Goal: Task Accomplishment & Management: Use online tool/utility

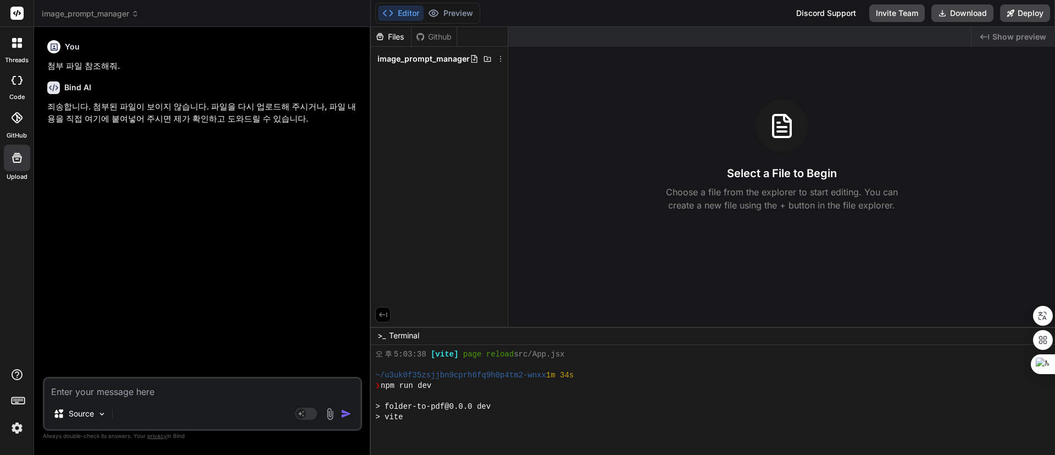
scroll to position [1081, 0]
click at [102, 10] on span "image_prompt_manager" at bounding box center [90, 13] width 97 height 11
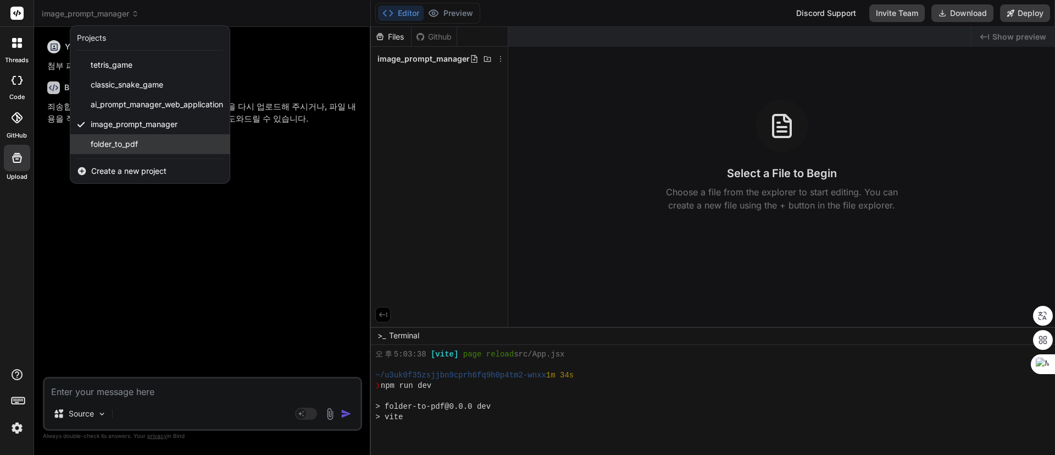
click at [134, 140] on span "folder_to_pdf" at bounding box center [114, 144] width 47 height 11
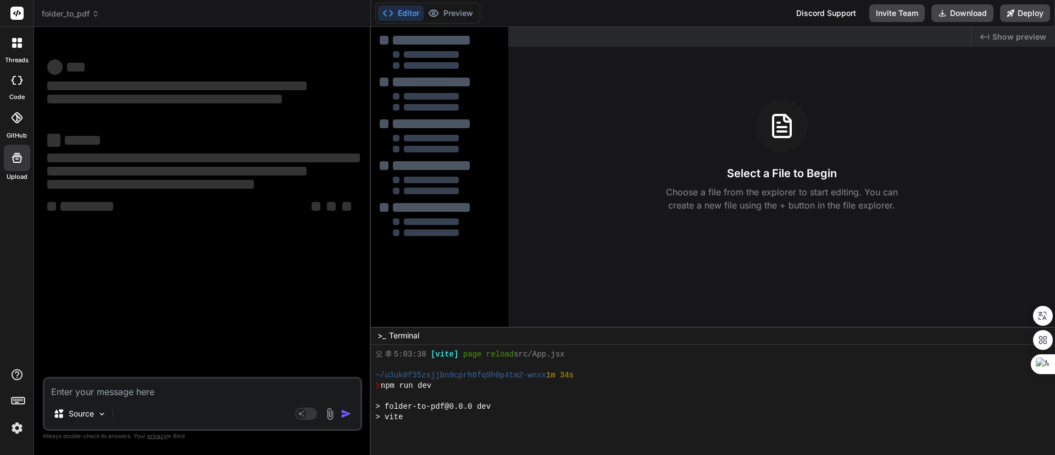
scroll to position [1086, 0]
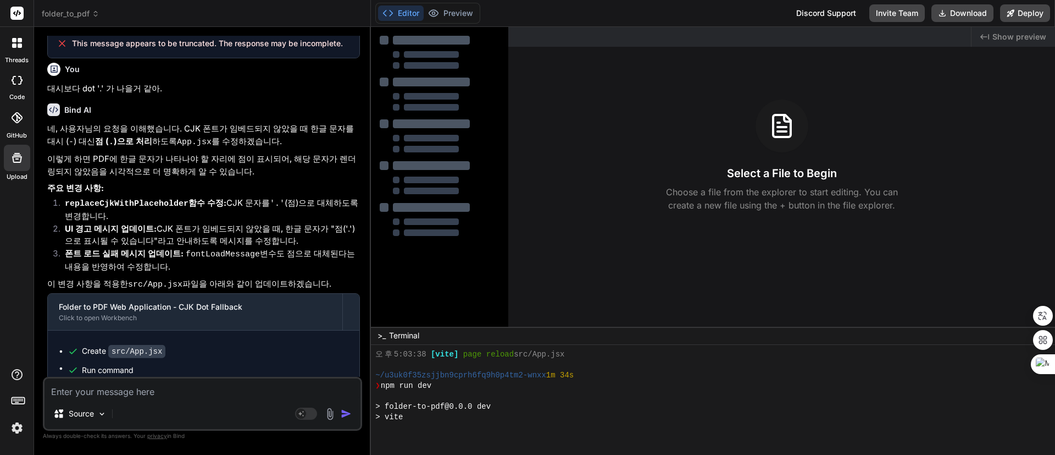
type textarea "x"
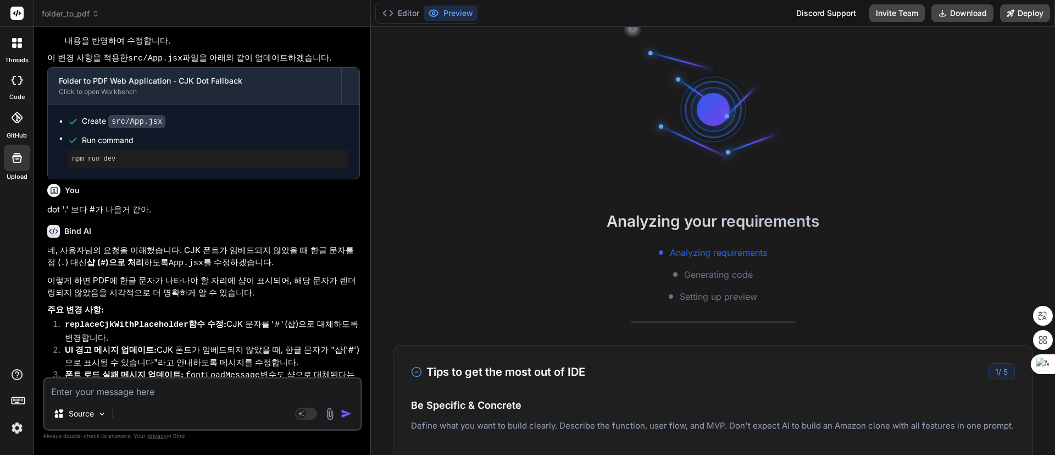
scroll to position [1907, 0]
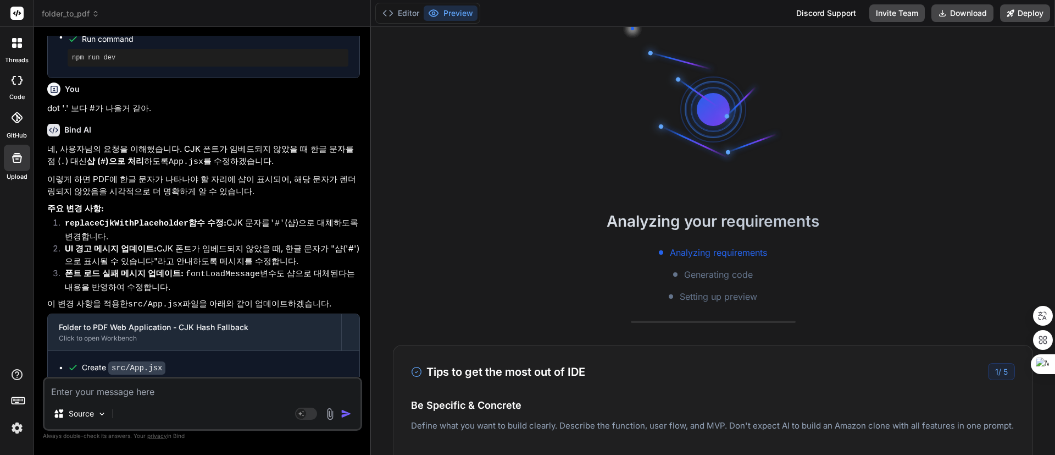
click at [179, 391] on textarea at bounding box center [203, 388] width 316 height 20
type textarea "ㅍ"
type textarea "x"
type textarea "포"
type textarea "x"
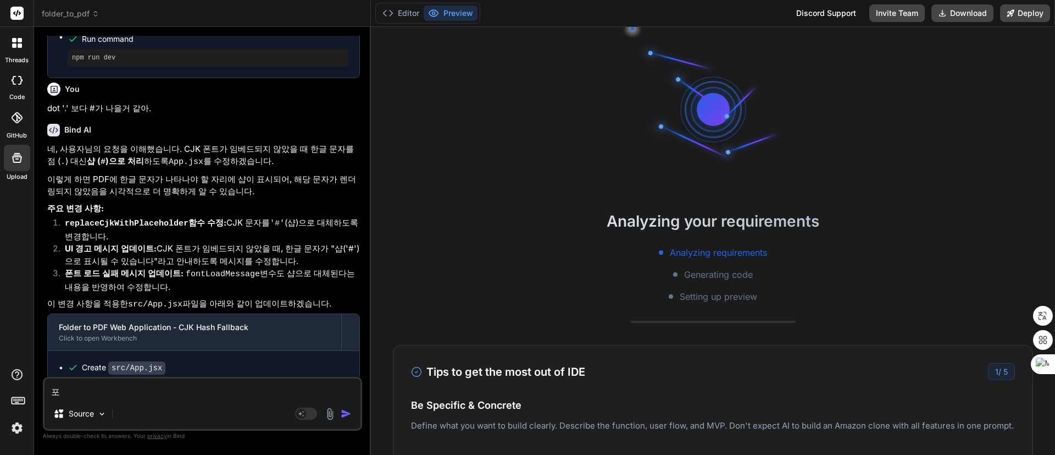
type textarea "[PERSON_NAME]"
type textarea "x"
type textarea "폴ㄷ"
type textarea "x"
type textarea "폴더"
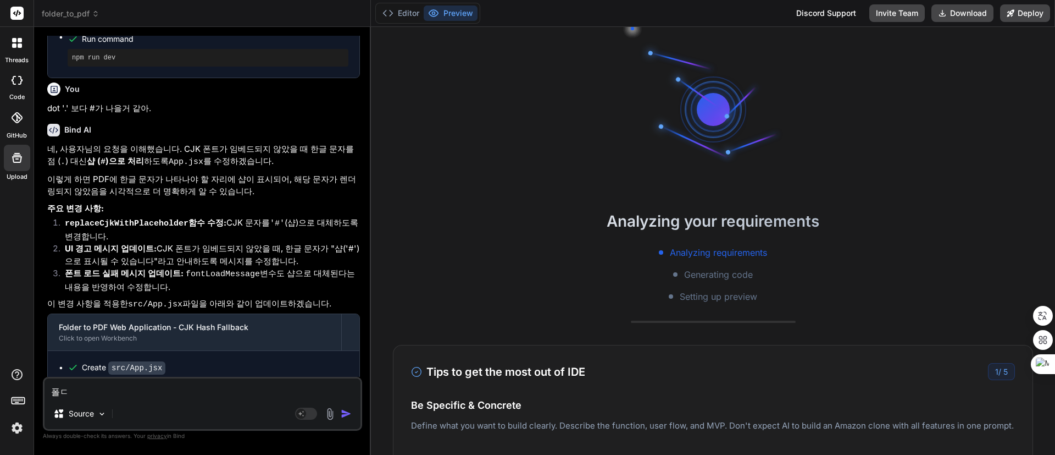
type textarea "x"
type textarea "폴덜"
type textarea "x"
type textarea "폴더르"
type textarea "x"
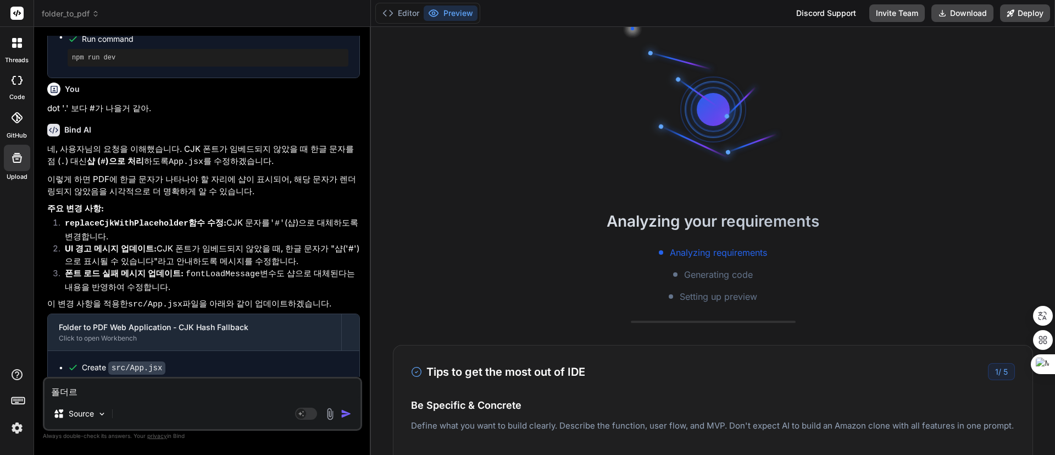
type textarea "폴더를"
type textarea "x"
type textarea "폴더를"
type textarea "x"
type textarea "폴더를 ㅅ"
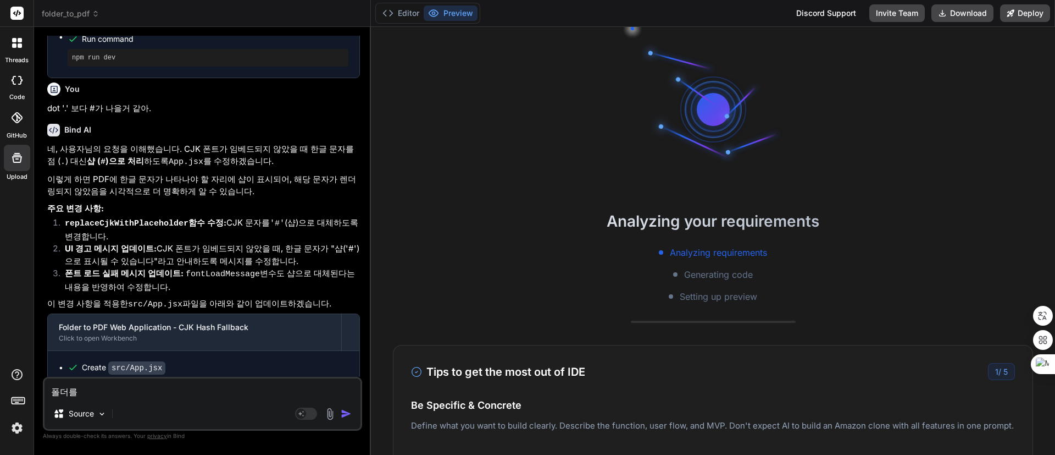
type textarea "x"
type textarea "폴더를 서"
type textarea "x"
type textarea "폴더를 선"
type textarea "x"
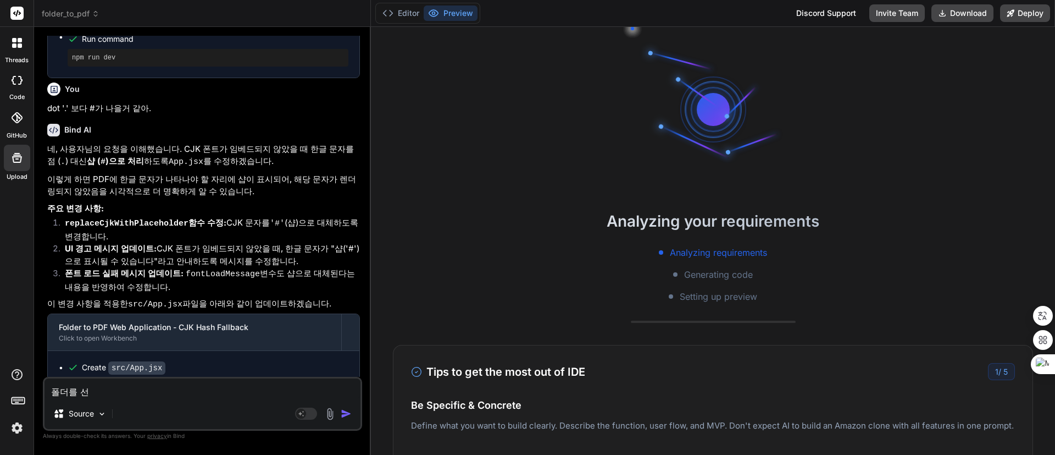
type textarea "폴더를 선ㅌ"
type textarea "x"
type textarea "폴더를 선태"
type textarea "x"
type textarea "폴더를 선택"
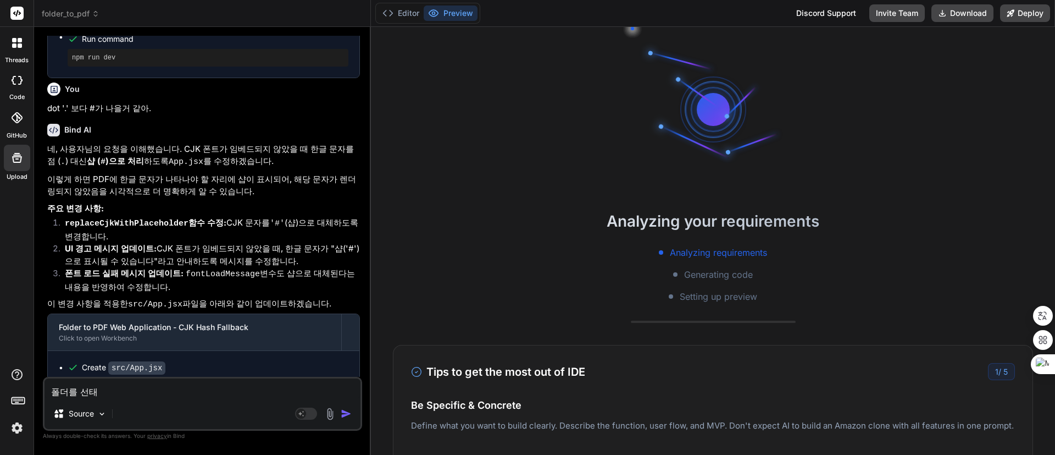
type textarea "x"
type textarea "폴더를 선택ㅎ"
type textarea "x"
type textarea "폴더를 선택하"
type textarea "x"
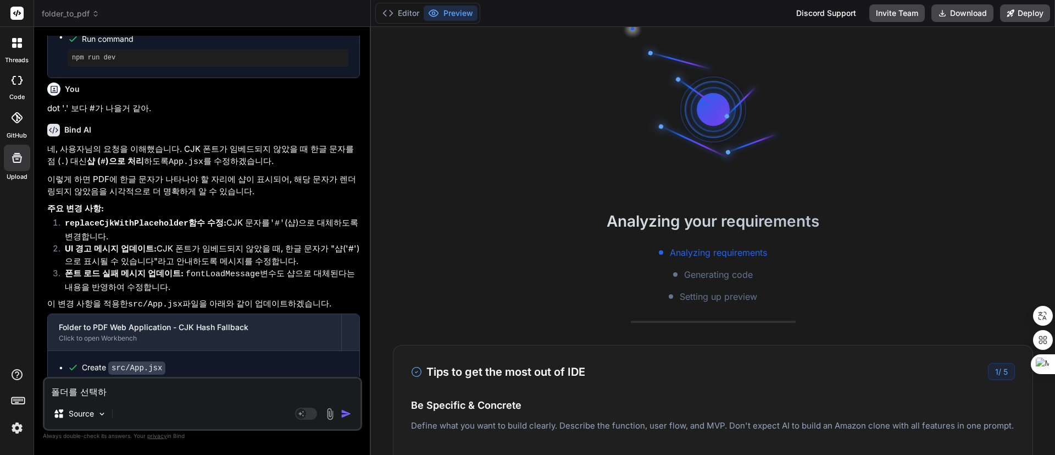
type textarea "폴더를 선택한"
type textarea "x"
type textarea "폴더를 선택하느"
type textarea "x"
type textarea "폴더를 선택하는"
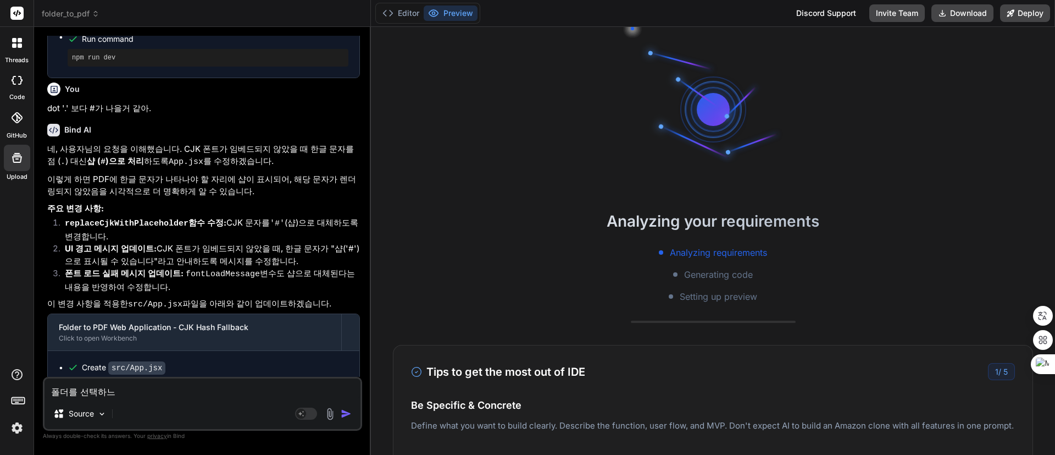
type textarea "x"
type textarea "폴더를 선택하는"
type textarea "x"
type textarea "폴더를 선택하는 ㄱ"
type textarea "x"
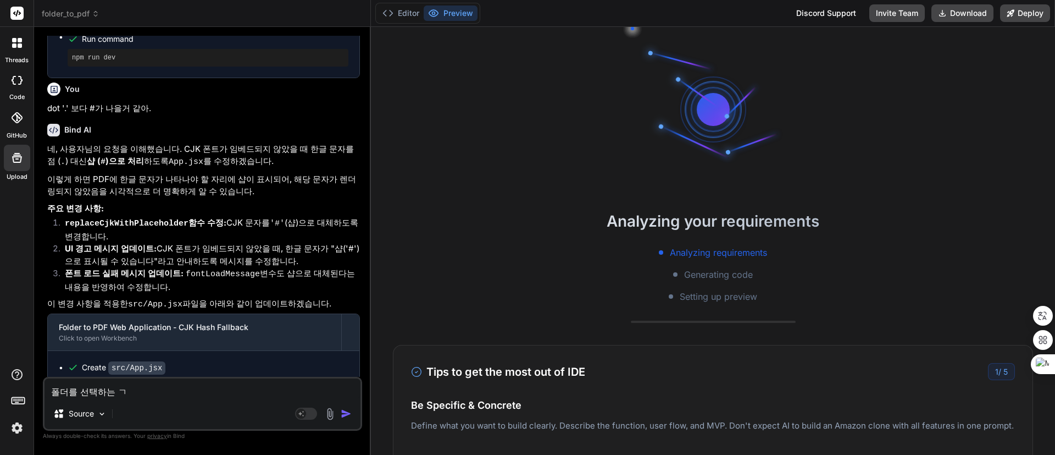
type textarea "폴더를 선택하는 겨"
type textarea "x"
type textarea "폴더를 선택하는 경"
type textarea "x"
type textarea "폴더를 선택하는 경ㅇ"
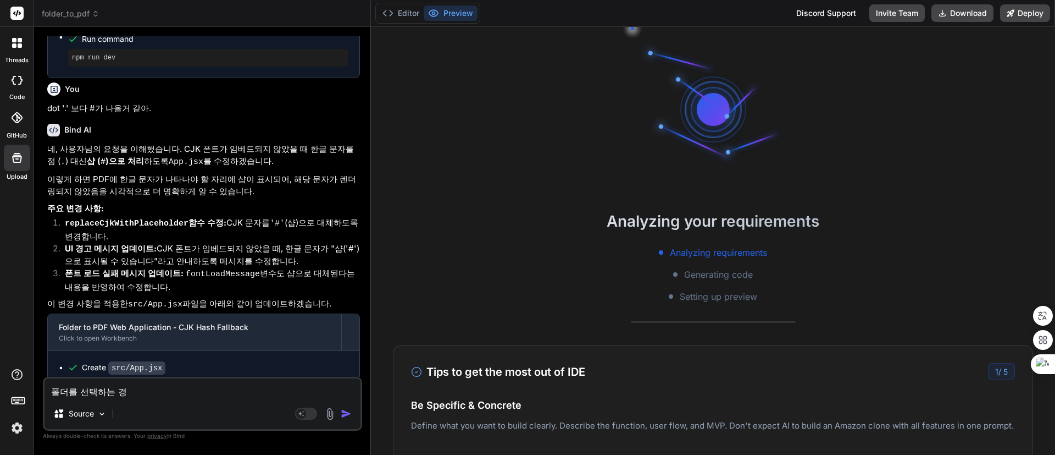
type textarea "x"
type textarea "폴더를 선택하는 경우"
type textarea "x"
type textarea "폴더를 선택하는 경웅"
type textarea "x"
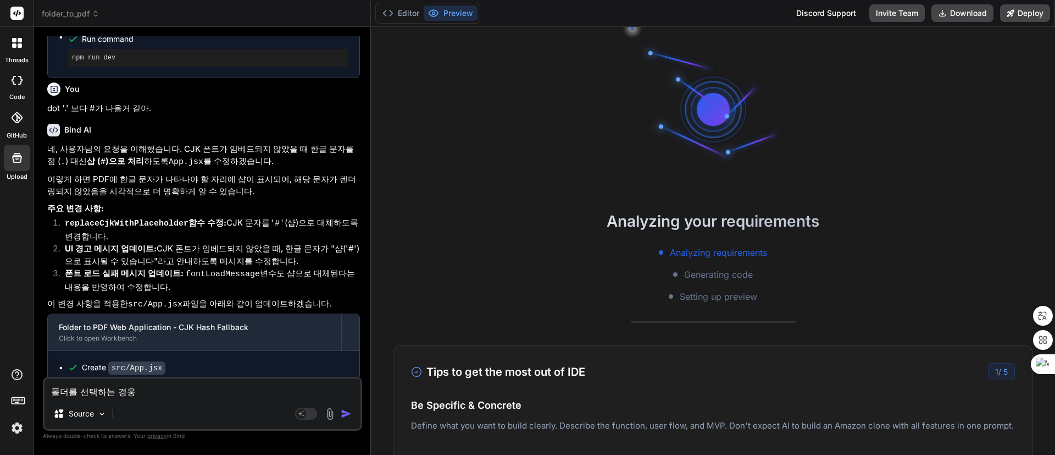
type textarea "폴더를 선택하는 경우에"
type textarea "x"
type textarea "폴더를 선택하는 경우엔"
type textarea "x"
type textarea "폴더를 선택하는 경우에느"
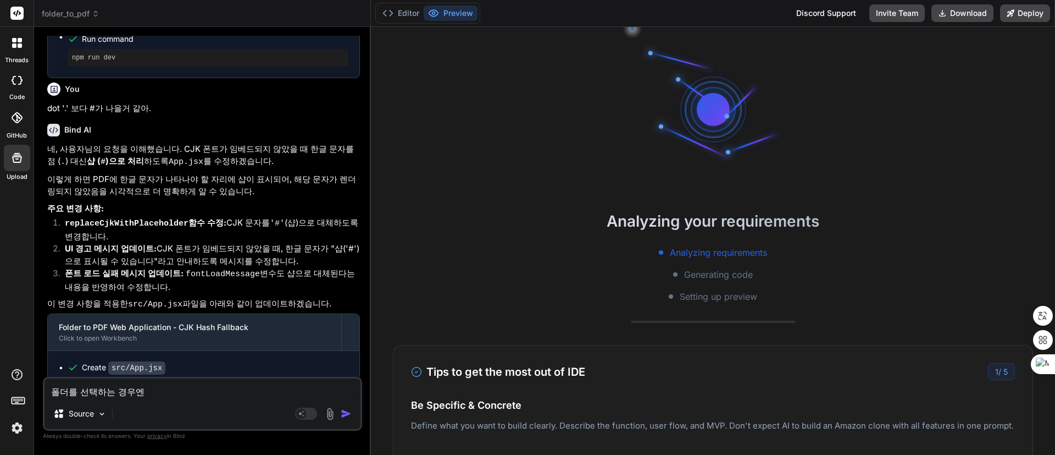
type textarea "x"
type textarea "폴더를 선택하는 경우에는"
type textarea "x"
type textarea "폴더를 선택하는 경우에는"
type textarea "x"
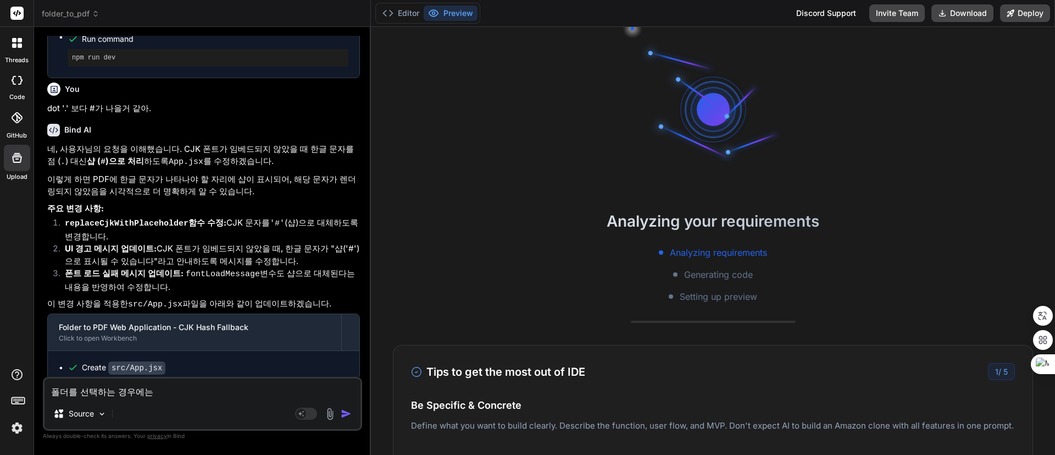
type textarea "폴더를 선택하는 경우에는"
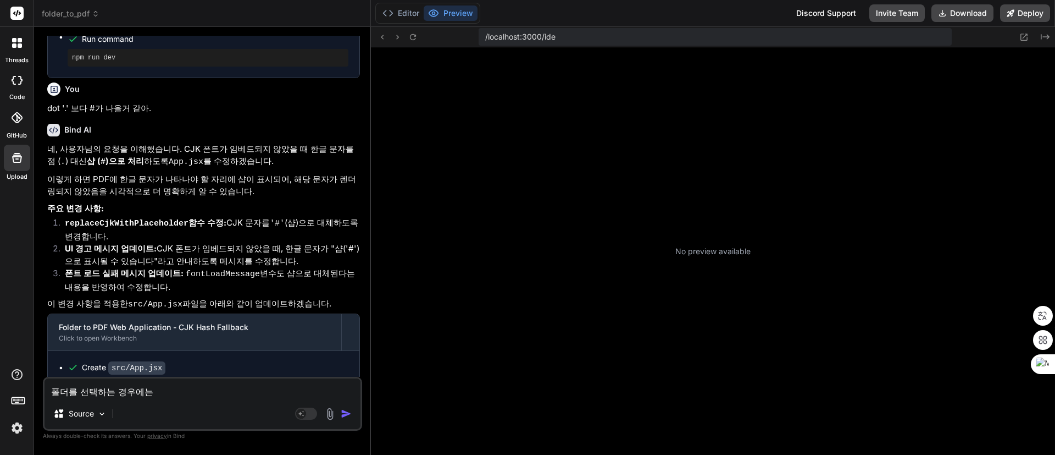
type textarea "x"
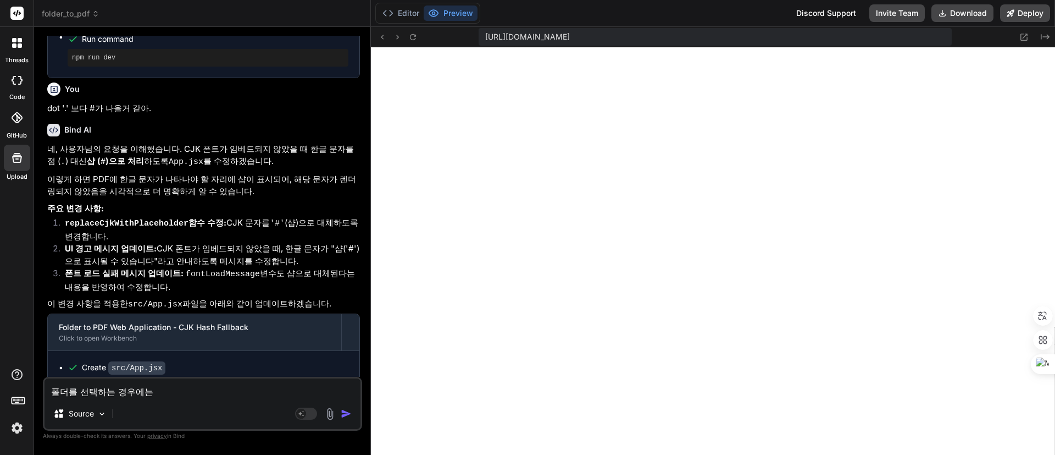
click at [180, 388] on textarea "폴더를 선택하는 경우에는" at bounding box center [203, 388] width 316 height 20
type textarea "폴더를 선택하는 경우에는 P"
type textarea "x"
type textarea "폴더를 선택하는 경우에는 PD"
type textarea "x"
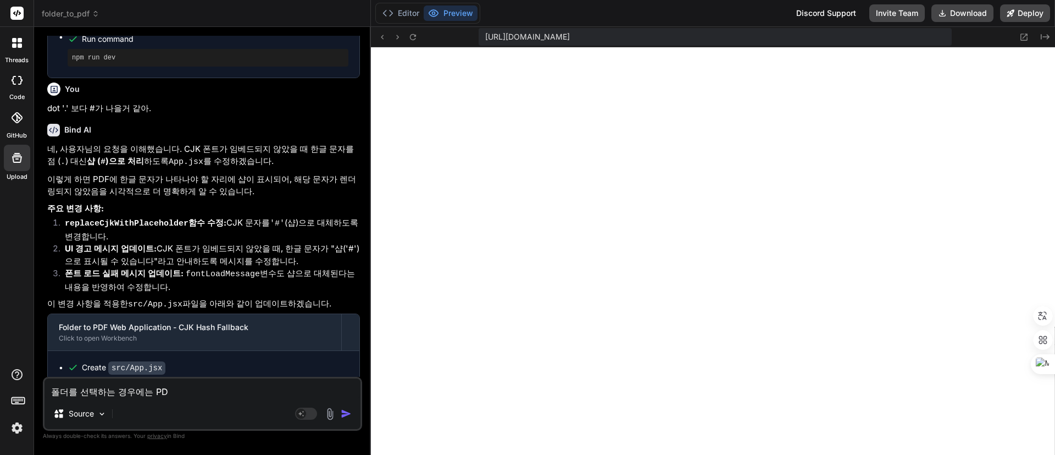
type textarea "폴더를 선택하는 경우에는 PDF"
type textarea "x"
type textarea "폴더를 선택하는 경우에는 PDFㅍ"
type textarea "x"
type textarea "폴더를 선택하는 경우에는 PDF파"
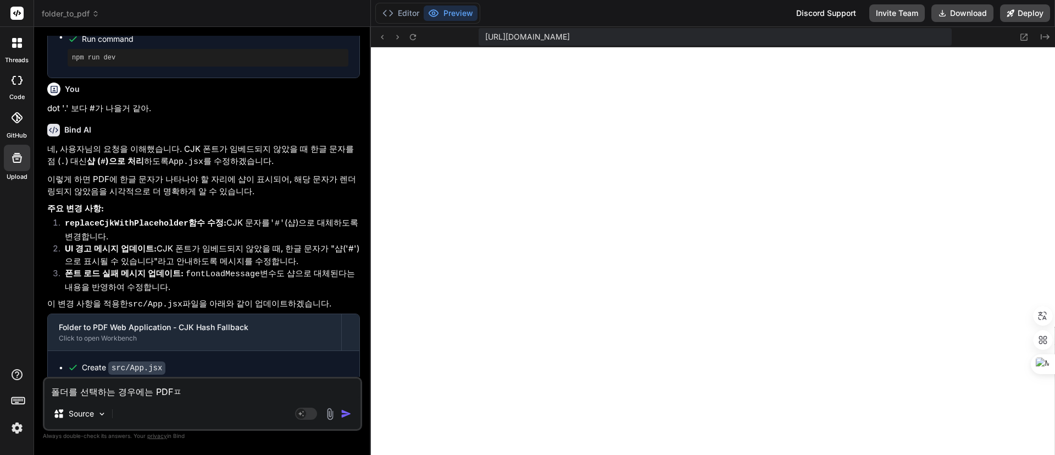
type textarea "x"
type textarea "폴더를 선택하는 경우에는 PDF팡"
type textarea "x"
type textarea "폴더를 선택하는 경우에는 PDF파이"
type textarea "x"
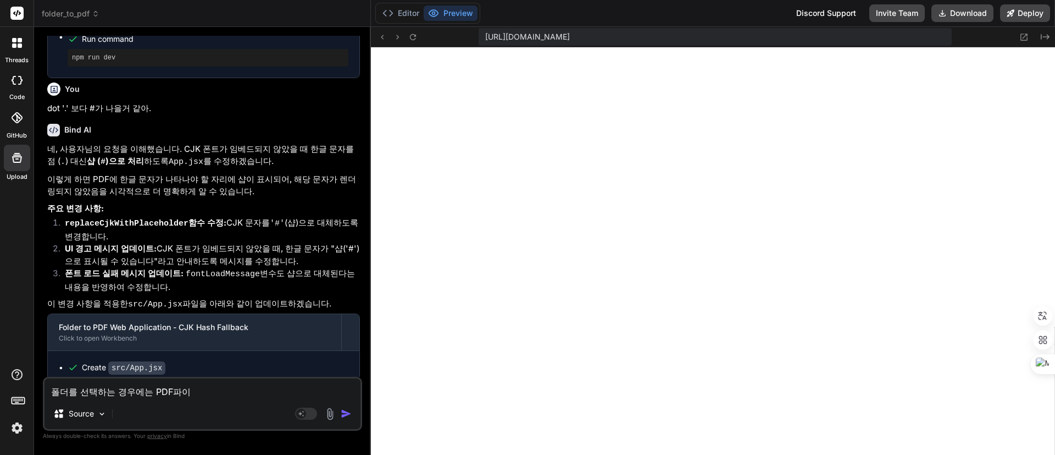
type textarea "폴더를 선택하는 경우에는 PDF파일"
type textarea "x"
type textarea "폴더를 선택하는 경우에는 PDF파일"
type textarea "x"
type textarea "폴더를 선택하는 경우에는 PDF파일 ㅊ"
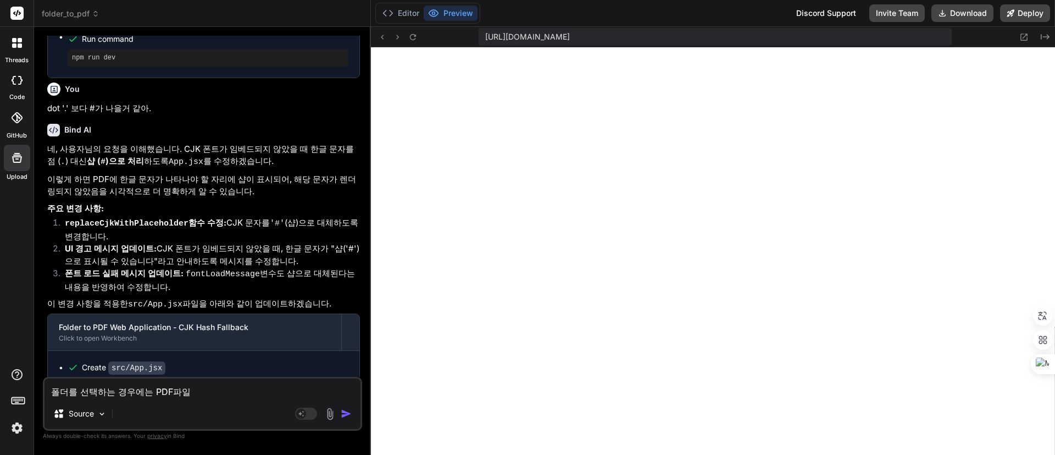
type textarea "x"
type textarea "폴더를 선택하는 경우에는 PDF파일 처"
type textarea "x"
type textarea "폴더를 선택하는 경우에는 PDF파일 청"
type textarea "x"
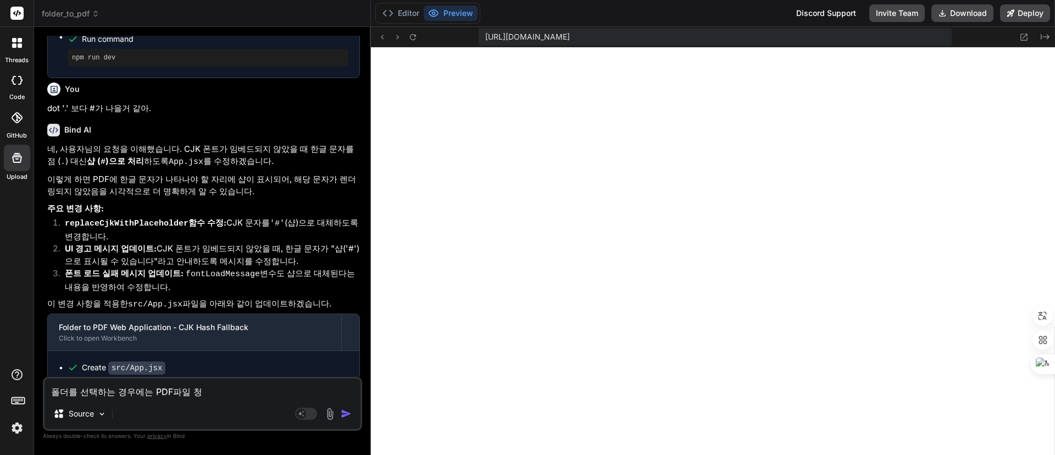
type textarea "폴더를 선택하는 경우에는 PDF파일 처으"
type textarea "x"
type textarea "폴더를 선택하는 경우에는 PDF파일 처음"
type textarea "x"
type textarea "폴더를 선택하는 경우에는 PDF파일 처음ㅇ"
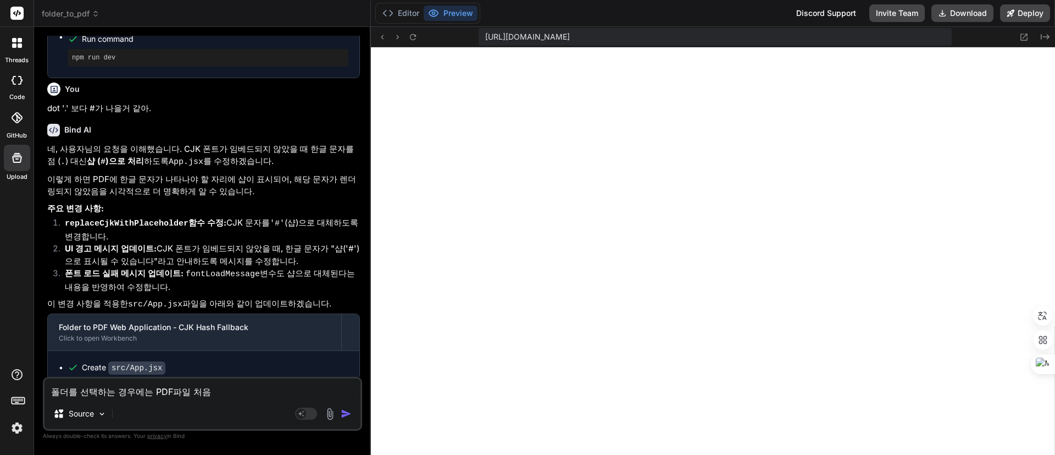
type textarea "x"
type textarea "폴더를 선택하는 경우에는 PDF파일 처음에"
type textarea "x"
type textarea "폴더를 선택하는 경우에는 PDF파일 처음에"
type textarea "x"
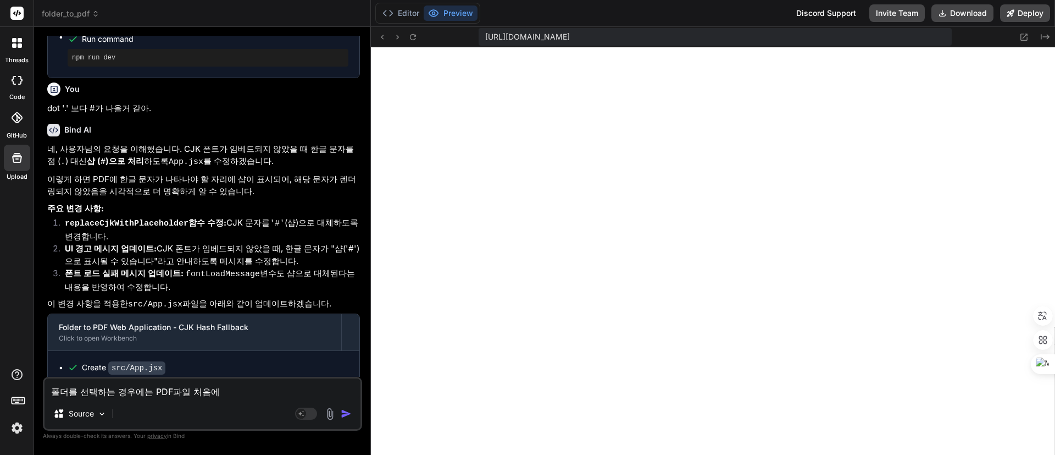
type textarea "폴더를 선택하는 경우에는 PDF파일 처음에 ㅌ"
type textarea "x"
type textarea "폴더를 선택하는 경우에는 PDF파일 처음에 트"
type textarea "x"
type textarea "폴더를 선택하는 경우에는 PDF파일 처음에 틀"
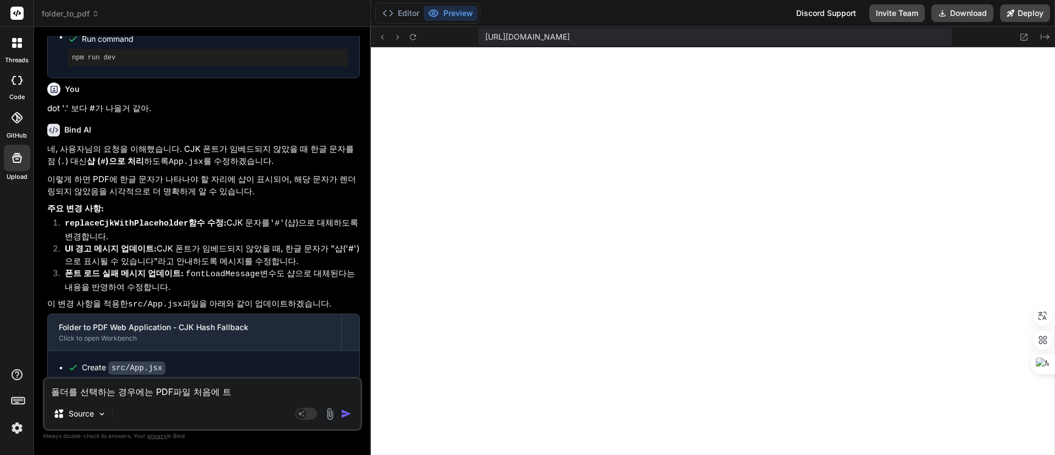
type textarea "x"
type textarea "폴더를 선택하는 경우에는 PDF파일 처음에 트리"
type textarea "x"
type textarea "폴더를 선택하는 경우에는 PDF파일 처음에 트리"
type textarea "x"
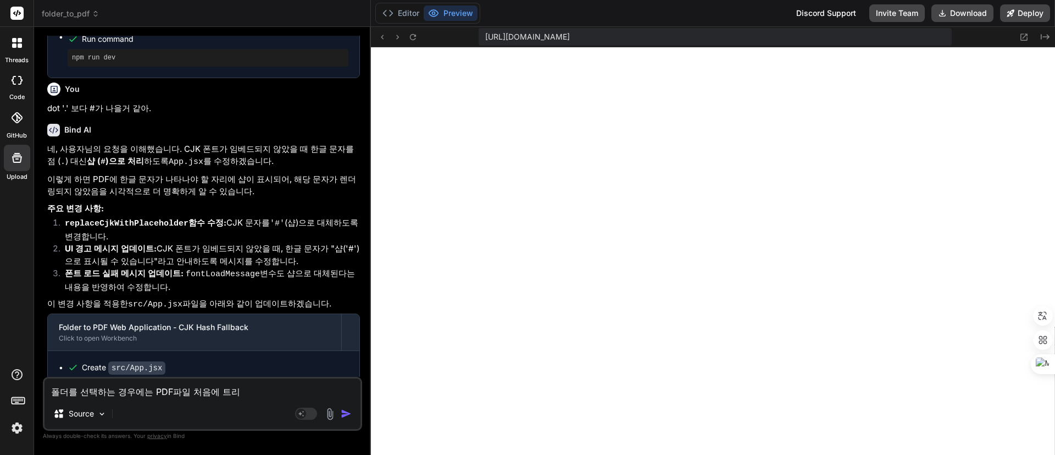
type textarea "폴더를 선택하는 경우에는 PDF파일 처음에 트리 ㄱ"
type textarea "x"
type textarea "폴더를 선택하는 경우에는 PDF파일 처음에 트리 구"
type textarea "x"
type textarea "폴더를 선택하는 경우에는 PDF파일 처음에 트리 궂"
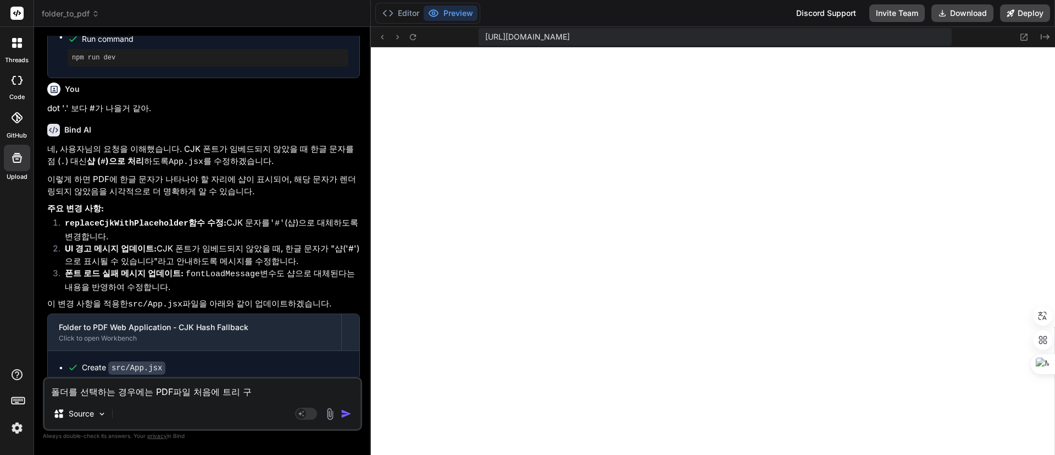
type textarea "x"
type textarea "폴더를 선택하는 경우에는 PDF파일 처음에 트리 구조"
type textarea "x"
type textarea "폴더를 선택하는 경우에는 PDF파일 처음에 트리 구졸"
type textarea "x"
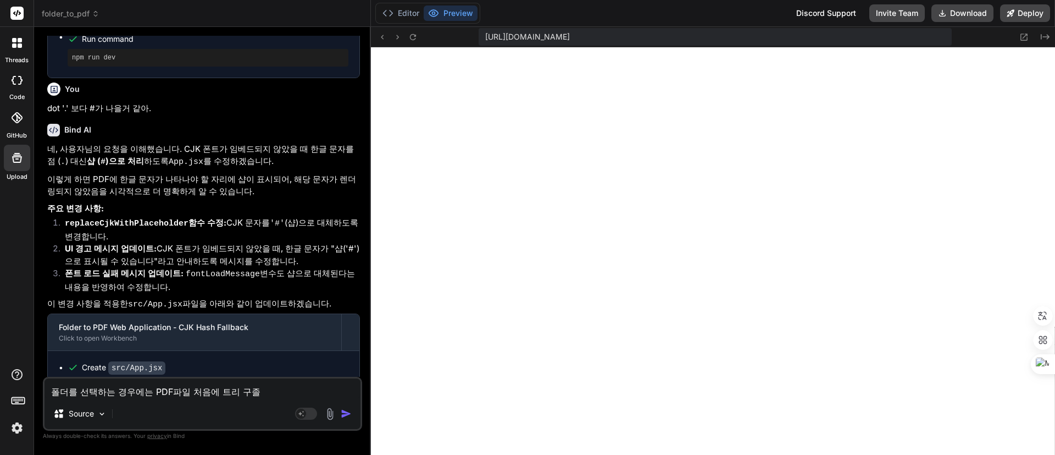
type textarea "폴더를 선택하는 경우에는 PDF파일 처음에 트리 구조르"
type textarea "x"
type textarea "폴더를 선택하는 경우에는 PDF파일 처음에 트리 구조를"
type textarea "x"
type textarea "폴더를 선택하는 경우에는 PDF파일 처음에 트리 구조를"
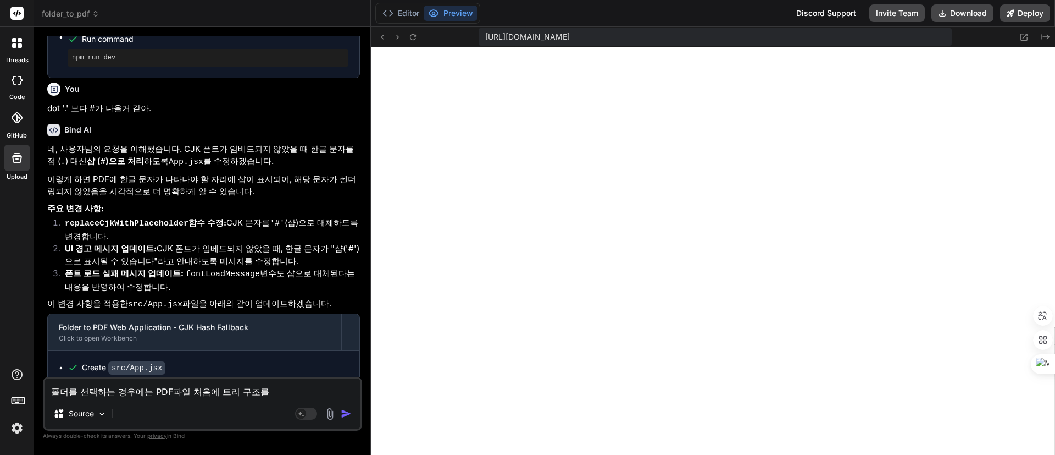
type textarea "x"
type textarea "폴더를 선택하는 경우에는 PDF파일 처음에 트리 구조를 ㅈ"
type textarea "x"
type textarea "폴더를 선택하는 경우에는 PDF파일 처음에 트리 구조를 자"
type textarea "x"
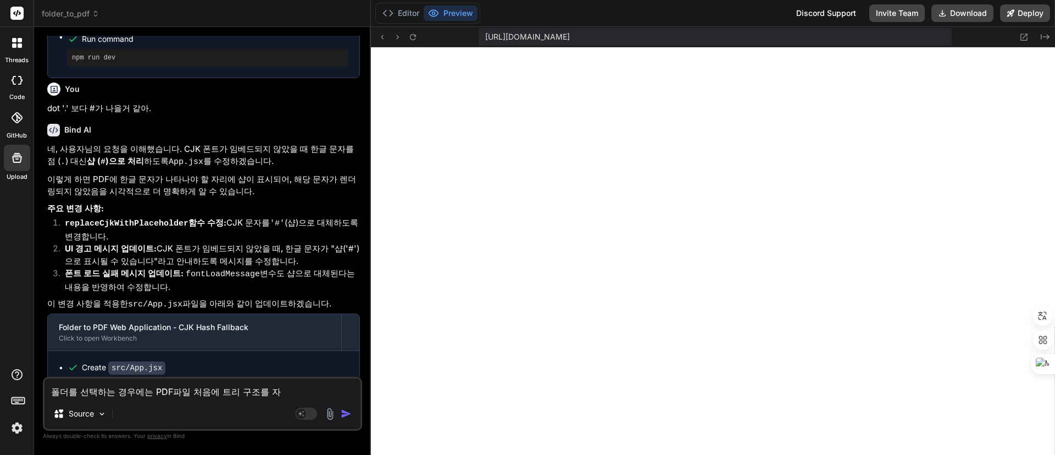
type textarea "폴더를 선택하는 경우에는 PDF파일 처음에 트리 구조를 ㅈ"
type textarea "x"
type textarea "폴더를 선택하는 경우에는 PDF파일 처음에 트리 구조를"
type textarea "x"
type textarea "폴더를 선택하는 경우에는 PDF파일 처음에 트리 구조를 ㅁ"
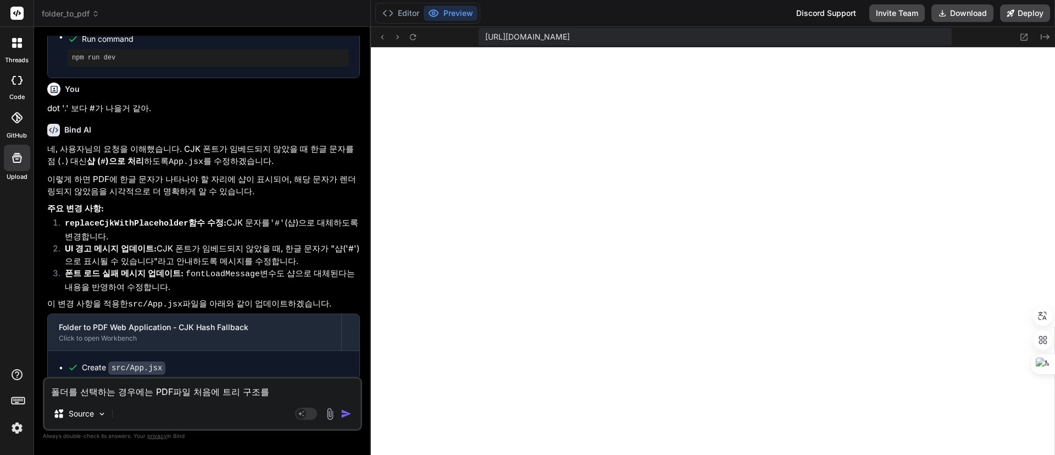
type textarea "x"
type textarea "폴더를 선택하는 경우에는 PDF파일 처음에 트리 구조를 마"
type textarea "x"
type textarea "폴더를 선택하는 경우에는 PDF파일 처음에 트리 구조를 만"
type textarea "x"
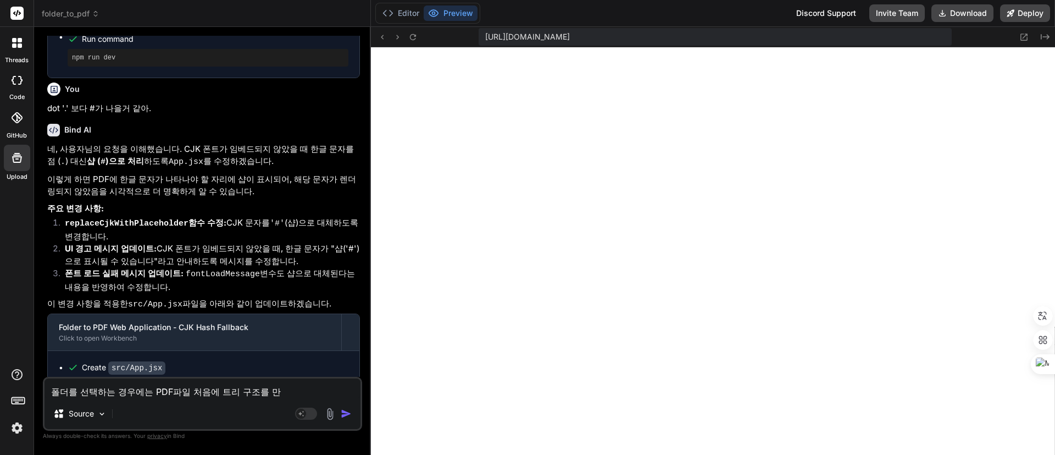
type textarea "폴더를 선택하는 경우에는 PDF파일 처음에 트리 구조를 마"
type textarea "x"
type textarea "폴더를 선택하는 경우에는 PDF파일 처음에 트리 구조를 ㅁ"
type textarea "x"
type textarea "폴더를 선택하는 경우에는 PDF파일 처음에 트리 구조를"
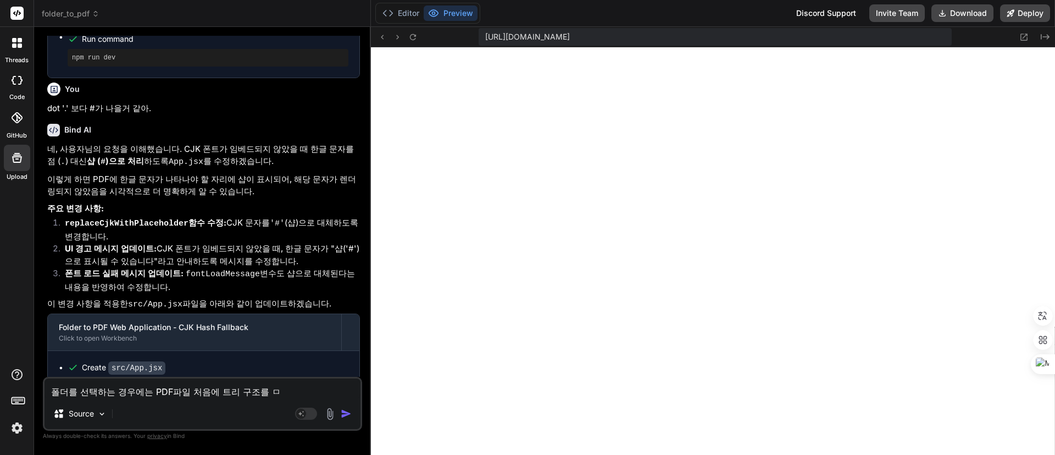
type textarea "x"
type textarea "폴더를 선택하는 경우에는 PDF파일 처음에 트리 구조를 ㅈ"
type textarea "x"
type textarea "폴더를 선택하는 경우에는 PDF파일 처음에 트리 구조를 자"
type textarea "x"
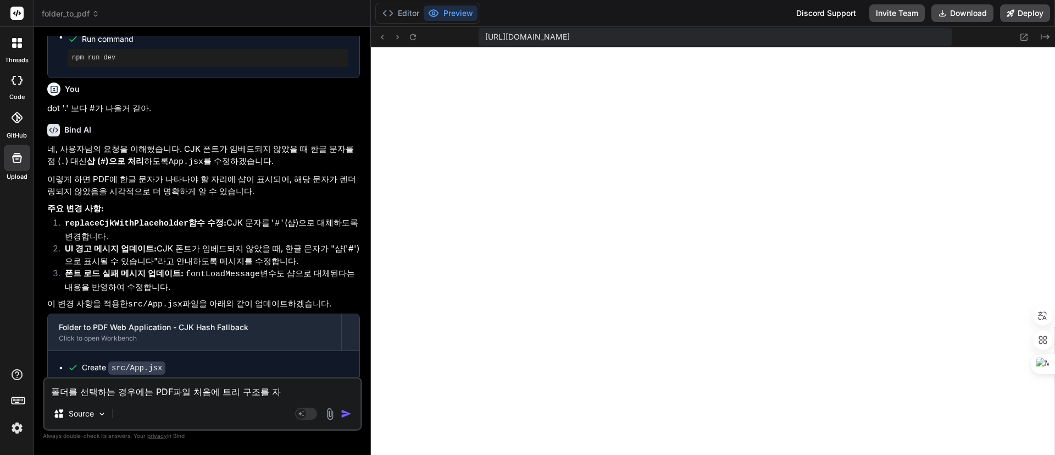
type textarea "폴더를 선택하는 경우에는 PDF파일 처음에 트리 구조를 작"
type textarea "x"
type textarea "폴더를 선택하는 경우에는 PDF파일 처음에 트리 구조를 잓"
type textarea "x"
type textarea "폴더를 선택하는 경우에는 PDF파일 처음에 트리 구조를 작서"
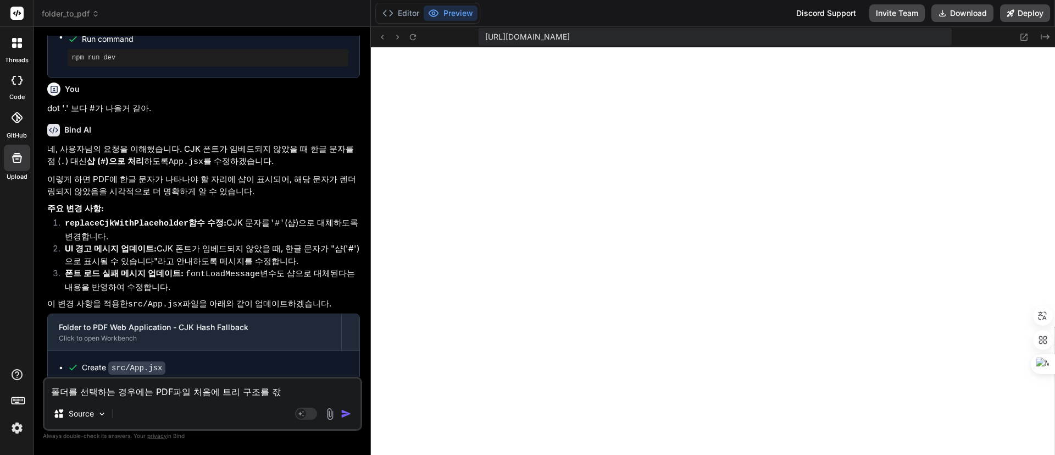
type textarea "x"
type textarea "폴더를 선택하는 경우에는 PDF파일 처음에 트리 구조를 작성"
type textarea "x"
type textarea "폴더를 선택하는 경우에는 PDF파일 처음에 트리 구조를 작성ㅎ"
type textarea "x"
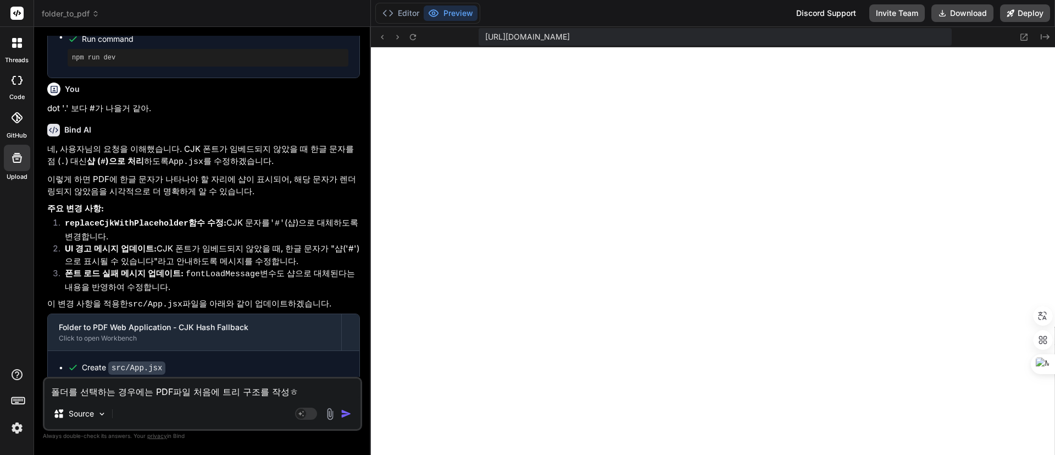
type textarea "폴더를 선택하는 경우에는 PDF파일 처음에 트리 구조를 작성해"
type textarea "x"
type textarea "폴더를 선택하는 경우에는 PDF파일 처음에 트리 구조를 작성햇"
type textarea "x"
type textarea "폴더를 선택하는 경우에는 PDF파일 처음에 트리 구조를 작성해서"
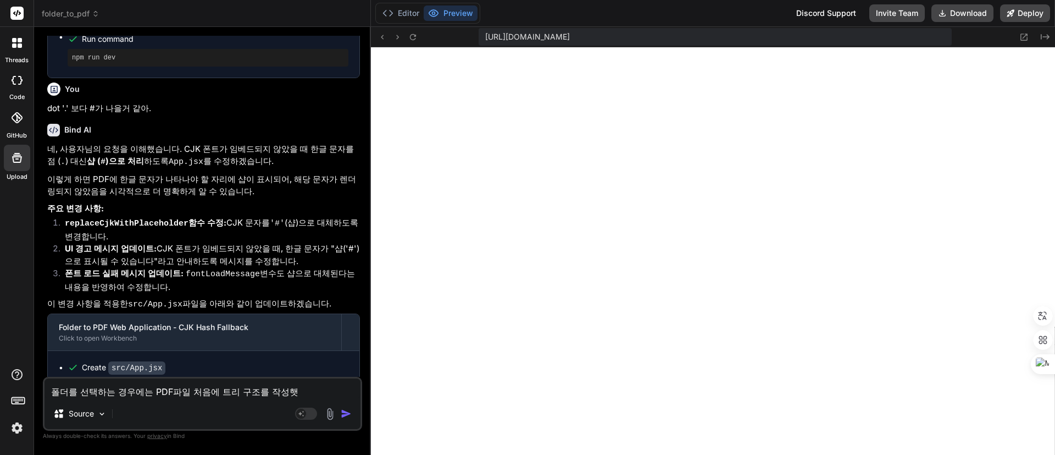
type textarea "x"
type textarea "폴더를 선택하는 경우에는 PDF파일 처음에 트리 구조를 작성해서"
type textarea "x"
type textarea "폴더를 선택하는 경우에는 PDF파일 처음에 트리 구조를 작성해서"
type textarea "x"
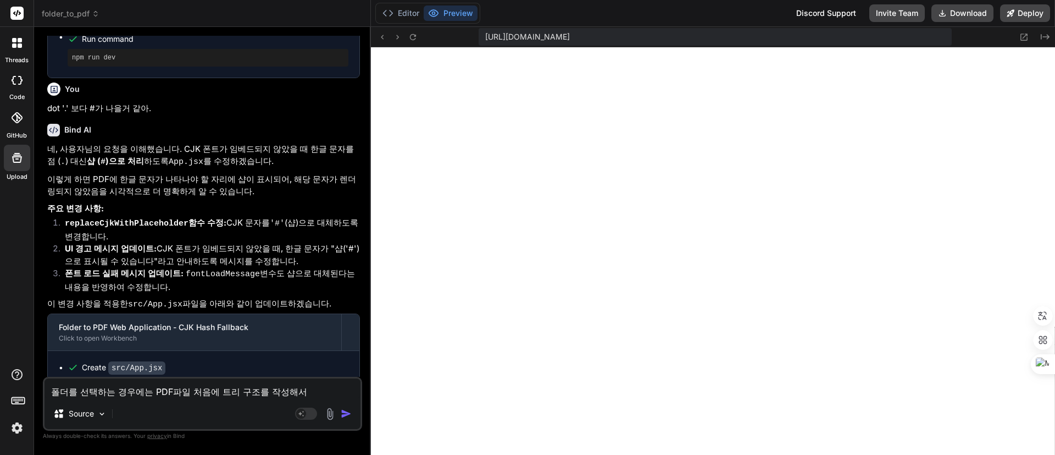
type textarea "폴더를 선택하는 경우에는 PDF파일 처음에 트리 구조를 작성해"
type textarea "x"
type textarea "폴더를 선택하는 경우에는 PDF파일 처음에 트리 구조를 작성"
type textarea "x"
type textarea "폴더를 선택하는 경우에는 PDF파일 처음에 트리 구조를 작"
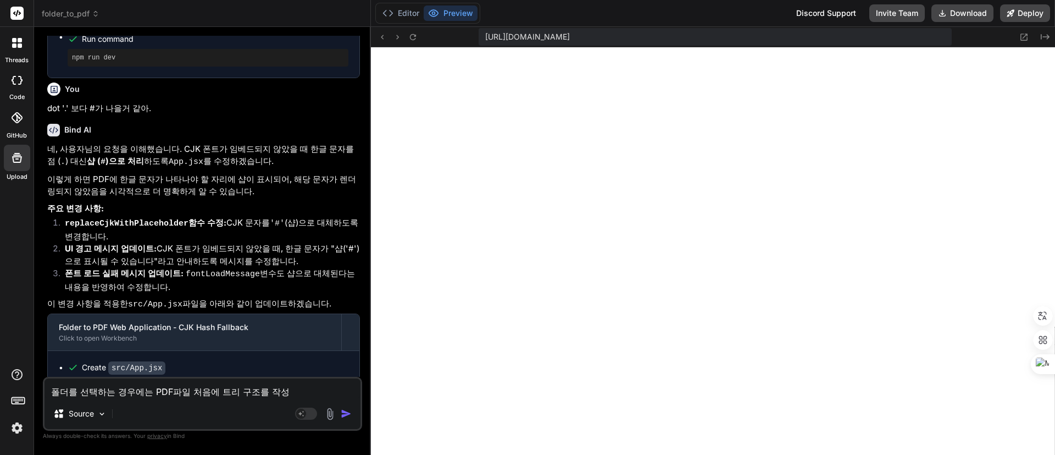
type textarea "x"
type textarea "폴더를 선택하는 경우에는 PDF파일 처음에 트리 구조를"
type textarea "x"
type textarea "폴더를 선택하는 경우에는 PDF파일 처음에 트리 구조를"
type textarea "x"
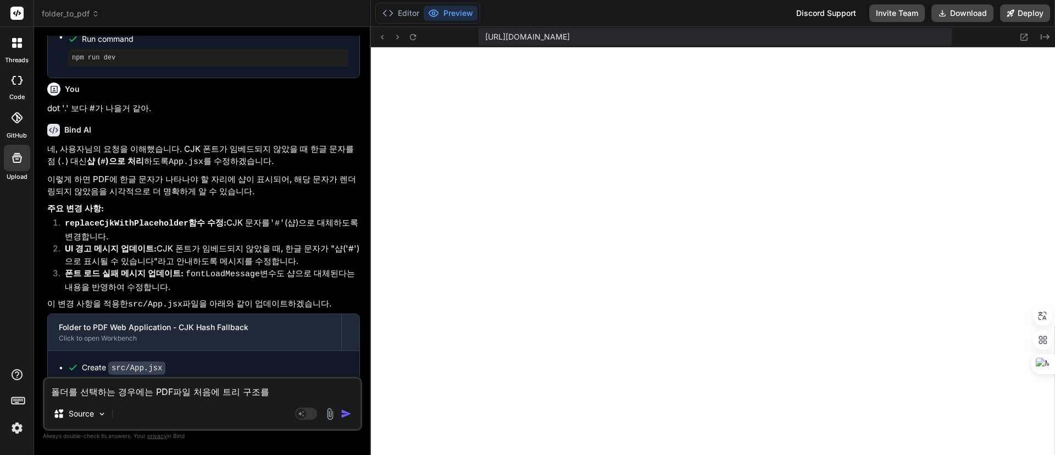
type textarea "폴더를 선택하는 경우에는 PDF파일 처음에 트리 구조"
type textarea "x"
type textarea "폴더를 선택하는 경우에는 PDF파일 처음에 트리 구조"
type textarea "x"
type textarea "폴더를 선택하는 경우에는 PDF파일 처음에 트리 구조 ㅁ"
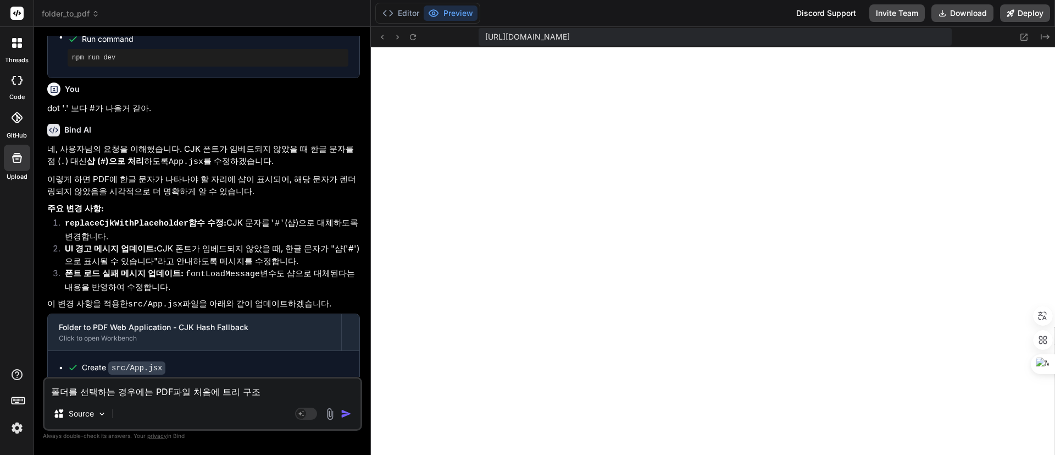
type textarea "x"
type textarea "폴더를 선택하는 경우에는 PDF파일 처음에 트리 구조 ㅁㅊ"
type textarea "x"
type textarea "폴더를 선택하는 경우에는 PDF파일 처음에 트리 구조 ㅁ치"
type textarea "x"
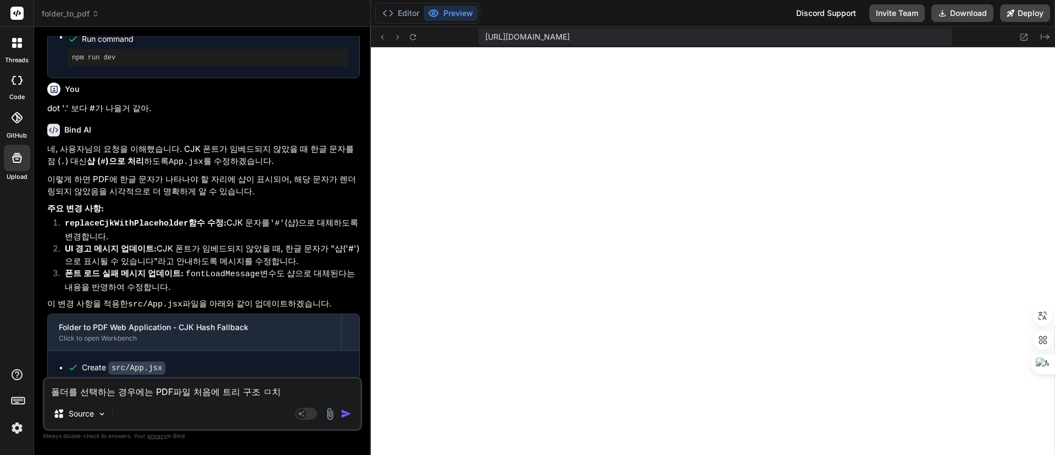
type textarea "폴더를 선택하는 경우에는 PDF파일 처음에 트리 구조 ㅁㅊ"
type textarea "x"
type textarea "폴더를 선택하는 경우에는 PDF파일 처음에 트리 구조 ㅁ"
type textarea "x"
type textarea "폴더를 선택하는 경우에는 PDF파일 처음에 트리 구조"
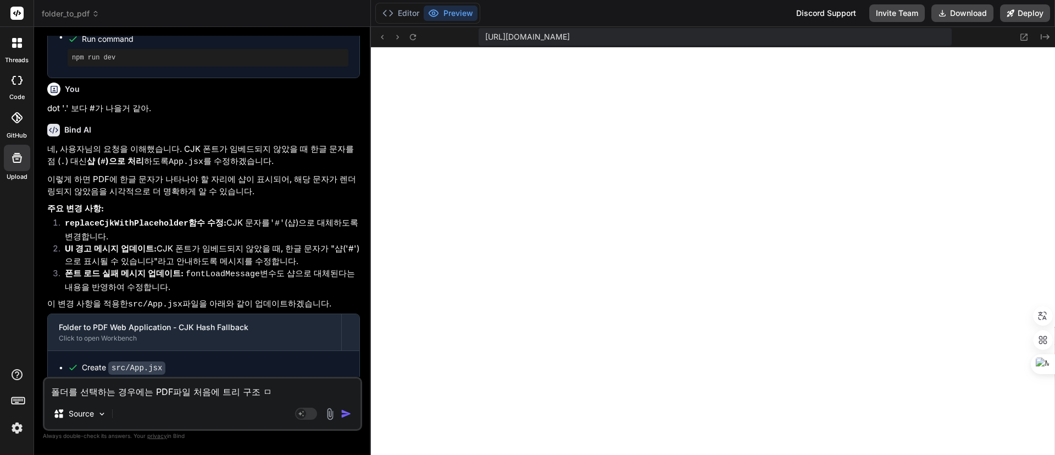
type textarea "x"
type textarea "폴더를 선택하는 경우에는 PDF파일 처음에 트리 구조 ㅁ"
type textarea "x"
type textarea "폴더를 선택하는 경우에는 PDF파일 처음에 트리 구조 미"
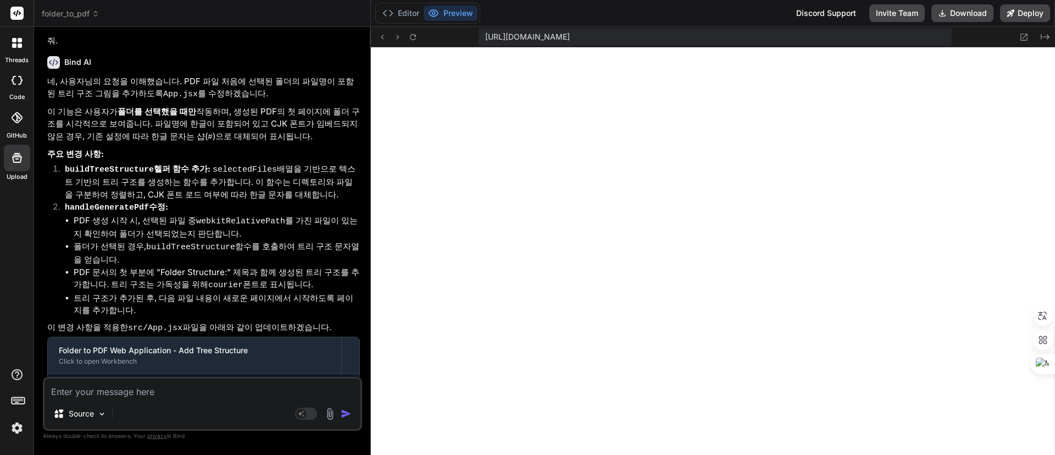
scroll to position [2336, 0]
drag, startPoint x: 184, startPoint y: 388, endPoint x: 190, endPoint y: 388, distance: 6.0
click at [184, 388] on textarea at bounding box center [203, 388] width 316 height 20
paste textarea "%% % a i _ p r o m p t _ m a n a g e r _ w e b _ a p p l i c a t i o n _ d o c…"
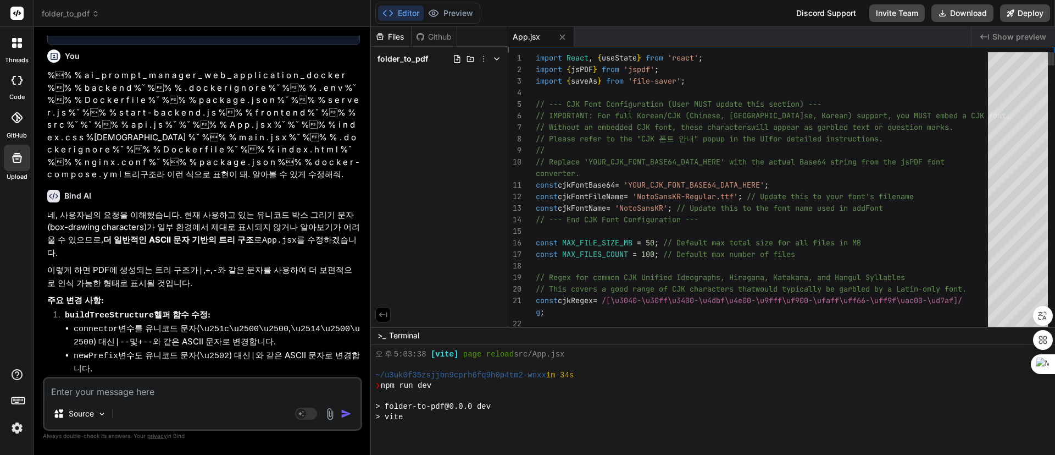
scroll to position [2776, 0]
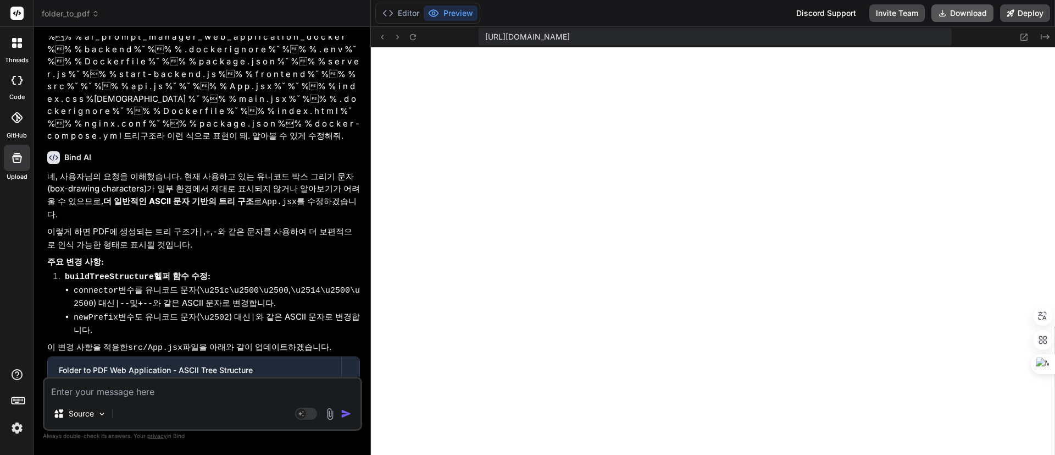
click at [967, 10] on button "Download" at bounding box center [963, 13] width 62 height 18
click at [73, 8] on span "folder_to_pdf" at bounding box center [71, 13] width 58 height 11
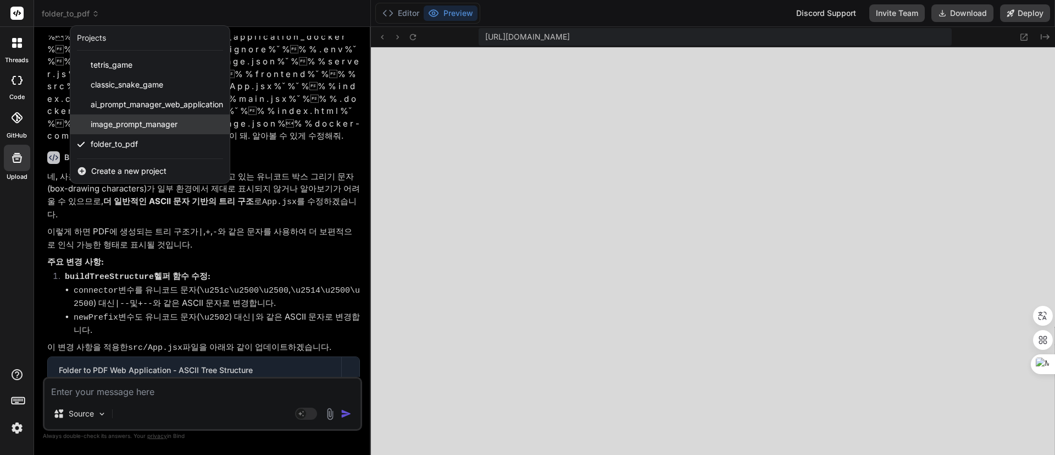
click at [145, 123] on span "image_prompt_manager" at bounding box center [134, 124] width 87 height 11
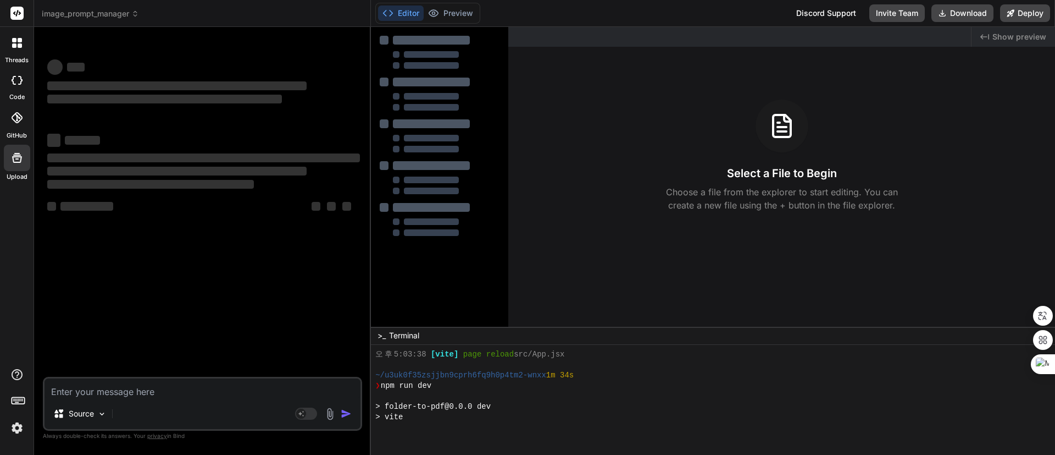
scroll to position [0, 0]
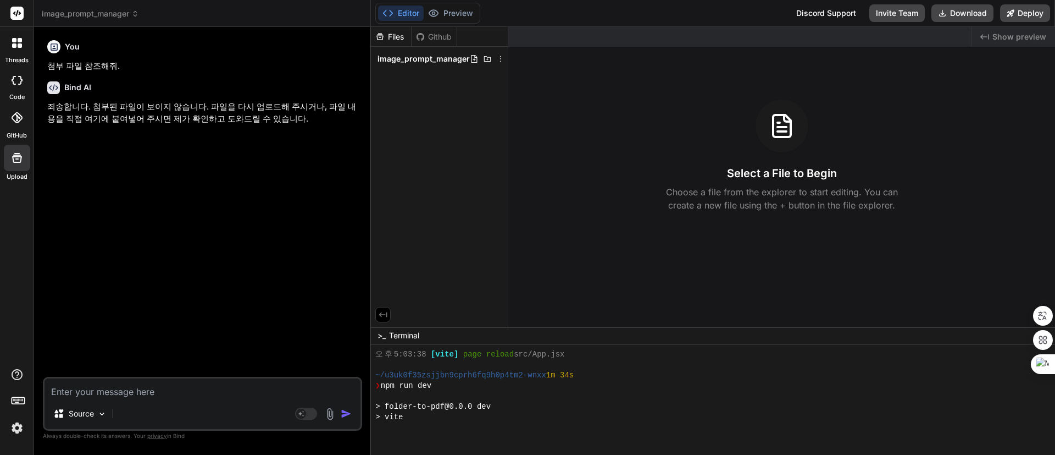
click at [201, 384] on textarea at bounding box center [203, 388] width 316 height 20
paste textarea "Folder Structure: . `-- ai_prompt_manager_web_application_docker |-- backend | …"
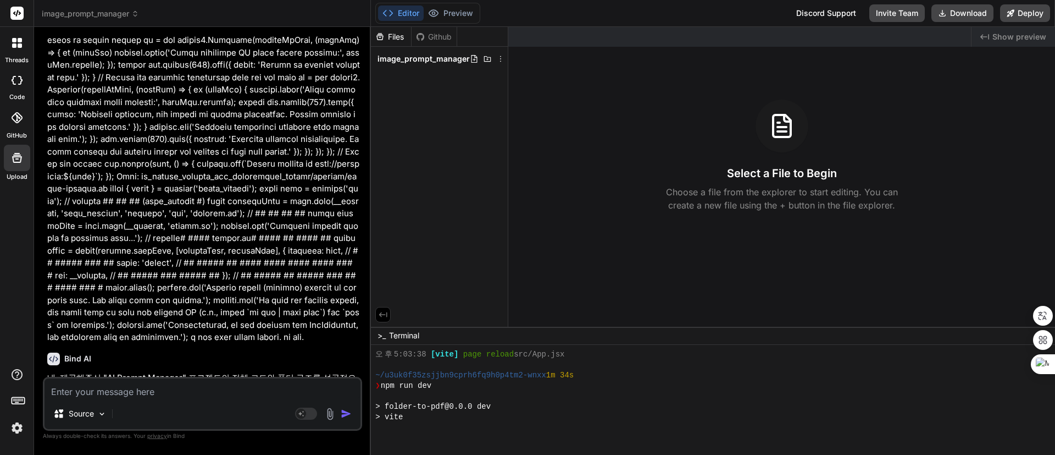
scroll to position [9134, 0]
click at [238, 384] on textarea at bounding box center [203, 388] width 316 height 20
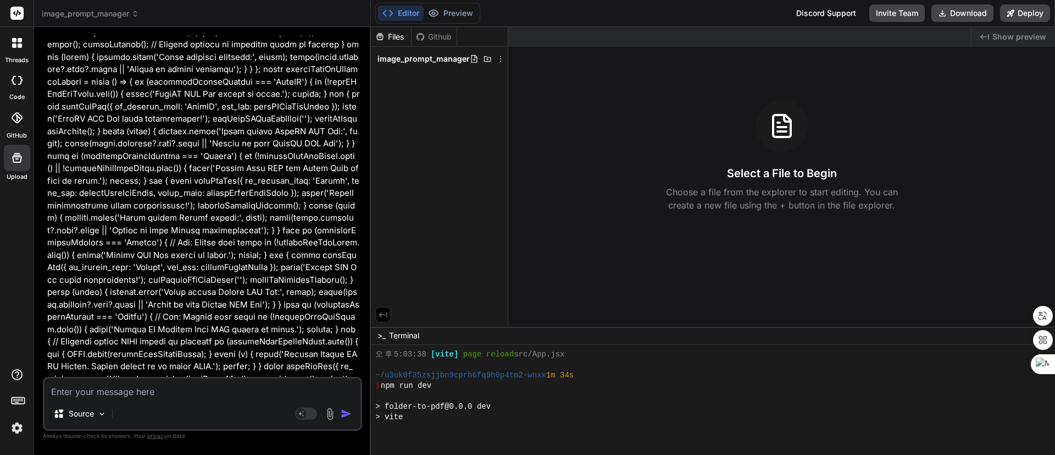
scroll to position [2291, 0]
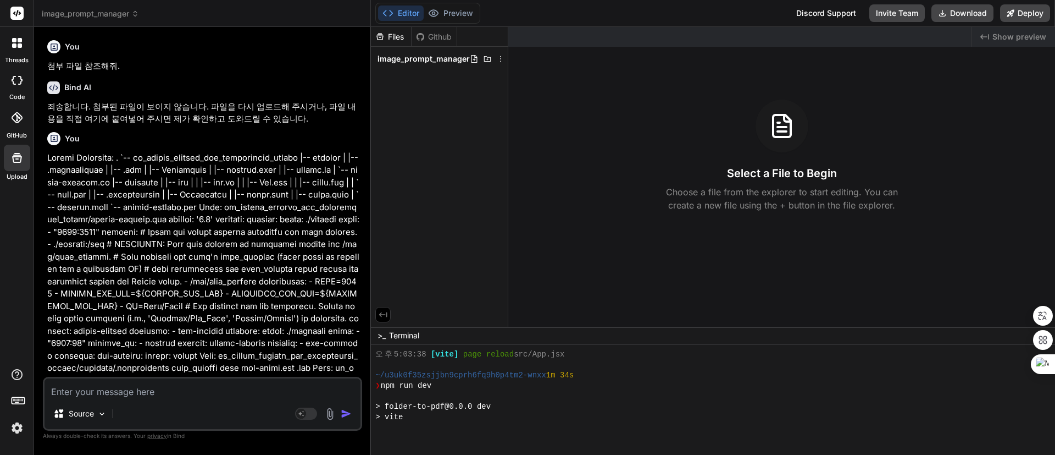
click at [182, 392] on textarea at bounding box center [203, 388] width 316 height 20
drag, startPoint x: 194, startPoint y: 380, endPoint x: 200, endPoint y: 385, distance: 7.8
click at [194, 380] on textarea at bounding box center [203, 388] width 316 height 20
paste textarea "1. 이미지 생성 프롬프트와 결과물(이미지파일 PNG, JPG) 을 저장 2. 프롬프트 검색 및 API를 이용해 프롬프트 개선 추가 3. 첨부…"
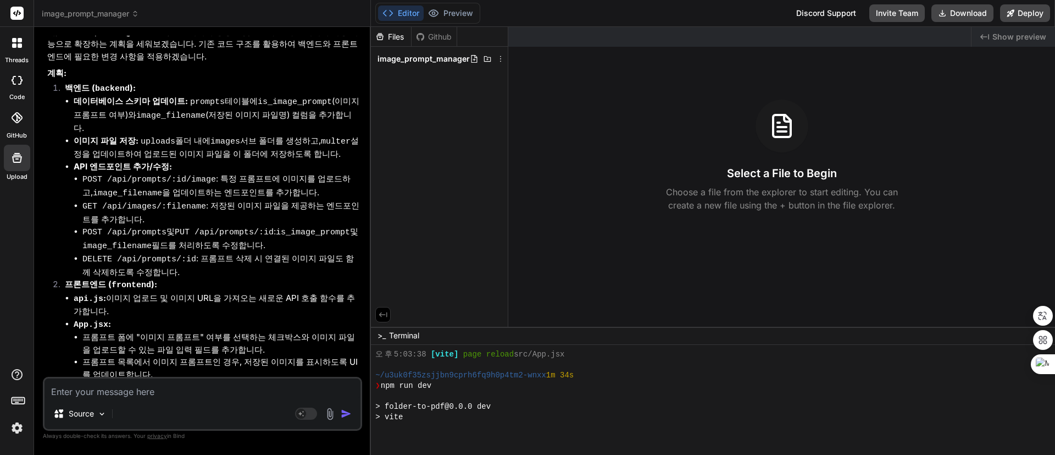
scroll to position [9653, 0]
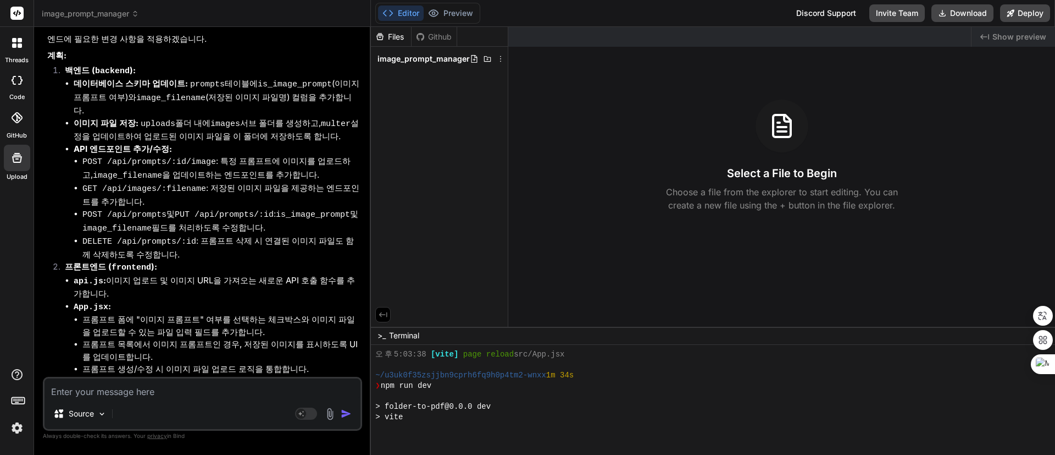
click at [199, 387] on textarea at bounding box center [203, 388] width 316 height 20
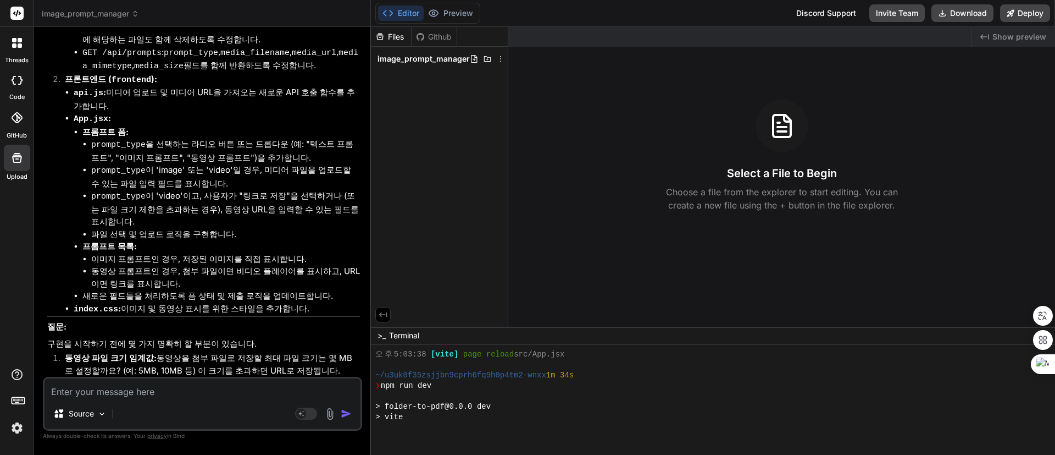
scroll to position [10733, 0]
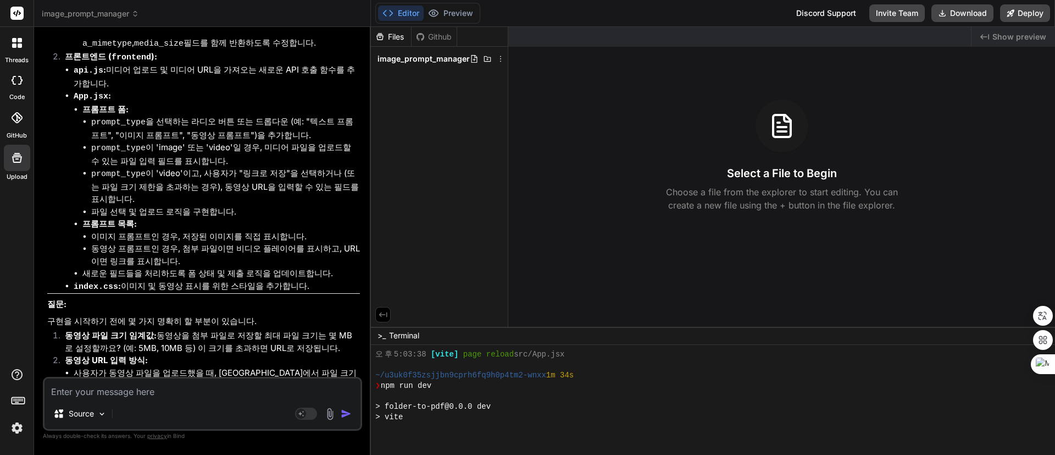
click at [201, 389] on textarea at bounding box center [203, 388] width 316 height 20
click at [174, 395] on textarea at bounding box center [203, 388] width 316 height 20
drag, startPoint x: 97, startPoint y: 273, endPoint x: 334, endPoint y: 277, distance: 236.4
click at [334, 403] on li "또는, 프론트엔드에서 사용자가 직접 "파일 업로드" 또는 "URL 입력"을 선택하고, URL 입력 시에는 해당 URL을 media_url 필드…" at bounding box center [217, 416] width 286 height 26
copy li "프론트엔드에서 사용자가 직접 "파일 업로드" 또는 "URL 입력"을 선택"
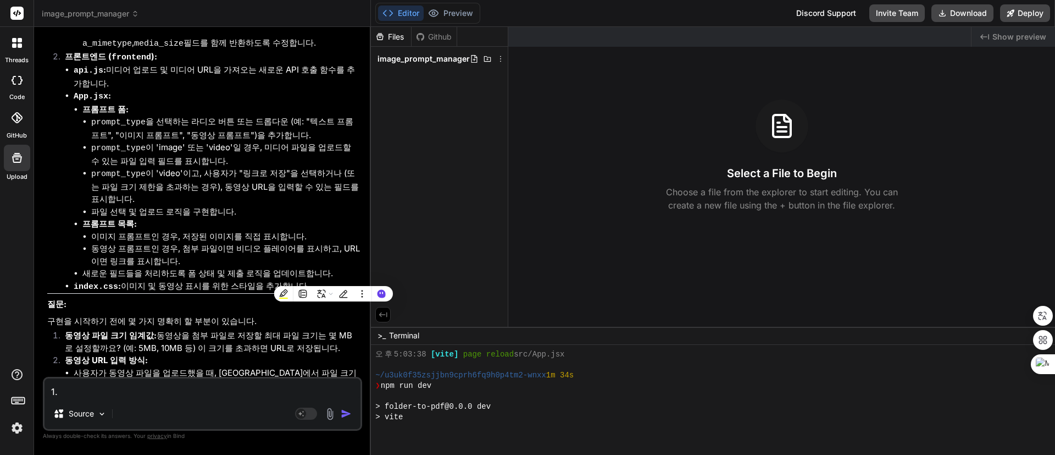
click at [149, 381] on textarea "1." at bounding box center [203, 388] width 316 height 20
paste textarea "프론트엔드에서 사용자가 직접 "파일 업로드" 또는 "URL 입력"을 선택"
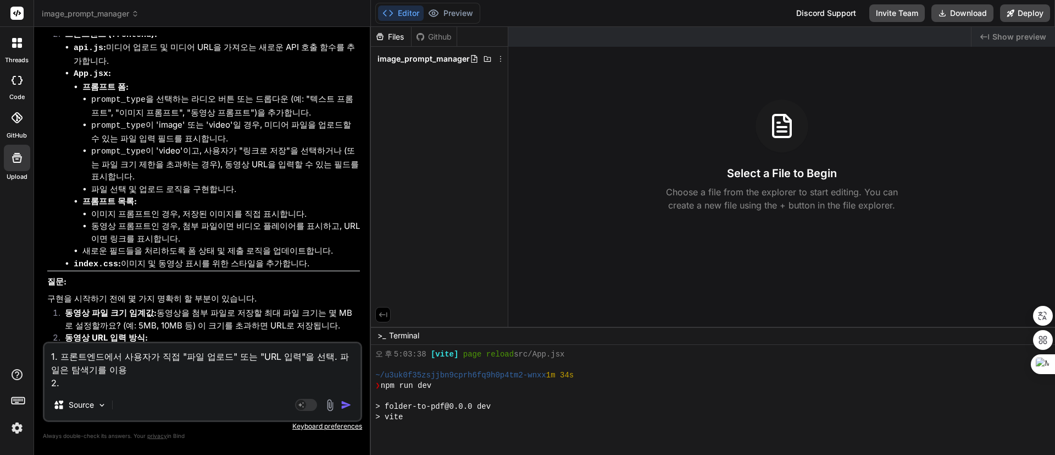
scroll to position [10769, 0]
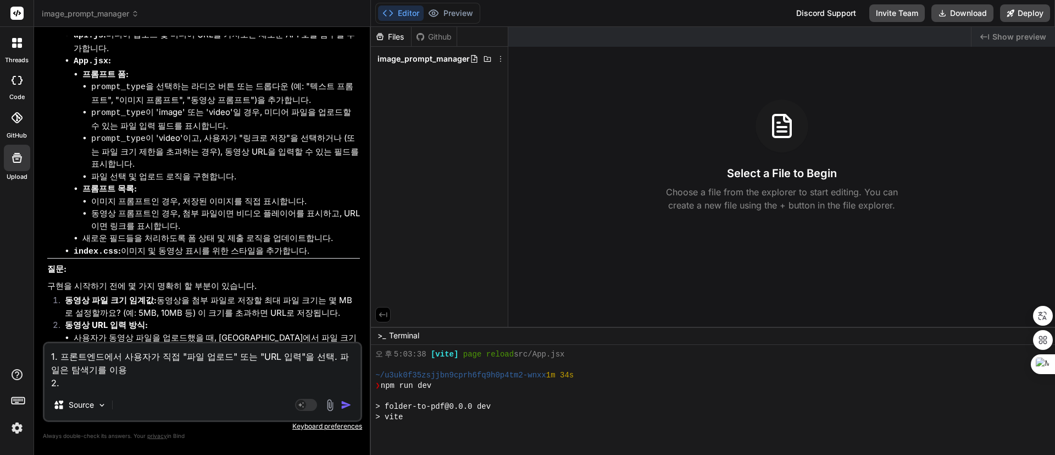
drag, startPoint x: 231, startPoint y: 303, endPoint x: 96, endPoint y: 314, distance: 135.7
click at [96, 431] on li "새 프롬프트 생성 시 기본 prompt_type : 새로운 프롬프트를 만들 때 기본적으로 어떤 유형(텍스트, 이미지, 동영상)으로 설정될까요?" at bounding box center [208, 444] width 304 height 26
click at [121, 385] on textarea "1. 프론트엔드에서 사용자가 직접 "파일 업로드" 또는 "URL 입력"을 선택. 파일은 탐색기를 이용 2." at bounding box center [203, 366] width 316 height 46
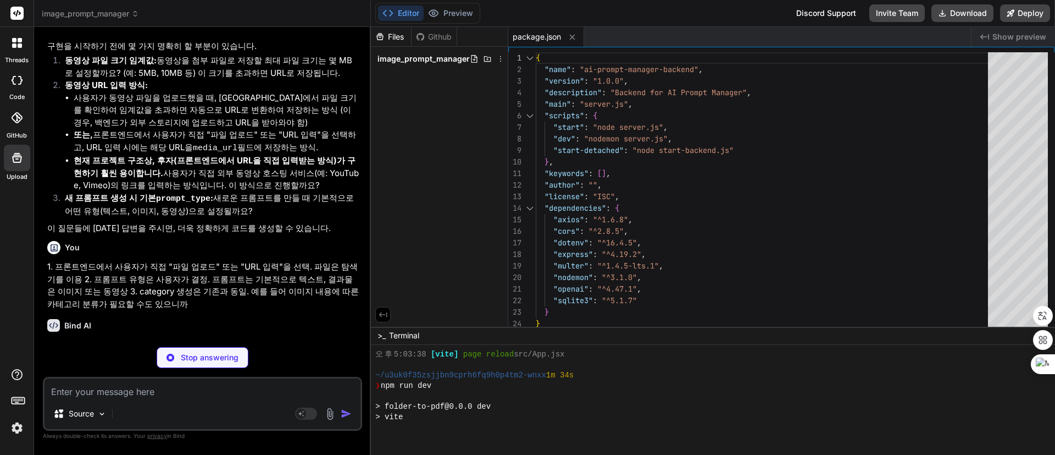
scroll to position [11041, 0]
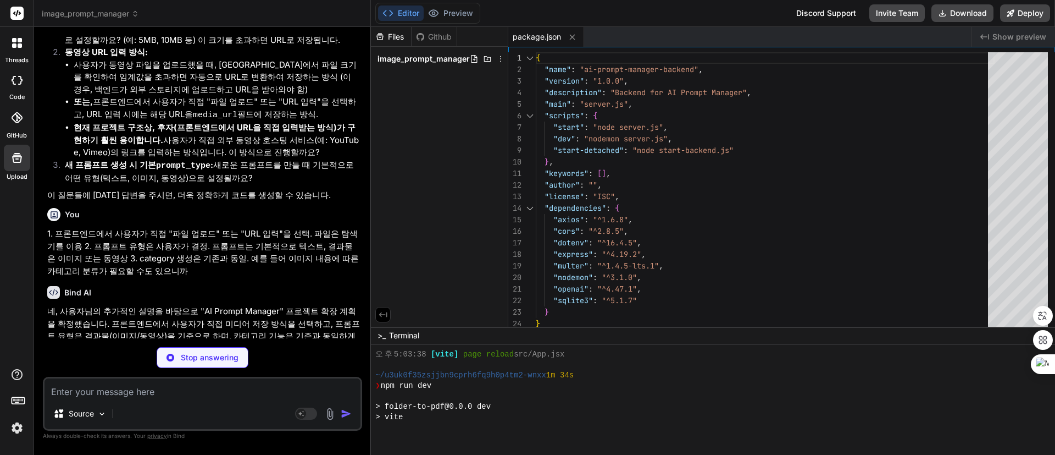
click at [202, 360] on p "Stop answering" at bounding box center [210, 357] width 58 height 11
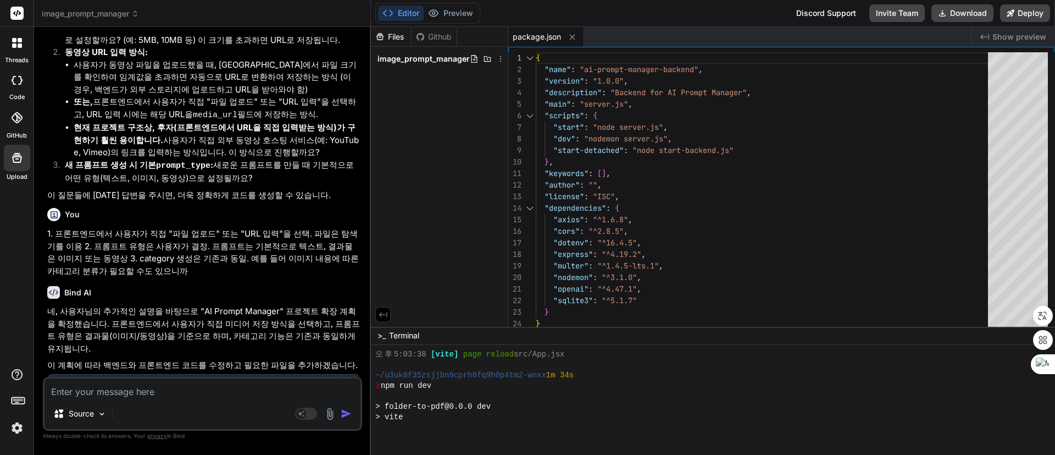
scroll to position [11031, 0]
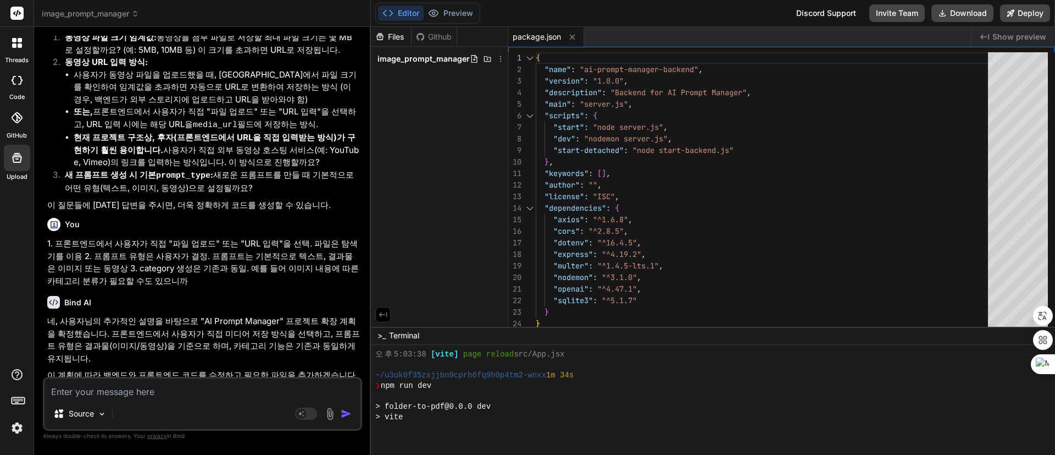
click at [208, 391] on textarea at bounding box center [203, 388] width 316 height 20
click at [212, 394] on textarea "프로젝트 이름을" at bounding box center [203, 388] width 316 height 20
click at [279, 390] on textarea "프로젝트 이름을 image_prompt_manager로" at bounding box center [203, 388] width 316 height 20
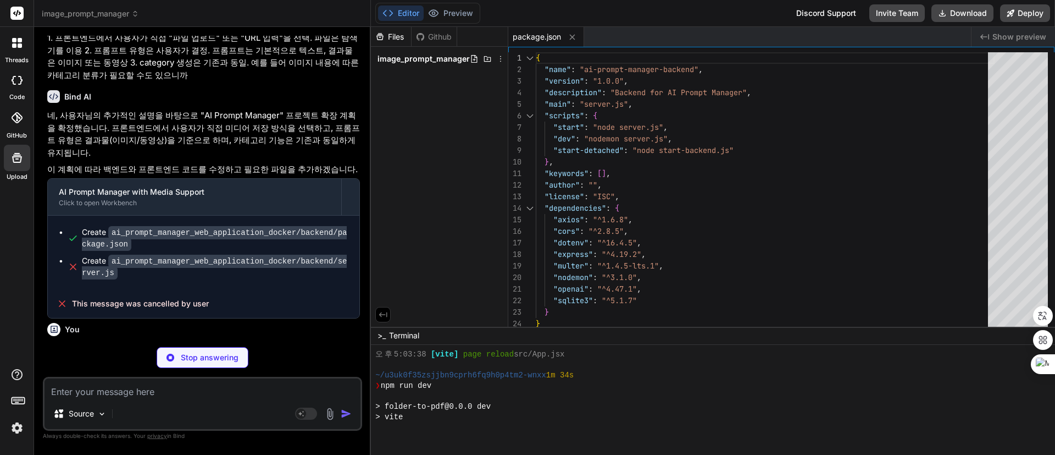
scroll to position [11273, 0]
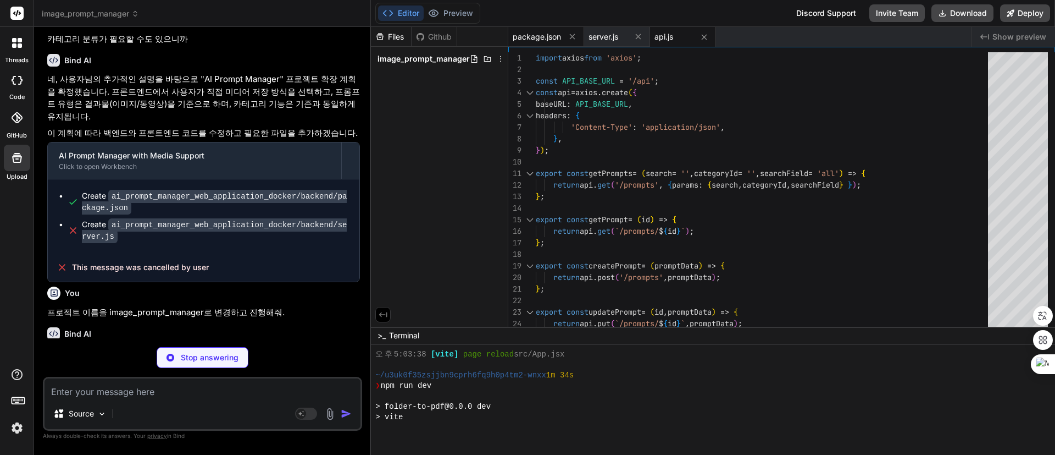
click at [548, 35] on span "package.json" at bounding box center [537, 36] width 48 height 11
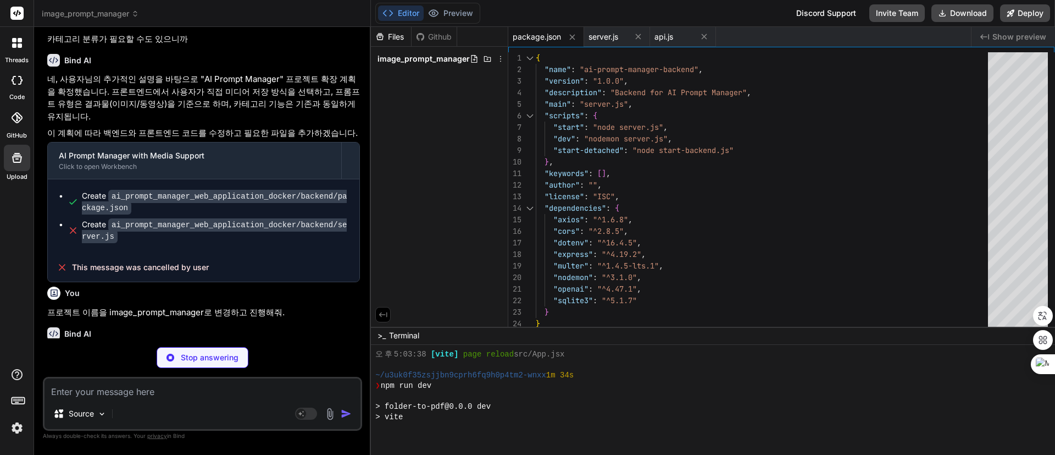
click at [218, 361] on p "Stop answering" at bounding box center [210, 357] width 58 height 11
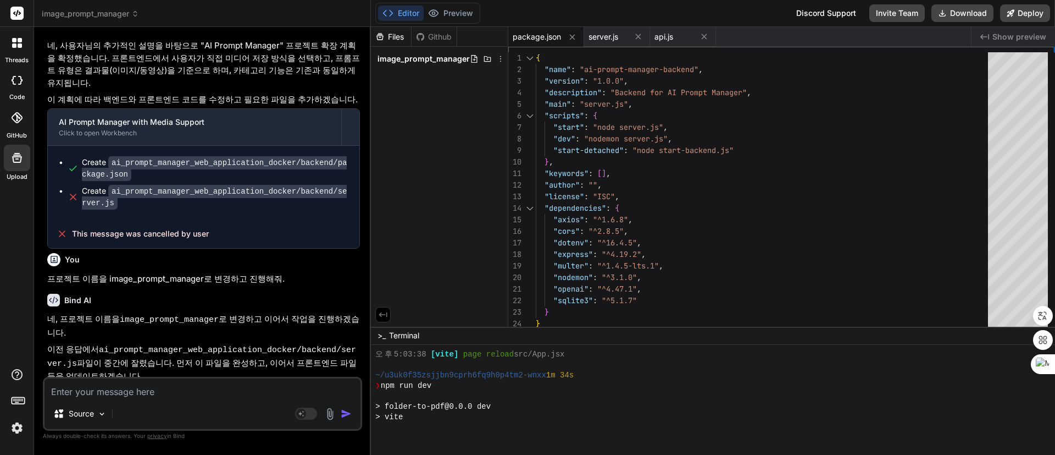
scroll to position [11320, 0]
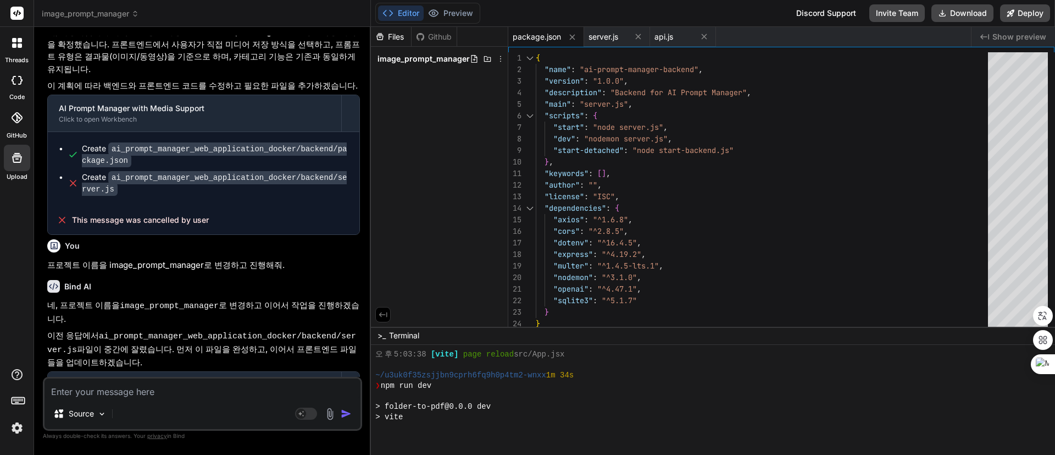
click at [186, 392] on textarea at bounding box center [203, 388] width 316 height 20
drag, startPoint x: 112, startPoint y: 259, endPoint x: 280, endPoint y: 259, distance: 168.7
click at [280, 419] on code "ai_prompt_manager_web_application_docker/backend/server.js" at bounding box center [214, 431] width 265 height 25
copy code "ai_prompt_manager_web_application_docker"
click at [178, 382] on textarea "폴더 이름도" at bounding box center [203, 388] width 316 height 20
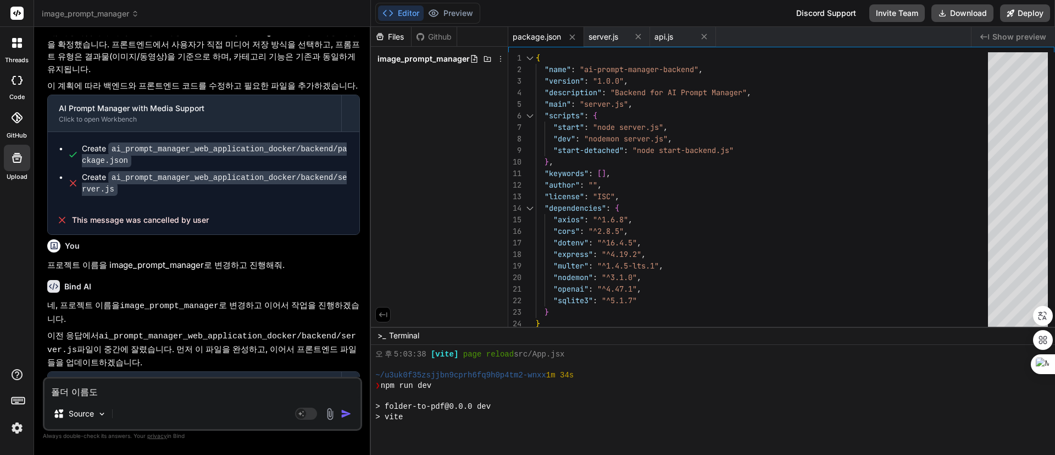
paste textarea "ai_prompt_manager_web_application_docker"
drag, startPoint x: 105, startPoint y: 116, endPoint x: 201, endPoint y: 114, distance: 95.7
click at [199, 259] on p "프로젝트 이름을 image_prompt_manager로 변경하고 진행해줘." at bounding box center [203, 265] width 313 height 13
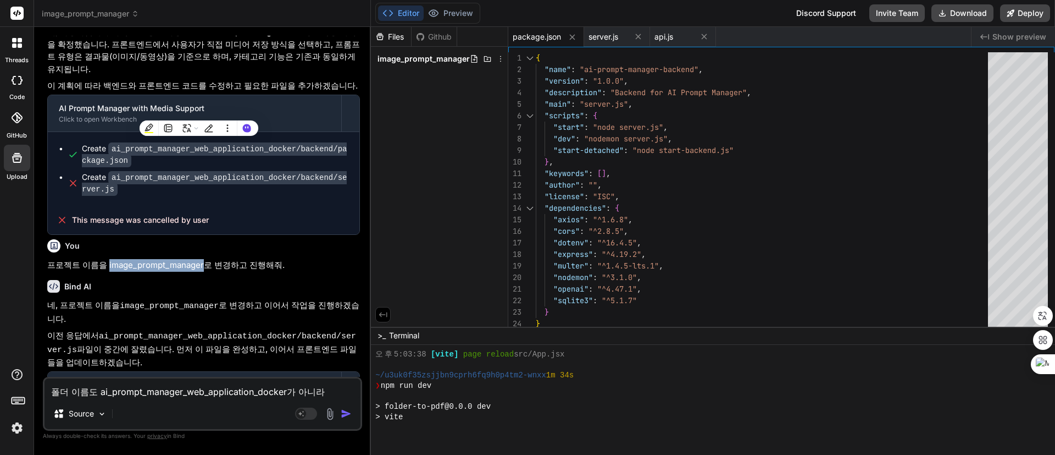
copy p "image_prompt_manager"
click at [325, 384] on textarea "폴더 이름도 ai_prompt_manager_web_application_docker가 아니라" at bounding box center [203, 388] width 316 height 20
paste textarea "image_prompt_manager"
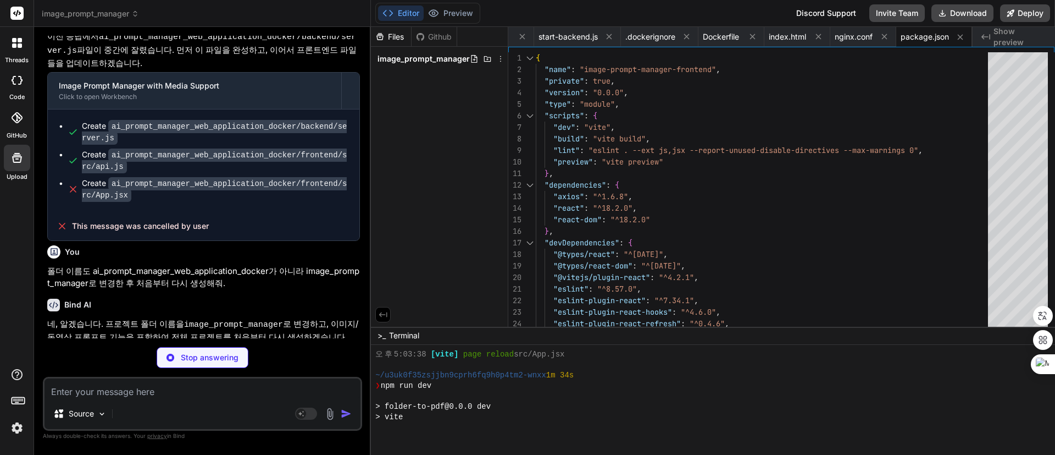
scroll to position [0, 705]
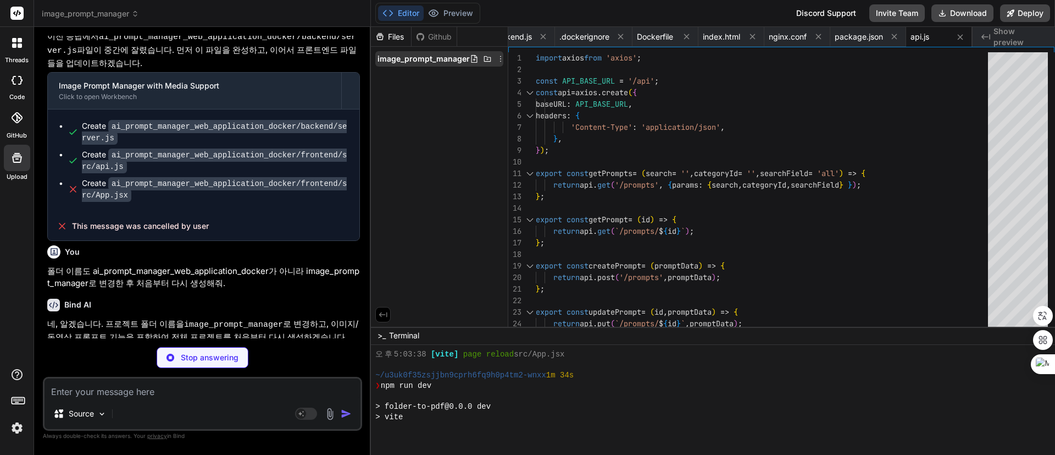
click at [436, 60] on span "image_prompt_manager" at bounding box center [424, 58] width 92 height 11
click at [379, 87] on icon at bounding box center [382, 86] width 9 height 9
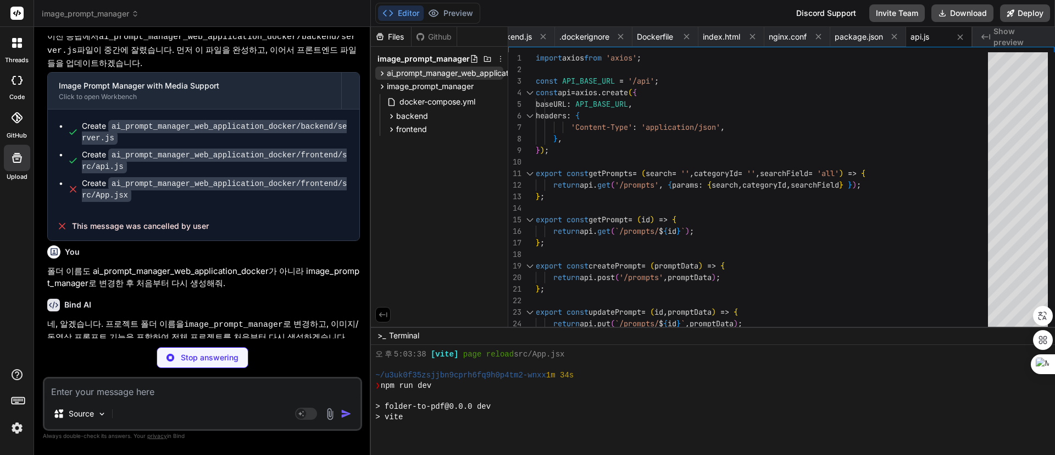
click at [384, 73] on icon at bounding box center [382, 73] width 9 height 9
click at [431, 73] on span "ai_prompt_manager_web_application_docker" at bounding box center [467, 73] width 161 height 11
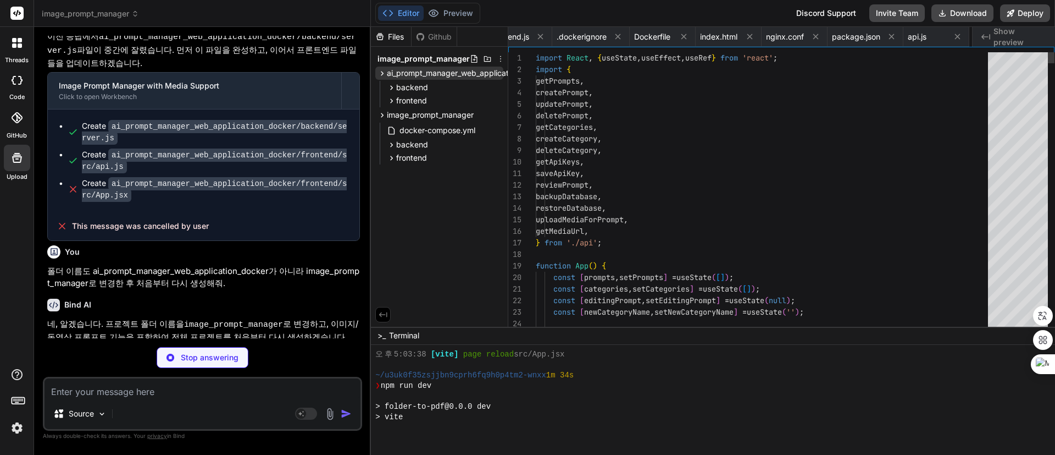
scroll to position [0, 771]
drag, startPoint x: 431, startPoint y: 73, endPoint x: 405, endPoint y: 195, distance: 124.8
click at [405, 195] on div "Files Github image_prompt_manager ai_prompt_manager_web_application_docker back…" at bounding box center [439, 177] width 137 height 300
click at [432, 71] on span "ai_prompt_manager_web_application_docker" at bounding box center [467, 73] width 161 height 11
click at [427, 71] on span "ai_prompt_manager_web_application_docker" at bounding box center [467, 73] width 161 height 11
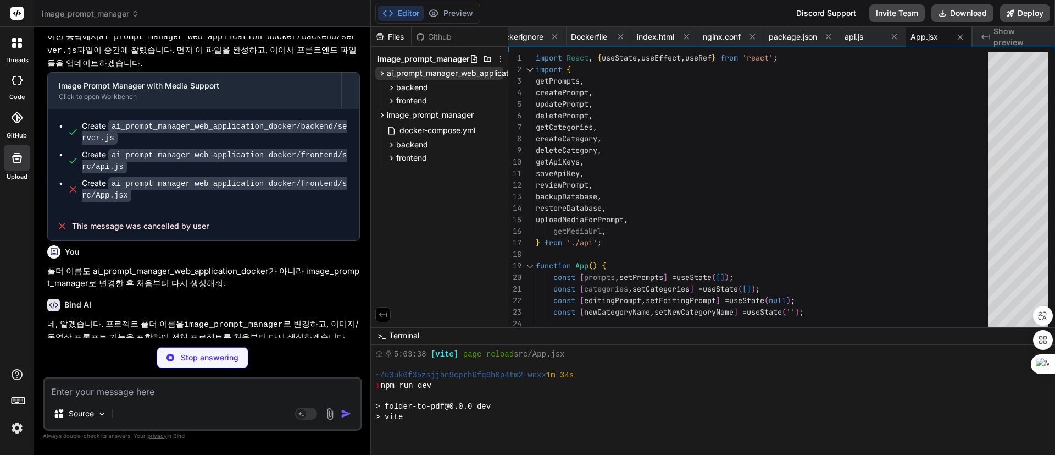
click at [427, 71] on span "ai_prompt_manager_web_application_docker" at bounding box center [467, 73] width 161 height 11
drag, startPoint x: 488, startPoint y: 69, endPoint x: 476, endPoint y: 74, distance: 12.9
click at [475, 74] on span "ai_prompt_manager_web_application_docker" at bounding box center [467, 73] width 161 height 11
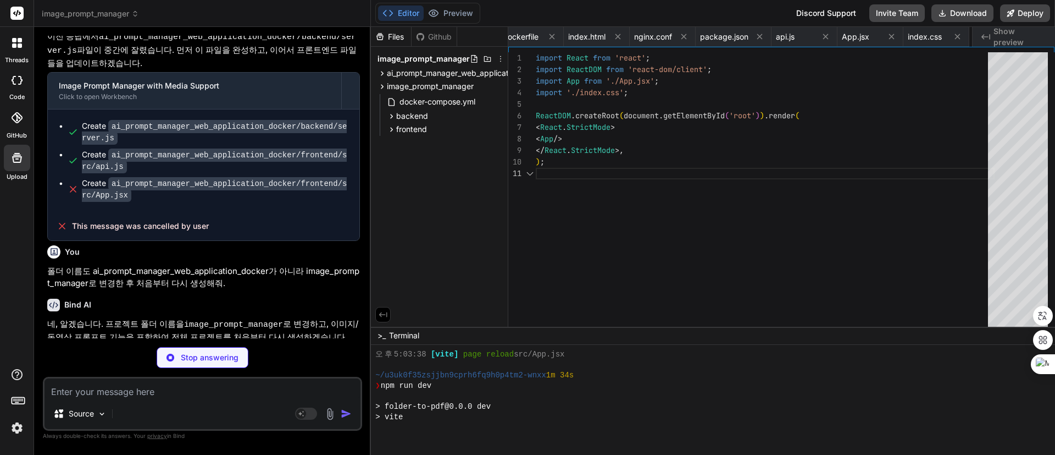
scroll to position [0, 903]
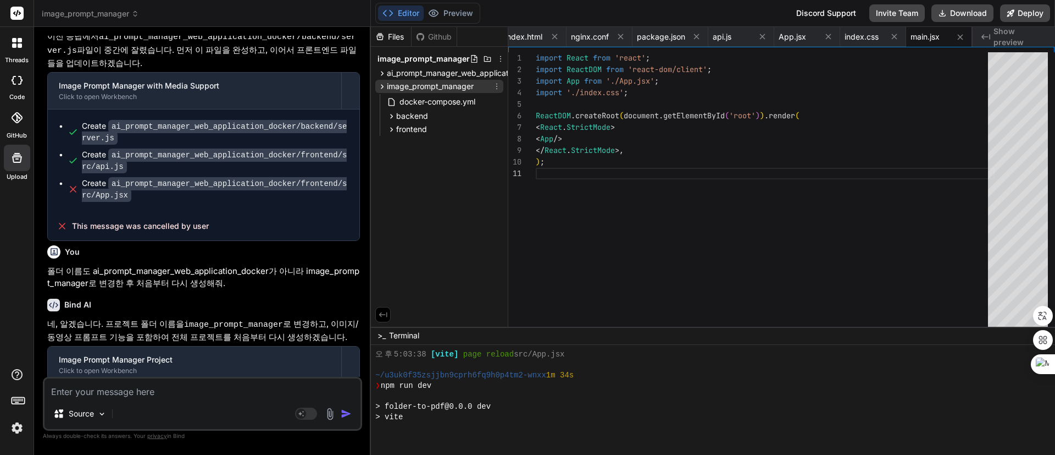
click at [427, 84] on span "image_prompt_manager" at bounding box center [430, 86] width 87 height 11
click at [437, 70] on span "ai_prompt_manager_web_application_docker" at bounding box center [467, 73] width 161 height 11
click at [962, 36] on icon at bounding box center [960, 36] width 9 height 9
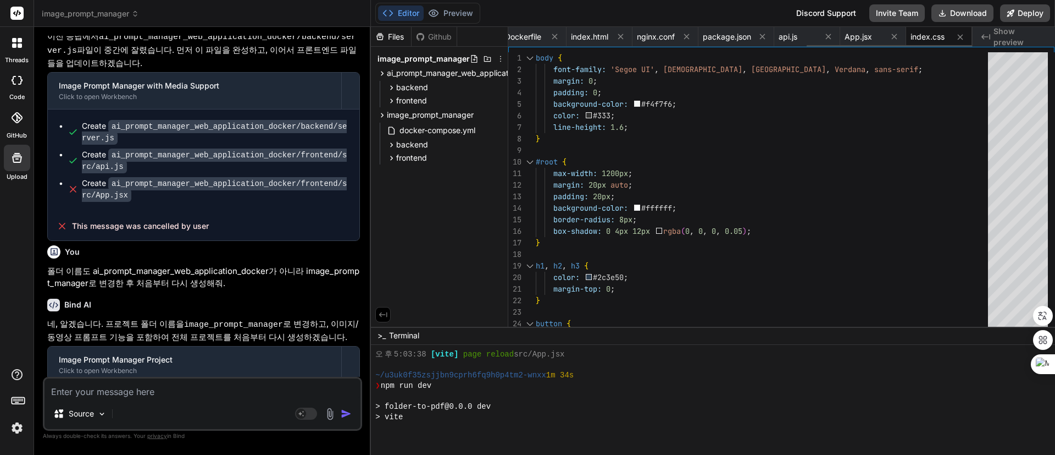
click at [962, 36] on icon at bounding box center [960, 36] width 9 height 9
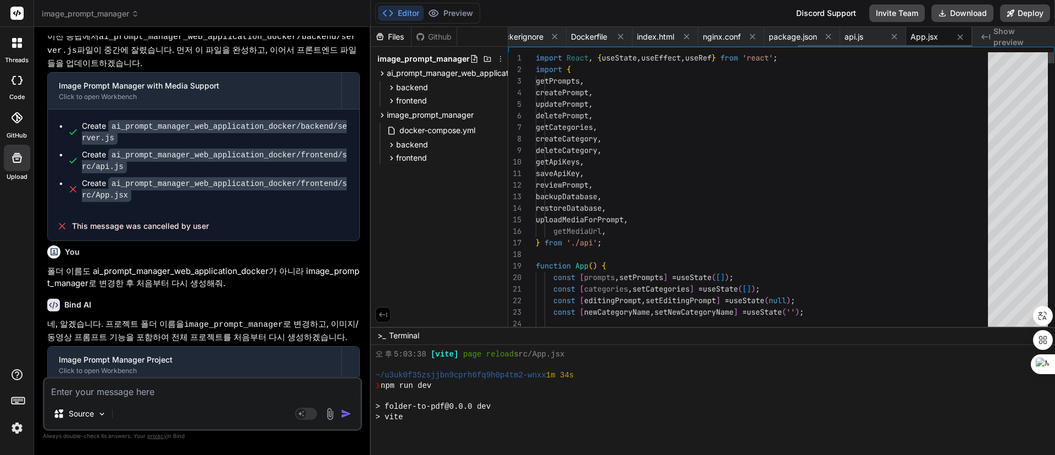
click at [962, 36] on icon at bounding box center [960, 36] width 9 height 9
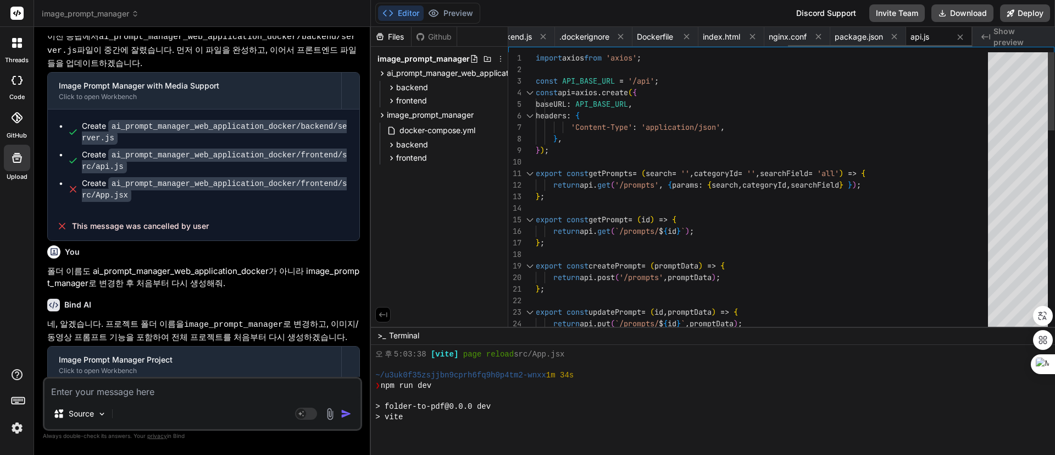
click at [962, 36] on icon at bounding box center [960, 36] width 9 height 9
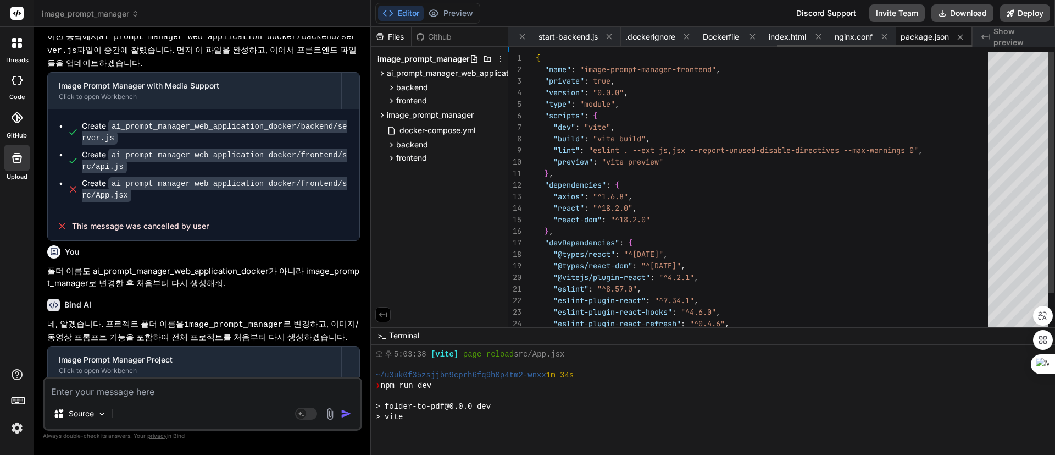
click at [962, 36] on icon at bounding box center [960, 36] width 9 height 9
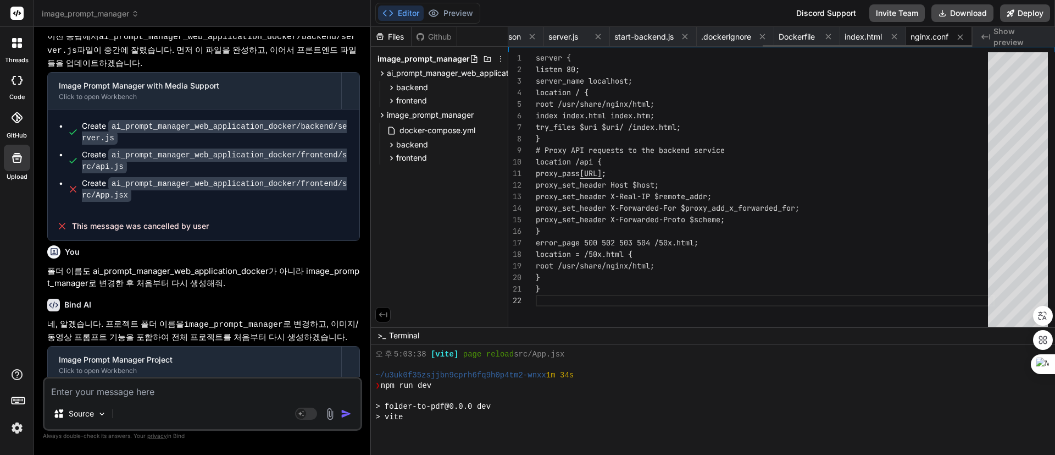
click at [962, 36] on icon at bounding box center [960, 36] width 9 height 9
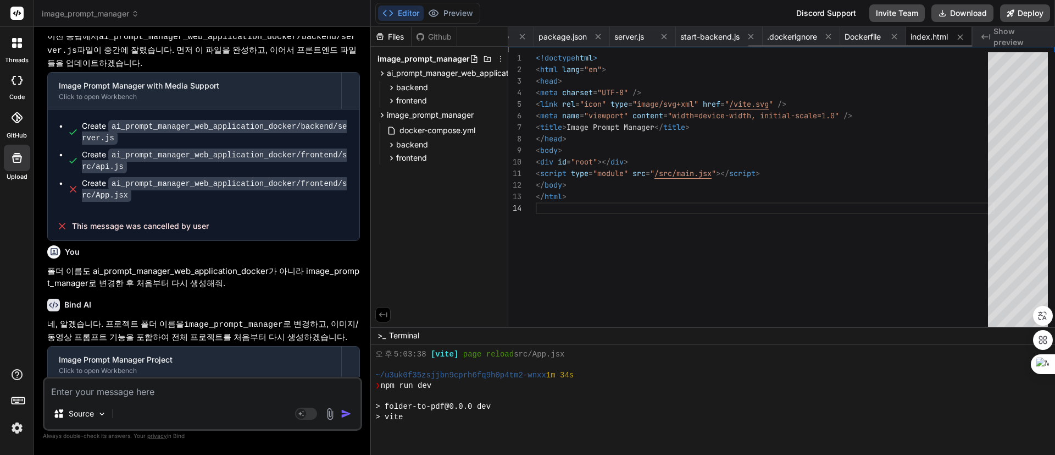
click at [962, 36] on icon at bounding box center [960, 36] width 9 height 9
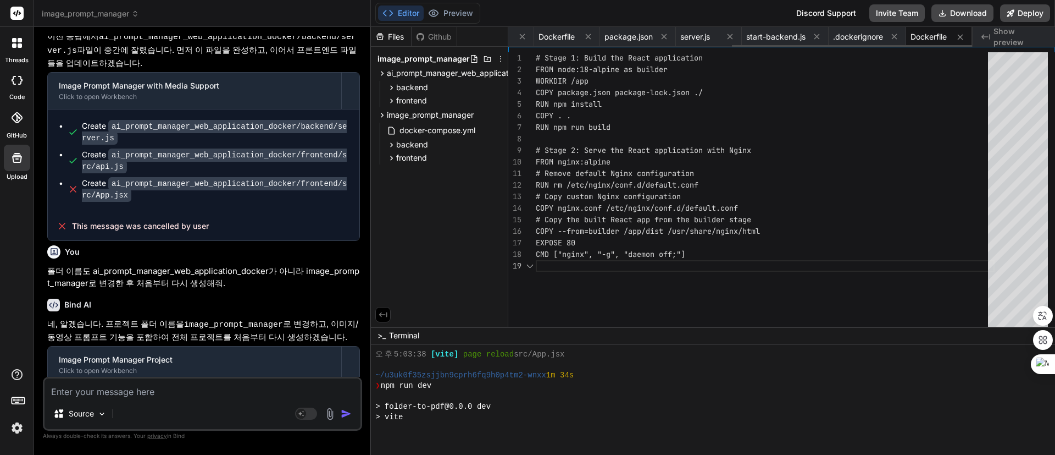
click at [962, 36] on icon at bounding box center [960, 36] width 9 height 9
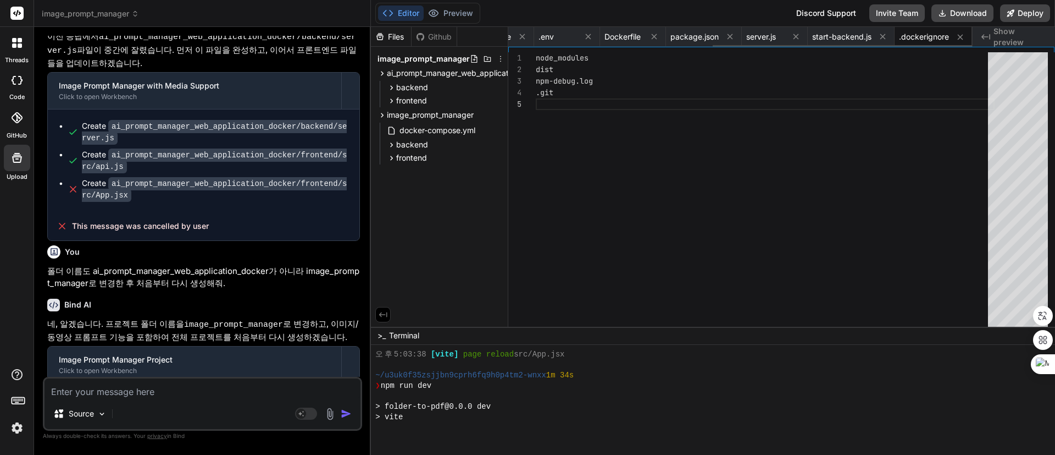
click at [962, 36] on icon at bounding box center [960, 36] width 9 height 9
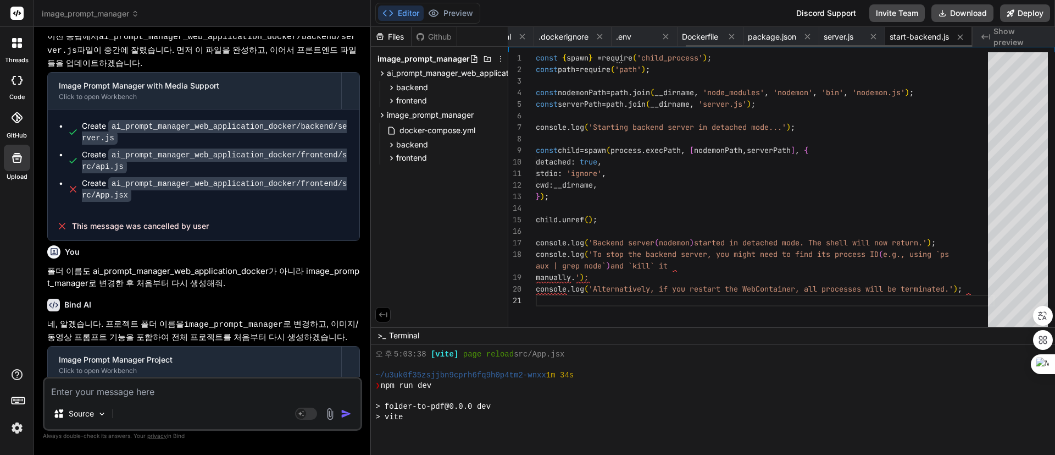
click at [962, 36] on icon at bounding box center [960, 36] width 9 height 9
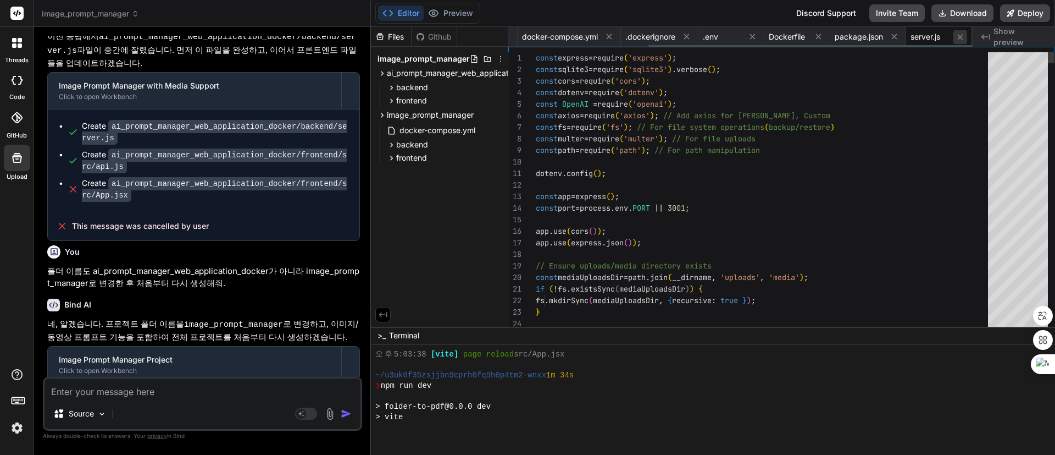
click at [963, 36] on icon at bounding box center [960, 36] width 9 height 9
click at [963, 36] on icon at bounding box center [958, 36] width 9 height 9
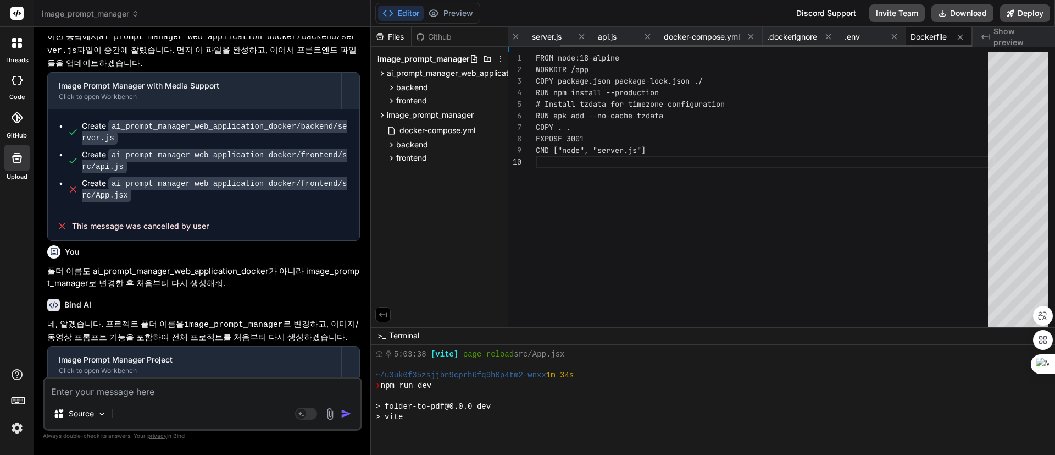
scroll to position [0, 59]
click at [963, 36] on icon at bounding box center [960, 36] width 9 height 9
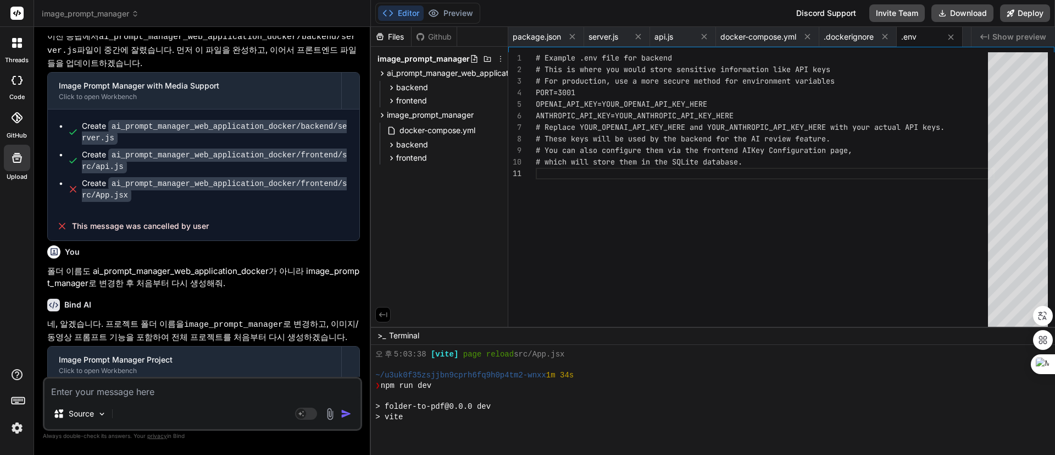
scroll to position [0, 0]
click at [963, 36] on div ".env" at bounding box center [930, 37] width 66 height 20
click at [956, 36] on icon at bounding box center [950, 36] width 9 height 9
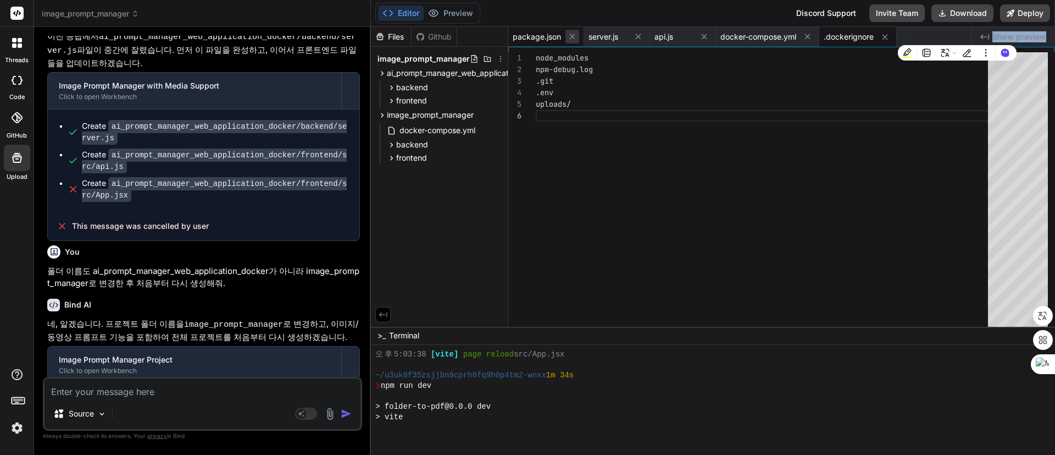
click at [567, 35] on button at bounding box center [573, 37] width 14 height 14
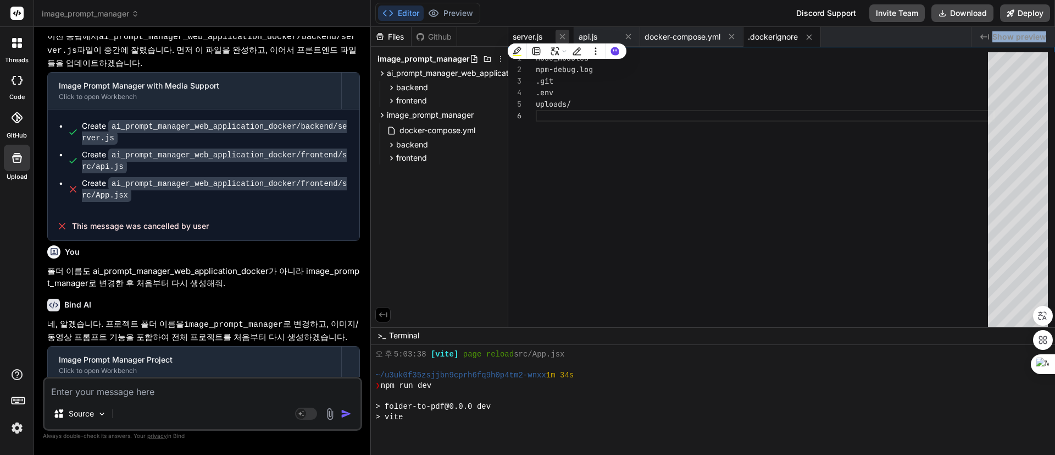
click at [562, 37] on icon at bounding box center [562, 36] width 5 height 5
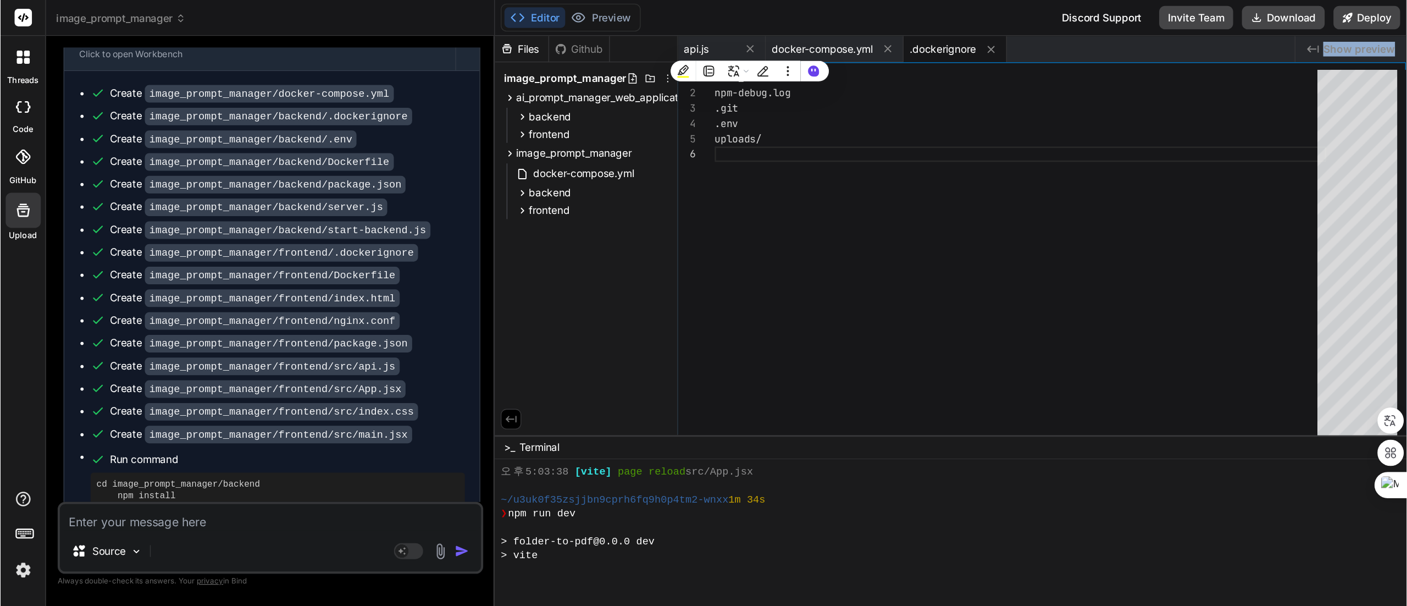
scroll to position [12027, 0]
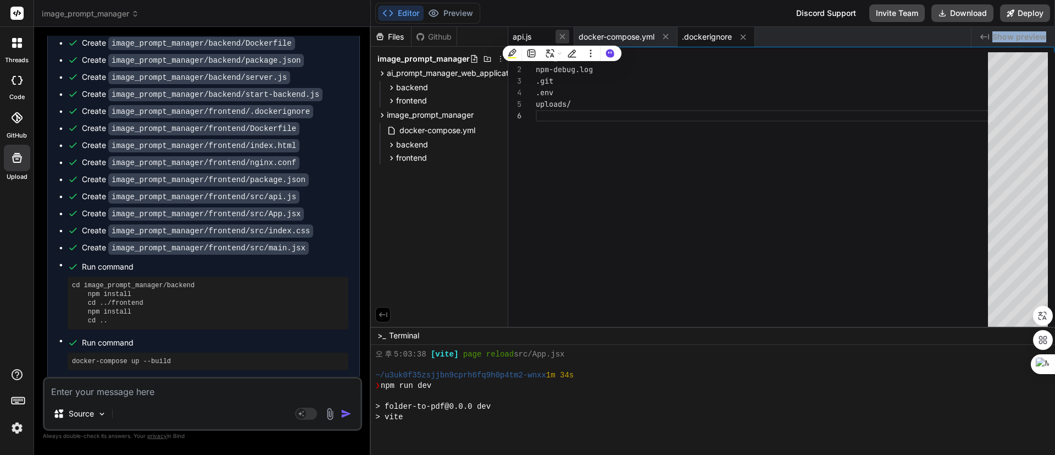
click at [563, 36] on icon at bounding box center [562, 36] width 5 height 5
click at [601, 36] on icon at bounding box center [599, 36] width 5 height 5
click at [579, 33] on icon at bounding box center [573, 36] width 9 height 9
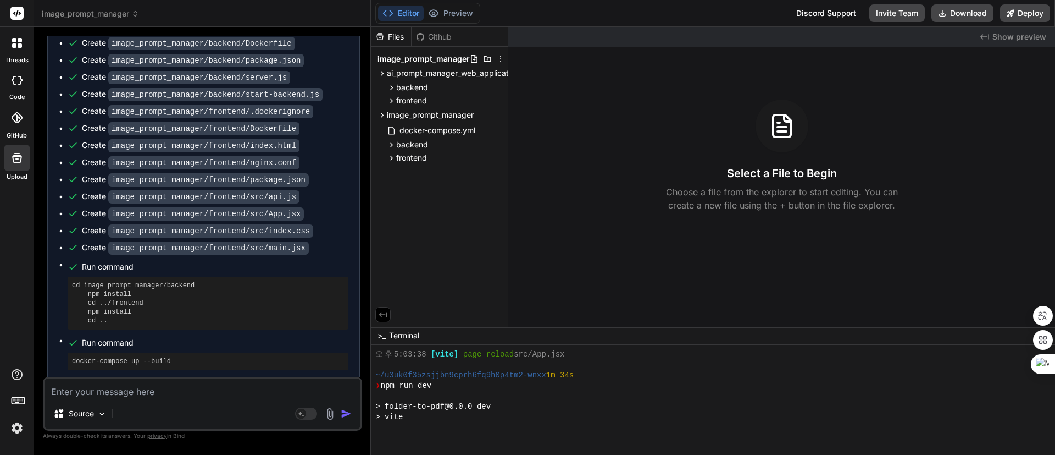
click at [581, 231] on div "Created with Pixso. Show preview Select a File to Begin Choose a file from the …" at bounding box center [781, 177] width 547 height 300
click at [498, 58] on icon at bounding box center [500, 58] width 9 height 9
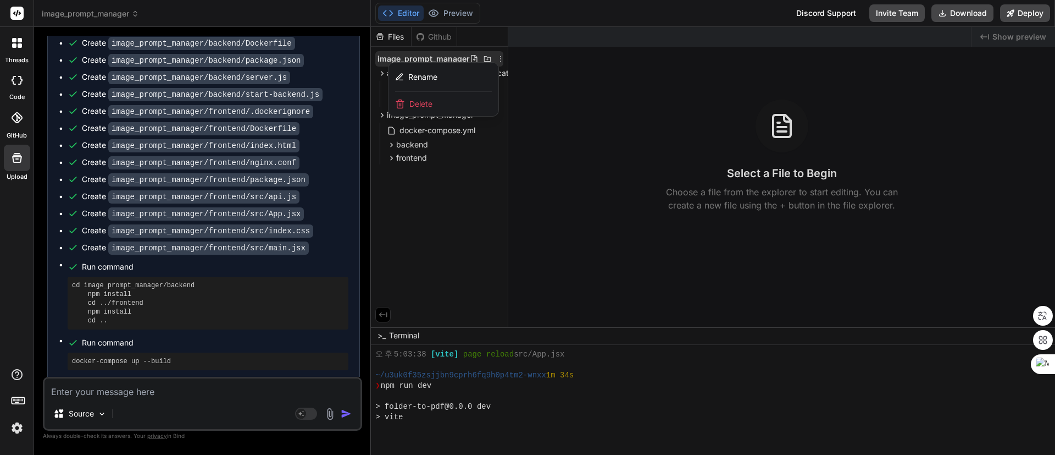
click at [500, 59] on div at bounding box center [713, 241] width 684 height 428
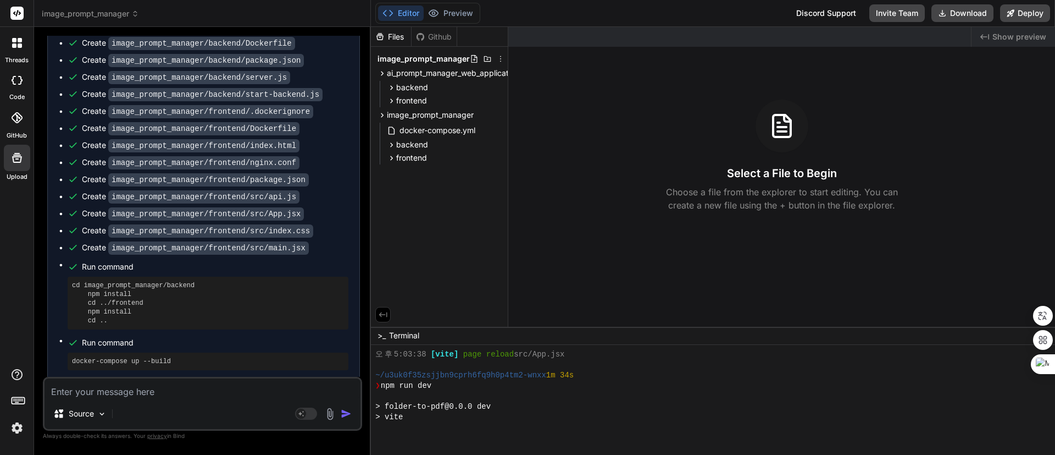
drag, startPoint x: 502, startPoint y: 74, endPoint x: 561, endPoint y: 77, distance: 59.4
click at [561, 77] on div "Files Github image_prompt_manager ai_prompt_manager_web_application_docker back…" at bounding box center [713, 177] width 684 height 300
click at [393, 74] on span "ai_prompt_manager_web_application_docker" at bounding box center [467, 73] width 161 height 11
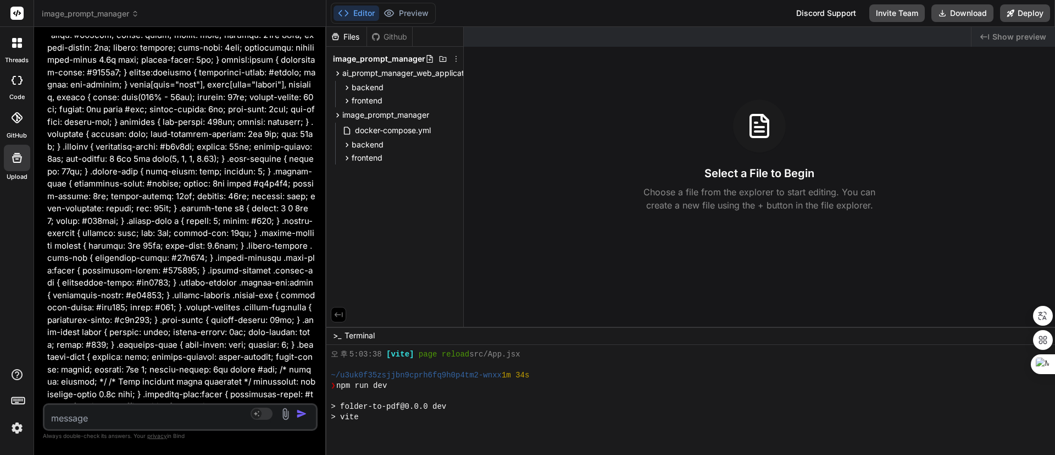
scroll to position [5984, 0]
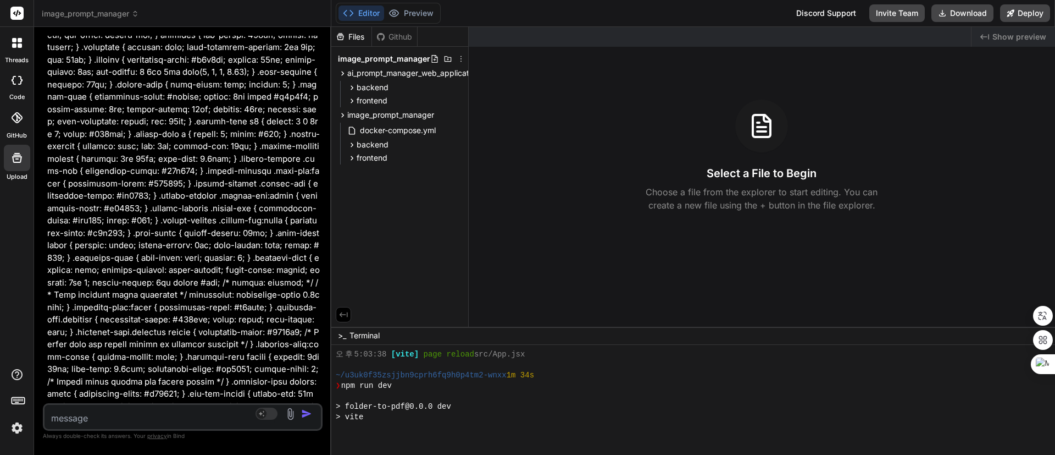
drag, startPoint x: 371, startPoint y: 97, endPoint x: 307, endPoint y: 117, distance: 66.6
click at [307, 117] on div "Bind AI Web Search Created with Pixso. Code Generator You 첨부 파일 참조해줘. Bind AI 죄…" at bounding box center [182, 241] width 297 height 428
click at [463, 56] on icon at bounding box center [461, 58] width 9 height 9
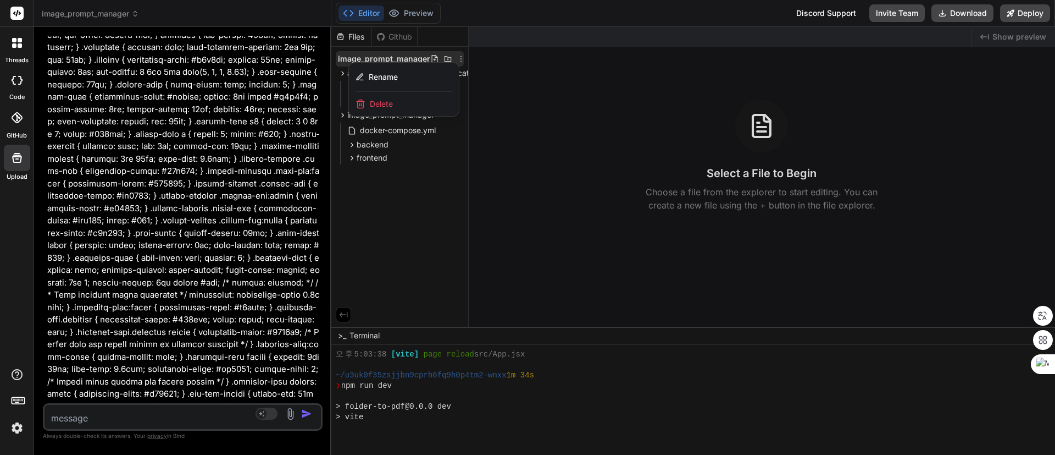
click at [539, 125] on div at bounding box center [693, 241] width 724 height 428
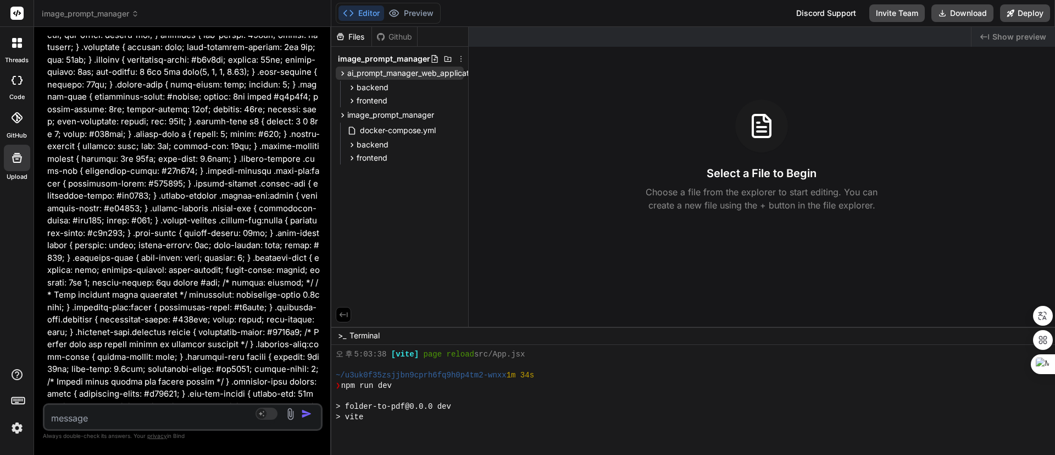
click at [341, 71] on icon at bounding box center [342, 73] width 9 height 9
drag, startPoint x: 466, startPoint y: 74, endPoint x: 485, endPoint y: 77, distance: 20.2
click at [485, 77] on div "Files Github image_prompt_manager ai_prompt_manager_web_application_docker back…" at bounding box center [693, 177] width 724 height 300
click at [439, 69] on span "ai_prompt_manager_web_application_docker" at bounding box center [427, 73] width 161 height 11
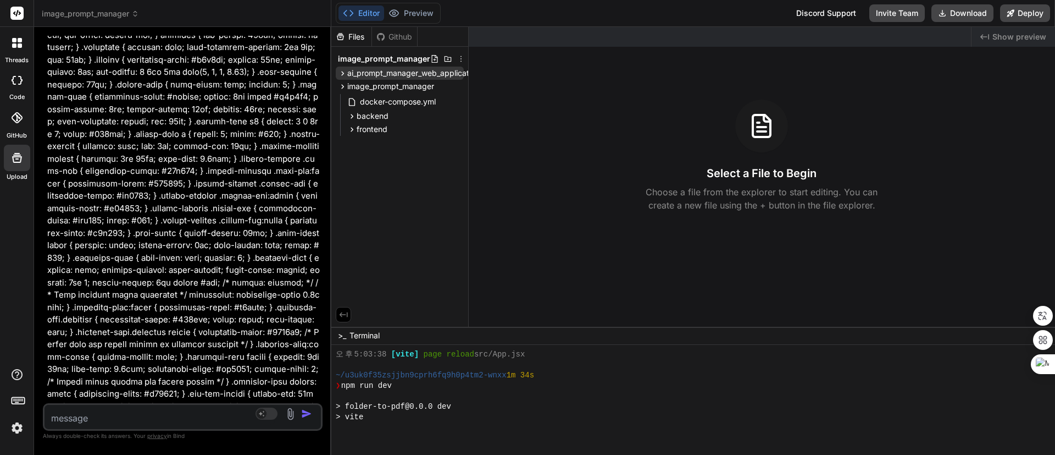
click at [439, 69] on span "ai_prompt_manager_web_application_docker" at bounding box center [427, 73] width 161 height 11
click at [375, 91] on span "backend" at bounding box center [373, 87] width 32 height 11
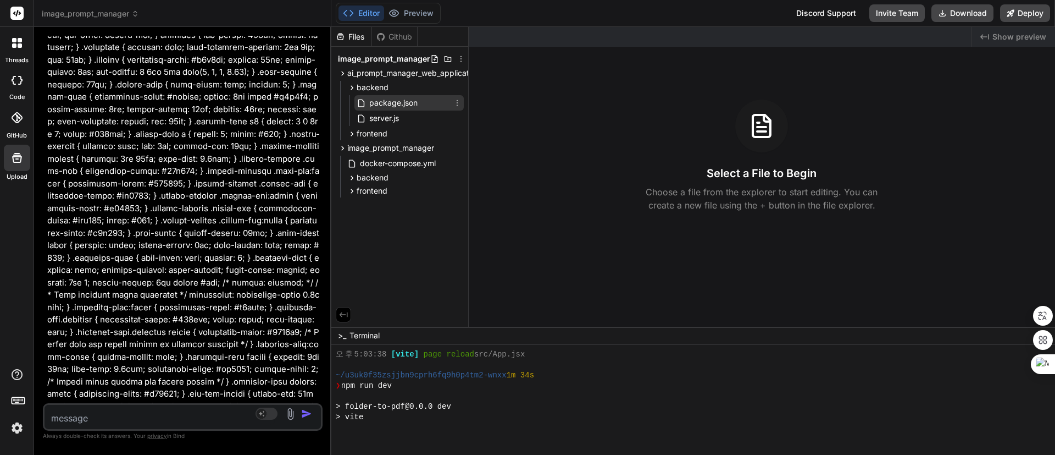
click at [395, 103] on span "package.json" at bounding box center [393, 102] width 51 height 13
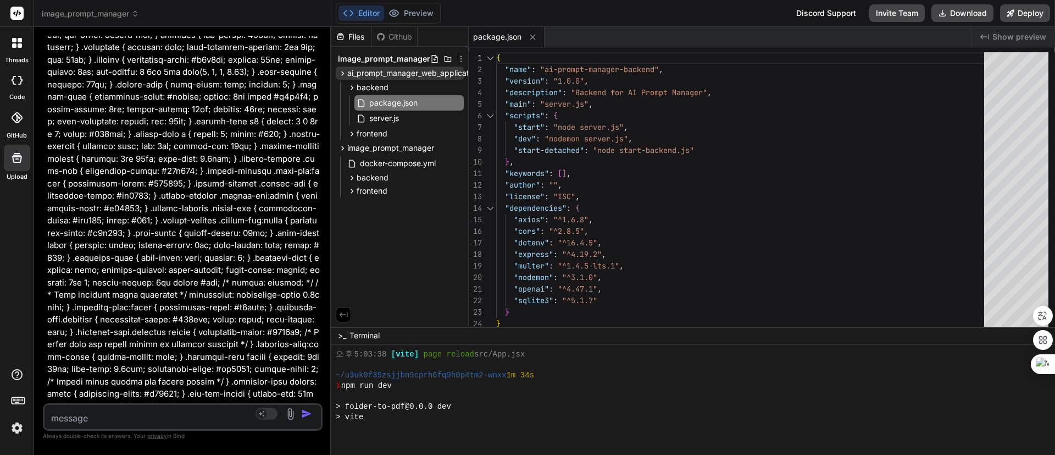
click at [398, 69] on span "ai_prompt_manager_web_application_docker" at bounding box center [427, 73] width 161 height 11
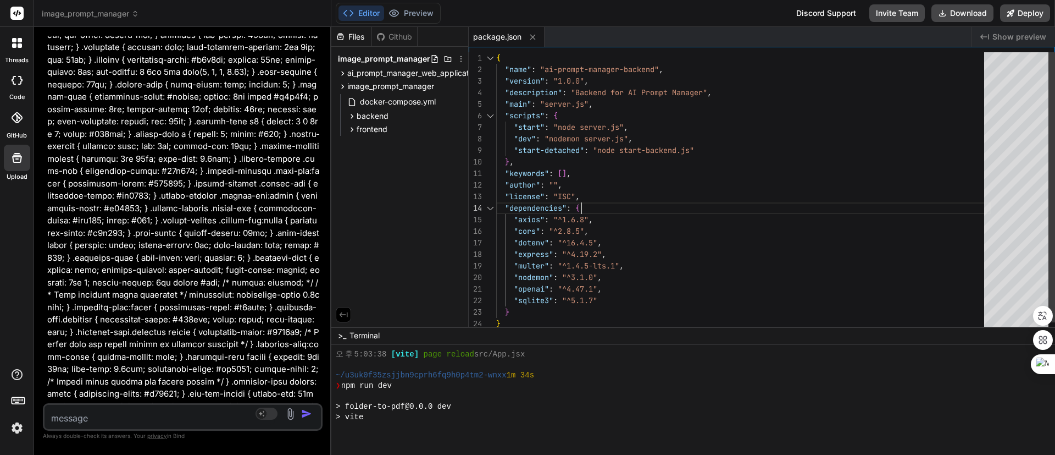
scroll to position [0, 0]
drag, startPoint x: 399, startPoint y: 69, endPoint x: 869, endPoint y: 206, distance: 489.3
click at [869, 206] on div "{ "name" : "ai-prompt-manager-backend" , "version" : "1.0.0" , "description" : …" at bounding box center [743, 196] width 495 height 289
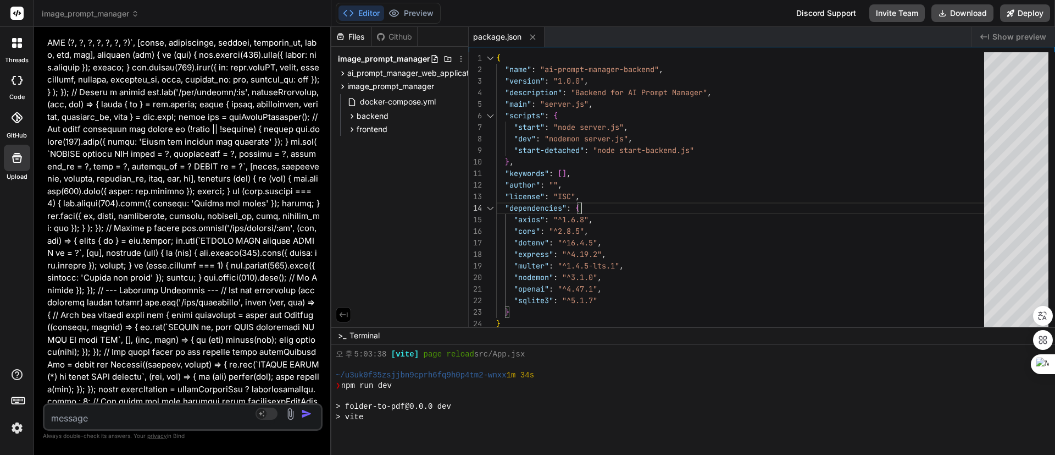
scroll to position [8293, 0]
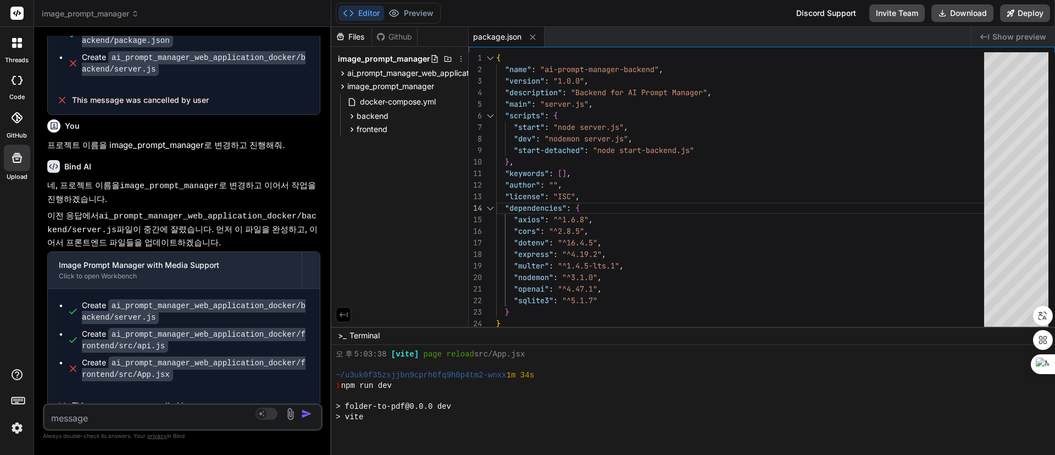
scroll to position [12863, 0]
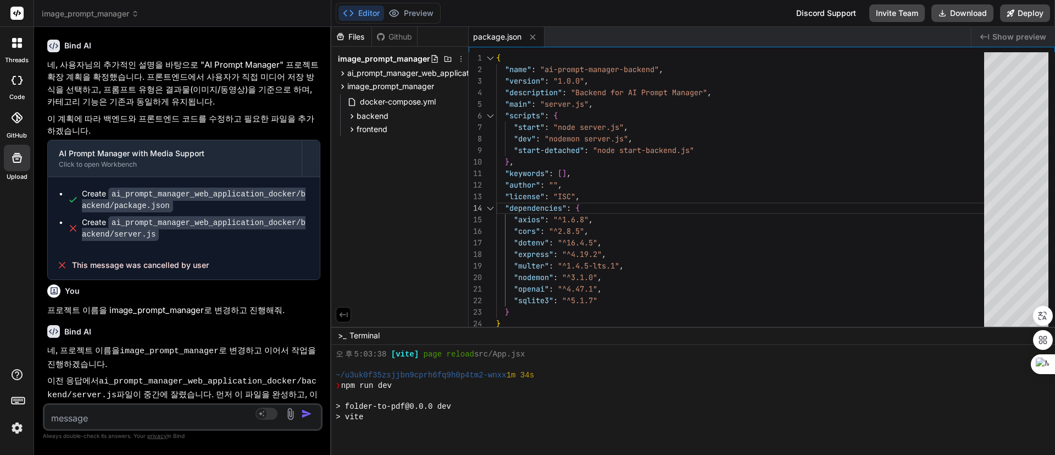
drag, startPoint x: 112, startPoint y: 269, endPoint x: 281, endPoint y: 272, distance: 169.3
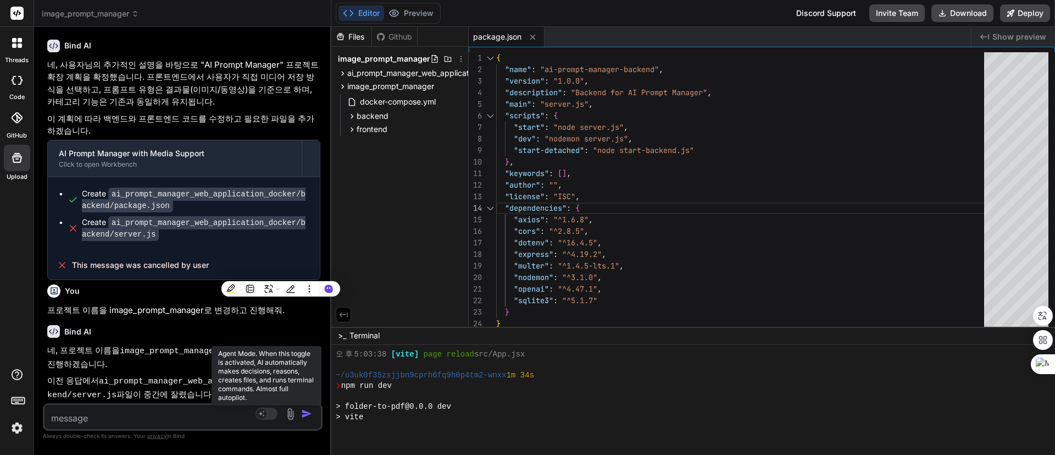
copy code "ai_prompt_manager_web_application_docker"
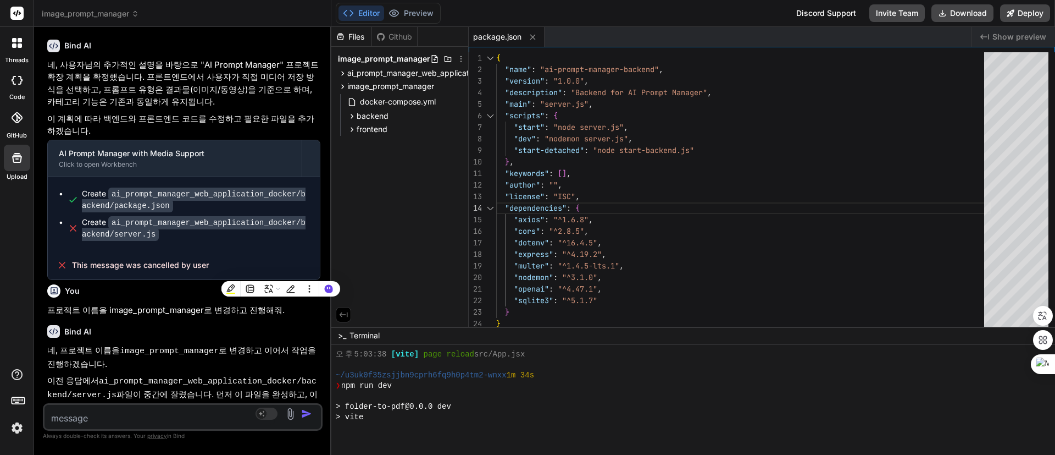
click at [182, 420] on textarea at bounding box center [160, 415] width 230 height 20
paste textarea "ai_prompt_manager_web_application_docker"
click at [45, 405] on span at bounding box center [45, 405] width 0 height 0
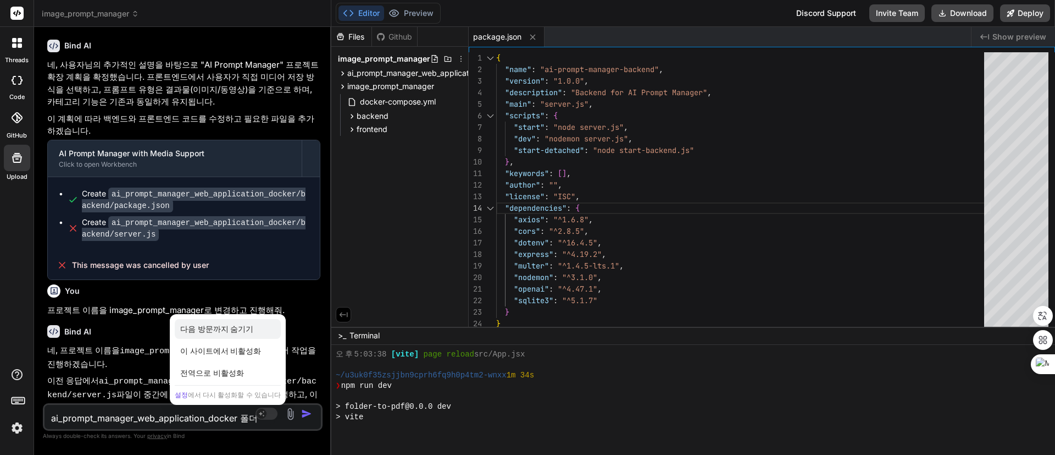
click at [213, 324] on div "다음 방문까지 숨기기" at bounding box center [228, 329] width 106 height 20
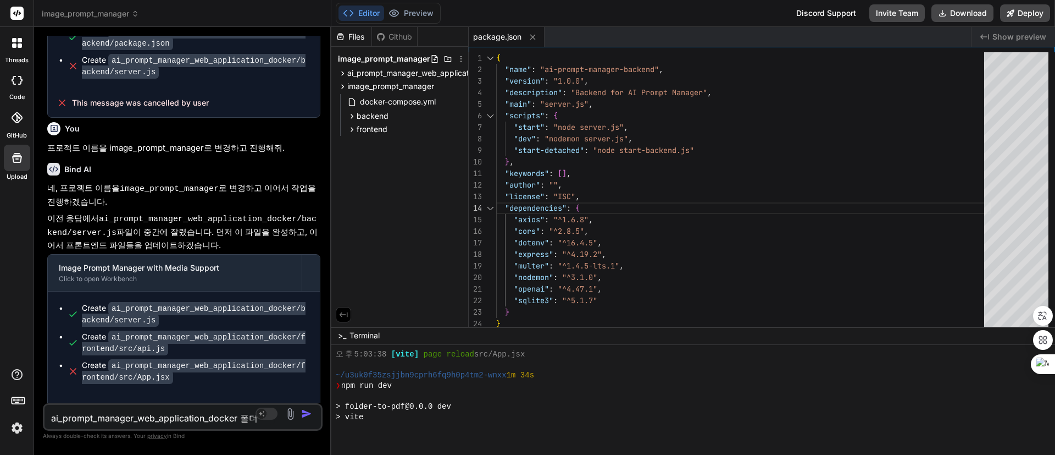
scroll to position [13028, 0]
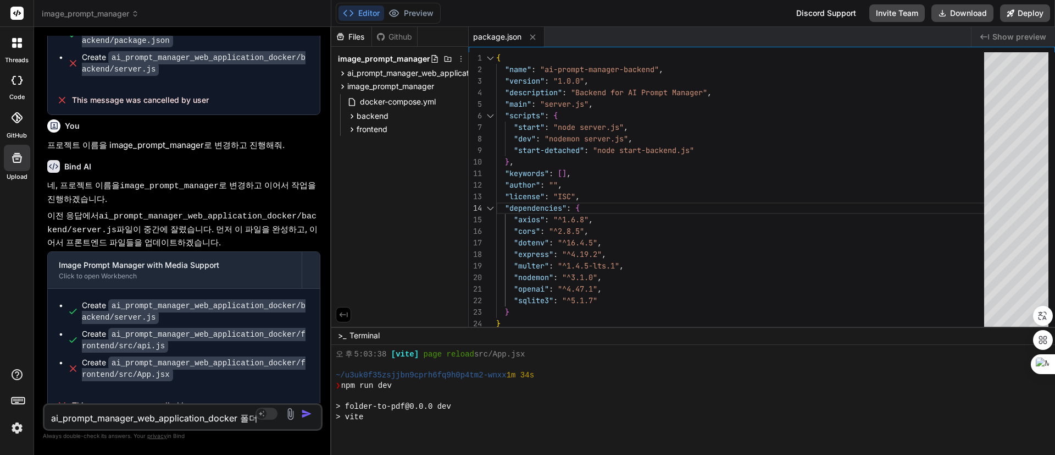
click at [245, 417] on textarea "ai_prompt_manager_web_application_docker 폴더" at bounding box center [160, 415] width 230 height 20
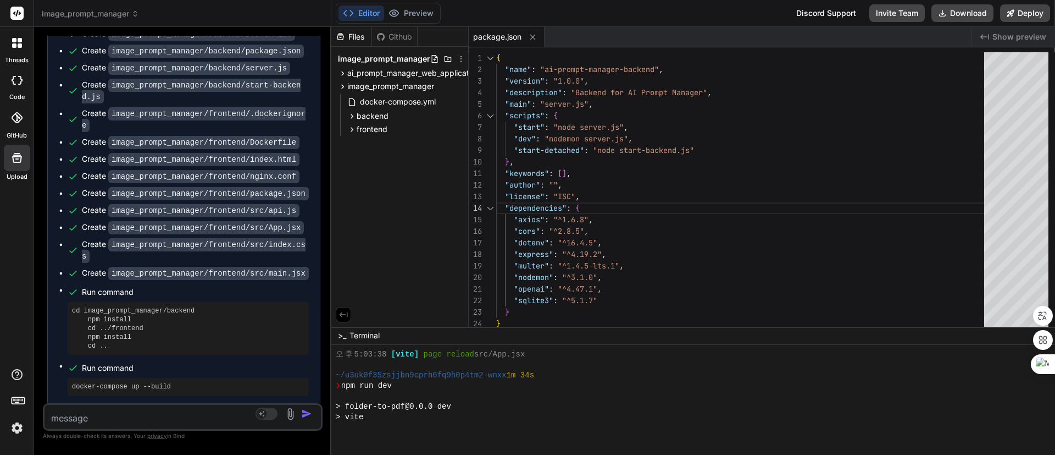
scroll to position [13740, 0]
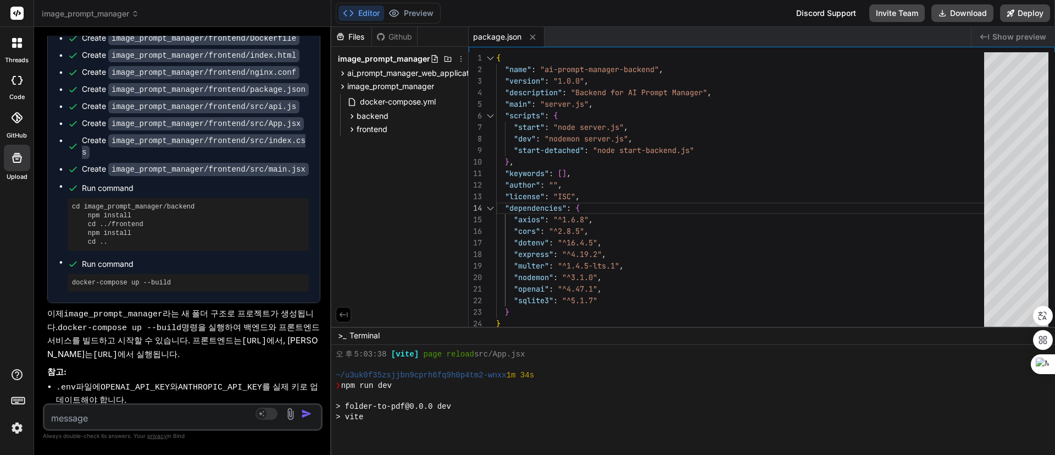
click at [418, 173] on div "Files Github image_prompt_manager ai_prompt_manager_web_application_docker back…" at bounding box center [399, 177] width 137 height 300
click at [511, 406] on div "> folder-to-pdf@0.0.0 dev" at bounding box center [668, 406] width 665 height 10
click at [513, 401] on div "> folder-to-pdf@0.0.0 dev" at bounding box center [668, 406] width 665 height 10
click at [519, 406] on div "> folder-to-pdf@0.0.0 dev" at bounding box center [668, 406] width 665 height 10
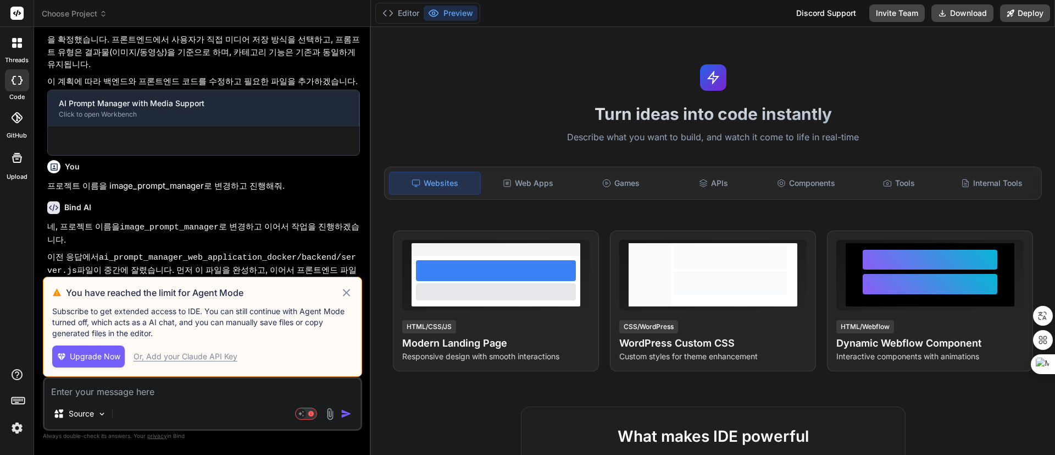
click at [344, 293] on icon at bounding box center [346, 292] width 13 height 13
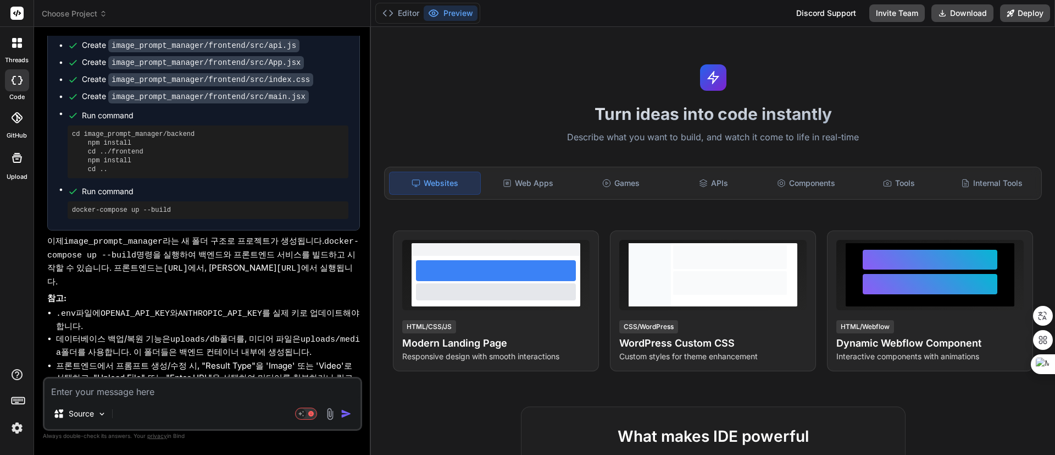
scroll to position [2239, 0]
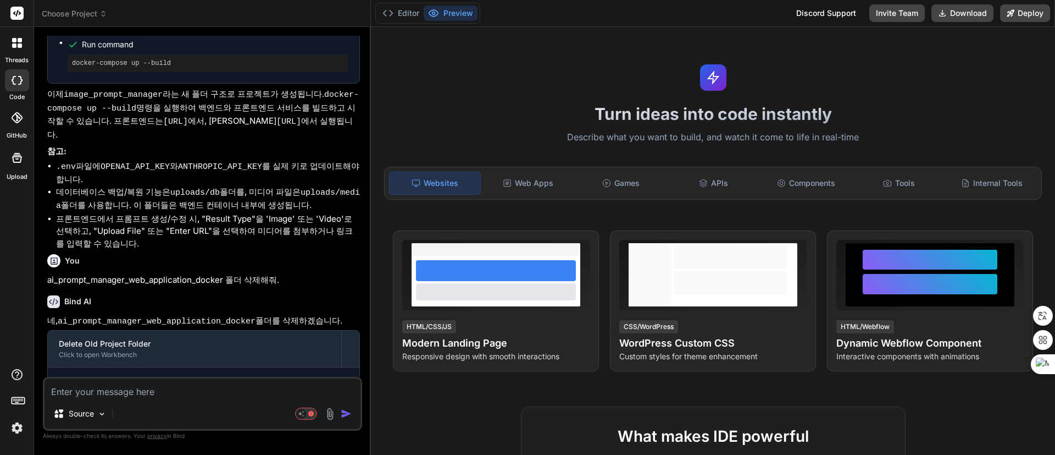
type textarea "x"
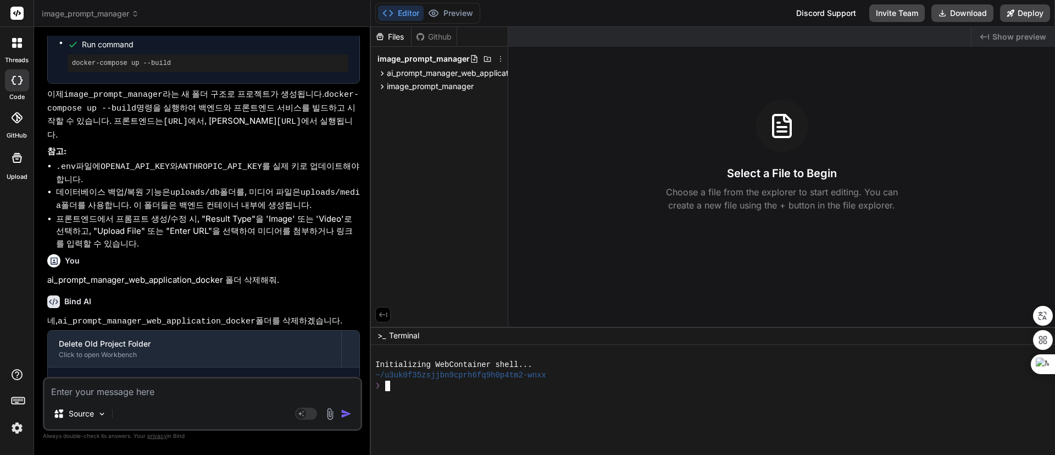
click at [514, 398] on div at bounding box center [707, 396] width 665 height 10
type textarea "ㅣㄴ"
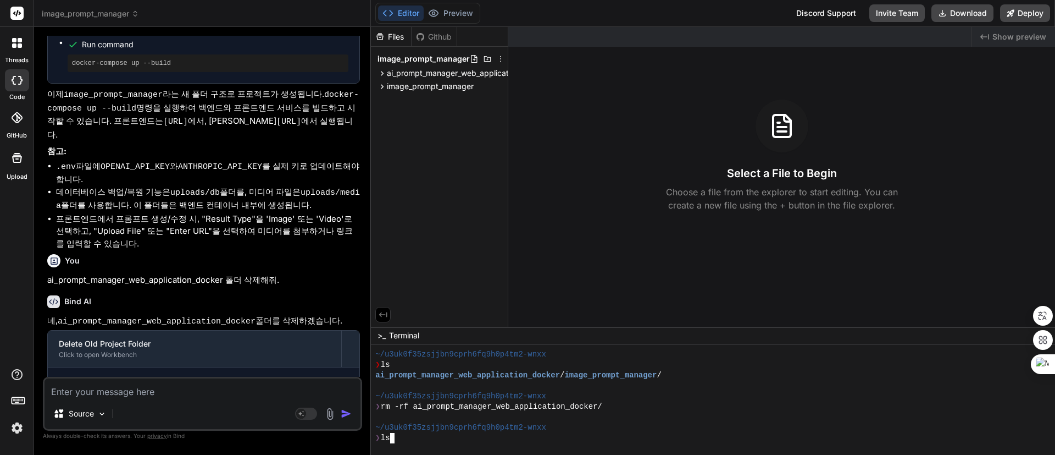
scroll to position [104, 0]
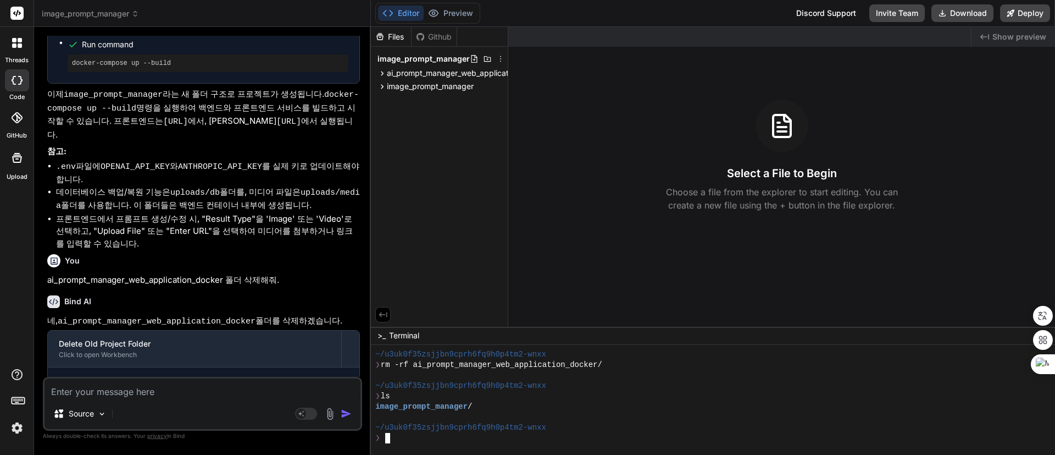
click at [450, 106] on div "Files Github image_prompt_manager ai_prompt_manager_web_application_docker back…" at bounding box center [439, 177] width 137 height 300
click at [421, 70] on span "ai_prompt_manager_web_application_docker" at bounding box center [467, 73] width 161 height 11
click at [422, 70] on span "ai_prompt_manager_web_application_docker" at bounding box center [467, 73] width 161 height 11
click at [426, 140] on div "Files Github image_prompt_manager ai_prompt_manager_web_application_docker back…" at bounding box center [439, 177] width 137 height 300
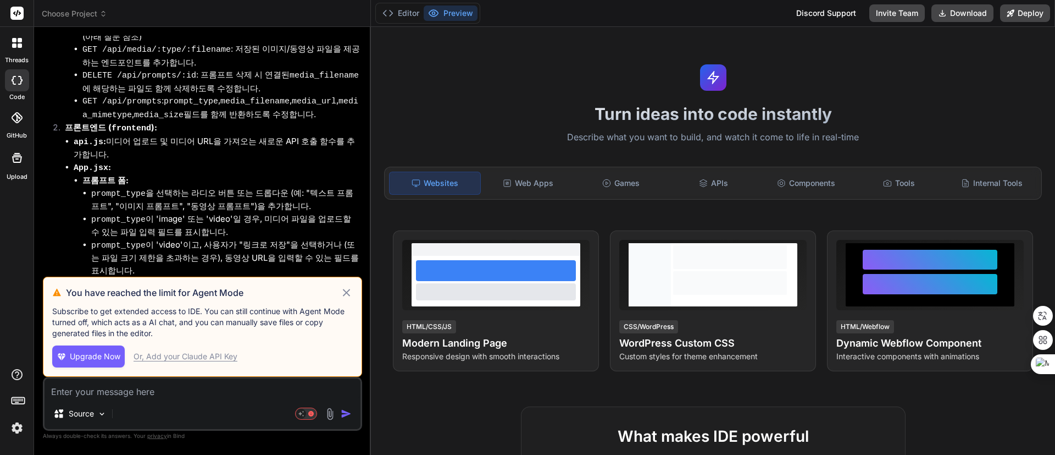
click at [347, 290] on icon at bounding box center [346, 292] width 13 height 13
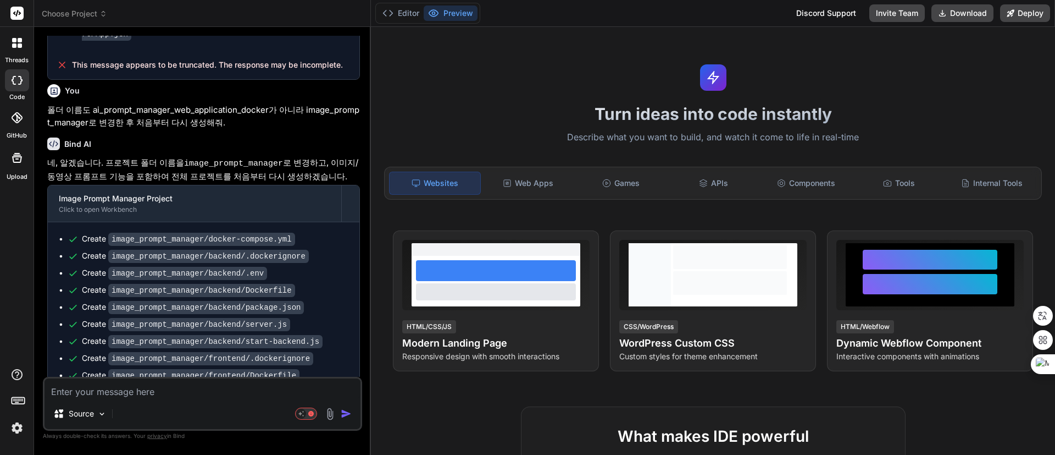
scroll to position [1698, 0]
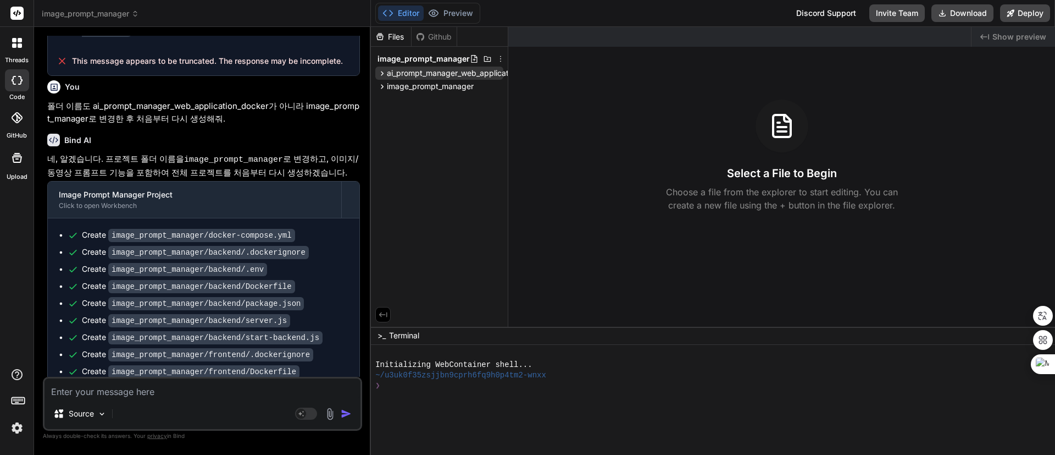
click at [458, 69] on span "ai_prompt_manager_web_application_docker" at bounding box center [467, 73] width 161 height 11
click at [424, 86] on span "backend" at bounding box center [412, 87] width 32 height 11
click at [430, 108] on span "package.json" at bounding box center [433, 102] width 51 height 13
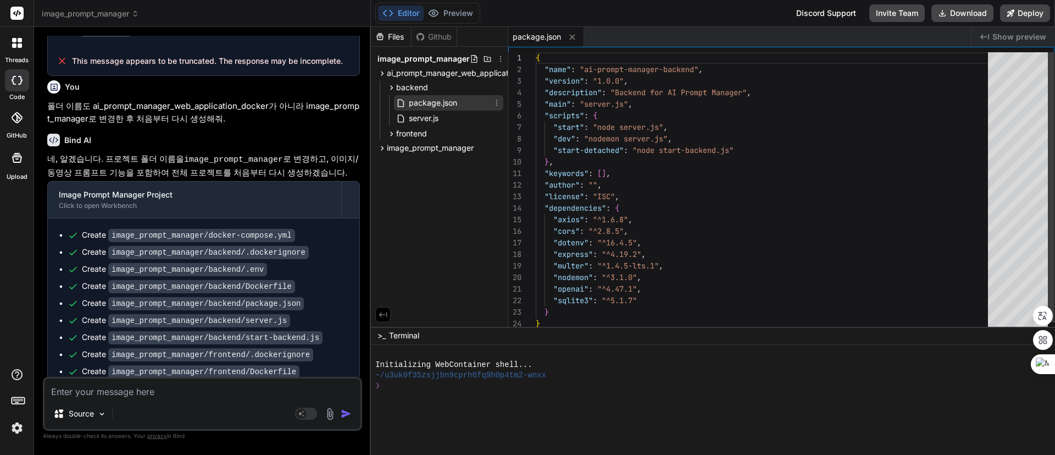
type textarea "x"
click at [435, 104] on span "package.json" at bounding box center [433, 102] width 51 height 13
click at [501, 391] on div at bounding box center [707, 396] width 665 height 10
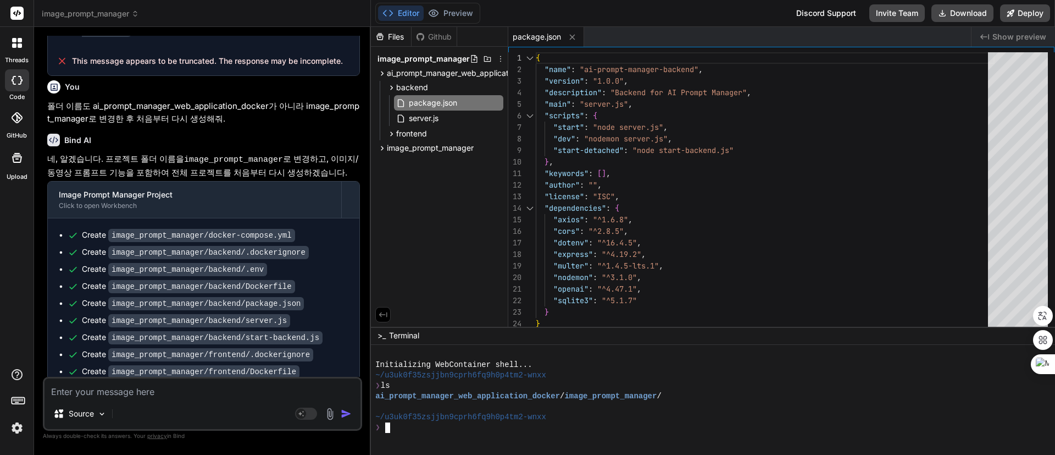
scroll to position [2239, 0]
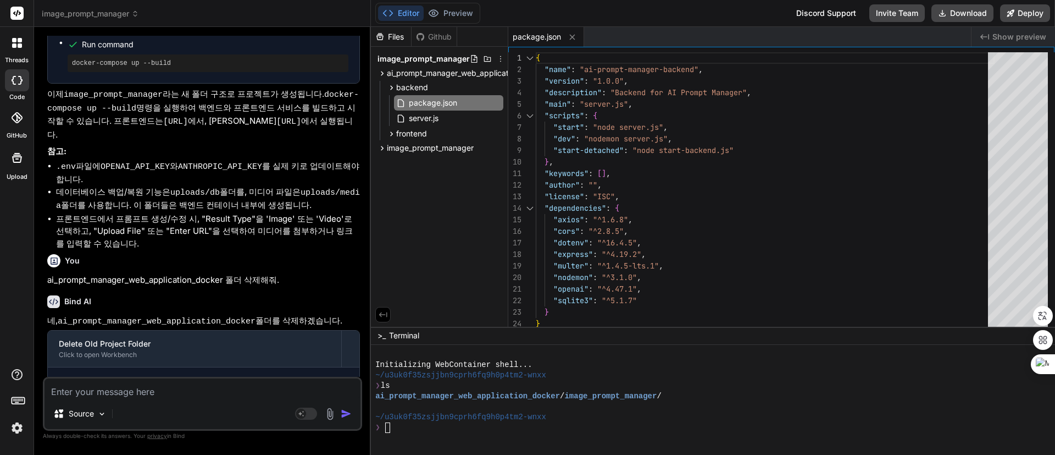
click at [435, 34] on div "Github" at bounding box center [434, 36] width 45 height 11
click at [380, 34] on icon at bounding box center [379, 36] width 7 height 7
click at [499, 85] on icon at bounding box center [496, 87] width 9 height 9
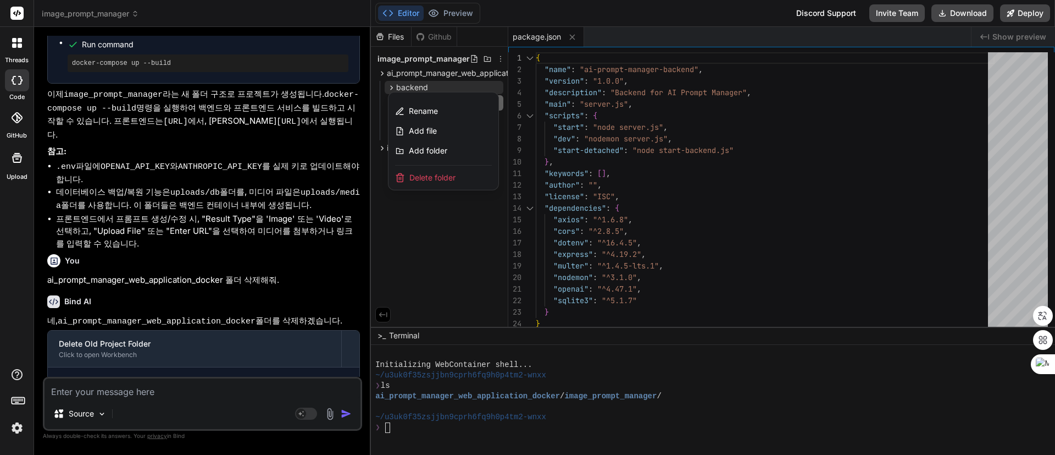
click at [450, 174] on span "Delete folder" at bounding box center [432, 177] width 46 height 11
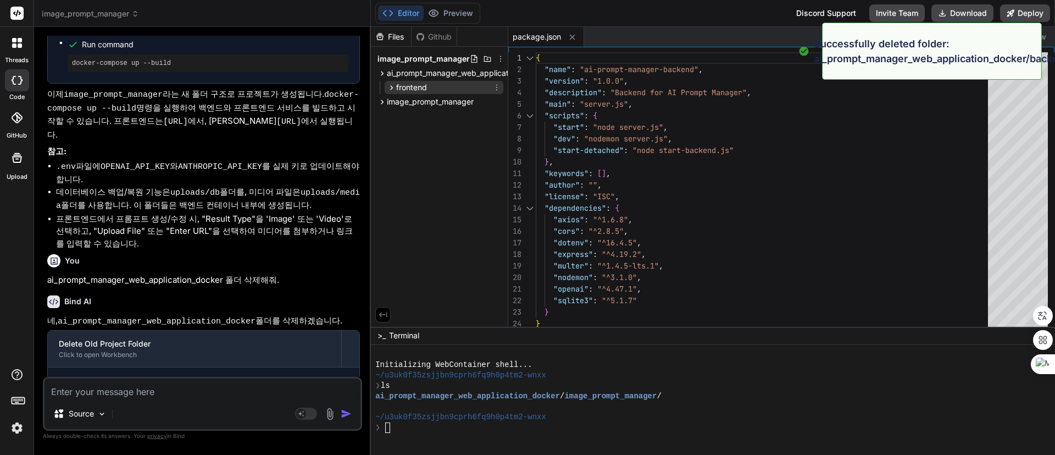
click at [495, 86] on icon at bounding box center [496, 87] width 9 height 9
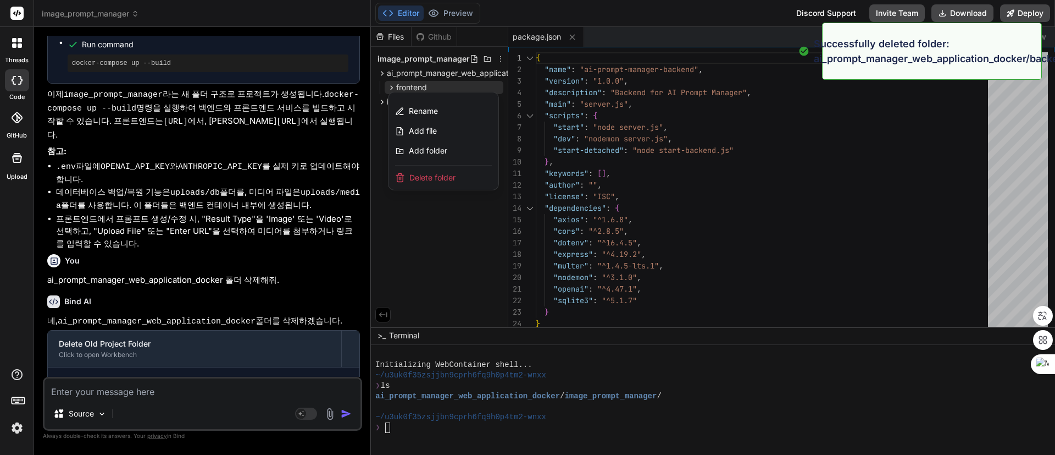
click at [445, 178] on span "Delete folder" at bounding box center [432, 177] width 46 height 11
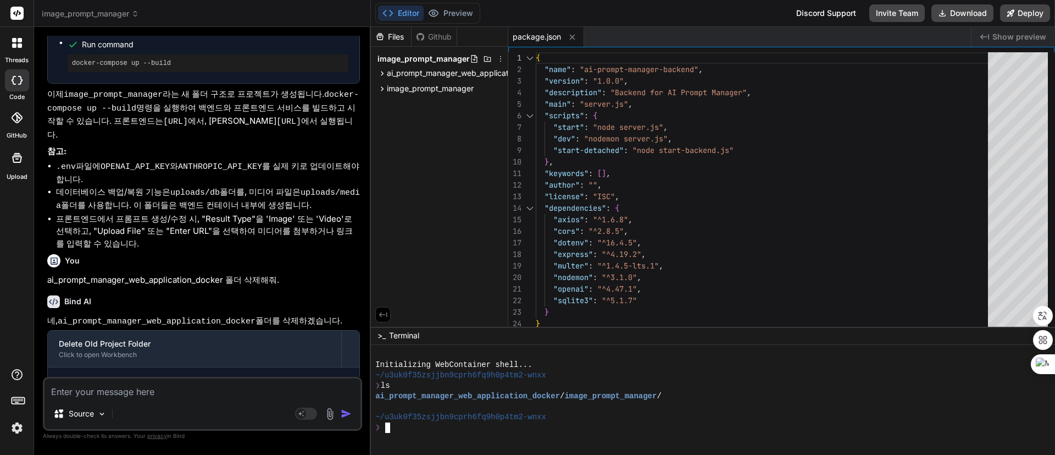
click at [732, 417] on div "~/u3uk0f35zsjjbn9cprh6fq9h0p4tm2-wnxx" at bounding box center [707, 417] width 665 height 10
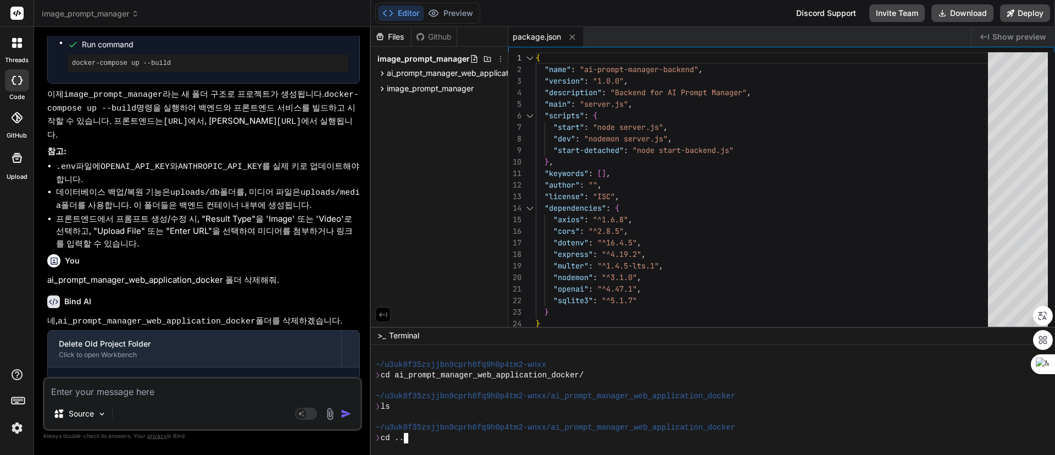
scroll to position [84, 0]
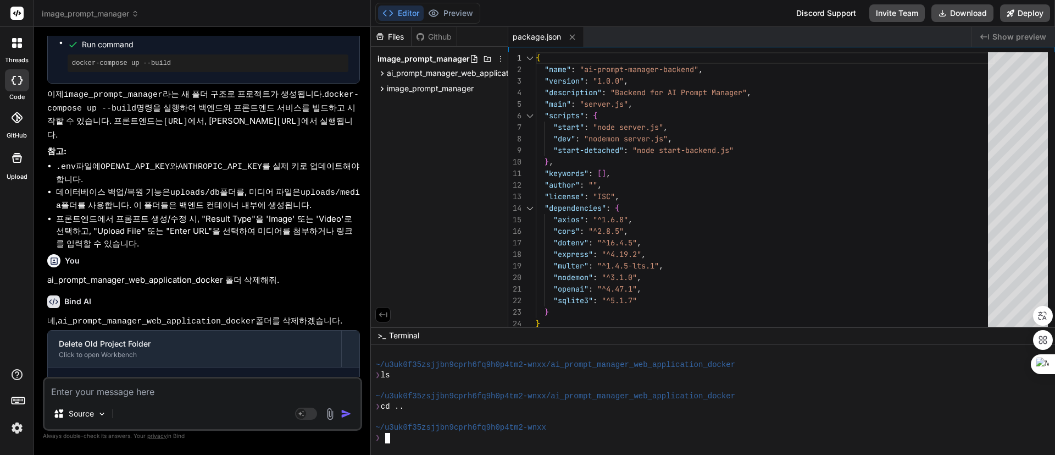
click at [539, 380] on div at bounding box center [707, 385] width 665 height 10
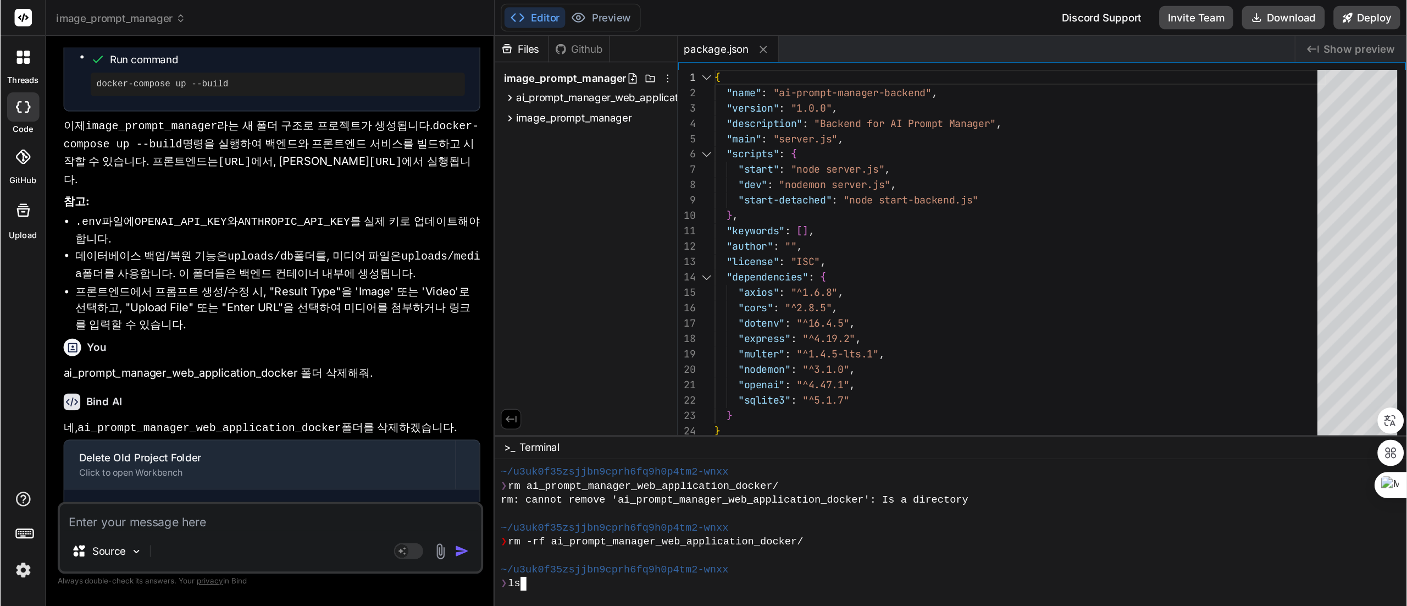
scroll to position [198, 0]
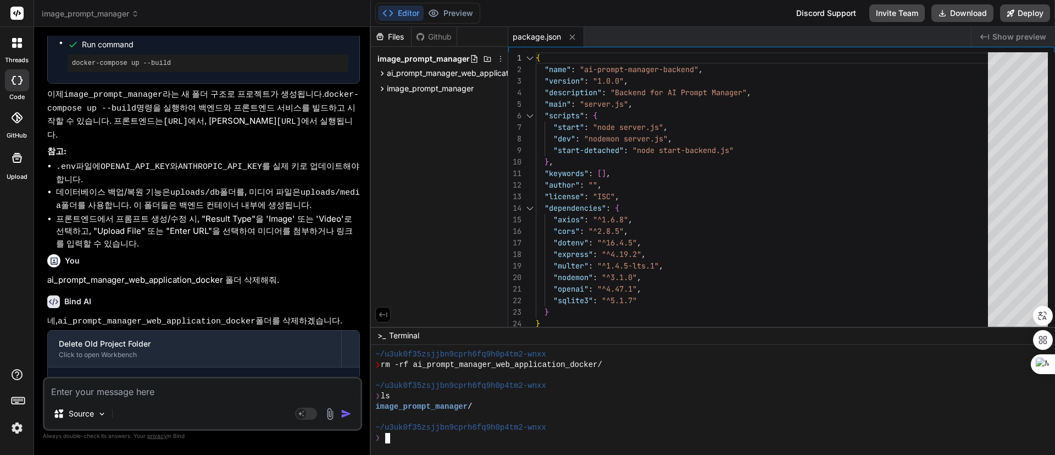
click at [611, 418] on div at bounding box center [707, 417] width 665 height 10
click at [262, 387] on textarea at bounding box center [203, 388] width 316 height 20
click at [669, 394] on div "❯ ls" at bounding box center [707, 396] width 665 height 10
click at [398, 156] on div "Files Github image_prompt_manager ai_prompt_manager_web_application_docker imag…" at bounding box center [439, 177] width 137 height 300
click at [384, 70] on icon at bounding box center [382, 73] width 9 height 9
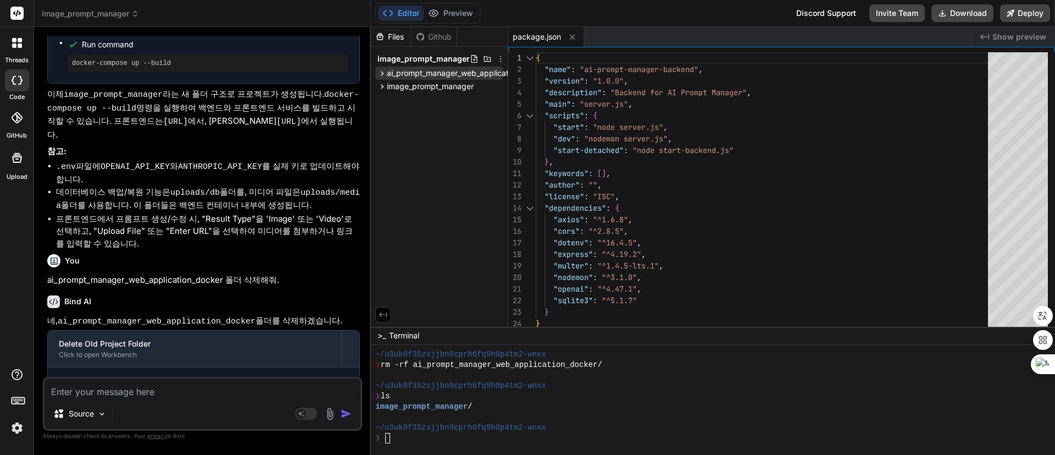
click at [384, 70] on icon at bounding box center [382, 73] width 9 height 9
drag, startPoint x: 406, startPoint y: 76, endPoint x: 397, endPoint y: 134, distance: 58.3
click at [397, 134] on div "Files Github image_prompt_manager ai_prompt_manager_web_application_docker imag…" at bounding box center [439, 177] width 137 height 300
click at [418, 115] on div "Files Github image_prompt_manager ai_prompt_manager_web_application_docker imag…" at bounding box center [439, 177] width 137 height 300
drag, startPoint x: 418, startPoint y: 115, endPoint x: 406, endPoint y: 118, distance: 12.3
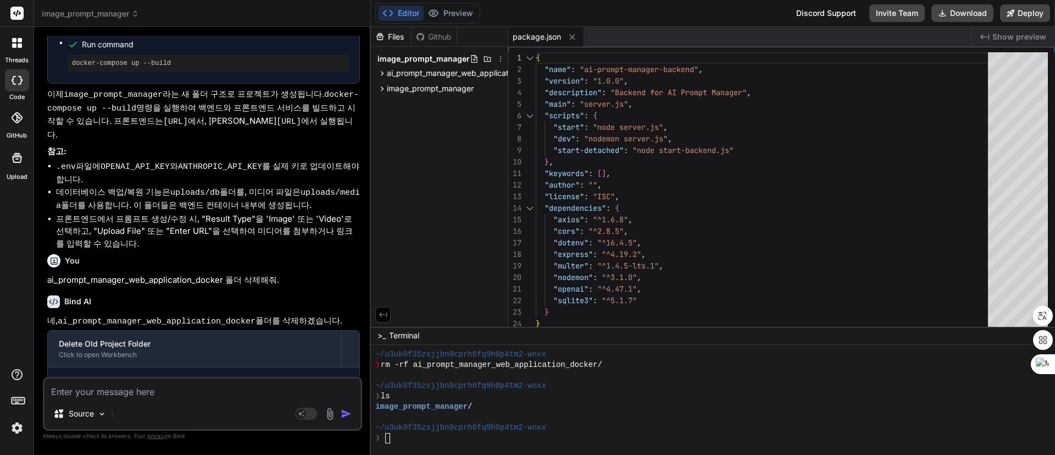
click at [406, 118] on div "Files Github image_prompt_manager ai_prompt_manager_web_application_docker imag…" at bounding box center [439, 177] width 137 height 300
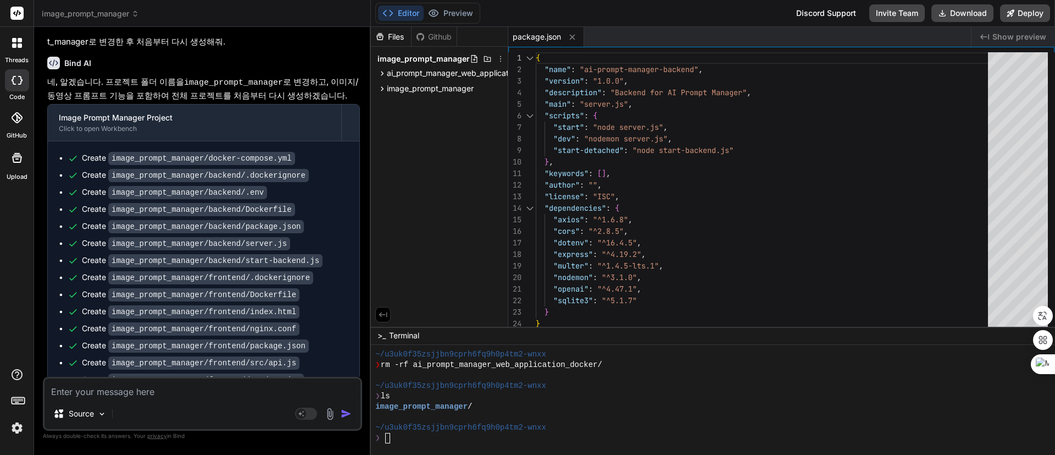
click at [425, 142] on div "Files Github image_prompt_manager ai_prompt_manager_web_application_docker imag…" at bounding box center [439, 177] width 137 height 300
click at [578, 35] on button at bounding box center [573, 37] width 14 height 14
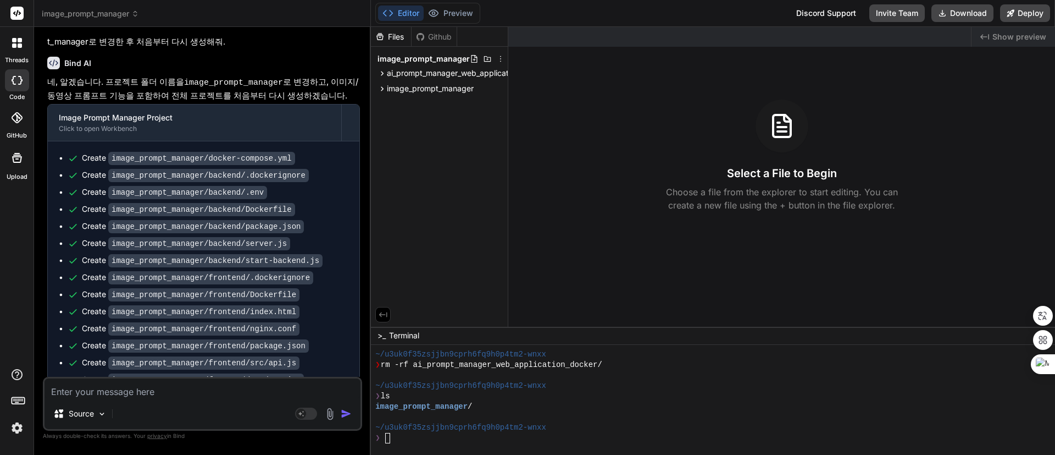
drag, startPoint x: 498, startPoint y: 73, endPoint x: 552, endPoint y: 65, distance: 54.3
click at [591, 70] on div "Files Github image_prompt_manager ai_prompt_manager_web_application_docker imag…" at bounding box center [713, 177] width 684 height 300
drag, startPoint x: 460, startPoint y: 69, endPoint x: 621, endPoint y: 71, distance: 161.1
click at [620, 72] on div "Files Github image_prompt_manager ai_prompt_manager_web_application_docker imag…" at bounding box center [713, 177] width 684 height 300
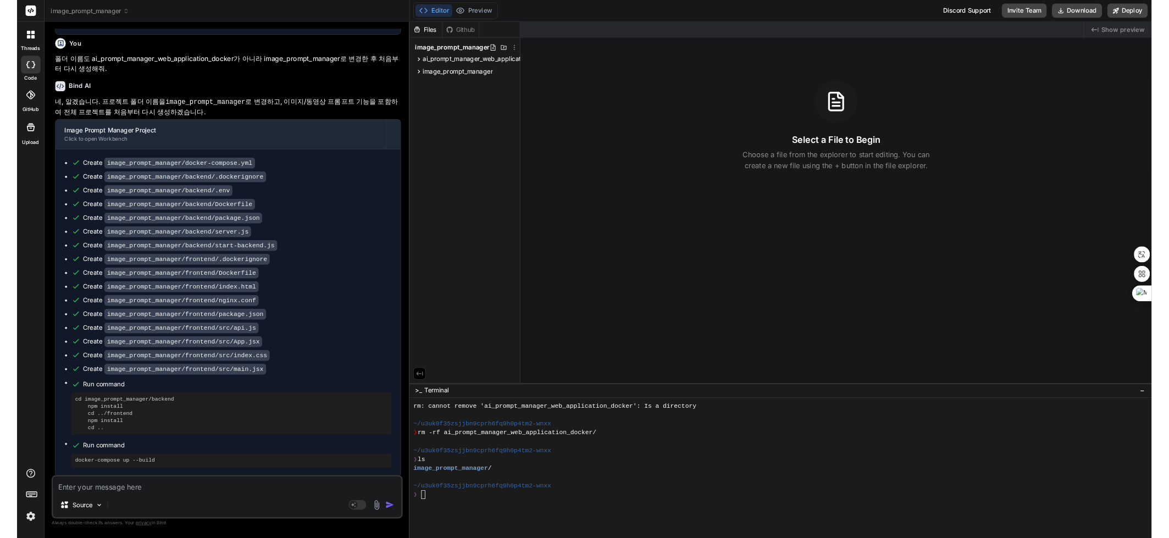
scroll to position [187, 0]
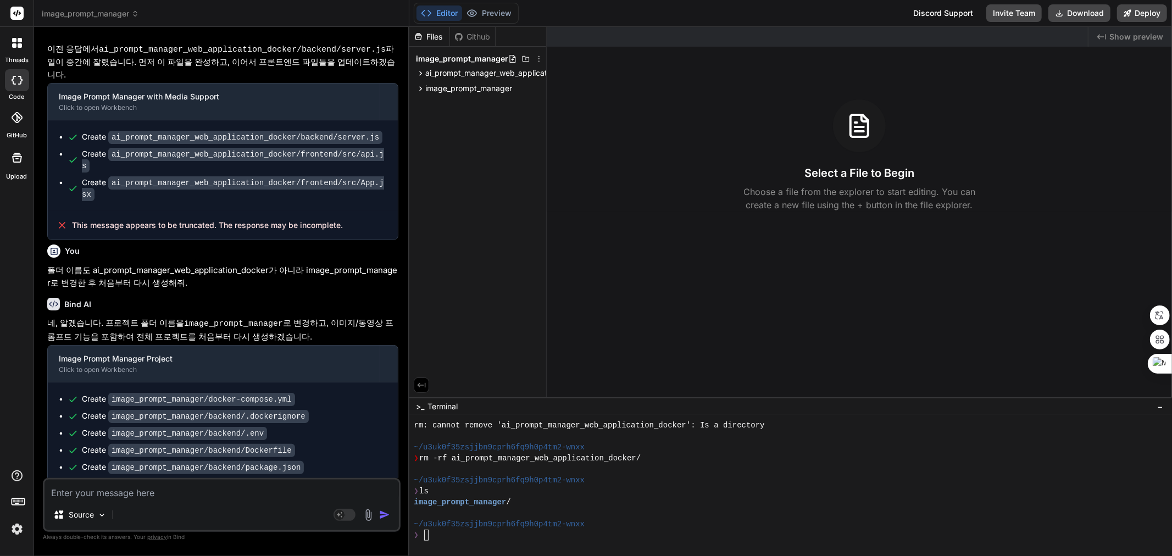
click at [495, 117] on div "Files Github image_prompt_manager ai_prompt_manager_web_application_docker imag…" at bounding box center [477, 212] width 137 height 370
click at [547, 114] on div "Select a File to Begin Choose a file from the explorer to start editing. You ca…" at bounding box center [859, 155] width 625 height 112
click at [542, 454] on div "❯" at bounding box center [786, 535] width 744 height 11
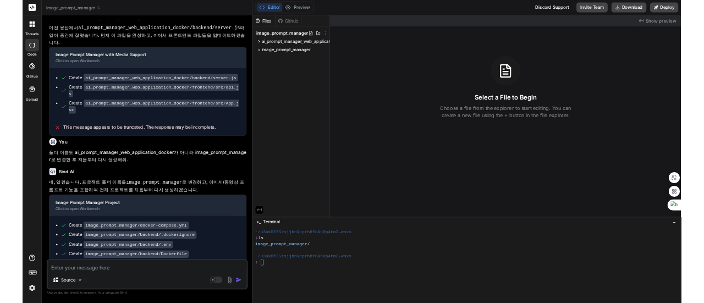
scroll to position [0, 0]
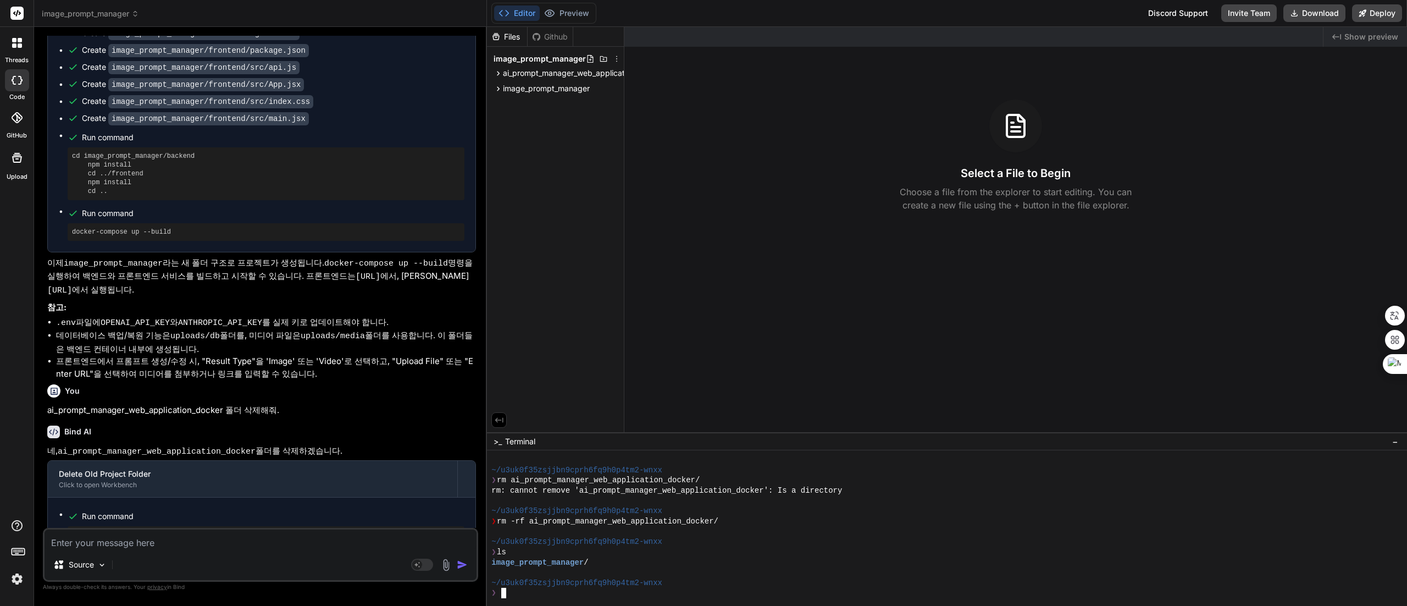
type textarea "x"
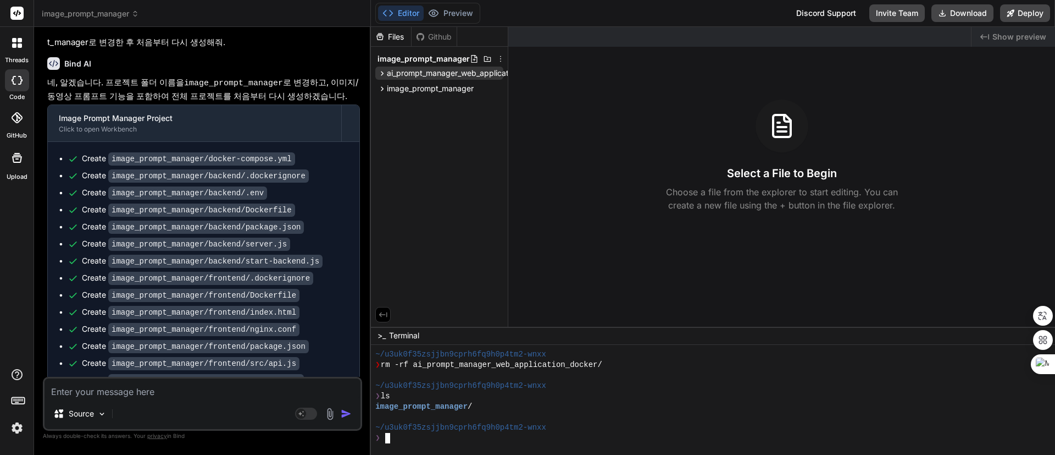
click at [422, 70] on span "ai_prompt_manager_web_application_docker" at bounding box center [467, 73] width 161 height 11
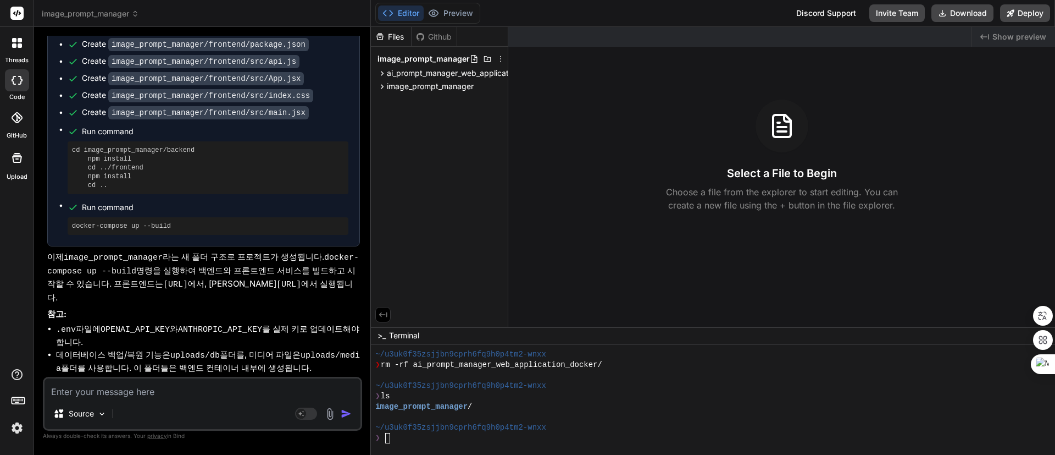
scroll to position [2074, 0]
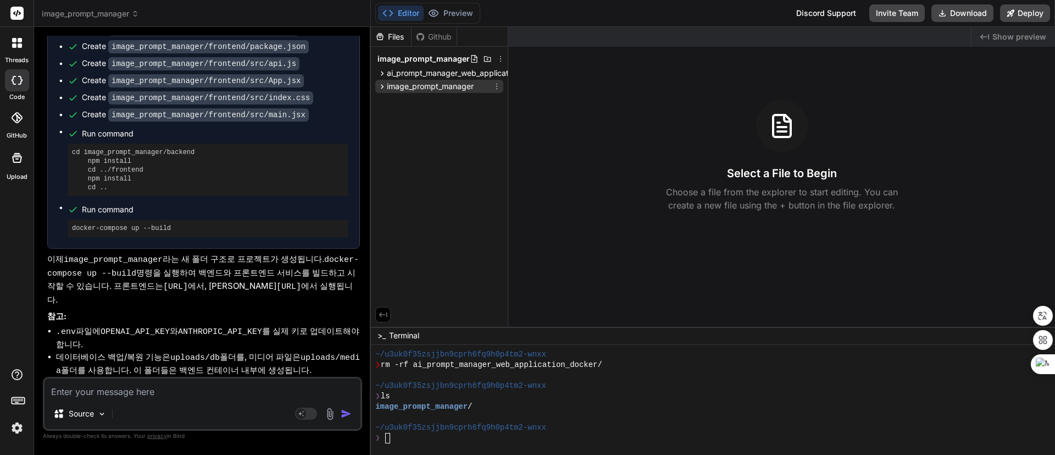
click at [383, 86] on icon at bounding box center [382, 86] width 3 height 4
click at [661, 395] on div "❯ ls" at bounding box center [707, 396] width 665 height 10
click at [697, 394] on div "❯ ls" at bounding box center [707, 396] width 665 height 10
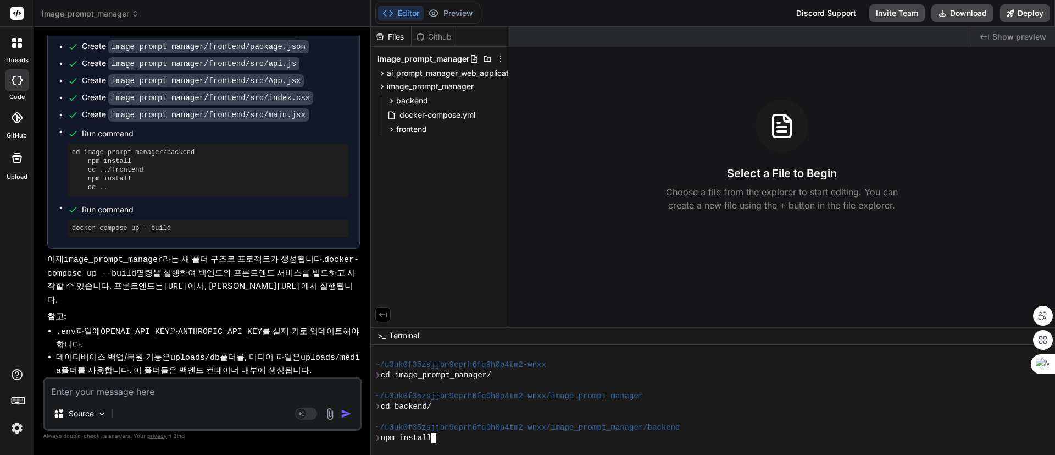
scroll to position [272, 0]
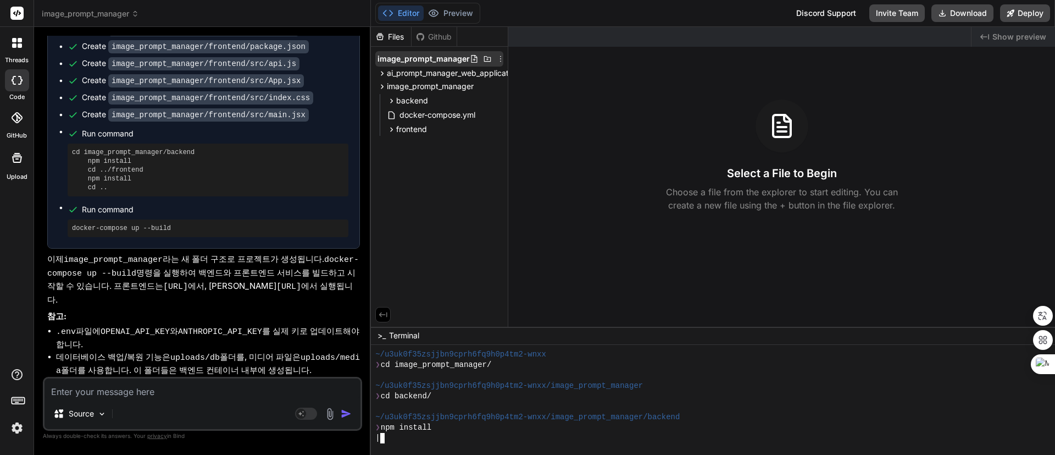
click at [485, 60] on icon at bounding box center [487, 58] width 9 height 9
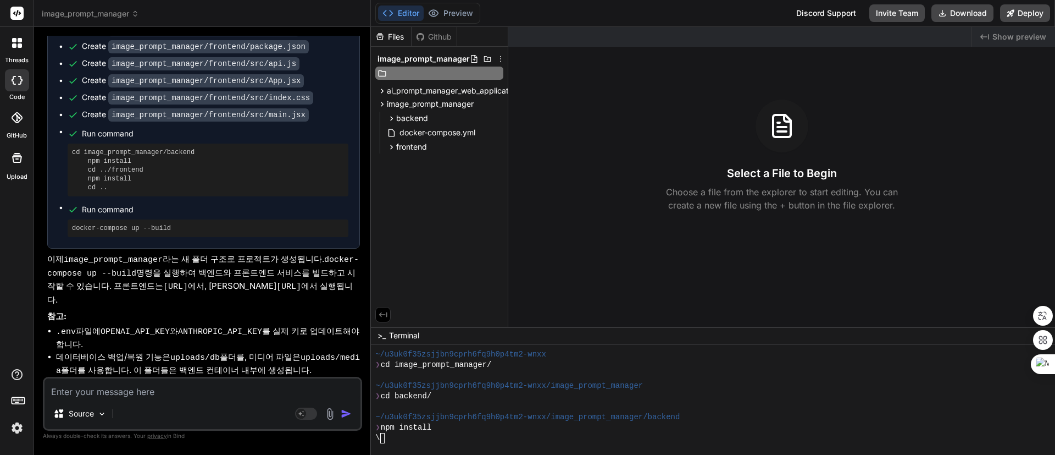
click at [484, 197] on div "Files Github image_prompt_manager ai_prompt_manager_web_application_docker imag…" at bounding box center [439, 177] width 137 height 300
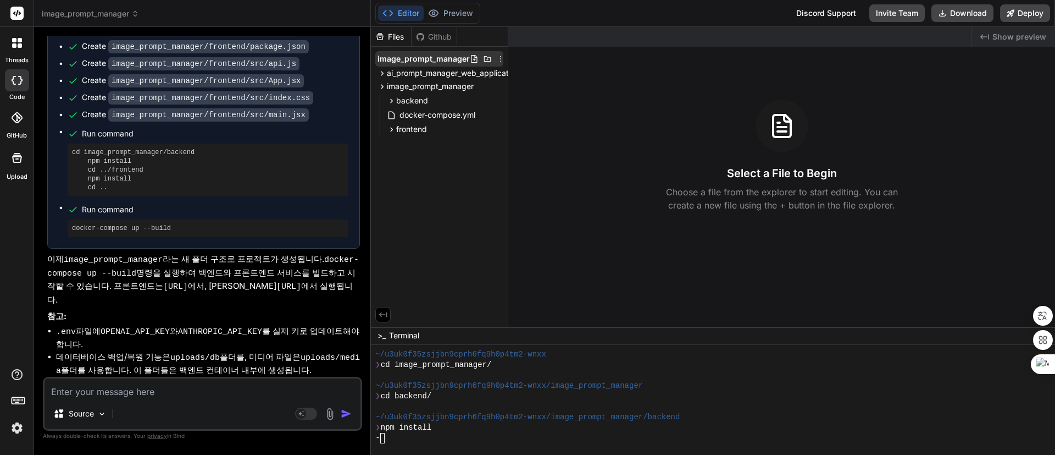
scroll to position [386, 0]
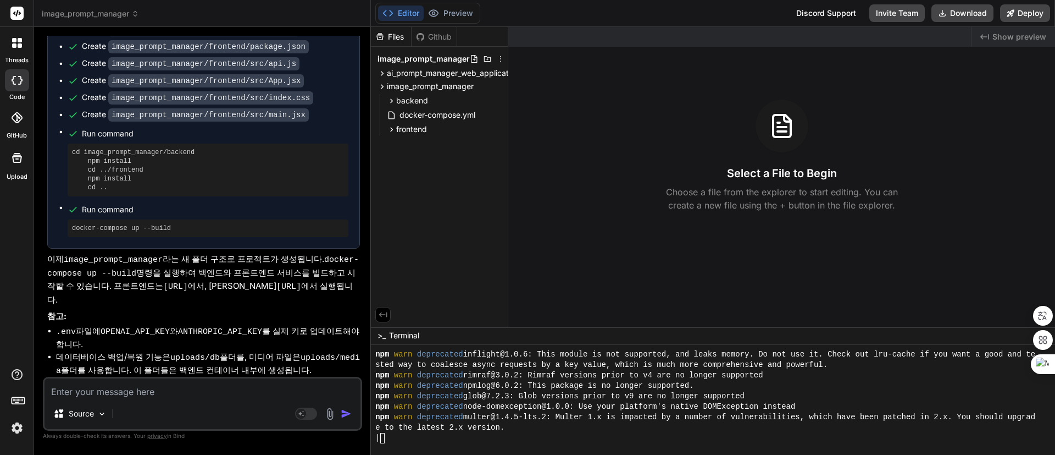
type textarea "x"
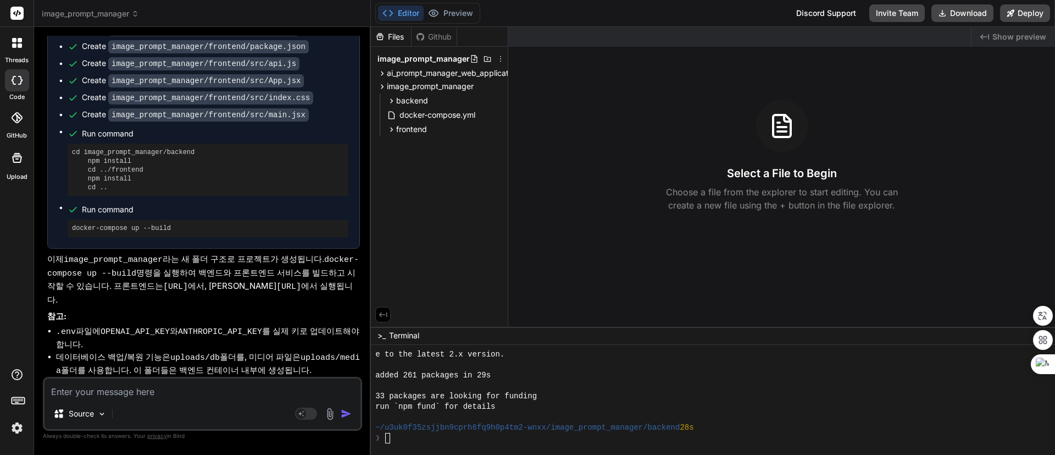
click at [682, 400] on div "33 packages are looking for funding" at bounding box center [707, 396] width 665 height 10
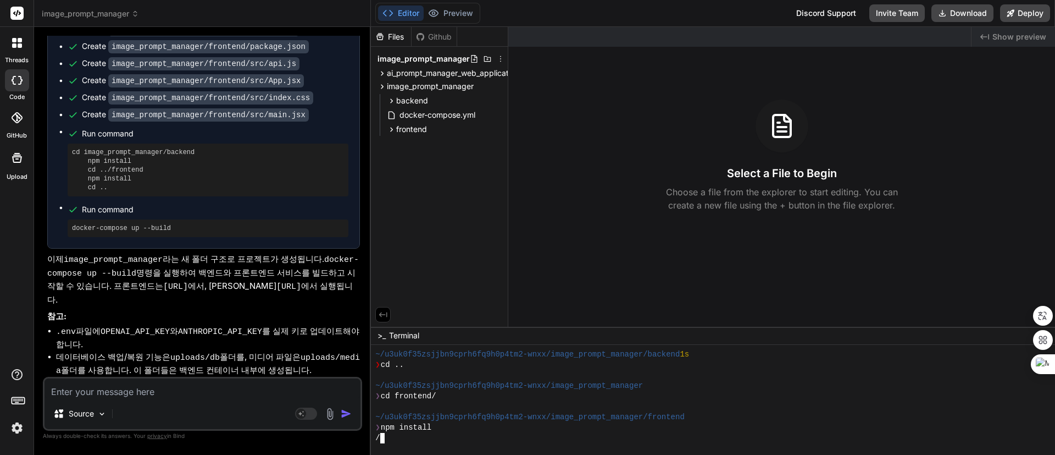
scroll to position [825, 0]
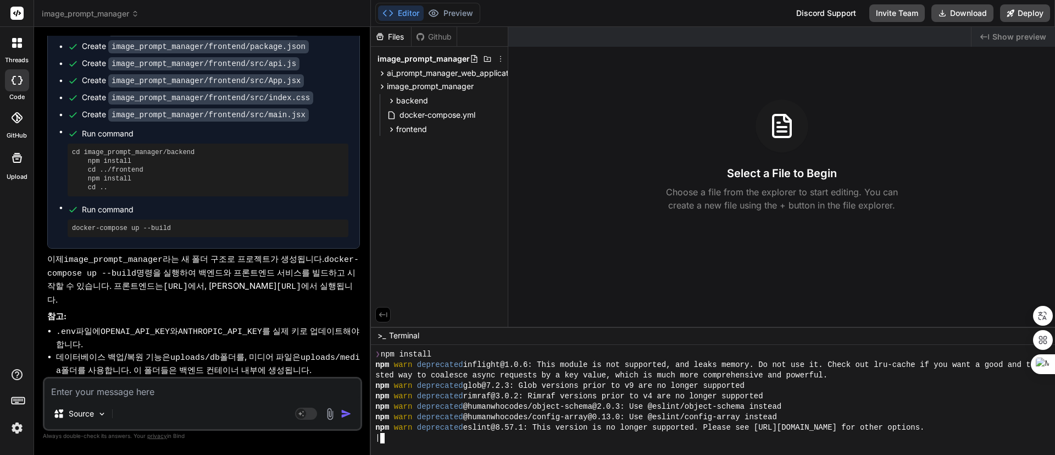
type textarea "x"
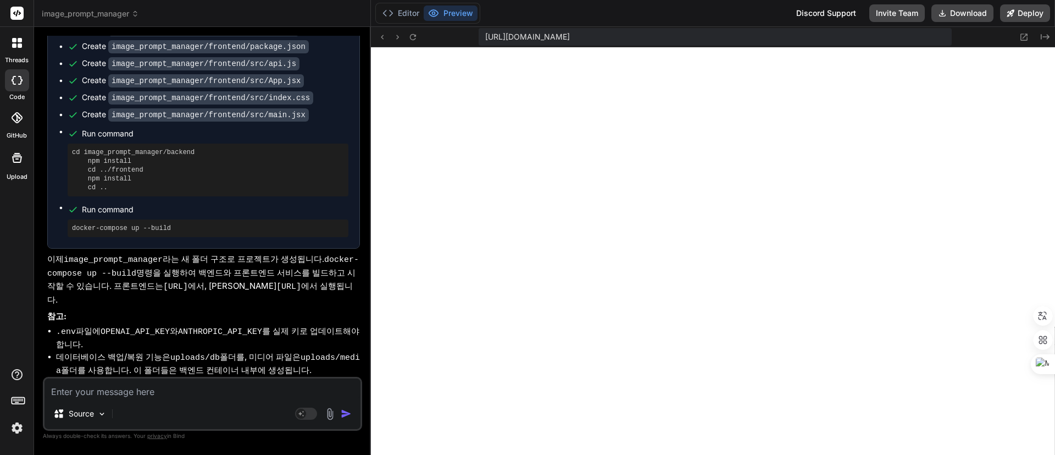
scroll to position [1107, 0]
click at [414, 35] on icon at bounding box center [412, 37] width 6 height 6
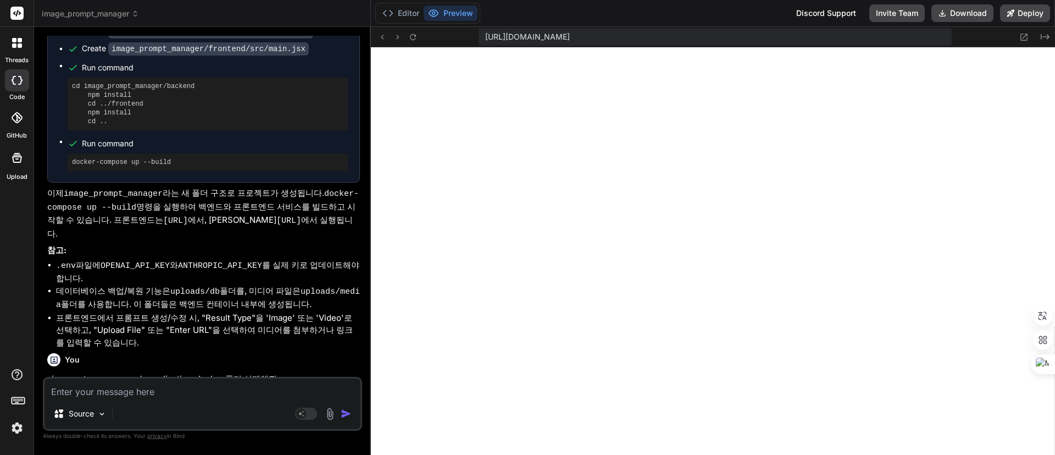
scroll to position [2239, 0]
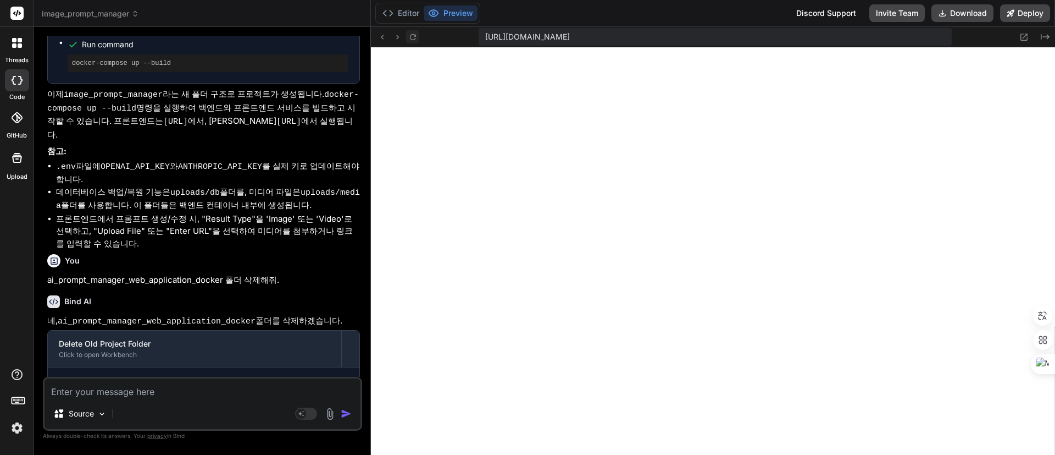
click at [414, 38] on icon at bounding box center [412, 36] width 9 height 9
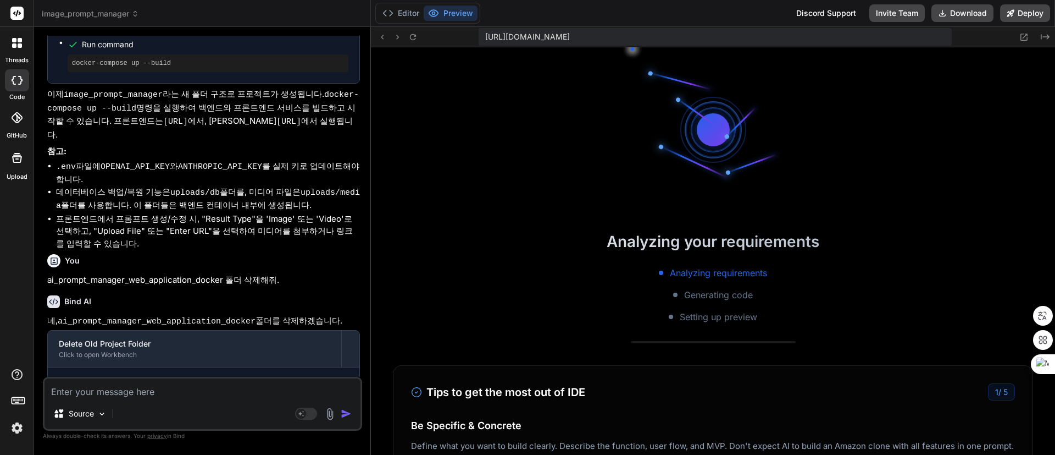
scroll to position [1149, 0]
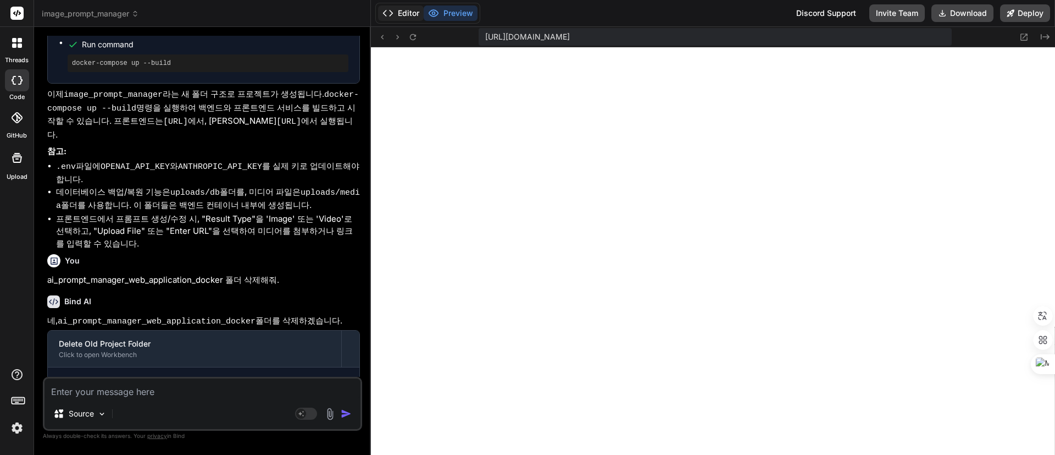
click at [406, 12] on button "Editor" at bounding box center [401, 12] width 46 height 15
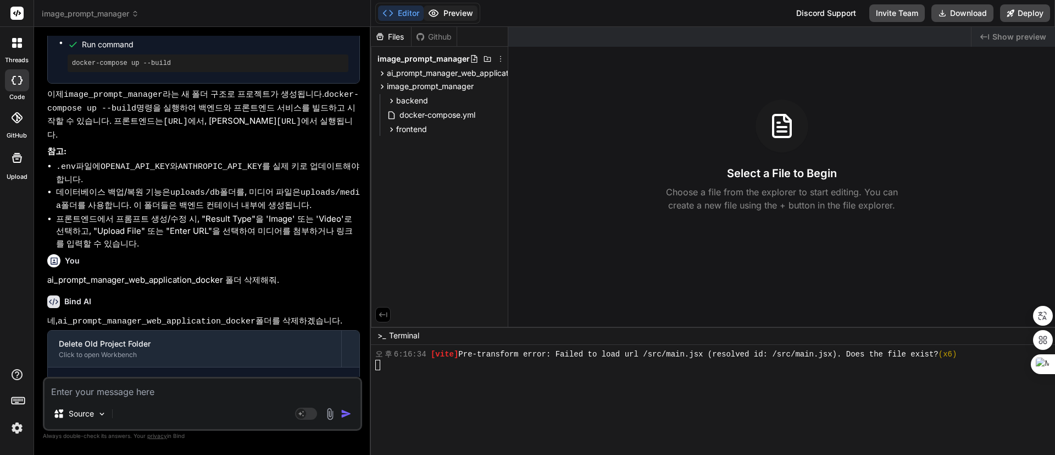
click at [456, 10] on button "Preview" at bounding box center [451, 12] width 54 height 15
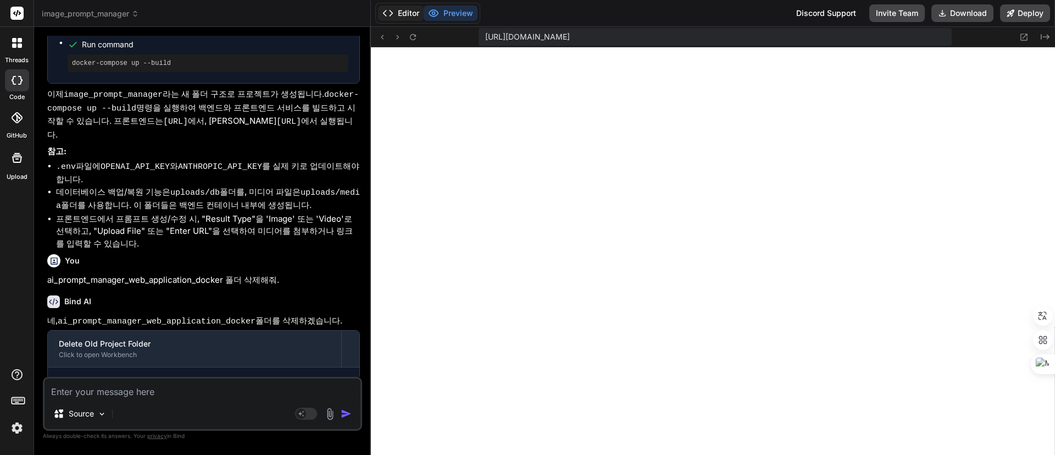
click at [405, 8] on button "Editor" at bounding box center [401, 12] width 46 height 15
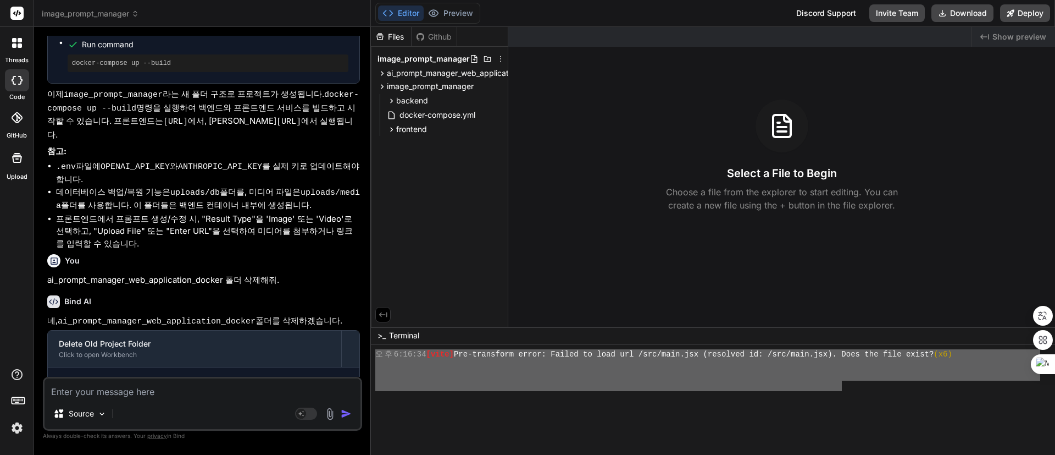
drag, startPoint x: 376, startPoint y: 386, endPoint x: 848, endPoint y: 387, distance: 472.1
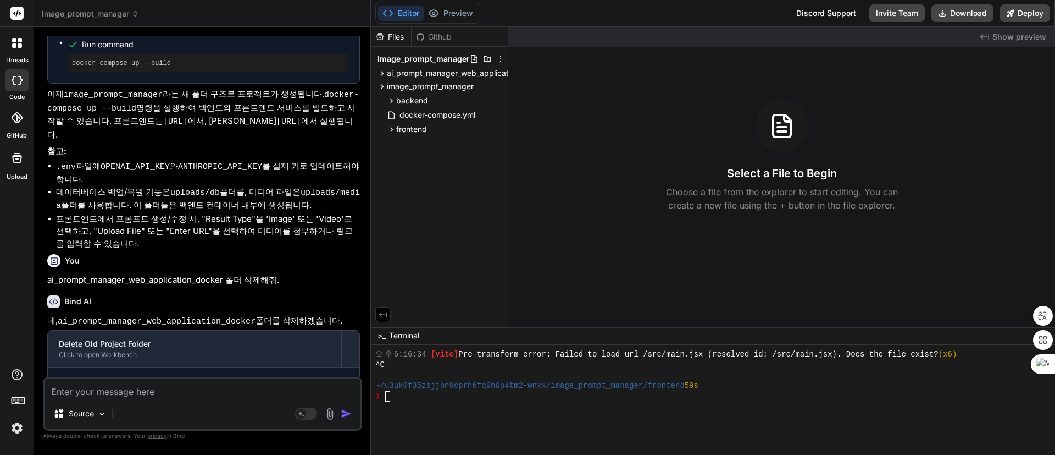
click at [168, 389] on textarea at bounding box center [203, 388] width 316 height 20
paste textarea "ai_prompt_manager_web_application_docker"
type textarea "ai_prompt_manager_web_application_docker"
type textarea "x"
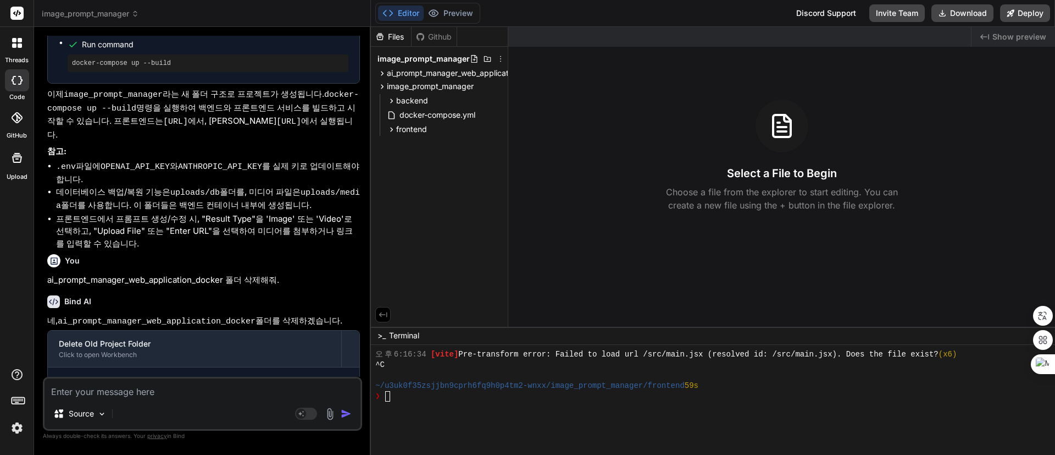
scroll to position [1066, 0]
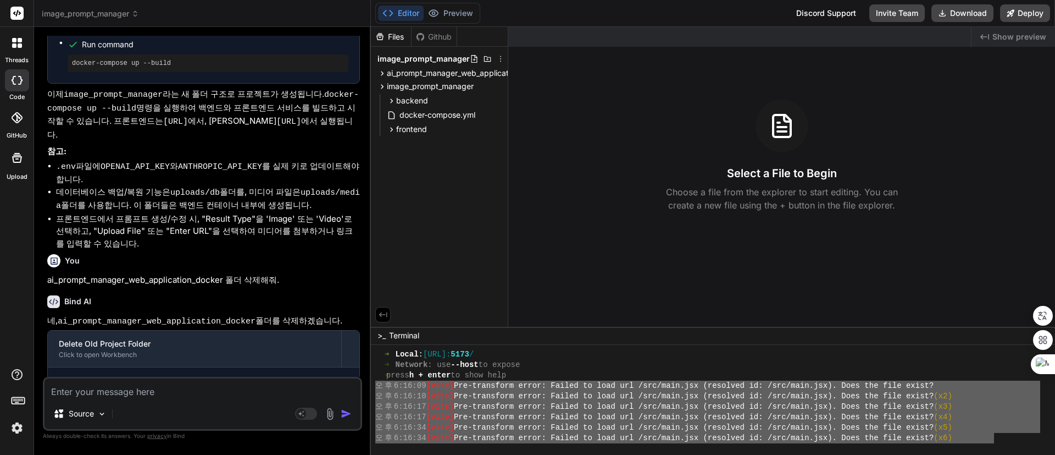
drag, startPoint x: 376, startPoint y: 383, endPoint x: 993, endPoint y: 434, distance: 618.8
type textarea "오후 6:16:09 [vite] Pre-transform error: Failed to load url /src/main.jsx (resolv…"
click at [173, 387] on textarea at bounding box center [203, 388] width 316 height 20
paste textarea "오후 6:16:09 [vite] Pre-transform error: Failed to load url /src/main.jsx (resolv…"
type textarea "오후 6:16:09 [vite] Pre-transform error: Failed to load url /src/main.jsx (resolv…"
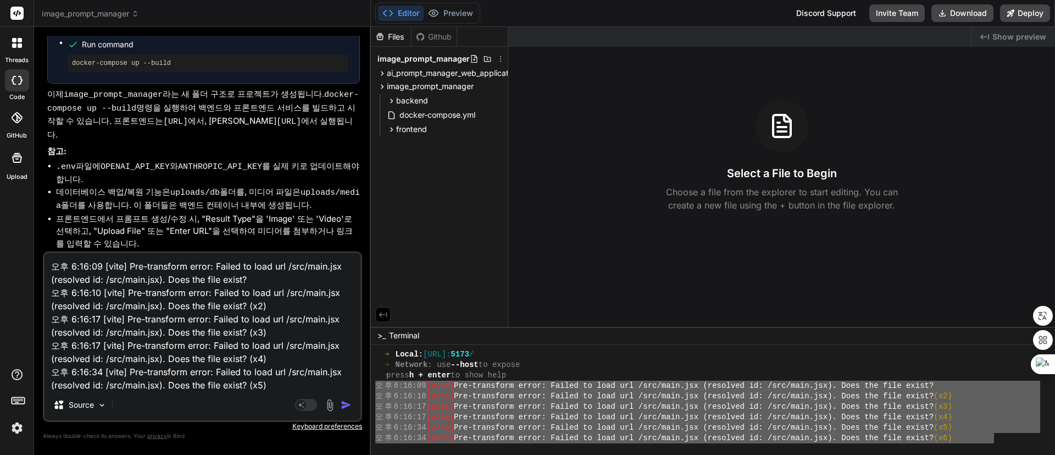
scroll to position [27, 0]
type textarea "x"
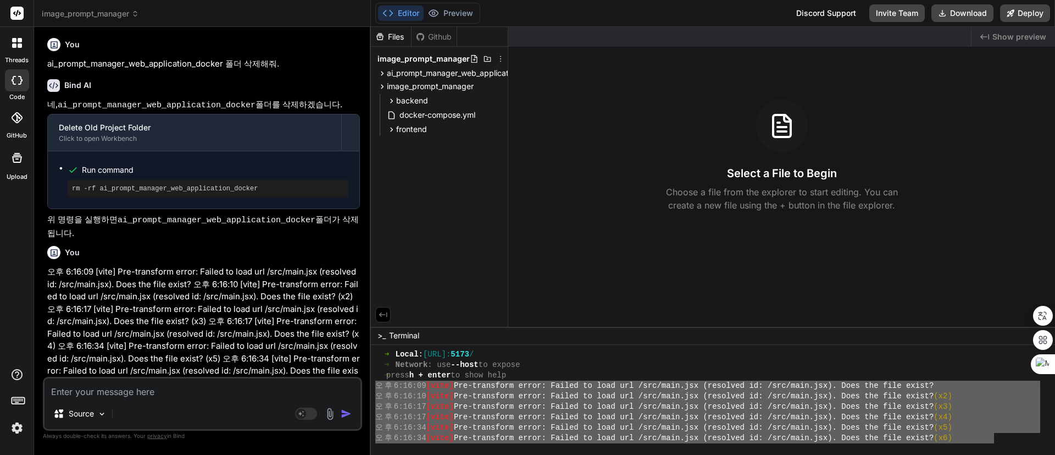
scroll to position [2464, 0]
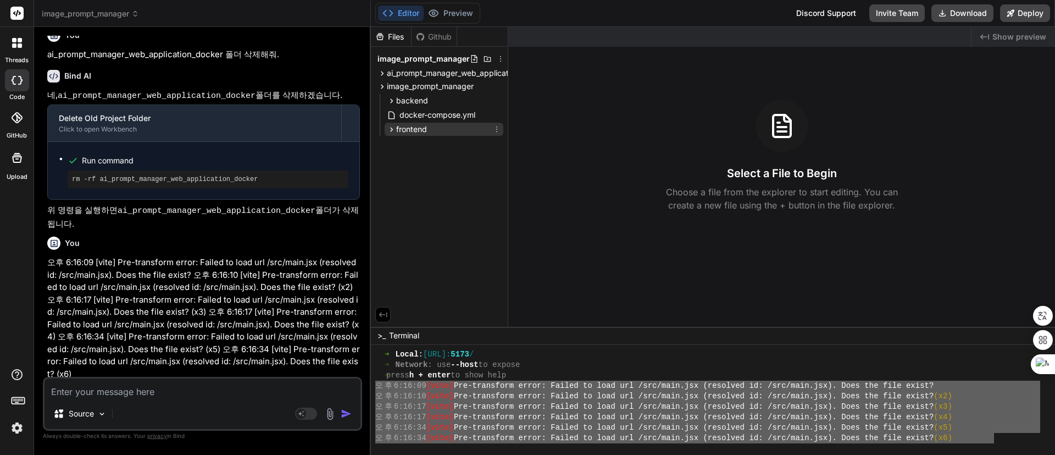
click at [389, 125] on icon at bounding box center [391, 129] width 9 height 9
click at [401, 172] on icon at bounding box center [400, 174] width 9 height 9
click at [431, 190] on span "App.jsx" at bounding box center [432, 189] width 30 height 13
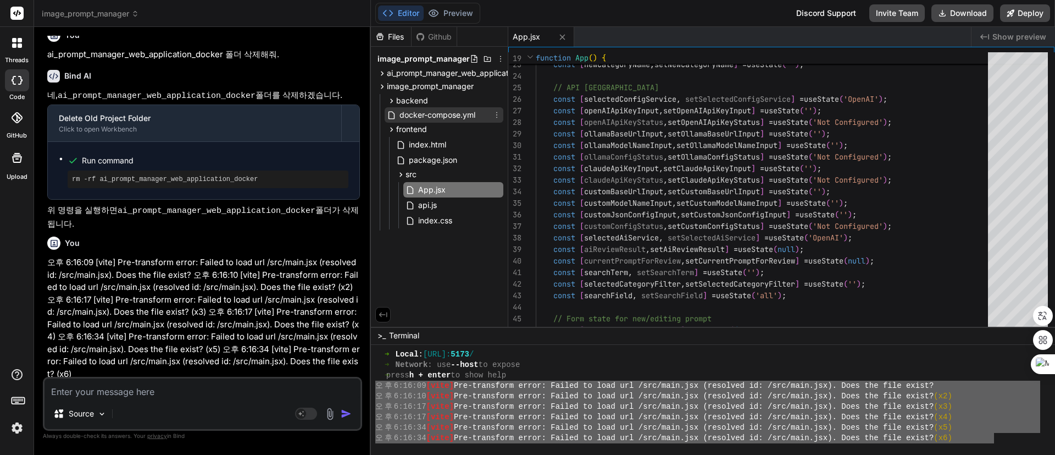
click at [445, 114] on span "docker-compose.yml" at bounding box center [437, 114] width 78 height 13
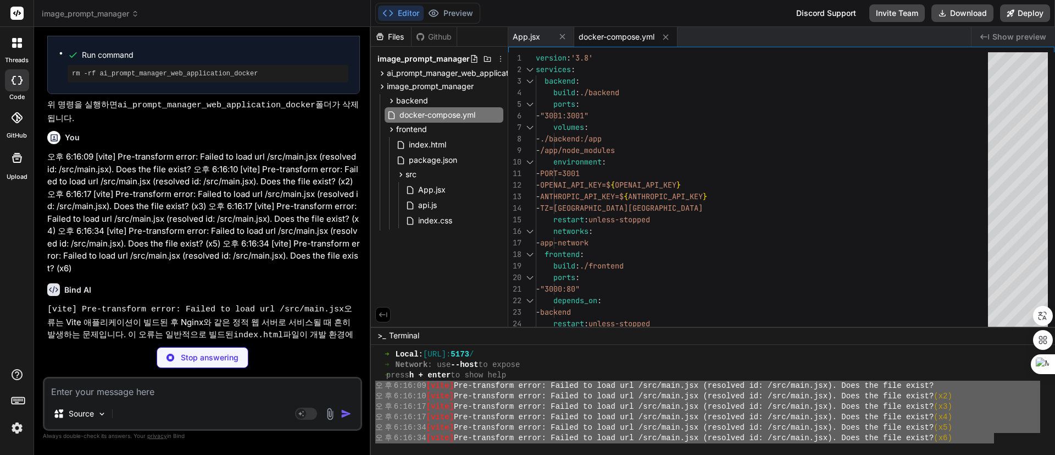
scroll to position [2571, 0]
type textarea "x"
type textarea "outDir: 'dist', // Ensure output directory is 'dist' } })"
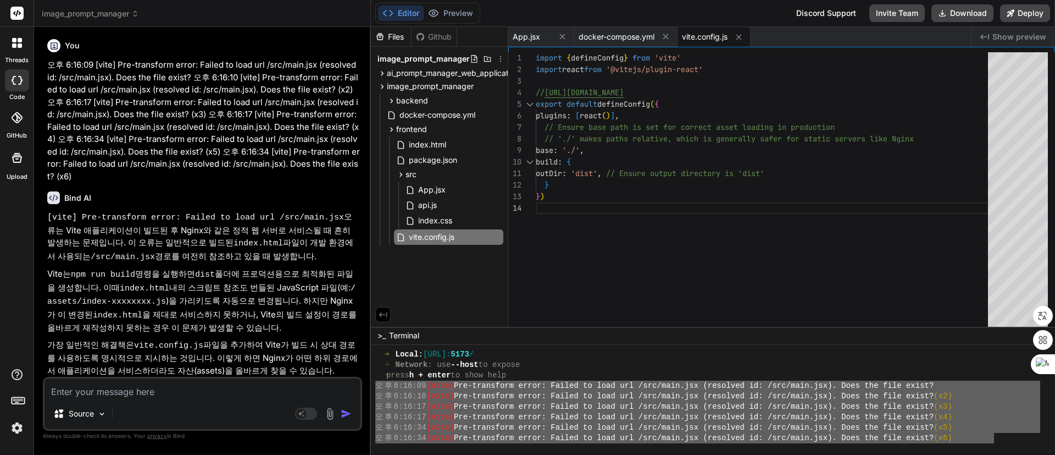
scroll to position [2736, 0]
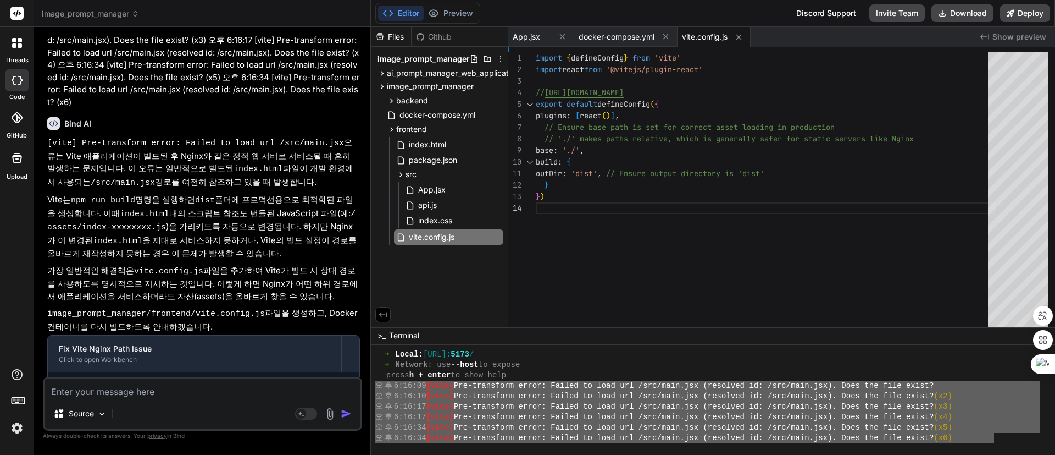
type textarea "x"
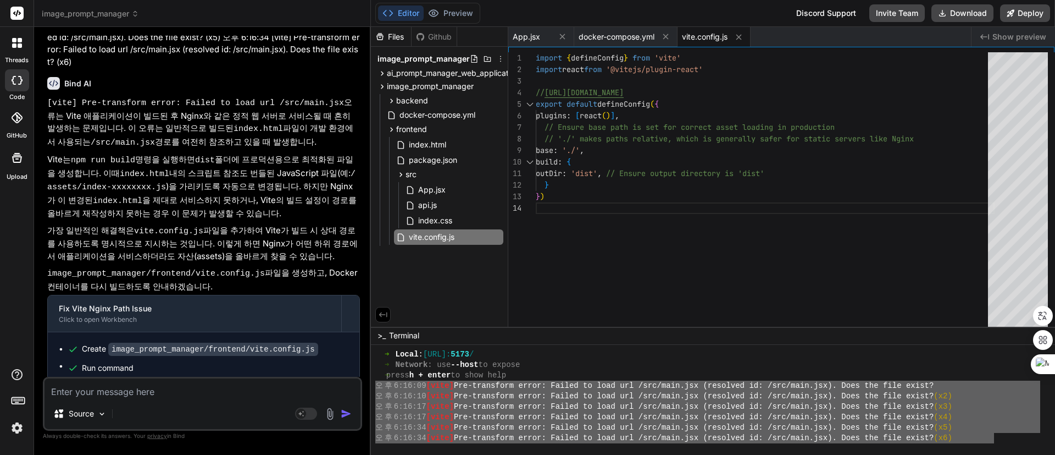
scroll to position [2798, 0]
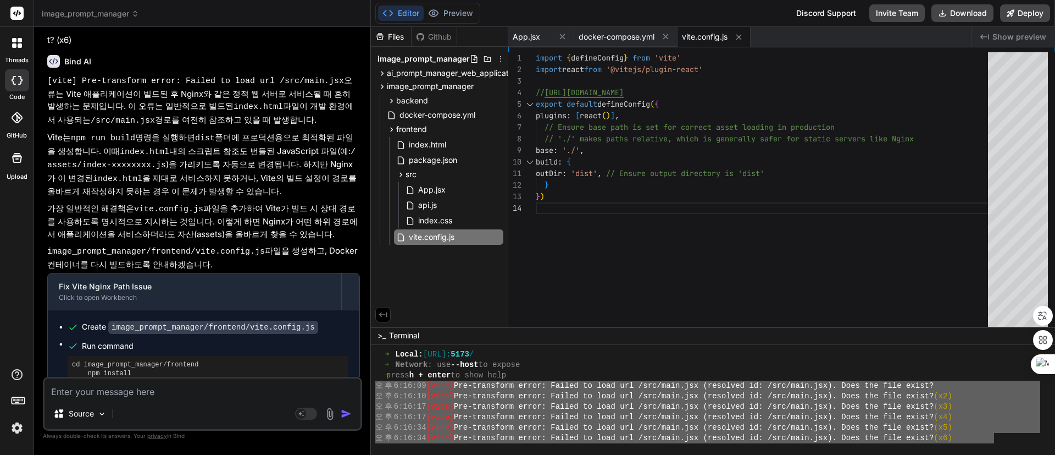
click at [215, 386] on textarea at bounding box center [203, 388] width 316 height 20
type textarea "a"
type textarea "x"
type textarea "ah"
type textarea "x"
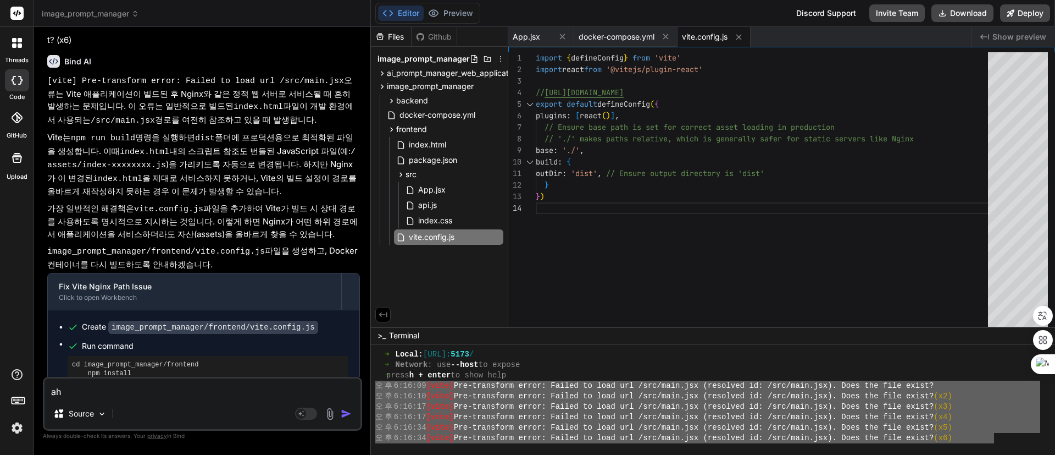
type textarea "ahe"
type textarea "x"
type textarea "ahem"
type textarea "x"
type textarea "ahe"
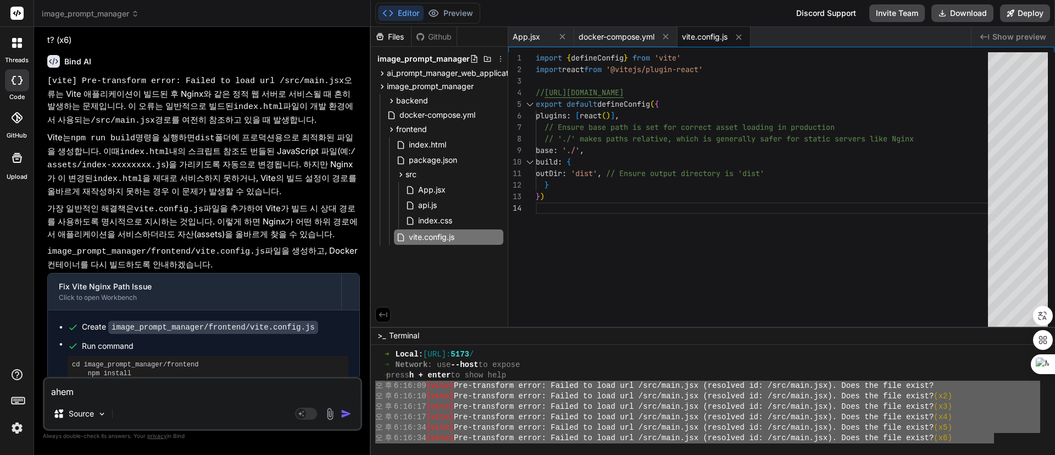
type textarea "x"
type textarea "ah"
type textarea "x"
type textarea "a"
type textarea "x"
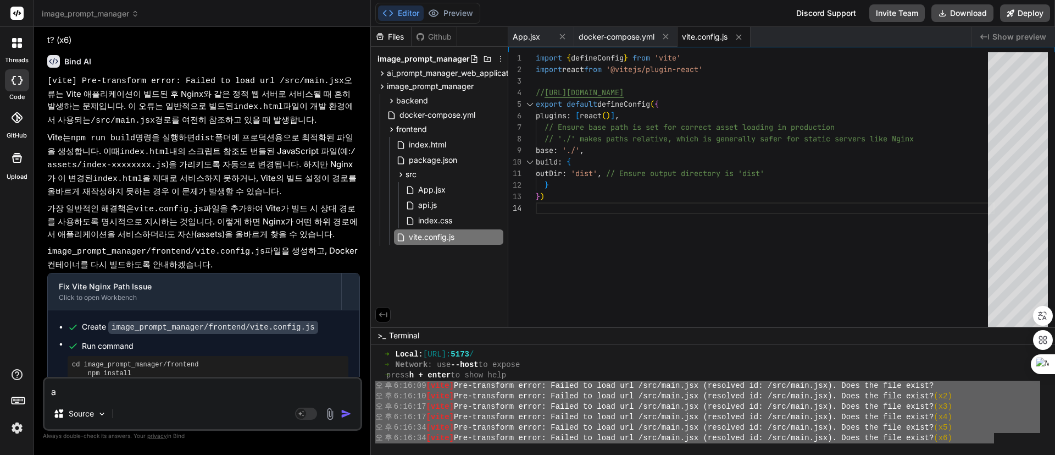
type textarea "x"
type textarea "ㅇ"
type textarea "x"
type textarea "우"
type textarea "x"
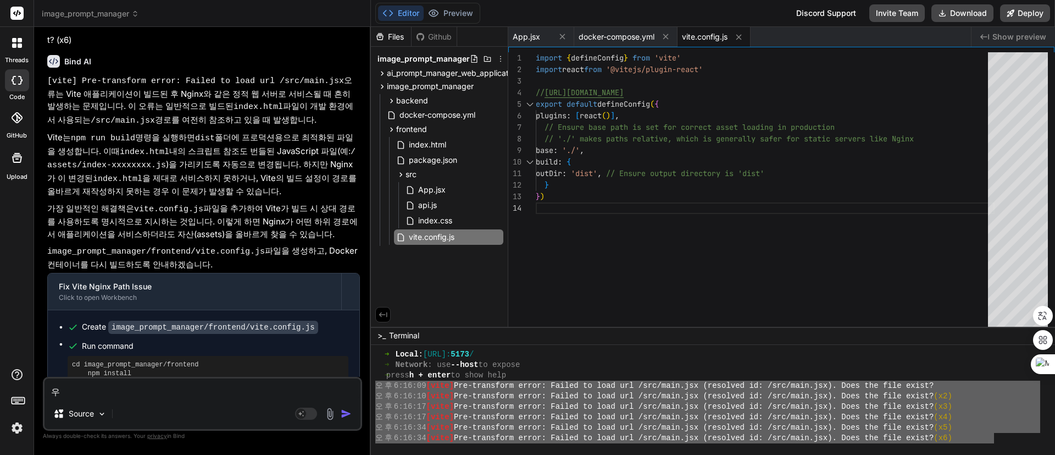
type textarea "웃"
type textarea "x"
type textarea "우서"
type textarea "x"
type textarea "우선"
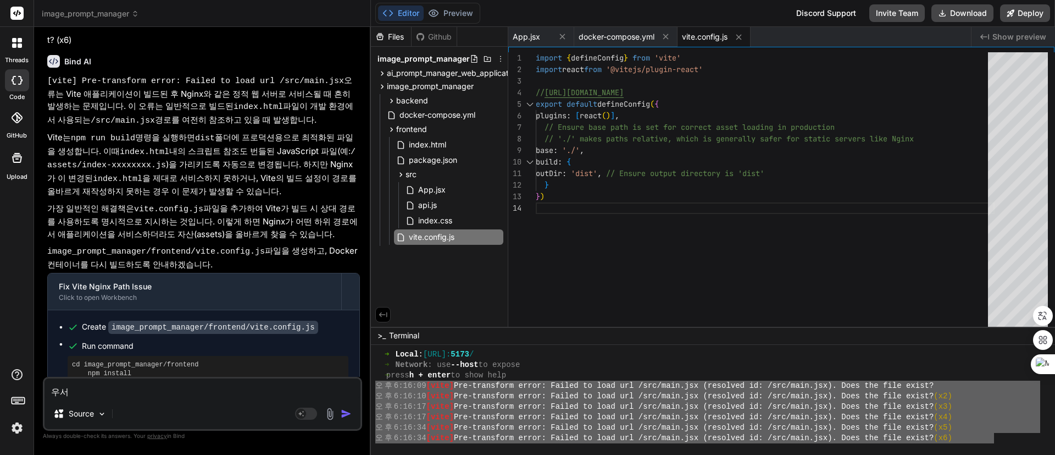
type textarea "x"
type textarea "우선"
type textarea "x"
type textarea "우선 ㄷ"
type textarea "x"
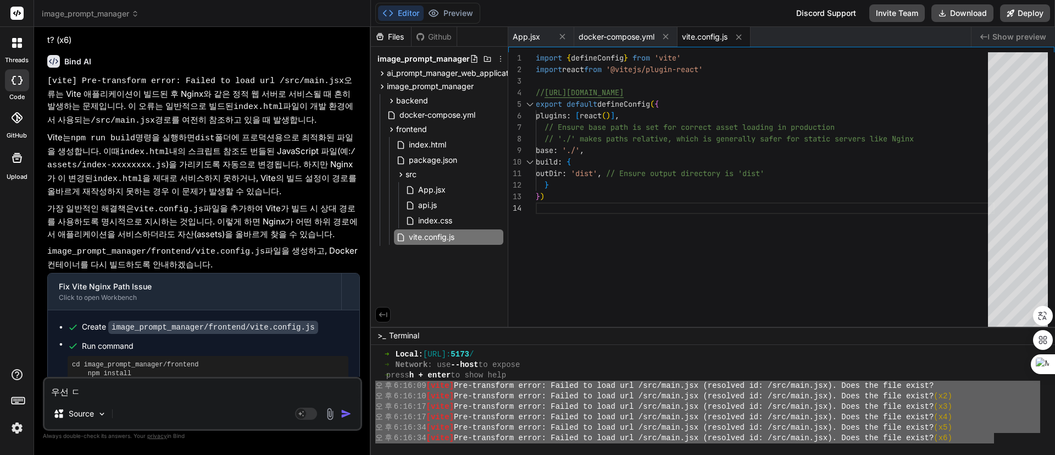
type textarea "우선"
type textarea "x"
type textarea "우선 e"
type textarea "x"
type textarea "우선 eh"
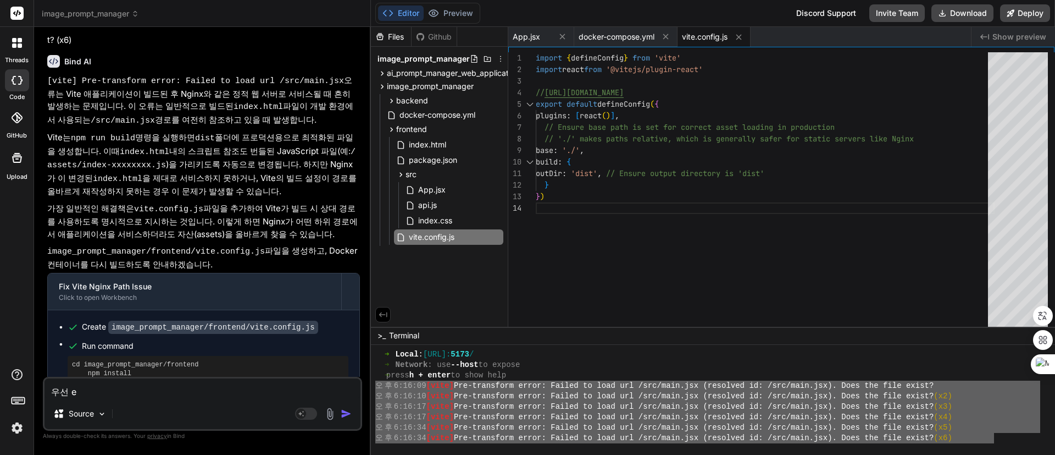
type textarea "x"
type textarea "우선 ehr"
type textarea "x"
type textarea "우선 eh"
type textarea "x"
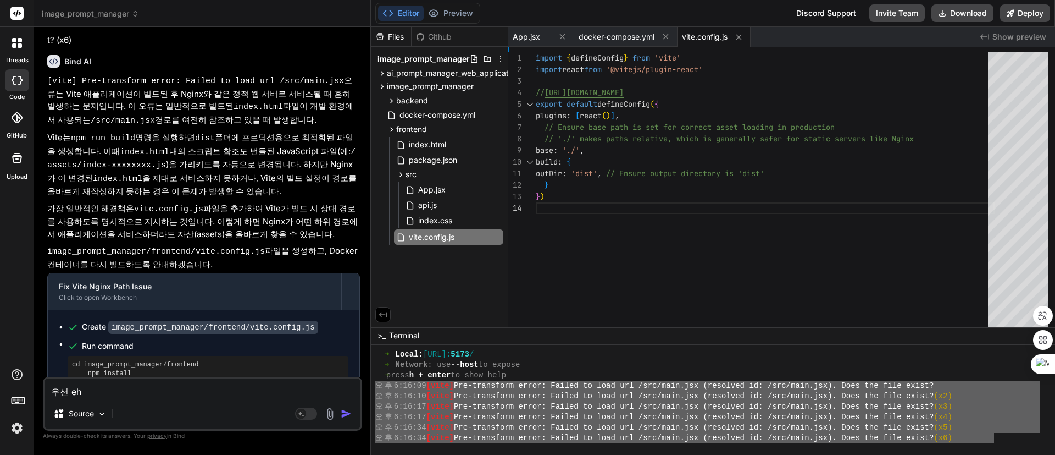
type textarea "우선 e"
type textarea "x"
type textarea "우선"
type textarea "x"
type textarea "우선"
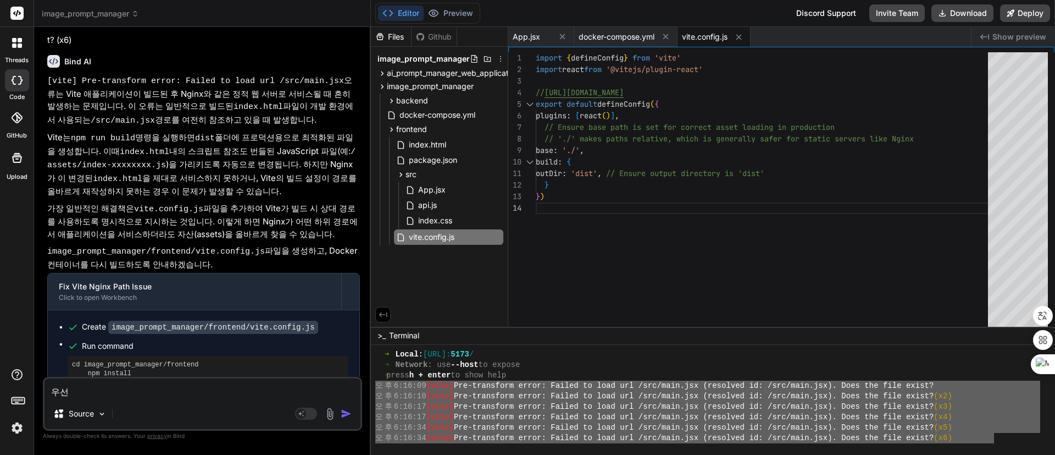
type textarea "x"
type textarea "우"
type textarea "x"
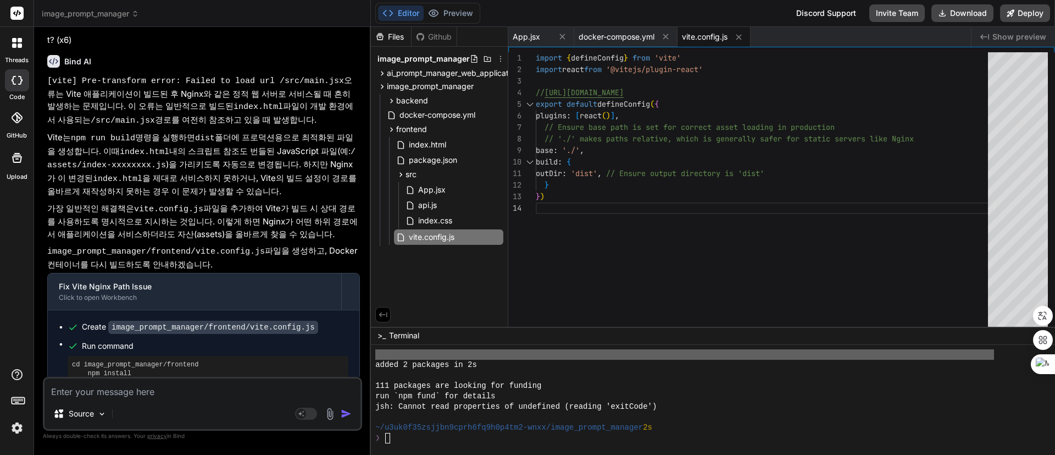
click at [708, 391] on div "run `npm fund` for details" at bounding box center [707, 396] width 665 height 10
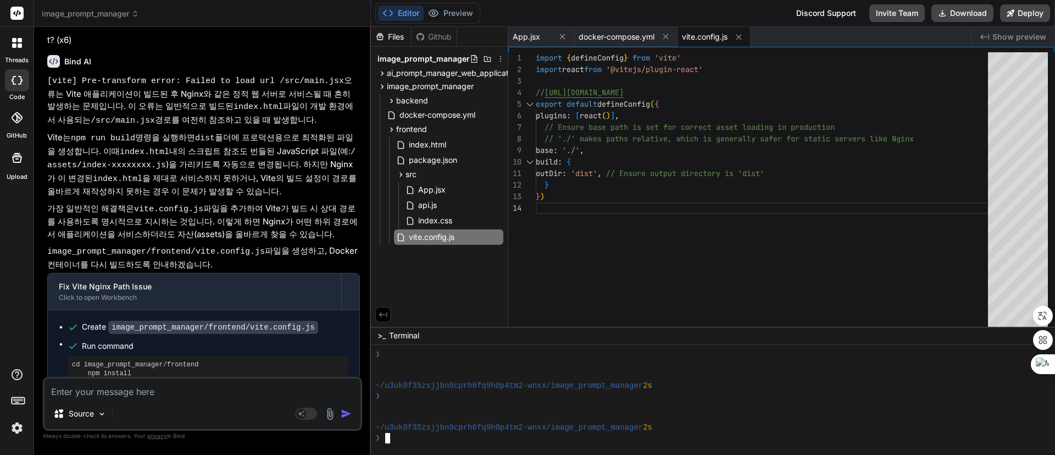
scroll to position [1462, 0]
type textarea "ㅇ"
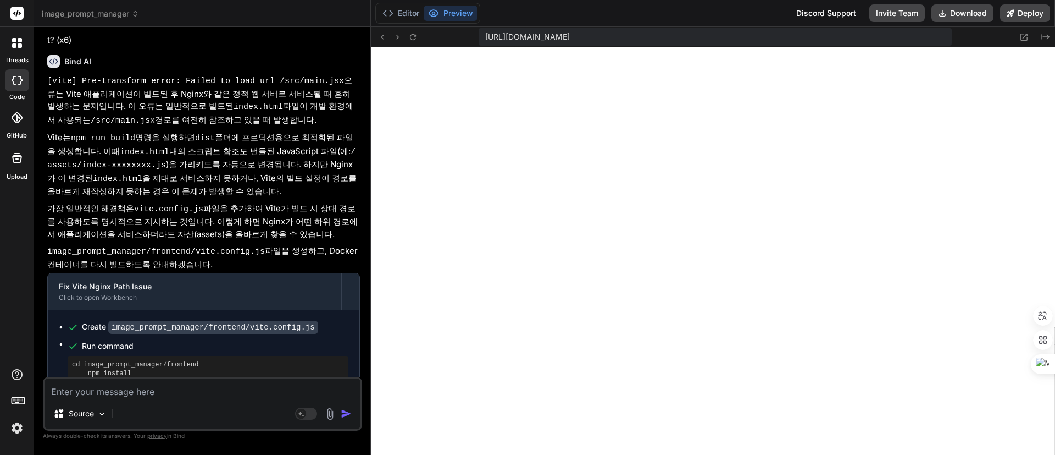
scroll to position [2214, 0]
click at [412, 36] on icon at bounding box center [412, 36] width 9 height 9
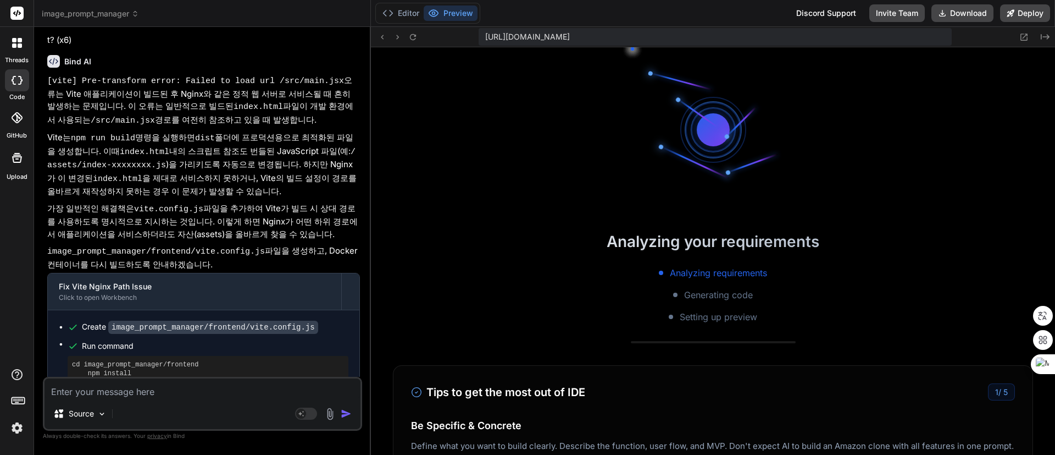
scroll to position [2235, 0]
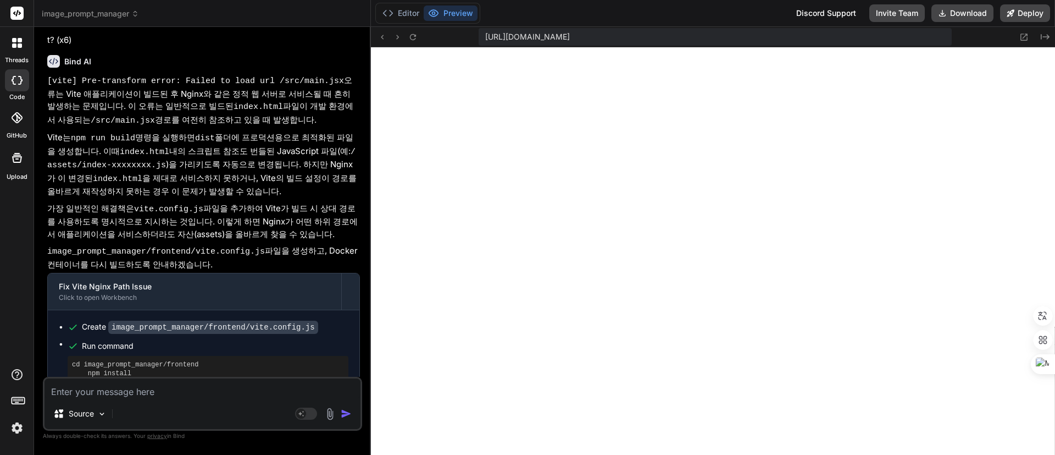
click at [216, 394] on textarea at bounding box center [203, 388] width 316 height 20
click at [209, 392] on textarea at bounding box center [203, 388] width 316 height 20
type textarea "ㅇ"
type textarea "x"
type textarea "애"
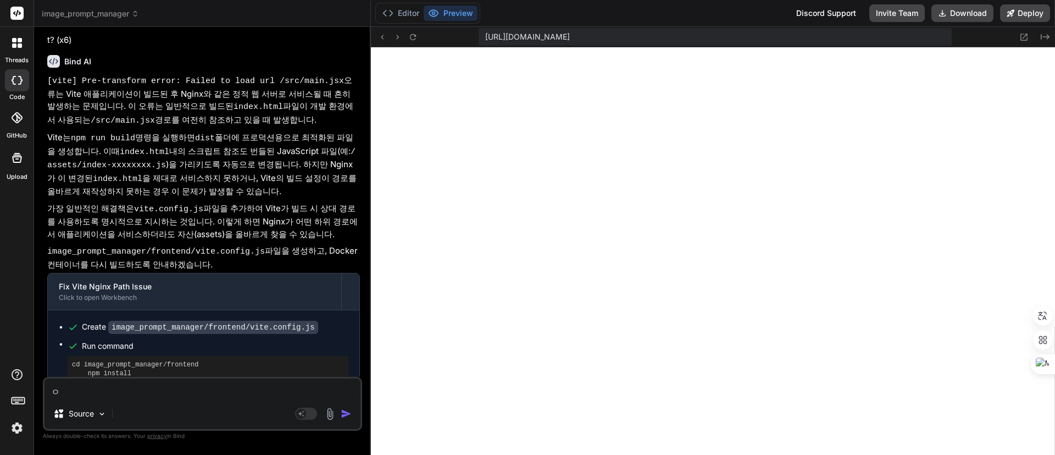
type textarea "x"
type textarea "ㅇ"
type textarea "x"
type textarea "d"
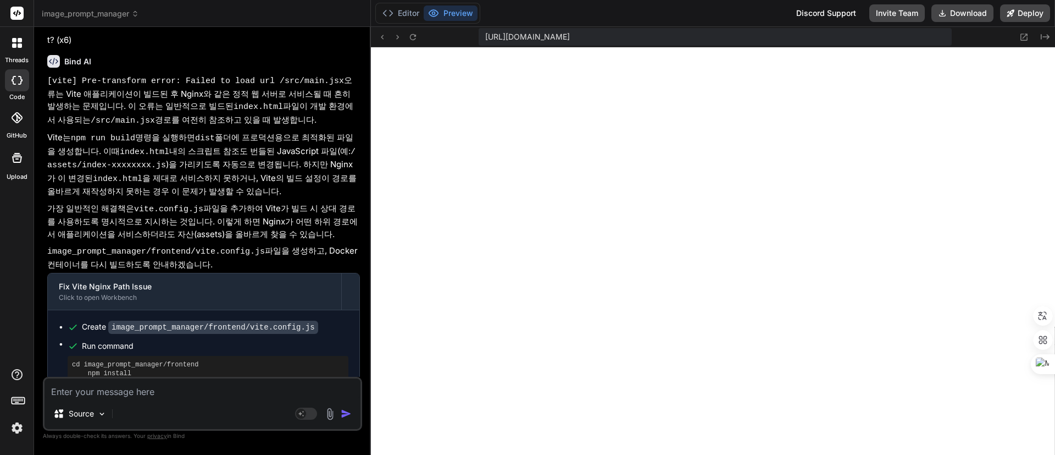
type textarea "x"
type textarea "do"
type textarea "x"
type textarea "doc"
type textarea "x"
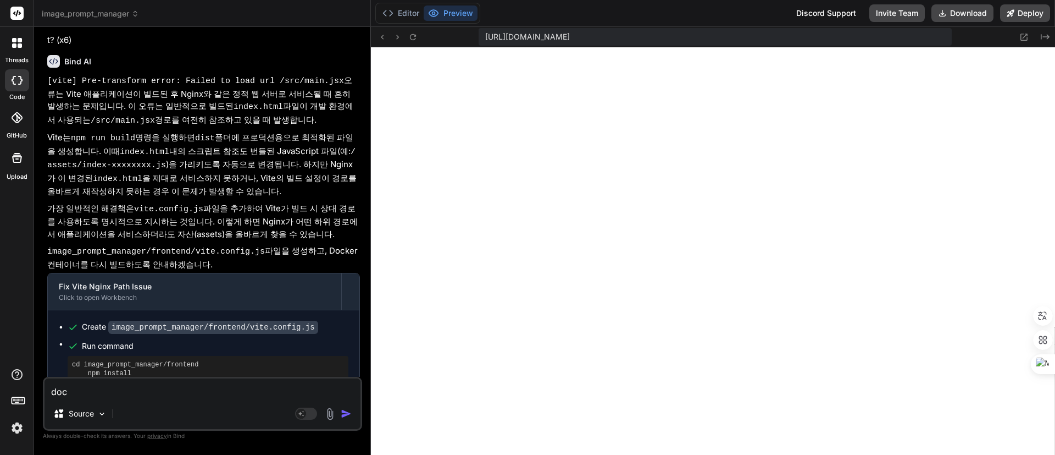
type textarea "do"
type textarea "x"
type textarea "doc"
type textarea "x"
type textarea "dock"
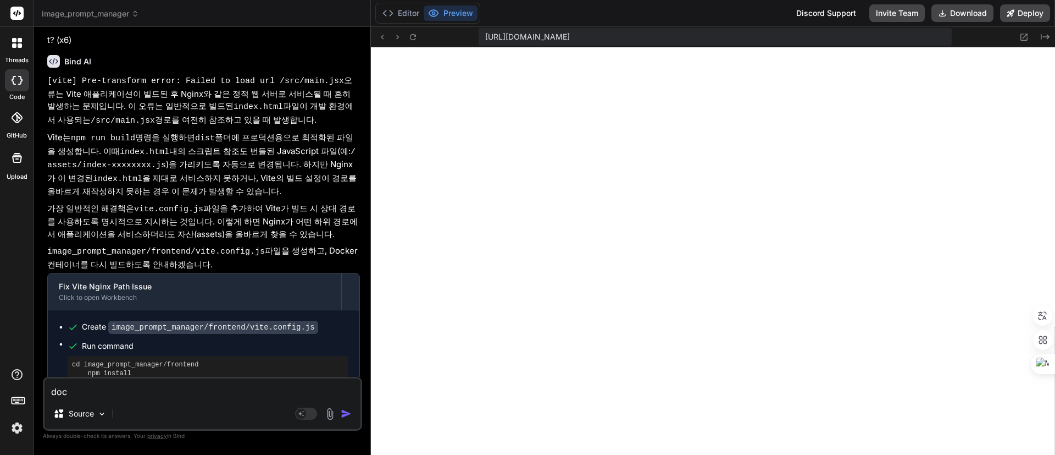
type textarea "x"
type textarea "docke"
type textarea "x"
type textarea "docker"
type textarea "x"
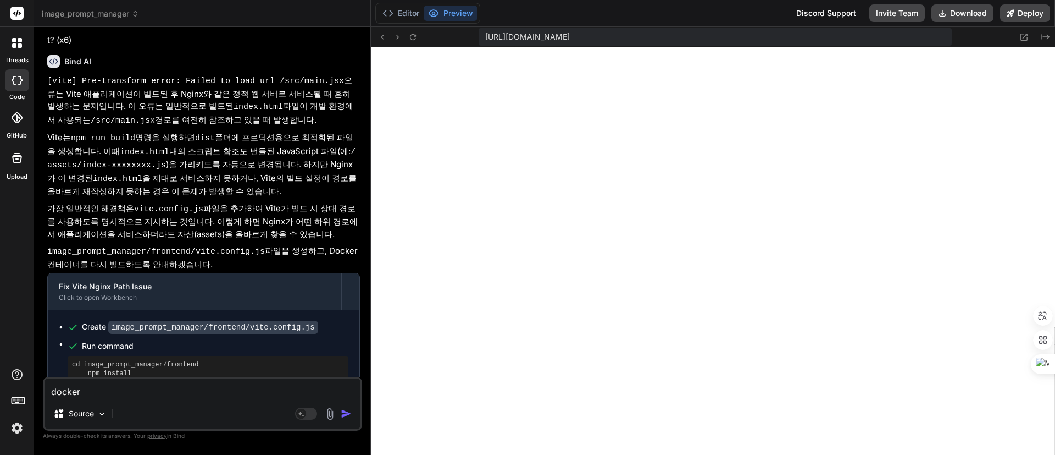
type textarea "dockerㅇ"
type textarea "x"
type textarea "docker에"
type textarea "x"
type textarea "docker엣"
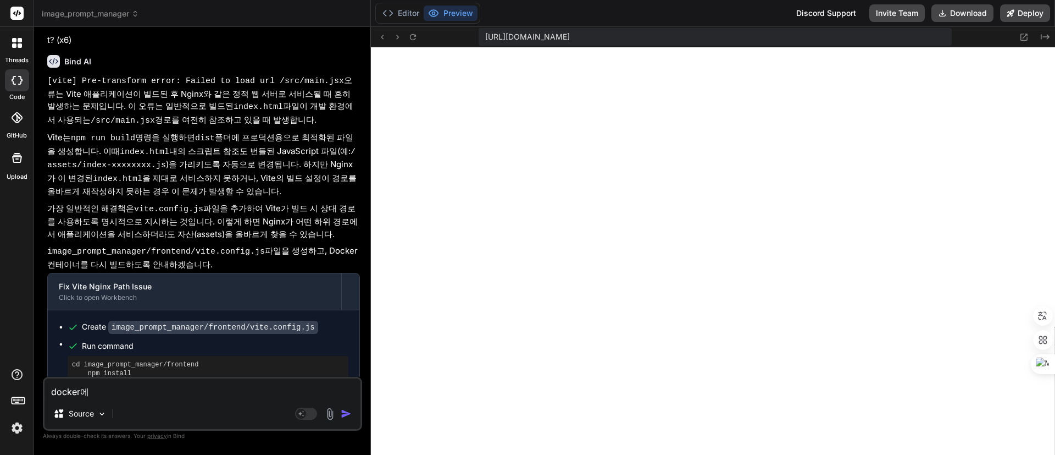
type textarea "x"
type textarea "docker에서"
type textarea "x"
type textarea "docker에서"
type textarea "x"
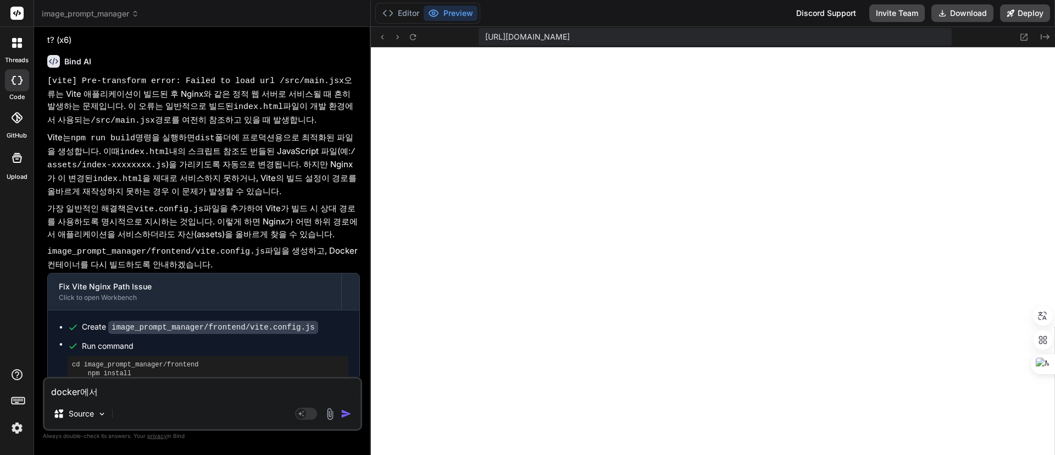
type textarea "docker에서 ㅅ"
type textarea "x"
type textarea "docker에서 시"
type textarea "x"
type textarea "docker에서 실"
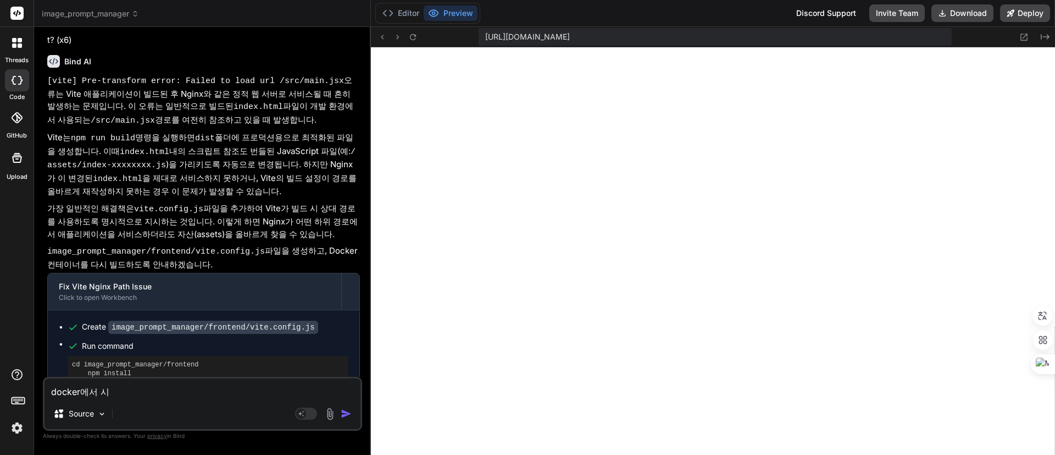
type textarea "x"
type textarea "docker에서 싫"
type textarea "x"
type textarea "docker에서 실해"
type textarea "x"
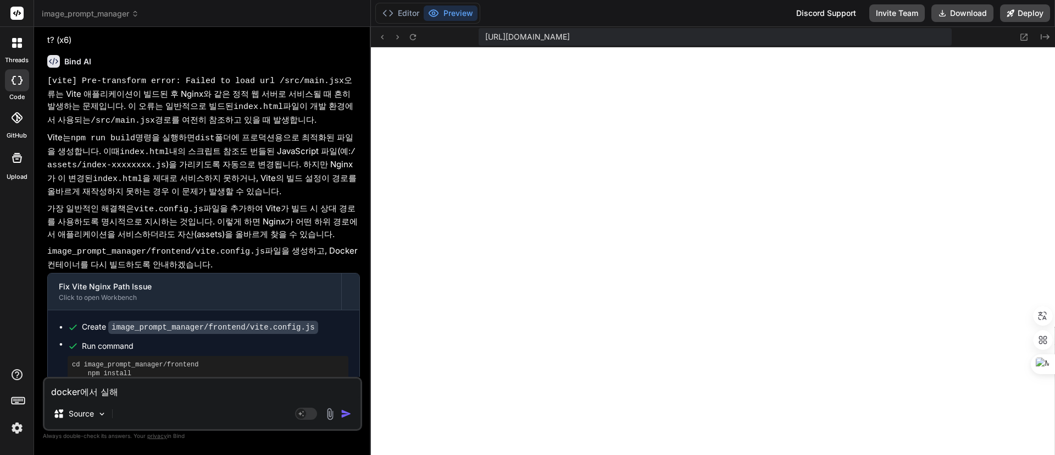
type textarea "docker에서 실행"
type textarea "x"
type textarea "docker에서 실행"
type textarea "x"
type textarea "docker에서 실행 ㅈ"
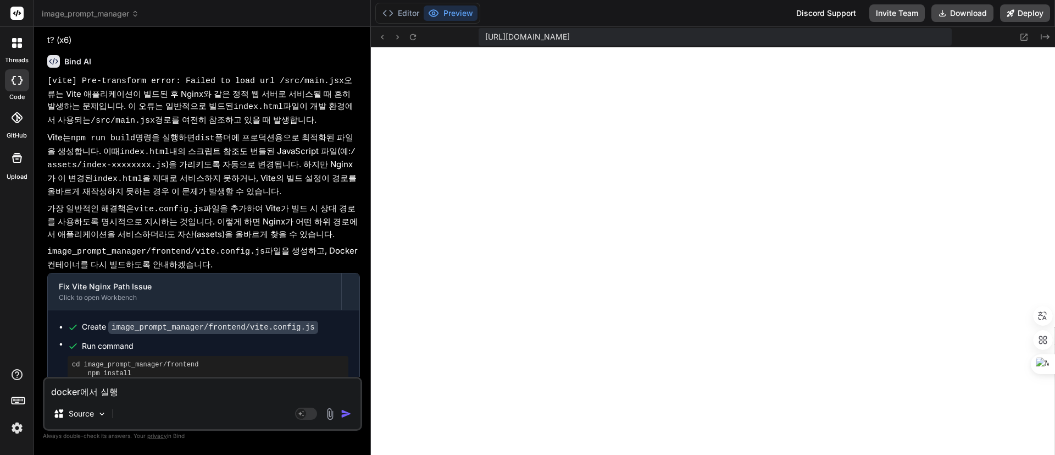
type textarea "x"
type textarea "docker에서 실행 저"
type textarea "x"
type textarea "docker에서 실행 전"
type textarea "x"
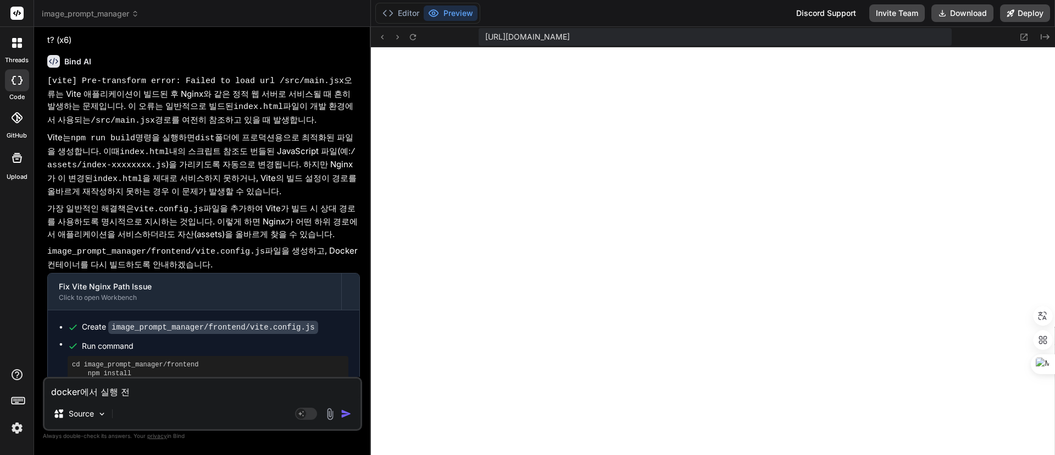
type textarea "docker에서 실행 전ㅇ"
type textarea "x"
type textarea "docker에서 실행 전에"
type textarea "x"
type textarea "docker에서 실행 전에"
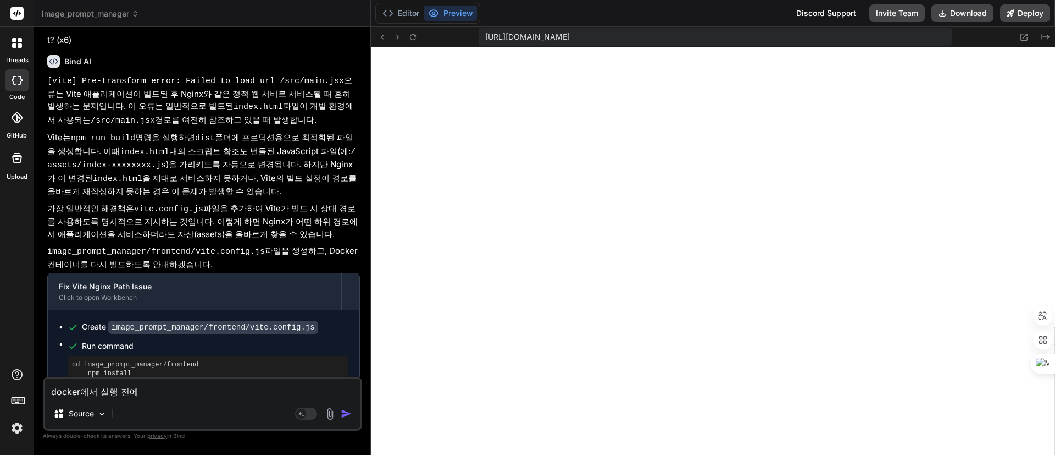
type textarea "x"
type textarea "docker에서 실행 전에 n"
type textarea "x"
type textarea "docker에서 실행 전에 np"
type textarea "x"
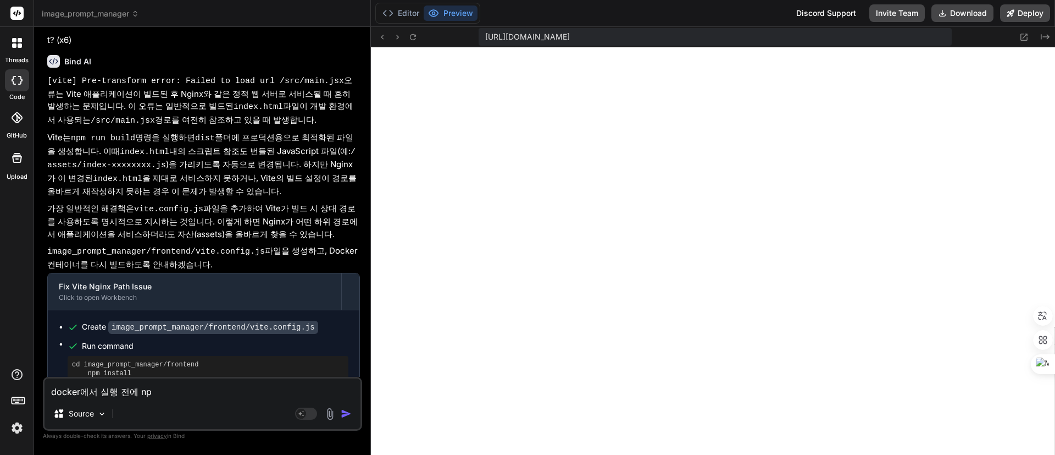
type textarea "docker에서 실행 전에 npm"
type textarea "x"
type textarea "docker에서 실행 전에 npm"
type textarea "x"
type textarea "docker에서 실행 전에 npm r"
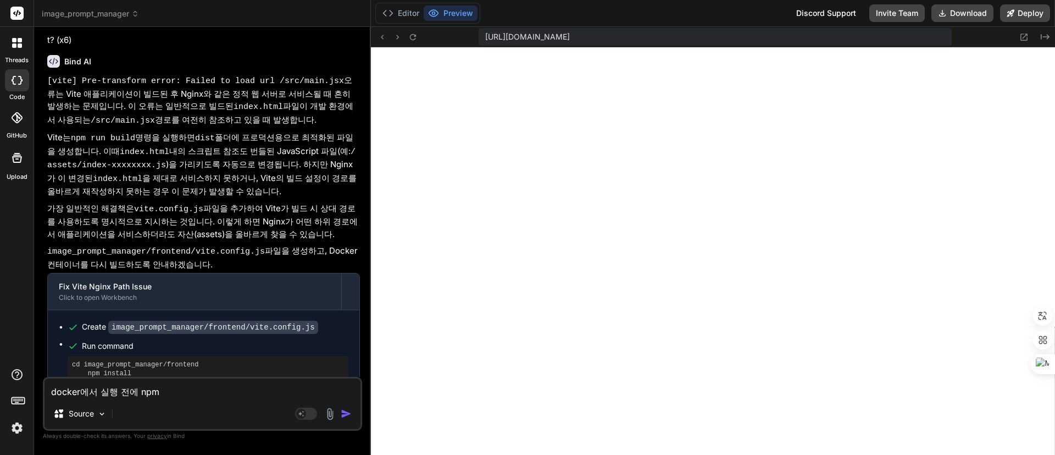
type textarea "x"
type textarea "docker에서 실행 전에 npm ru"
type textarea "x"
type textarea "docker에서 실행 전에 npm run"
type textarea "x"
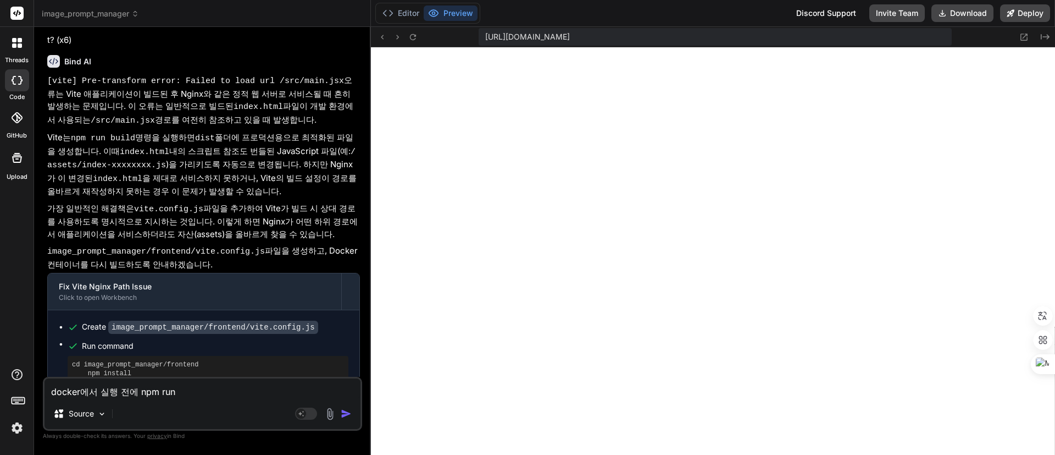
type textarea "docker에서 실행 전에 npm run"
type textarea "x"
type textarea "docker에서 실행 전에 npm run d"
type textarea "x"
type textarea "docker에서 실행 전에 npm run de"
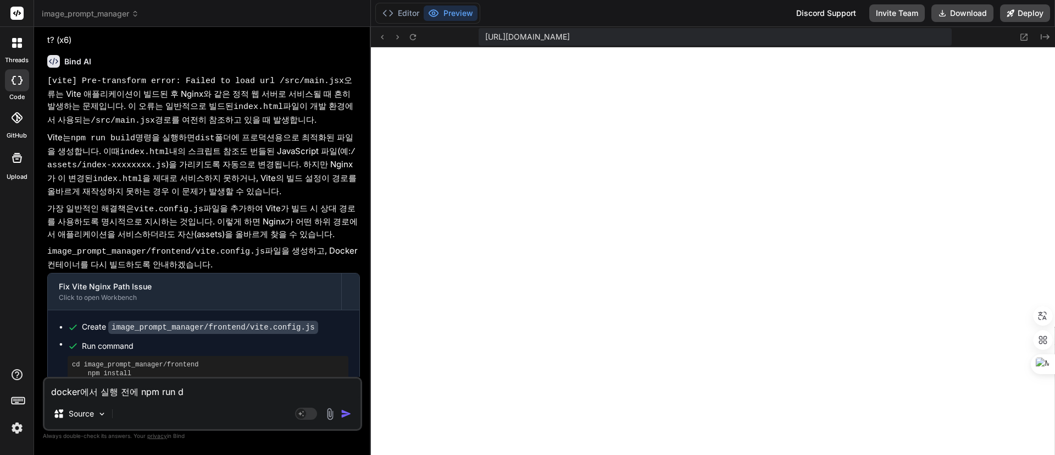
type textarea "x"
type textarea "docker에서 실행 전에 npm run dev"
type textarea "x"
type textarea "docker에서 실행 전에 npm run devㄹ"
type textarea "x"
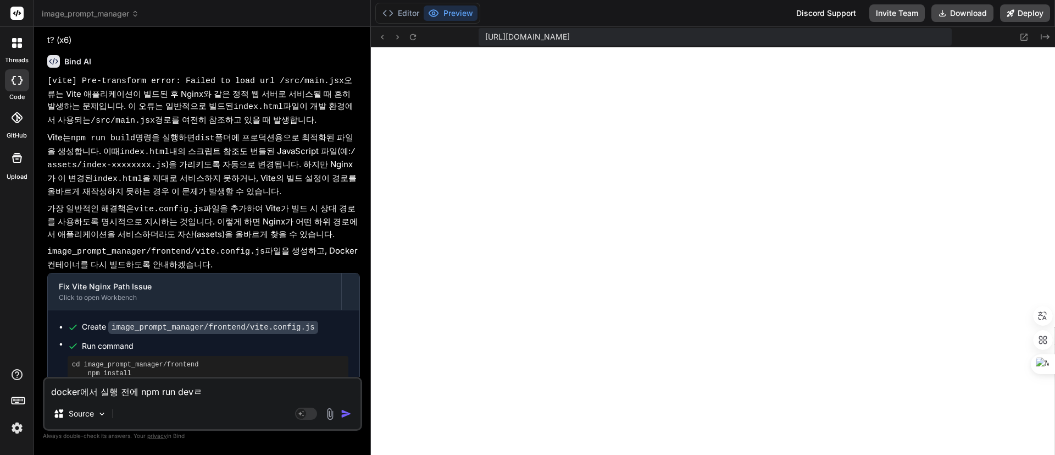
type textarea "docker에서 실행 전에 npm run dev르"
type textarea "x"
type textarea "docker에서 실행 전에 npm run dev를"
type textarea "x"
type textarea "docker에서 실행 전에 npm run dev를"
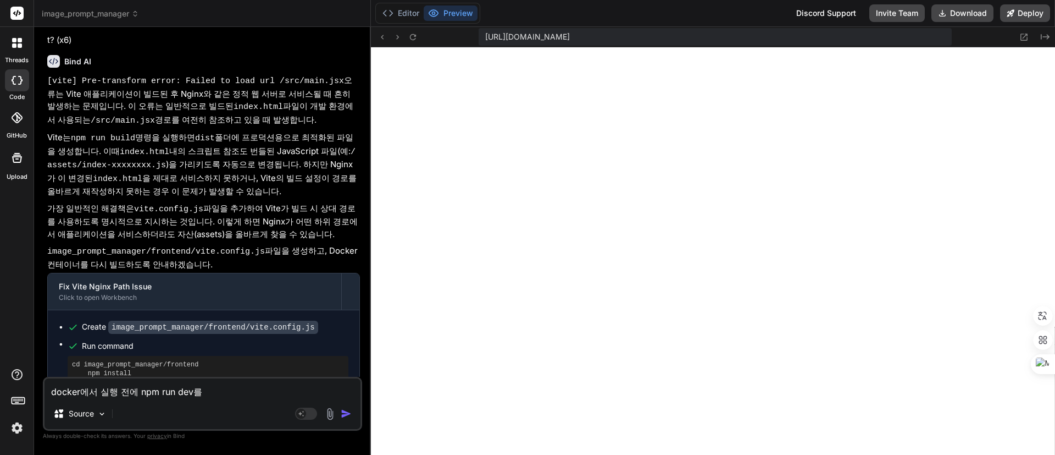
type textarea "x"
type textarea "docker에서 실행 전에 npm run dev를 ㅇ"
type textarea "x"
type textarea "docker에서 실행 전에 npm run dev를 이"
type textarea "x"
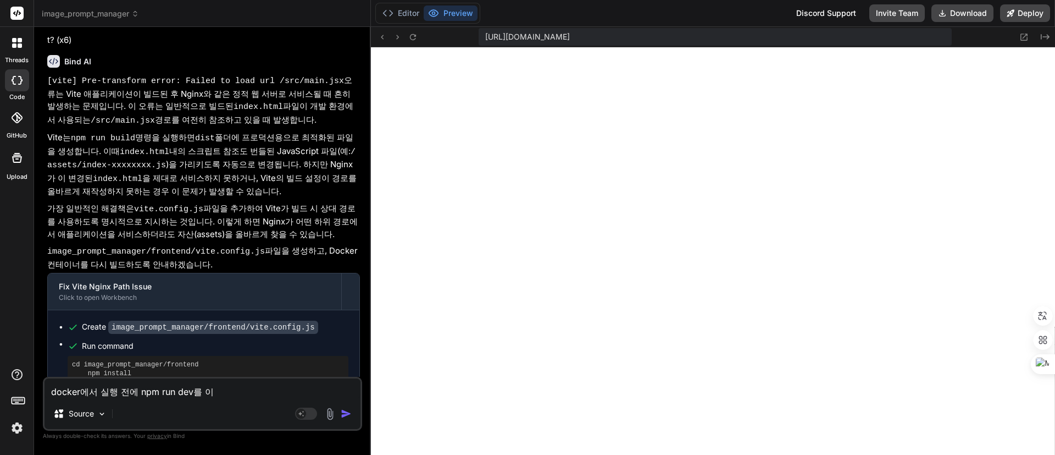
type textarea "docker에서 실행 전에 npm run dev를 잉"
type textarea "x"
type textarea "docker에서 실행 전에 npm run dev를 이요"
type textarea "x"
type textarea "docker에서 실행 전에 npm run dev를 이용"
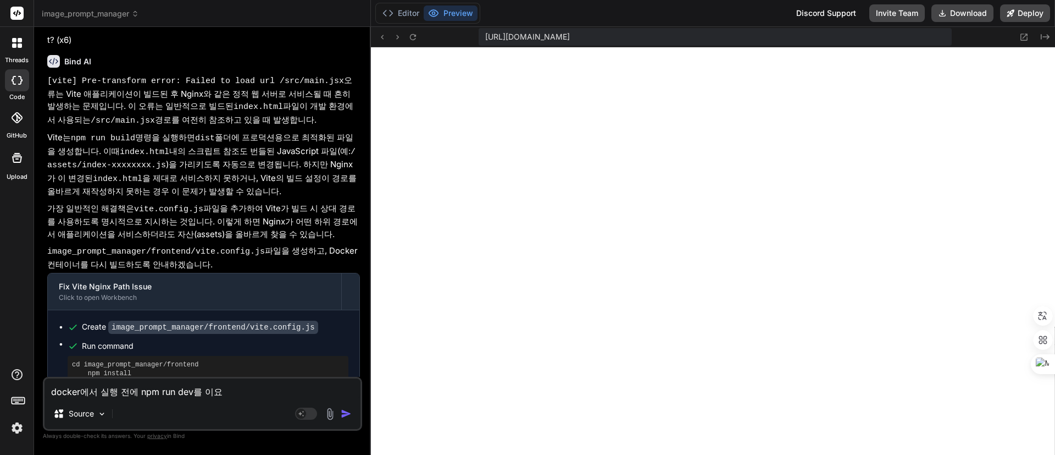
type textarea "x"
type textarea "docker에서 실행 전에 npm run dev를 이용ㅎ"
type textarea "x"
type textarea "docker에서 실행 전에 npm run dev를 이용해"
type textarea "x"
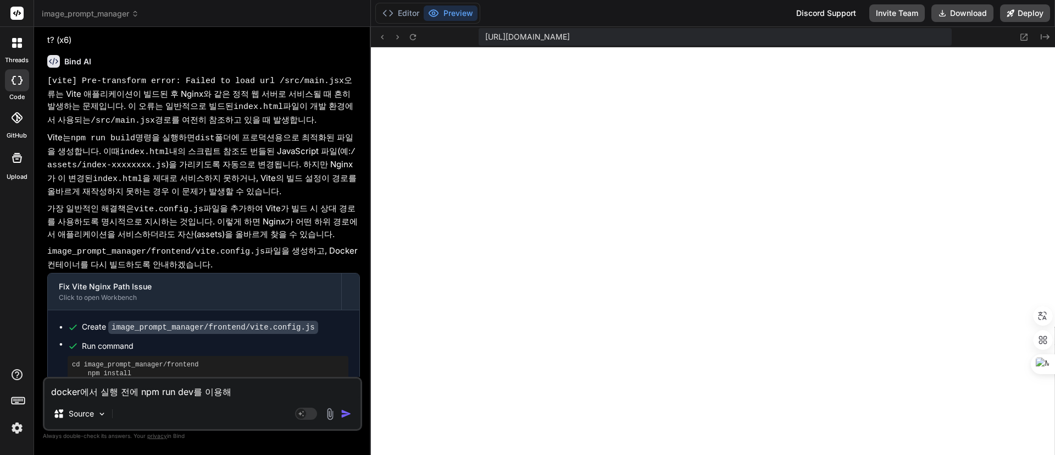
type textarea "docker에서 실행 전에 npm run dev를 이용햇"
type textarea "x"
type textarea "docker에서 실행 전에 npm run dev를 이용해서"
type textarea "x"
type textarea "docker에서 실행 전에 npm run dev를 이용해서"
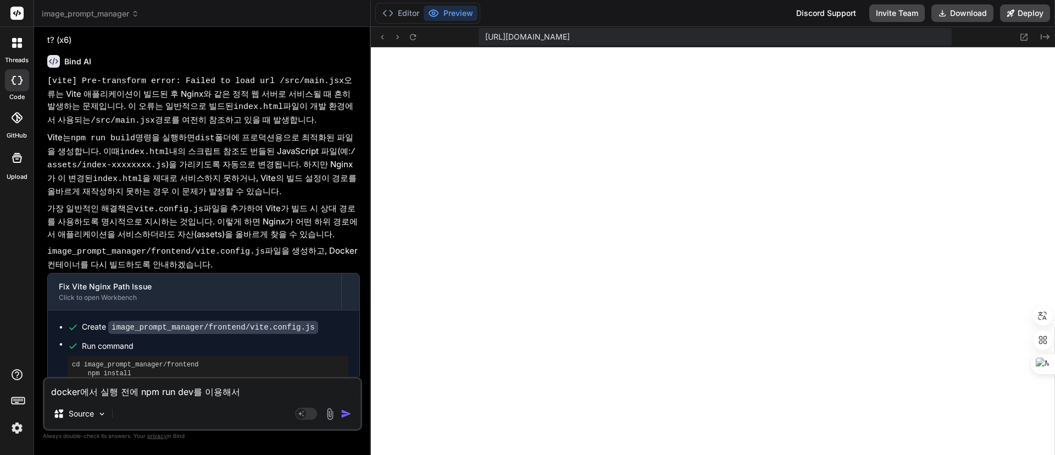
type textarea "x"
type textarea "docker에서 실행 전에 npm run dev를 이용해서 ㅁ"
type textarea "x"
type textarea "docker에서 실행 전에 npm run dev를 이용해서 머"
type textarea "x"
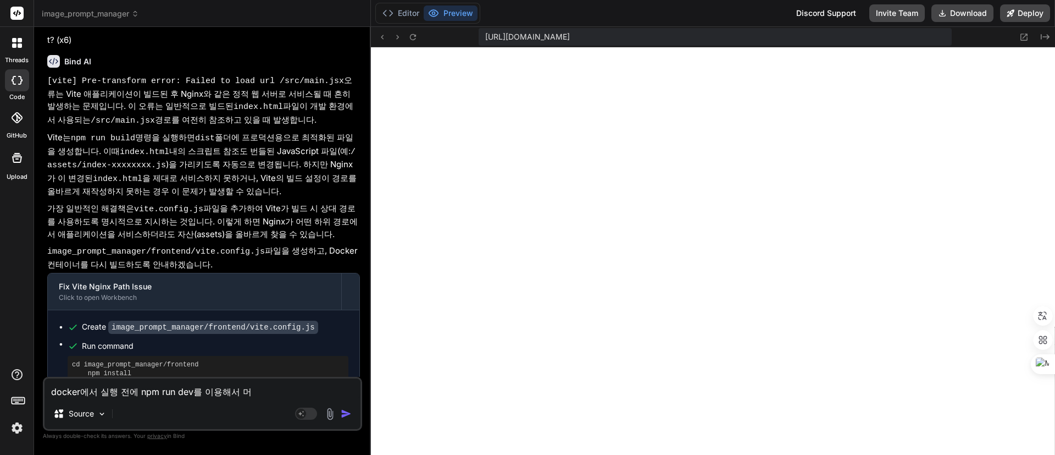
type textarea "docker에서 실행 전에 npm run dev를 이용해서 먼"
type textarea "x"
type textarea "docker에서 실행 전에 npm run dev를 이용해서 먽"
type textarea "x"
type textarea "docker에서 실행 전에 npm run dev를 이용해서 먼저"
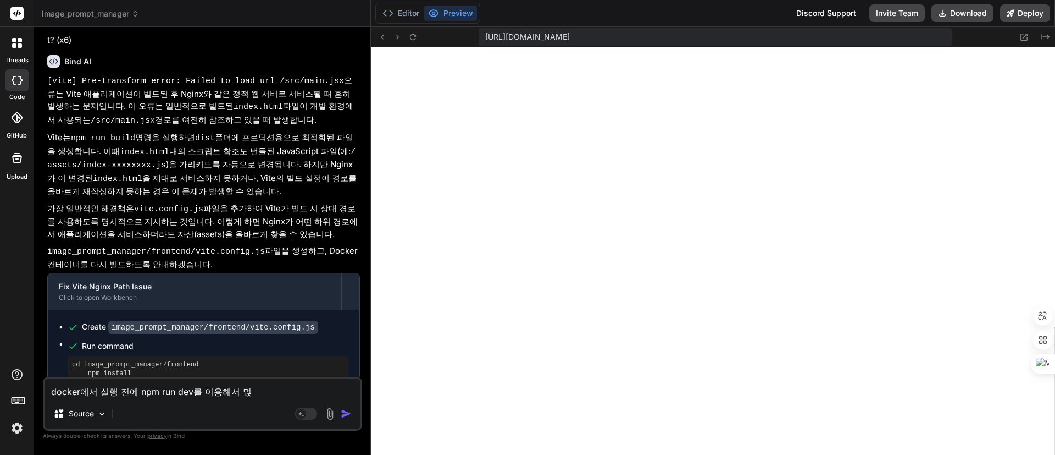
type textarea "x"
type textarea "docker에서 실행 전에 npm run dev를 이용해서 먼저"
type textarea "x"
type textarea "docker에서 실행 전에 npm run dev를 이용해서 먼저 ㄱ"
type textarea "x"
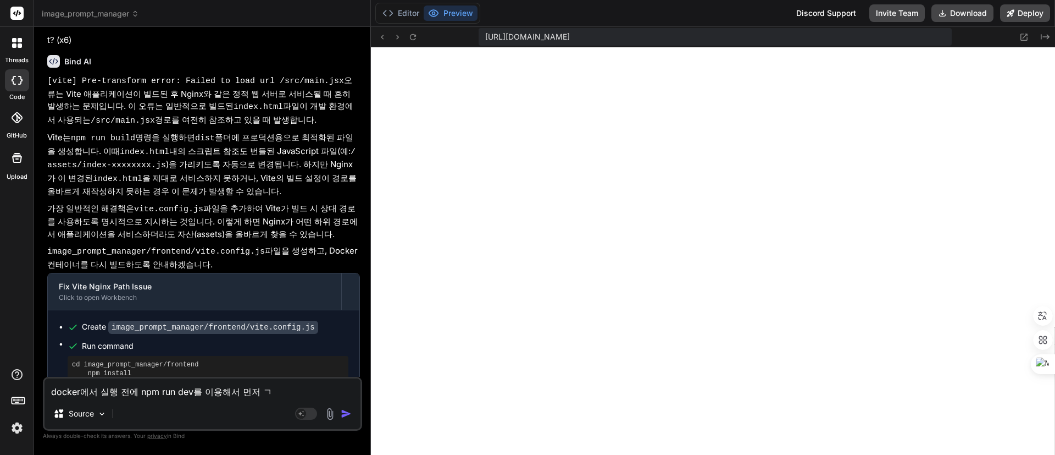
type textarea "docker에서 실행 전에 npm run dev를 이용해서 먼저 거"
type textarea "x"
type textarea "docker에서 실행 전에 npm run dev를 이용해서 먼저 검"
type textarea "x"
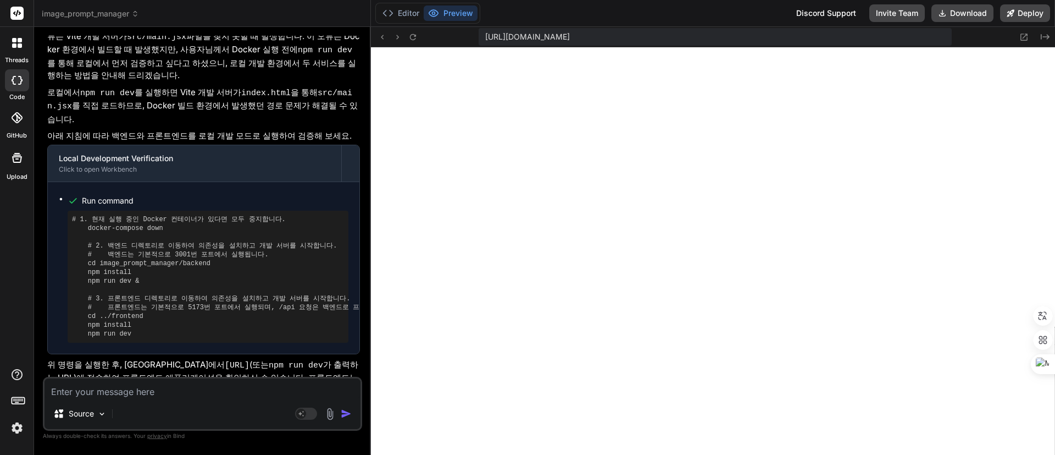
scroll to position [3333, 0]
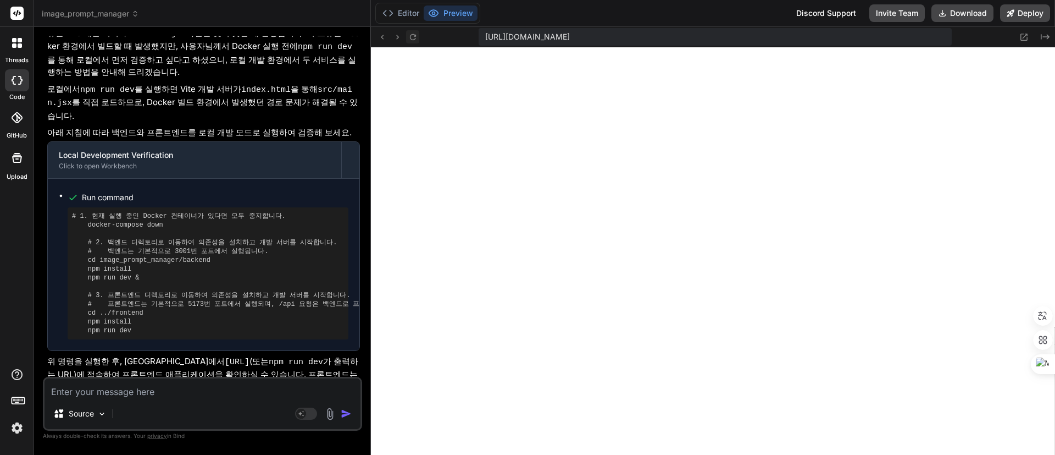
click at [414, 34] on icon at bounding box center [412, 37] width 6 height 6
click at [214, 389] on textarea at bounding box center [203, 388] width 316 height 20
click at [401, 8] on button "Editor" at bounding box center [401, 12] width 46 height 15
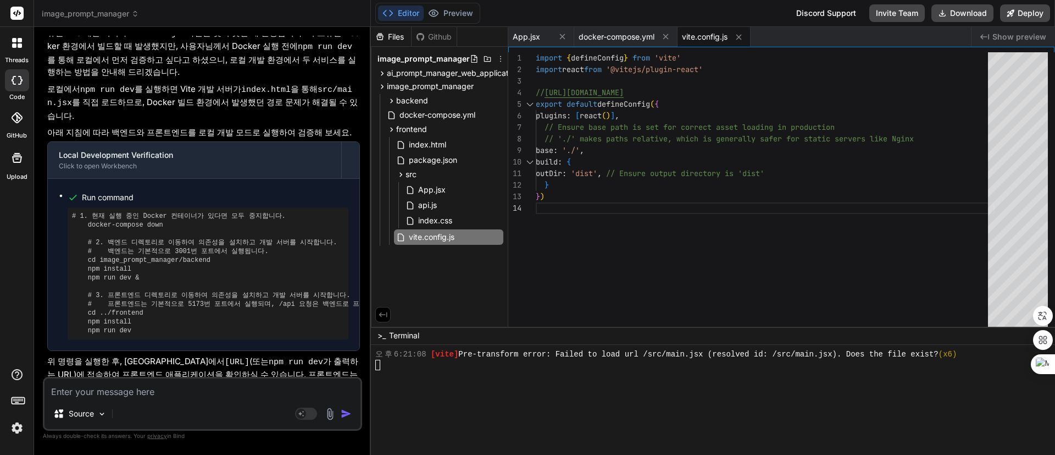
click at [522, 397] on div at bounding box center [707, 396] width 665 height 10
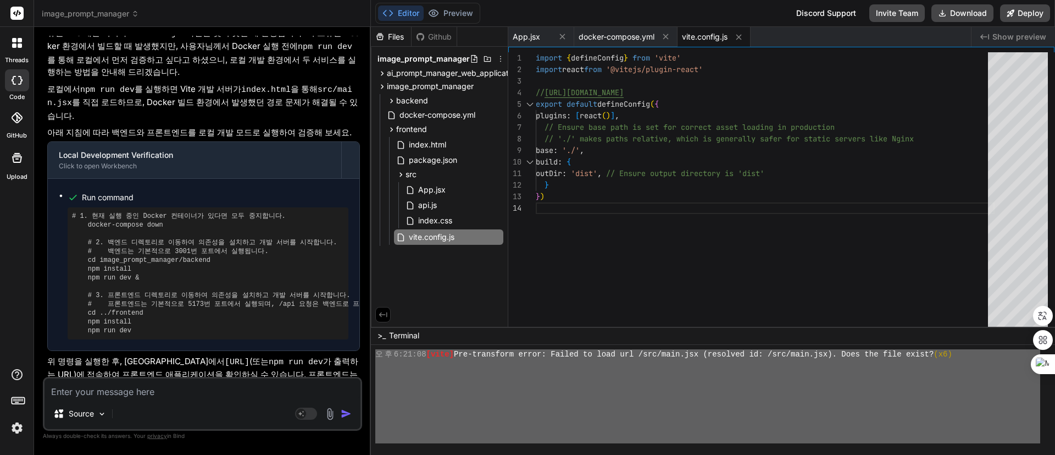
drag, startPoint x: 376, startPoint y: 365, endPoint x: 550, endPoint y: 483, distance: 209.8
click at [550, 454] on html "threads code GitHub Upload image_prompt_manager Created with Pixso. Bind AI Web…" at bounding box center [527, 227] width 1055 height 455
click at [188, 389] on textarea at bounding box center [203, 388] width 316 height 20
paste textarea "> image-prompt-manager-frontend@0.0.0 dev > vite Re-optimizing dependencies bec…"
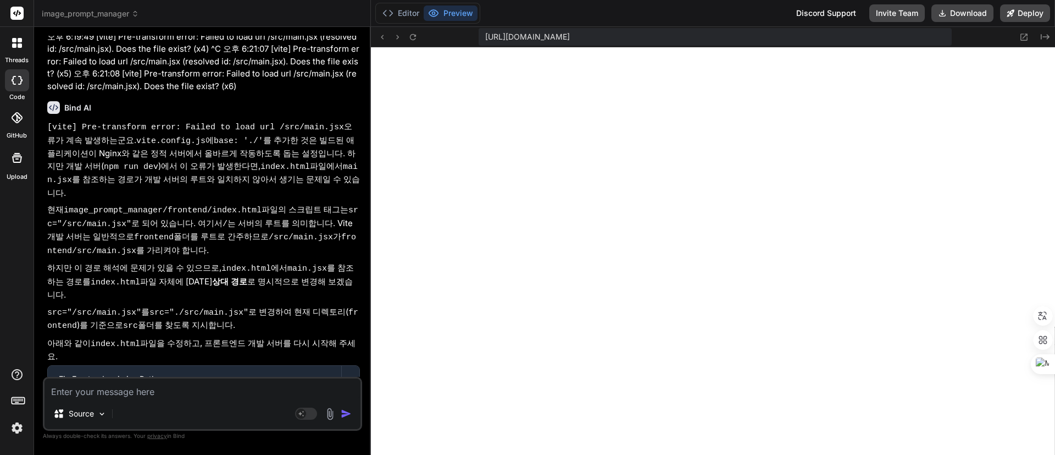
scroll to position [3935, 0]
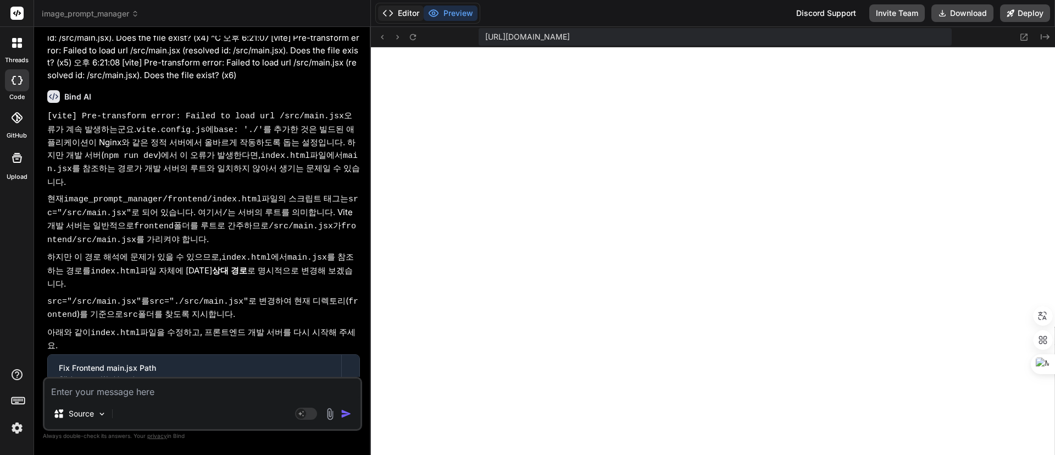
click at [402, 10] on button "Editor" at bounding box center [401, 12] width 46 height 15
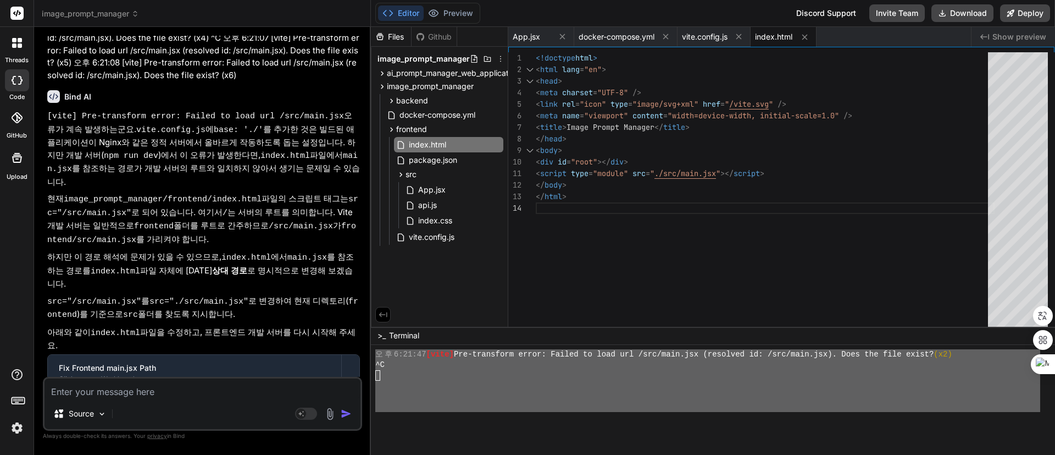
scroll to position [2297, 0]
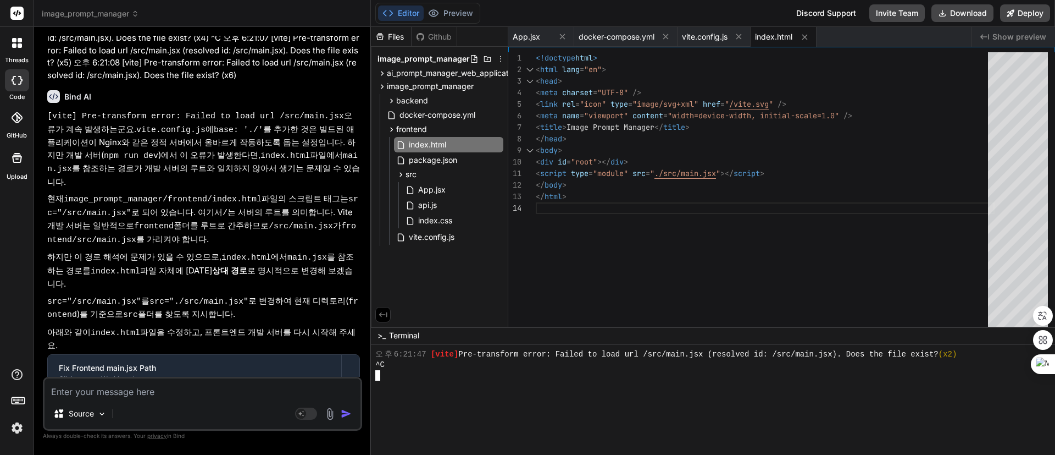
click at [596, 391] on div at bounding box center [707, 396] width 665 height 10
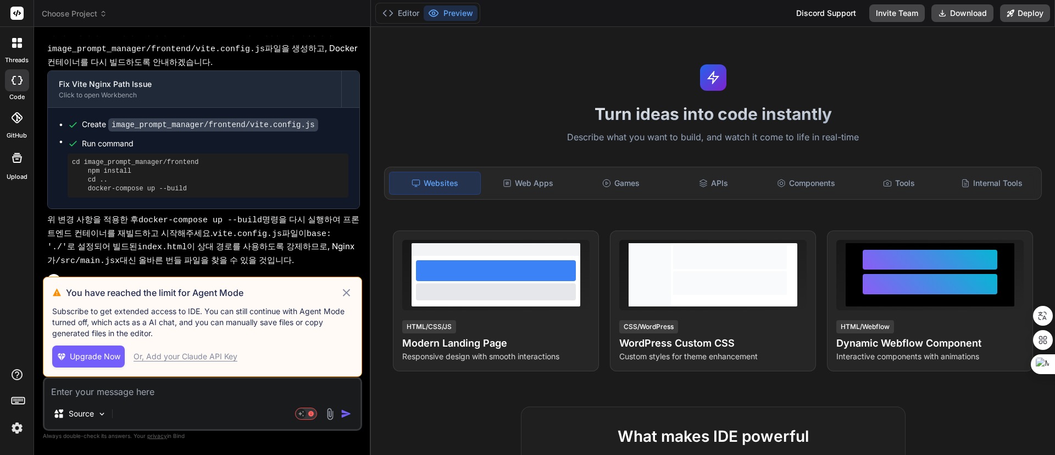
scroll to position [1270, 0]
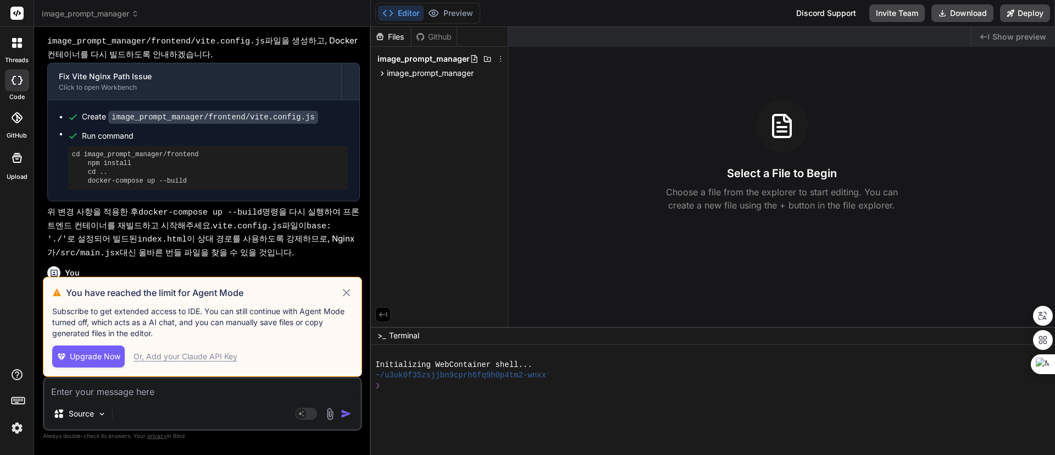
click at [344, 293] on icon at bounding box center [346, 292] width 13 height 13
type textarea "x"
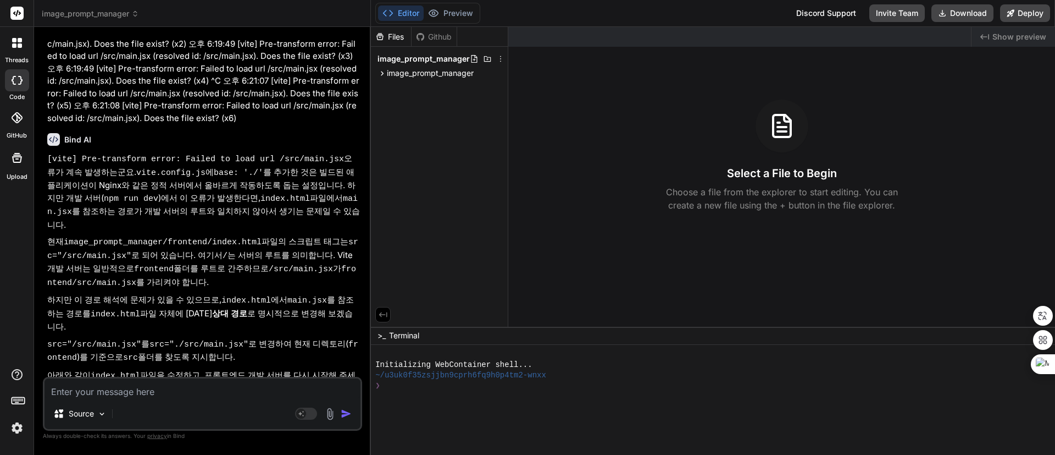
scroll to position [2268, 0]
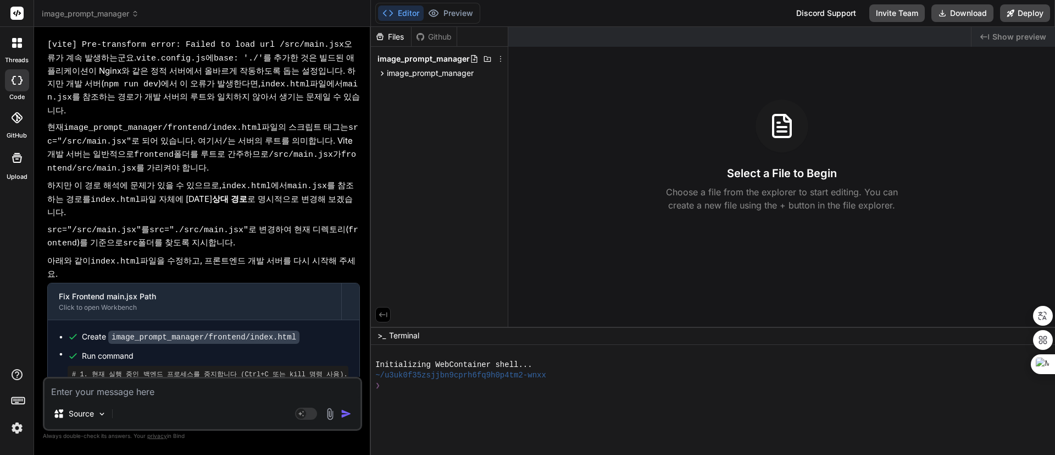
click at [189, 390] on textarea at bounding box center [203, 388] width 316 height 20
paste textarea "cd backend && npm install && npm run start-detached && cd .. && cd frontend && …"
type textarea "cd backend && npm install && npm run start-detached && cd .. && cd frontend && …"
type textarea "x"
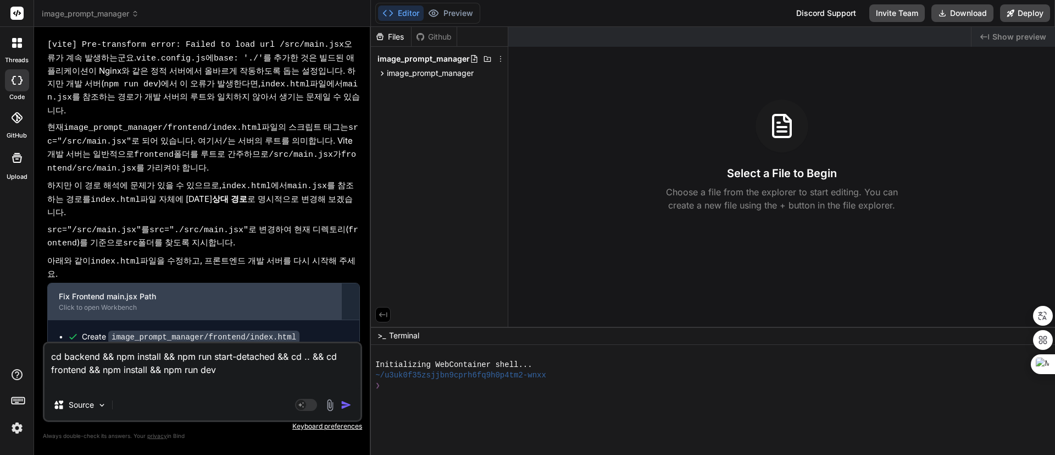
type textarea "x"
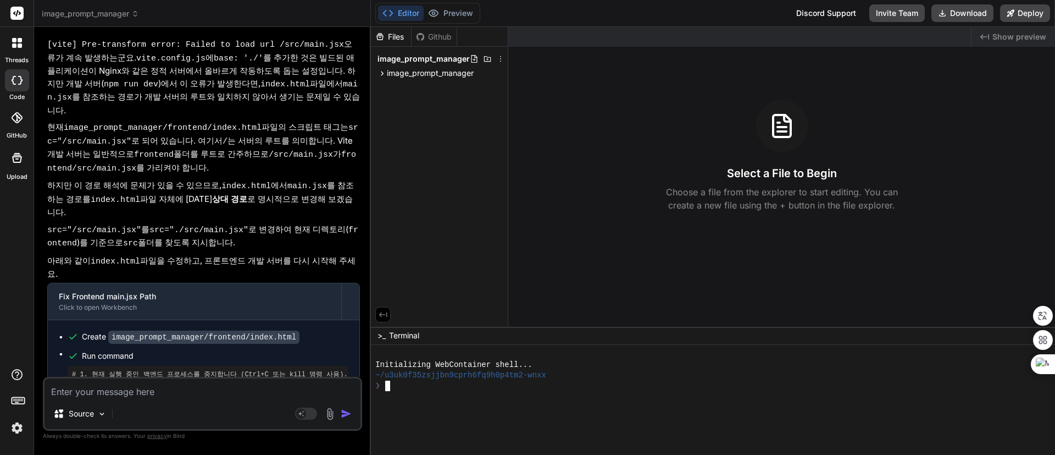
click at [576, 370] on div "~/u3uk0f35zsjjbn9cprh6fq9h0p4tm2-wnxx" at bounding box center [707, 375] width 665 height 10
type textarea "cd backend && npm install && npm run start-detached && cd .. && cd frontend && …"
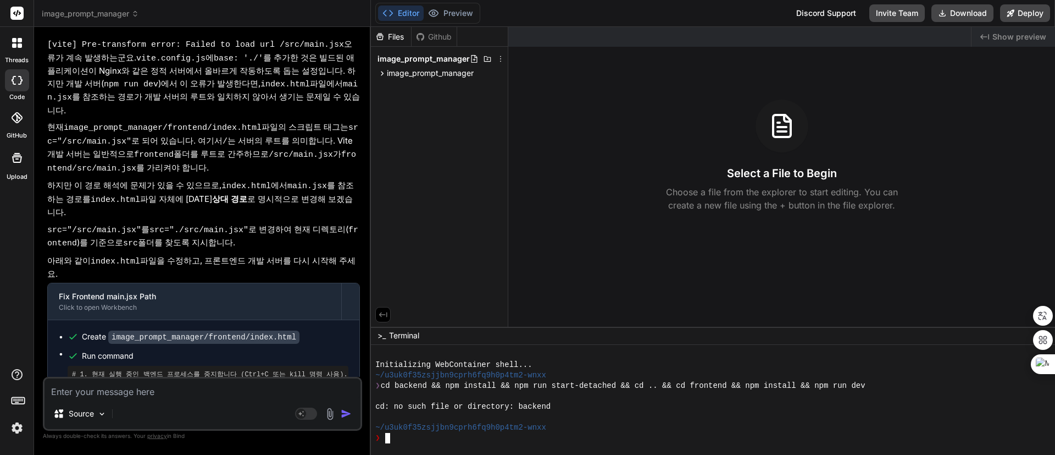
type textarea "ㅣㄴ"
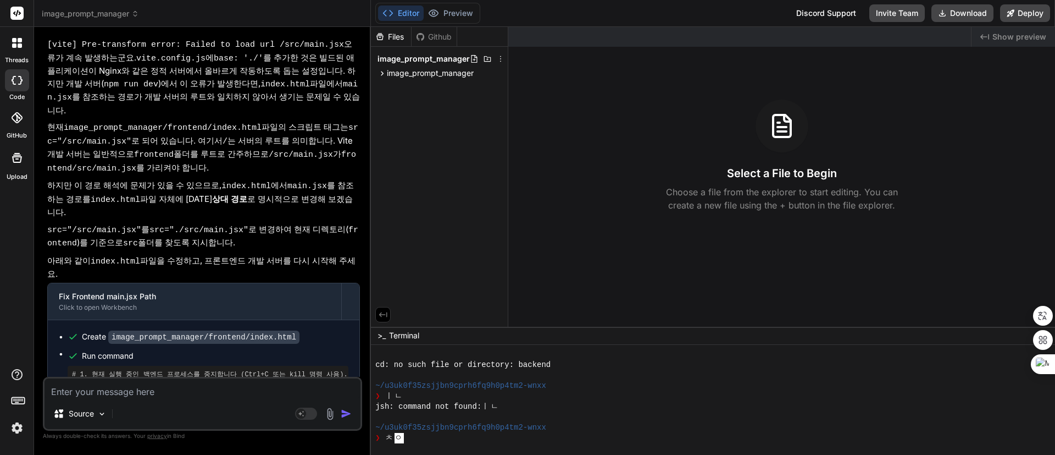
scroll to position [0, 9]
type textarea "ㅊㅇ"
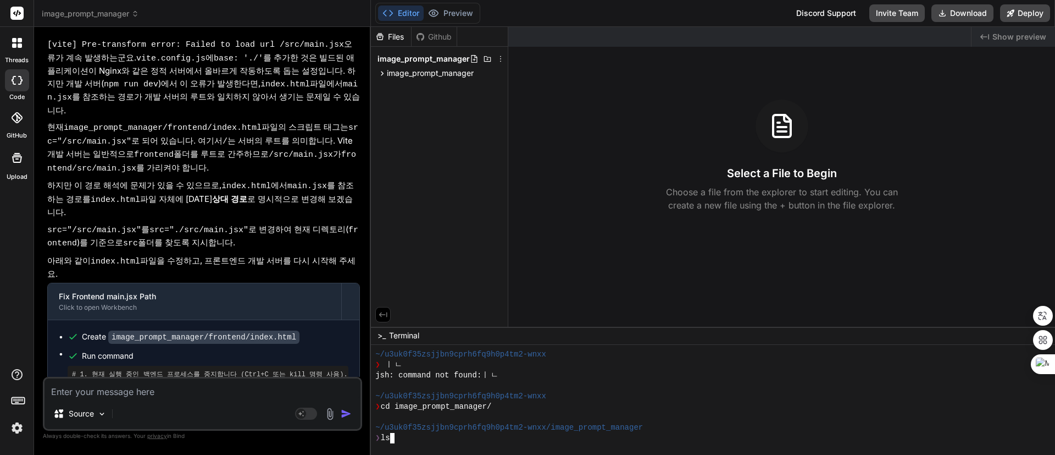
scroll to position [115, 0]
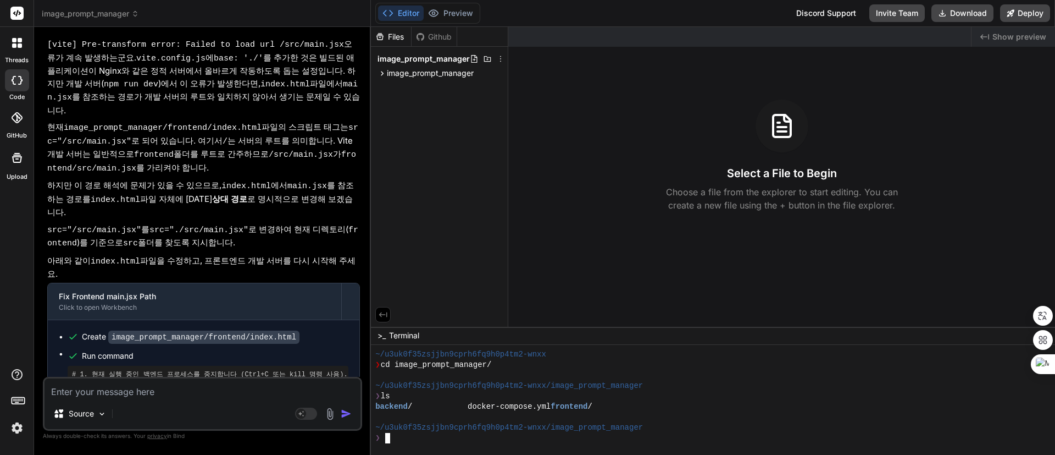
type textarea "cd backend && npm install && npm run start-detached && cd .. && cd frontend && …"
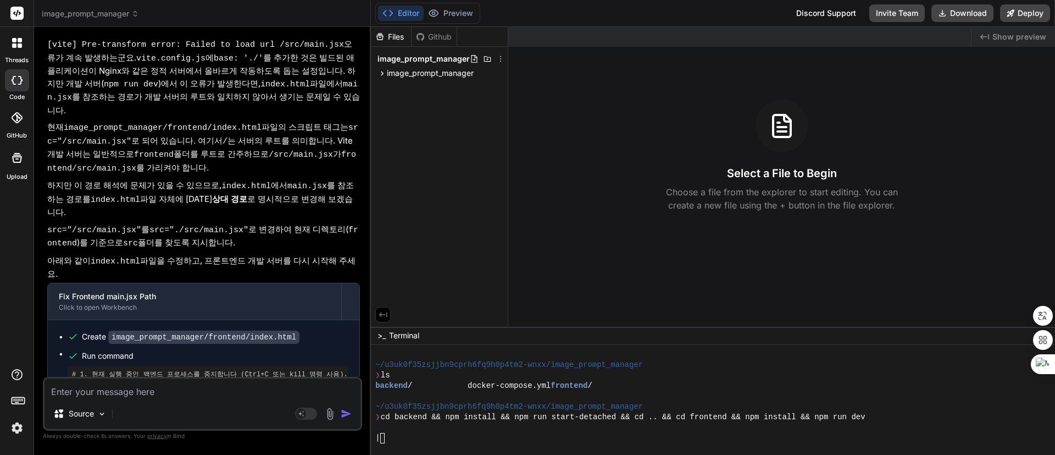
scroll to position [251, 0]
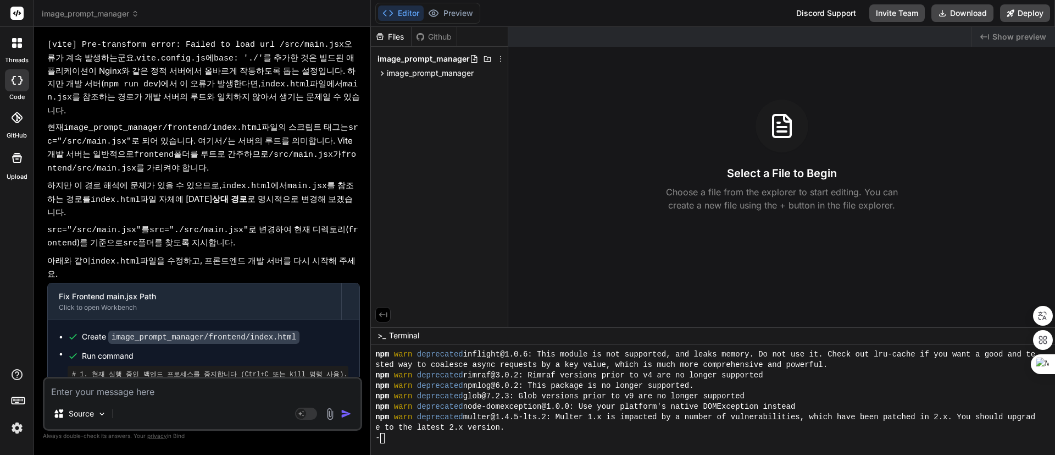
type textarea "x"
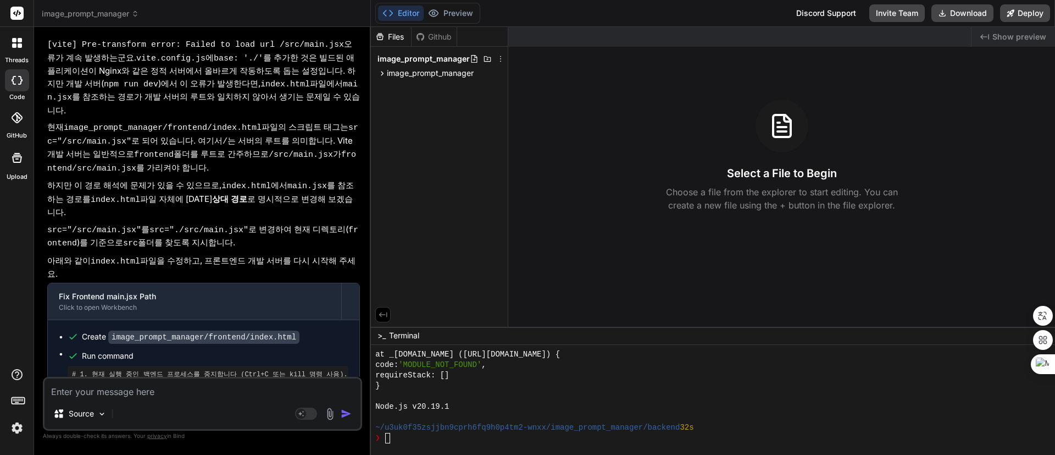
scroll to position [429, 0]
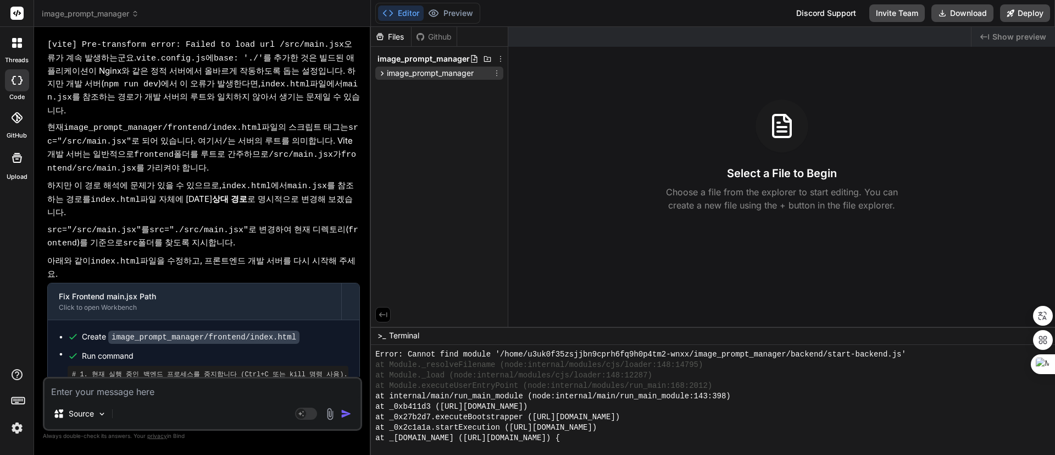
click at [422, 73] on span "image_prompt_manager" at bounding box center [430, 73] width 87 height 11
click at [423, 73] on span "image_prompt_manager" at bounding box center [430, 73] width 87 height 11
click at [778, 386] on div "at Module.executeUserEntryPoint (node:internal/modules/run_main:168:2012)" at bounding box center [707, 385] width 665 height 10
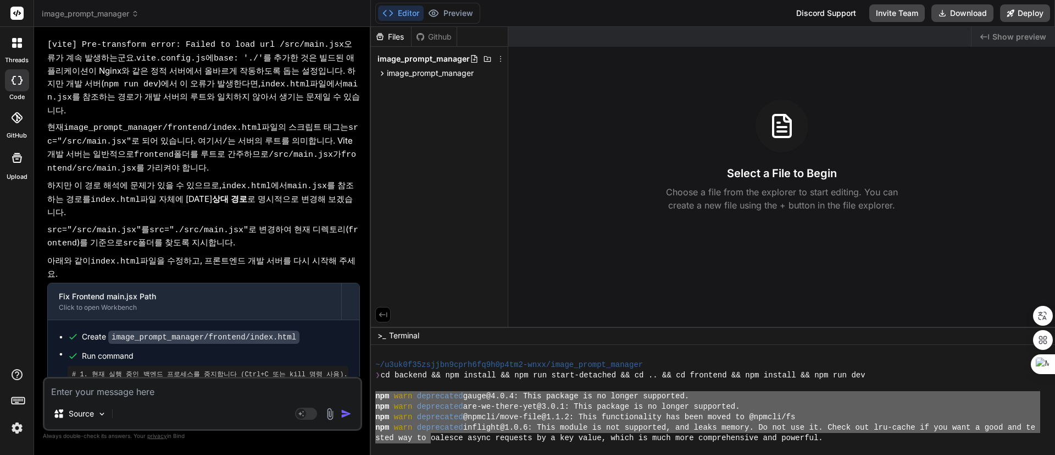
scroll to position [512, 0]
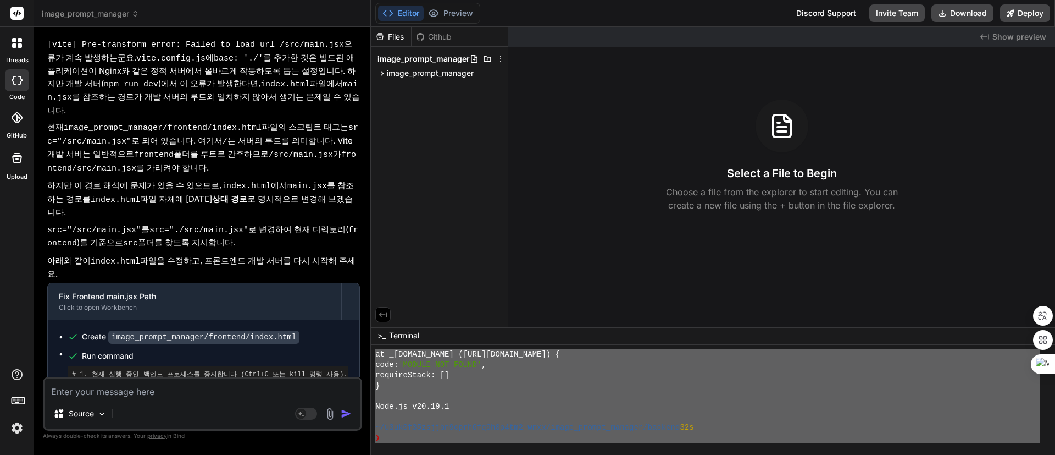
drag, startPoint x: 375, startPoint y: 395, endPoint x: 557, endPoint y: 493, distance: 206.1
type textarea "npm warn deprecated gauge@4.0.4: This package is no longer supported. npm warn …"
click at [133, 395] on textarea at bounding box center [203, 388] width 316 height 20
paste textarea "npm warn deprecated gauge@4.0.4: This package is no longer supported. npm warn …"
type textarea "npm warn deprecated gauge@4.0.4: This package is no longer supported. npm warn …"
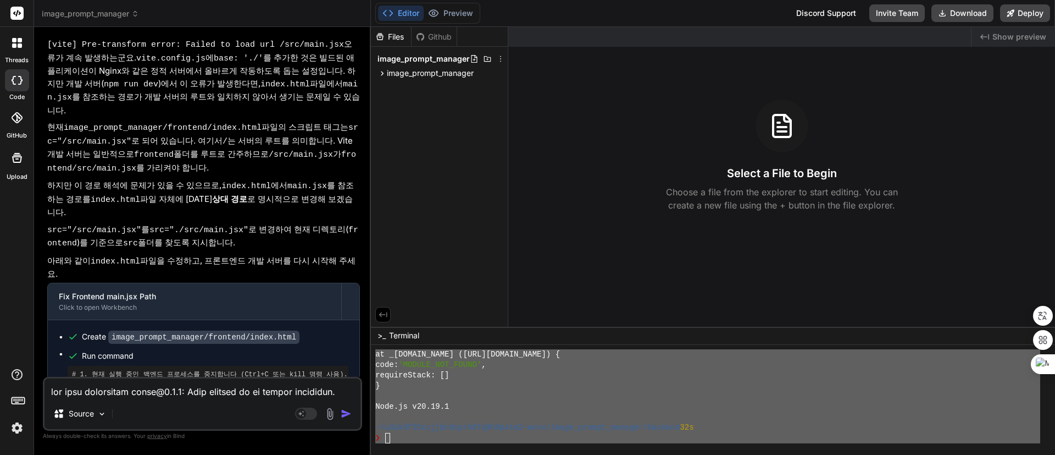
scroll to position [634, 0]
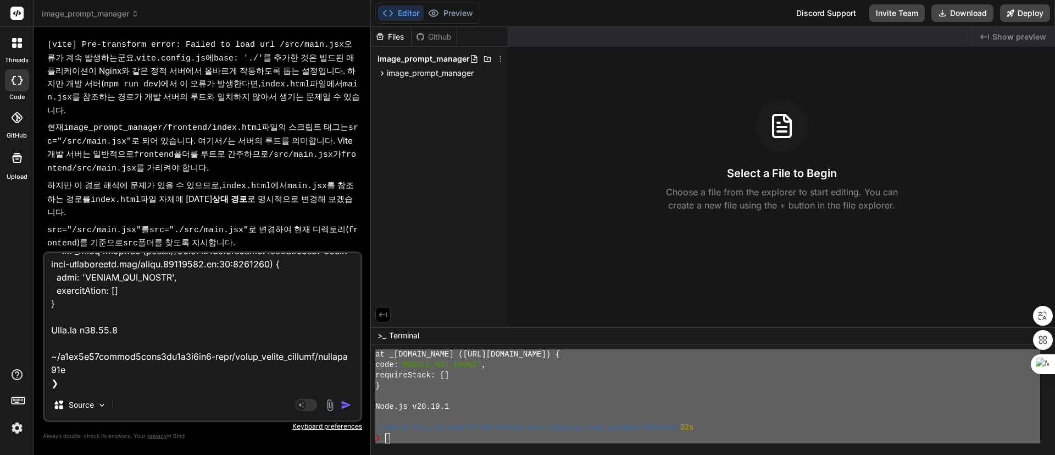
type textarea "x"
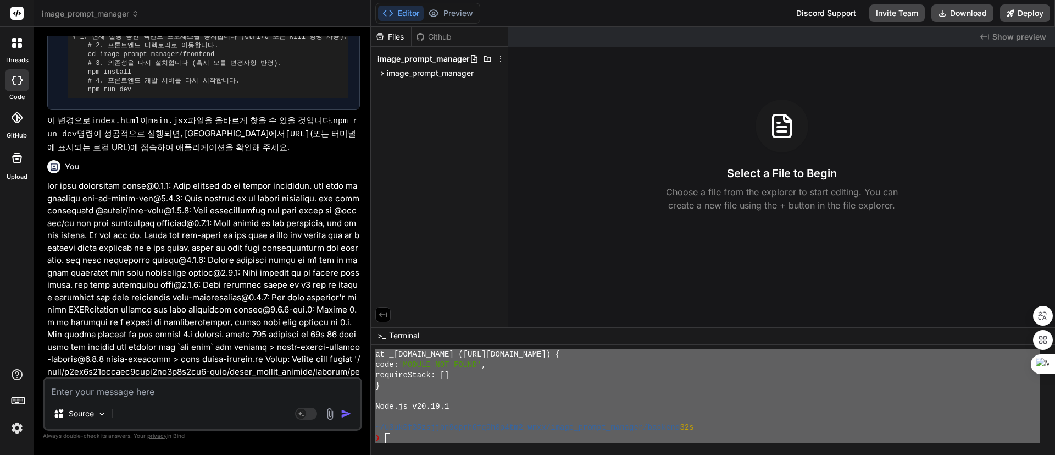
scroll to position [2609, 0]
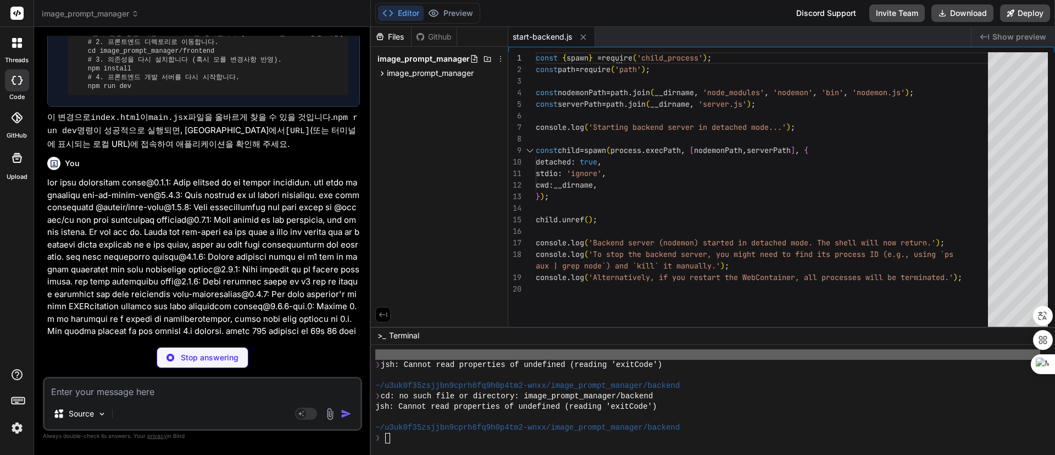
type textarea "x"
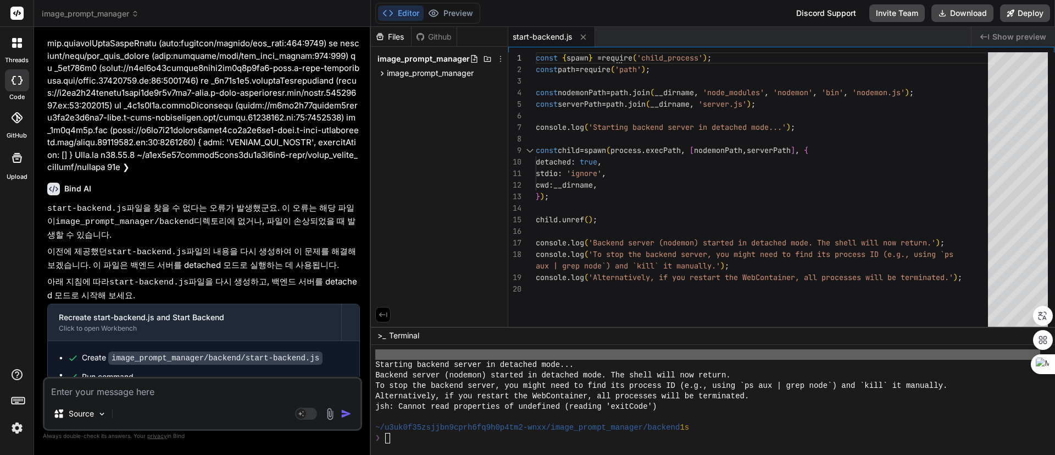
scroll to position [2988, 0]
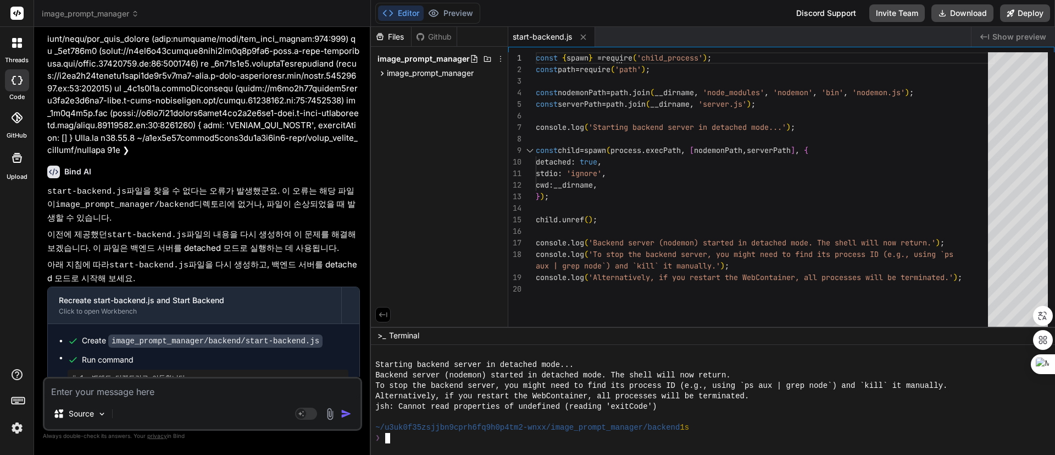
click at [743, 414] on div at bounding box center [707, 417] width 665 height 10
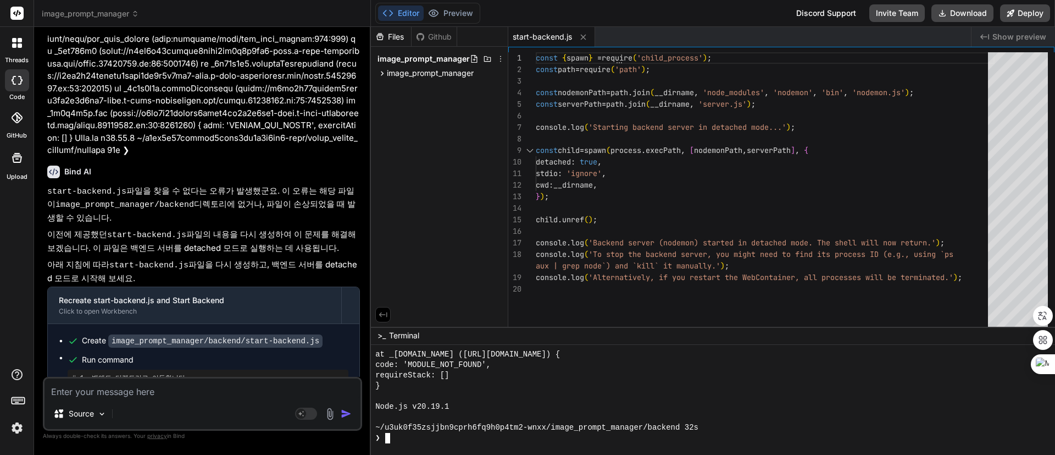
scroll to position [1211, 0]
type textarea "npm warn deprecated gauge@4.0.4: This package is no longer supported. npm warn …"
click at [682, 387] on div "}" at bounding box center [707, 385] width 665 height 10
type textarea "cd backend && npm install && npm run start-detached && cd .. && cd frontend && …"
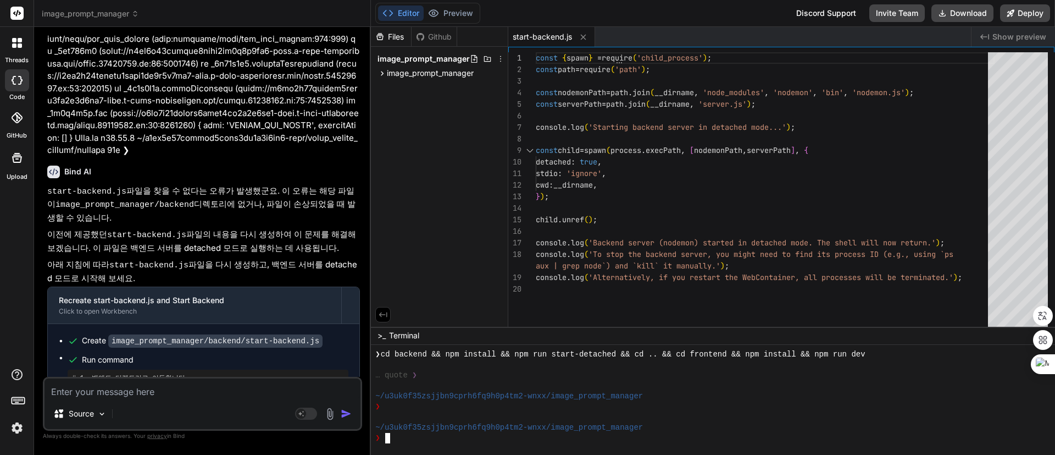
scroll to position [1326, 0]
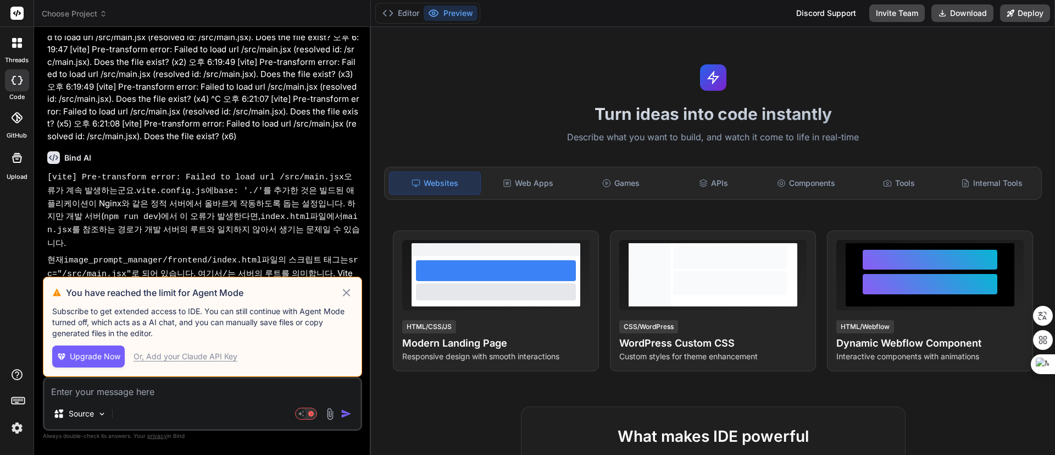
scroll to position [1444, 0]
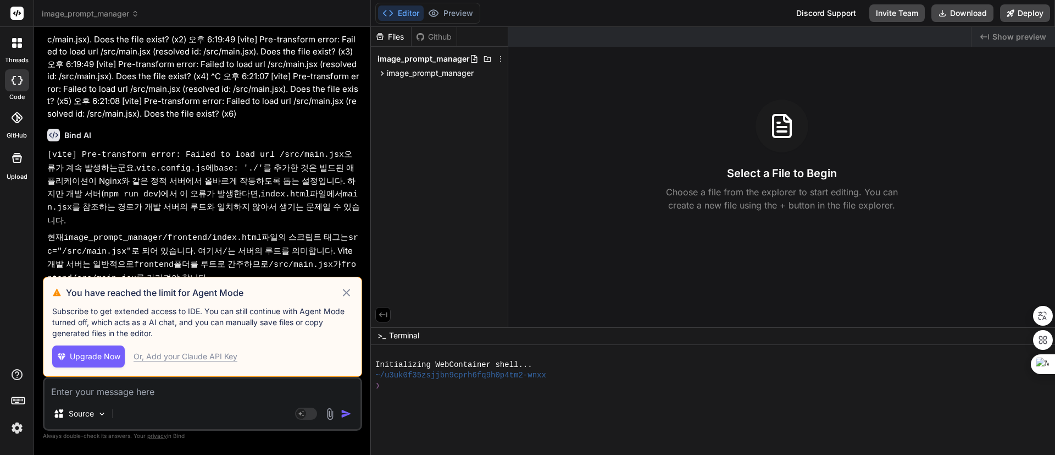
click at [343, 293] on icon at bounding box center [346, 292] width 13 height 13
type textarea "x"
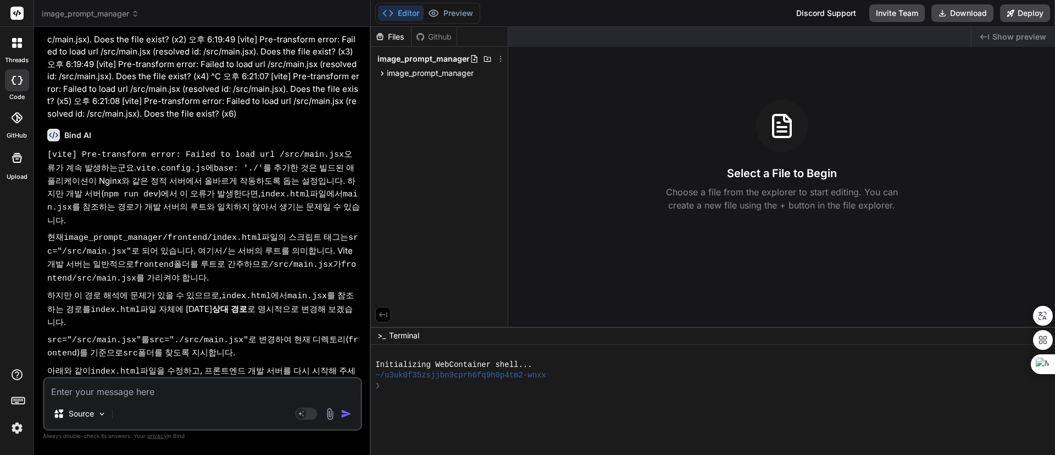
click at [579, 395] on div at bounding box center [707, 396] width 665 height 10
type textarea "cd backend && npm install && npm run start-detached && cd .. && cd frontend && …"
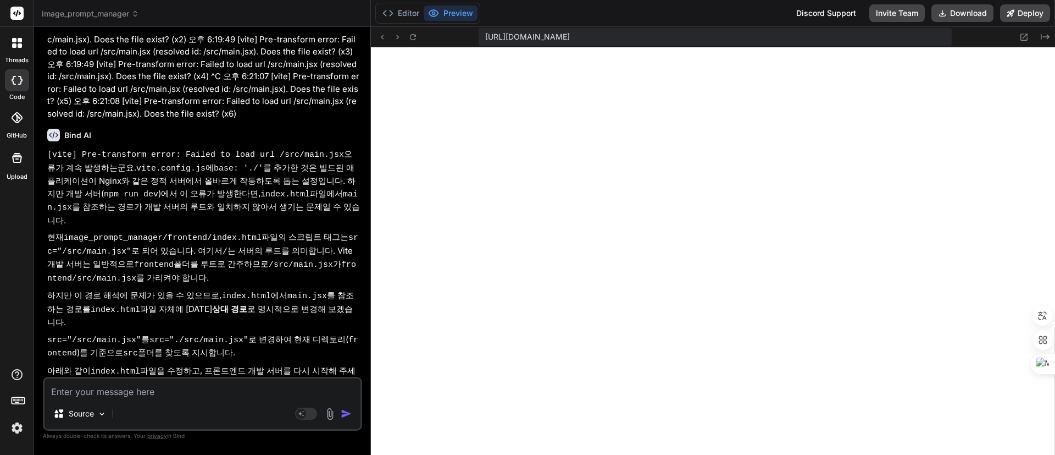
scroll to position [574, 0]
click at [409, 34] on icon at bounding box center [412, 36] width 9 height 9
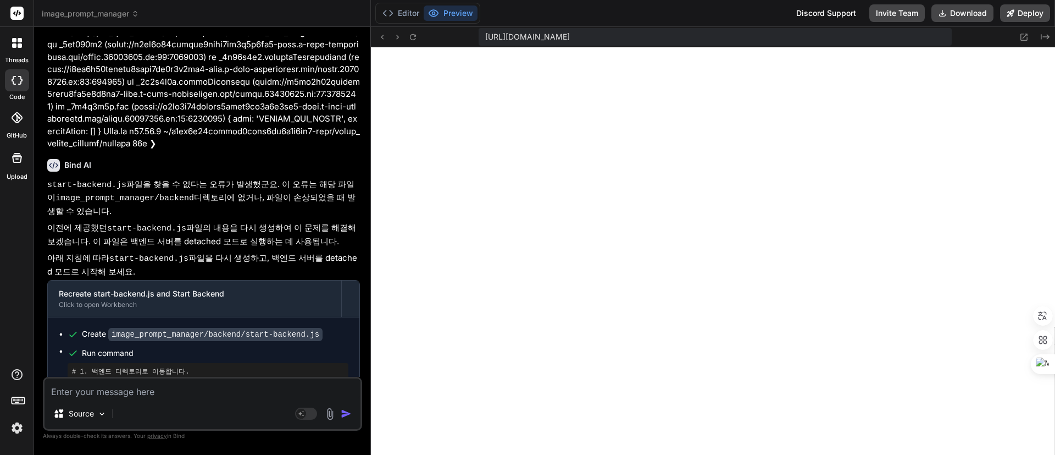
scroll to position [2281, 0]
click at [237, 391] on textarea at bounding box center [203, 388] width 316 height 20
type textarea "x"
type textarea "d"
type textarea "x"
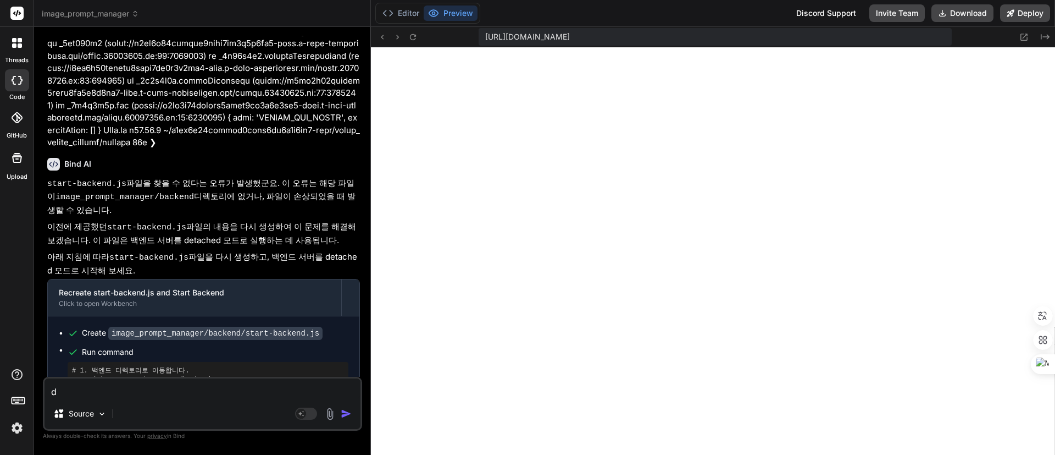
type textarea "dk"
type textarea "x"
type textarea "d"
type textarea "x"
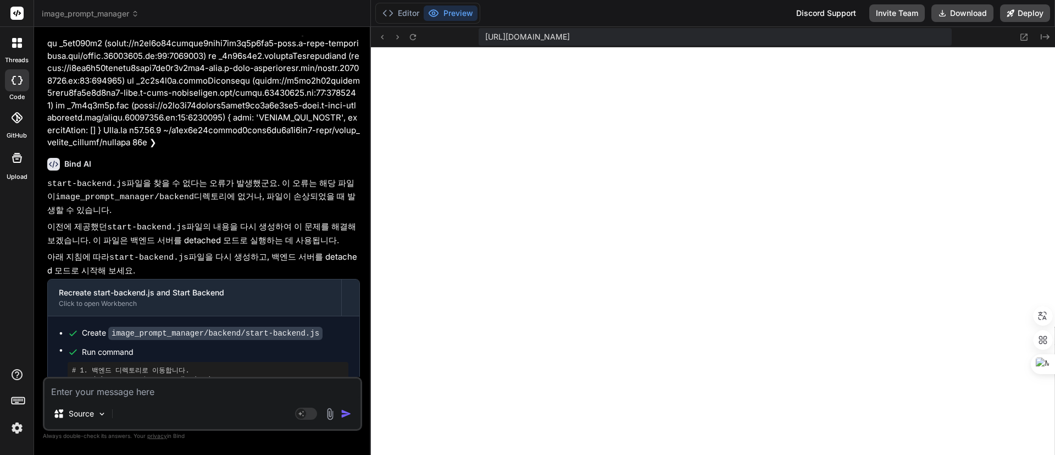
type textarea "ㅅ"
type textarea "x"
type textarea "시"
type textarea "x"
type textarea "실"
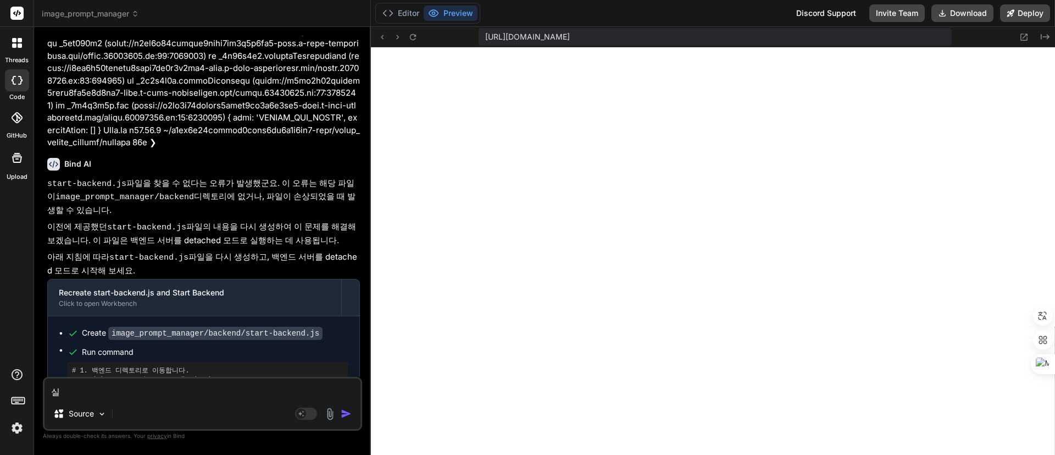
type textarea "x"
type textarea "싫"
type textarea "x"
type textarea "실해"
type textarea "x"
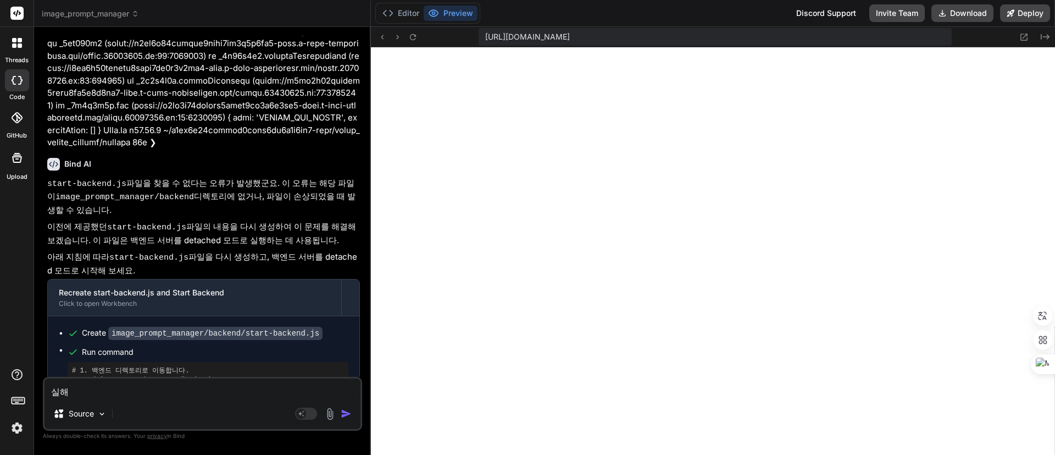
type textarea "실행"
type textarea "x"
type textarea "실행ㅅ"
type textarea "x"
type textarea "실행시"
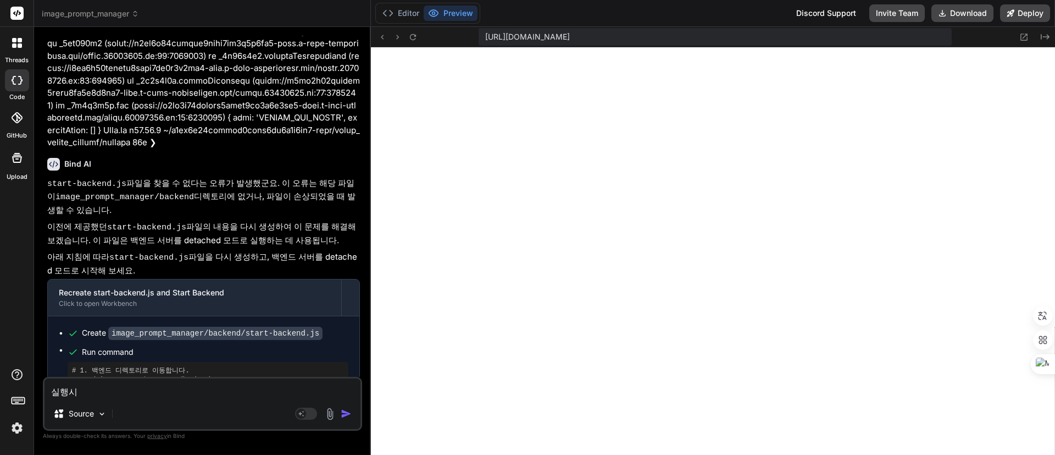
type textarea "x"
type textarea "실행싴"
type textarea "x"
type textarea "실행시키"
type textarea "x"
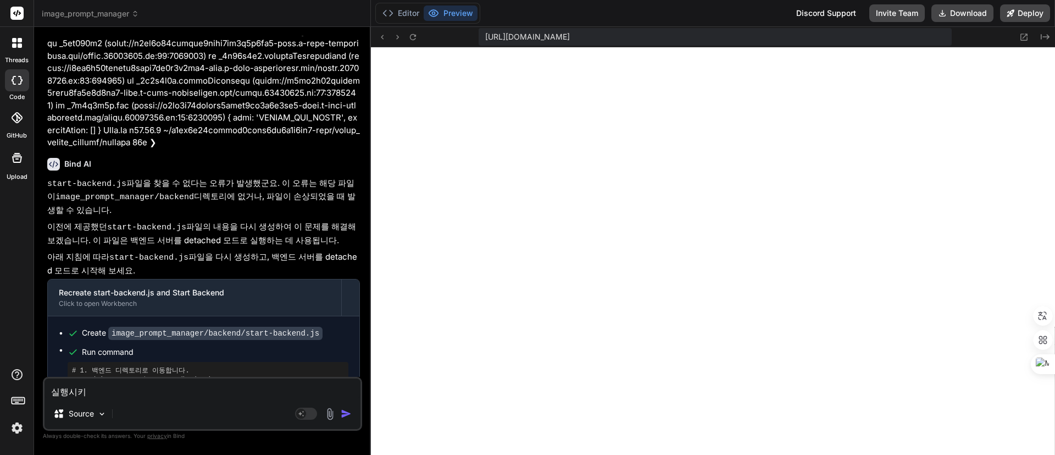
type textarea "실행시킴"
type textarea "x"
type textarea "실행시키며"
type textarea "x"
type textarea "실행시키면"
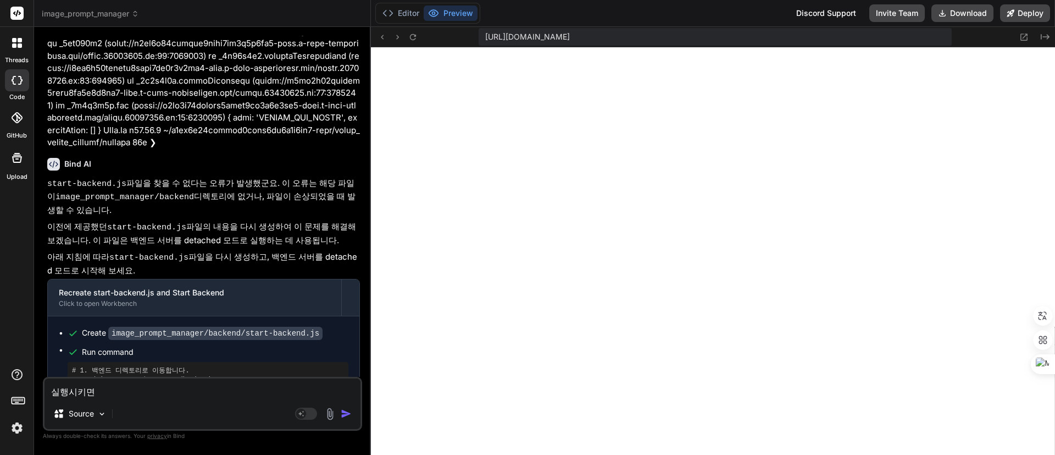
type textarea "x"
type textarea "실행시키면"
type textarea "x"
type textarea "실행시키면 ㅇ"
type textarea "x"
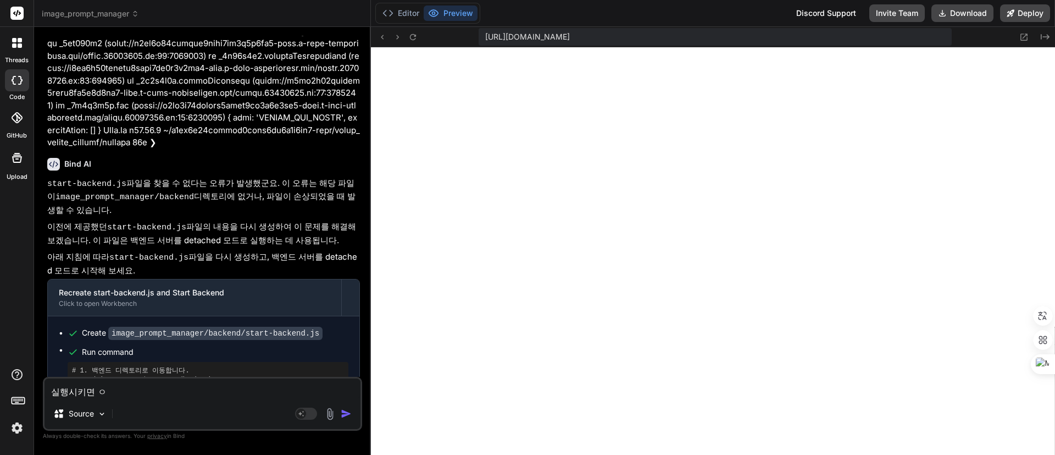
type textarea "실행시키면 아"
type textarea "x"
type textarea "실행시키면 암"
type textarea "x"
type textarea "실행시키면 아무"
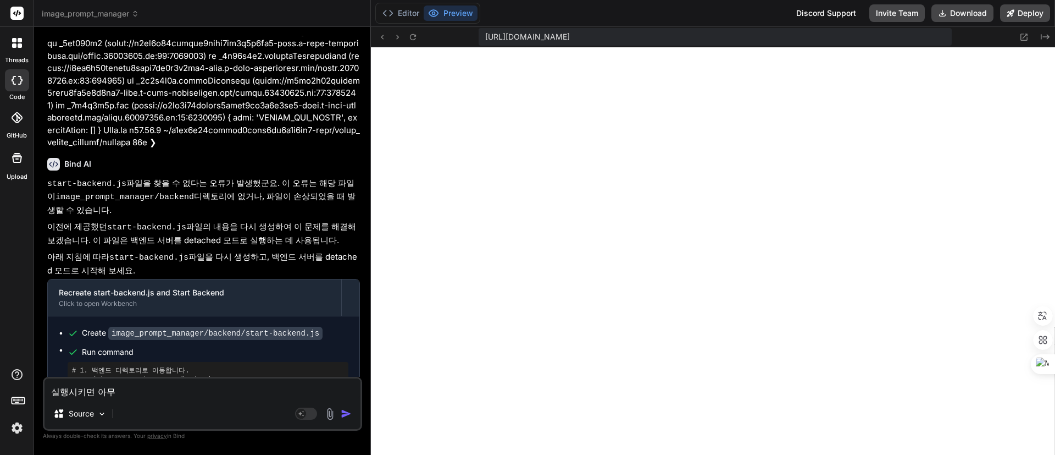
type textarea "x"
type textarea "실행시키면 아무"
type textarea "x"
type textarea "실행시키면 아무 ㅎ"
type textarea "x"
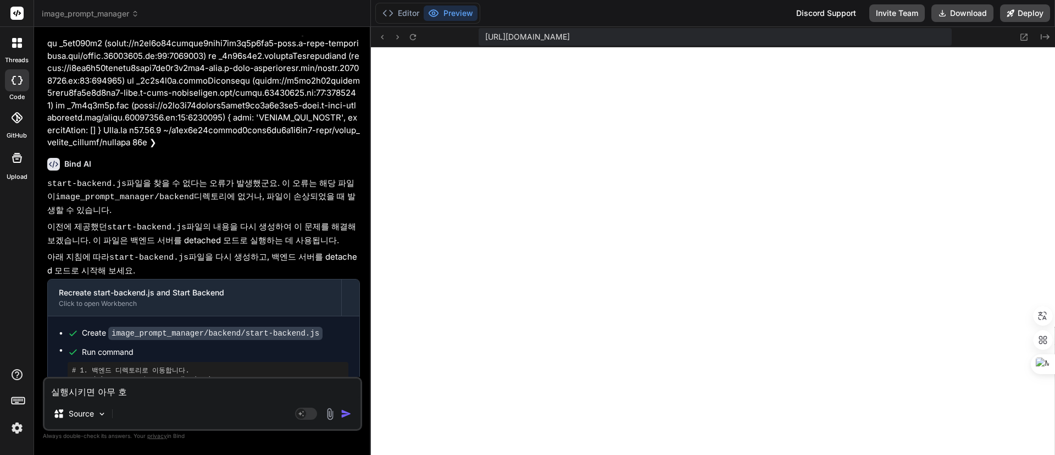
type textarea "실행시키면 아무 화"
type textarea "x"
type textarea "실행시키면 아무 홤"
type textarea "x"
type textarea "실행시키면 아무 화며"
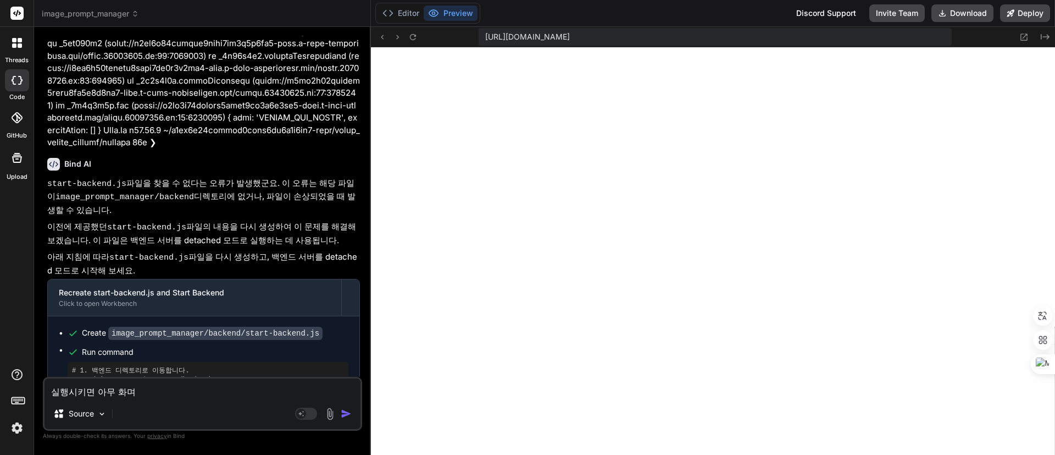
type textarea "x"
type textarea "실행시키면 아무 화면"
click at [412, 15] on button "Editor" at bounding box center [401, 12] width 46 height 15
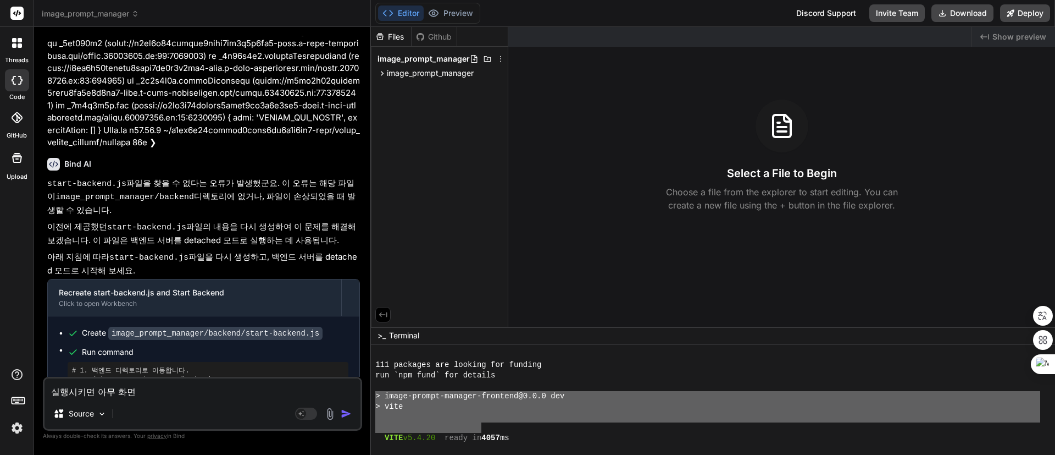
scroll to position [595, 0]
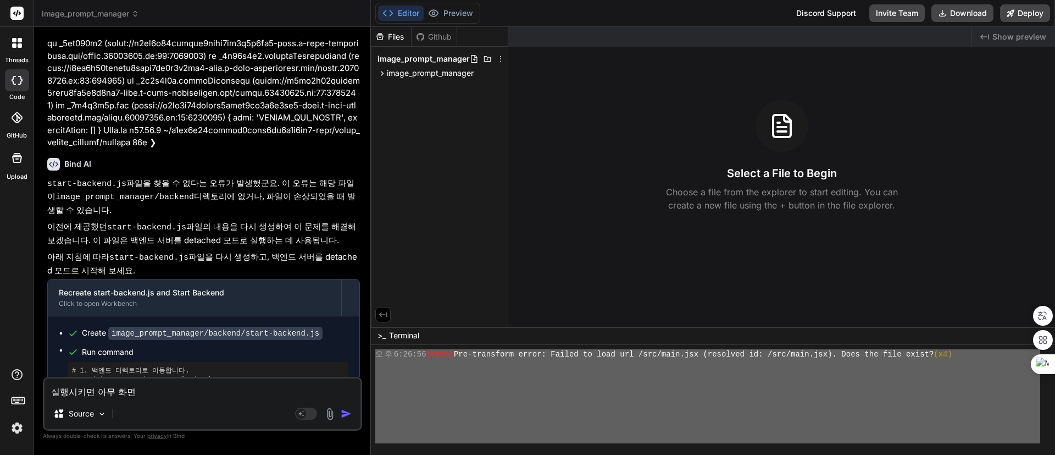
drag, startPoint x: 376, startPoint y: 397, endPoint x: 666, endPoint y: 493, distance: 305.0
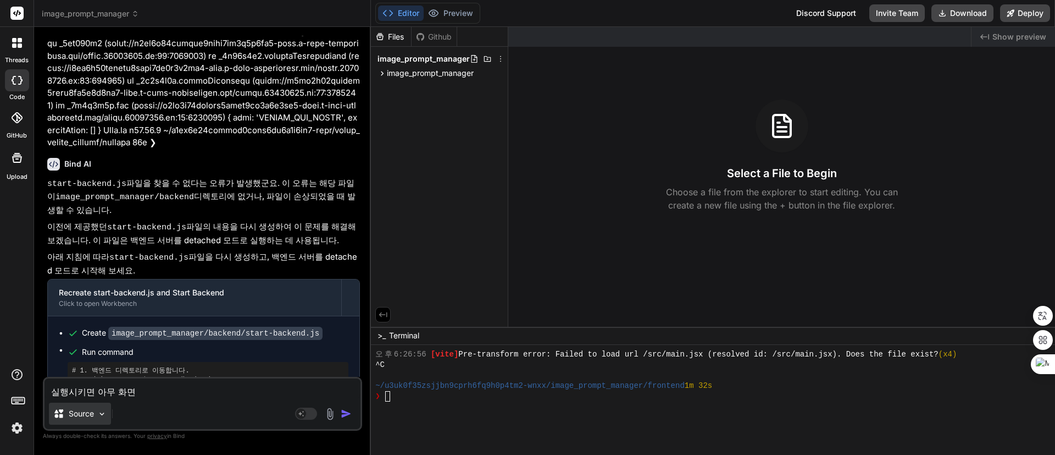
drag, startPoint x: 180, startPoint y: 387, endPoint x: 55, endPoint y: 408, distance: 126.4
click at [6, 390] on div "threads code GitHub Upload image_prompt_manager Created with Pixso. Bind AI Web…" at bounding box center [527, 227] width 1055 height 455
paste textarea "cd backend && npm install && npm run start-detached && cd .. && cd frontend && …"
type textarea "x"
type textarea "cd backend && npm install && npm run start-detached && cd .. && cd frontend && …"
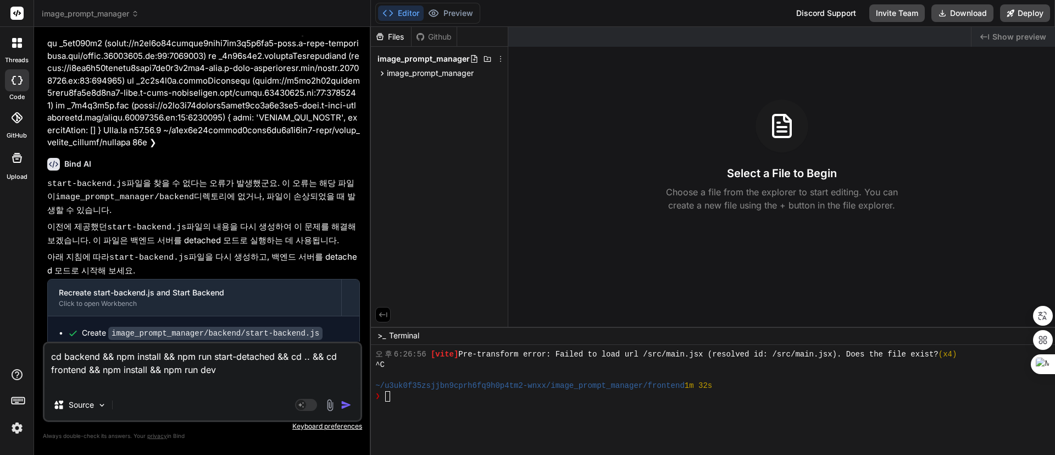
type textarea "x"
type textarea "실행시키면 아무 화면"
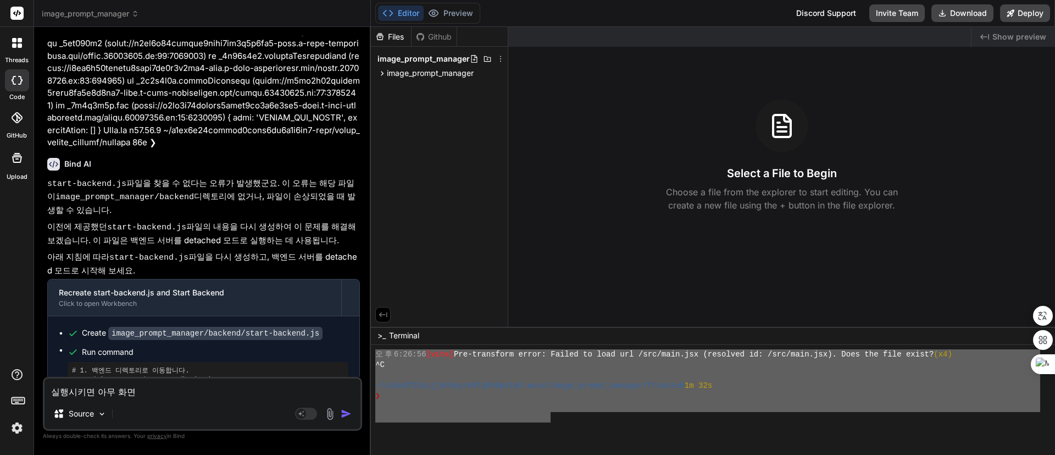
drag, startPoint x: 375, startPoint y: 396, endPoint x: 546, endPoint y: 409, distance: 171.4
type textarea "> image-prompt-manager-frontend@0.0.0 dev > vite VITE v5.4.20 ready in 4057 ms …"
click at [174, 392] on textarea "실행시키면 아무 화면" at bounding box center [203, 388] width 316 height 20
drag, startPoint x: 170, startPoint y: 392, endPoint x: 26, endPoint y: 383, distance: 144.9
click at [26, 383] on div "threads code GitHub Upload image_prompt_manager Created with Pixso. Bind AI Web…" at bounding box center [527, 227] width 1055 height 455
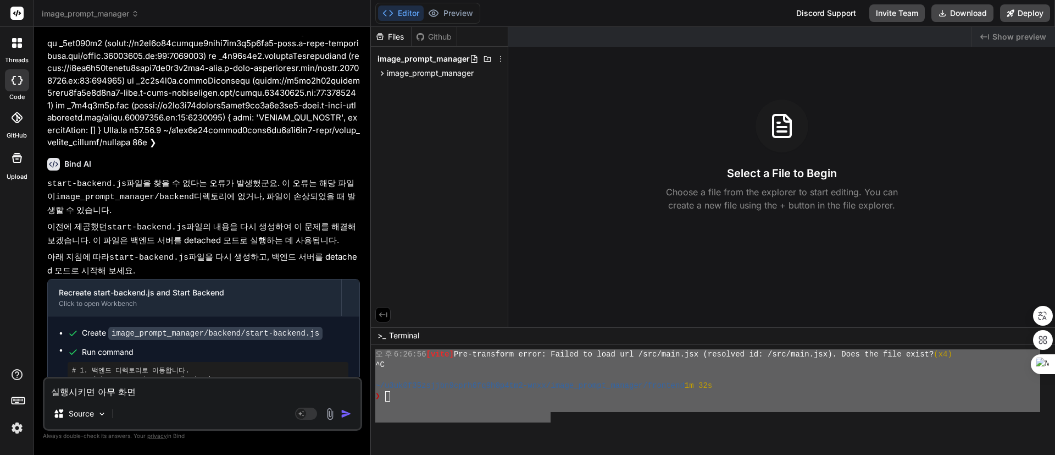
paste textarea "> image-prompt-manager-frontend@0.0.0 dev > vite VITE v5.4.20 ready in 4057 ms …"
type textarea "x"
type textarea "> image-prompt-manager-frontend@0.0.0 dev > vite VITE v5.4.20 ready in 4057 ms …"
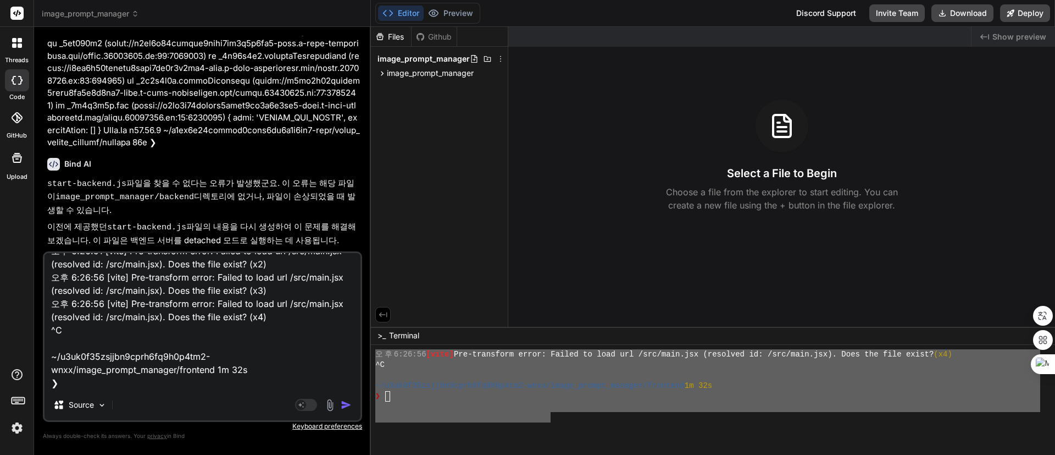
type textarea "x"
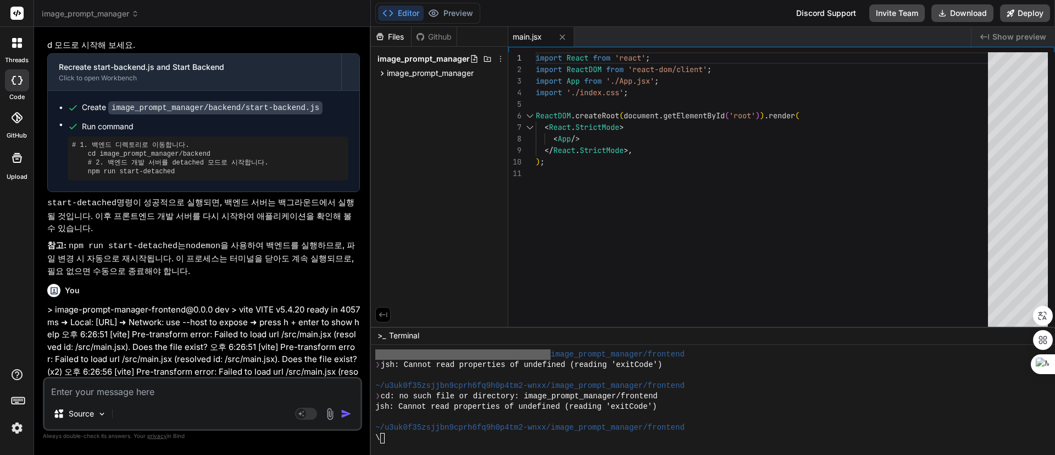
scroll to position [825, 0]
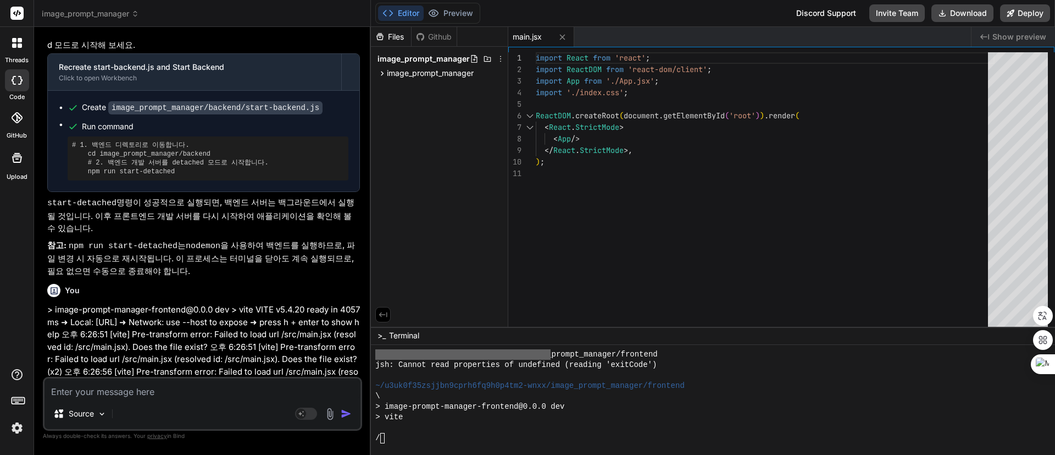
type textarea "x"
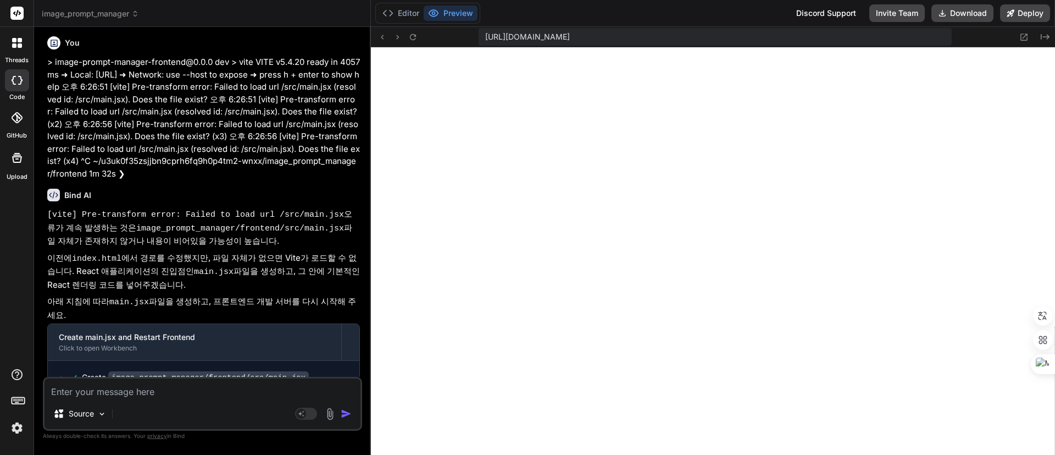
scroll to position [2754, 0]
click at [187, 385] on textarea at bounding box center [203, 388] width 316 height 20
paste textarea "[plugin:vite:react-babel] /home/u3uk0f35zsjjbn9cprh6fq9h0p4tm2-wnxx/image_promp…"
type textarea "x"
type textarea "[plugin:vite:react-babel] /home/u3uk0f35zsjjbn9cprh6fq9h0p4tm2-wnxx/image_promp…"
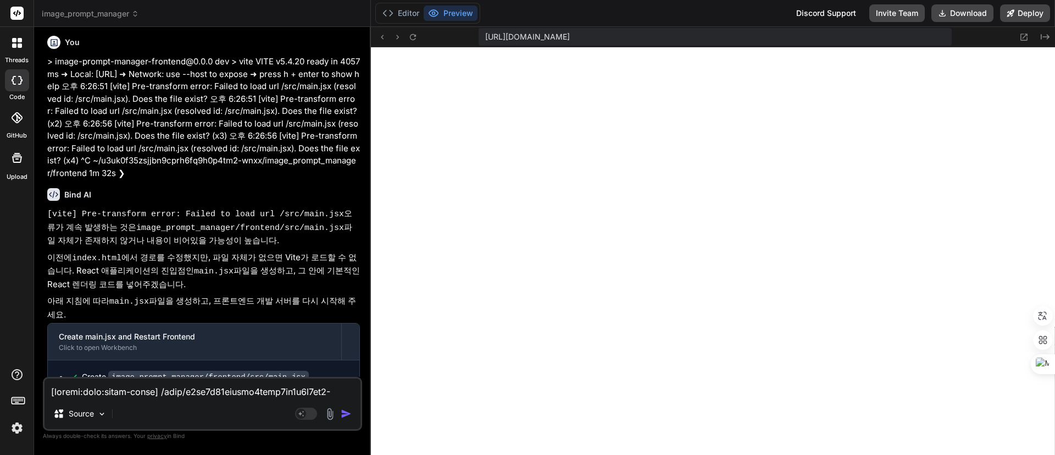
scroll to position [595, 0]
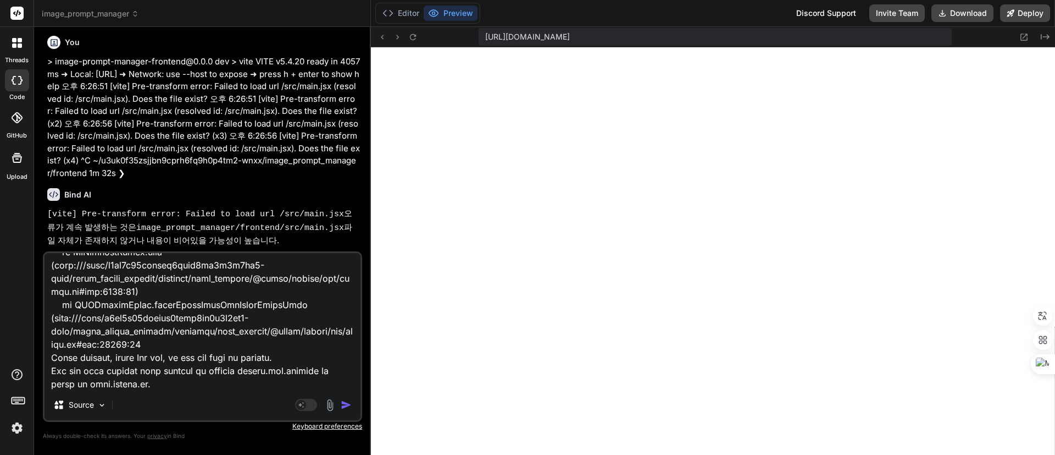
type textarea "x"
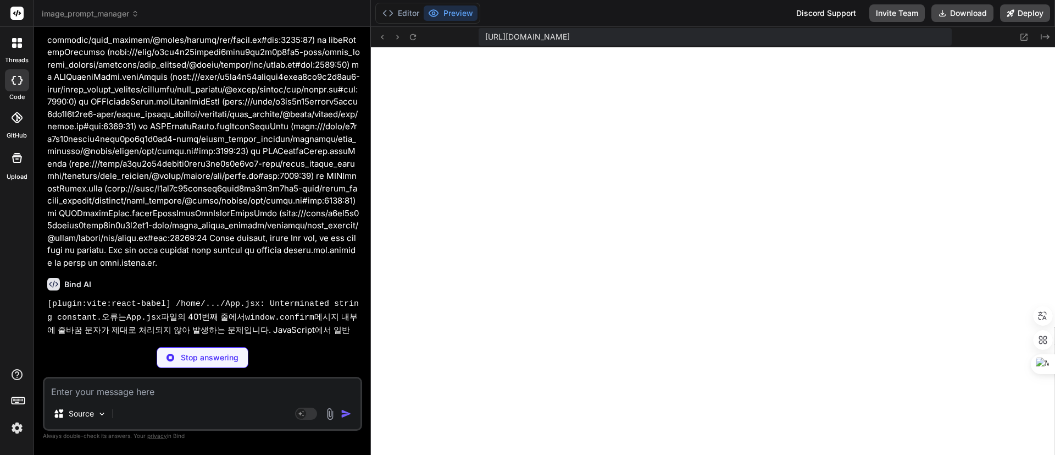
scroll to position [3439, 0]
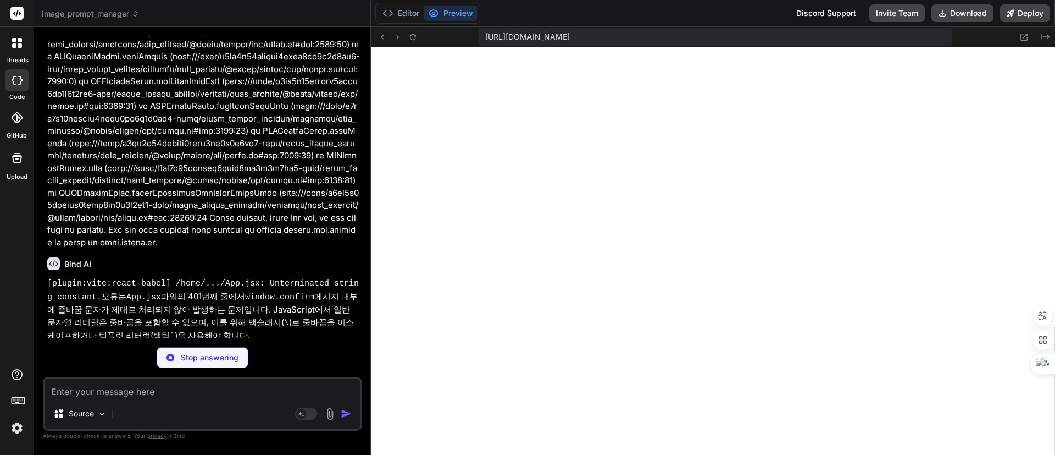
type textarea "x"
type textarea "</div> ); } export default App;"
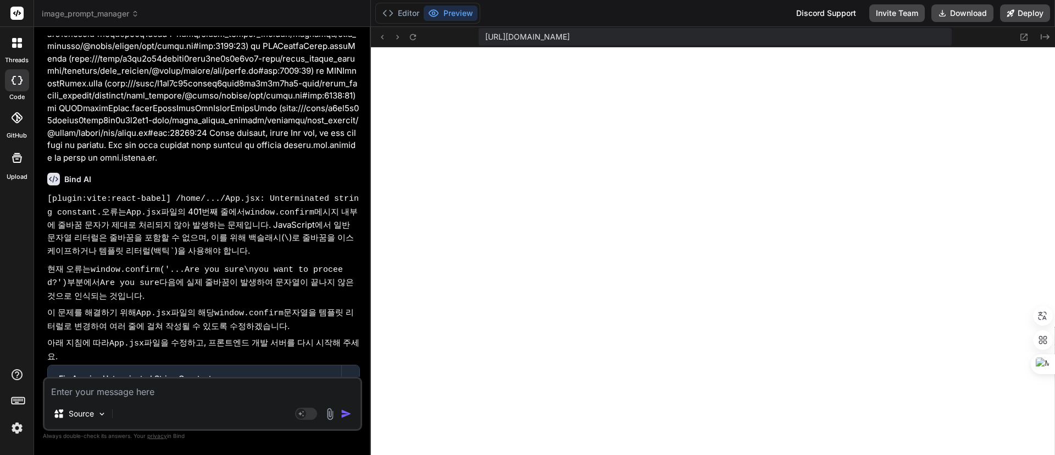
scroll to position [2767, 0]
click at [207, 393] on textarea at bounding box center [203, 388] width 316 height 20
paste textarea "[plugin:vite:react-babel] /home/u3uk0f35zsjjbn9cprh6fq9h0p4tm2-wnxx/image_promp…"
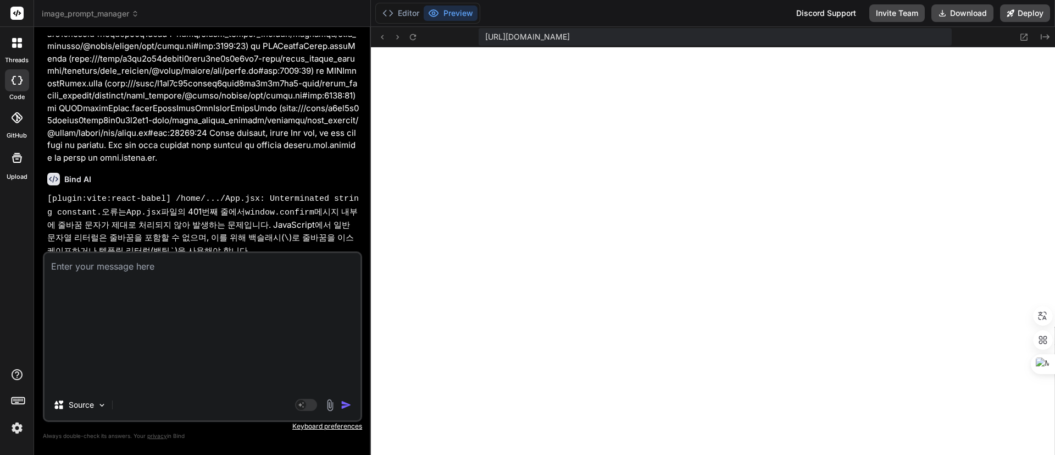
type textarea "x"
type textarea "[plugin:vite:react-babel] /home/u3uk0f35zsjjbn9cprh6fq9h0p4tm2-wnxx/image_promp…"
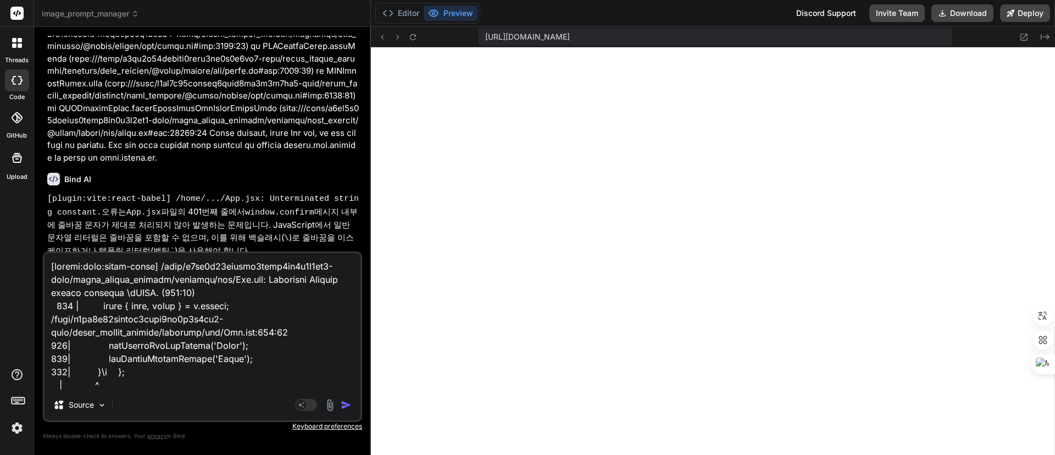
scroll to position [581, 0]
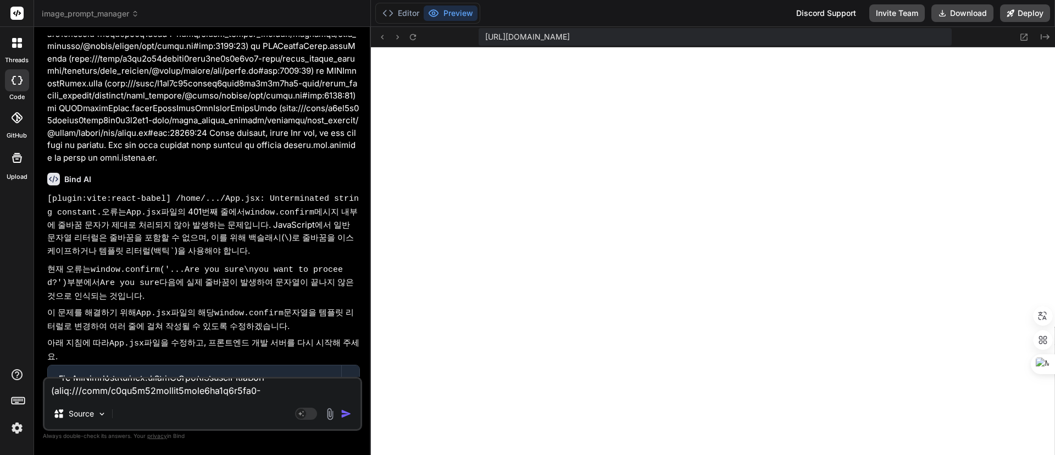
type textarea "x"
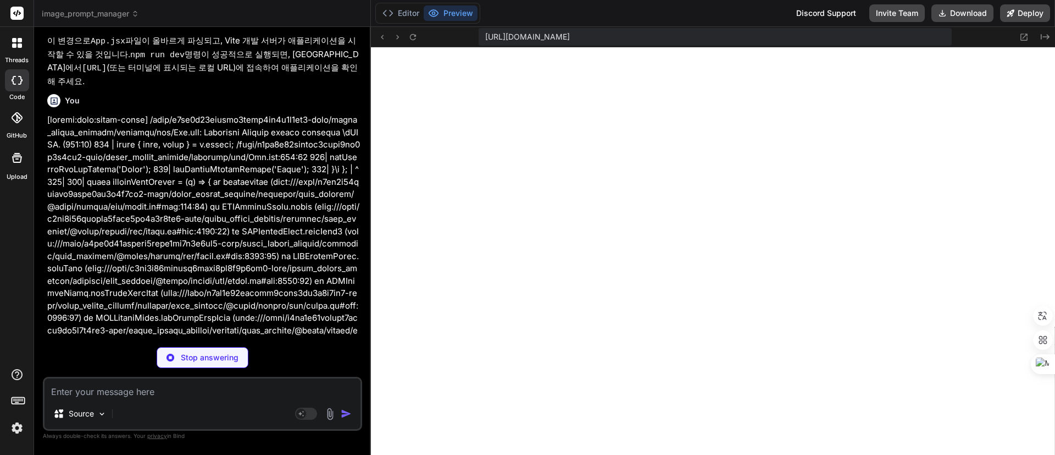
scroll to position [4167, 0]
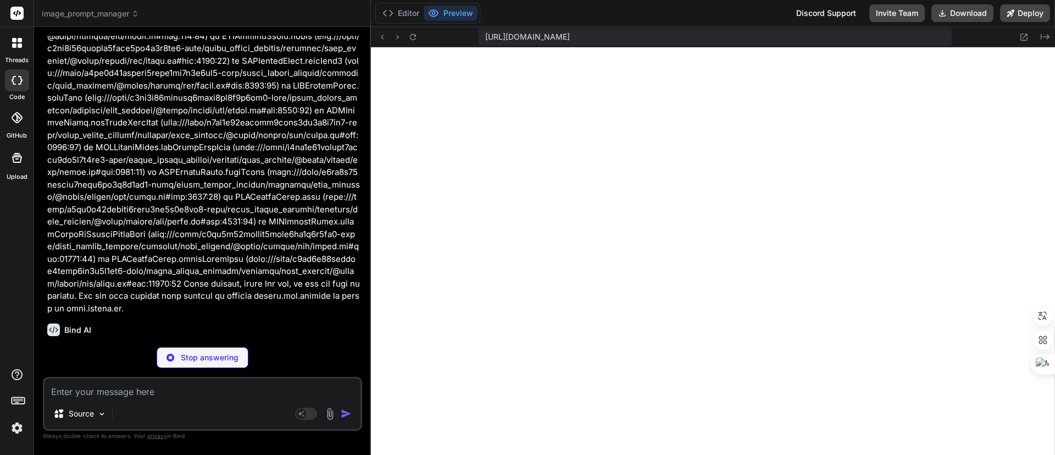
type textarea "x"
type textarea ")} </ul> </div> </div> </div> ); } export default App;"
type textarea "x"
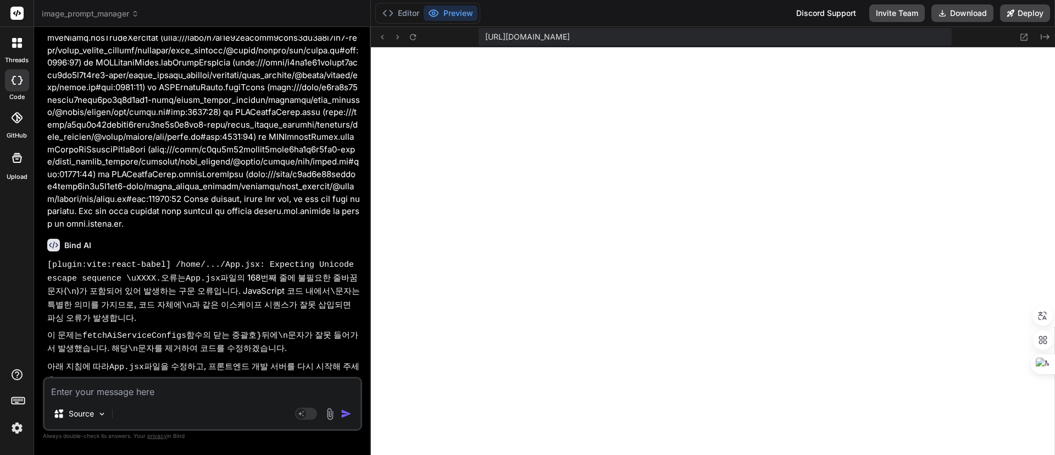
scroll to position [3091, 0]
click at [419, 10] on button "Editor" at bounding box center [401, 12] width 46 height 15
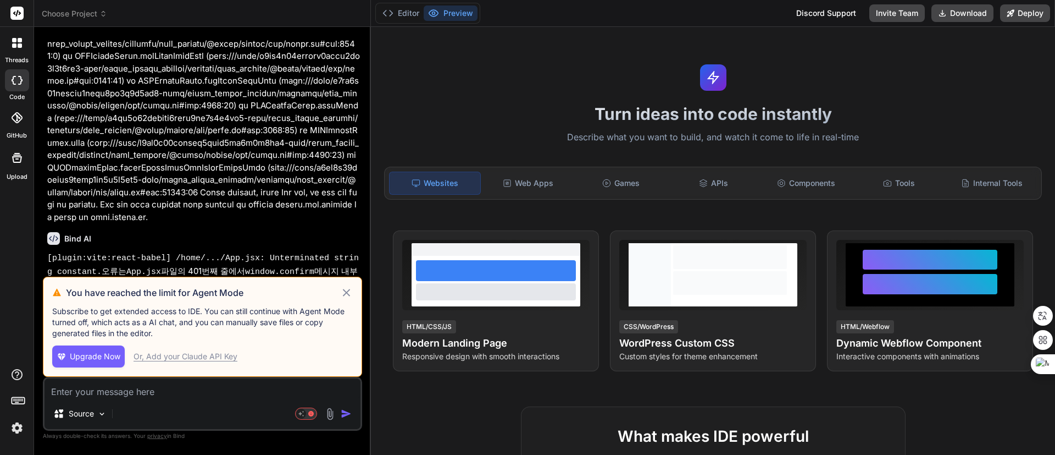
scroll to position [2116, 0]
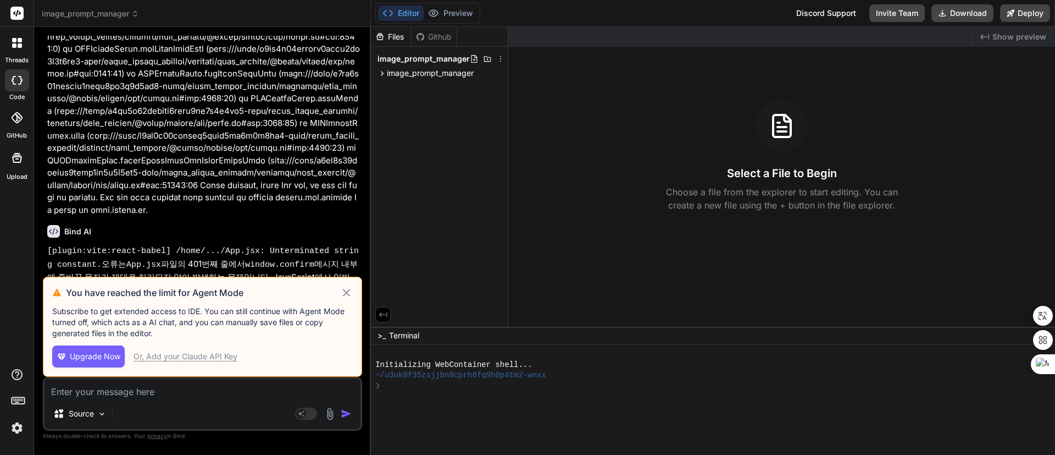
click at [350, 287] on icon at bounding box center [346, 292] width 13 height 13
type textarea "x"
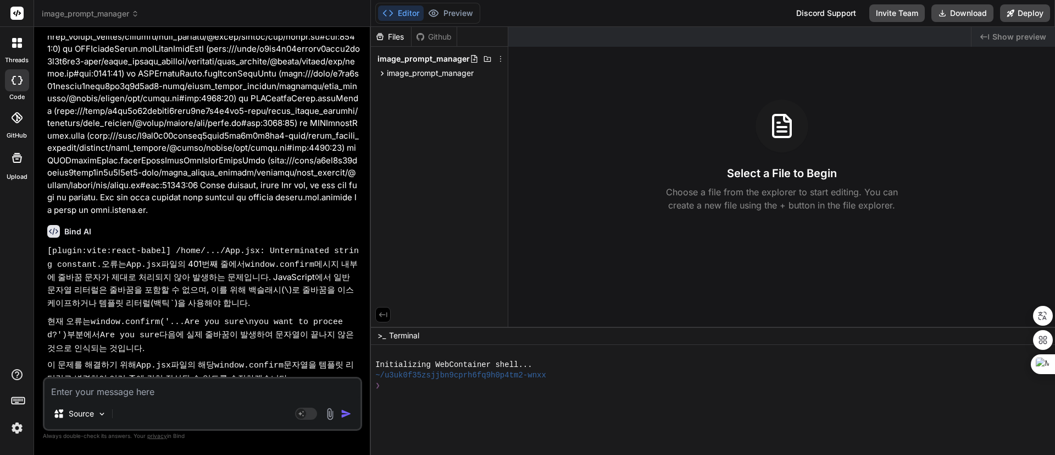
click at [605, 401] on div at bounding box center [707, 406] width 665 height 10
click at [507, 389] on div "❯" at bounding box center [707, 385] width 665 height 10
type textarea "cd backend && npm install && npm run start-detached && cd .. && cd frontend && …"
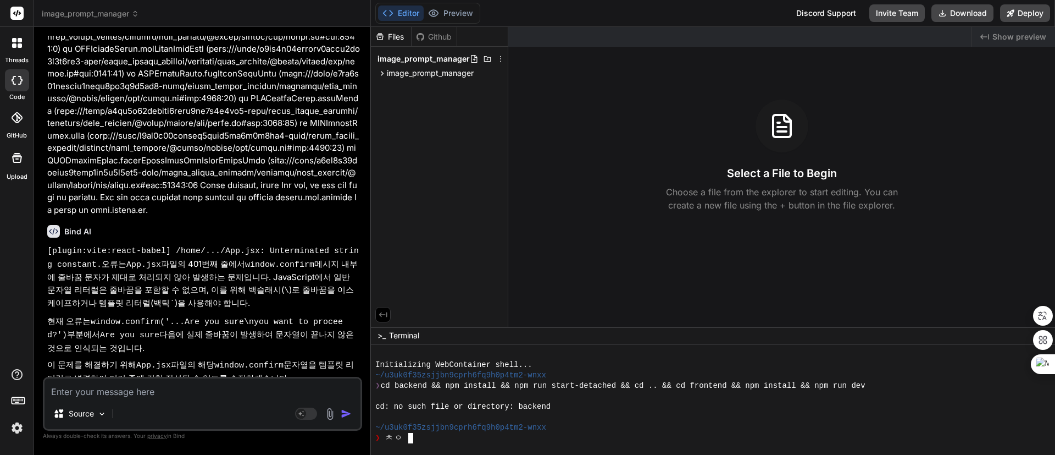
scroll to position [0, 9]
type textarea "ㅊㅇ"
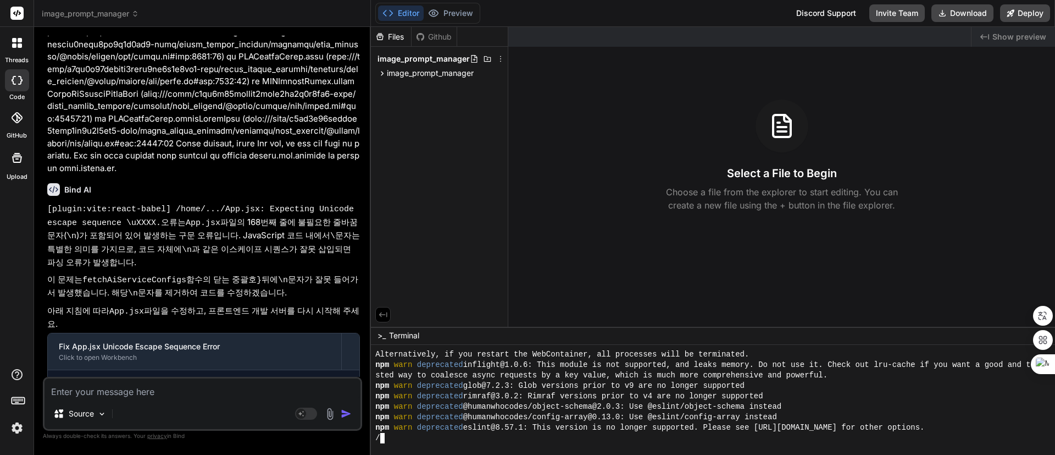
scroll to position [365, 0]
type textarea "x"
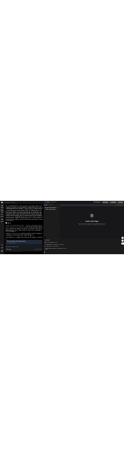
scroll to position [543, 0]
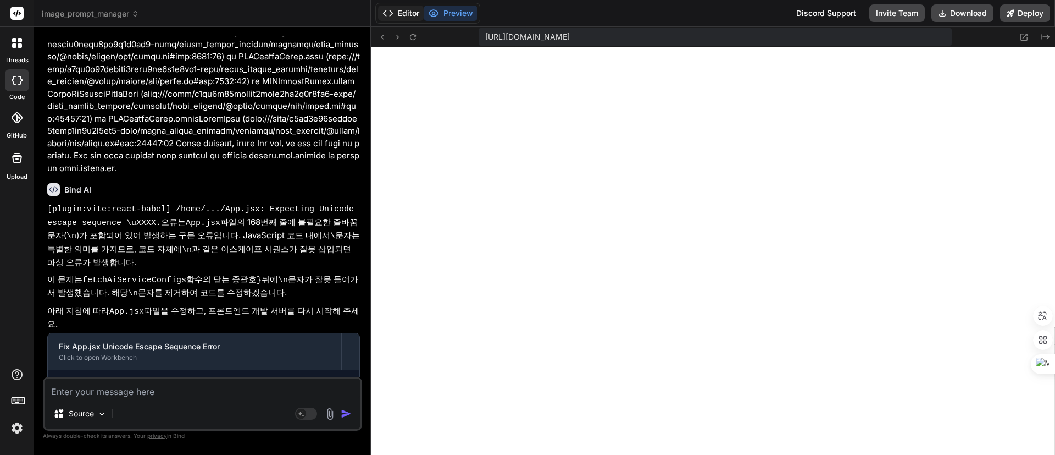
click at [395, 9] on button "Editor" at bounding box center [401, 12] width 46 height 15
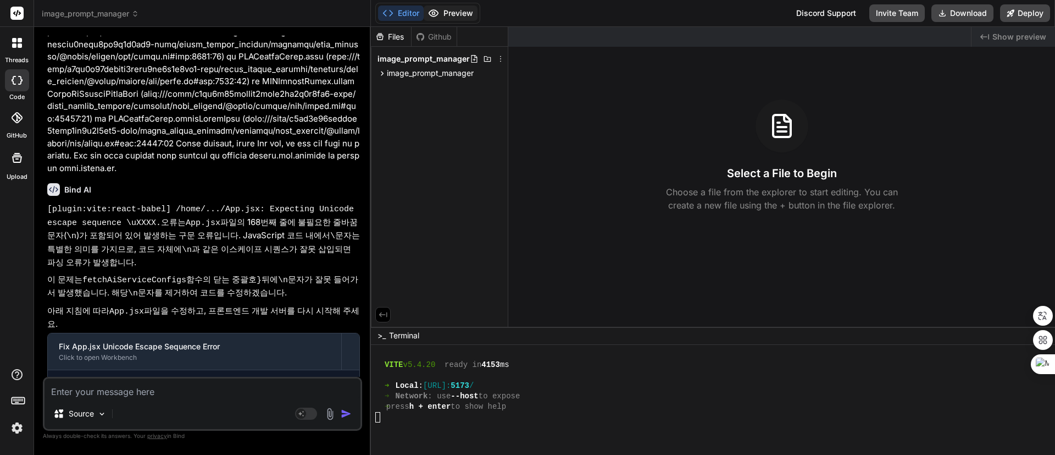
click at [454, 13] on button "Preview" at bounding box center [451, 12] width 54 height 15
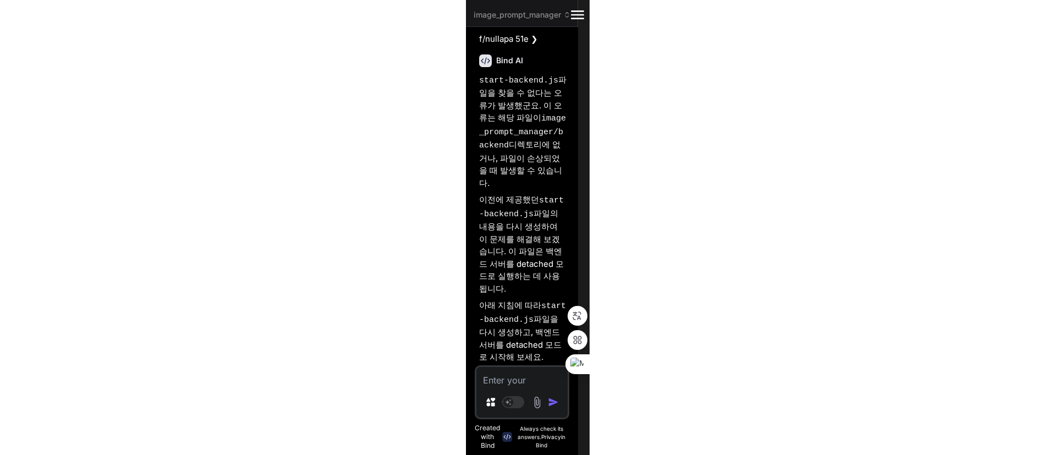
scroll to position [7655, 0]
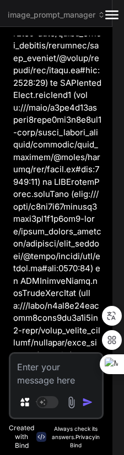
type textarea "x"
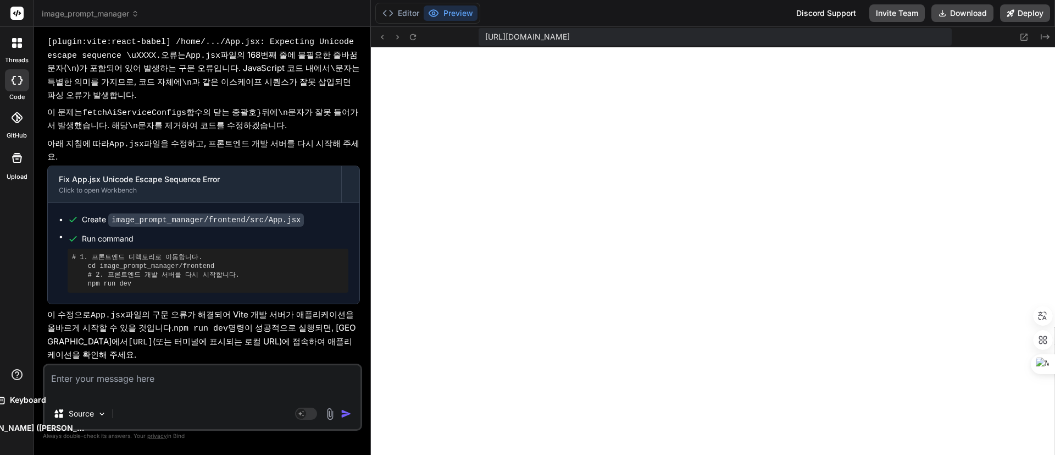
scroll to position [2951, 0]
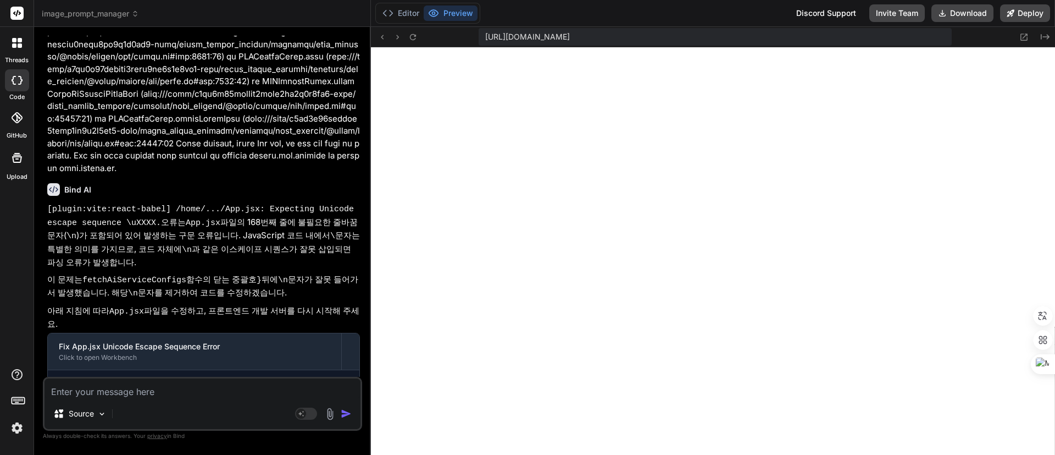
click at [154, 388] on textarea at bounding box center [203, 388] width 316 height 20
paste textarea "The resource [URL][DOMAIN_NAME] was preloaded using link preload but not used w…"
type textarea "The resource [URL][DOMAIN_NAME] was preloaded using link preload but not used w…"
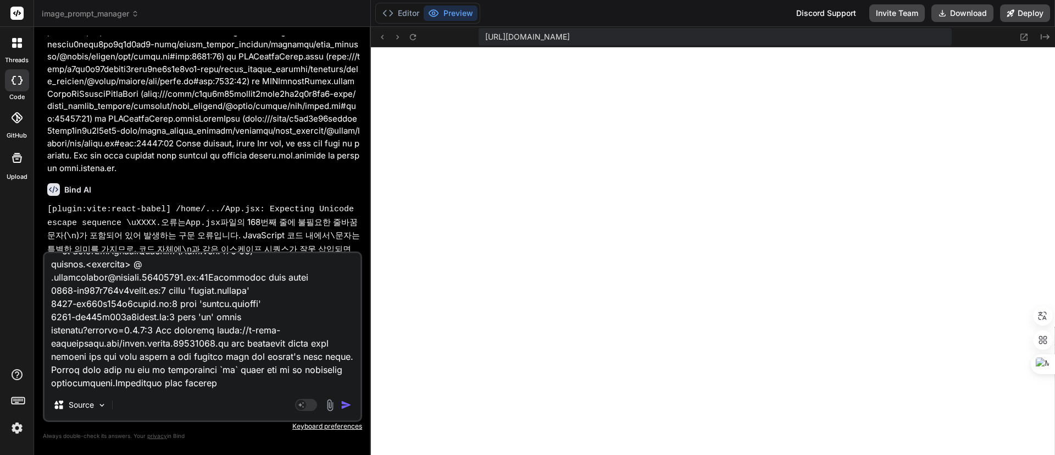
type textarea "x"
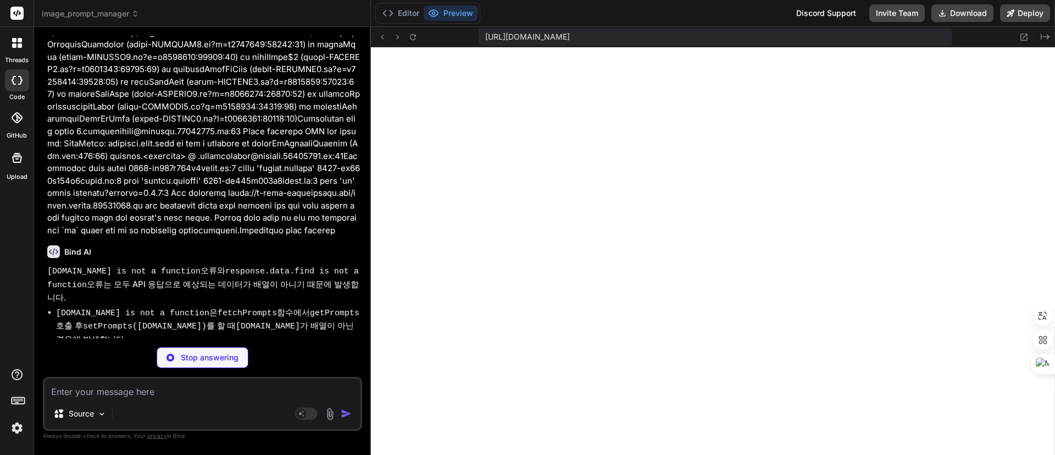
scroll to position [3749, 0]
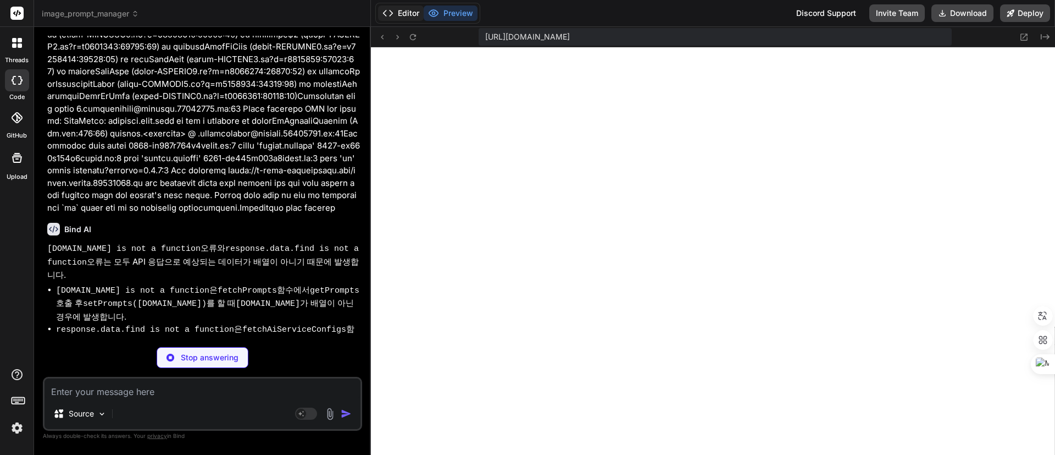
click at [408, 8] on button "Editor" at bounding box center [401, 12] width 46 height 15
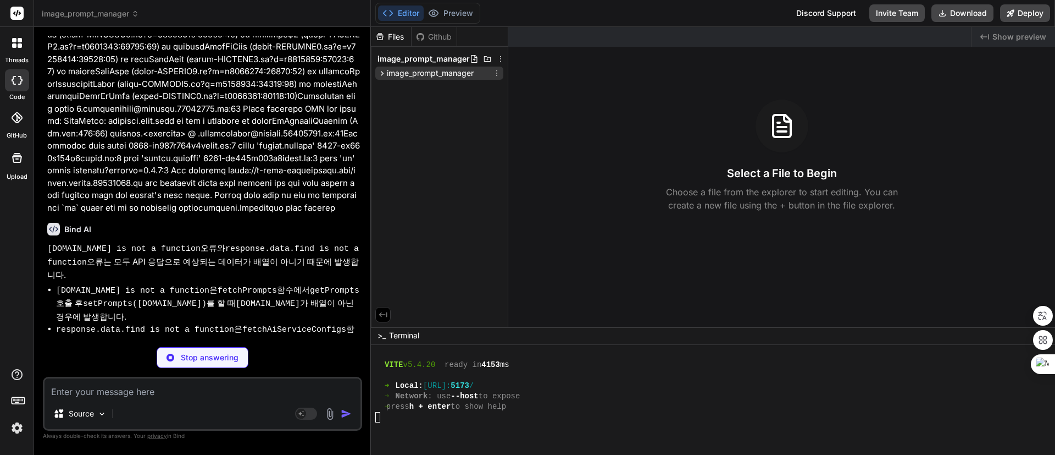
click at [429, 77] on span "image_prompt_manager" at bounding box center [430, 73] width 87 height 11
click at [441, 59] on span "image_prompt_manager" at bounding box center [424, 58] width 92 height 11
click at [500, 57] on icon at bounding box center [500, 58] width 9 height 9
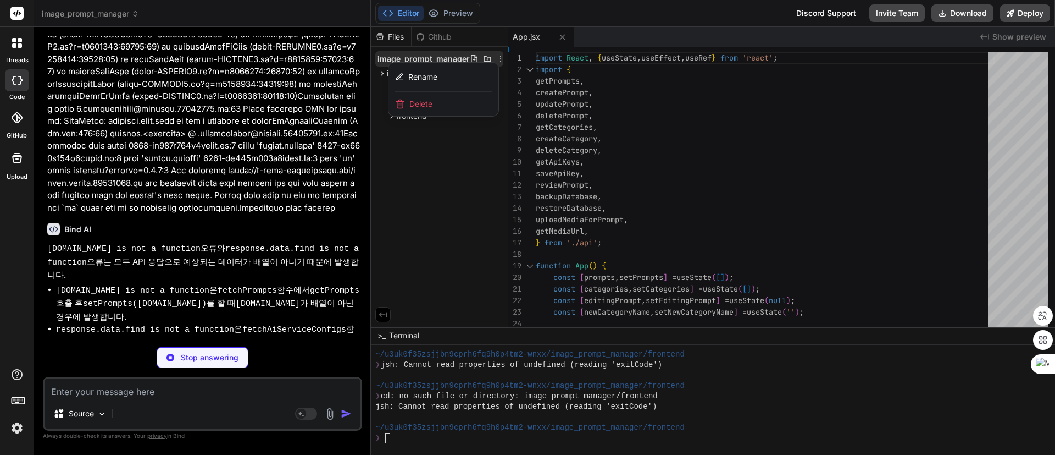
type textarea "x"
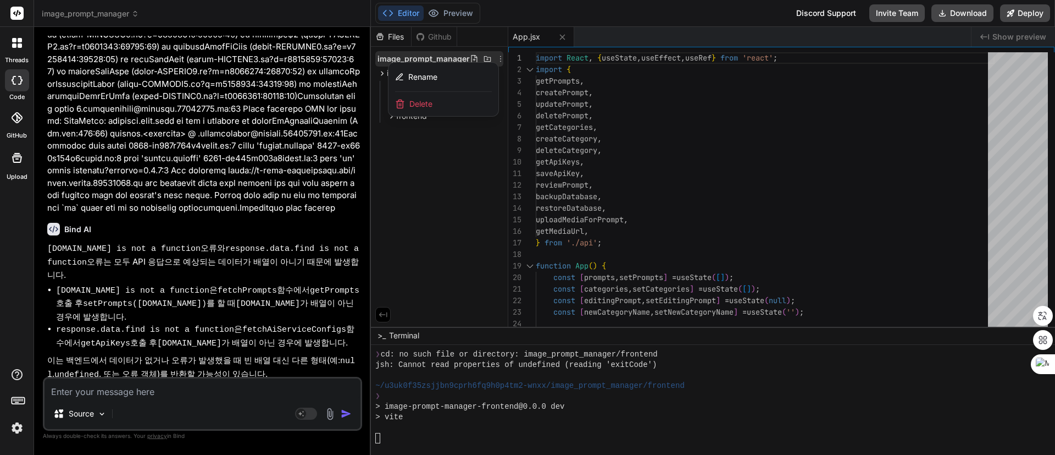
scroll to position [794, 0]
click at [432, 56] on div at bounding box center [713, 241] width 684 height 428
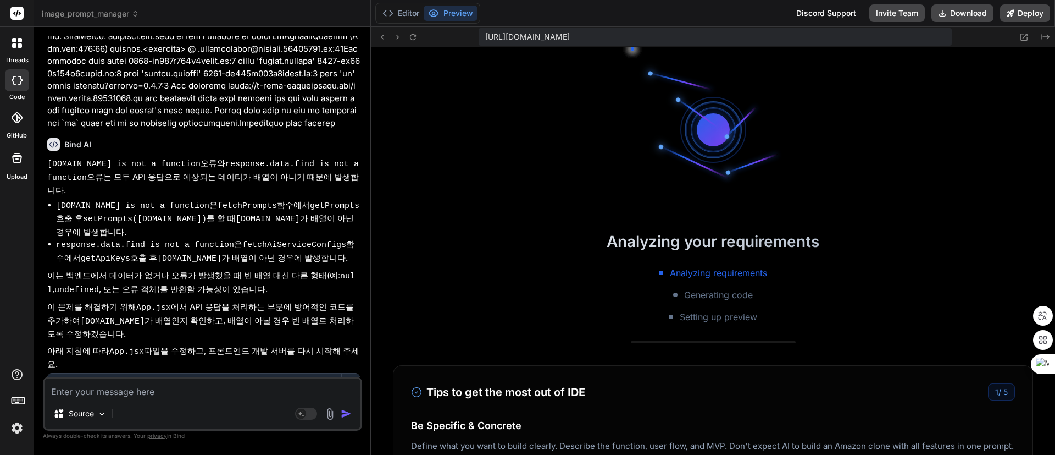
scroll to position [877, 0]
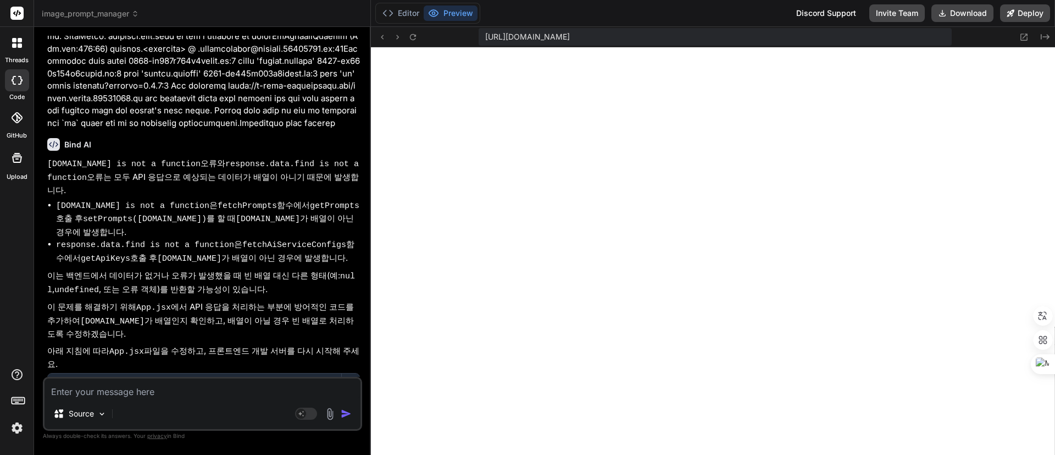
click at [181, 394] on textarea at bounding box center [203, 388] width 316 height 20
type textarea "R"
type textarea "x"
type textarea "Re"
type textarea "x"
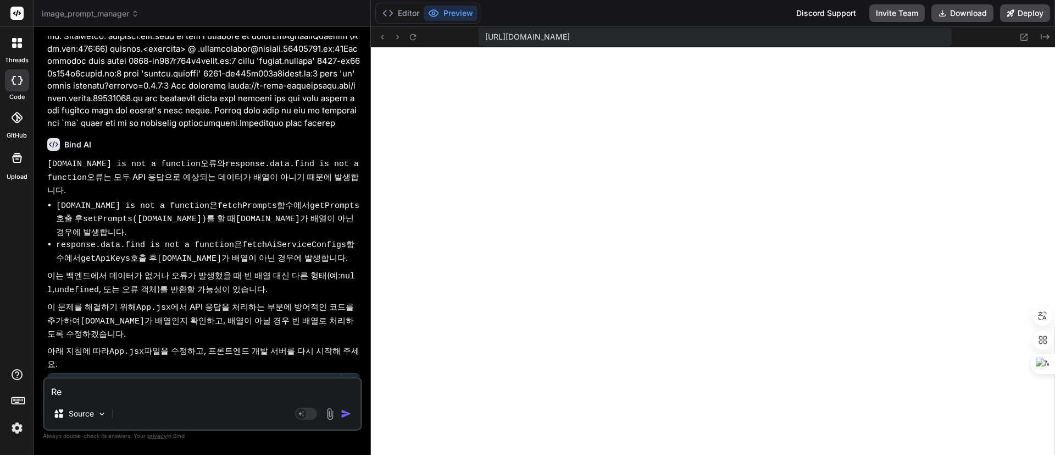
type textarea "Res"
type textarea "x"
type textarea "Resu"
type textarea "x"
type textarea "Resul"
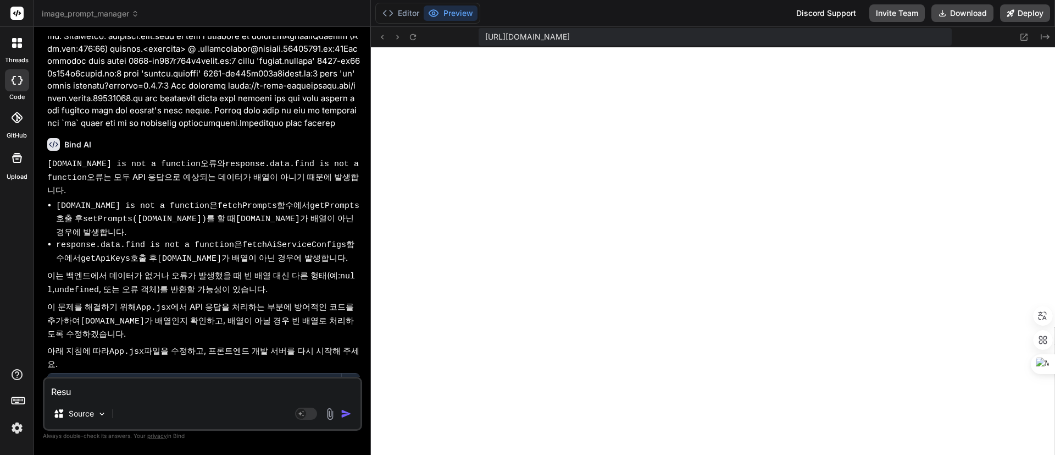
type textarea "x"
type textarea "Result"
type textarea "x"
type textarea "Result"
type textarea "x"
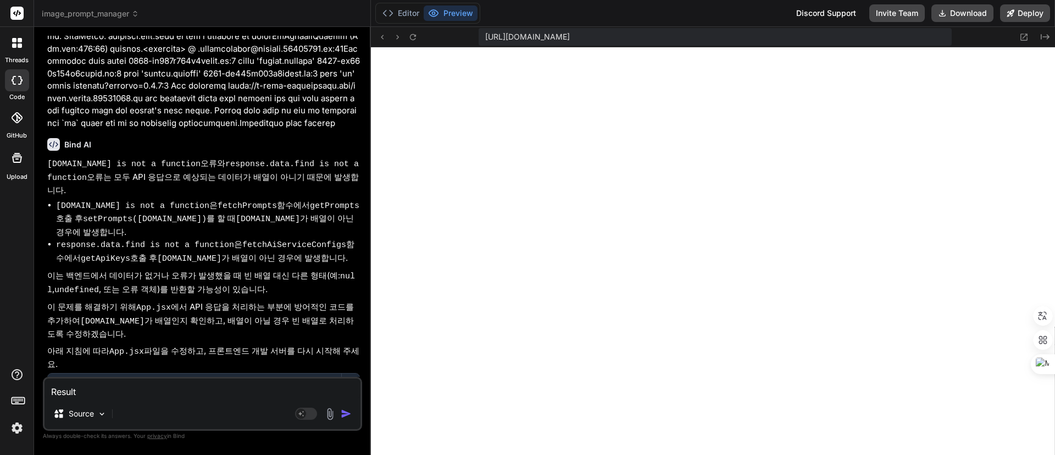
type textarea "Result m"
type textarea "x"
type textarea "Result me"
type textarea "x"
type textarea "Result m"
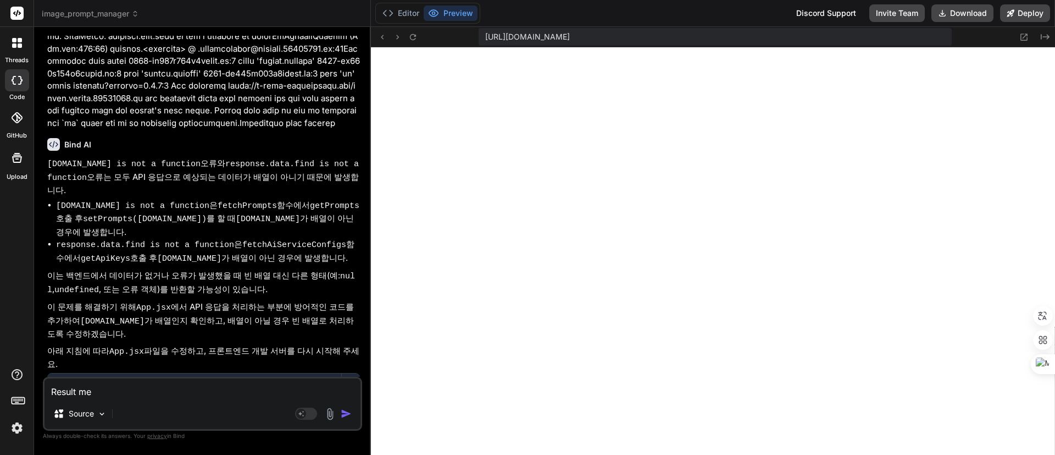
type textarea "x"
type textarea "Result"
type textarea "x"
type textarea "Result M"
type textarea "x"
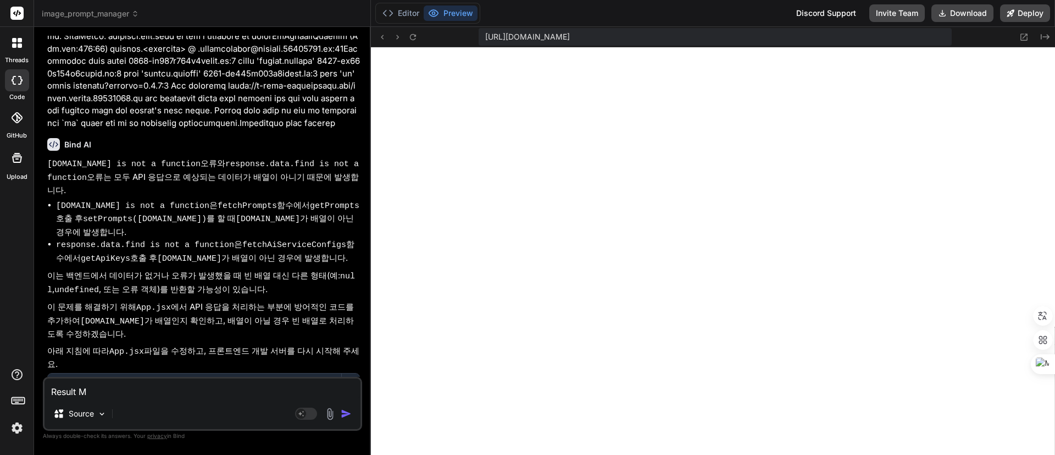
type textarea "Result Me"
type textarea "x"
type textarea "Result Med"
type textarea "x"
type textarea "Result Medi"
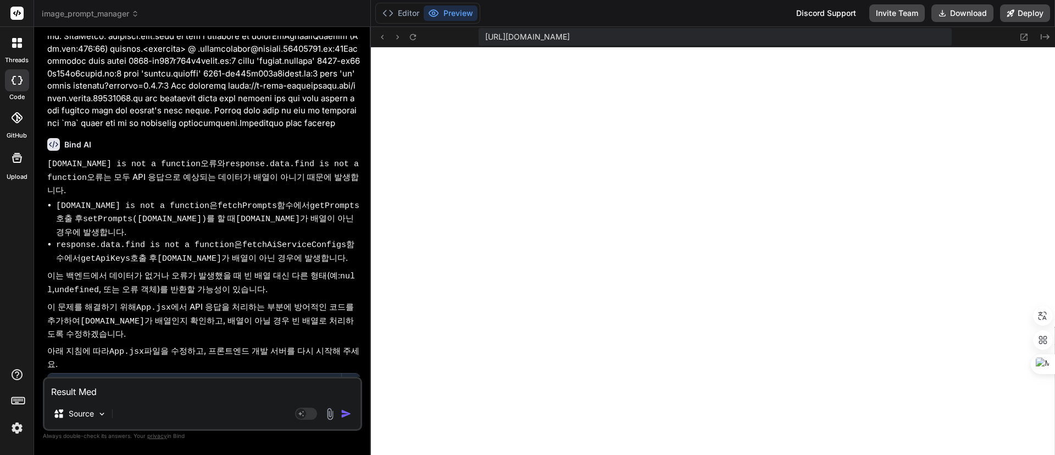
type textarea "x"
type textarea "Result Media"
type textarea "x"
type textarea "Result Mediaㅇ"
type textarea "x"
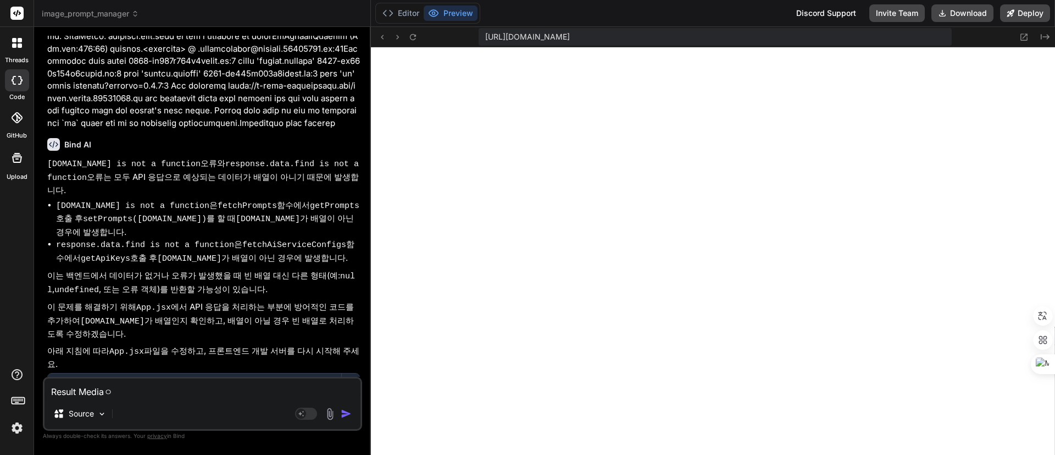
type textarea "Result Media에"
type textarea "x"
type textarea "Result Media엣"
type textarea "x"
type textarea "Result Media에서"
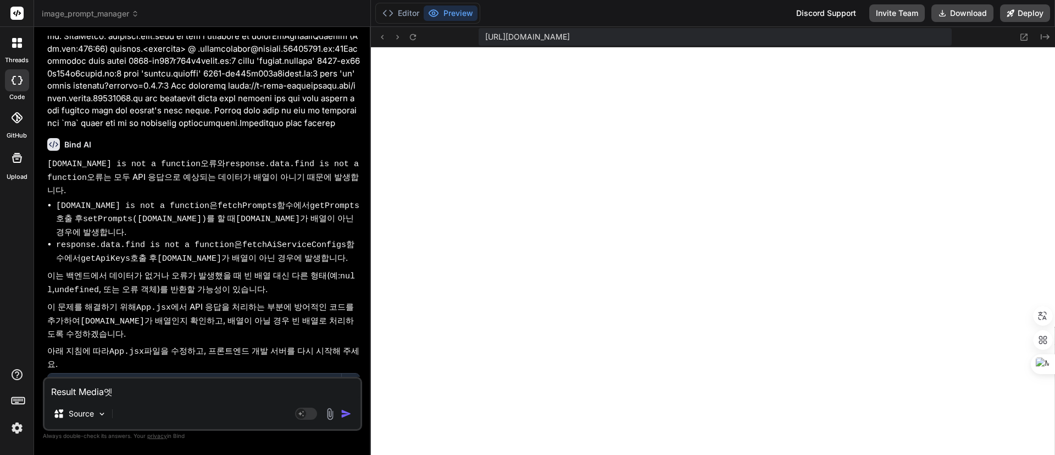
type textarea "x"
type textarea "Result Media에서"
type textarea "x"
type textarea "Result Media에서 E"
type textarea "x"
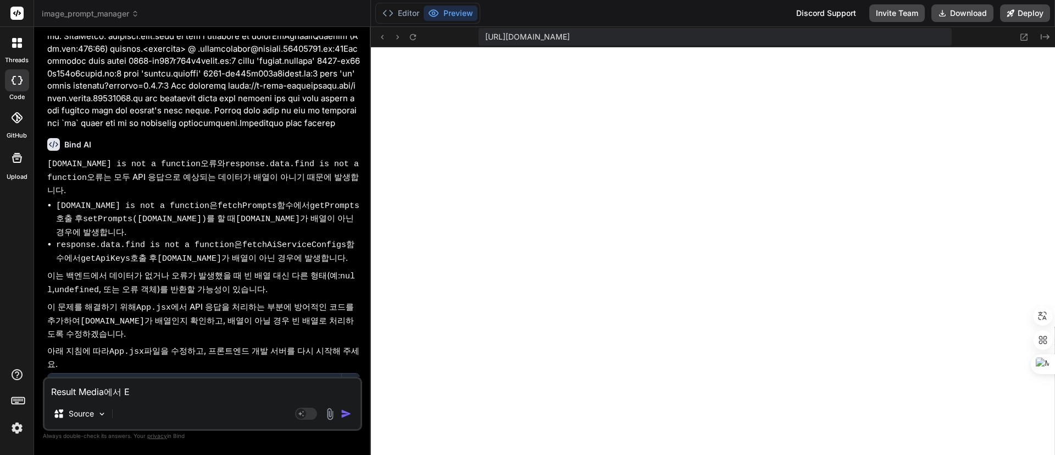
type textarea "Result Media에서 En"
type textarea "x"
type textarea "Result Media에서 Ent"
type textarea "x"
type textarea "Result Media에서 Ente"
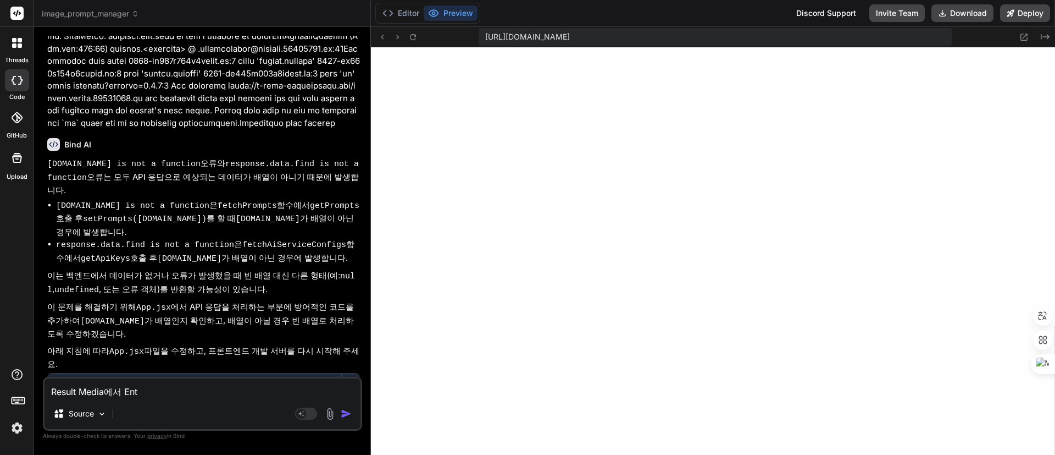
type textarea "x"
type textarea "Result Media에서 Enter"
type textarea "x"
type textarea "Result Media에서 Enter"
type textarea "x"
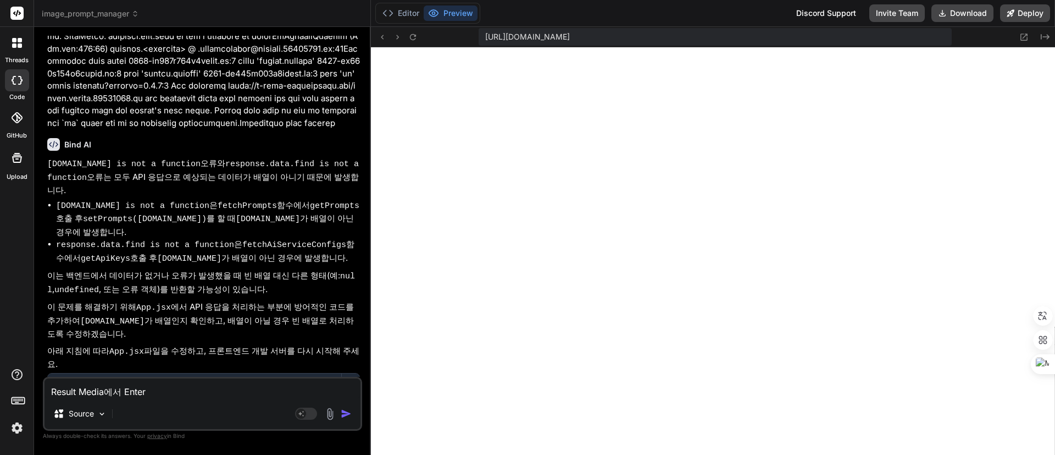
type textarea "Result Media에서 Enter U"
type textarea "x"
type textarea "Result Media에서 Enter UR"
type textarea "x"
type textarea "Result Media에서 Enter URL"
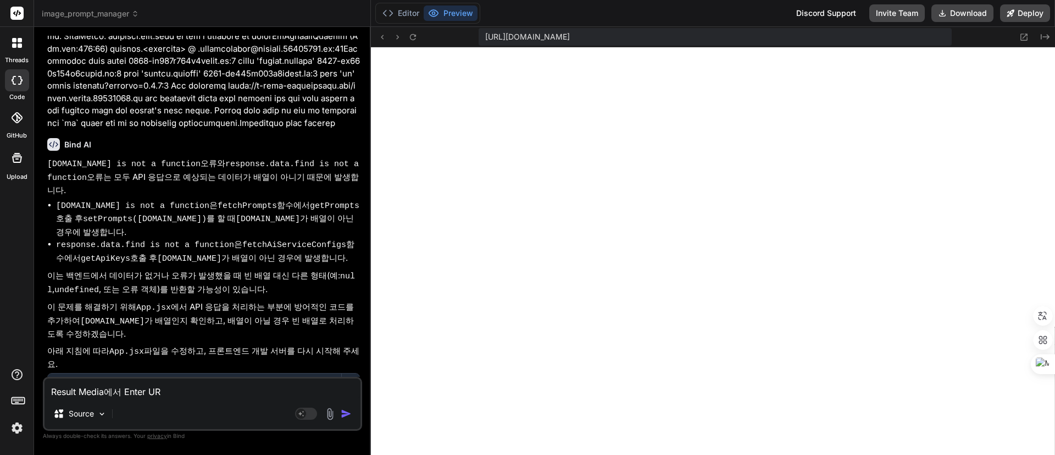
type textarea "x"
type textarea "Result Media에서 Enter URLㅇ"
type textarea "x"
type textarea "Result Media에서 Enter URL으"
type textarea "x"
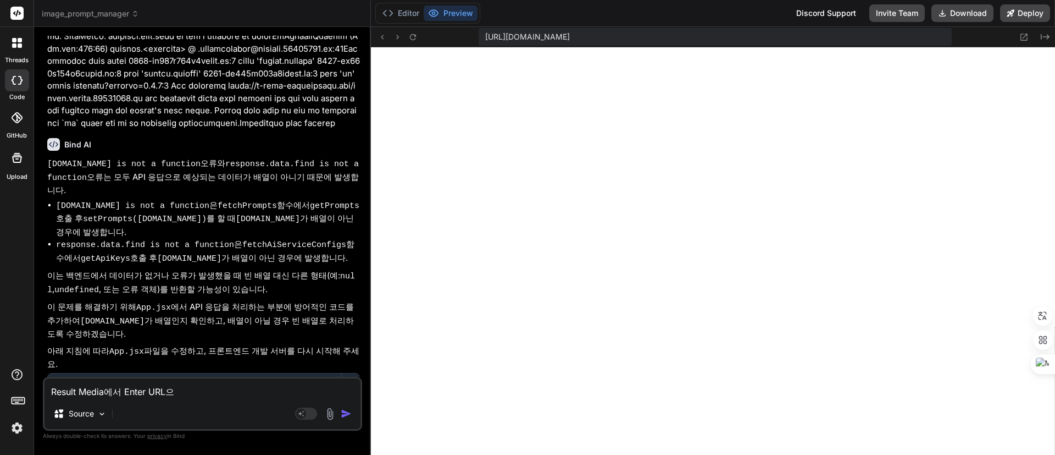
type textarea "Result Media에서 Enter URL을"
type textarea "x"
type textarea "Result Media에서 Enter URL을"
type textarea "x"
type textarea "Result Media에서 Enter URL을 ㄴ"
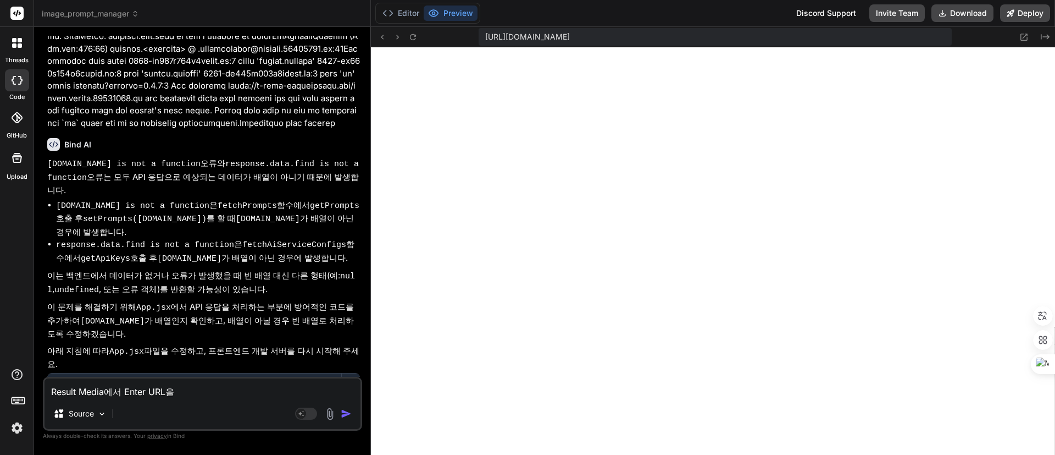
type textarea "x"
type textarea "Result Media에서 Enter URL을 누"
type textarea "x"
type textarea "Result Media에서 Enter URL을 눌"
type textarea "x"
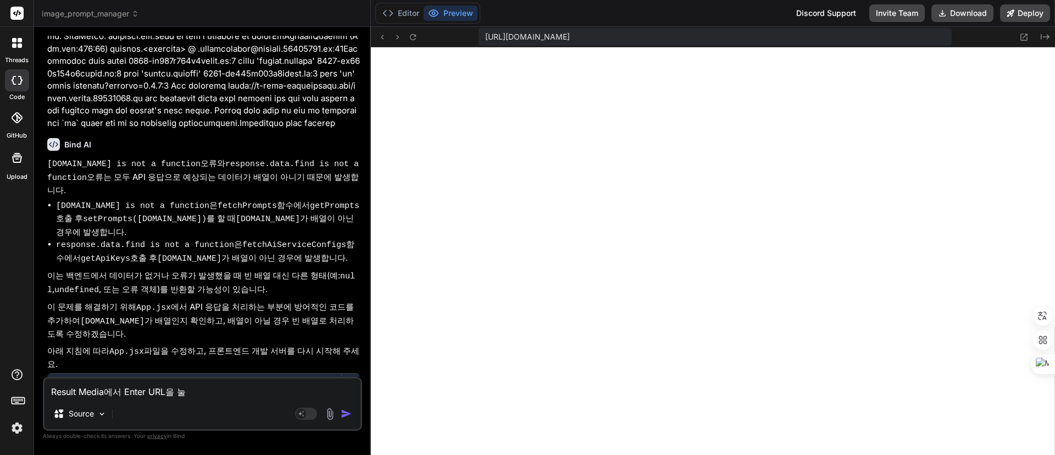
type textarea "Result Media에서 Enter URL을 누르"
type textarea "x"
type textarea "Result Media에서 Enter URL을 누름"
type textarea "x"
type textarea "Result Media에서 Enter URL을 누르며"
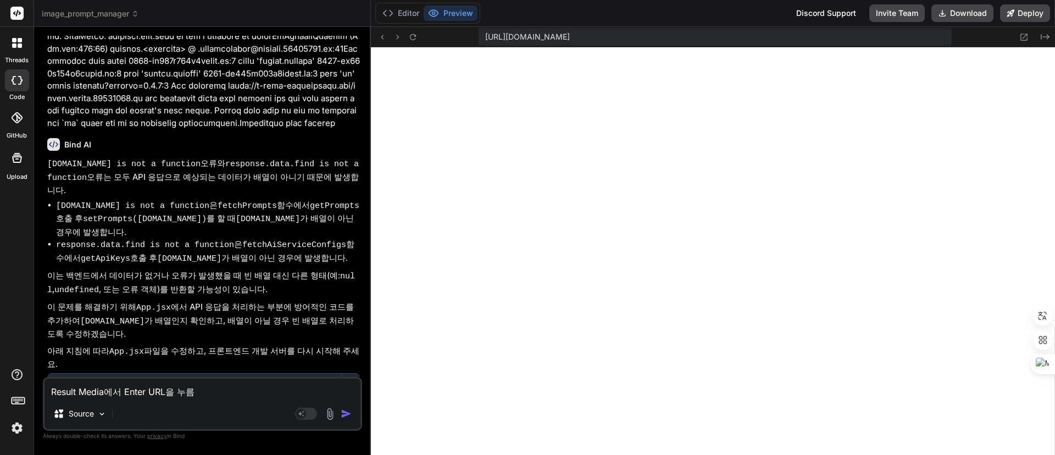
type textarea "x"
type textarea "Result Media에서 Enter URL을 누르면"
type textarea "x"
type textarea "Result Media에서 Enter URL을 누르면"
type textarea "x"
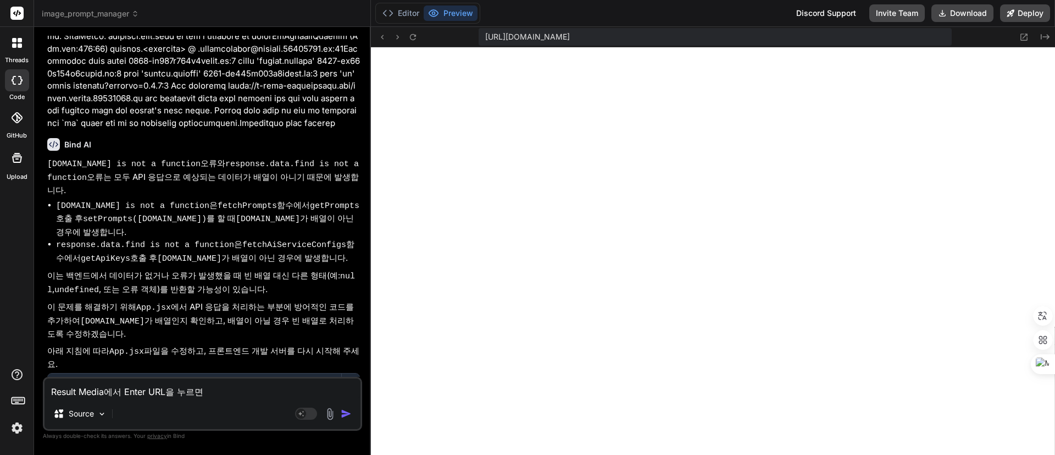
type textarea "Result Media에서 Enter URL을 누르면 ㅇ"
type textarea "x"
type textarea "Result Media에서 Enter URL을 누르면 아"
type textarea "x"
type textarea "Result Media에서 Enter URL을 누르면 암"
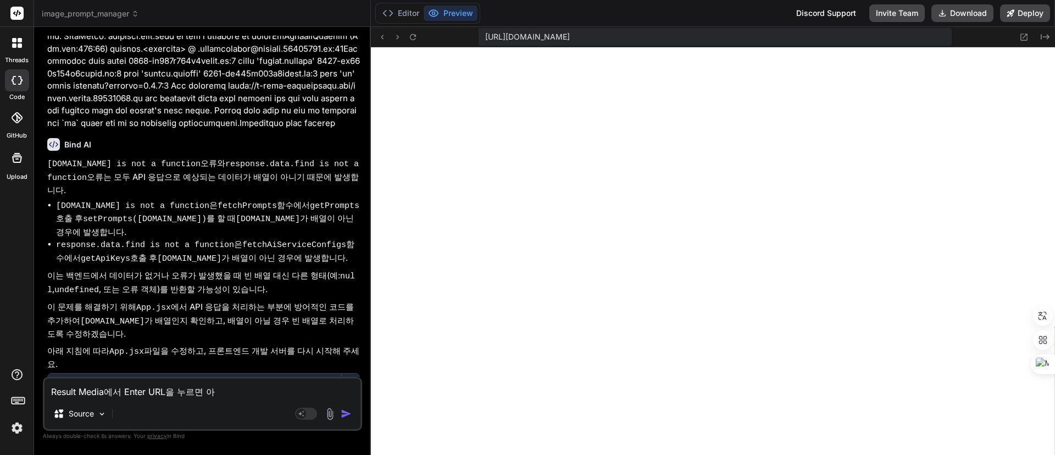
type textarea "x"
type textarea "Result Media에서 Enter URL을 누르면 아무"
type textarea "x"
type textarea "Result Media에서 Enter URL을 누르면 아무"
type textarea "x"
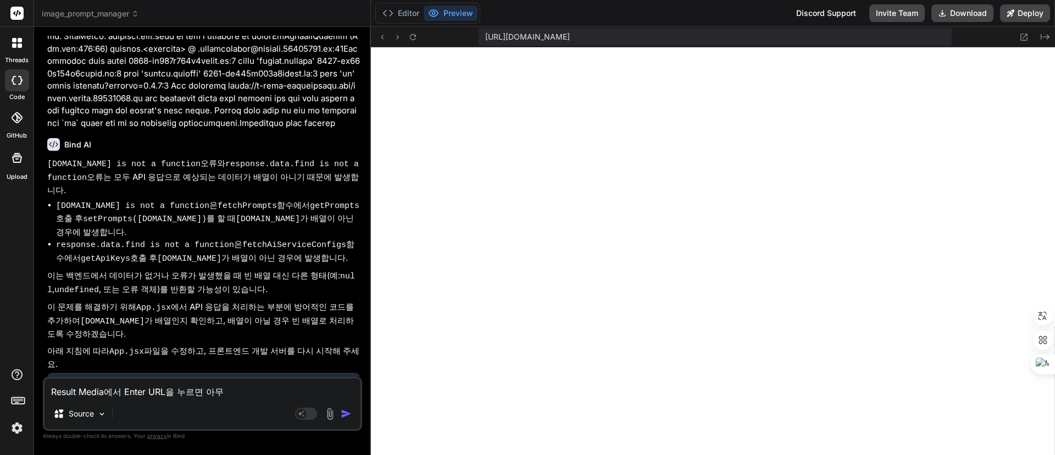
type textarea "Result Media에서 Enter URL을 누르면 아무 ㅂ"
type textarea "x"
type textarea "Result Media에서 Enter URL을 누르면 아무 바"
type textarea "x"
type textarea "Result Media에서 Enter URL을 누르면 아무 반"
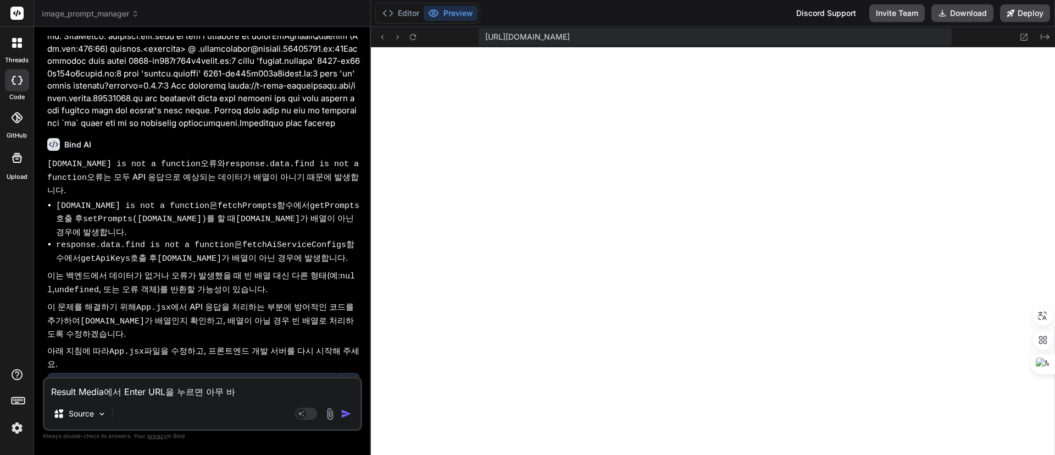
type textarea "x"
type textarea "Result Media에서 Enter URL을 누르면 아무 반ㅇ"
type textarea "x"
type textarea "Result Media에서 Enter URL을 누르면 아무 반으"
type textarea "x"
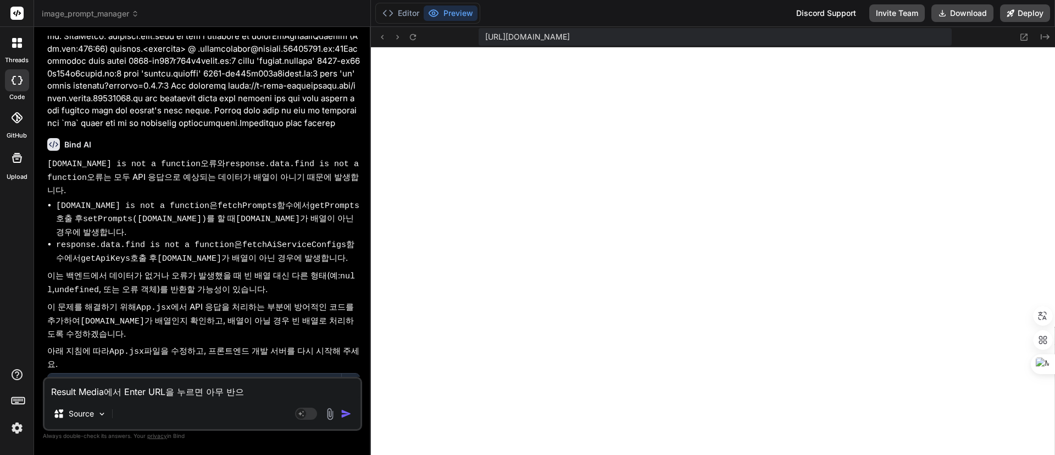
type textarea "Result Media에서 Enter URL을 누르면 아무 반응"
type textarea "x"
type textarea "Result Media에서 Enter URL을 누르면 아무 반응ㅇ"
type textarea "x"
type textarea "Result Media에서 Enter URL을 누르면 아무 반응이"
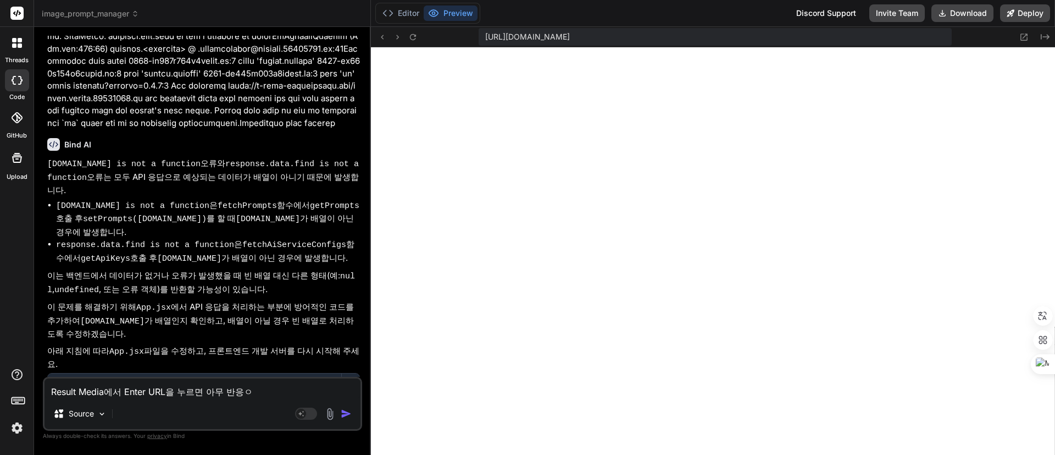
type textarea "x"
type textarea "Result Media에서 Enter URL을 누르면 아무 반응이"
type textarea "x"
type textarea "Result Media에서 Enter URL을 누르면 아무 반응이 ㅇ"
type textarea "x"
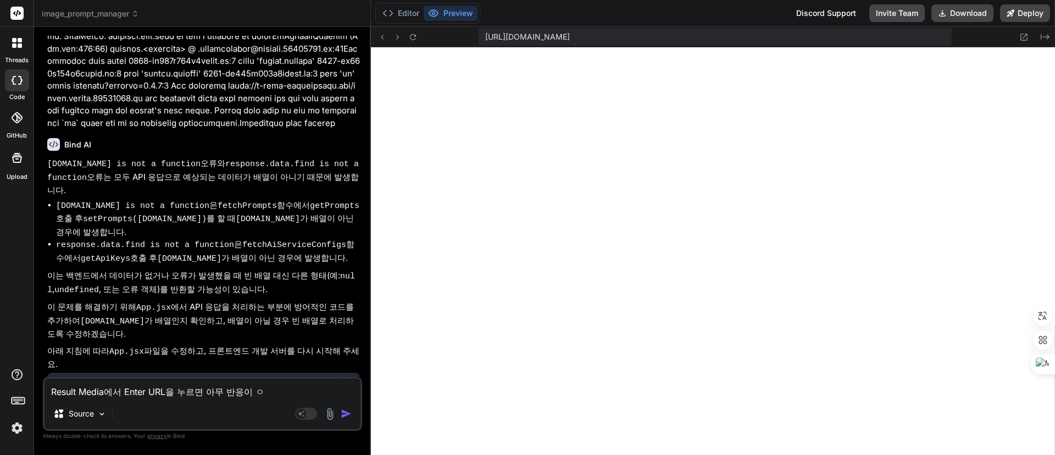
type textarea "Result Media에서 Enter URL을 누르면 아무 반응이 어"
type textarea "x"
type textarea "Result Media에서 Enter URL을 누르면 아무 반응이 업"
type textarea "x"
type textarea "Result Media에서 Enter URL을 누르면 아무 반응이 없"
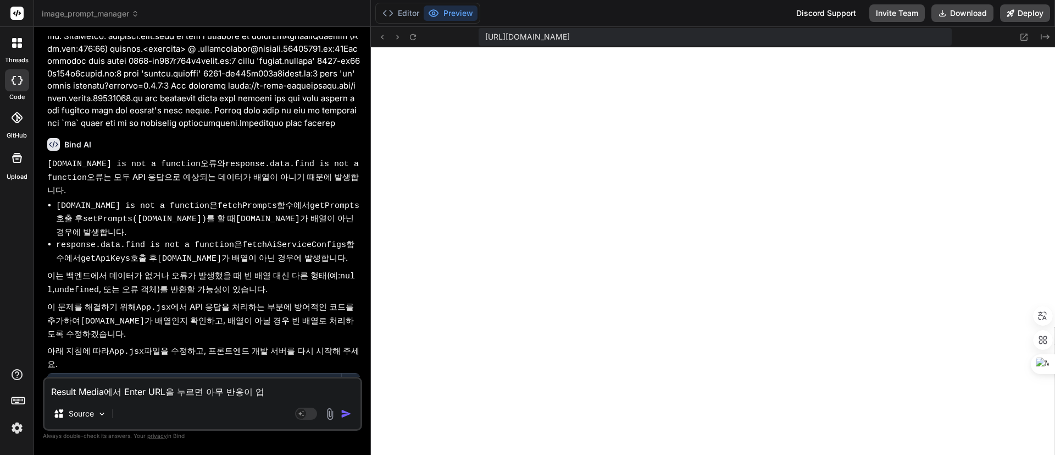
type textarea "x"
type textarea "Result Media에서 Enter URL을 누르면 아무 반응이 없ㅇ"
type textarea "x"
type textarea "Result Media에서 Enter URL을 누르면 아무 반응이 없어"
type textarea "x"
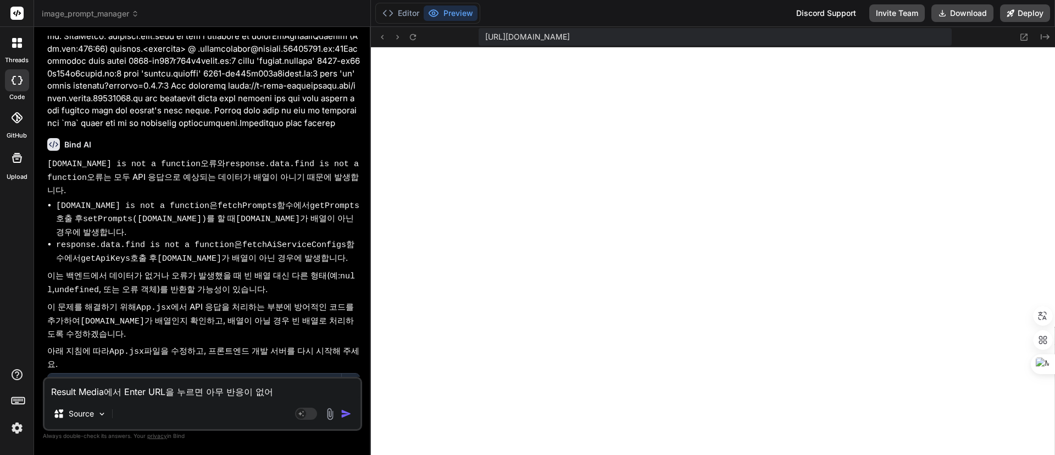
type textarea "Result Media에서 Enter URL을 누르면 아무 반응이 없어."
type textarea "x"
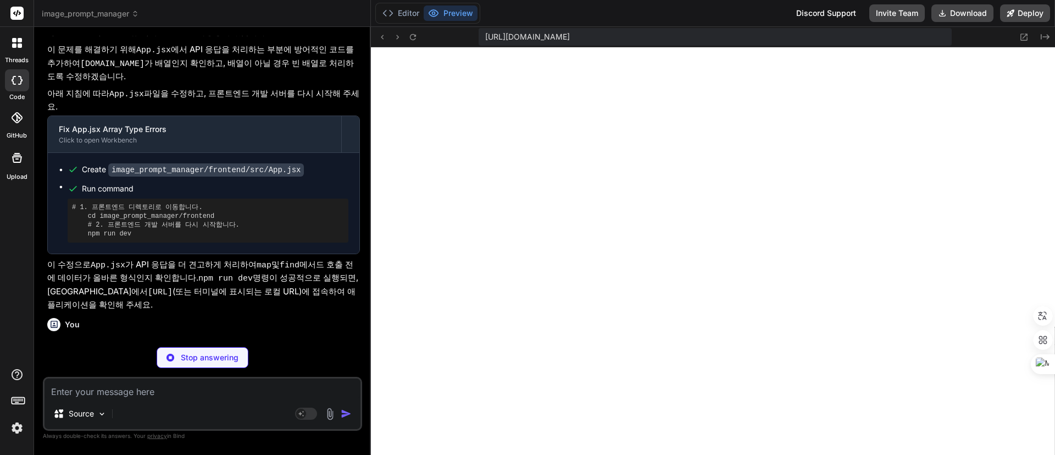
scroll to position [4147, 0]
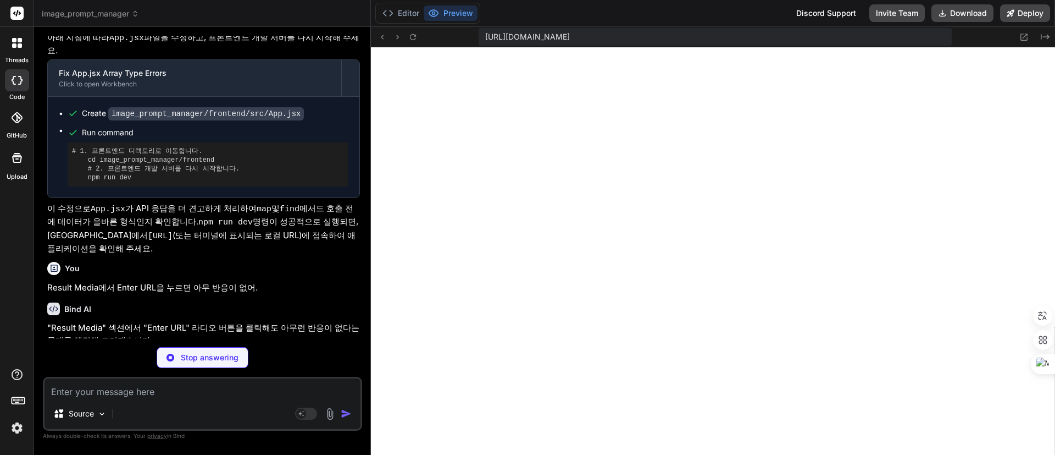
type textarea "x"
type textarea "</div> </div> ); } export default App;"
type textarea "x"
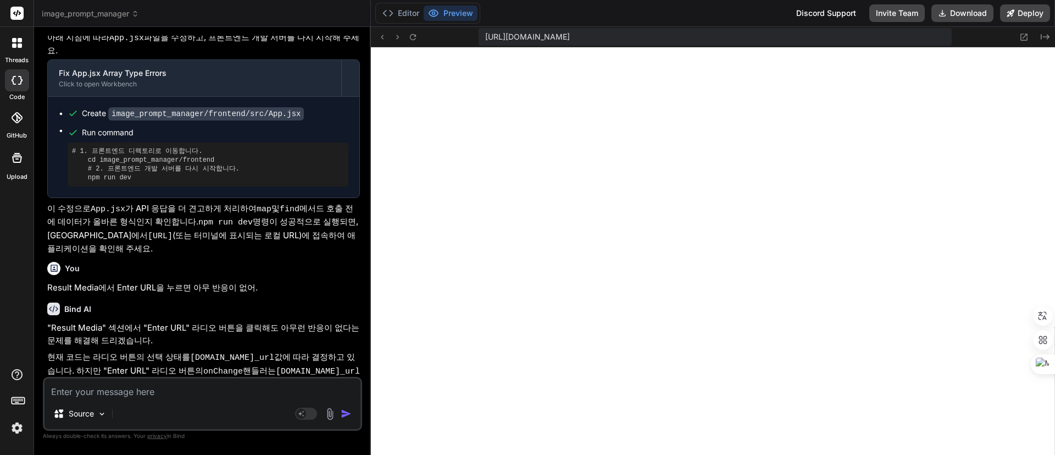
scroll to position [1170, 0]
click at [200, 394] on textarea at bounding box center [203, 388] width 316 height 20
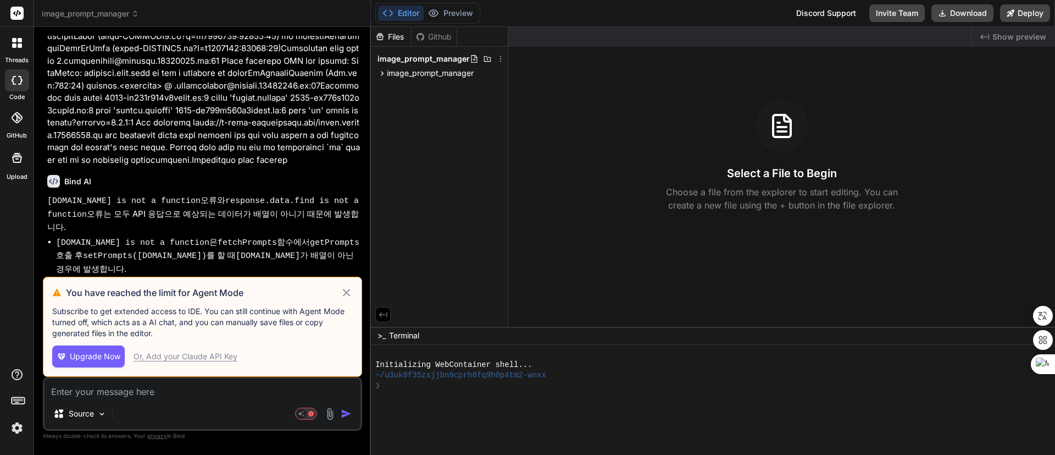
scroll to position [2431, 0]
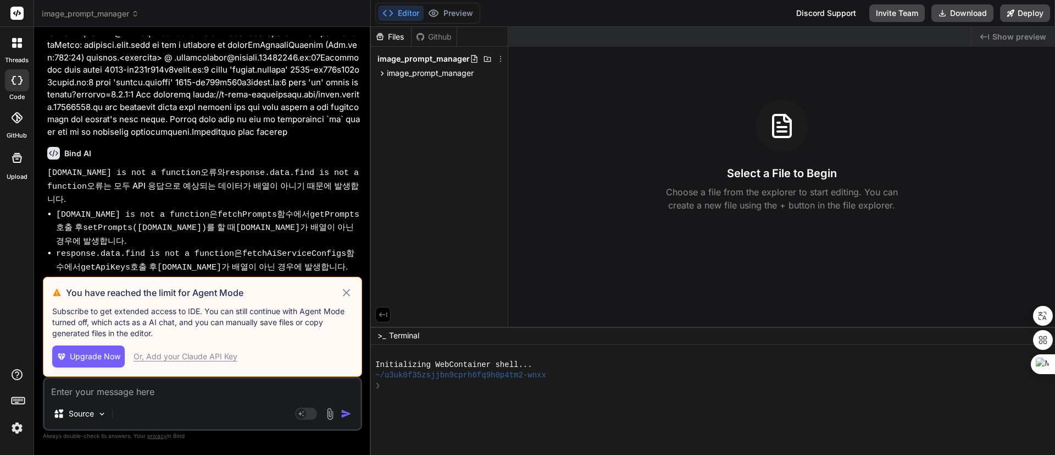
click at [350, 290] on icon at bounding box center [346, 292] width 13 height 13
type textarea "x"
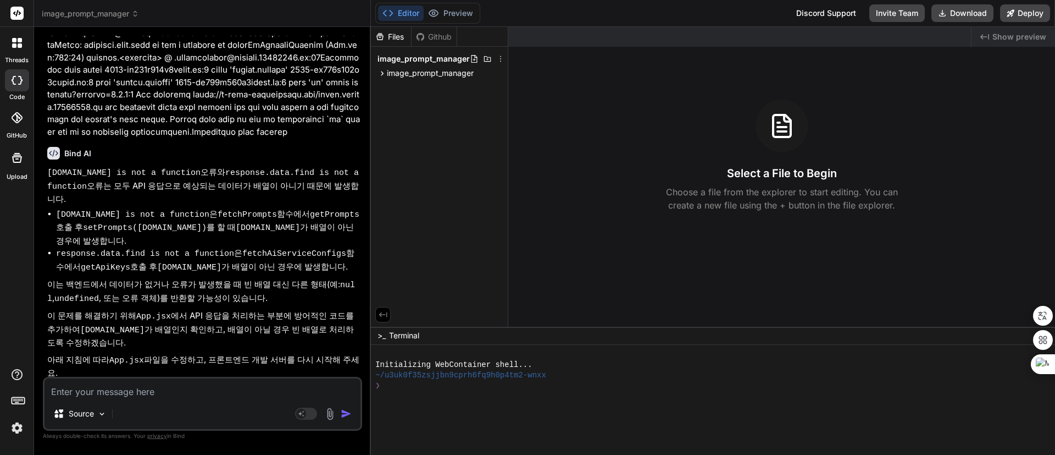
click at [477, 386] on div "❯" at bounding box center [707, 385] width 665 height 10
type textarea "cd backend && npm install && npm run start-detached && cd .. && cd frontend && …"
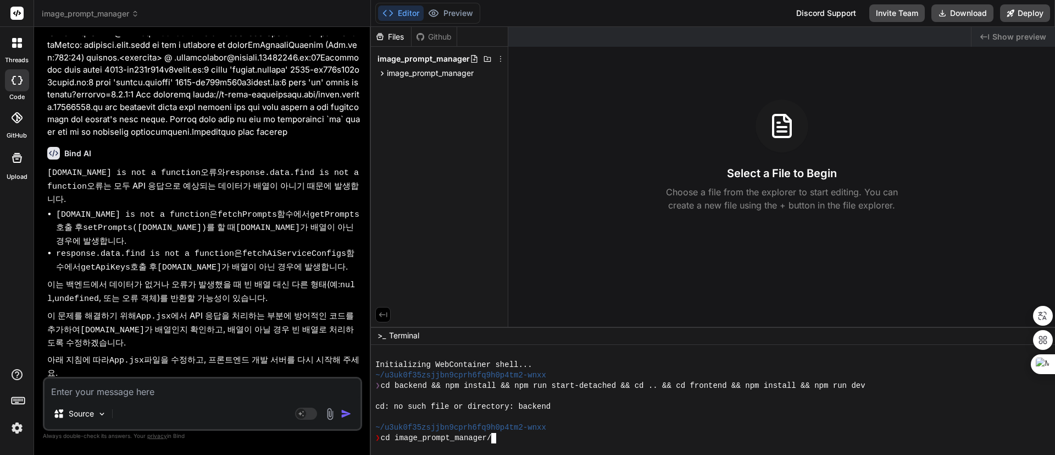
scroll to position [31, 0]
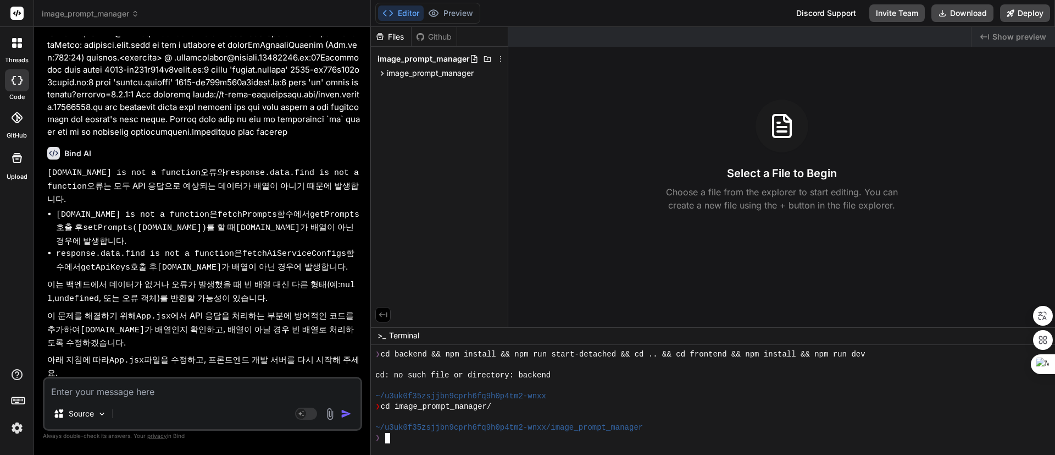
type textarea "cd backend && npm install && npm run start-detached && cd .. && cd frontend && …"
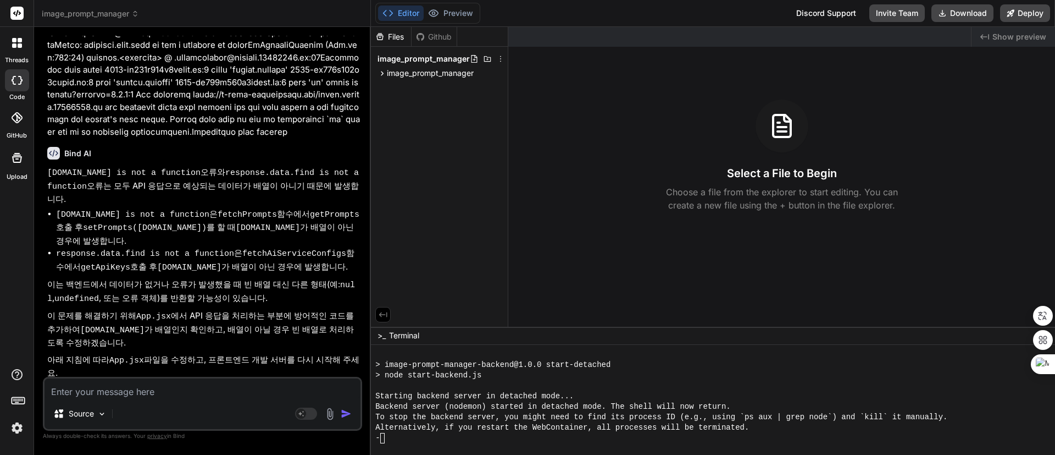
scroll to position [376, 0]
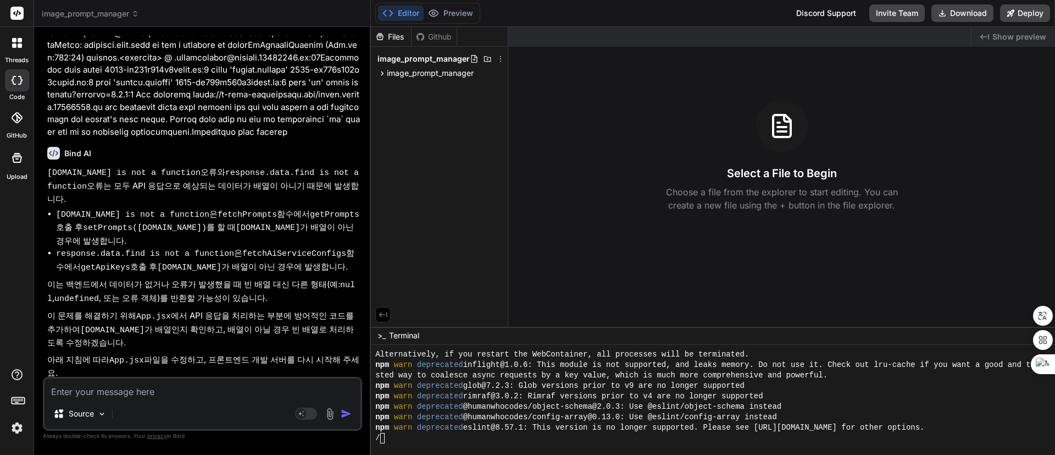
type textarea "x"
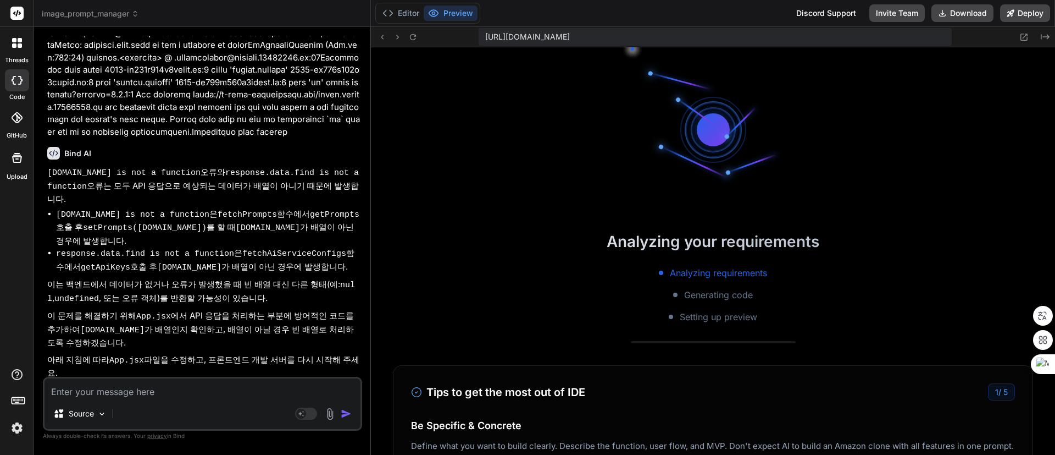
scroll to position [553, 0]
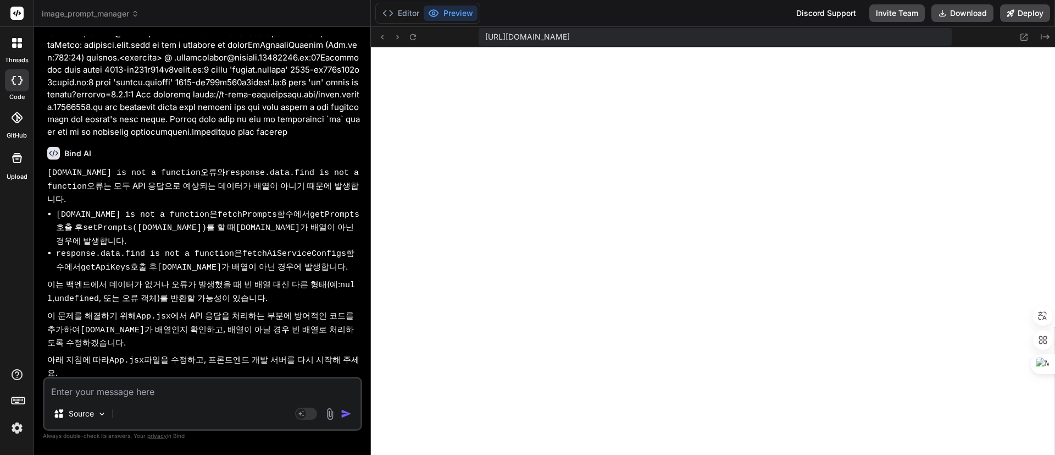
click at [220, 394] on textarea at bounding box center [203, 388] width 316 height 20
type textarea "A"
type textarea "x"
type textarea "Ad"
type textarea "x"
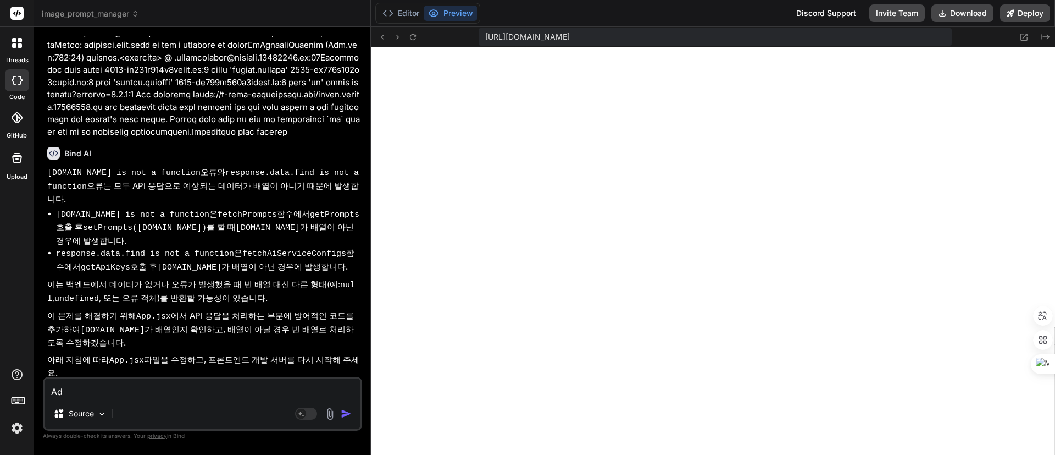
type textarea "Add"
type textarea "x"
type textarea "Add"
type textarea "x"
type textarea "Add c"
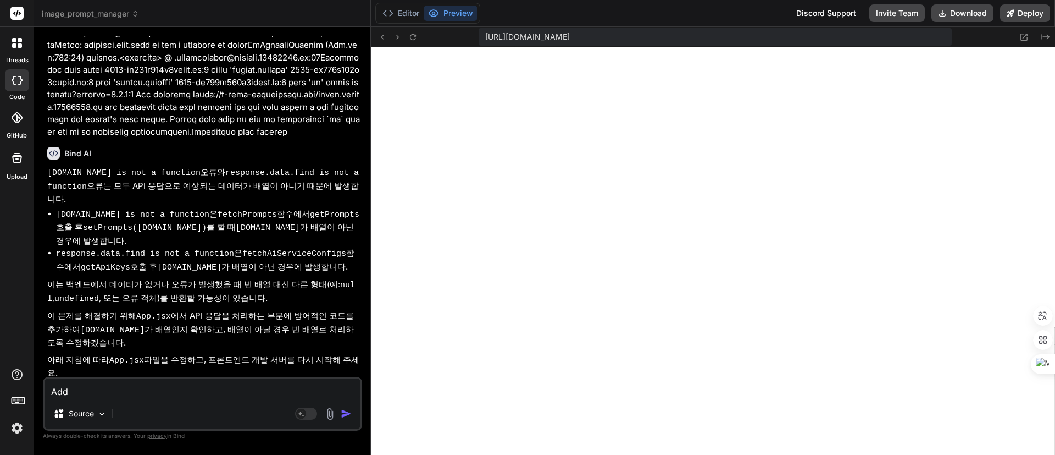
type textarea "x"
type textarea "Add ca"
type textarea "x"
type textarea "Add cat"
type textarea "x"
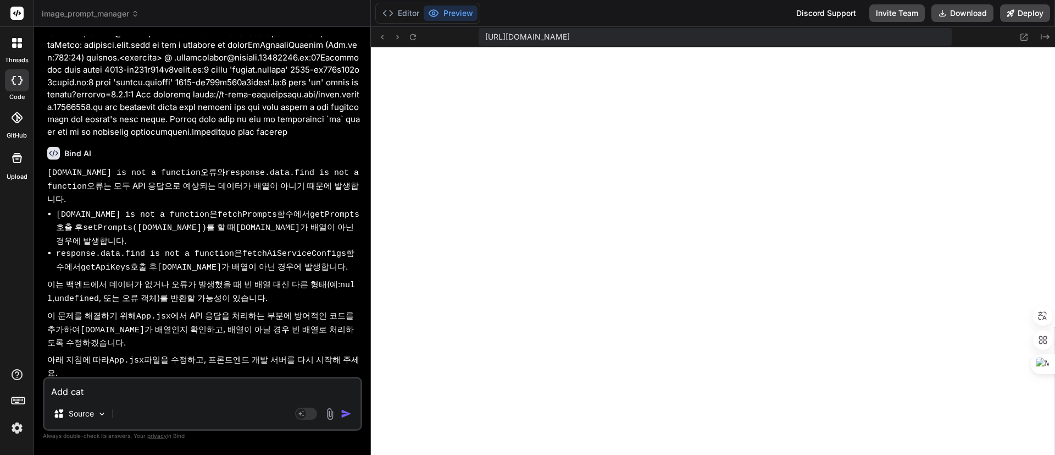
type textarea "Add cate"
type textarea "x"
type textarea "Add categ"
type textarea "x"
type textarea "Add catego"
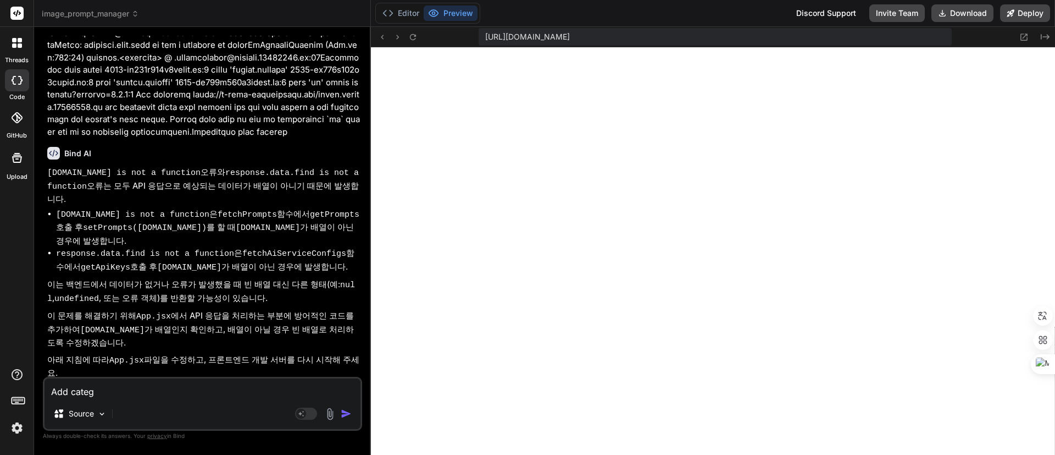
type textarea "x"
type textarea "Add categor"
type textarea "x"
type textarea "Add category"
type textarea "x"
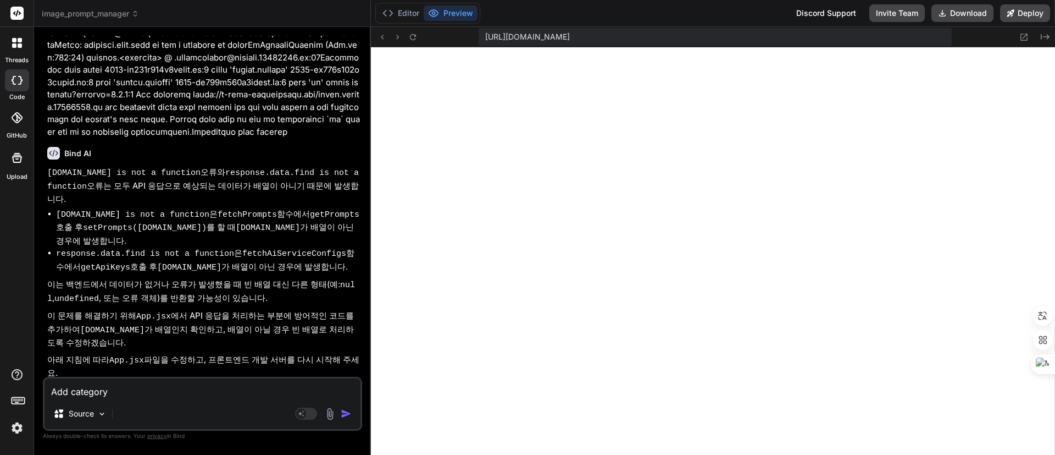
type textarea "Add categoryㄱ"
type textarea "x"
type textarea "Add category가"
type textarea "x"
type textarea "Add category가"
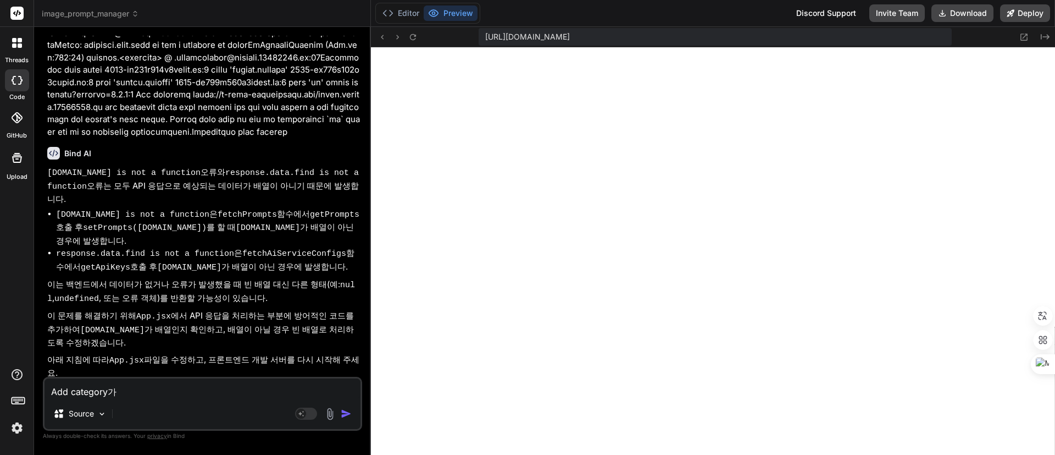
type textarea "x"
type textarea "Add category가 ㄷ"
type textarea "x"
type textarea "Add category가 도"
type textarea "x"
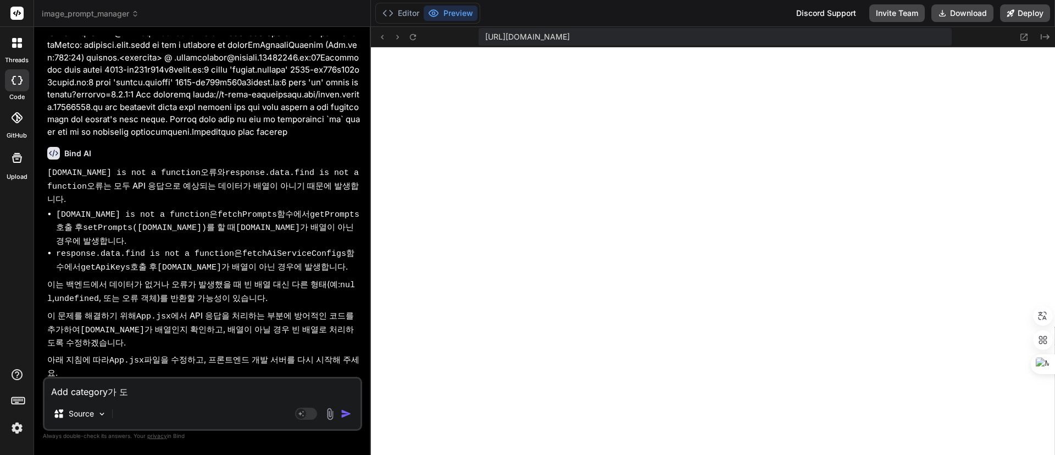
type textarea "Add category가 동"
type textarea "x"
type textarea "Add category가 동ㅈ"
type textarea "x"
type textarea "Add category가 동자"
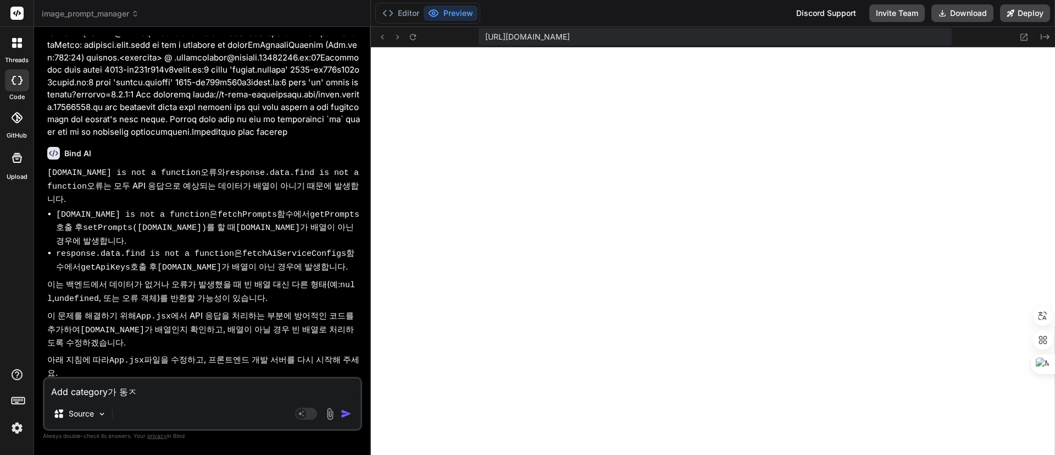
type textarea "x"
type textarea "Add category가 동작"
type textarea "x"
type textarea "Add category가 동작ㅎ"
type textarea "x"
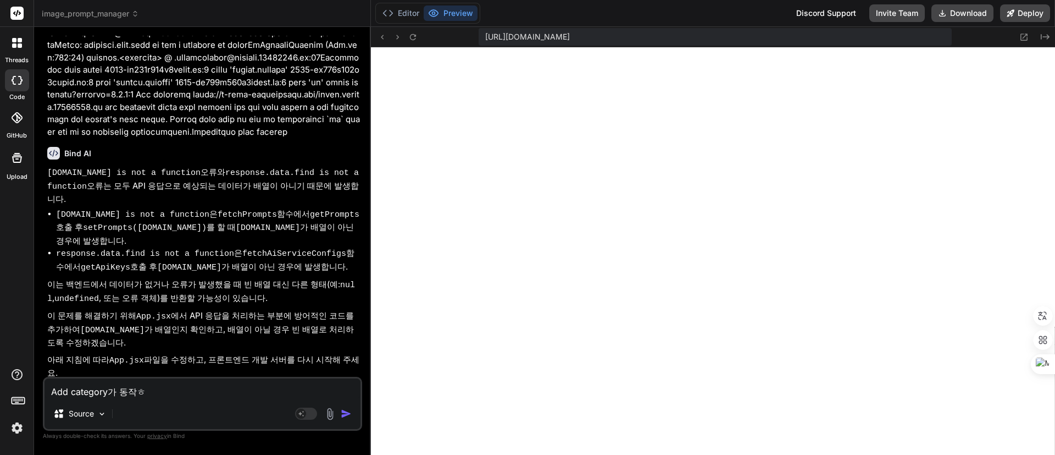
type textarea "Add category가 동작하"
type textarea "x"
type textarea "Add category가 동작핮"
type textarea "x"
type textarea "Add category가 동작하지"
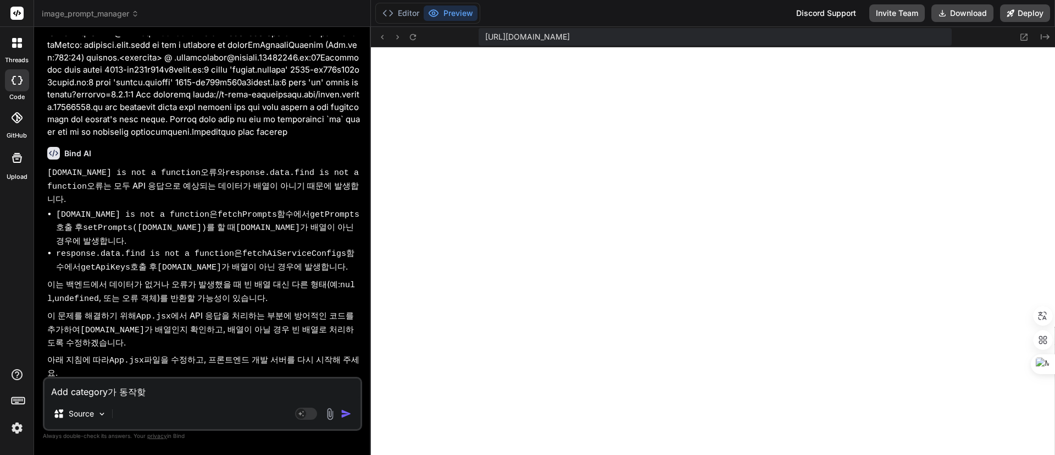
type textarea "x"
type textarea "Add category가 동작하지"
type textarea "x"
type textarea "Add category가 동작하지 ㅇ"
type textarea "x"
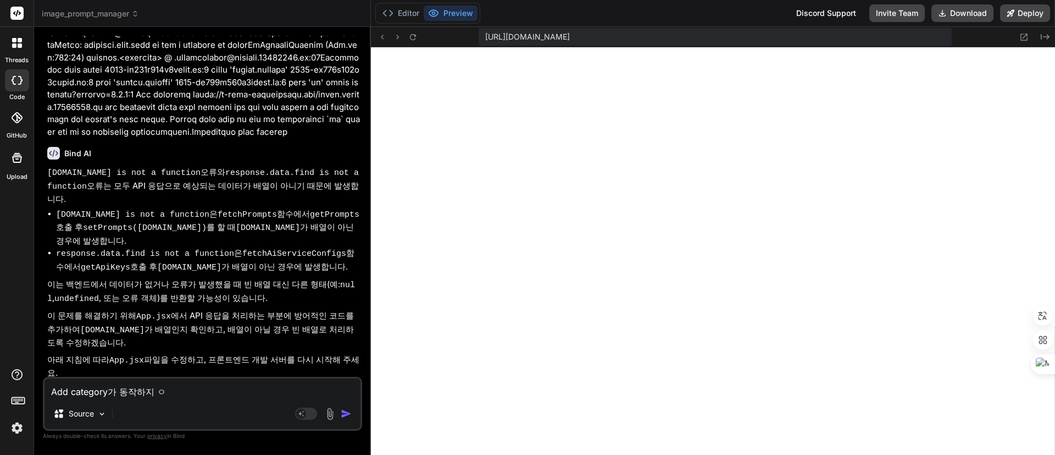
type textarea "Add category가 동작하지 아"
type textarea "x"
type textarea "Add category가 동작하지 안"
type textarea "x"
type textarea "Add category가 동작하지 않"
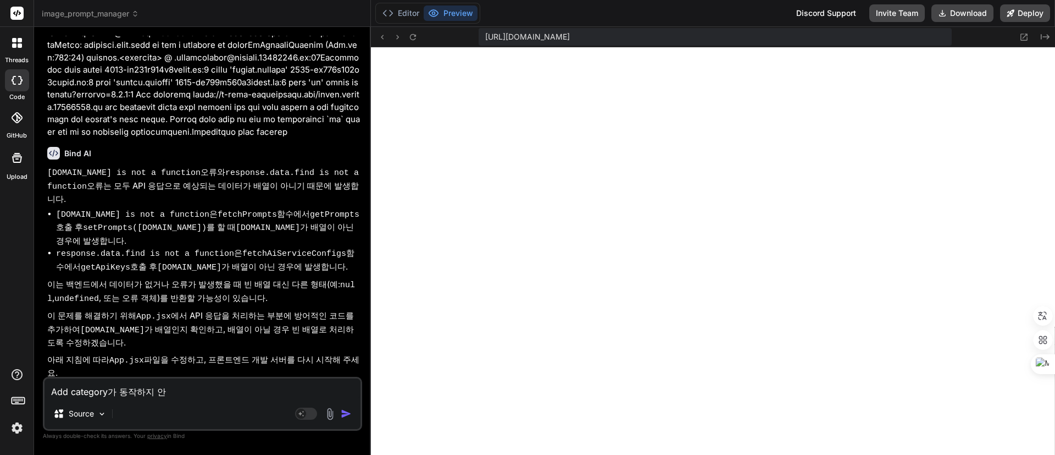
type textarea "x"
type textarea "Add category가 동작하지 않ㅇ"
type textarea "x"
type textarea "Add category가 동작하지 않으"
type textarea "x"
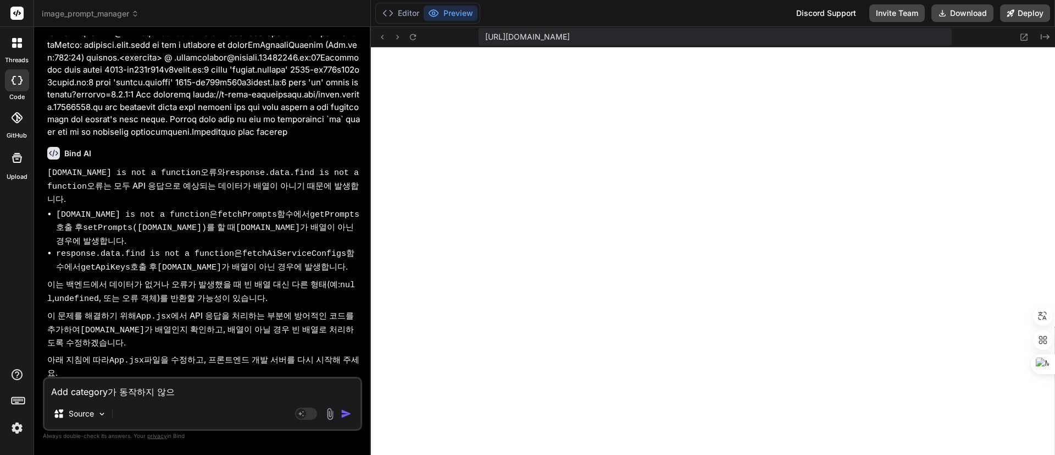
type textarea "Add category가 동작하지 않음"
type textarea "x"
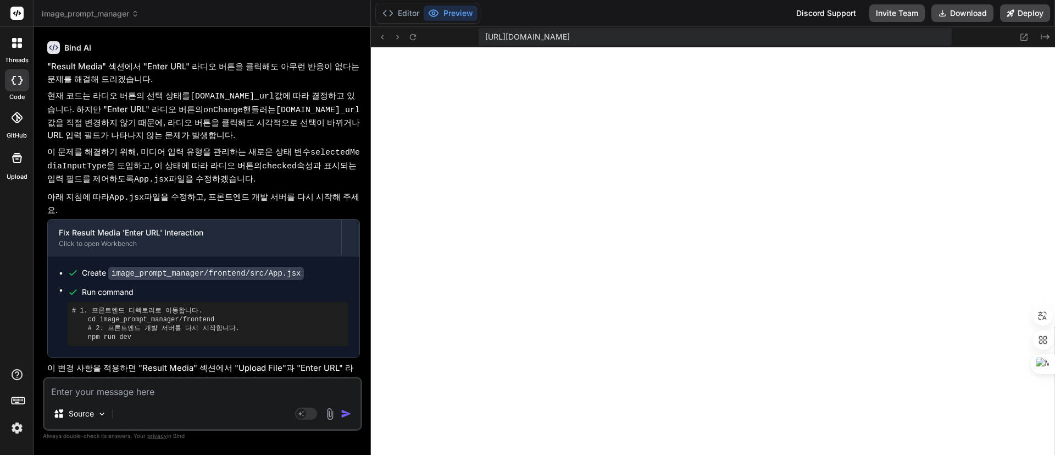
scroll to position [3025, 0]
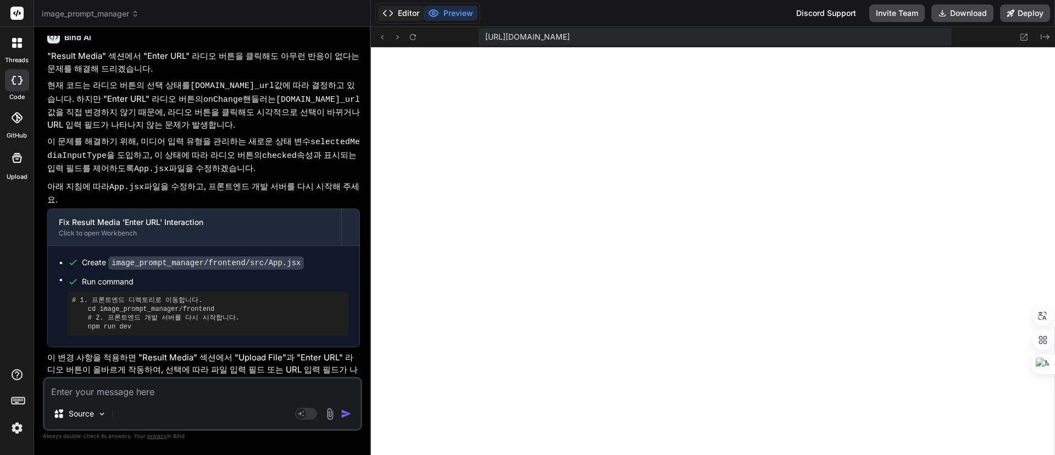
click at [409, 12] on button "Editor" at bounding box center [401, 12] width 46 height 15
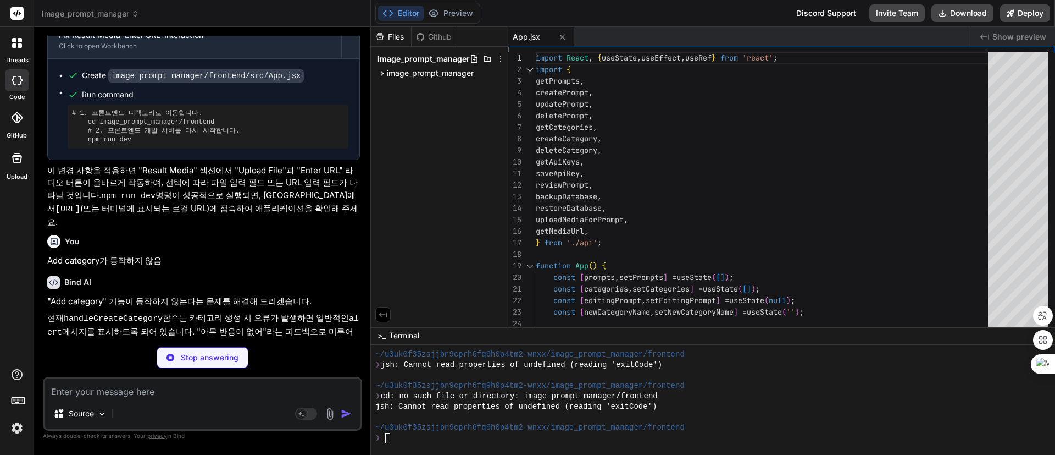
scroll to position [804, 0]
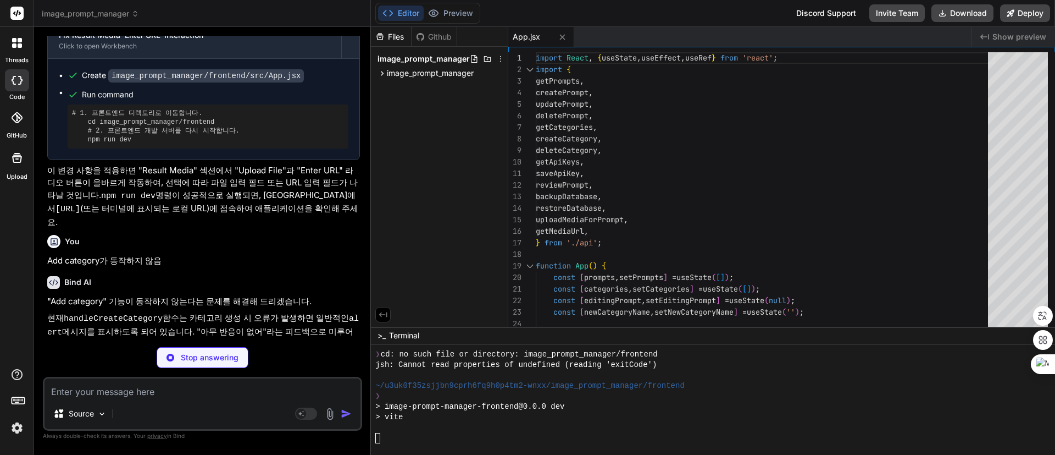
type textarea "x"
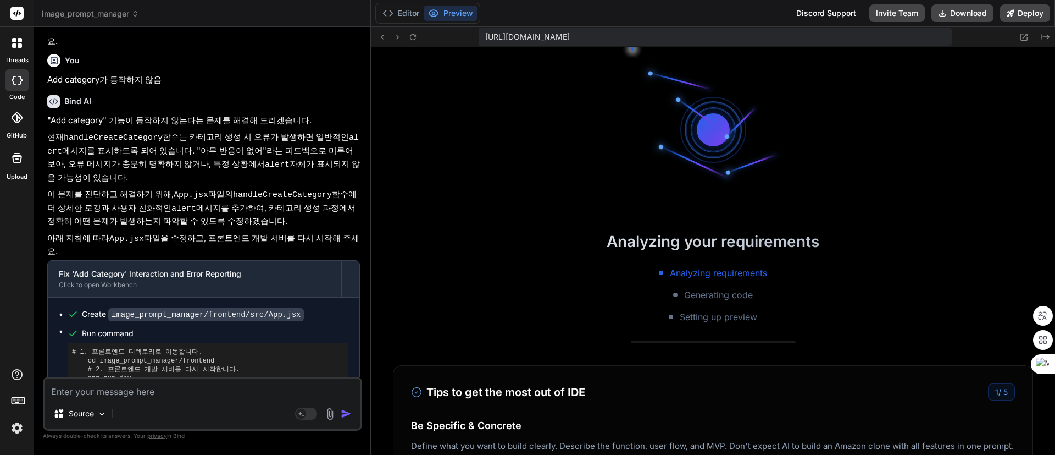
scroll to position [888, 0]
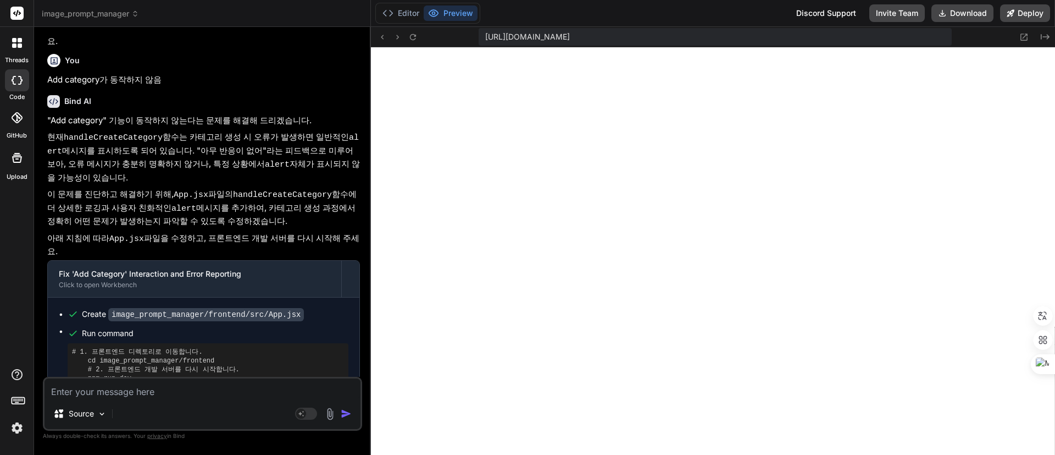
click at [247, 392] on textarea at bounding box center [203, 388] width 316 height 20
paste textarea "Server error: 404"
type textarea "Server error: 404"
type textarea "x"
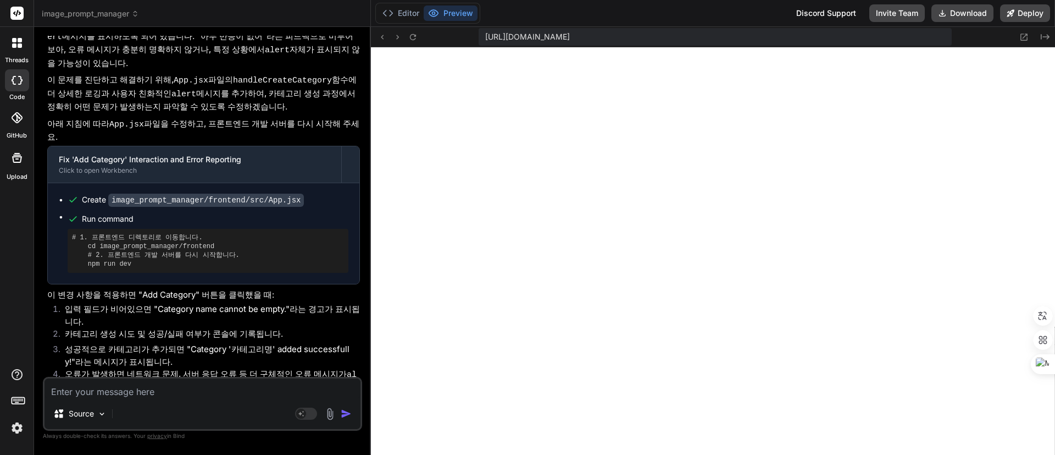
scroll to position [3507, 0]
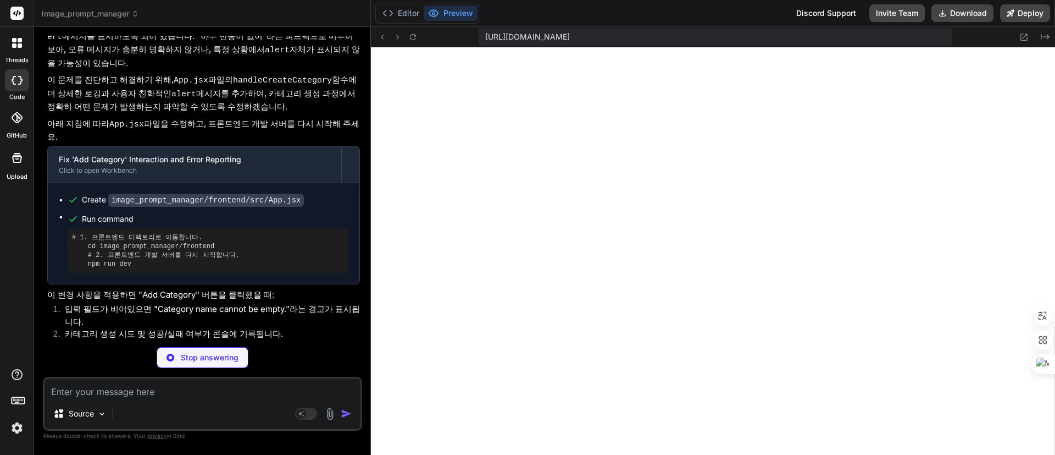
type textarea "x"
type textarea "}, }, })"
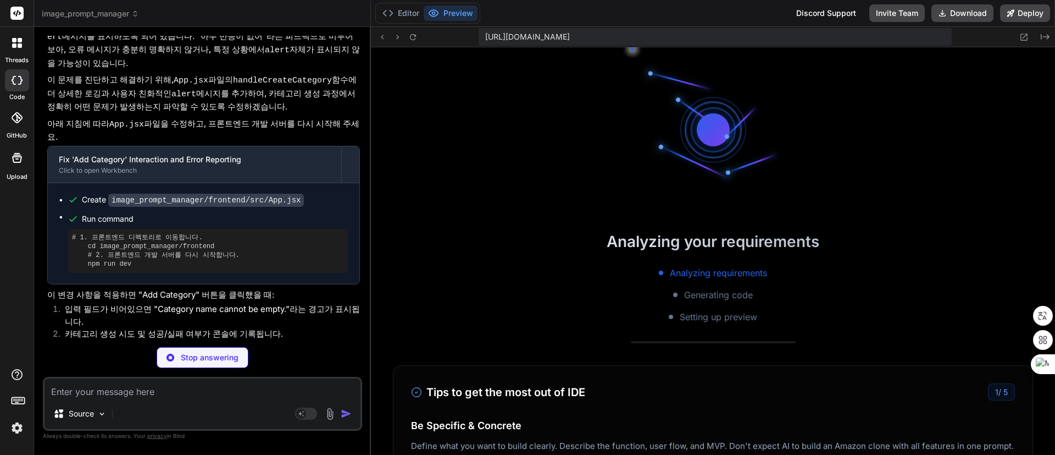
type textarea "x"
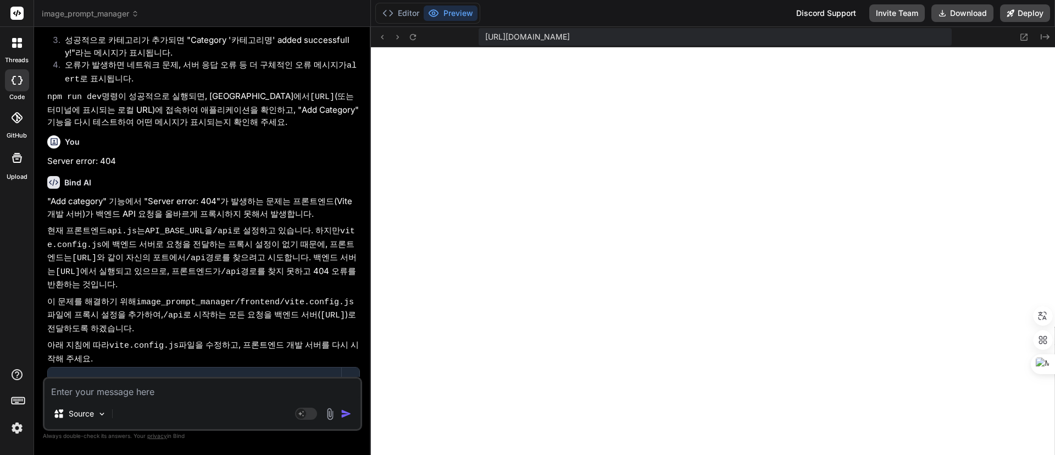
scroll to position [1880, 0]
click at [200, 387] on textarea at bounding box center [203, 388] width 316 height 20
paste textarea "Server error: 500"
type textarea "Server error: 500"
type textarea "x"
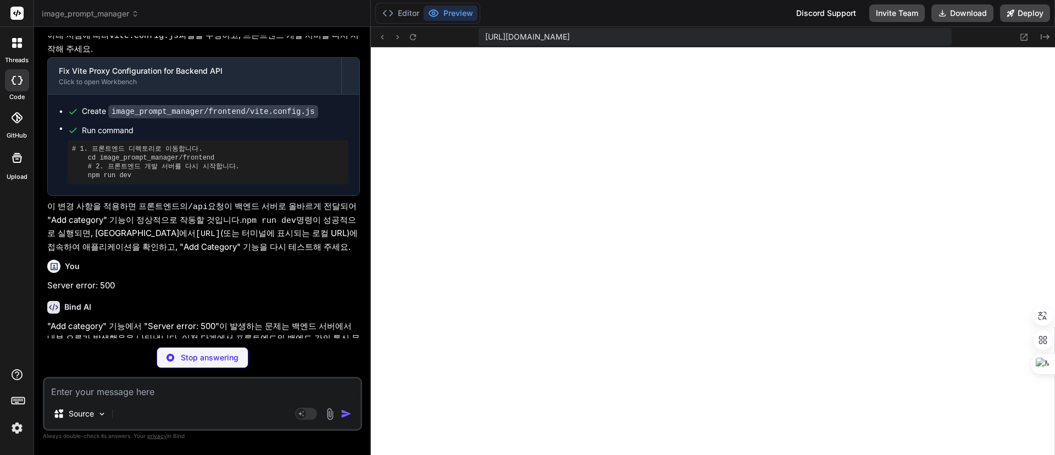
scroll to position [4141, 0]
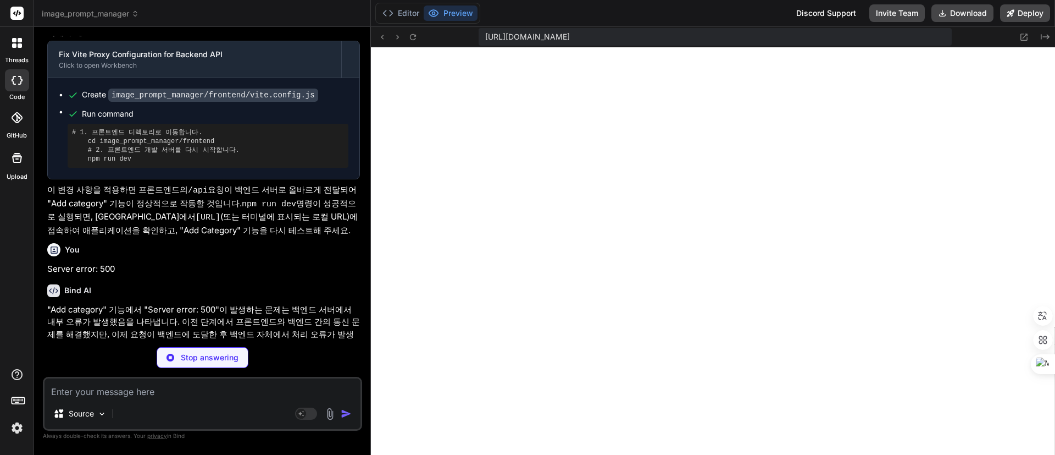
type textarea "x"
type textarea "</div> ); } export default App;"
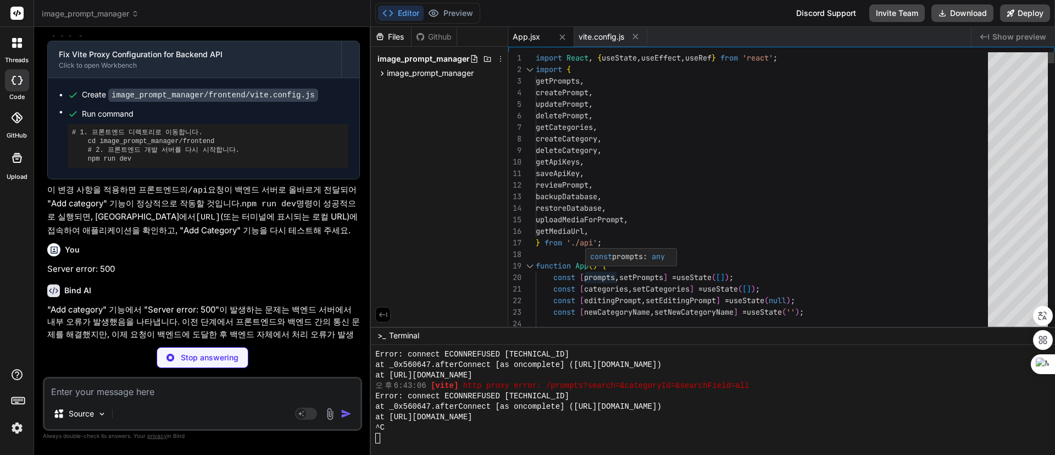
type textarea "x"
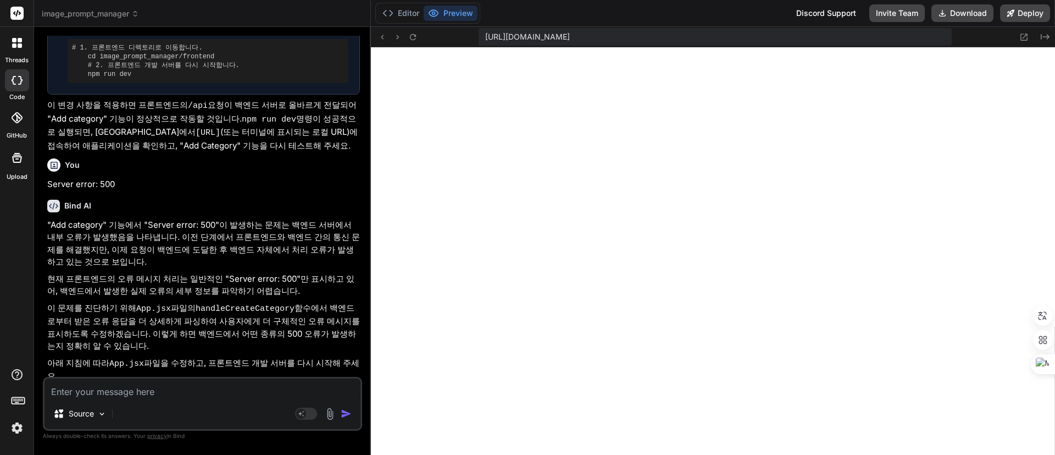
scroll to position [2872, 0]
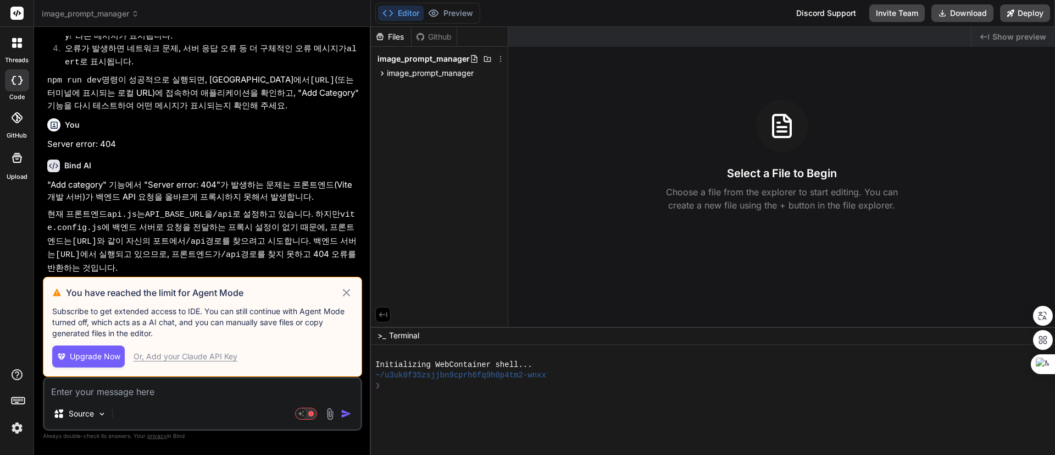
scroll to position [1781, 0]
click at [345, 293] on icon at bounding box center [346, 292] width 13 height 13
type textarea "x"
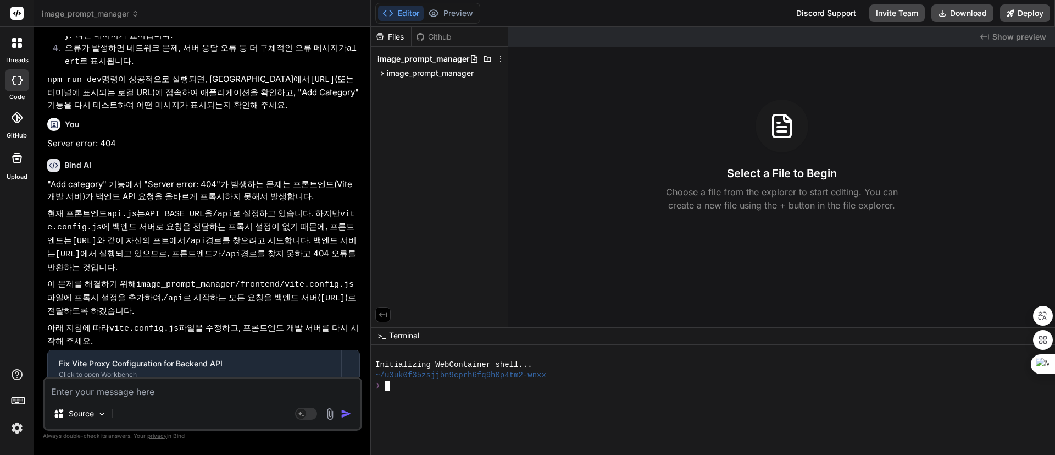
click at [614, 389] on div "❯" at bounding box center [707, 385] width 665 height 10
drag, startPoint x: 627, startPoint y: 381, endPoint x: 566, endPoint y: 392, distance: 62.0
click at [560, 392] on div at bounding box center [707, 396] width 665 height 10
type textarea "ㅊㅇ"
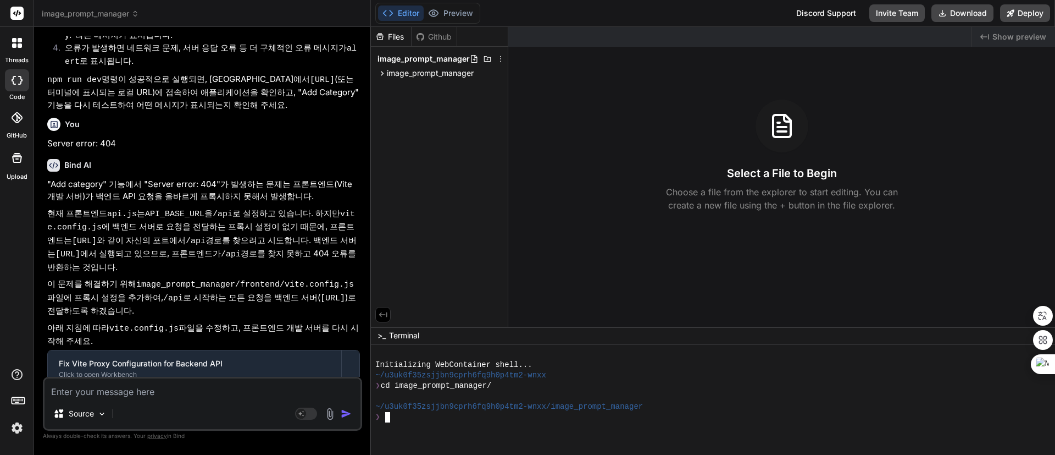
type textarea "cd backend && npm install && npm run start-detached && cd .. && cd frontend && …"
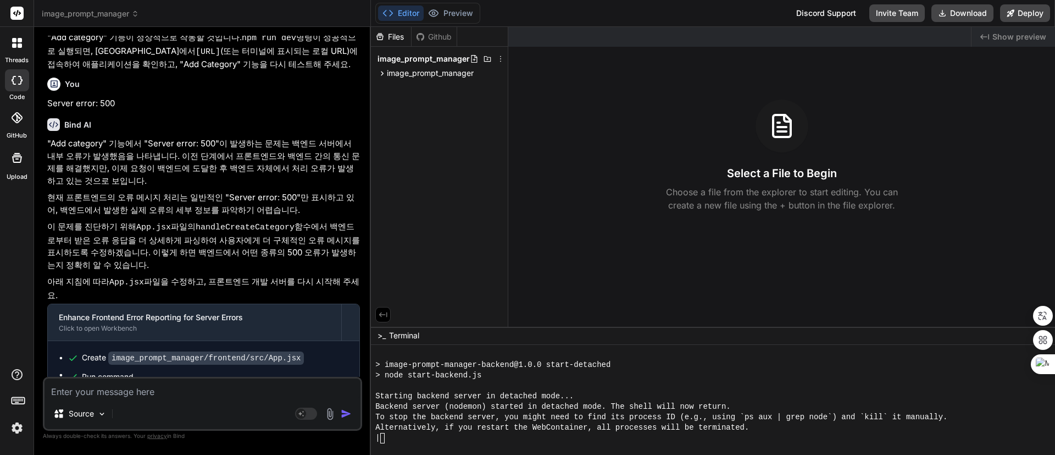
scroll to position [313, 0]
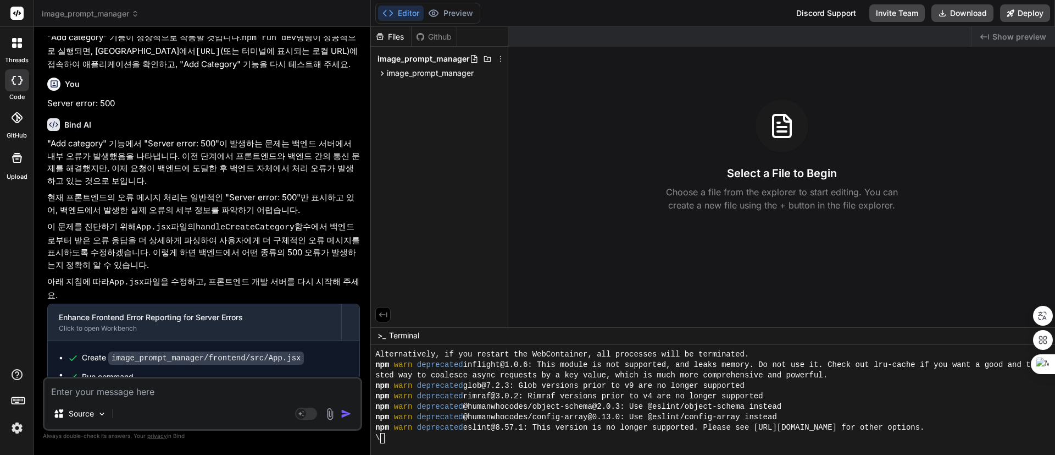
type textarea "x"
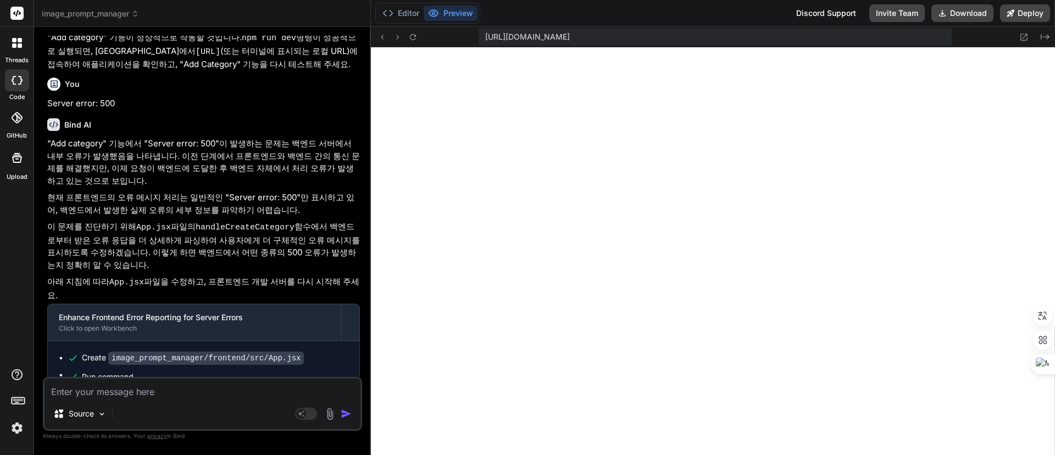
scroll to position [929, 0]
click at [165, 393] on textarea at bounding box center [203, 388] width 316 height 20
paste textarea "Server error 500:"
type textarea "Server error 500:"
type textarea "x"
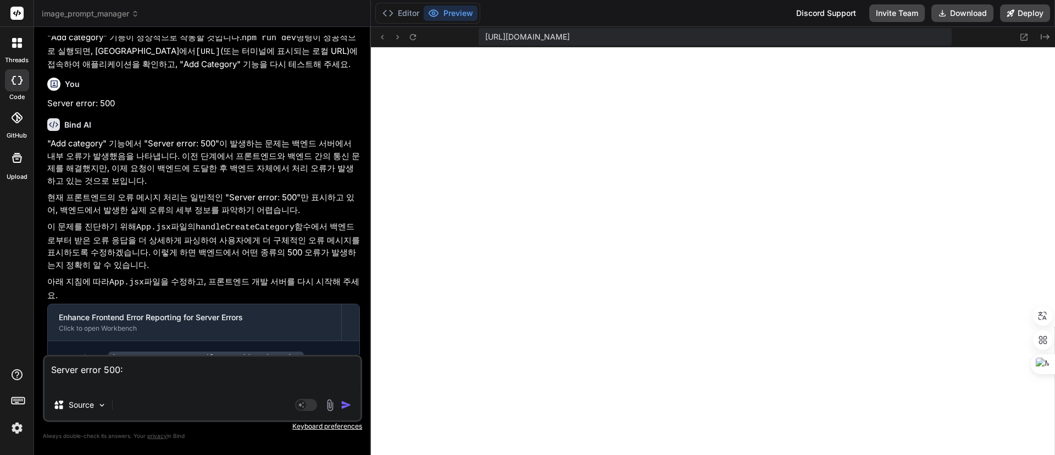
type textarea "Server error 500: r"
type textarea "x"
type textarea "Server error 500: rn"
type textarea "x"
type textarea "Server error 500: r"
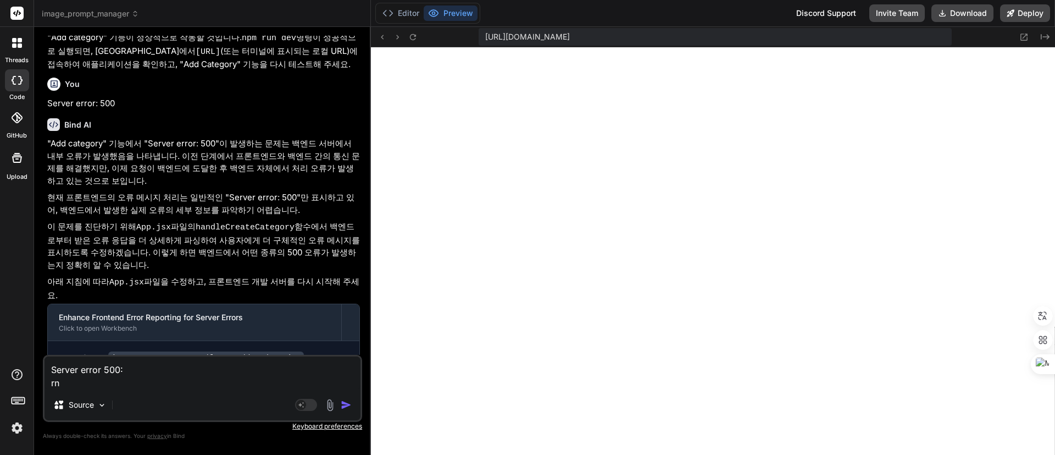
type textarea "x"
type textarea "Server error 500:"
type textarea "x"
type textarea "Server error 500: ㄱ"
type textarea "x"
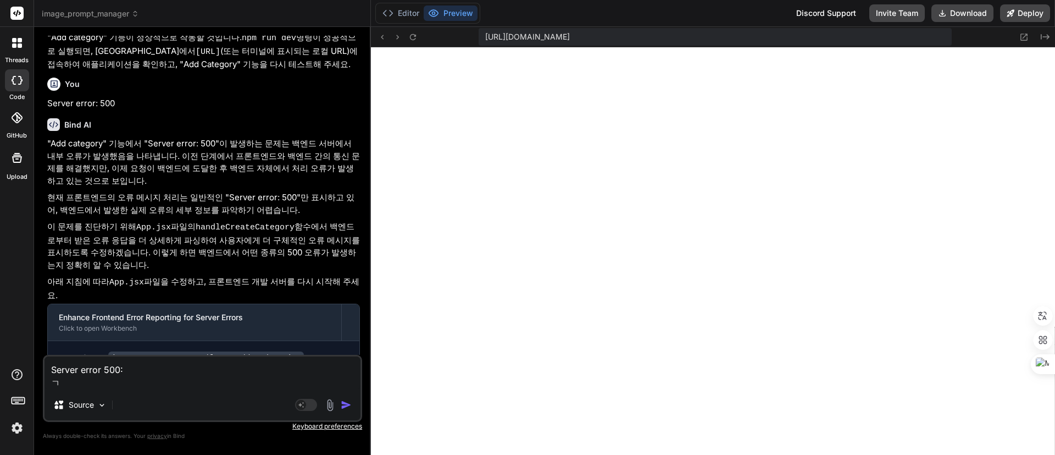
type textarea "Server error 500: 구"
type textarea "x"
type textarea "Server error 500: 궃"
type textarea "x"
type textarea "Server error 500: 구체"
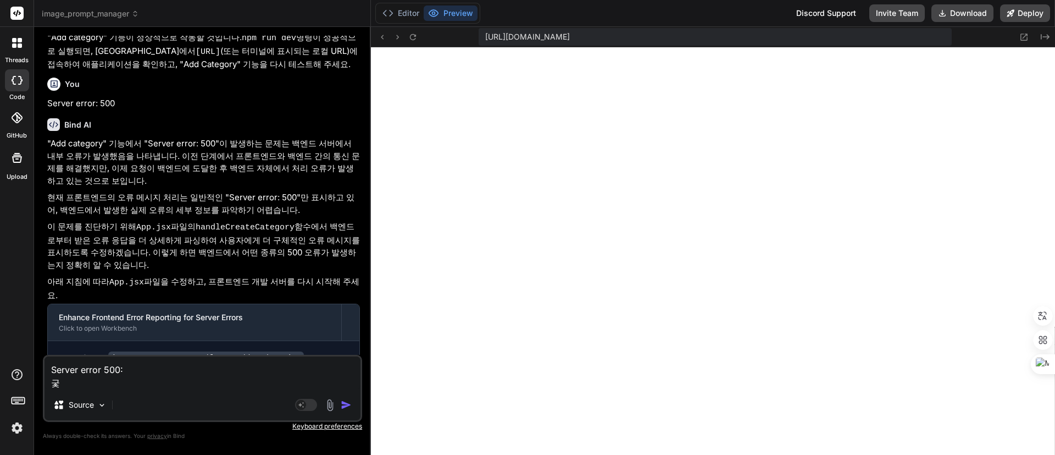
type textarea "x"
type textarea "Server error 500: 구쳊"
type textarea "x"
type textarea "Server error 500: 구체저"
type textarea "x"
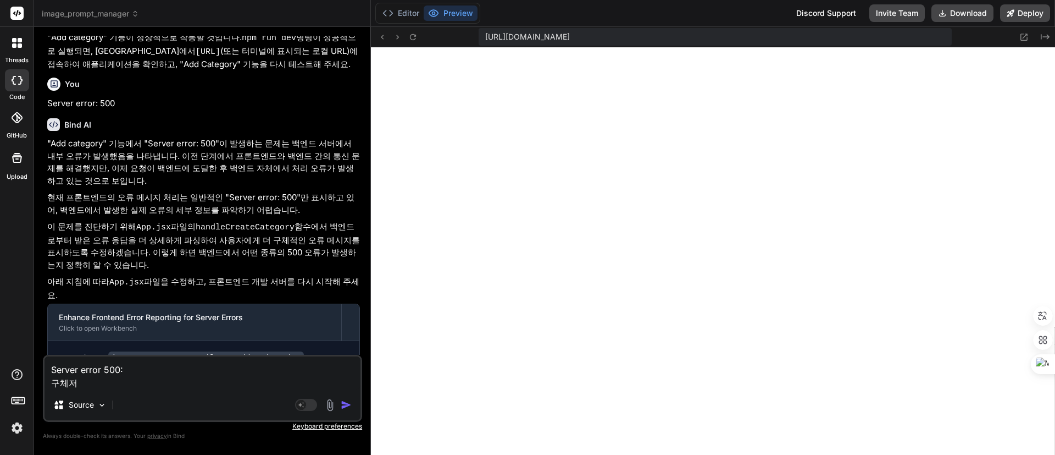
type textarea "Server error 500: 구체적"
type textarea "x"
type textarea "Server error 500: 구체적ㅇ"
type textarea "x"
type textarea "Server error 500: 구체적이"
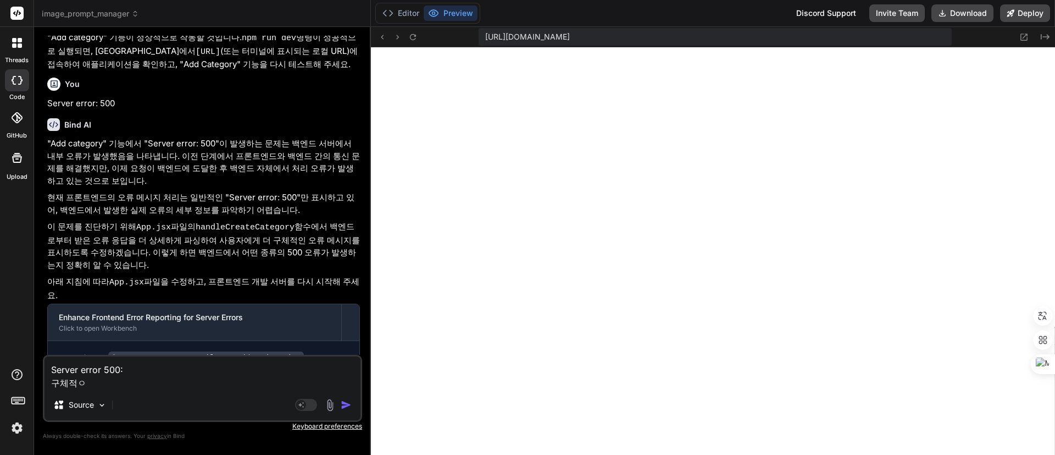
type textarea "x"
type textarea "Server error 500: 구체적인"
type textarea "x"
type textarea "Server error 500: 구체적인"
type textarea "x"
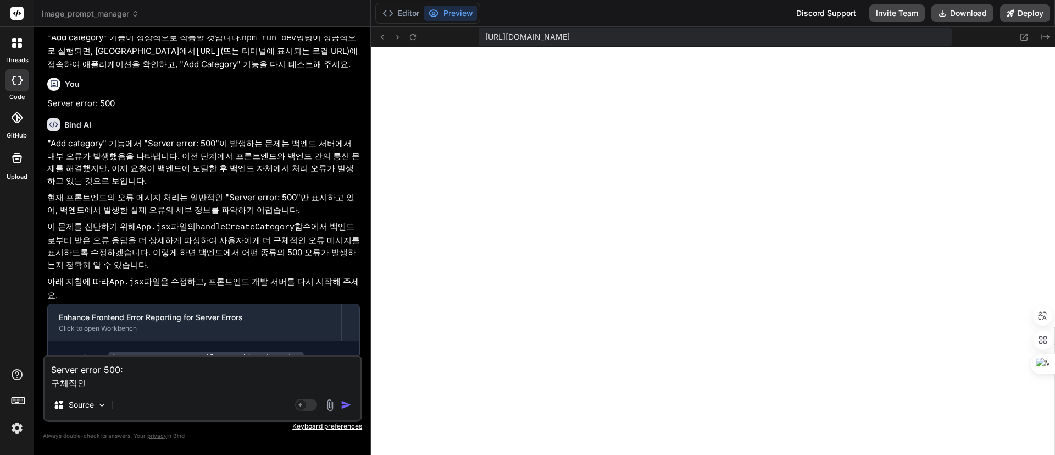
type textarea "Server error 500: 구체적인 ㅇ"
type textarea "x"
type textarea "Server error 500: 구체적인 에"
type textarea "x"
type textarea "Server error 500: 구체적인 엘"
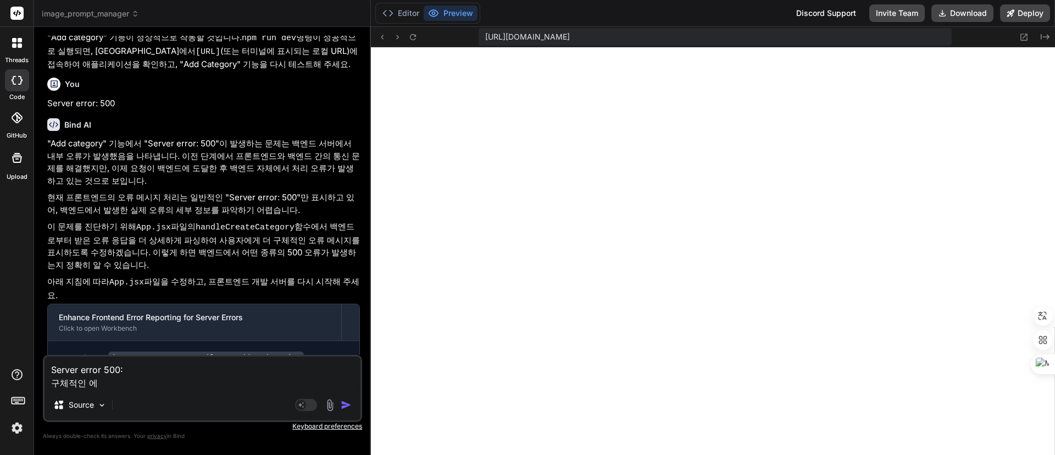
type textarea "x"
type textarea "Server error 500: 구체적인 에러"
type textarea "x"
type textarea "Server error 500: 구체적인 에러"
type textarea "x"
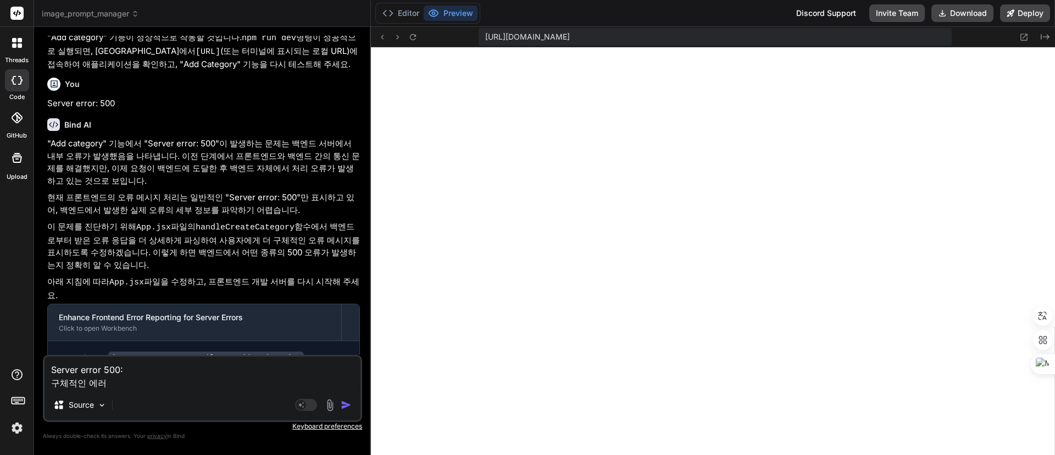
type textarea "Server error 500: 구체적인 에러 ㅁ"
type textarea "x"
type textarea "Server error 500: 구체적인 에러 메"
type textarea "x"
type textarea "Server error 500: 구체적인 에러 멧"
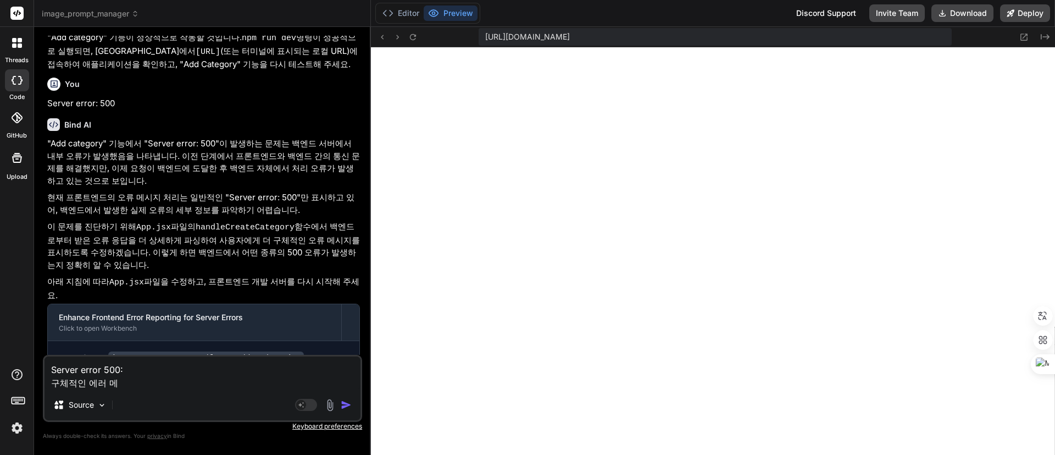
type textarea "x"
type textarea "Server error 500: 구체적인 에러 메세"
type textarea "x"
type textarea "Server error 500: 구체적인 에러 메셎"
type textarea "x"
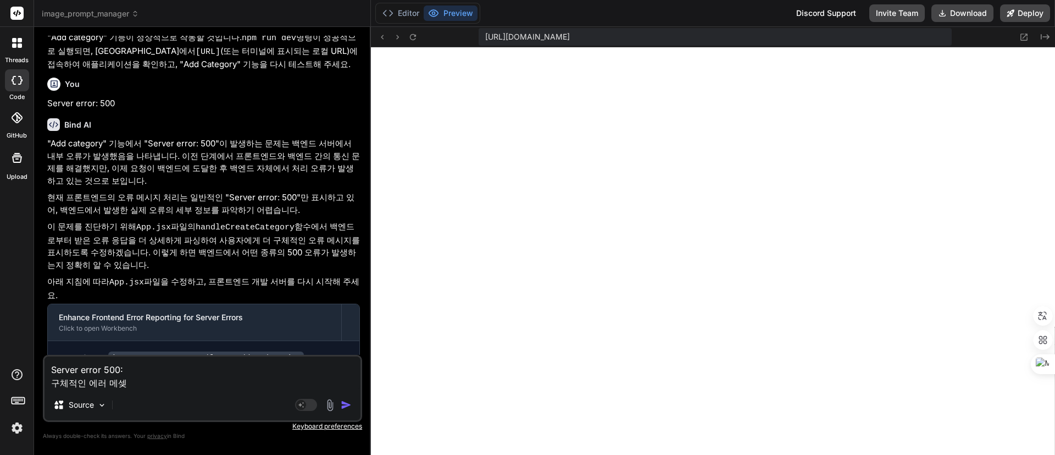
type textarea "Server error 500: 구체적인 에러 메세지"
type textarea "x"
type textarea "Server error 500: 구체적인 에러 메세지"
type textarea "x"
type textarea "Server error 500: 구체적인 에러 메세지 ㅇ"
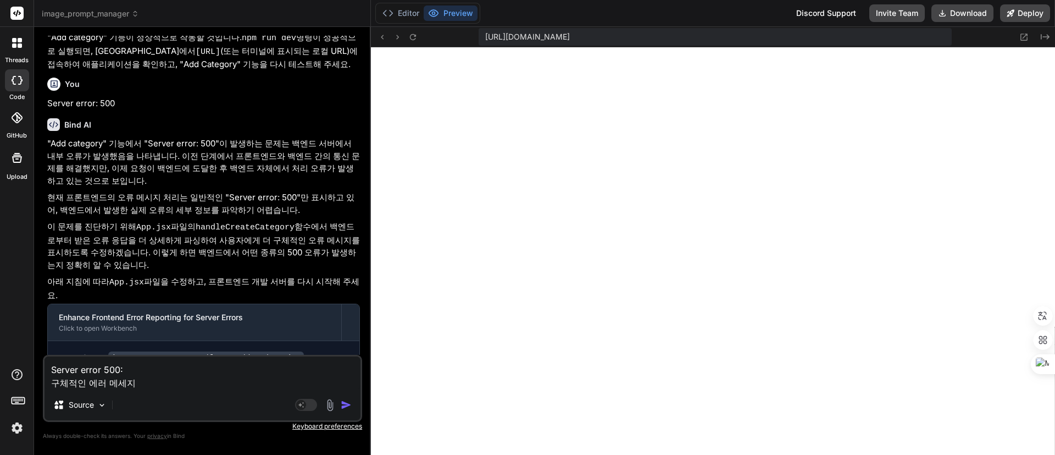
type textarea "x"
type textarea "Server error 500: 구체적인 에러 메세지 아"
type textarea "x"
type textarea "Server error 500: 구체적인 에러 메세지 안"
type textarea "x"
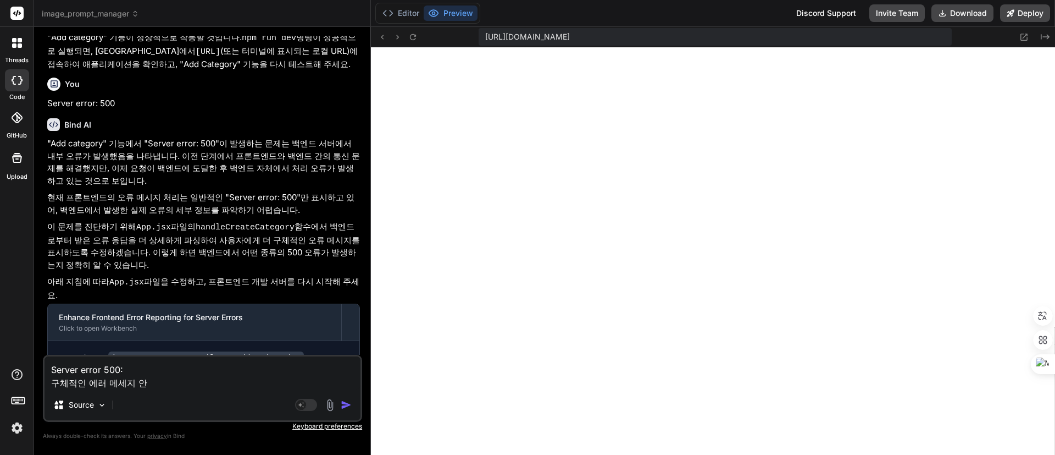
type textarea "Server error 500: 구체적인 에러 메세지 안ㄴ"
type textarea "x"
type textarea "Server error 500: 구체적인 에러 메세지 안나"
type textarea "x"
type textarea "Server error 500: 구체적인 에러 메세지 안낭"
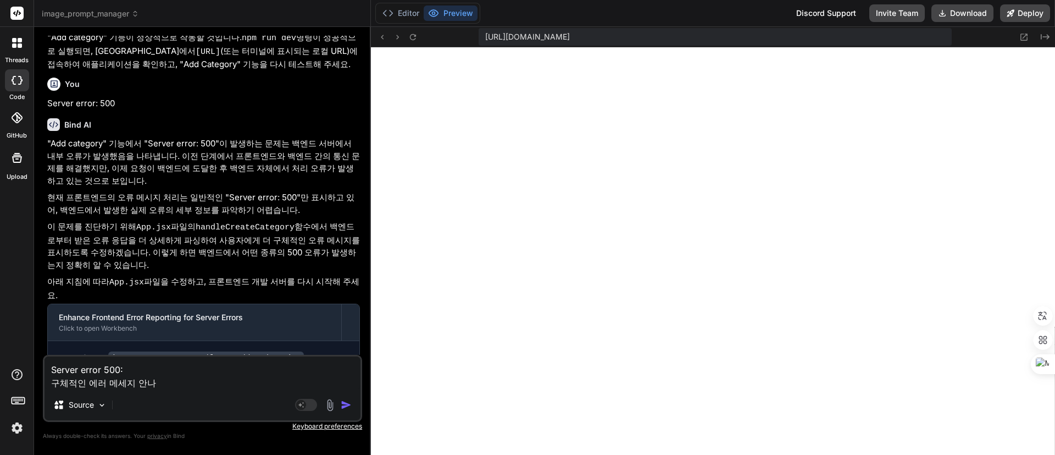
type textarea "x"
type textarea "Server error 500: 구체적인 에러 메세지 안나오"
type textarea "x"
type textarea "Server error 500: 구체적인 에러 메세지 안나와"
type textarea "x"
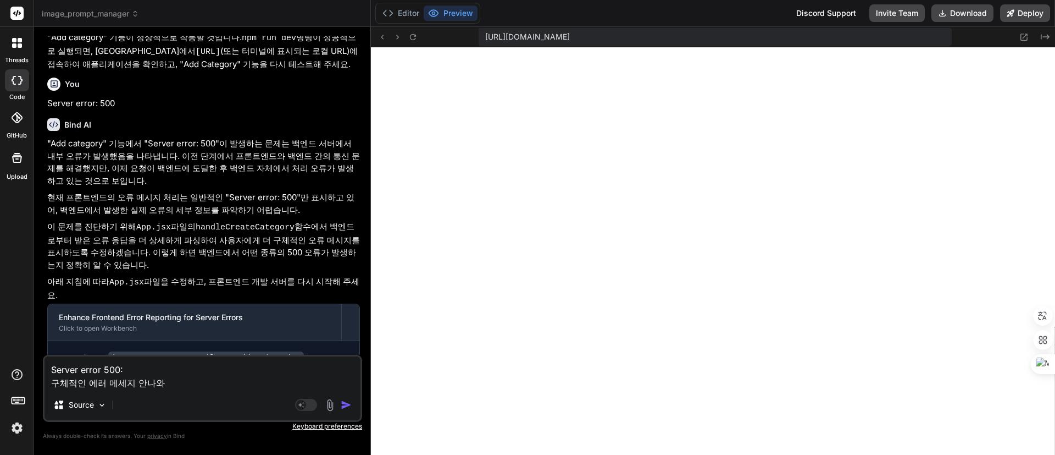
type textarea "Server error 500: 구체적인 에러 메세지 안나와."
type textarea "x"
type textarea "Server error 500: 구체적인 에러 메세지 안나와."
type textarea "x"
type textarea "Server error 500: 구체적인 에러 메세지 안나와. ㅇ"
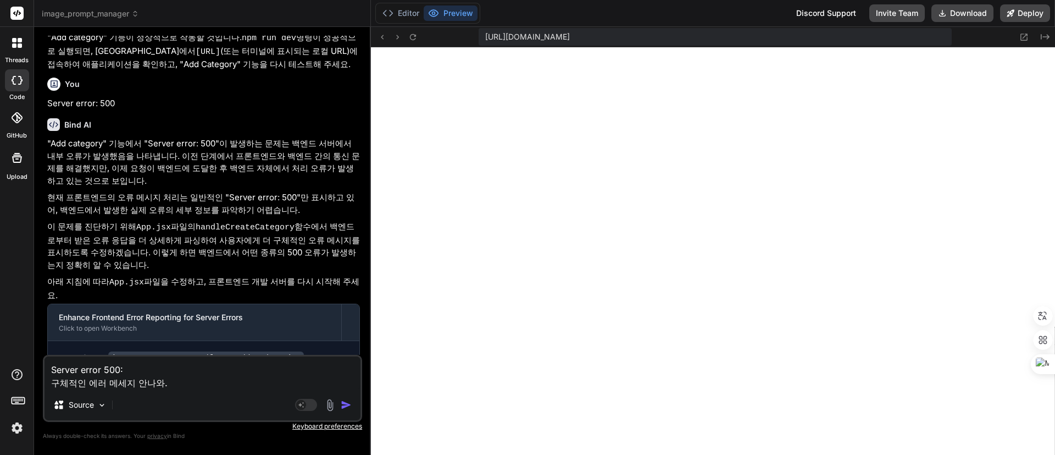
type textarea "x"
type textarea "Server error 500: 구체적인 에러 메세지 안나와. 아"
type textarea "x"
type textarea "Server error 500: 구체적인 에러 메세지 안나와. 알"
type textarea "x"
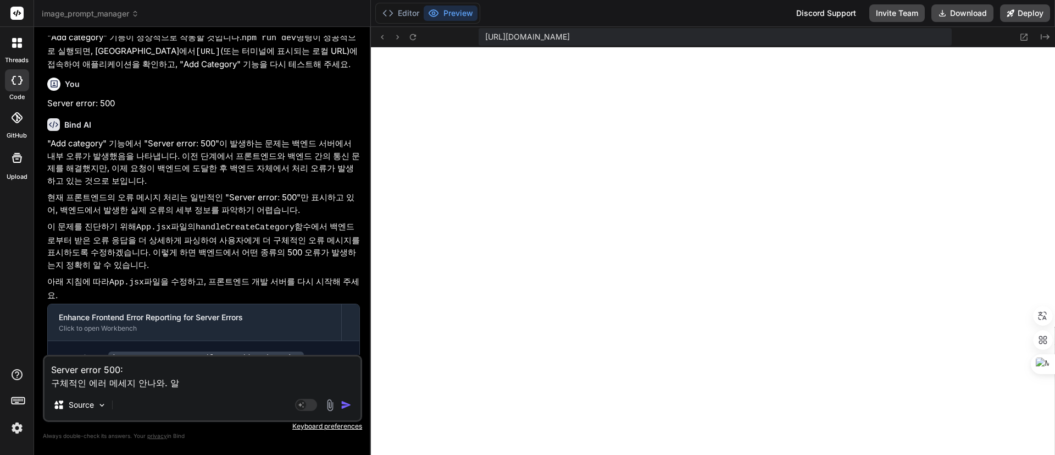
type textarea "Server error 500: 구체적인 에러 메세지 안나와. 아래"
type textarea "x"
type textarea "Server error 500: 구체적인 에러 메세지 안나와. 아래"
type textarea "x"
type textarea "Server error 500: 구체적인 에러 메세지 안나와. 아래 ㅇ"
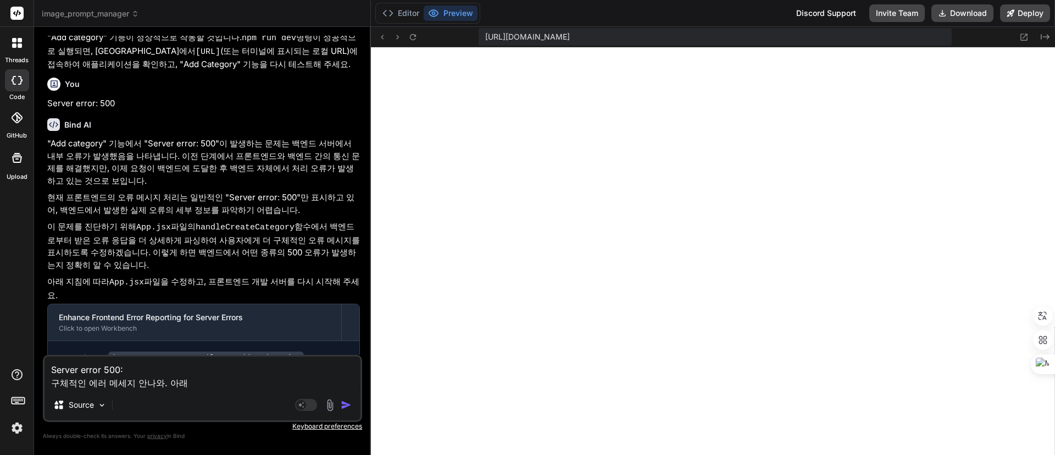
type textarea "x"
type textarea "Server error 500: 구체적인 에러 메세지 안나와. 아래 이"
type textarea "x"
type textarea "Server error 500: 구체적인 에러 메세지 안나와. 아래 있"
type textarea "x"
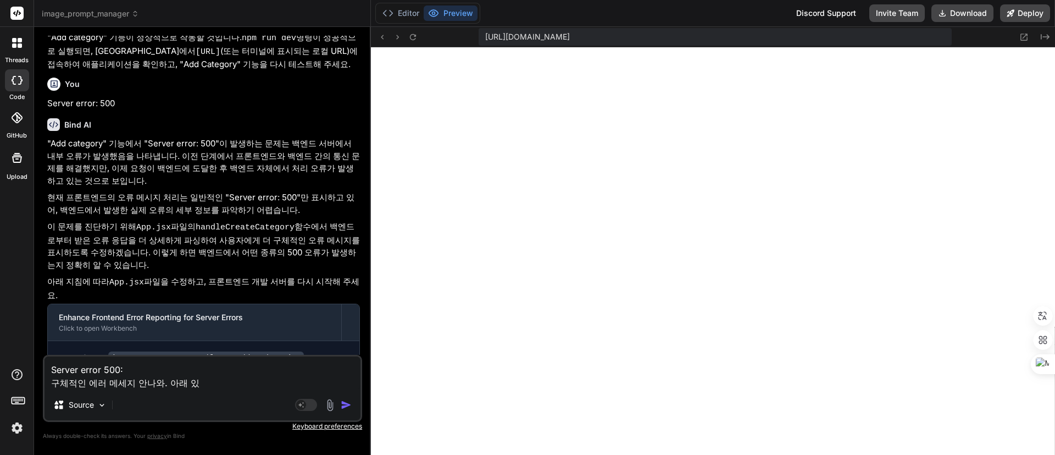
type textarea "Server error 500: 구체적인 에러 메세지 안나와. 아래 있ㄴ"
type textarea "x"
type textarea "Server error 500: 구체적인 에러 메세지 안나와. 아래 있느"
type textarea "x"
type textarea "Server error 500: 구체적인 에러 메세지 안나와. 아래 있는"
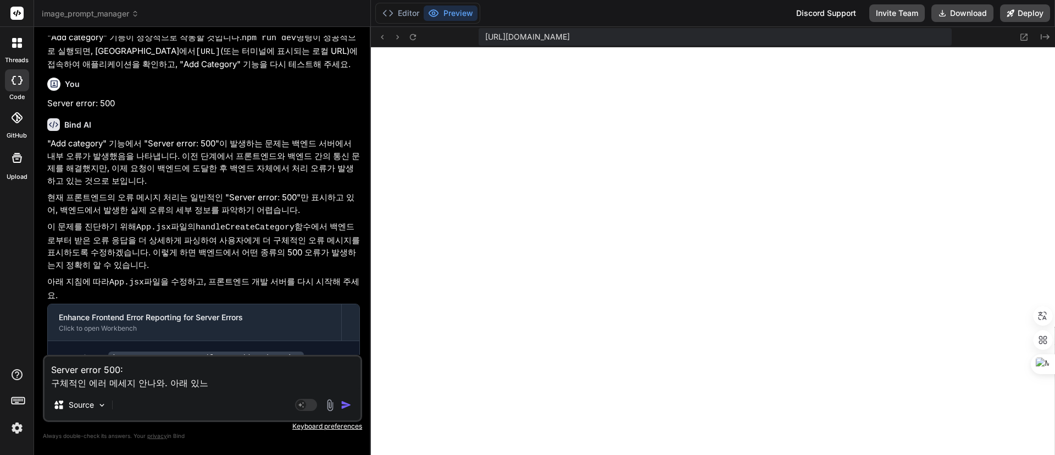
type textarea "x"
type textarea "Server error 500: 구체적인 에러 메세지 안나와. 아래 있는"
type textarea "x"
type textarea "Server error 500: 구체적인 에러 메세지 안나와. 아래 있는 ㅋ"
type textarea "x"
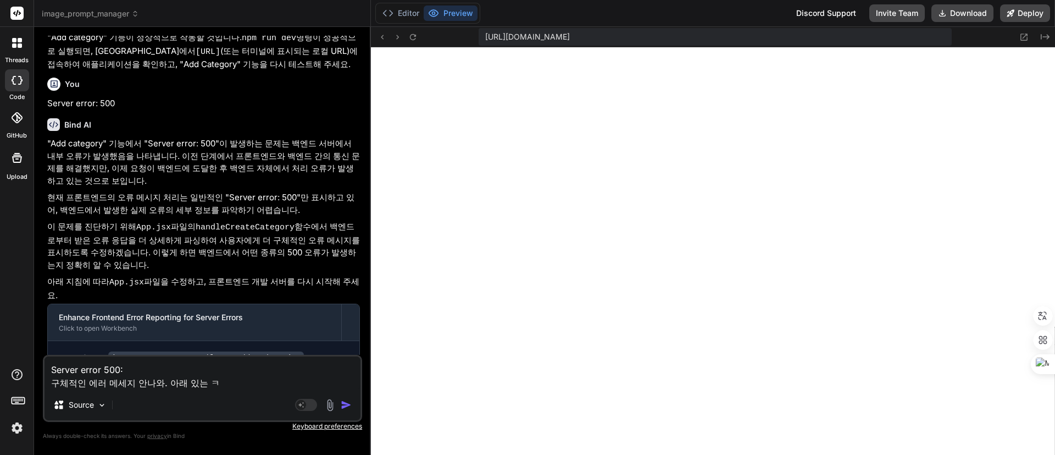
type textarea "Server error 500: 구체적인 에러 메세지 안나와. 아래 있는 코"
type textarea "x"
type textarea "Server error 500: 구체적인 에러 메세지 안나와. 아래 있는 콛"
type textarea "x"
type textarea "Server error 500: 구체적인 에러 메세지 안나와. 아래 있는 코드"
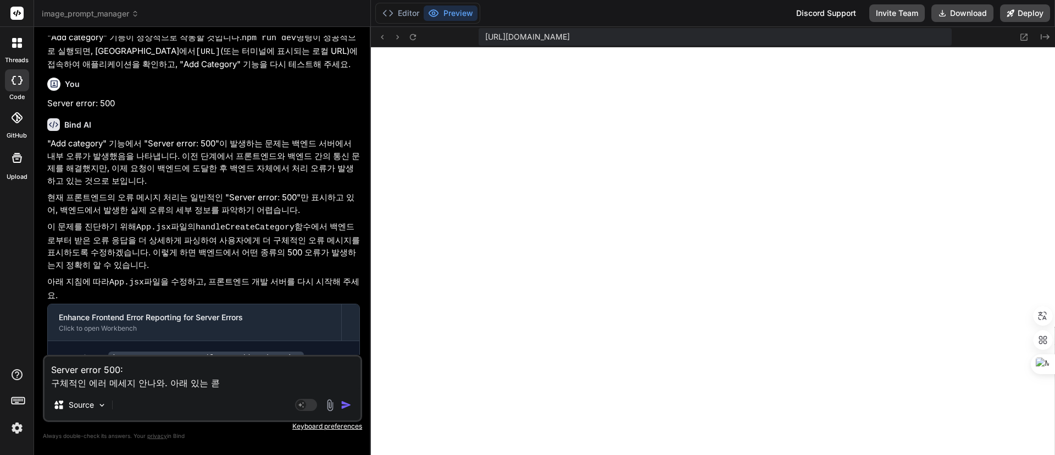
type textarea "x"
type textarea "Server error 500: 구체적인 에러 메세지 안나와. 아래 있는 코드"
type textarea "x"
type textarea "Server error 500: 구체적인 에러 메세지 안나와. 아래 있는 코드 ㅊ"
type textarea "x"
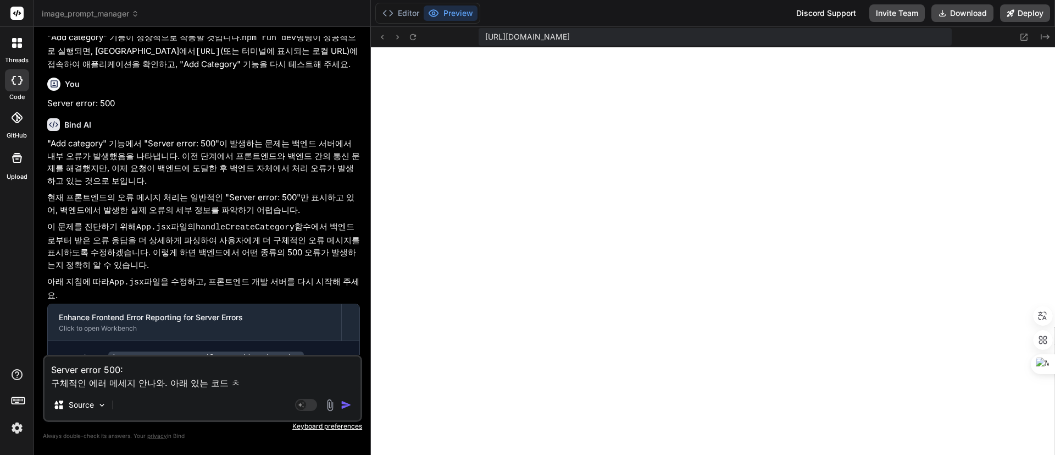
type textarea "Server error 500: 구체적인 에러 메세지 안나와. 아래 있는 코드 처"
type textarea "x"
type textarea "Server error 500: 구체적인 에러 메세지 안나와. 아래 있는 코드 첨"
type textarea "x"
type textarea "Server error 500: 구체적인 에러 메세지 안나와. 아래 있는 코드 첨ㅂ"
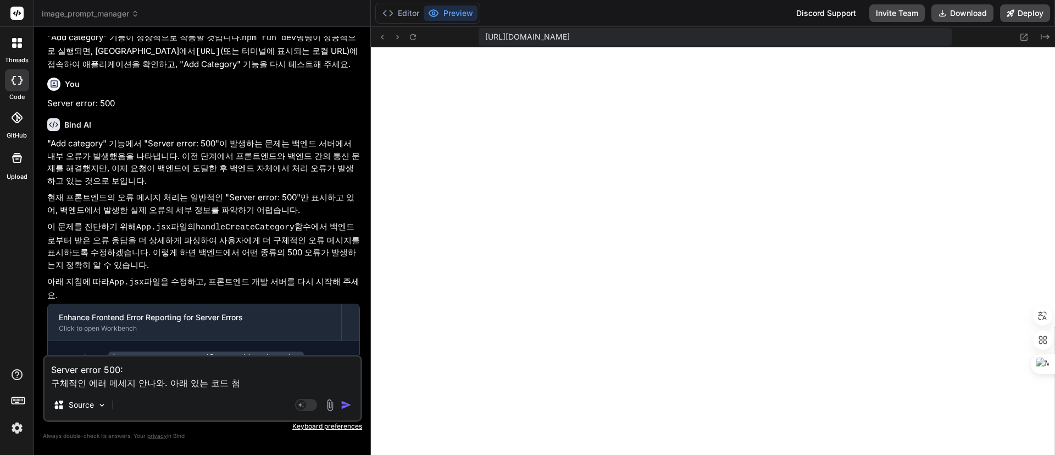
type textarea "x"
type textarea "Server error 500: 구체적인 에러 메세지 안나와. 아래 있는 코드 첨부"
type textarea "x"
type textarea "Server error 500: 구체적인 에러 메세지 안나와. 아래 있는 코드 첨붛"
type textarea "x"
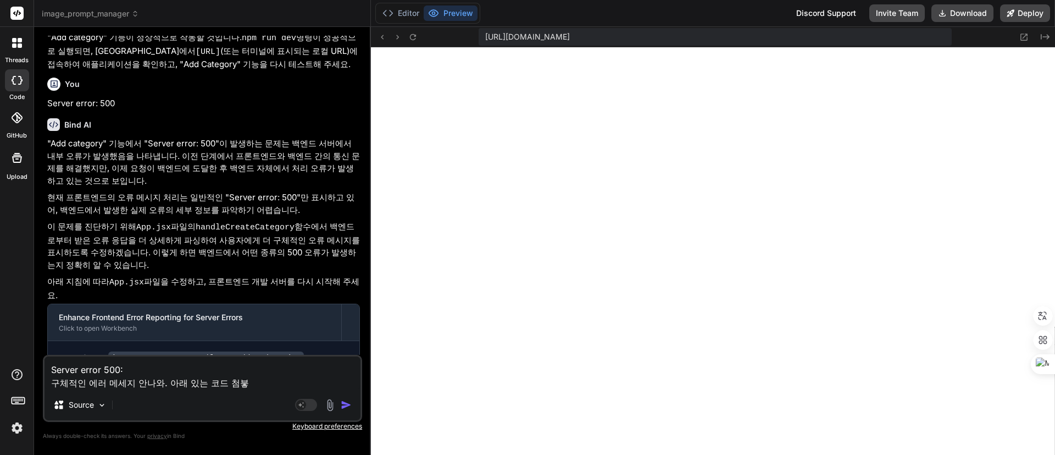
type textarea "Server error 500: 구체적인 에러 메세지 안나와. 아래 있는 코드 첨부해"
type textarea "x"
type textarea "Server error 500: 구체적인 에러 메세지 안나와. 아래 있는 코드 첨부햇"
type textarea "x"
type textarea "Server error 500: 구체적인 에러 메세지 안나와. 아래 있는 코드 첨부해서"
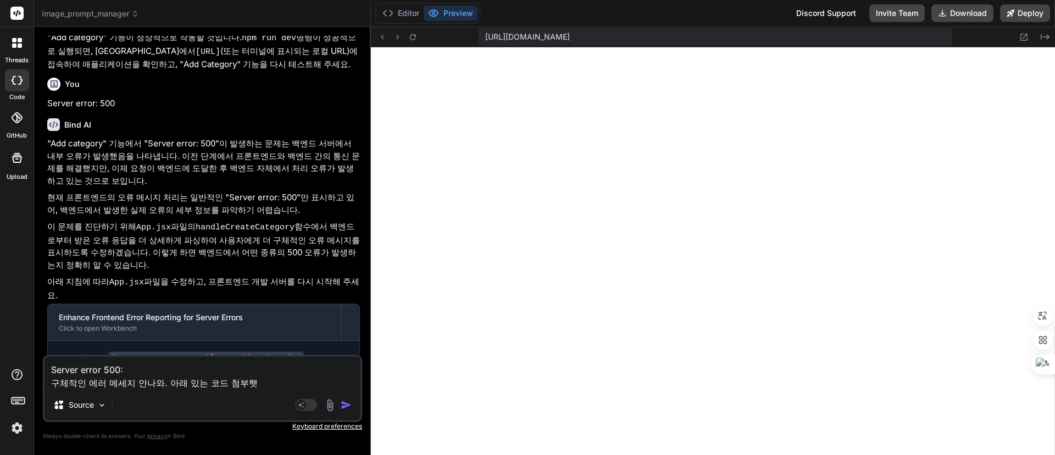
type textarea "x"
type textarea "Server error 500: 구체적인 에러 메세지 안나와. 아래 있는 코드 첨부해서"
type textarea "x"
type textarea "Server error 500: 구체적인 에러 메세지 안나와. 아래 있는 코드 첨부해서 ㄷ"
type textarea "x"
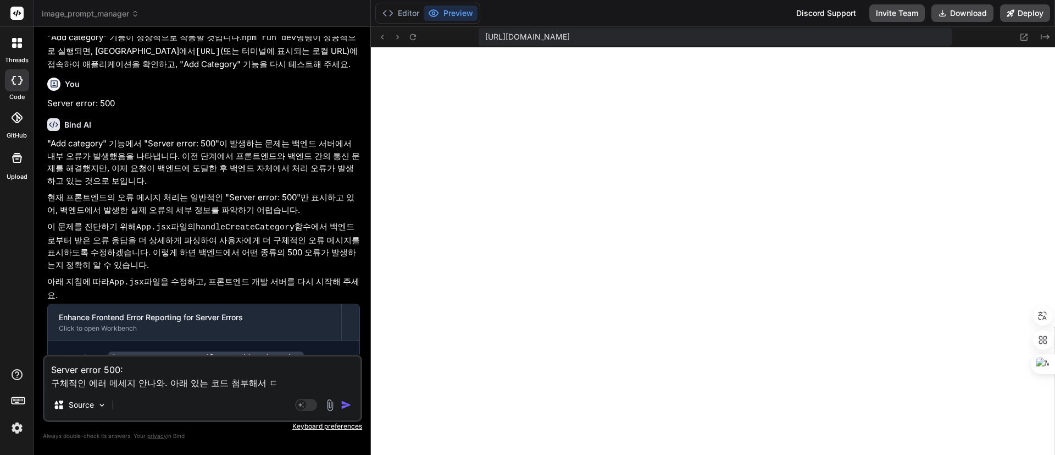
type textarea "Server error 500: 구체적인 에러 메세지 안나와. 아래 있는 코드 첨부해서 다"
type textarea "x"
type textarea "Server error 500: 구체적인 에러 메세지 안나와. 아래 있는 코드 첨부해서 닷"
type textarea "x"
type textarea "Server error 500: 구체적인 에러 메세지 안나와. 아래 있는 코드 첨부해서 다시"
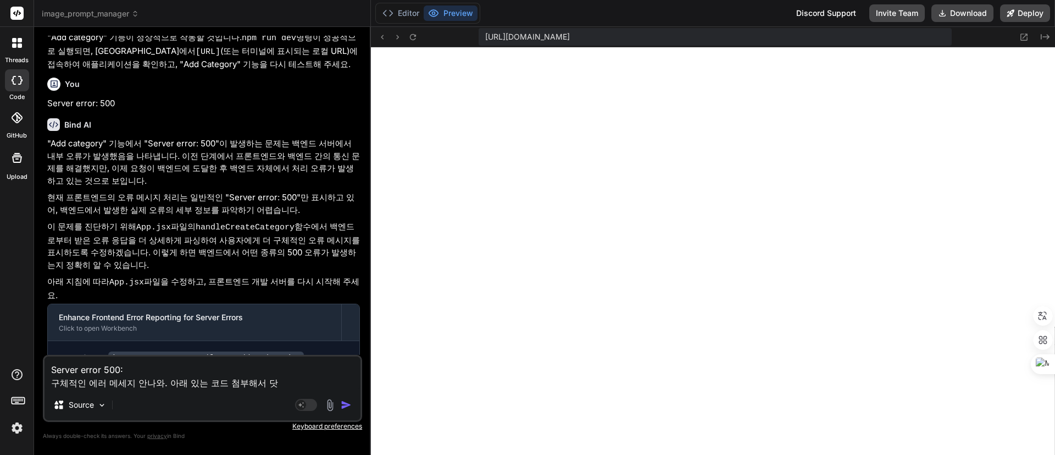
type textarea "x"
type textarea "Server error 500: 구체적인 에러 메세지 안나와. 아래 있는 코드 첨부해서 다시"
type textarea "x"
type textarea "Server error 500: 구체적인 에러 메세지 안나와. 아래 있는 코드 첨부해서 다시 ㅎ"
type textarea "x"
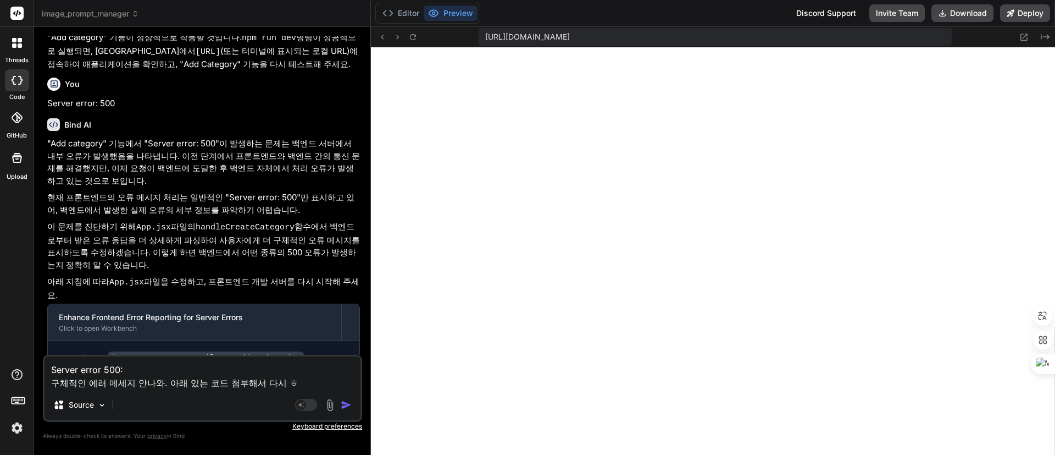
type textarea "Server error 500: 구체적인 에러 메세지 안나와. 아래 있는 코드 첨부해서 다시 호"
type textarea "x"
type textarea "Server error 500: 구체적인 에러 메세지 안나와. 아래 있는 코드 첨부해서 다시 화"
type textarea "x"
type textarea "Server error 500: 구체적인 에러 메세지 안나와. 아래 있는 코드 첨부해서 다시 확"
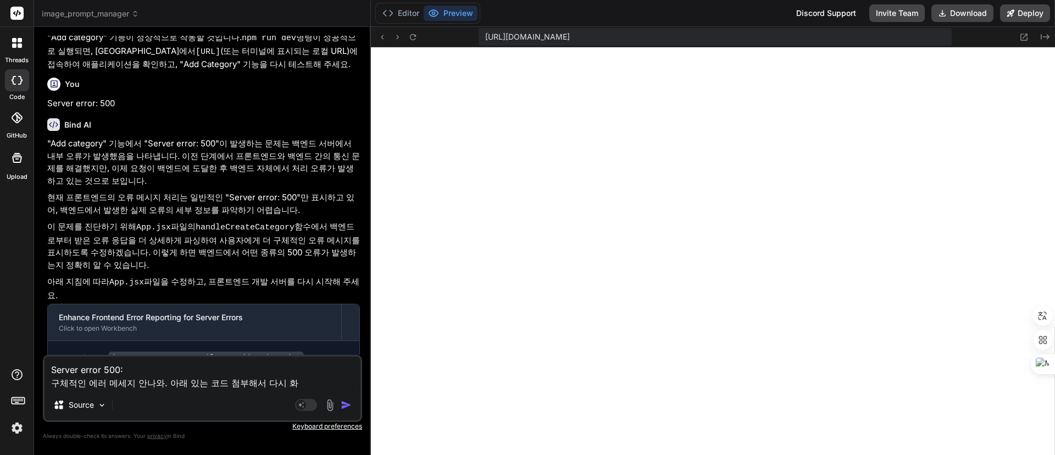
type textarea "x"
type textarea "Server error 500: 구체적인 에러 메세지 안나와. 아래 있는 코드 첨부해서 다시 확ㅇ"
type textarea "x"
type textarea "Server error 500: 구체적인 에러 메세지 안나와. 아래 있는 코드 첨부해서 다시 확이"
type textarea "x"
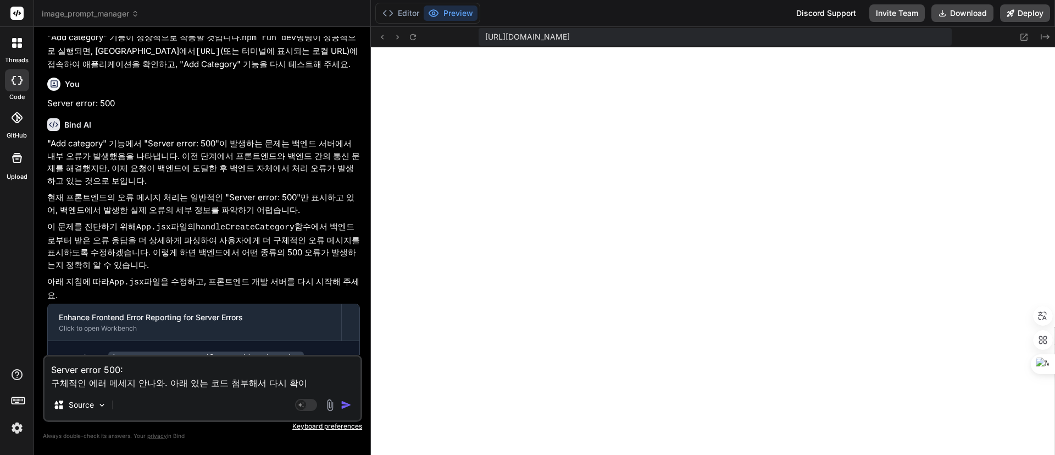
type textarea "Server error 500: 구체적인 에러 메세지 안나와. 아래 있는 코드 첨부해서 다시 확인"
type textarea "x"
type textarea "Server error 500: 구체적인 에러 메세지 안나와. 아래 있는 코드 첨부해서 다시 확읺"
type textarea "x"
type textarea "Server error 500: 구체적인 에러 메세지 안나와. 아래 있는 코드 첨부해서 다시 확인해"
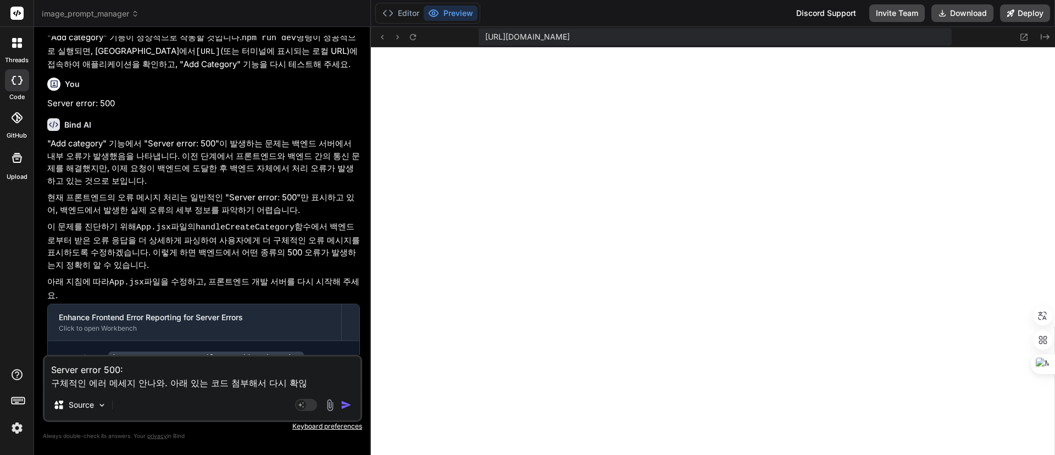
type textarea "x"
type textarea "Server error 500: 구체적인 에러 메세지 안나와. 아래 있는 코드 첨부해서 다시 확인해."
type textarea "x"
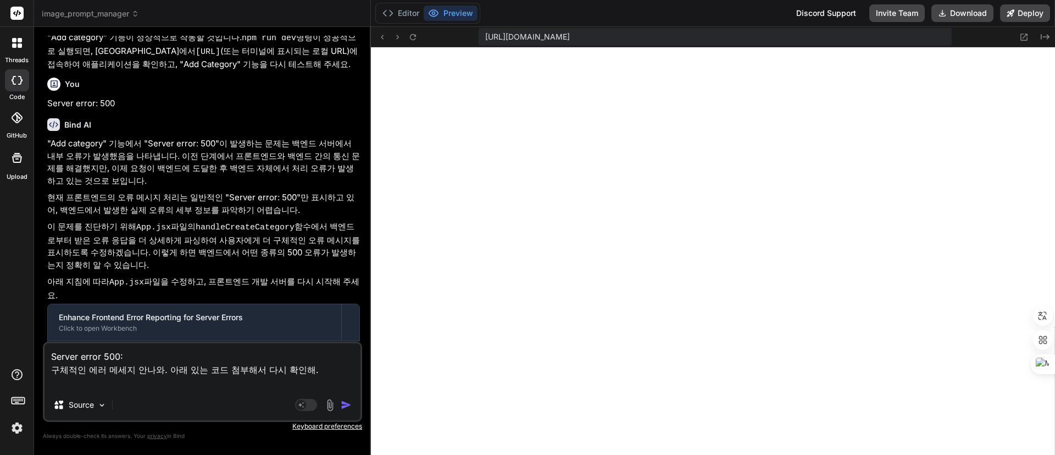
type textarea "Server error 500: 구체적인 에러 메세지 안나와. 아래 있는 코드 첨부해서 다시 확인해."
type textarea "x"
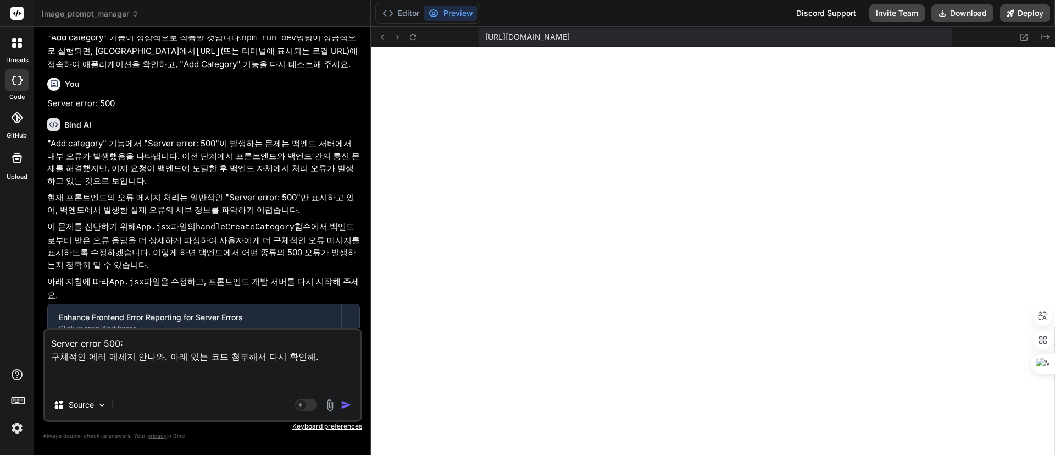
click at [116, 383] on textarea "Server error 500: 구체적인 에러 메세지 안나와. 아래 있는 코드 첨부해서 다시 확인해." at bounding box center [203, 359] width 316 height 59
paste textarea "import React, { useState, useEffect, useRef } from 'react'; // Import useRef im…"
type textarea "Server error 500: 구체적인 에러 메세지 안나와. 아래 있는 코드 첨부해서 다시 확인해. import React, { useSta…"
type textarea "x"
select select
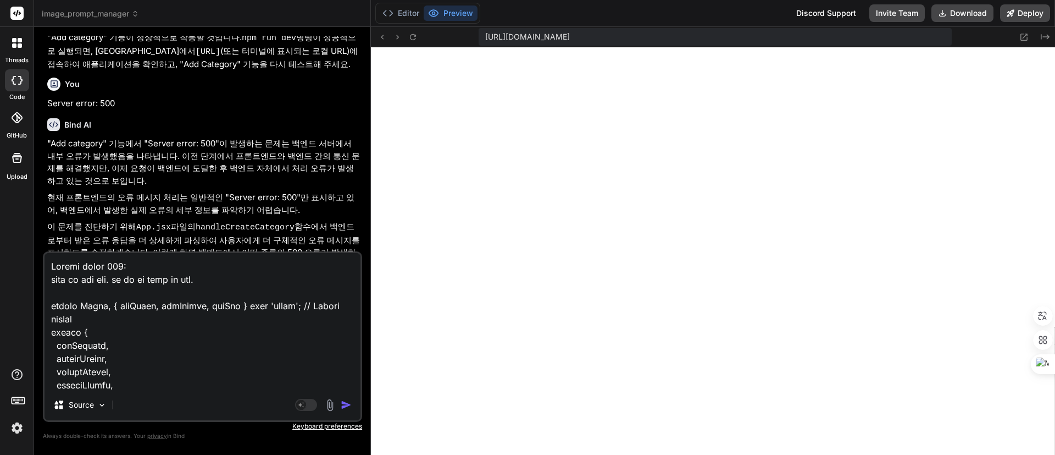
scroll to position [12255, 0]
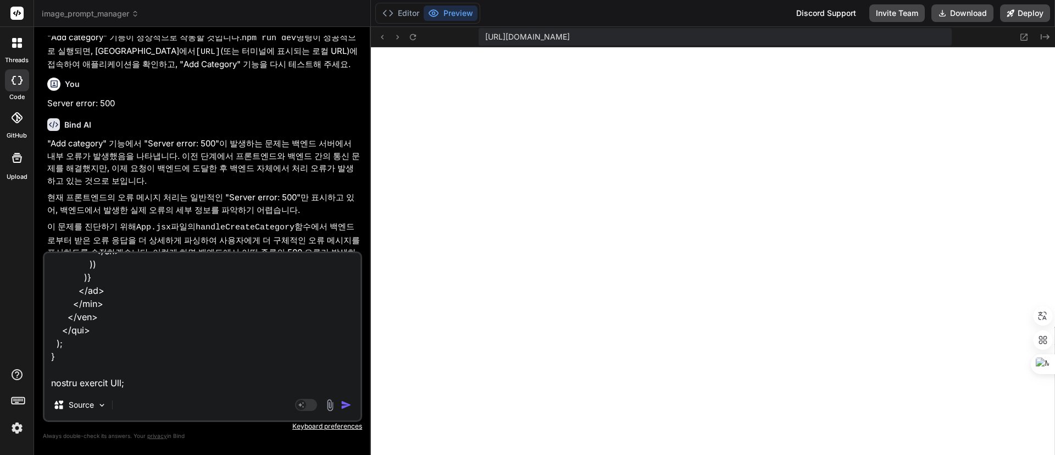
type textarea "x"
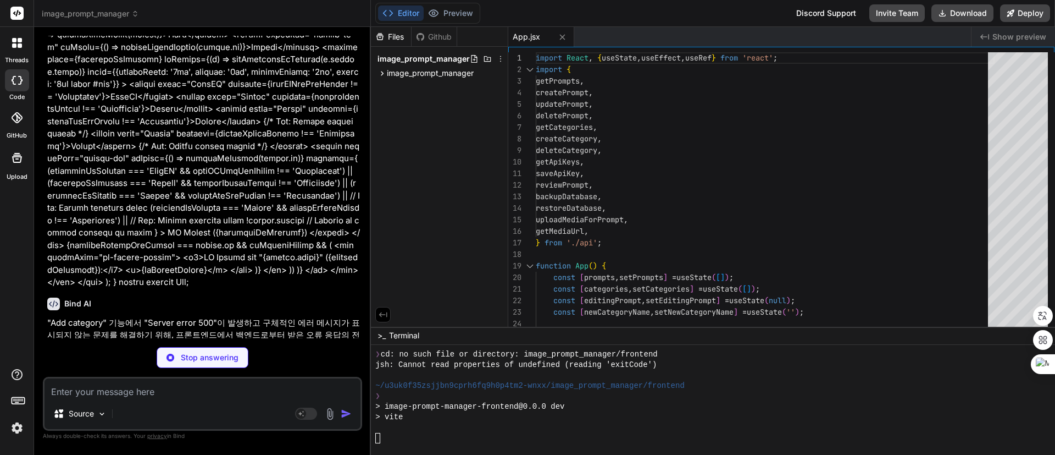
scroll to position [1117, 0]
type textarea "x"
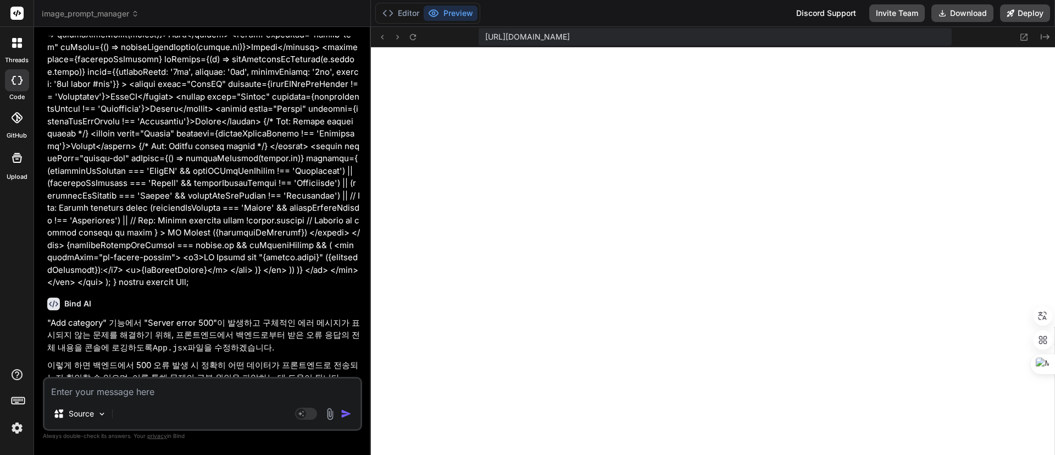
scroll to position [6648, 0]
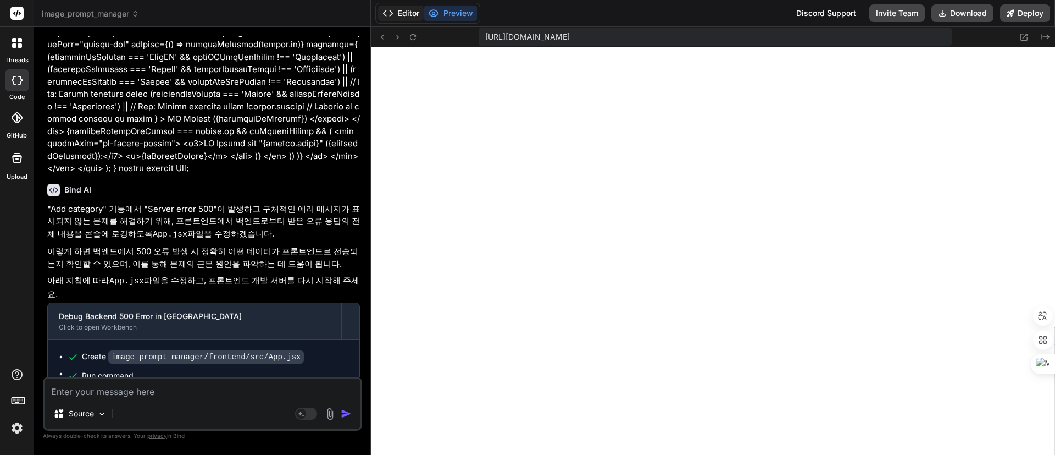
click at [400, 8] on button "Editor" at bounding box center [401, 12] width 46 height 15
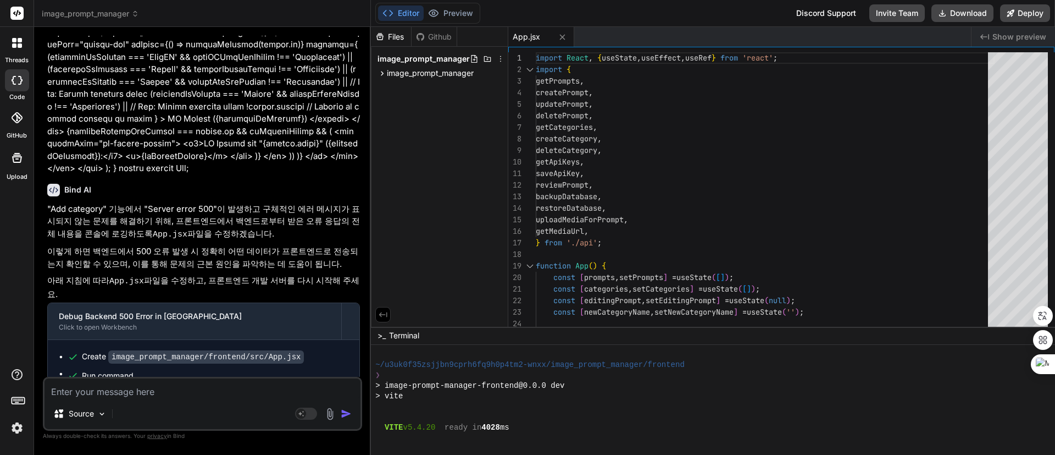
scroll to position [1216, 0]
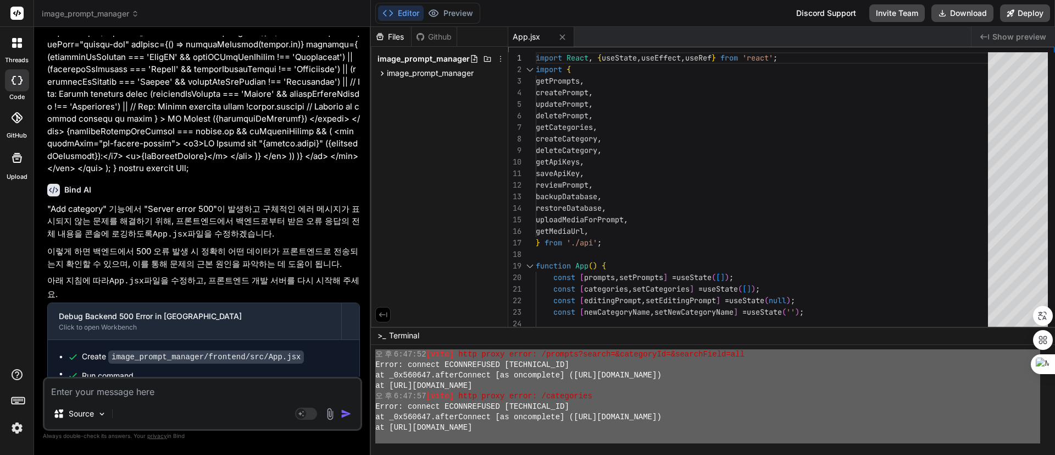
drag, startPoint x: 376, startPoint y: 397, endPoint x: 730, endPoint y: 463, distance: 360.0
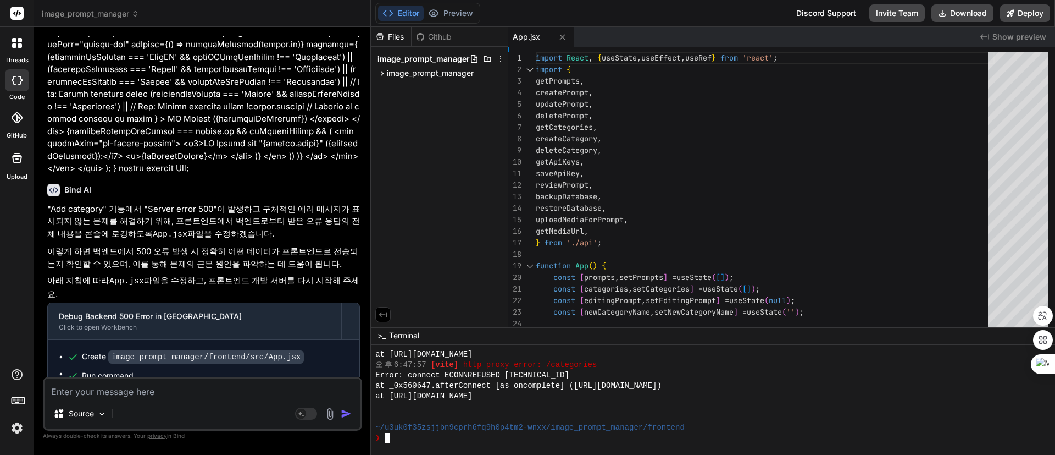
click at [146, 394] on textarea at bounding box center [203, 388] width 316 height 20
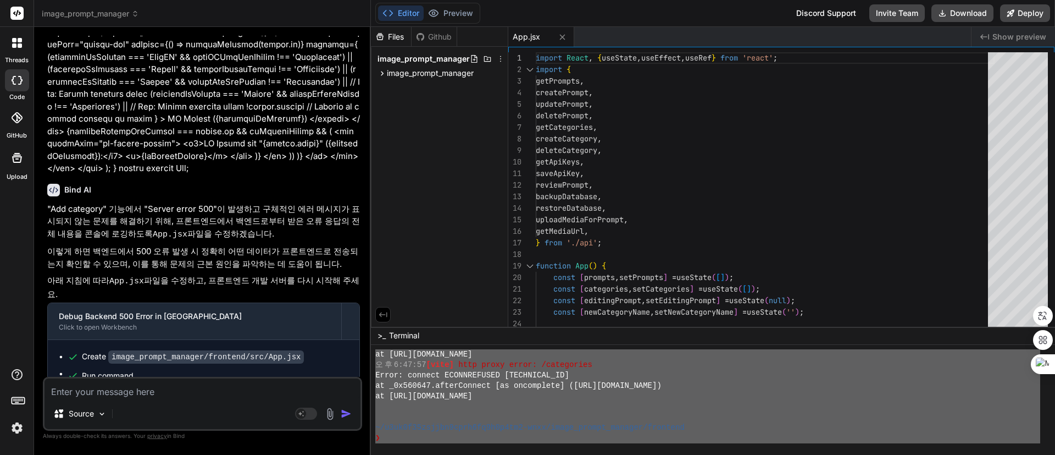
drag, startPoint x: 375, startPoint y: 365, endPoint x: 588, endPoint y: 493, distance: 247.8
type textarea "오후 6:47:52 [vite] http proxy error: /prompts?search=&categoryId=&searchField=al…"
click at [160, 391] on textarea at bounding box center [203, 388] width 316 height 20
paste textarea "오후 6:47:52 [vite] http proxy error: /prompts?search=&categoryId=&searchField=al…"
type textarea "오후 6:47:52 [vite] http proxy error: /prompts?search=&categoryId=&searchField=al…"
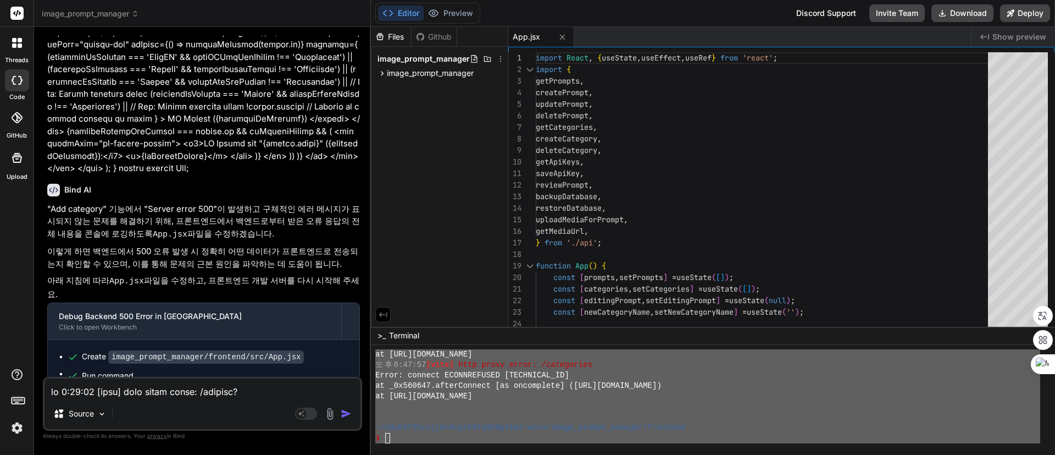
scroll to position [819, 0]
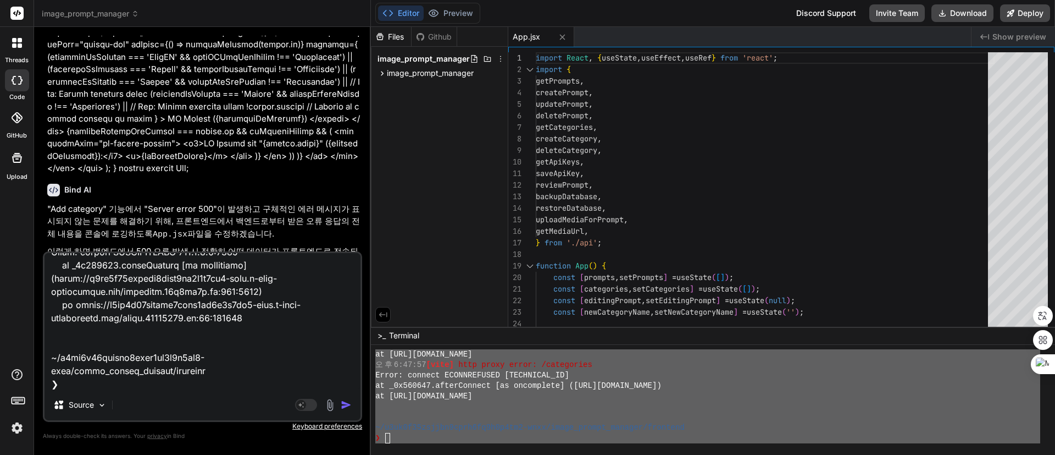
type textarea "x"
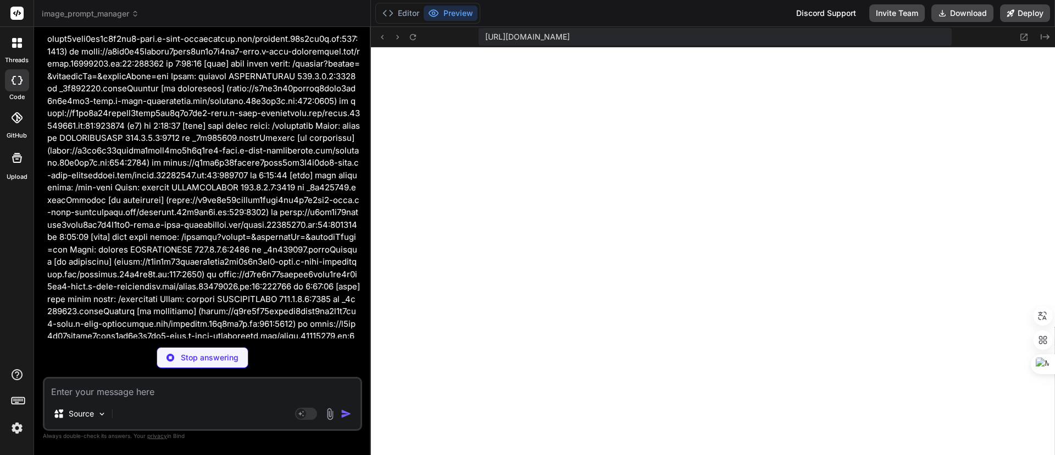
scroll to position [7529, 0]
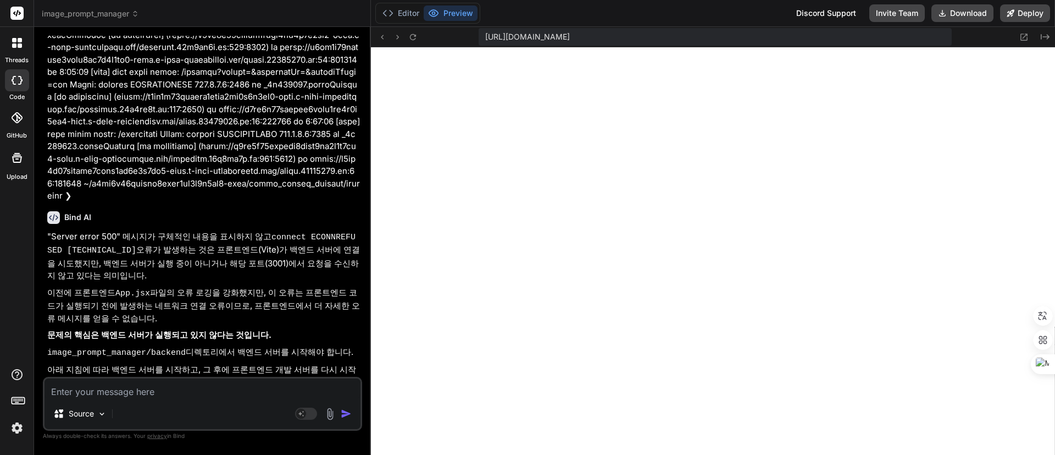
type textarea "x"
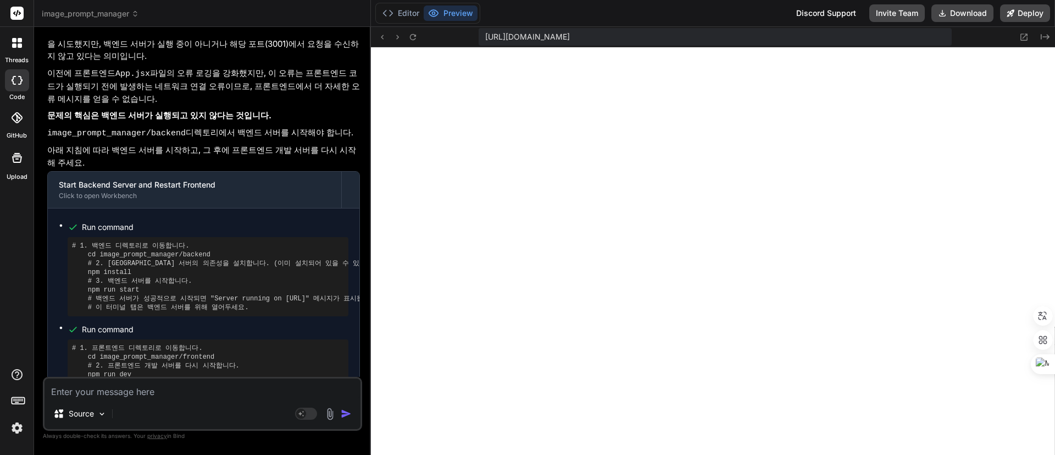
scroll to position [2757, 0]
click at [204, 389] on textarea at bounding box center [203, 388] width 316 height 20
click at [217, 386] on textarea at bounding box center [203, 388] width 316 height 20
type textarea "q"
type textarea "x"
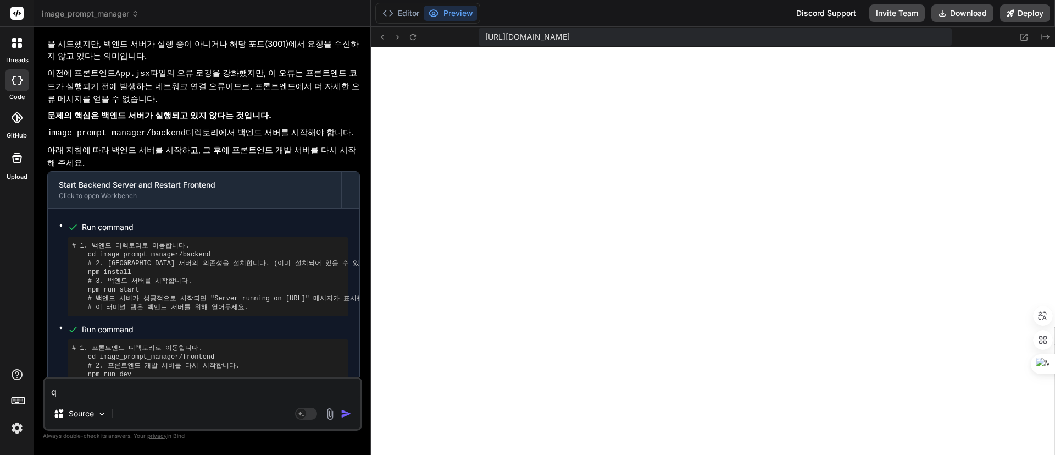
type textarea "x"
type textarea "w"
type textarea "x"
type textarea "we"
type textarea "x"
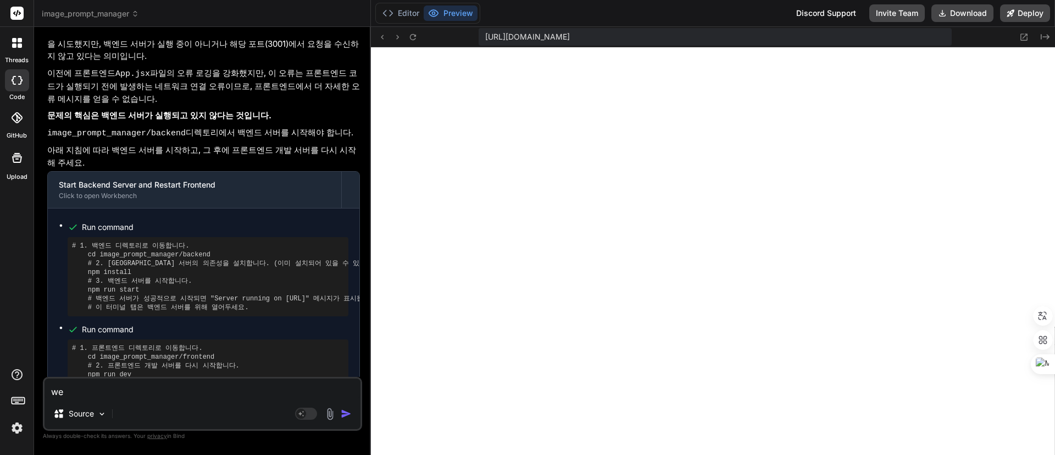
type textarea "web"
type textarea "x"
type textarea "web"
type textarea "x"
type textarea "web o"
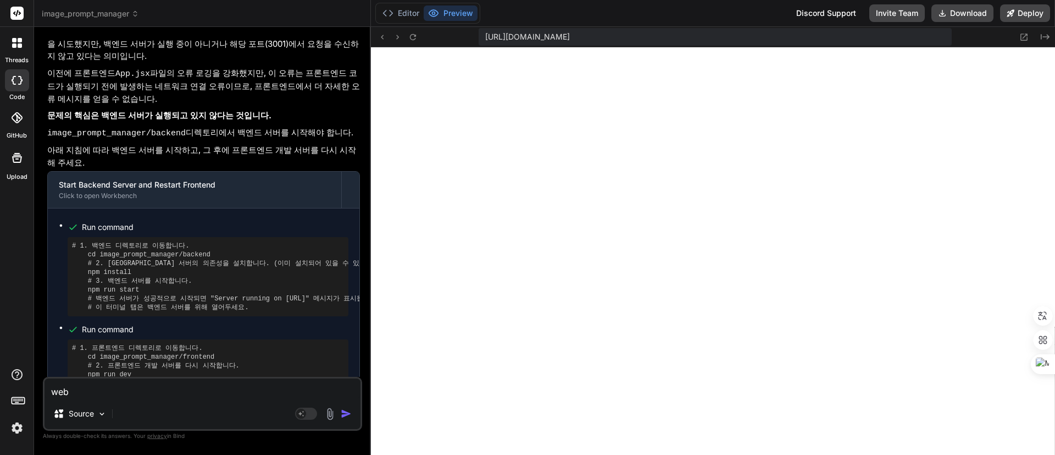
type textarea "x"
type textarea "web"
type textarea "x"
type textarea "web c"
type textarea "x"
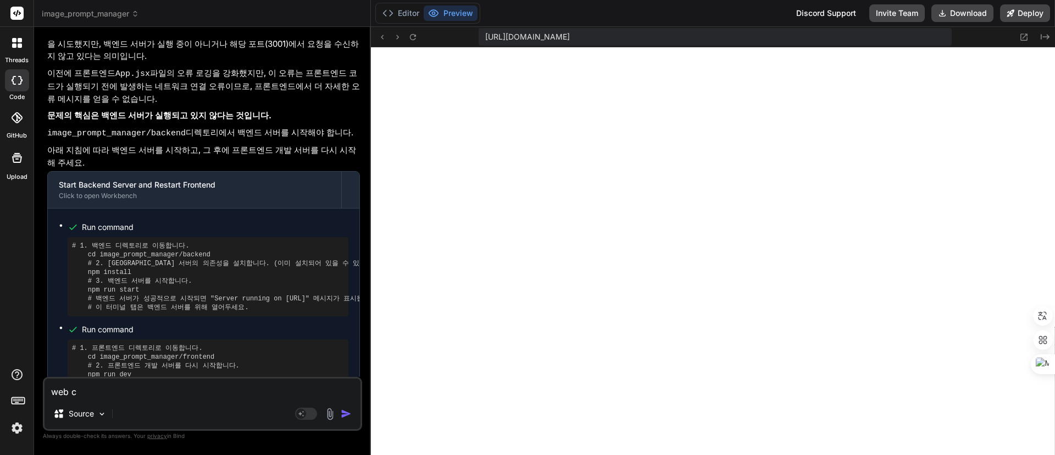
type textarea "web co"
type textarea "x"
type textarea "web coi"
drag, startPoint x: 185, startPoint y: 390, endPoint x: 251, endPoint y: 401, distance: 66.3
click at [185, 390] on textarea "web container 환경이라" at bounding box center [203, 388] width 316 height 20
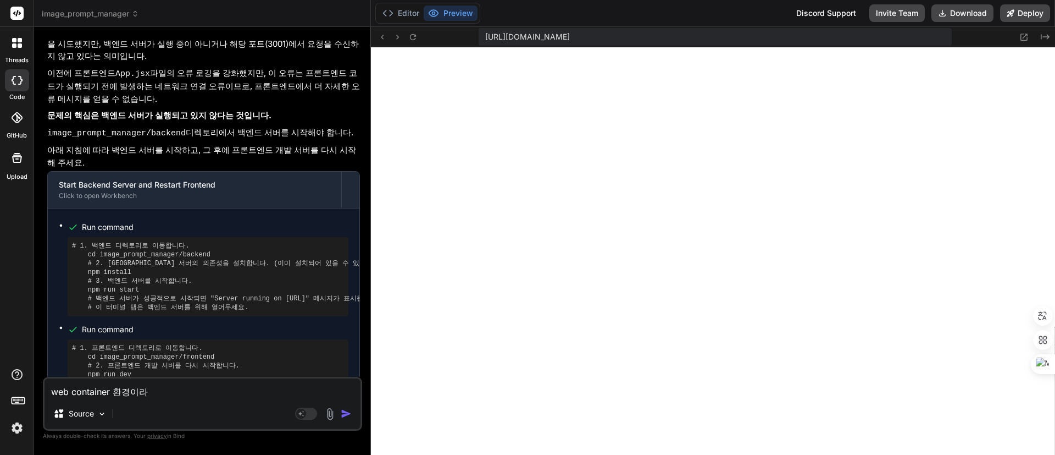
paste textarea "npm run start-detached"
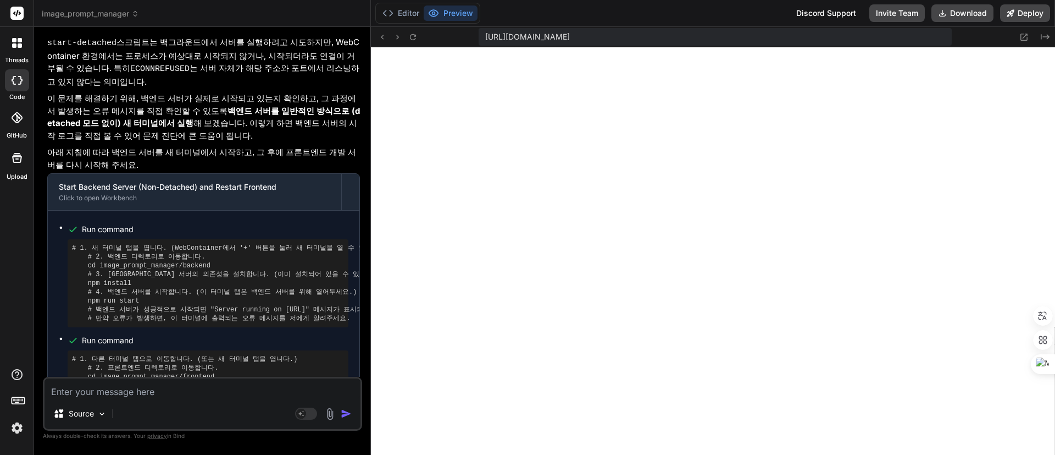
scroll to position [4073, 0]
click at [208, 385] on textarea at bounding box center [203, 388] width 316 height 20
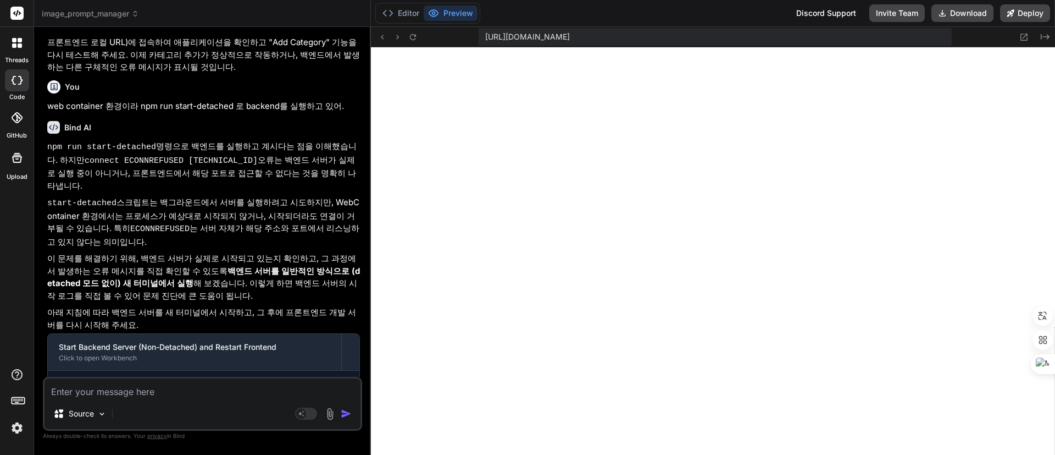
scroll to position [8380, 0]
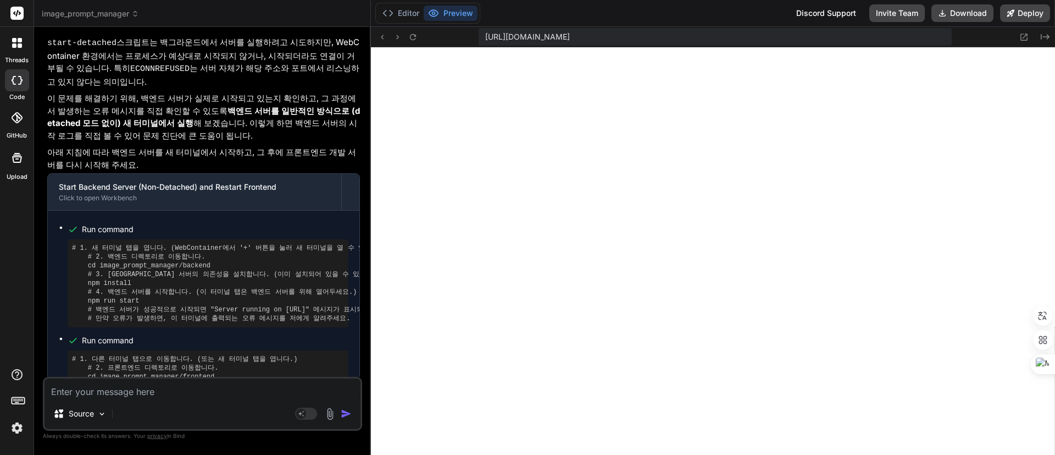
click at [209, 395] on textarea at bounding box center [203, 388] width 316 height 20
paste textarea "npm run start-detached"
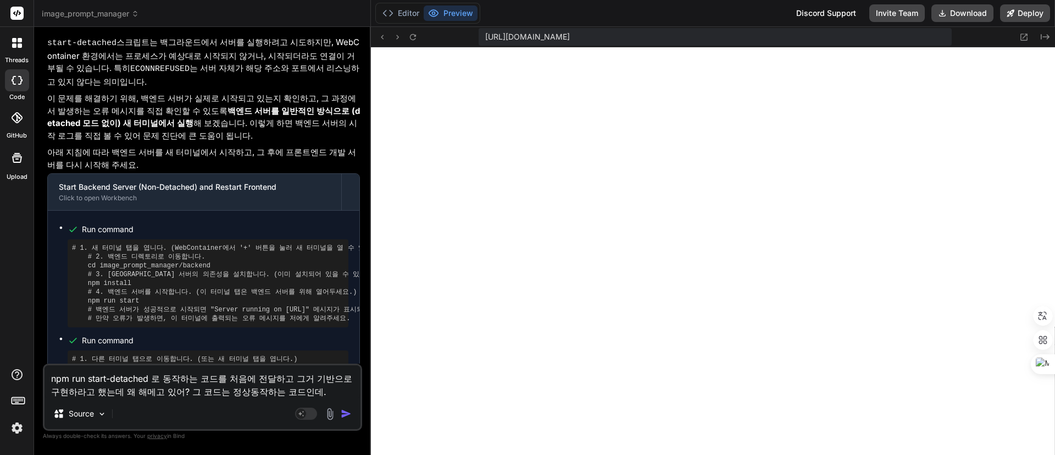
click at [137, 394] on textarea "npm run start-detached 로 동작하는 코드를 처음에 전달하고 그거 기반으로 구현하라고 했는데 왜 해메고 있어? 그 코드는 정상…" at bounding box center [203, 381] width 316 height 33
click at [166, 400] on div "npm run start-detached 로 동작하는 코드를 처음에 전달하고 그거 기반으로 구현하라고 했는데 왜 헤매고 있어? 그 코드는 정상…" at bounding box center [202, 396] width 319 height 67
click at [315, 390] on textarea "npm run start-detached 로 동작하는 코드를 처음에 전달하고 그거 기반으로 구현하라고 했는데 왜 헤매고 있어? 그 코드는 정상…" at bounding box center [203, 381] width 316 height 33
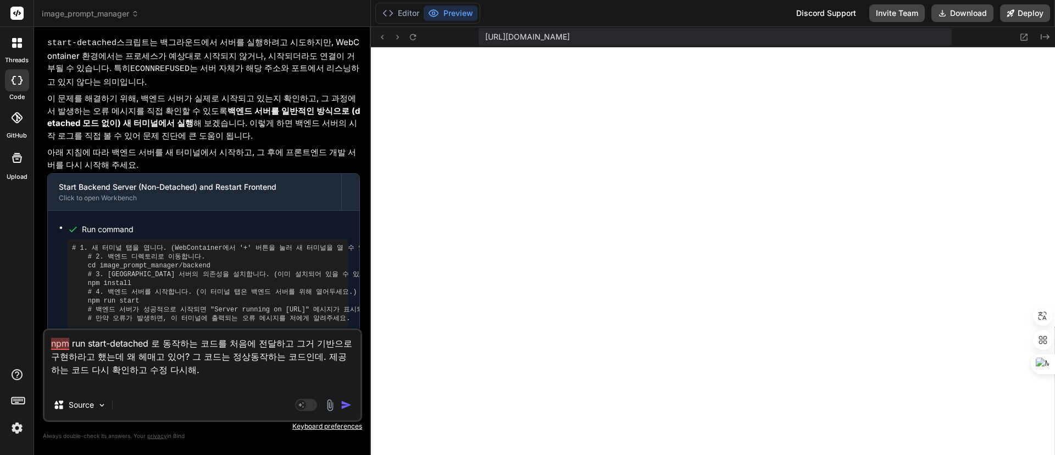
click at [152, 378] on textarea "npm run start-detached 로 동작하는 코드를 처음에 전달하고 그거 기반으로 구현하라고 했는데 왜 헤매고 있어? 그 코드는 정상…" at bounding box center [203, 359] width 316 height 59
paste textarea "Folder Structure: . `-- ai_prompt_manager_web_application_docker |-- backend | …"
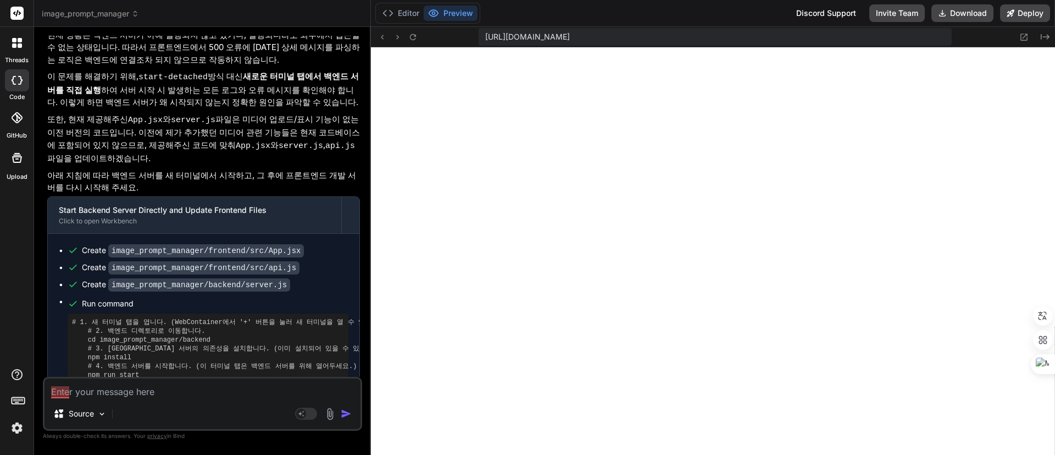
scroll to position [5357, 0]
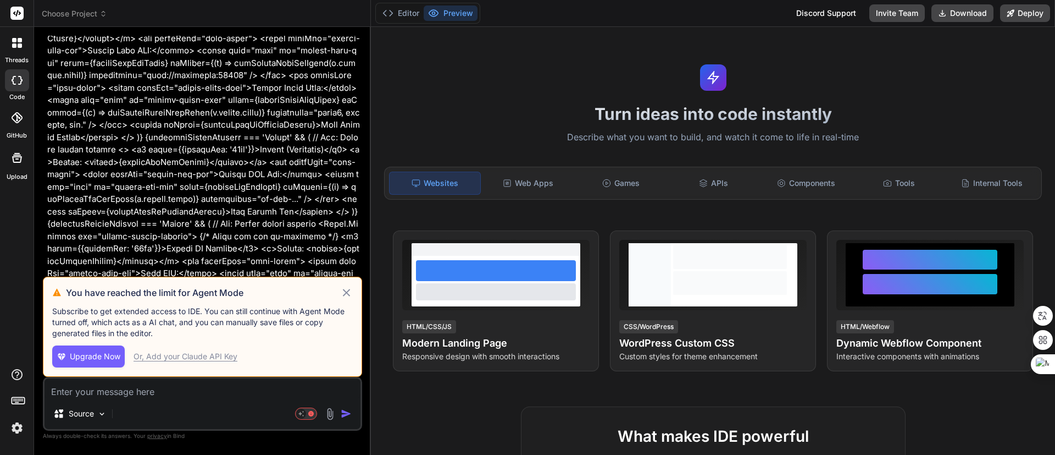
click at [344, 293] on icon at bounding box center [346, 292] width 13 height 13
type textarea "x"
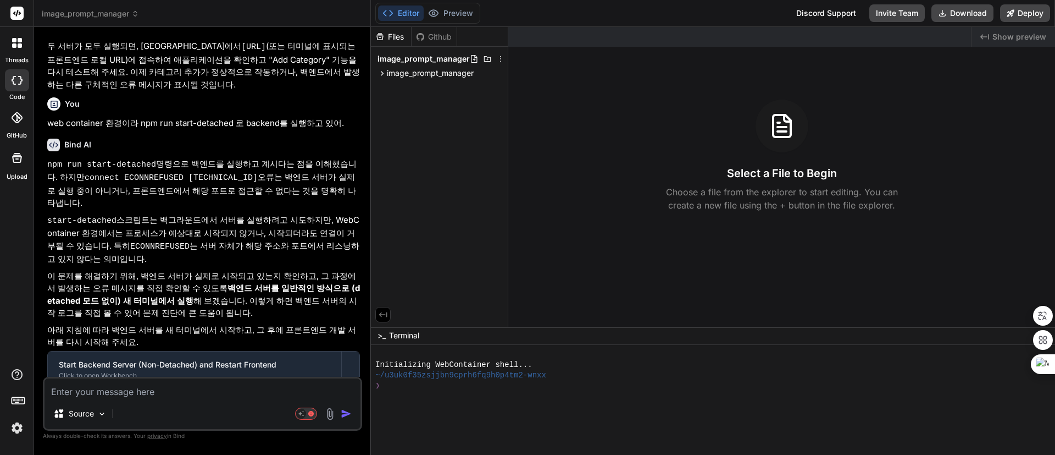
scroll to position [5942, 0]
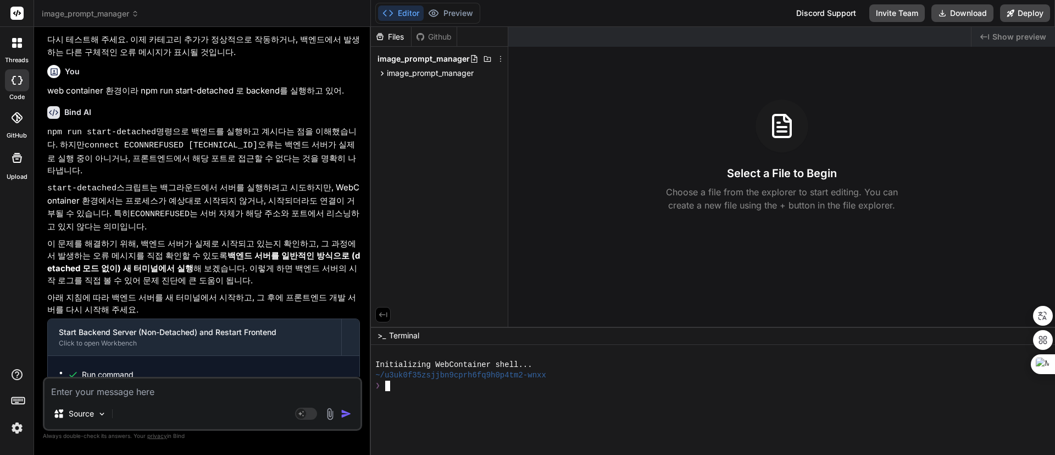
click at [638, 383] on div "❯" at bounding box center [707, 385] width 665 height 10
type textarea "cd backend && npm install && npm run start-detached && cd .. && cd frontend && …"
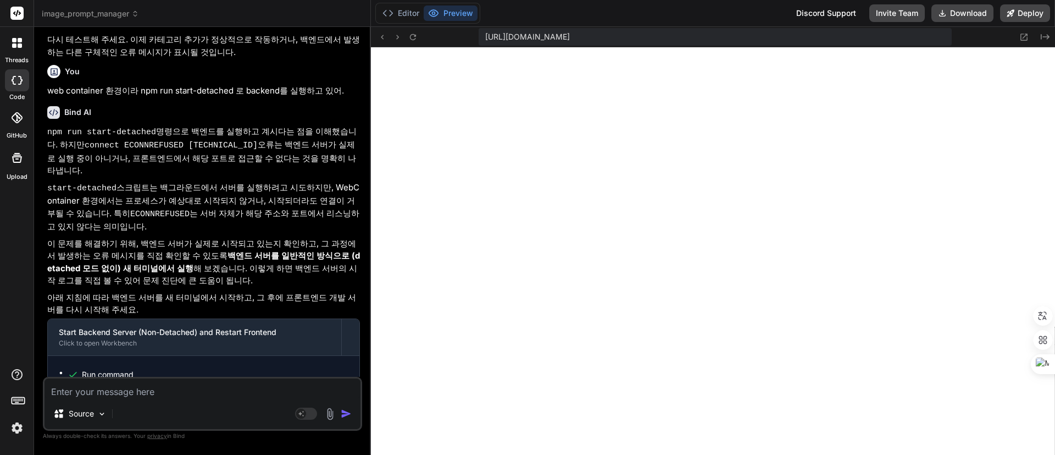
scroll to position [856, 0]
click at [73, 10] on span "image_prompt_manager" at bounding box center [90, 13] width 97 height 11
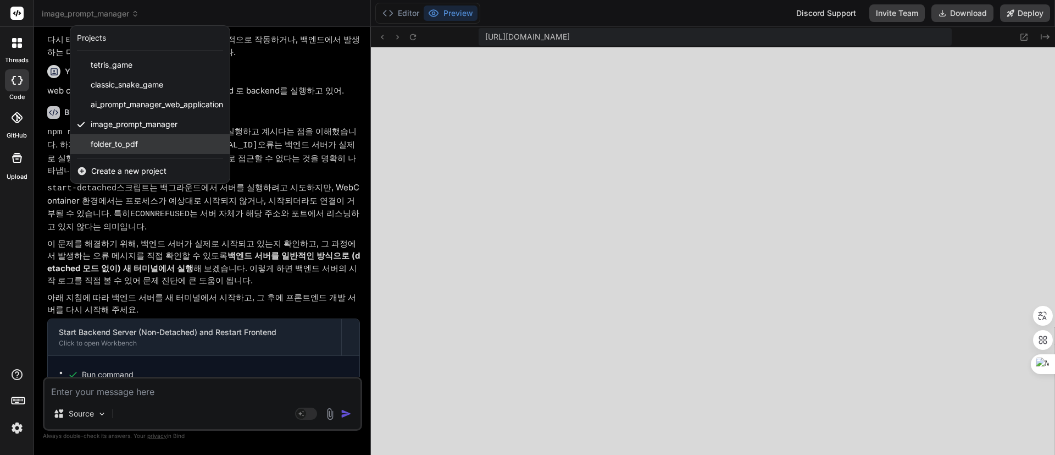
click at [135, 145] on span "folder_to_pdf" at bounding box center [114, 144] width 47 height 11
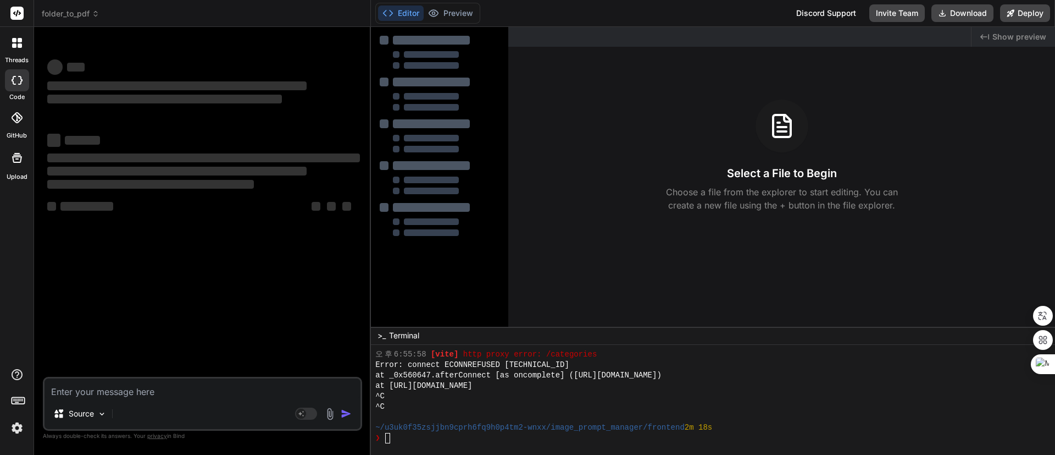
scroll to position [898, 0]
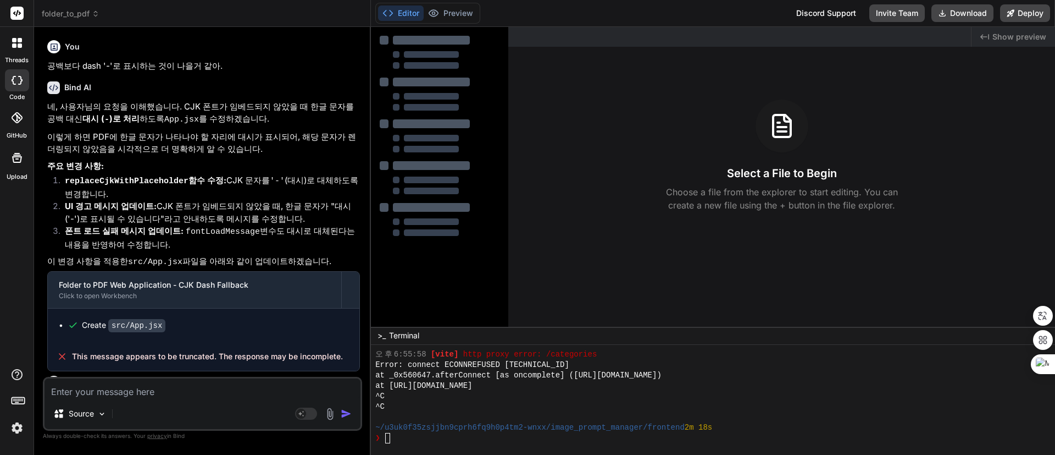
type textarea "x"
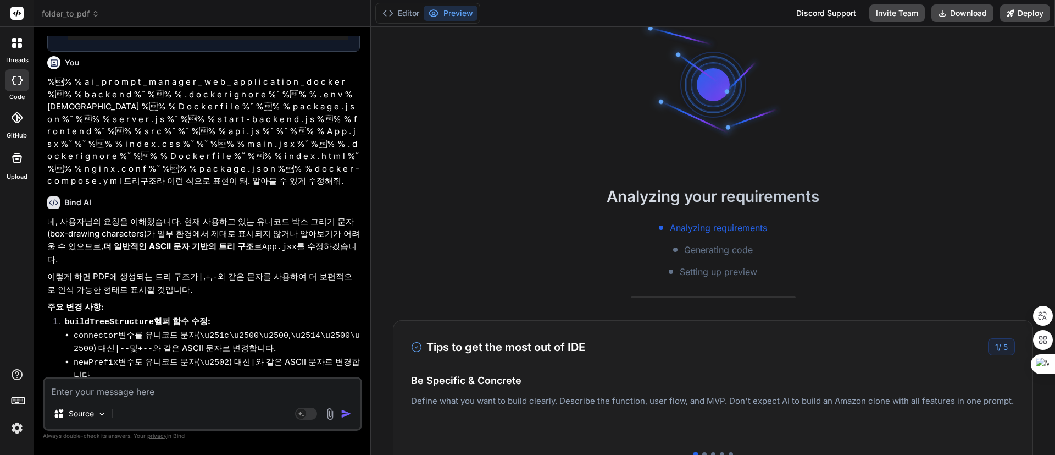
scroll to position [0, 0]
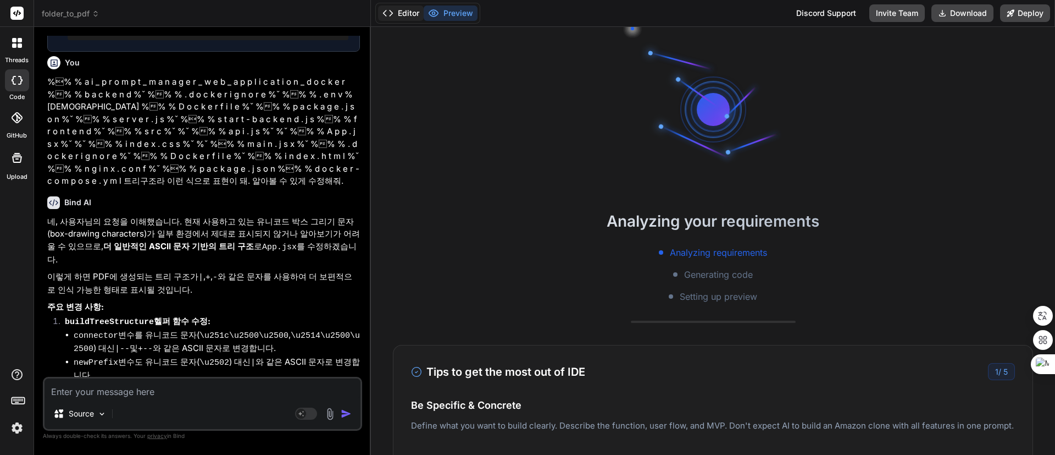
click at [410, 12] on button "Editor" at bounding box center [401, 12] width 46 height 15
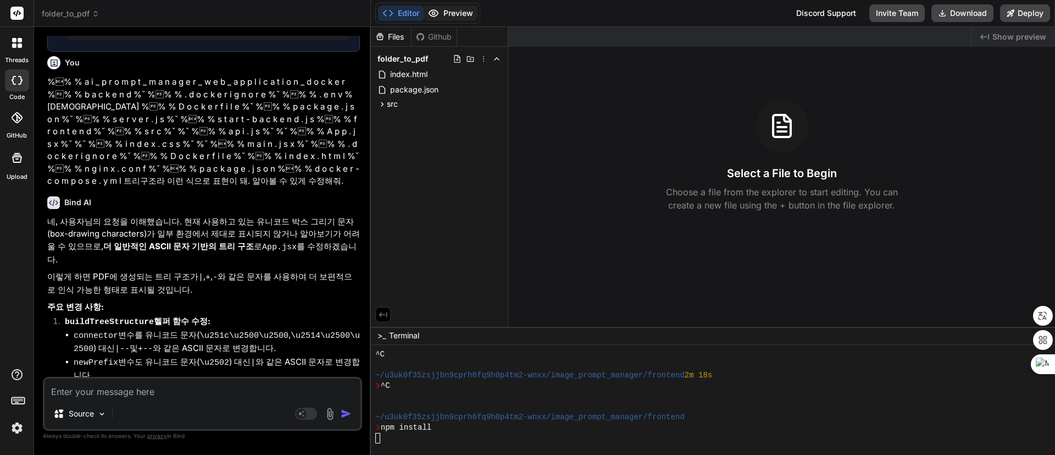
click at [457, 13] on button "Preview" at bounding box center [451, 12] width 54 height 15
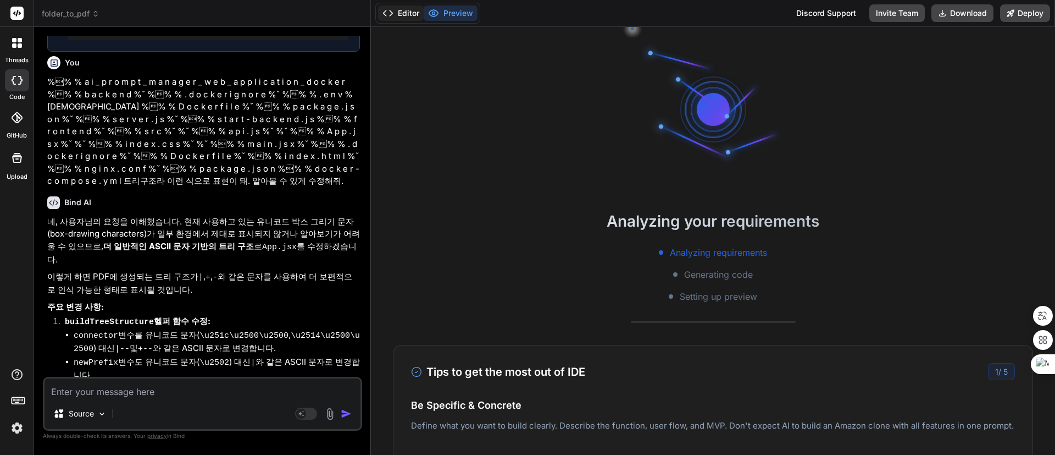
click at [390, 13] on icon at bounding box center [388, 13] width 11 height 11
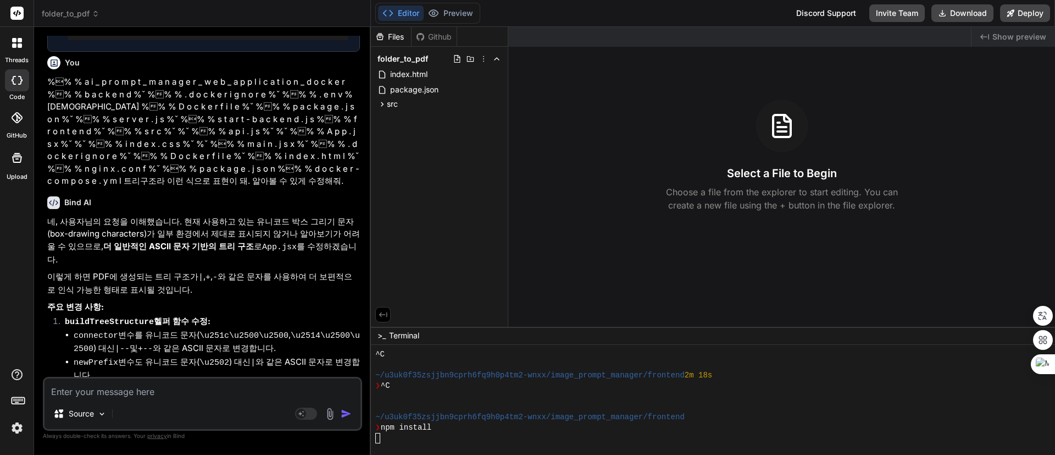
click at [549, 403] on div at bounding box center [707, 406] width 665 height 10
click at [451, 11] on button "Preview" at bounding box center [451, 12] width 54 height 15
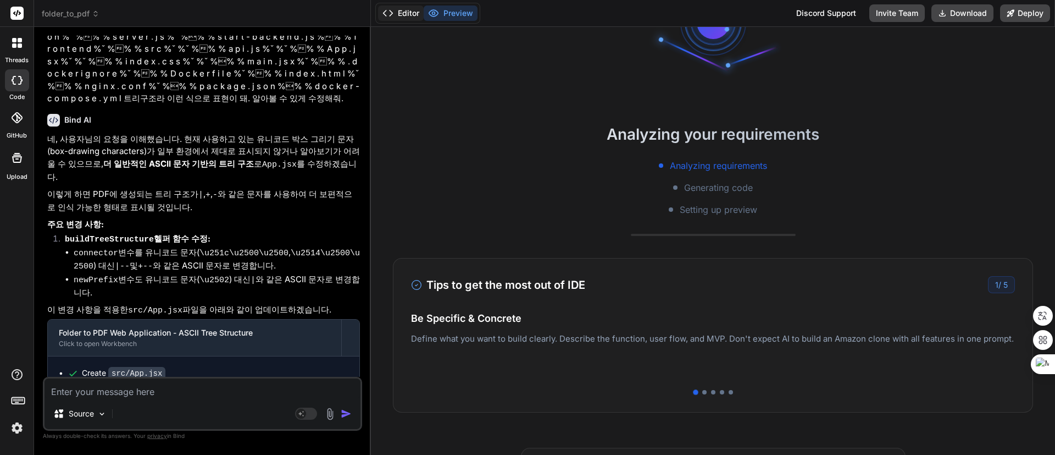
scroll to position [82, 0]
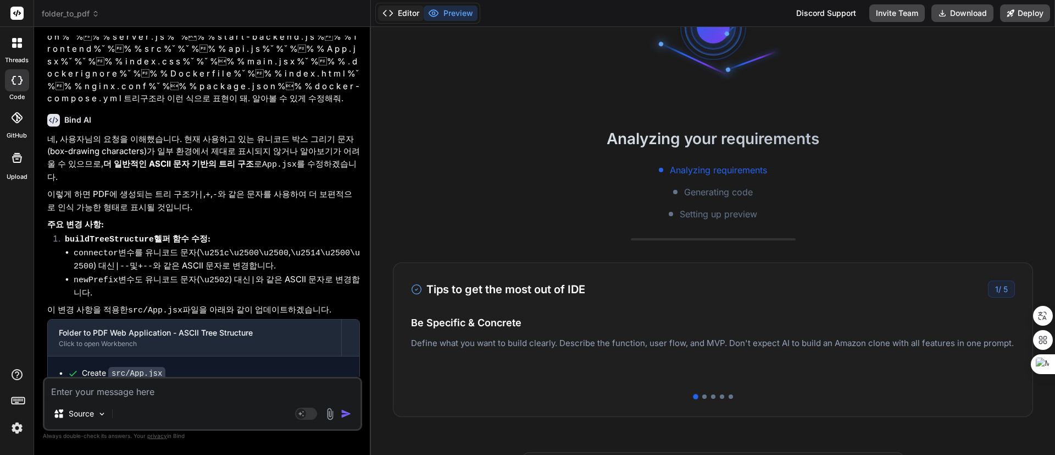
click at [397, 12] on button "Editor" at bounding box center [401, 12] width 46 height 15
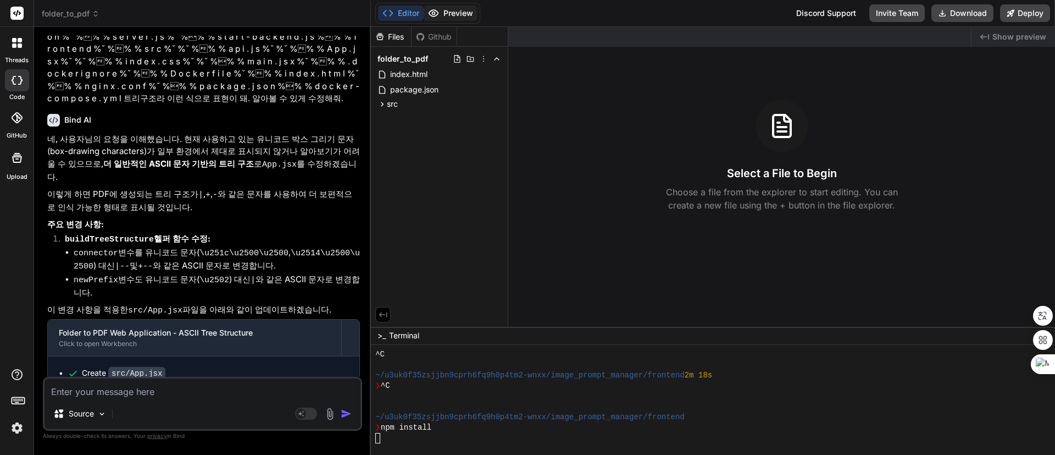
click at [447, 13] on button "Preview" at bounding box center [451, 12] width 54 height 15
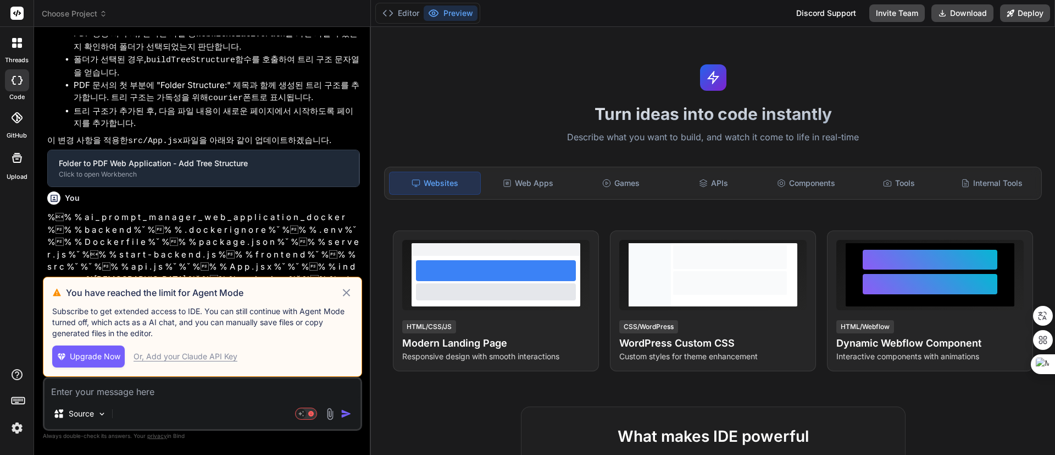
click at [348, 288] on icon at bounding box center [346, 292] width 13 height 13
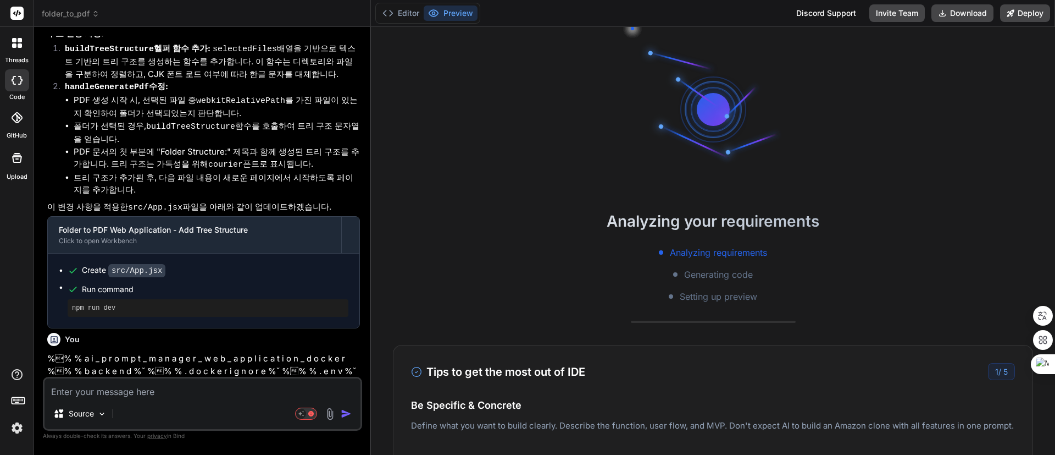
scroll to position [1546, 0]
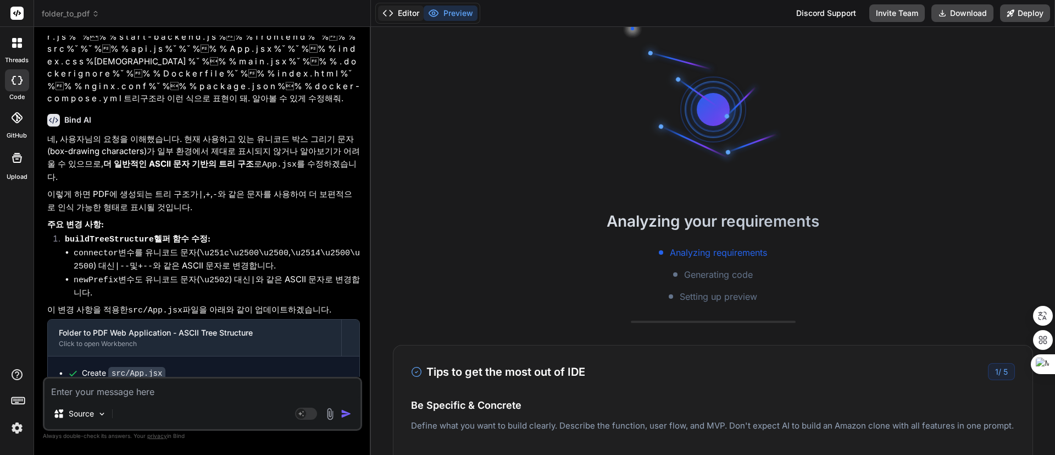
click at [405, 9] on button "Editor" at bounding box center [401, 12] width 46 height 15
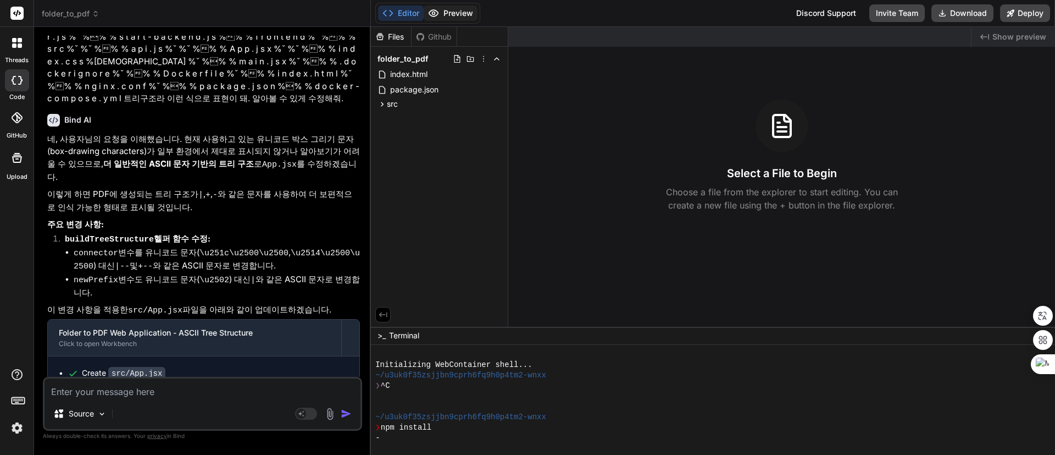
click at [451, 11] on button "Preview" at bounding box center [451, 12] width 54 height 15
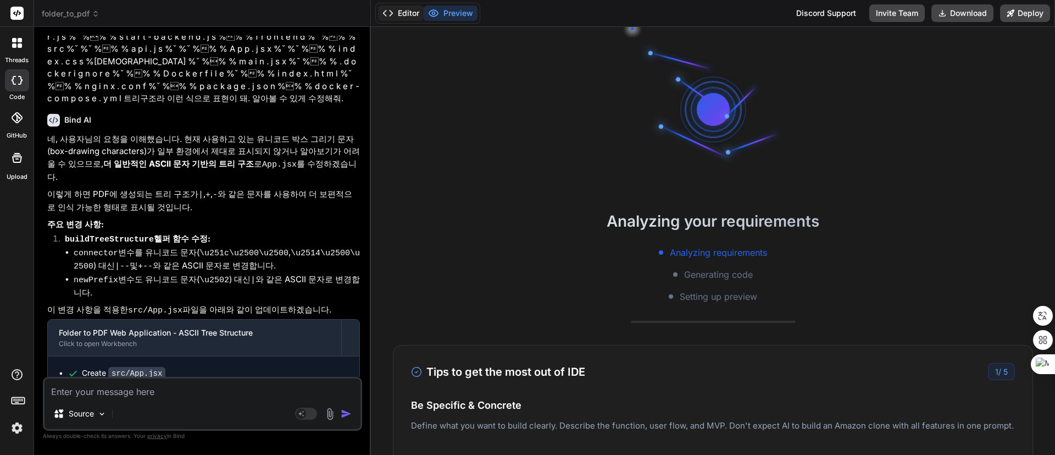
click at [406, 12] on button "Editor" at bounding box center [401, 12] width 46 height 15
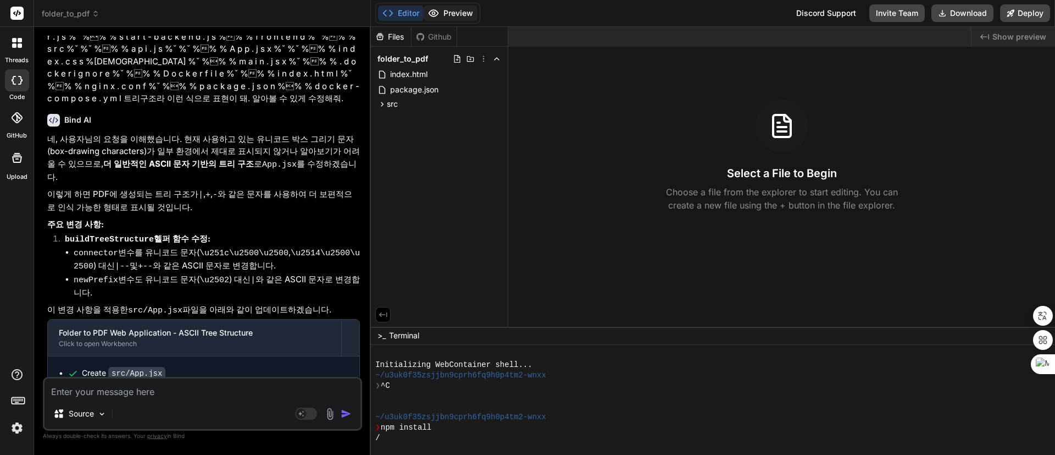
click at [452, 7] on button "Preview" at bounding box center [451, 12] width 54 height 15
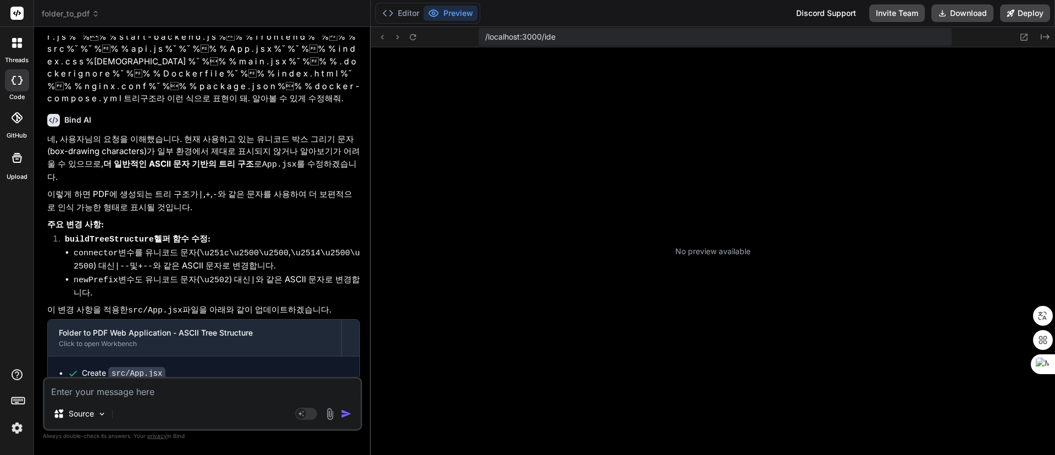
scroll to position [125, 0]
type textarea "x"
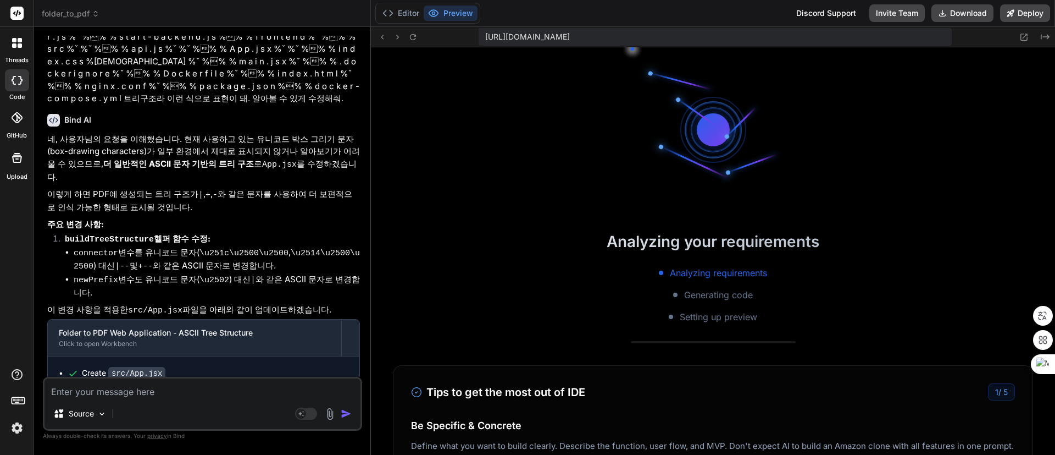
scroll to position [209, 0]
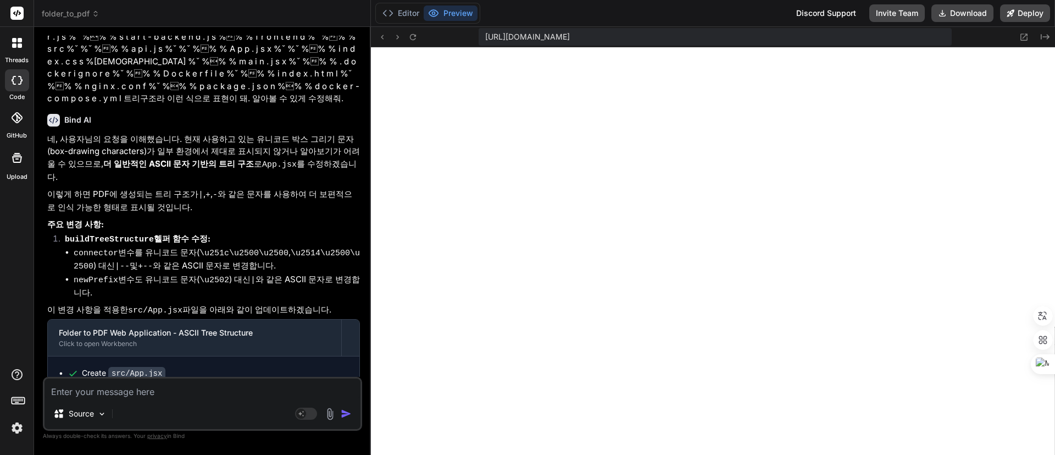
click at [138, 391] on textarea at bounding box center [203, 388] width 316 height 20
type textarea "c"
type textarea "x"
type textarea "cj"
type textarea "x"
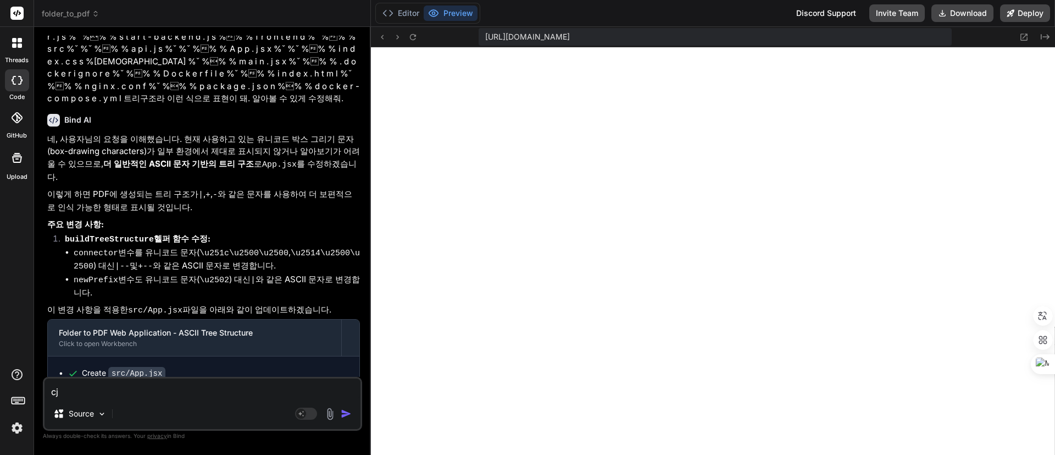
type textarea "cja"
type textarea "x"
type textarea "cj"
type textarea "x"
type textarea "c"
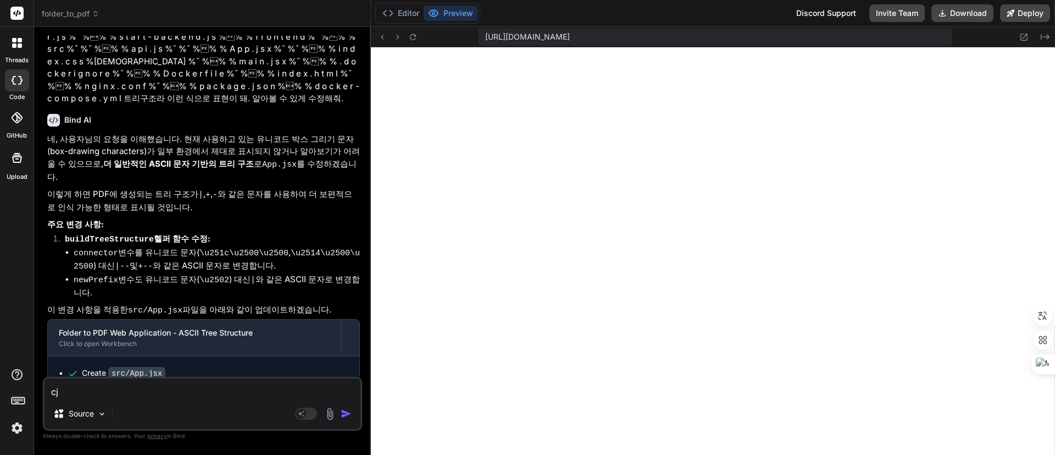
type textarea "x"
type textarea "ㅊ"
type textarea "x"
type textarea "처"
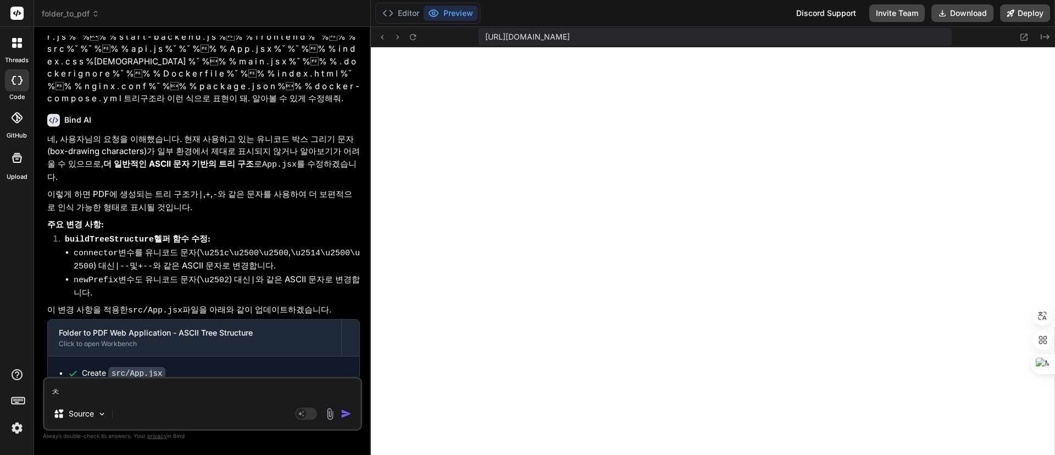
type textarea "x"
type textarea "첨"
type textarea "x"
type textarea "첨ㅂ"
type textarea "x"
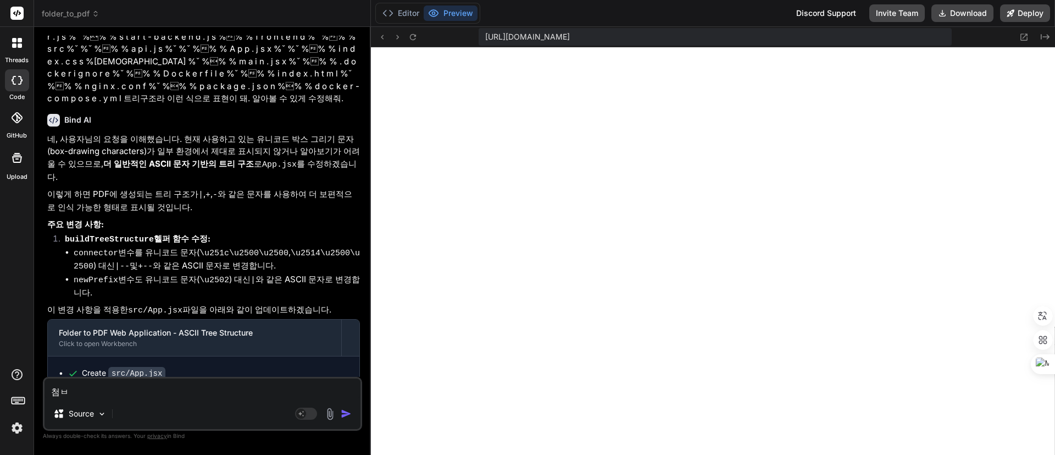
type textarea "첨부"
type textarea "x"
type textarea "첨부"
type textarea "x"
type textarea "첨부 ㅋ"
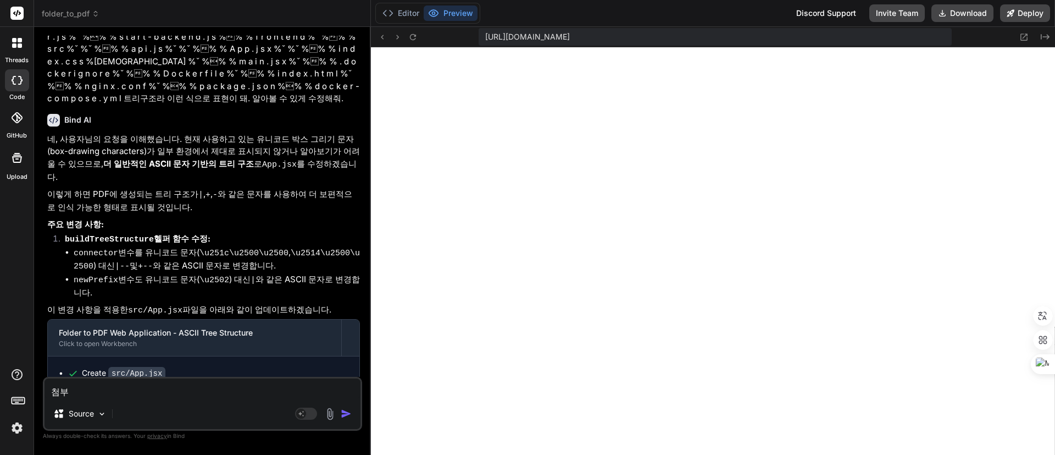
type textarea "x"
type textarea "첨부 코"
type textarea "x"
type textarea "첨부 콛"
type textarea "x"
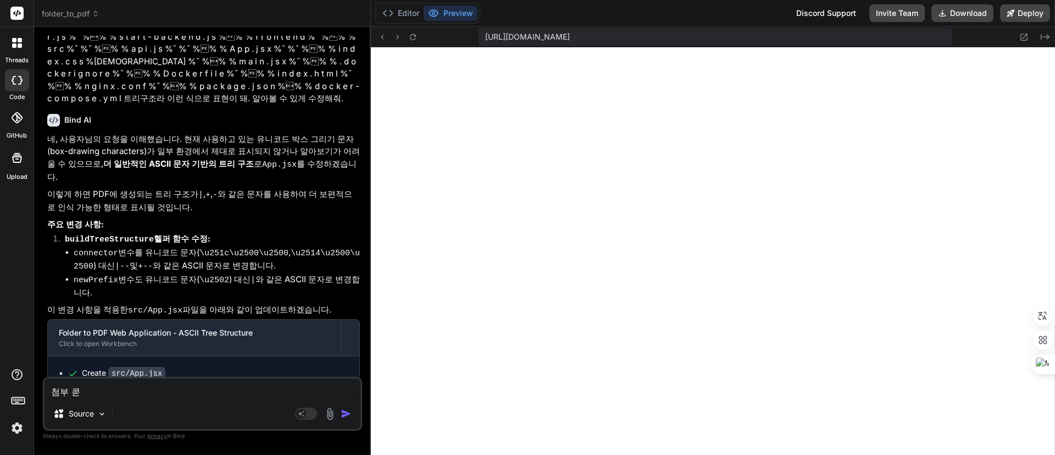
type textarea "첨부 코드"
type textarea "x"
type textarea "첨부 코드"
type textarea "x"
type textarea "첨부 코드 ㅊ"
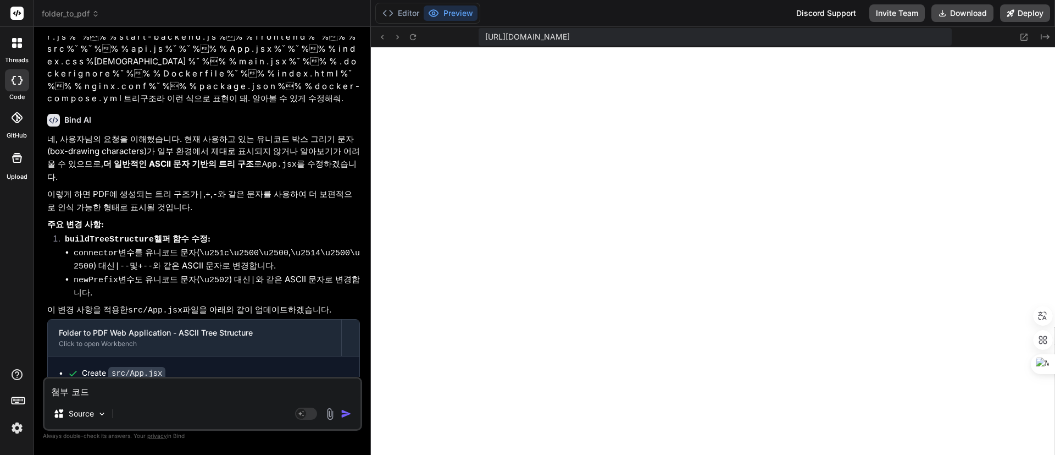
type textarea "x"
type textarea "첨부 코드 차"
type textarea "x"
type textarea "첨부 코드 참"
type textarea "x"
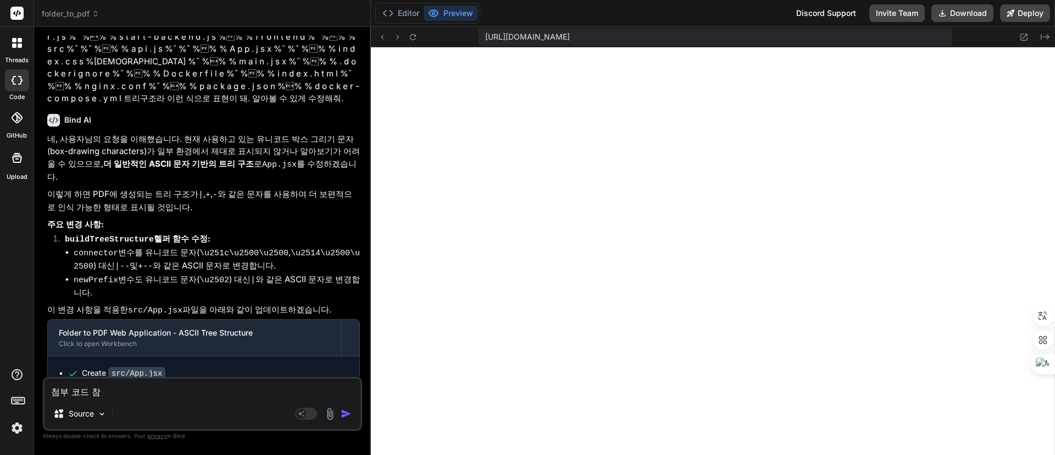
type textarea "첨부 코드 참ㅈ"
type textarea "x"
type textarea "첨부 코드 참조"
type textarea "x"
type textarea "첨부 코드 참좋"
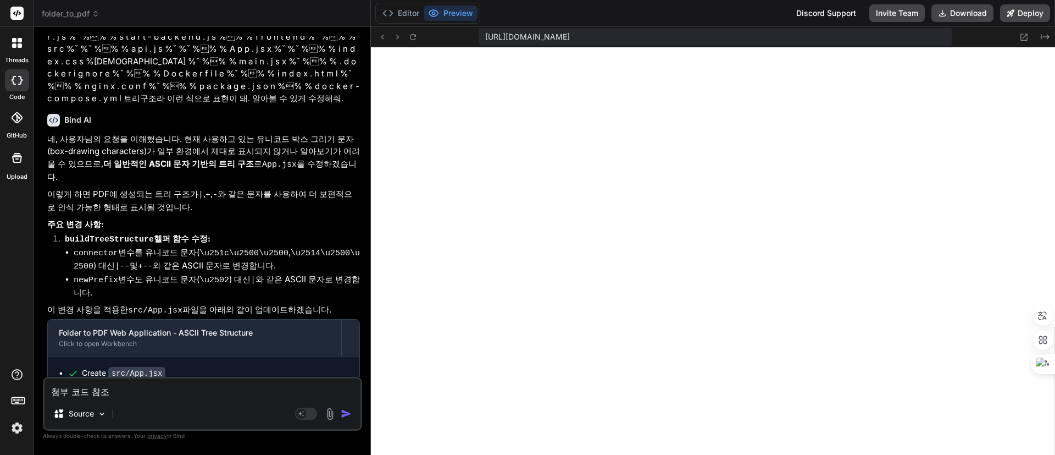
type textarea "x"
type textarea "첨부 코드 참조해"
type textarea "x"
type textarea "첨부 코드 참조햇"
type textarea "x"
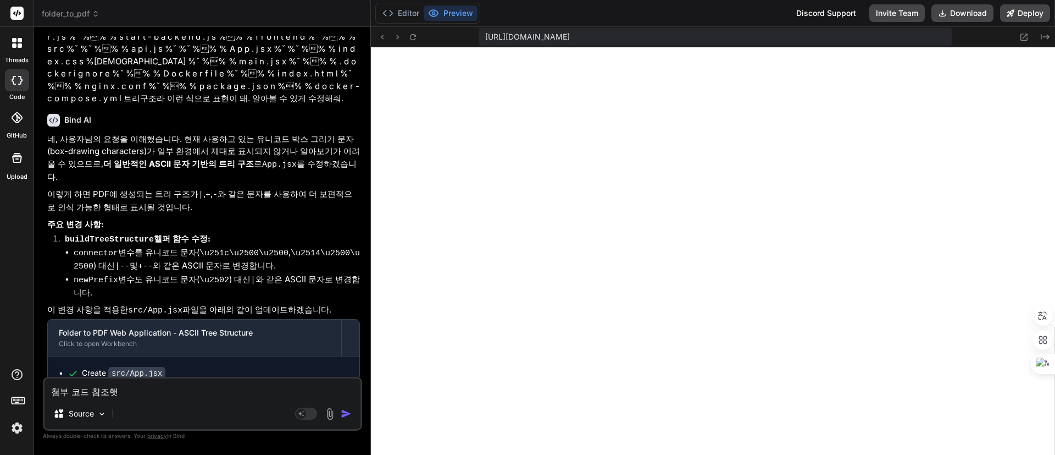
type textarea "첨부 코드 참조해서"
type textarea "x"
type textarea "첨부 코드 참조해서"
type textarea "x"
type textarea "첨부 코드 참조해서 ㄷ"
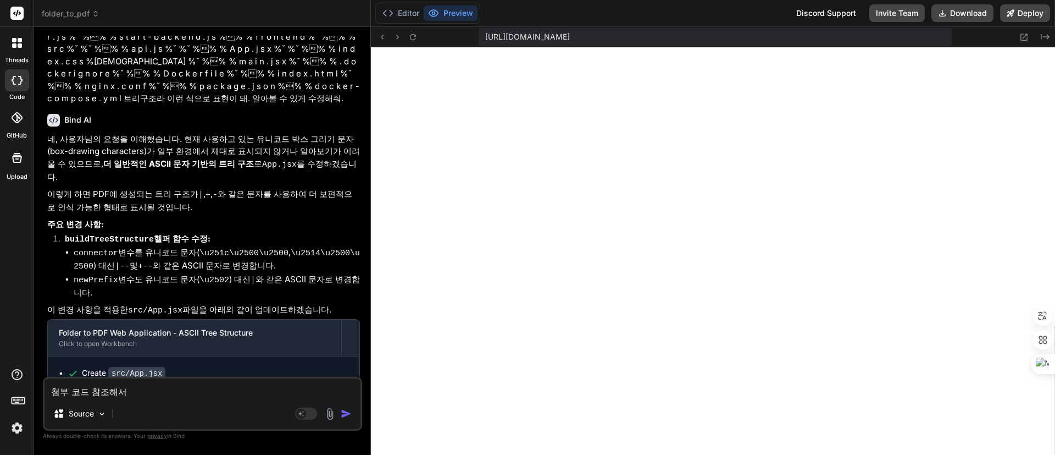
type textarea "x"
type textarea "첨부 코드 참조해서 다"
type textarea "x"
type textarea "첨부 코드 참조해서 닷"
type textarea "x"
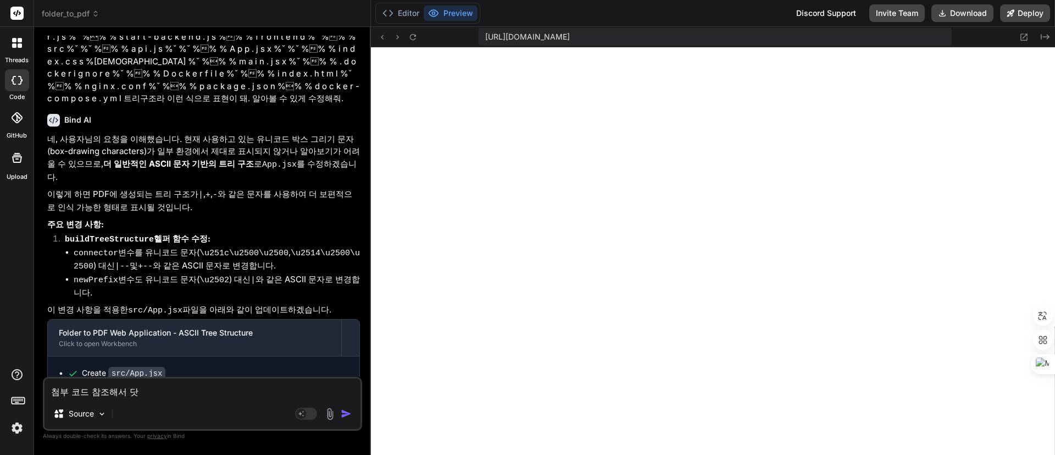
type textarea "첨부 코드 참조해서 다시"
type textarea "x"
type textarea "첨부 코드 참조해서 다시"
type textarea "x"
type textarea "첨부 코드 참조해서 다시 ㅅ"
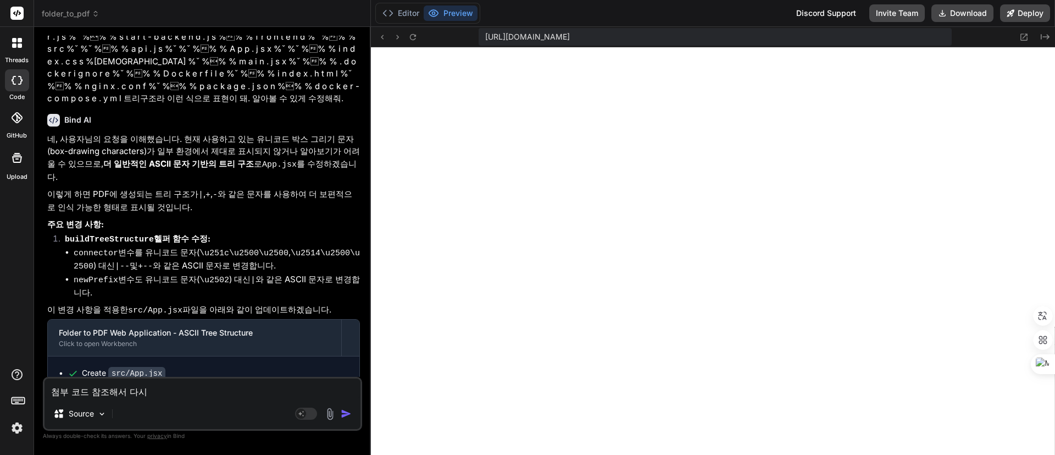
type textarea "x"
type textarea "첨부 코드 참조해서 다시 수"
type textarea "x"
type textarea "첨부 코드 참조해서 다시 숮"
type textarea "x"
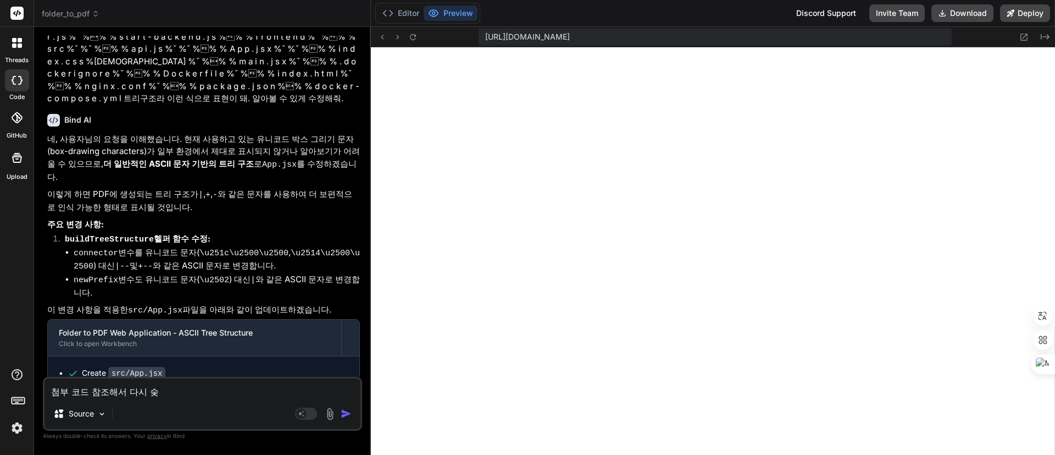
type textarea "첨부 코드 참조해서 다시 수저"
type textarea "x"
type textarea "첨부 코드 참조해서 다시 수정"
type textarea "x"
type textarea "첨부 코드 참조해서 다시 수정ㅎ"
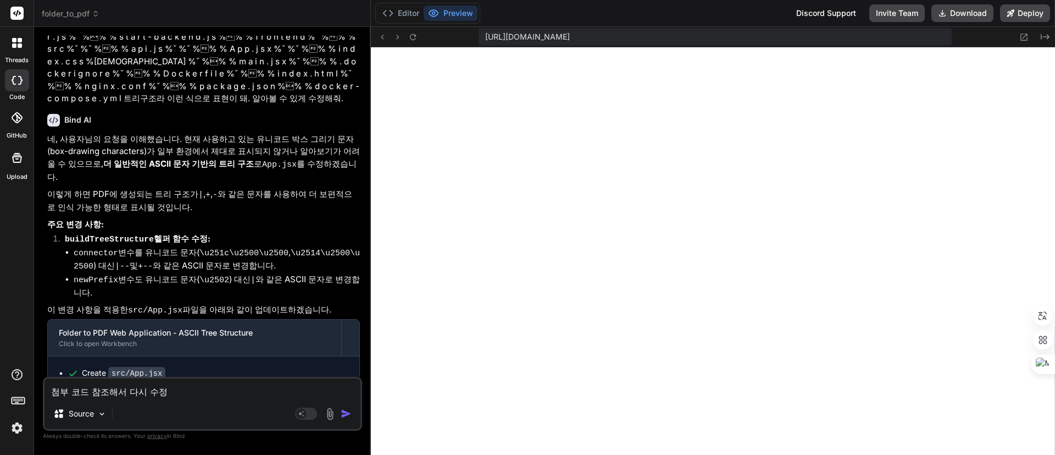
type textarea "x"
type textarea "첨부 코드 참조해서 다시 수정해"
type textarea "x"
type textarea "첨부 코드 참조해서 다시 수정해."
type textarea "x"
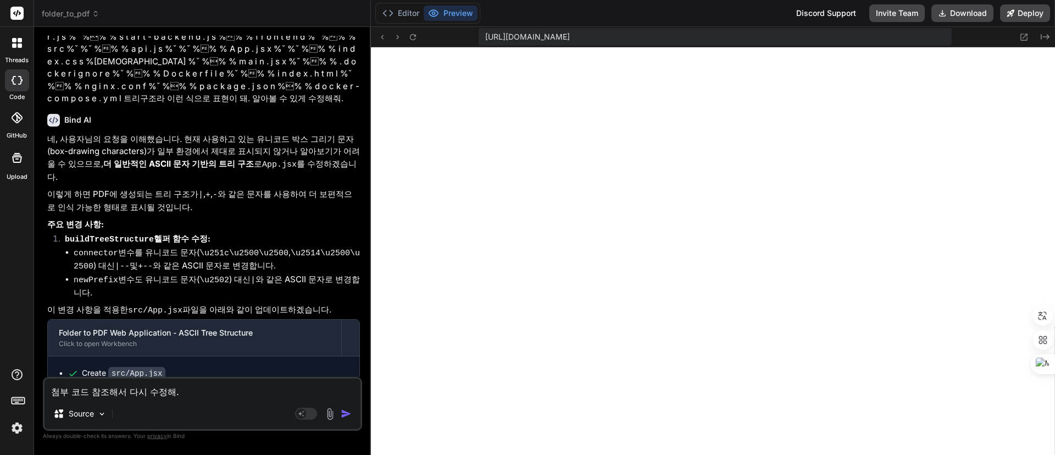
type textarea "첨부 코드 참조해서 다시 수정해."
type textarea "x"
type textarea "첨부 코드 참조해서 다시 수정해. ㅇ"
type textarea "x"
type textarea "첨부 코드 참조해서 다시 수정해. 이"
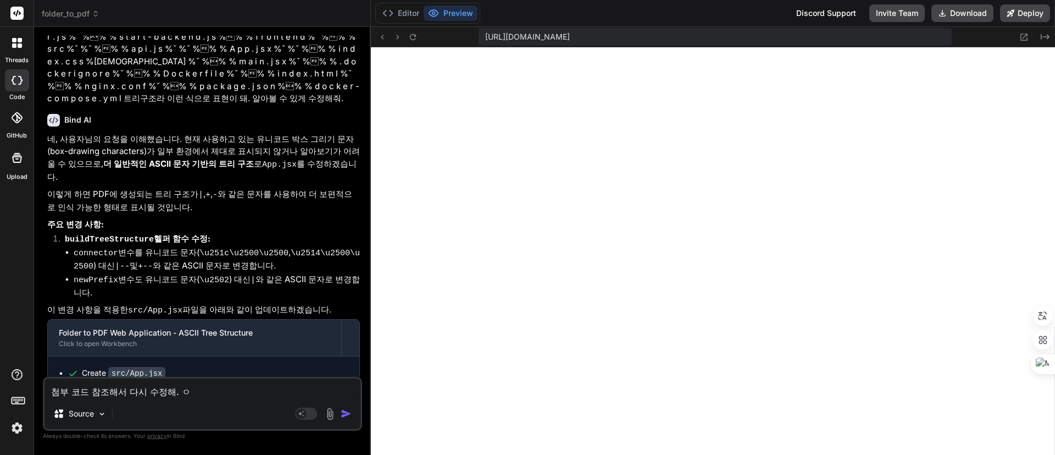
type textarea "x"
type textarea "첨부 코드 참조해서 다시 수정해. 이"
type textarea "x"
type textarea "첨부 코드 참조해서 다시 수정해. 이 ㅋ"
type textarea "x"
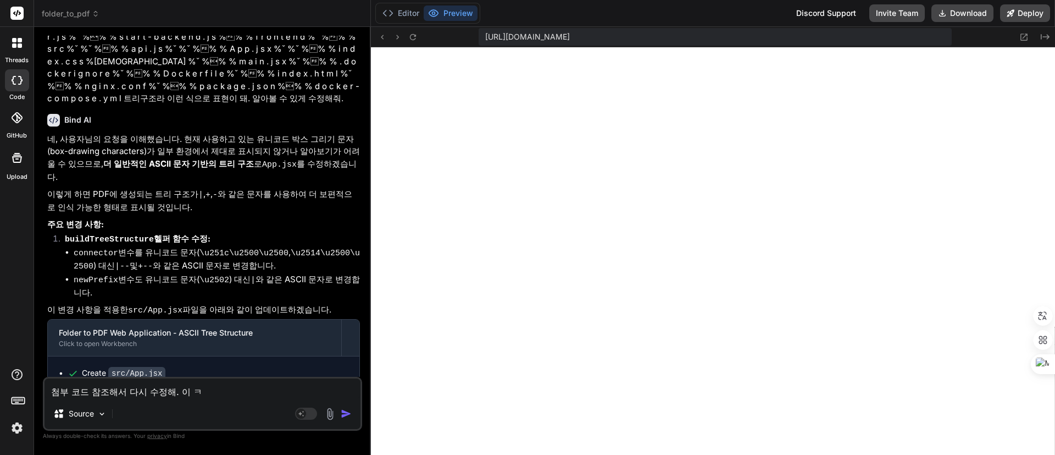
type textarea "첨부 코드 참조해서 다시 수정해. 이 코"
type textarea "x"
type textarea "첨부 코드 참조해서 다시 수정해. 이 콛"
type textarea "x"
type textarea "첨부 코드 참조해서 다시 수정해. 이 코드"
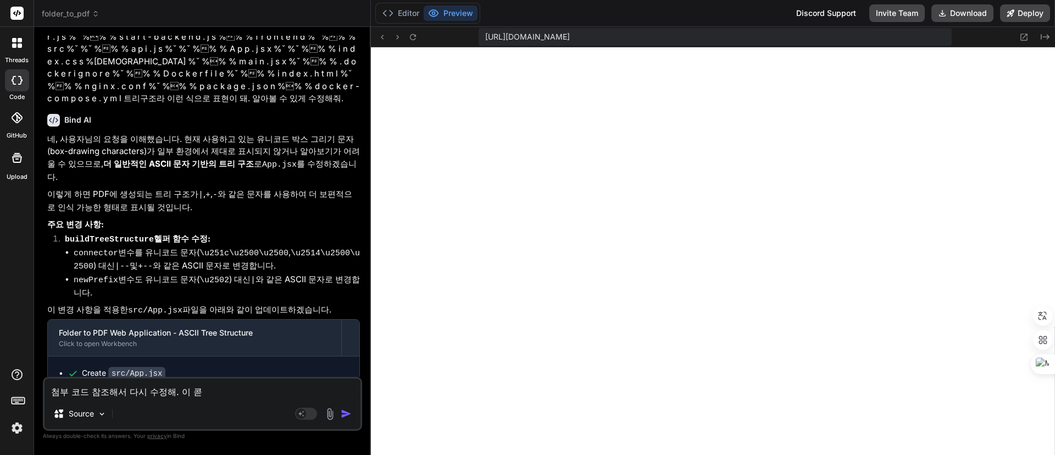
type textarea "x"
type textarea "첨부 코드 참조해서 다시 수정해. 이 코든"
type textarea "x"
type textarea "첨부 코드 참조해서 다시 수정해. 이 코드느"
type textarea "x"
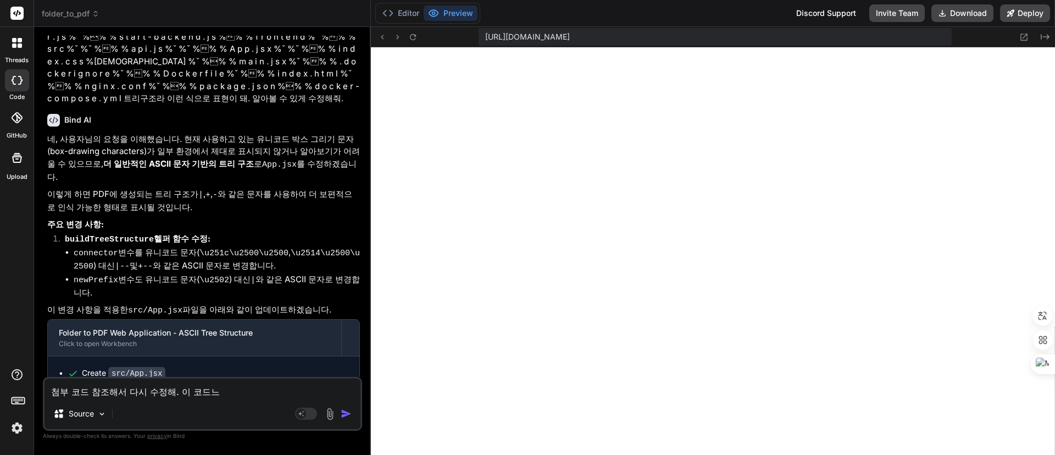
type textarea "첨부 코드 참조해서 다시 수정해. 이 코드는"
type textarea "x"
type textarea "첨부 코드 참조해서 다시 수정해. 이 코드는"
type textarea "x"
type textarea "첨부 코드 참조해서 다시 수정해. 이 코드는 ㅈ"
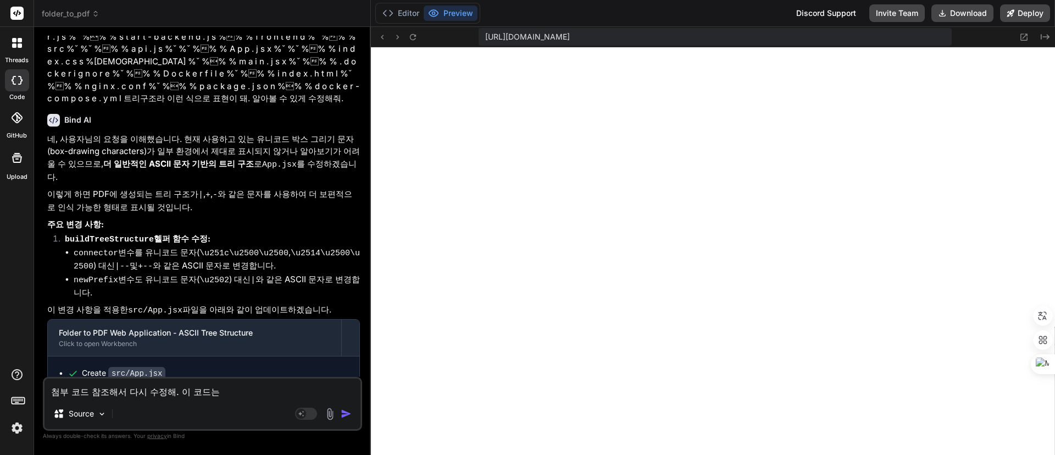
type textarea "x"
type textarea "첨부 코드 참조해서 다시 수정해. 이 코드는 저"
type textarea "x"
type textarea "첨부 코드 참조해서 다시 수정해. 이 코드는 정"
type textarea "x"
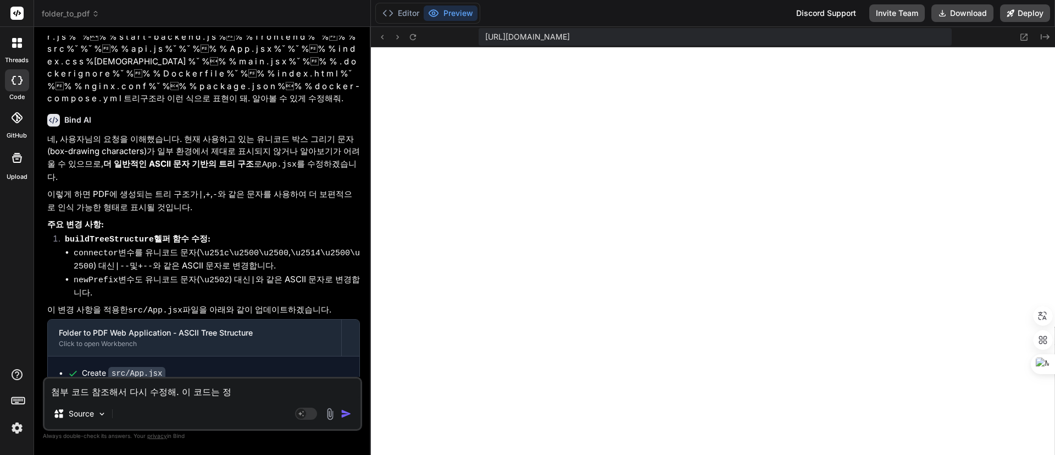
type textarea "첨부 코드 참조해서 다시 수정해. 이 코드는 정ㅎ"
type textarea "x"
type textarea "첨부 코드 참조해서 다시 수정해. 이 코드는 정호"
type textarea "x"
type textarea "첨부 코드 참조해서 다시 수정해. 이 코드는 정화"
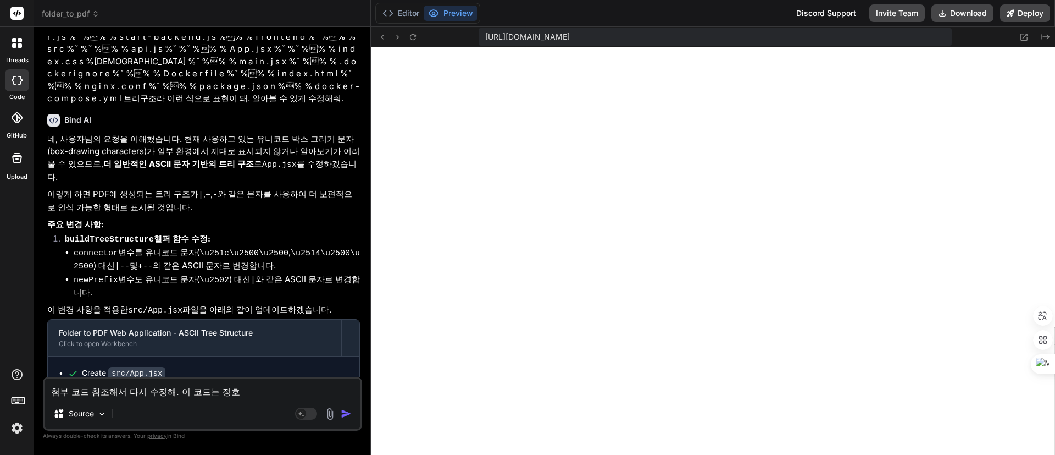
type textarea "x"
type textarea "첨부 코드 참조해서 다시 수정해. 이 코드는 정확"
type textarea "x"
type textarea "첨부 코드 참조해서 다시 수정해. 이 코드는 정확ㅎ"
type textarea "x"
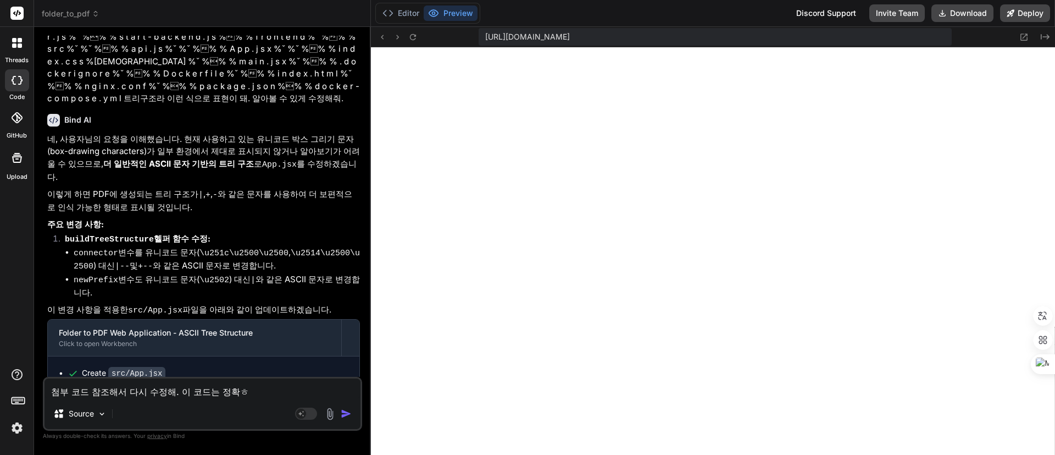
type textarea "첨부 코드 참조해서 다시 수정해. 이 코드는 정확하"
type textarea "x"
type textarea "첨부 코드 참조해서 다시 수정해. 이 코드는 정확학"
type textarea "x"
type textarea "첨부 코드 참조해서 다시 수정해. 이 코드는 정확하게"
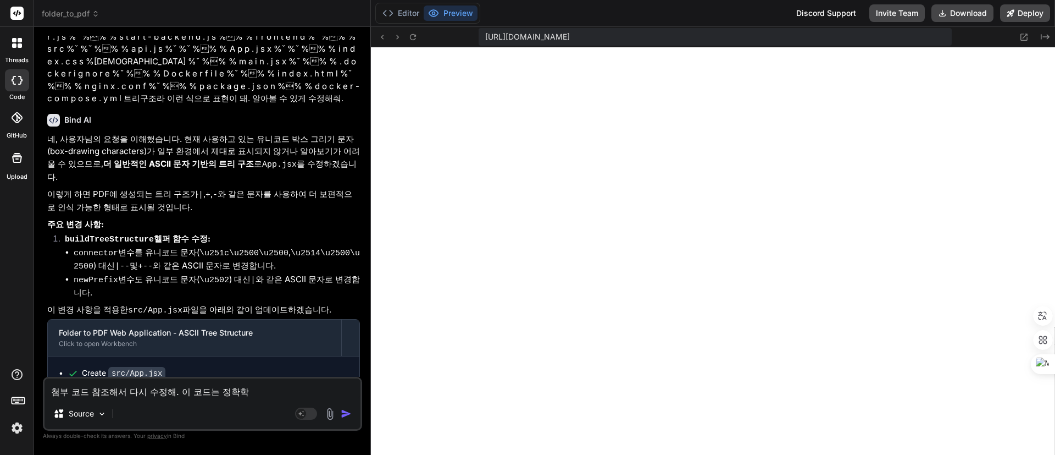
type textarea "x"
type textarea "첨부 코드 참조해서 다시 수정해. 이 코드는 정확하게"
type textarea "x"
type textarea "첨부 코드 참조해서 다시 수정해. 이 코드는 정확하게 ㄷ"
type textarea "x"
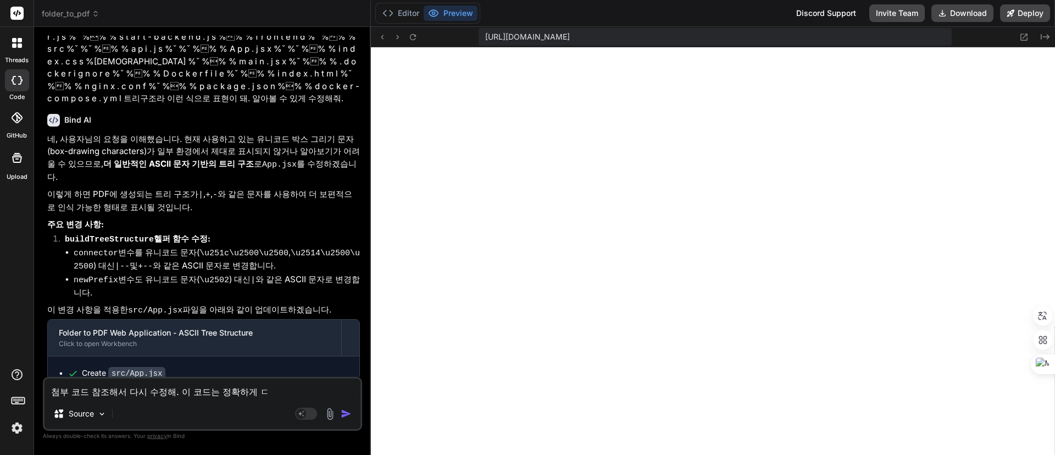
type textarea "첨부 코드 참조해서 다시 수정해. 이 코드는 정확하게 도"
type textarea "x"
type textarea "첨부 코드 참조해서 다시 수정해. 이 코드는 정확하게 동"
type textarea "x"
type textarea "첨부 코드 참조해서 다시 수정해. 이 코드는 정확하게 동ㅈ"
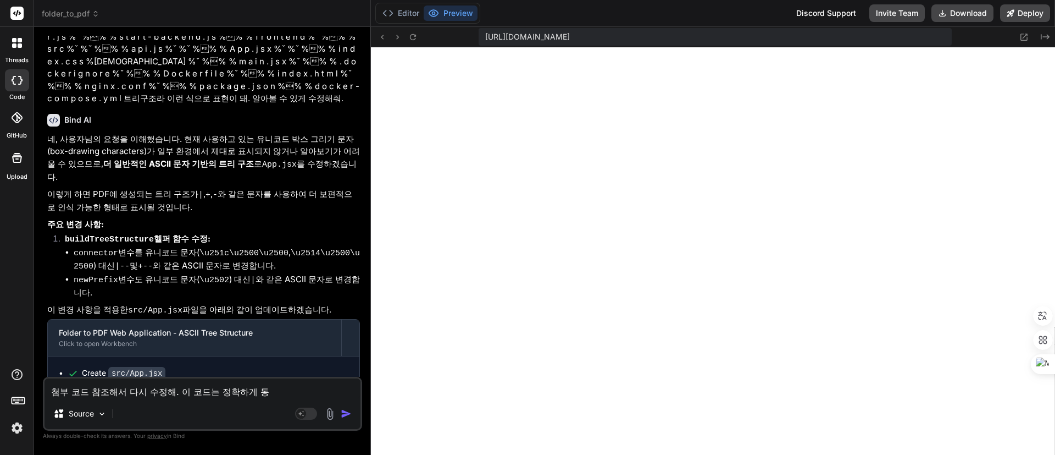
type textarea "x"
type textarea "첨부 코드 참조해서 다시 수정해. 이 코드는 정확하게 동자"
type textarea "x"
type textarea "첨부 코드 참조해서 다시 수정해. 이 코드는 정확하게 동작"
type textarea "x"
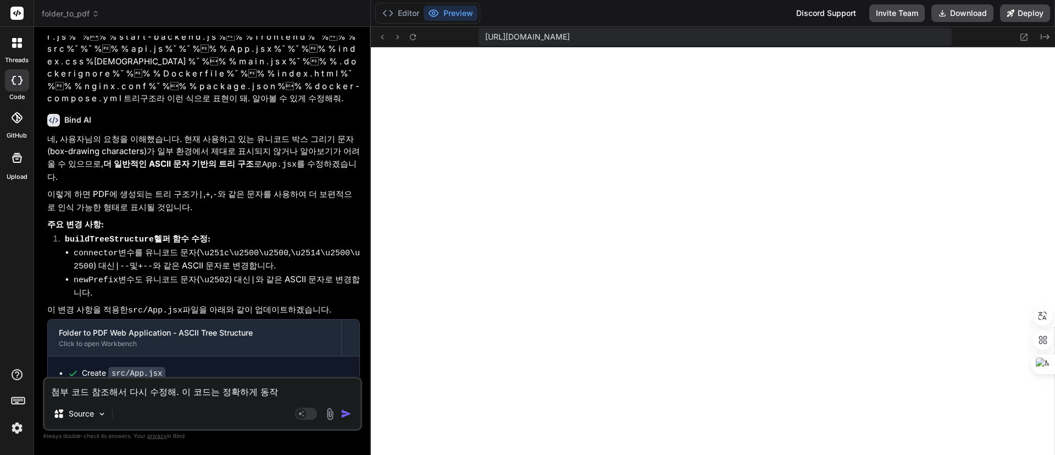
type textarea "첨부 코드 참조해서 다시 수정해. 이 코드는 정확하게 동작ㅎ"
type textarea "x"
type textarea "첨부 코드 참조해서 다시 수정해. 이 코드는 정확하게 동작하"
type textarea "x"
type textarea "첨부 코드 참조해서 다시 수정해. 이 코드는 정확하게 동작핟"
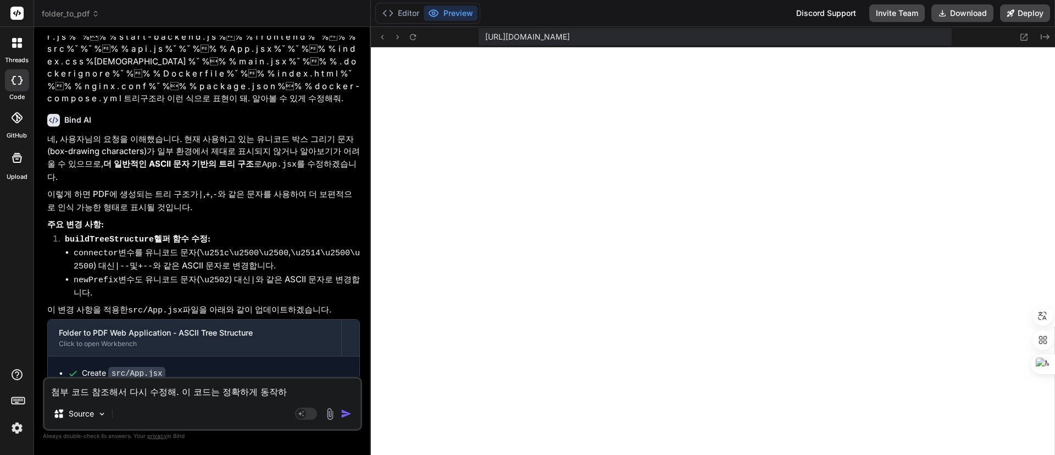
type textarea "x"
type textarea "첨부 코드 참조해서 다시 수정해. 이 코드는 정확하게 동작하더"
type textarea "x"
type textarea "첨부 코드 참조해서 다시 수정해. 이 코드는 정확하게 동작하던"
type textarea "x"
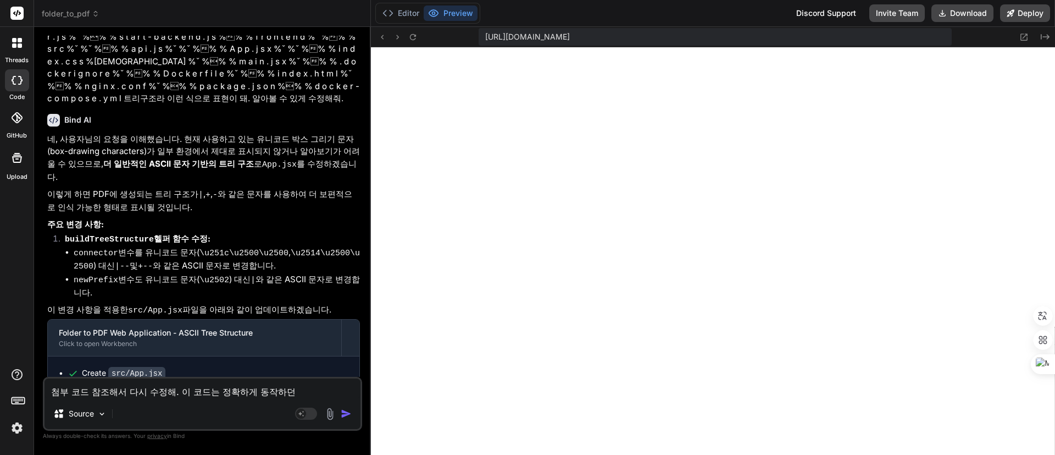
type textarea "첨부 코드 참조해서 다시 수정해. 이 코드는 정확하게 동작하던"
type textarea "x"
type textarea "첨부 코드 참조해서 다시 수정해. 이 코드는 정확하게 동작하던 ㅋ"
type textarea "x"
type textarea "첨부 코드 참조해서 다시 수정해. 이 코드는 정확하게 동작하던 코"
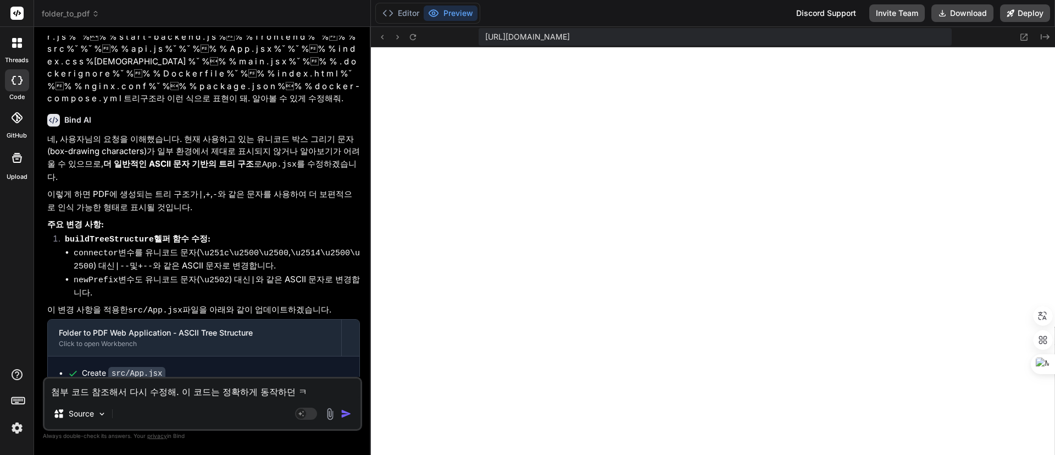
type textarea "x"
type textarea "첨부 코드 참조해서 다시 수정해. 이 코드는 정확하게 동작하던 콛"
type textarea "x"
type textarea "첨부 코드 참조해서 다시 수정해. 이 코드는 정확하게 동작하던 코드"
type textarea "x"
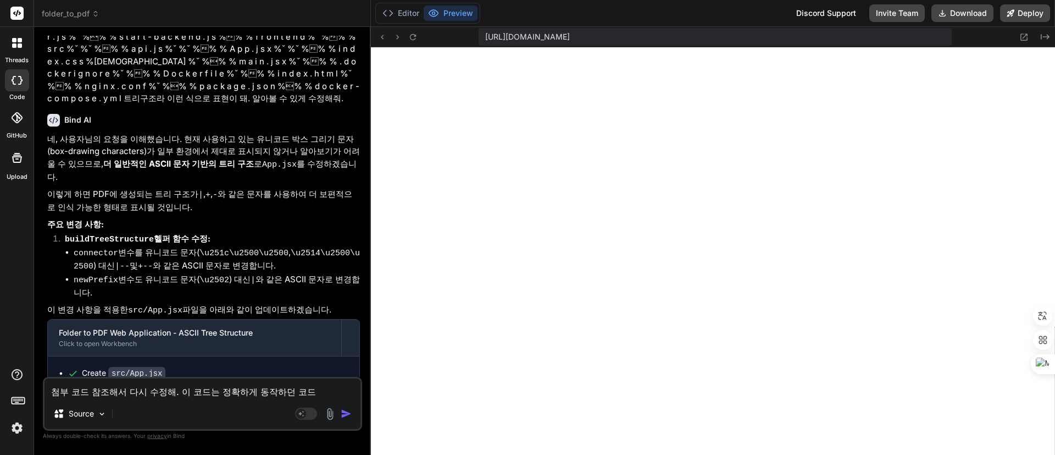
type textarea "첨부 코드 참조해서 다시 수정해. 이 코드는 정확하게 동작하던 코등"
type textarea "x"
type textarea "첨부 코드 참조해서 다시 수정해. 이 코드는 정확하게 동작하던 코드야"
type textarea "x"
type textarea "첨부 코드 참조해서 다시 수정해. 이 코드는 정확하게 동작하던 코드야."
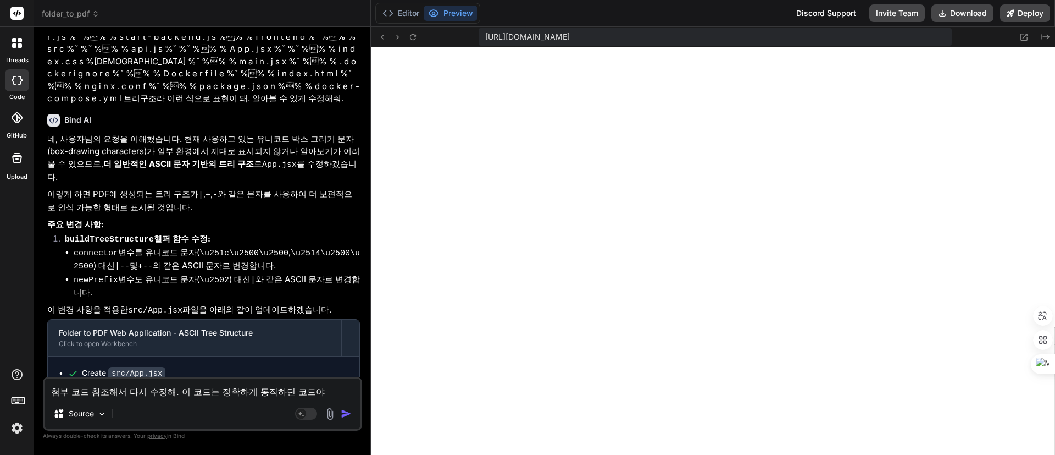
type textarea "x"
type textarea "첨부 코드 참조해서 다시 수정해. 이 코드는 정확하게 동작하던 코드야."
type textarea "x"
type textarea "첨부 코드 참조해서 다시 수정해. 이 코드는 정확하게 동작하던 코드야. ㄴ"
type textarea "x"
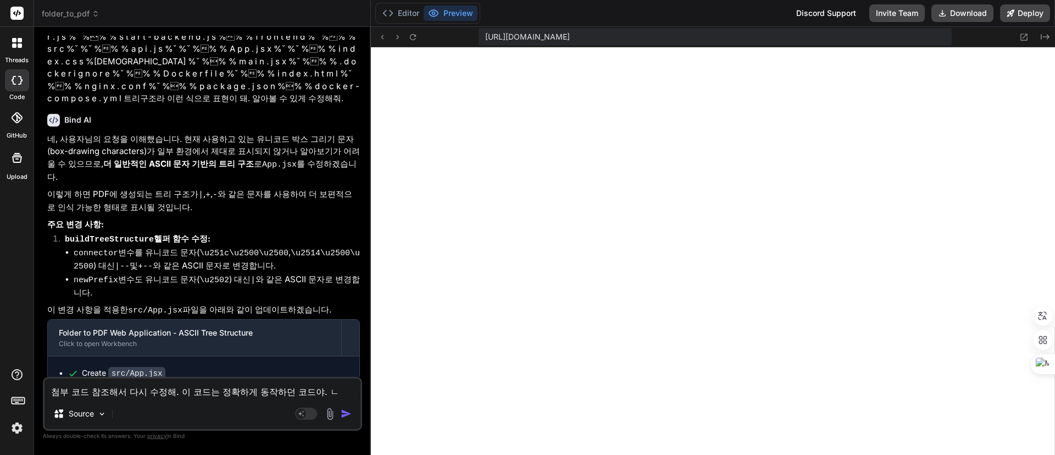
type textarea "첨부 코드 참조해서 다시 수정해. 이 코드는 정확하게 동작하던 코드야. 너"
type textarea "x"
type textarea "첨부 코드 참조해서 다시 수정해. 이 코드는 정확하게 동작하던 코드야. 넉"
type textarea "x"
type textarea "첨부 코드 참조해서 다시 수정해. 이 코드는 정확하게 동작하던 코드야. 너가"
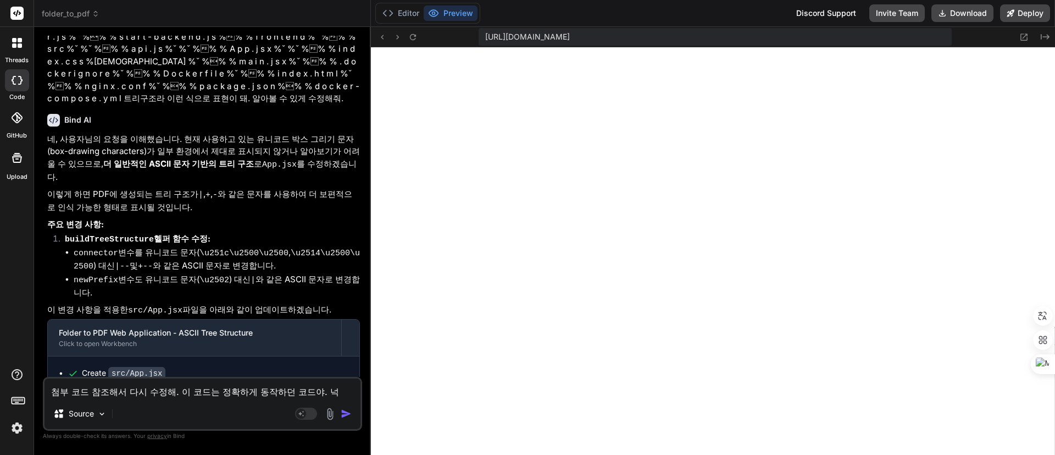
type textarea "x"
type textarea "첨부 코드 참조해서 다시 수정해. 이 코드는 정확하게 동작하던 코드야. 너가"
type textarea "x"
type textarea "첨부 코드 참조해서 다시 수정해. 이 코드는 정확하게 동작하던 코드야. 너가 d"
type textarea "x"
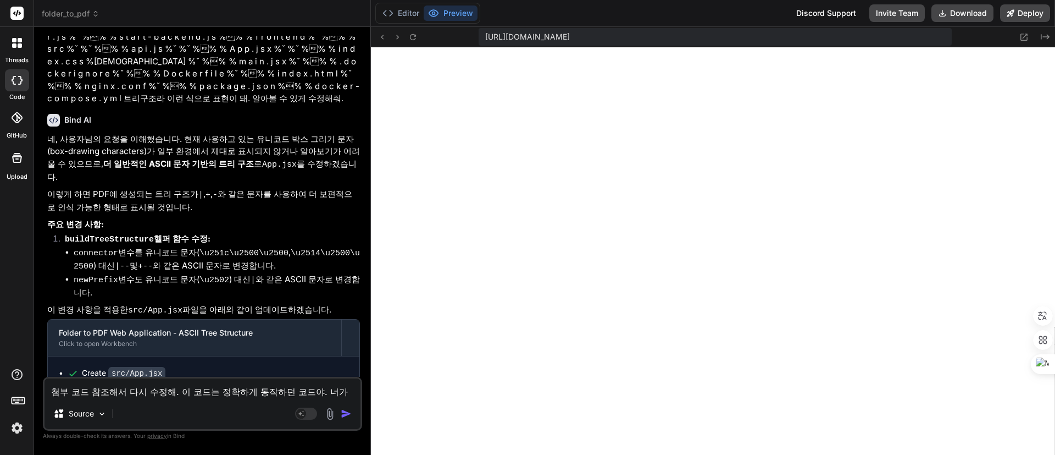
type textarea "첨부 코드 참조해서 다시 수정해. 이 코드는 정확하게 동작하던 코드야. 너가 do"
type textarea "x"
type textarea "첨부 코드 참조해서 다시 수정해. 이 코드는 정확하게 동작하던 코드야. 너가 doc"
type textarea "x"
type textarea "첨부 코드 참조해서 다시 수정해. 이 코드는 정확하게 동작하던 코드야. 너가 dock"
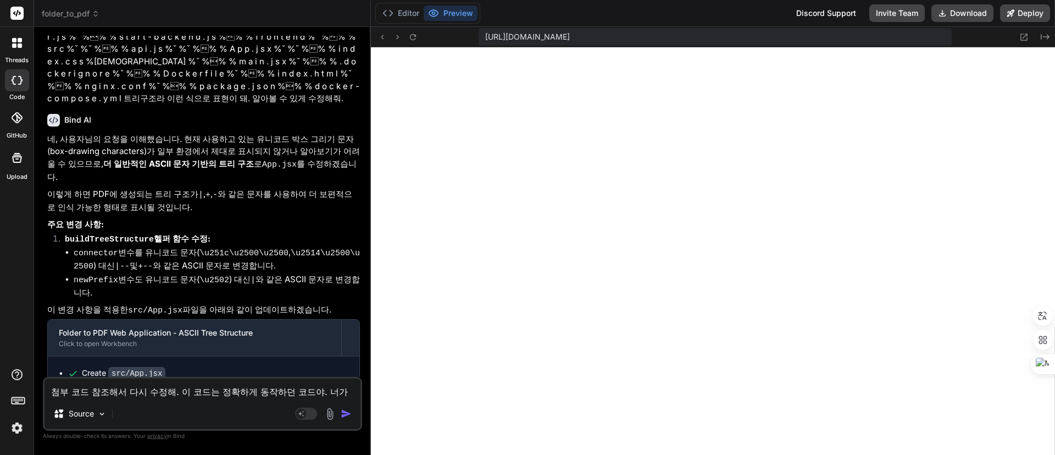
type textarea "x"
type textarea "첨부 코드 참조해서 다시 수정해. 이 코드는 정확하게 동작하던 코드야. 너가 docke"
type textarea "x"
type textarea "첨부 코드 참조해서 다시 수정해. 이 코드는 정확하게 동작하던 코드야. 너가 docker"
type textarea "x"
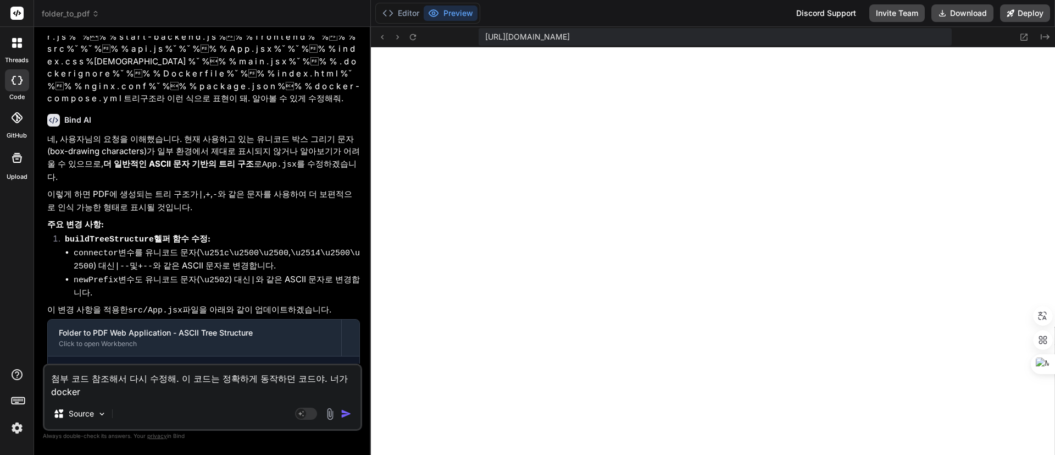
type textarea "첨부 코드 참조해서 다시 수정해. 이 코드는 정확하게 동작하던 코드야. 너가 docker"
type textarea "x"
type textarea "첨부 코드 참조해서 다시 수정해. 이 코드는 정확하게 동작하던 코드야. 너가 docker ㄱ"
type textarea "x"
type textarea "첨부 코드 참조해서 다시 수정해. 이 코드는 정확하게 동작하던 코드야. 너가 docker 기"
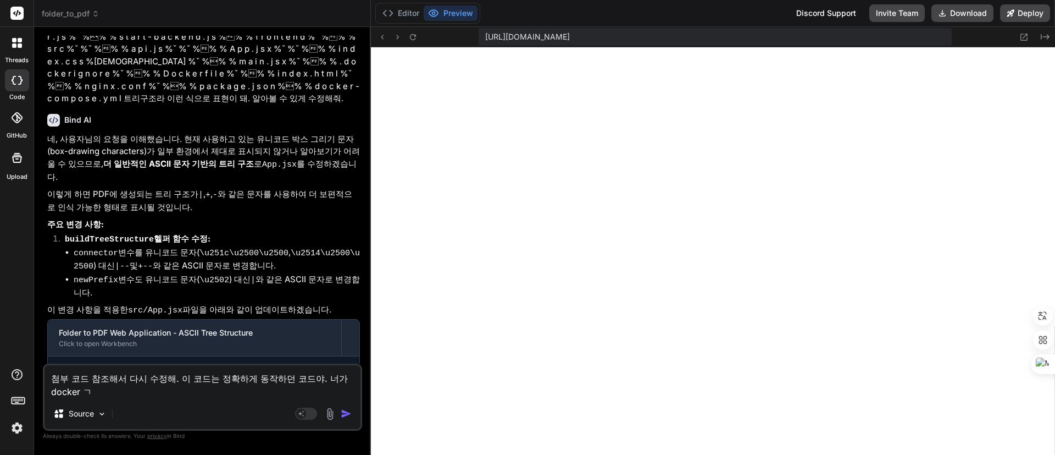
type textarea "x"
type textarea "첨부 코드 참조해서 다시 수정해. 이 코드는 정확하게 동작하던 코드야. 너가 docker 깁"
type textarea "x"
type textarea "첨부 코드 참조해서 다시 수정해. 이 코드는 정확하게 동작하던 코드야. 너가 docker 기바"
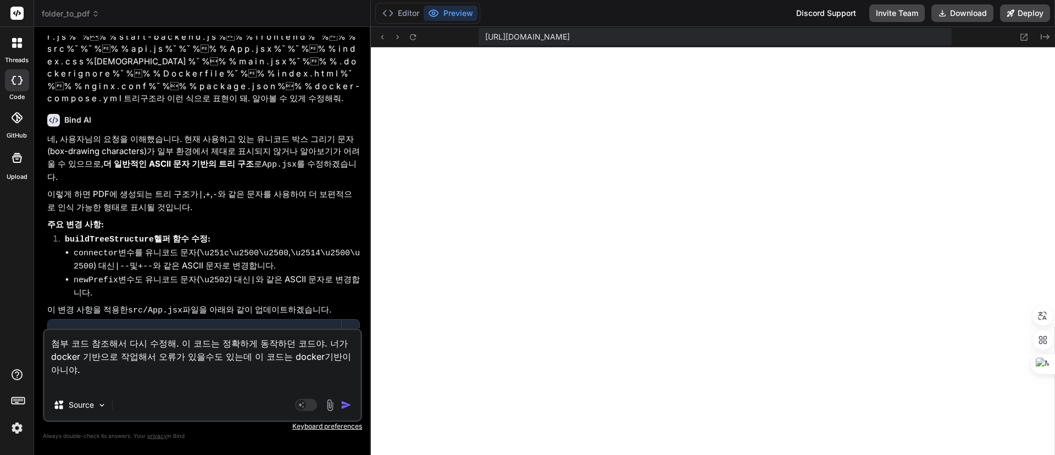
paste textarea "Folder Structure: . `-- ai_prompt_manager_web_application_final |-- backend | |…"
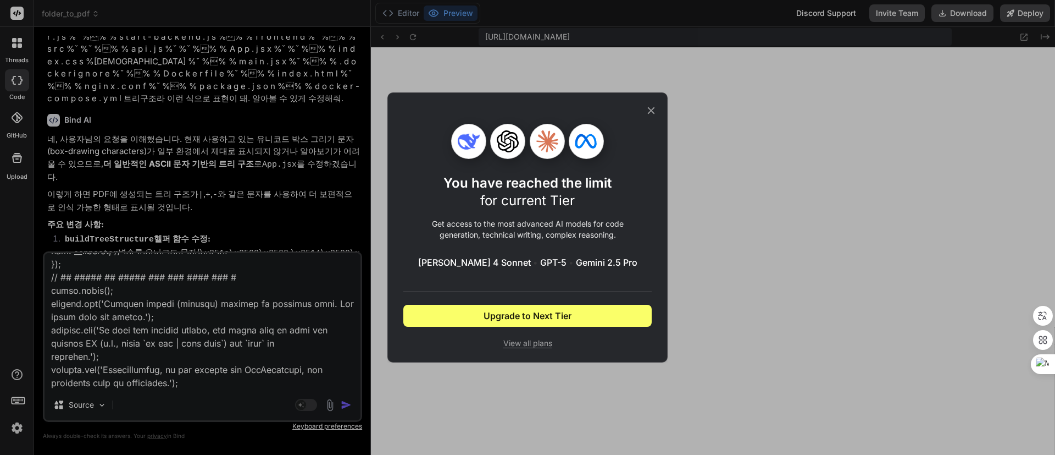
click at [656, 107] on icon at bounding box center [651, 110] width 12 height 12
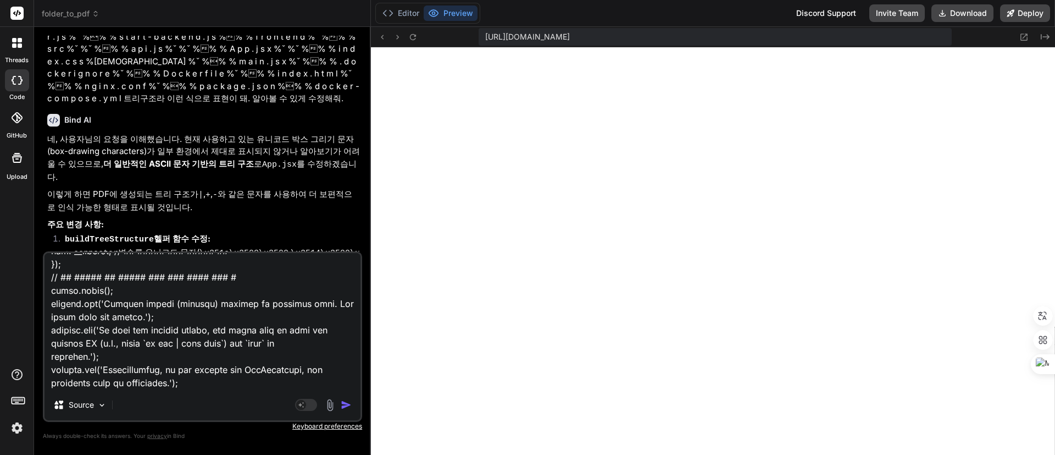
click at [214, 386] on textarea at bounding box center [203, 321] width 316 height 136
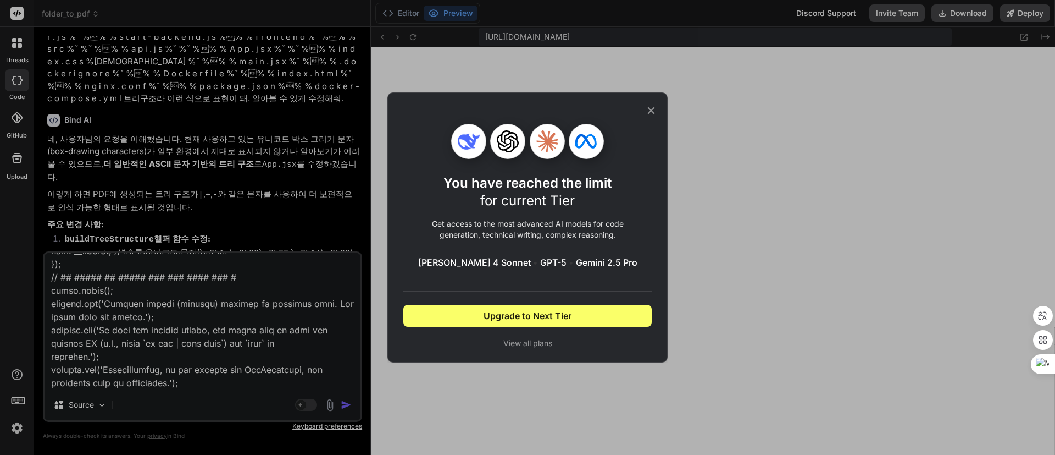
click at [256, 384] on div "You have reached the limit for current Tier Get access to the most advanced AI …" at bounding box center [527, 227] width 1055 height 455
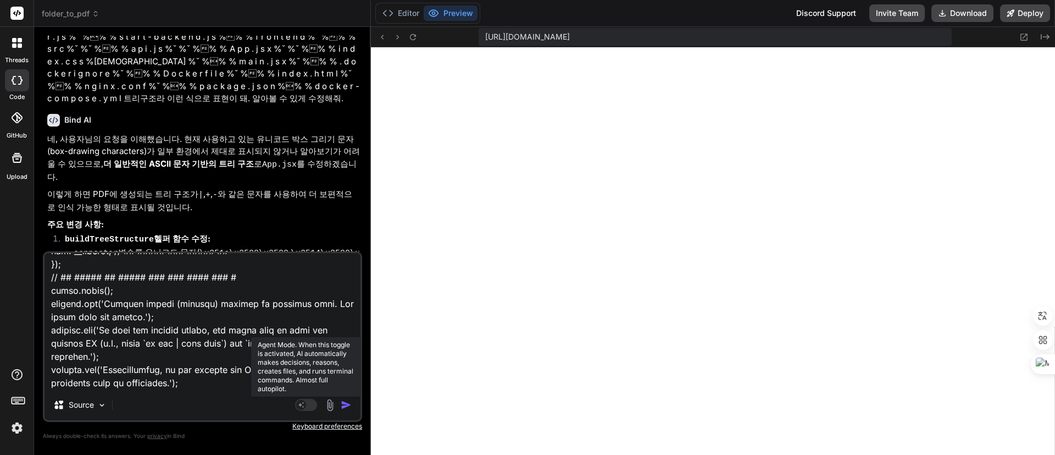
click at [312, 403] on rect at bounding box center [306, 404] width 22 height 12
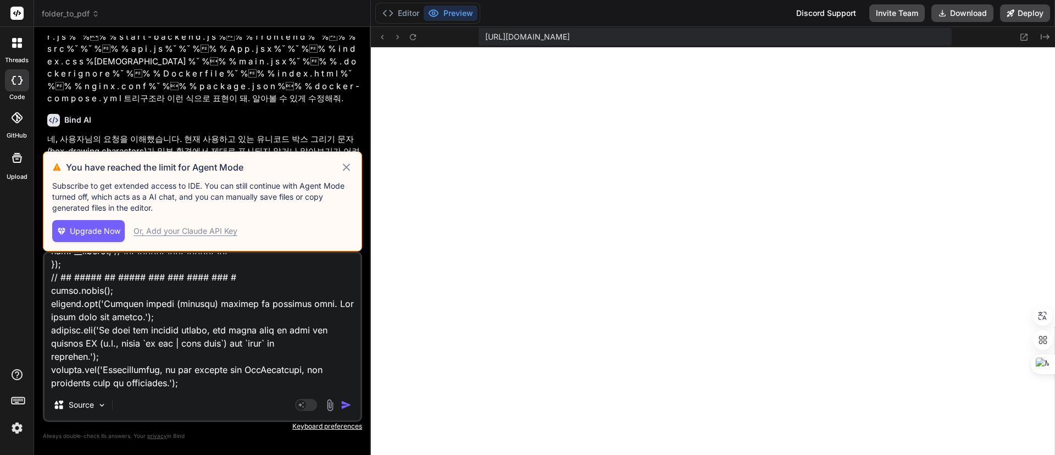
click at [345, 167] on icon at bounding box center [346, 166] width 13 height 13
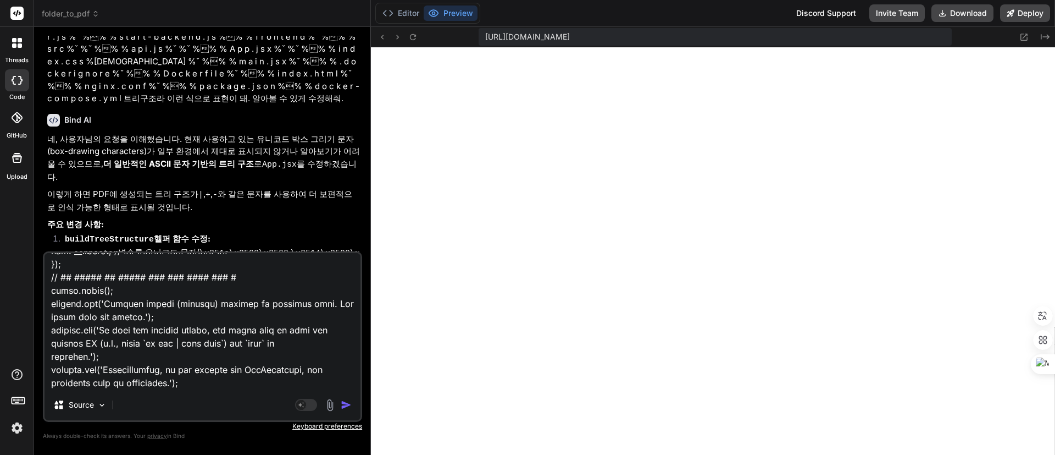
click at [229, 380] on textarea at bounding box center [203, 321] width 316 height 136
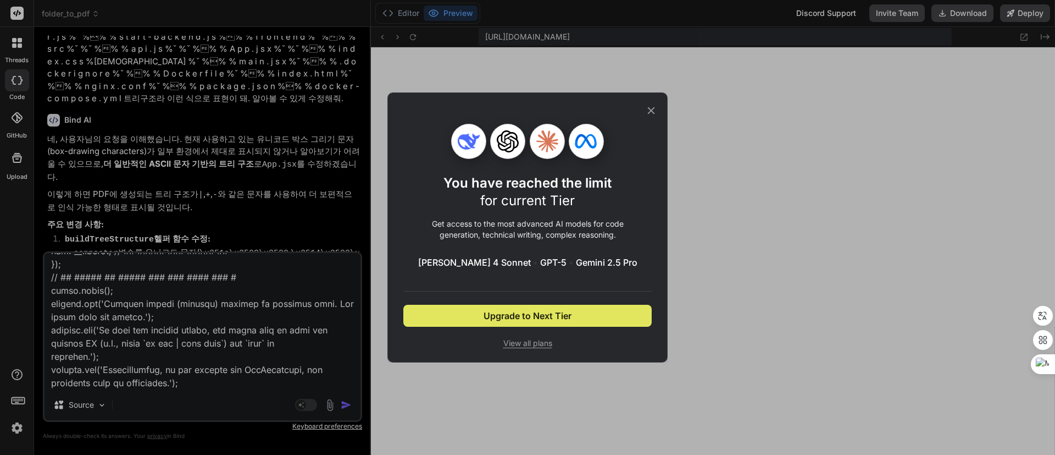
click at [563, 320] on span "Upgrade to Next Tier" at bounding box center [528, 315] width 88 height 13
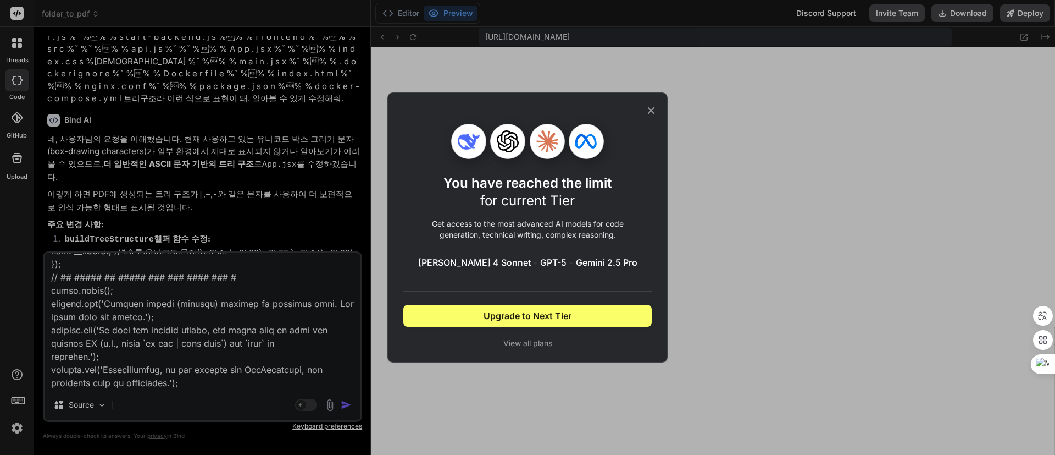
click at [533, 343] on span "View all plans" at bounding box center [527, 342] width 248 height 11
click at [653, 107] on icon at bounding box center [651, 110] width 12 height 12
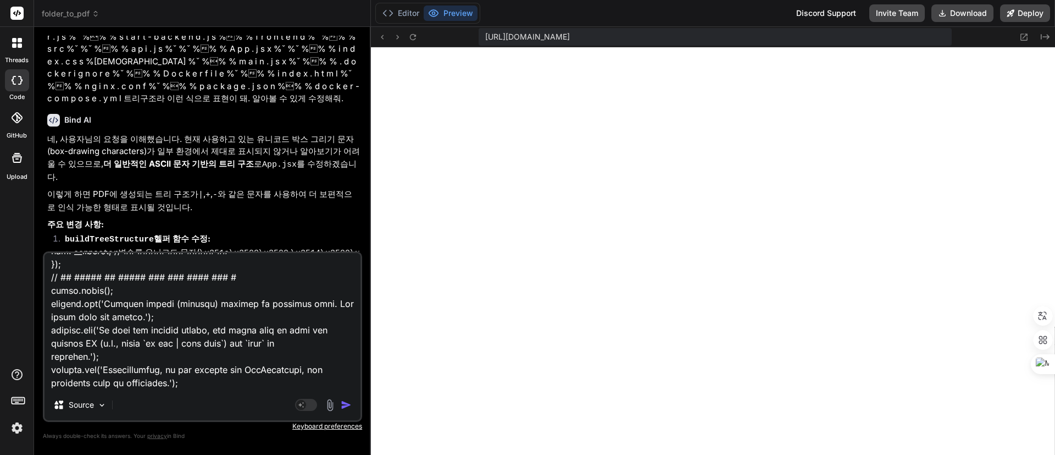
click at [13, 425] on img at bounding box center [17, 427] width 19 height 19
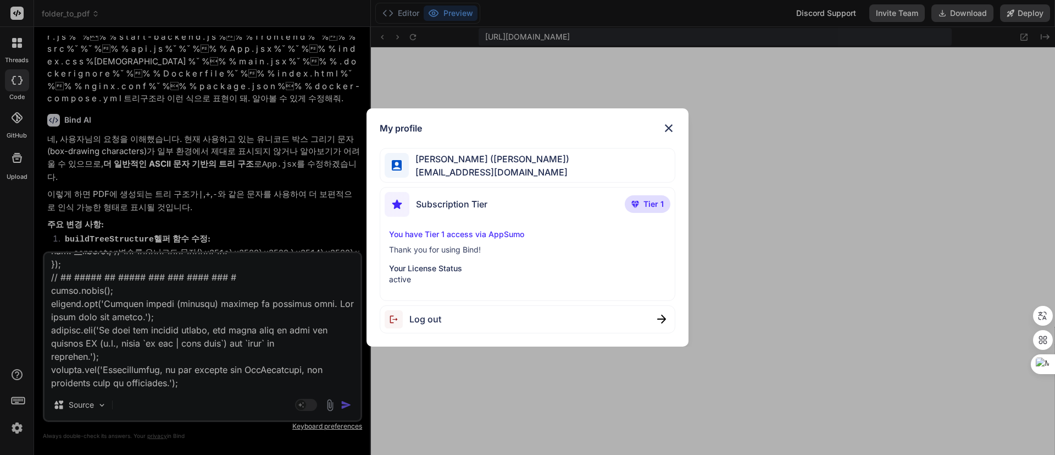
click at [499, 237] on p "You have Tier 1 access via AppSumo" at bounding box center [528, 234] width 278 height 11
click at [657, 198] on span "Tier 1" at bounding box center [654, 203] width 20 height 11
click at [573, 234] on p "You have Tier 1 access via AppSumo" at bounding box center [528, 234] width 278 height 11
click at [665, 131] on img at bounding box center [668, 127] width 13 height 13
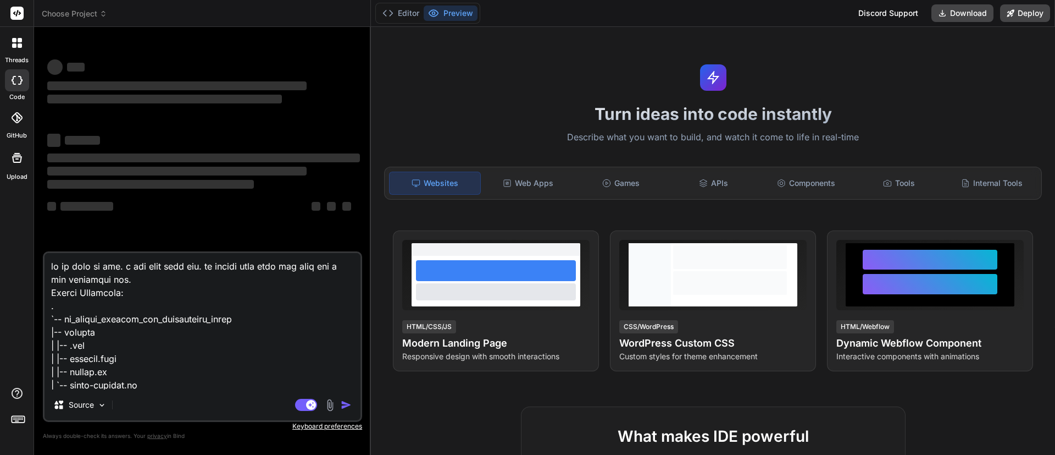
type textarea "x"
select select
type textarea "x"
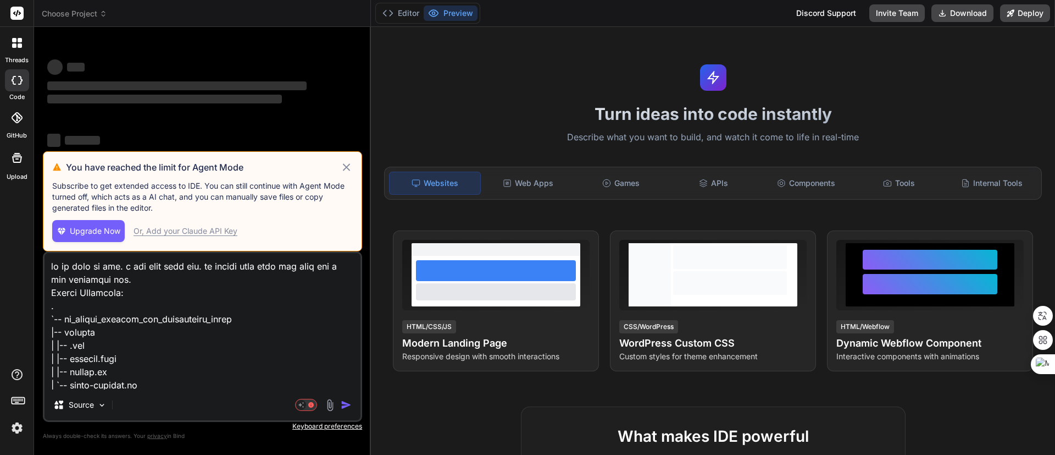
select select
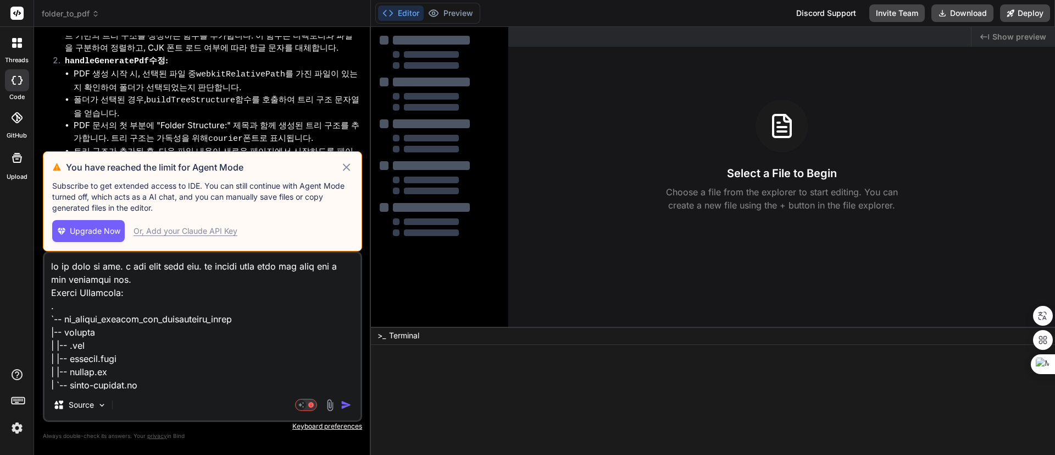
click at [346, 166] on icon at bounding box center [346, 166] width 7 height 7
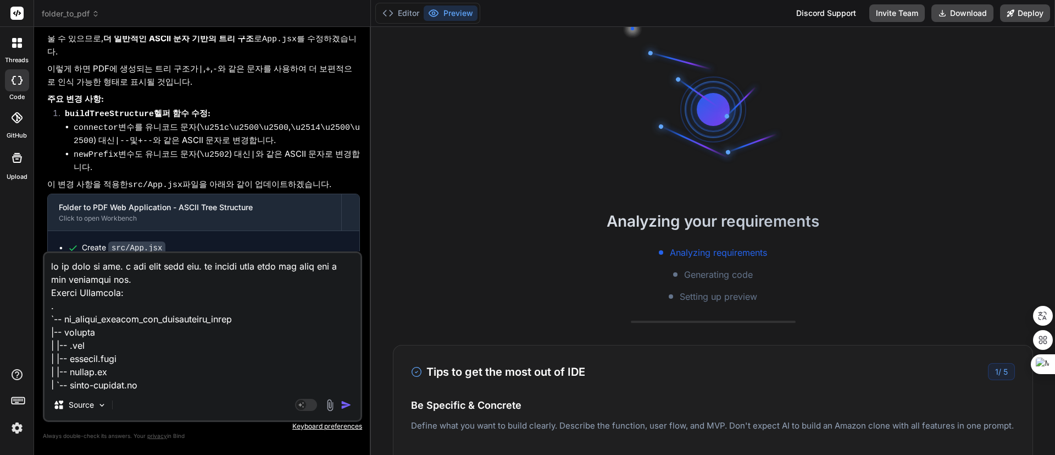
scroll to position [412, 0]
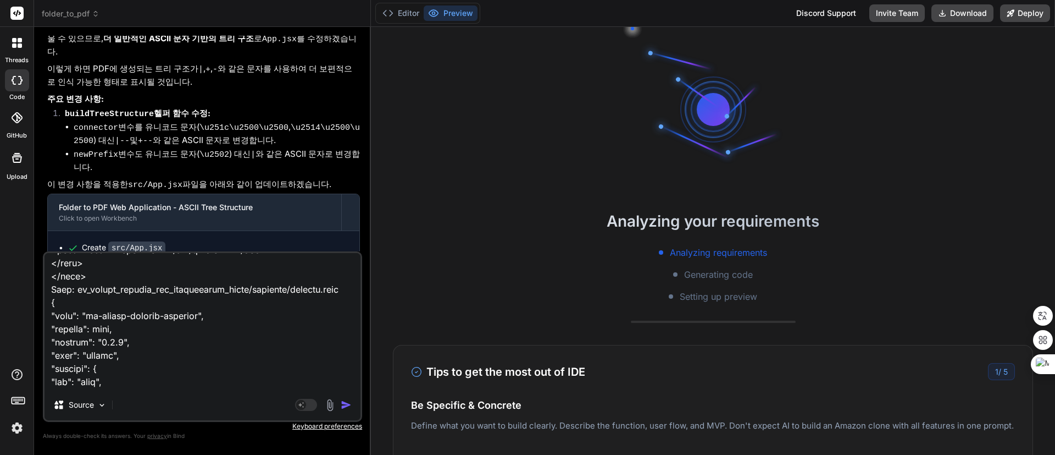
click at [238, 334] on textarea at bounding box center [203, 321] width 316 height 136
type textarea "x"
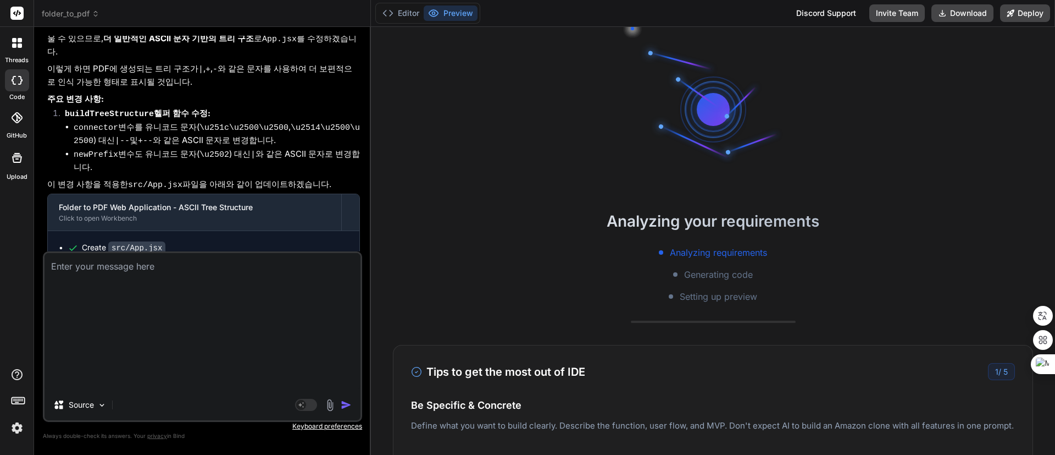
scroll to position [1546, 0]
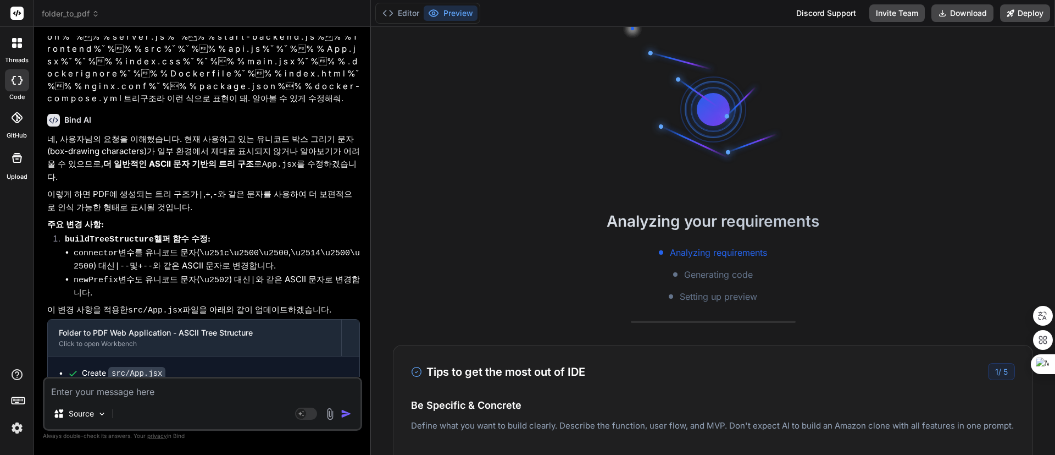
type textarea "x"
click at [400, 15] on button "Editor" at bounding box center [401, 12] width 46 height 15
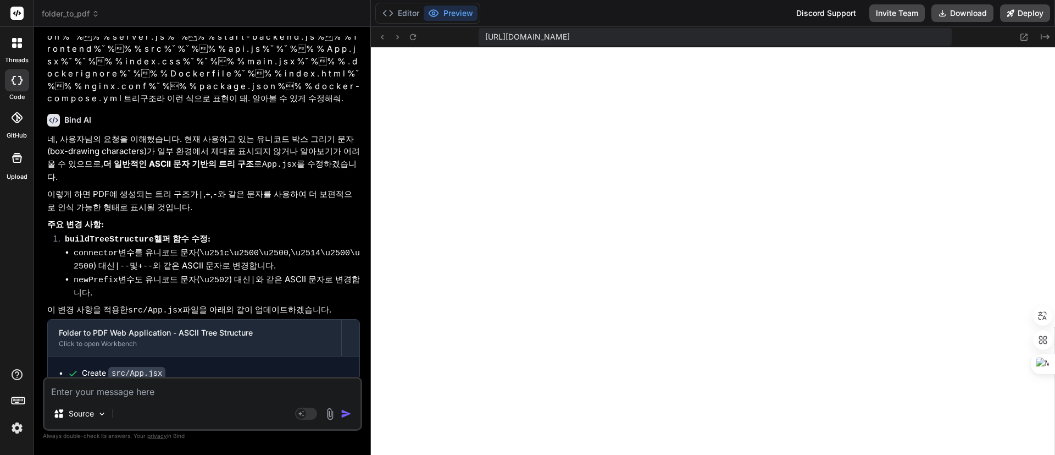
scroll to position [1216, 0]
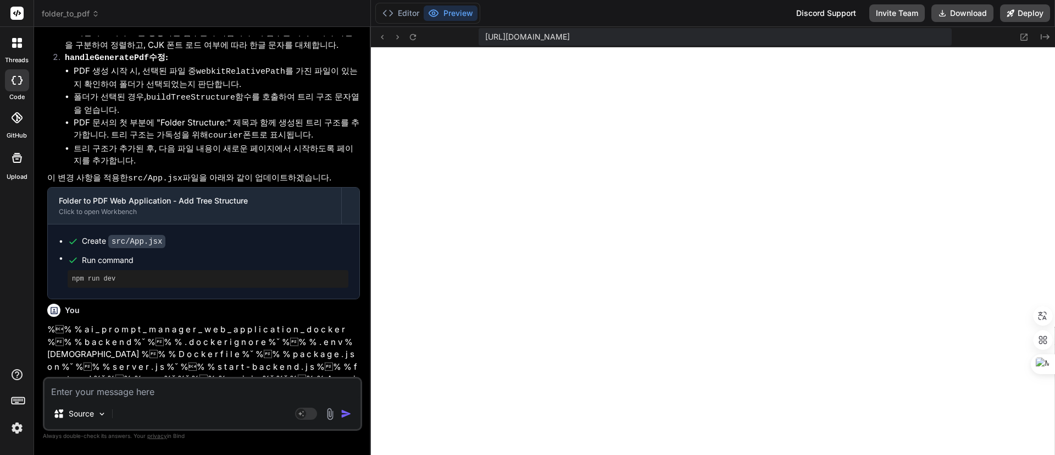
click at [76, 13] on span "folder_to_pdf" at bounding box center [71, 13] width 58 height 11
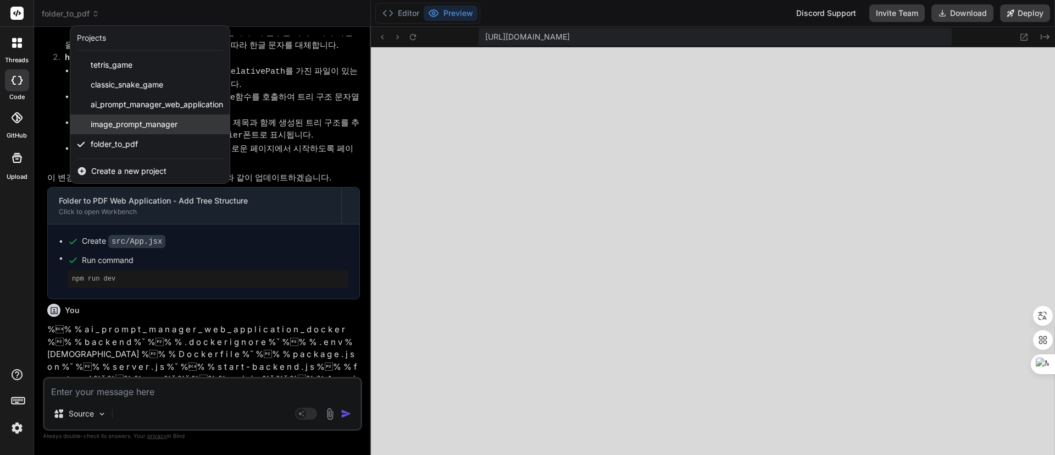
click at [151, 122] on span "image_prompt_manager" at bounding box center [134, 124] width 87 height 11
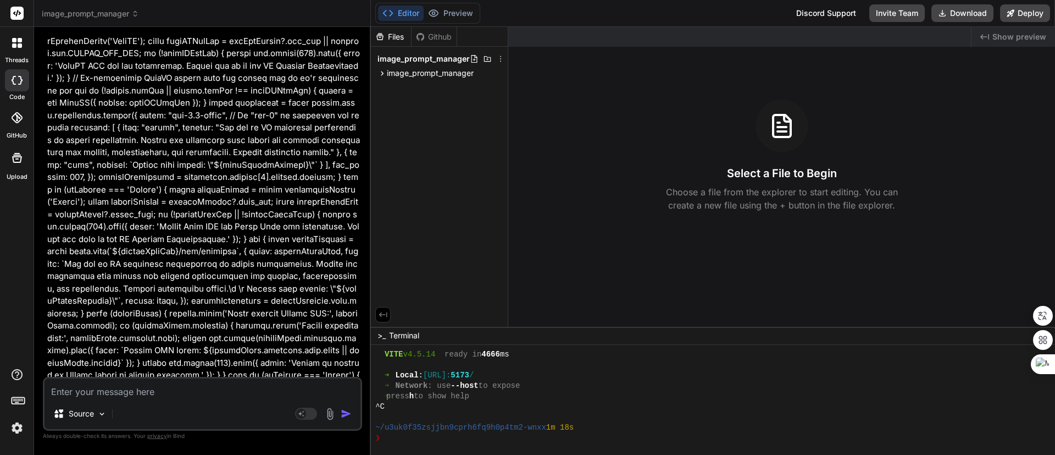
scroll to position [14675, 0]
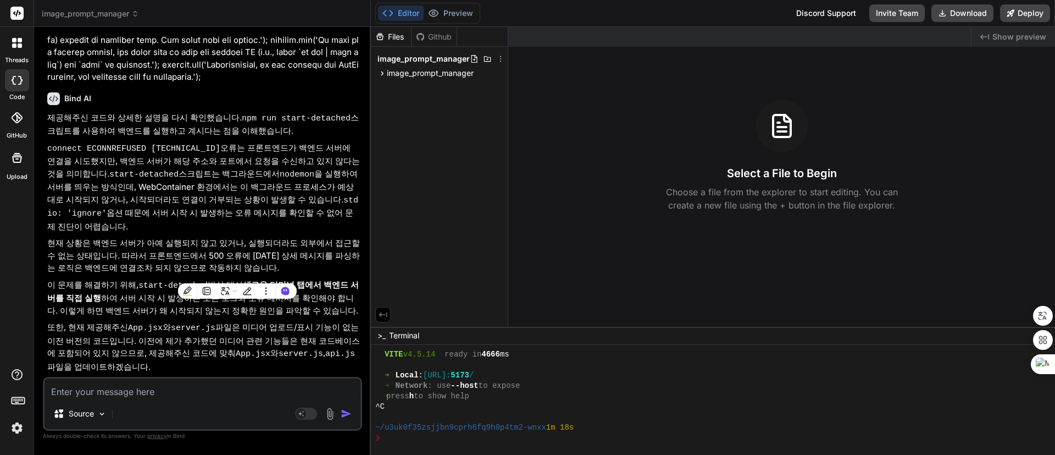
scroll to position [16247, 0]
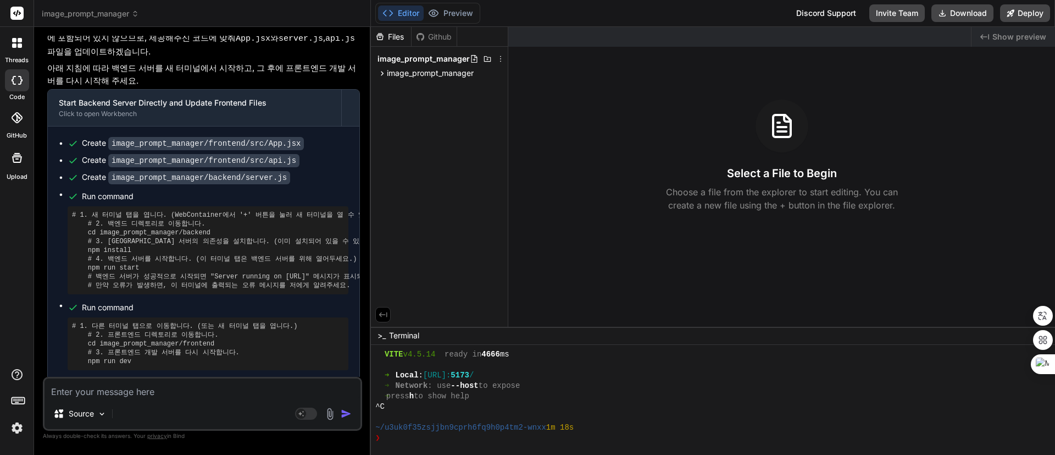
click at [217, 390] on textarea at bounding box center [203, 388] width 316 height 20
paste textarea "Folder Structure: . `-- ai_prompt_manager_web_application_final |-- backend | |…"
type textarea "x"
type textarea "Folder Structure: . `-- ai_prompt_manager_web_application_final |-- backend | |…"
select select
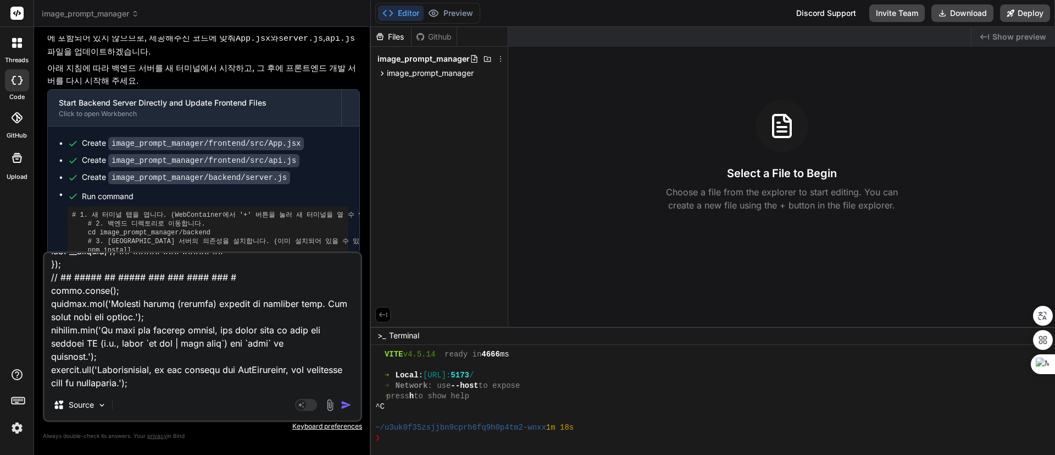
select select
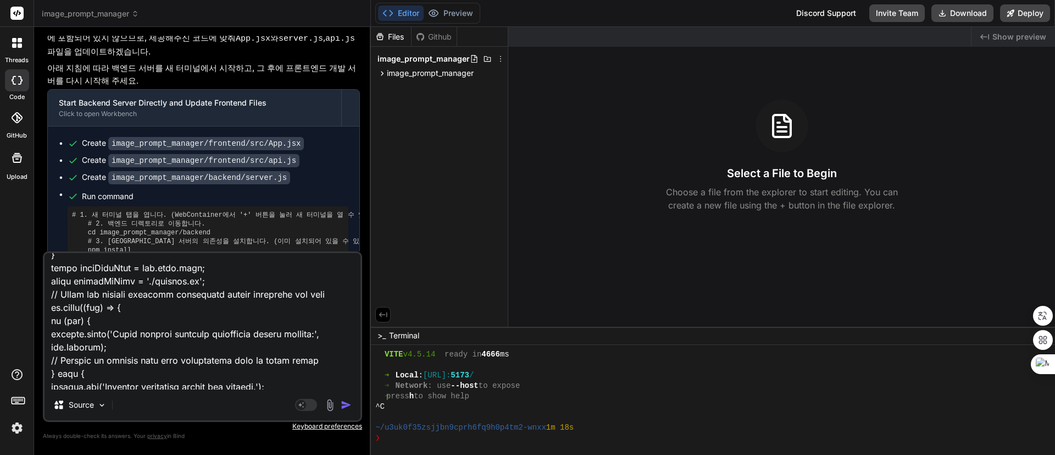
select select
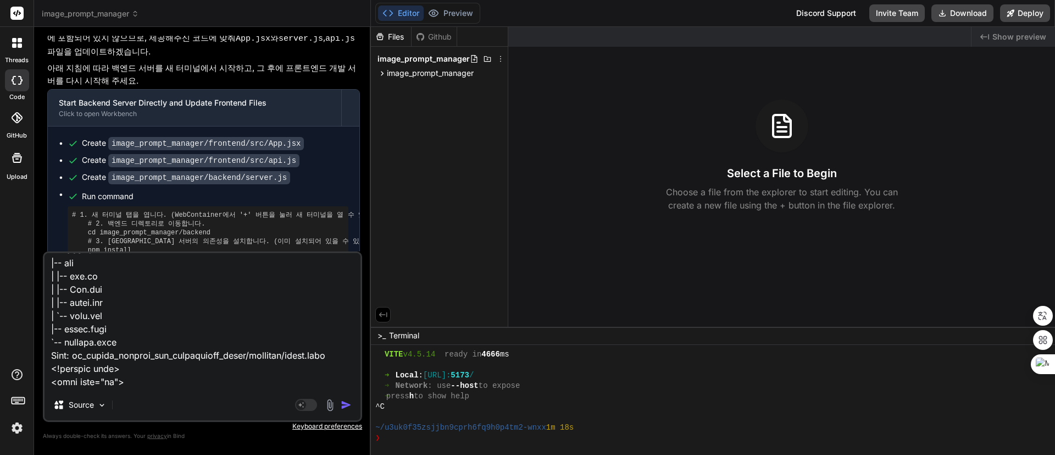
scroll to position [0, 0]
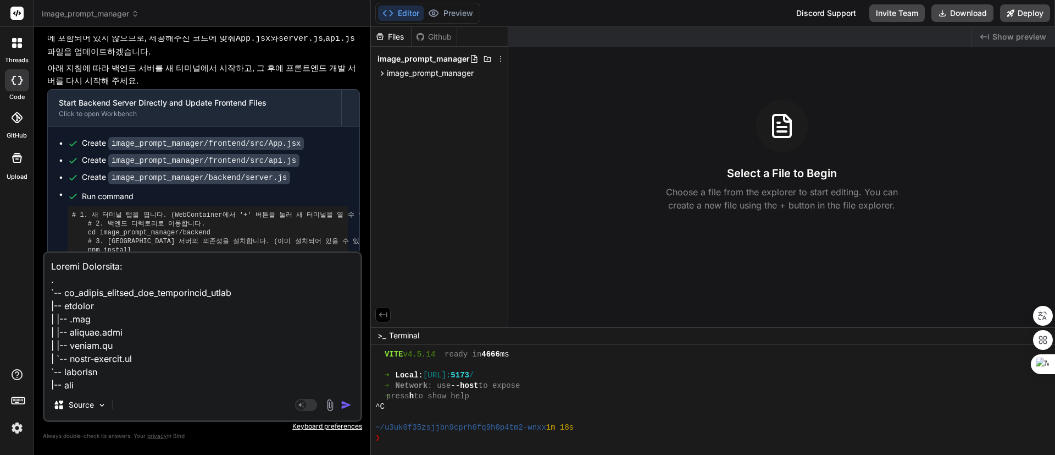
type textarea "x"
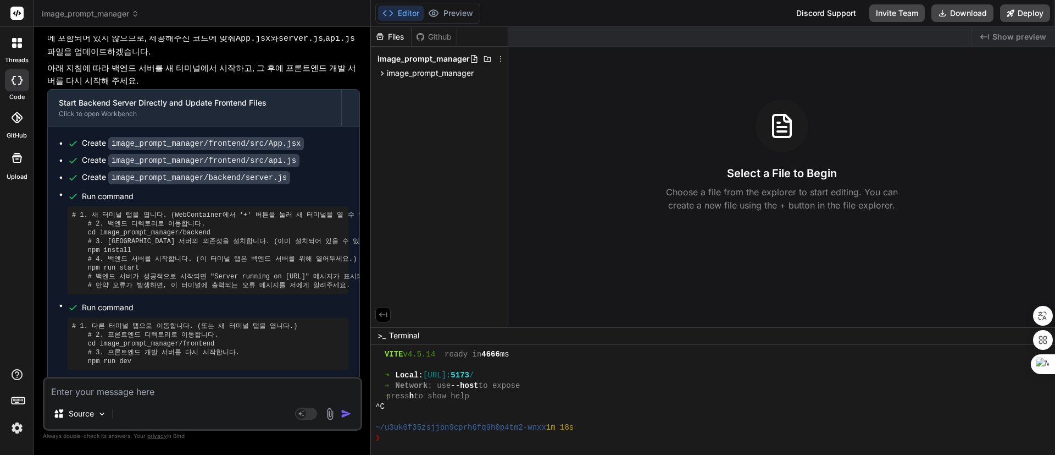
click at [196, 390] on textarea at bounding box center [203, 388] width 316 height 20
type textarea "x"
type textarea "ㅊ"
type textarea "x"
type textarea "처"
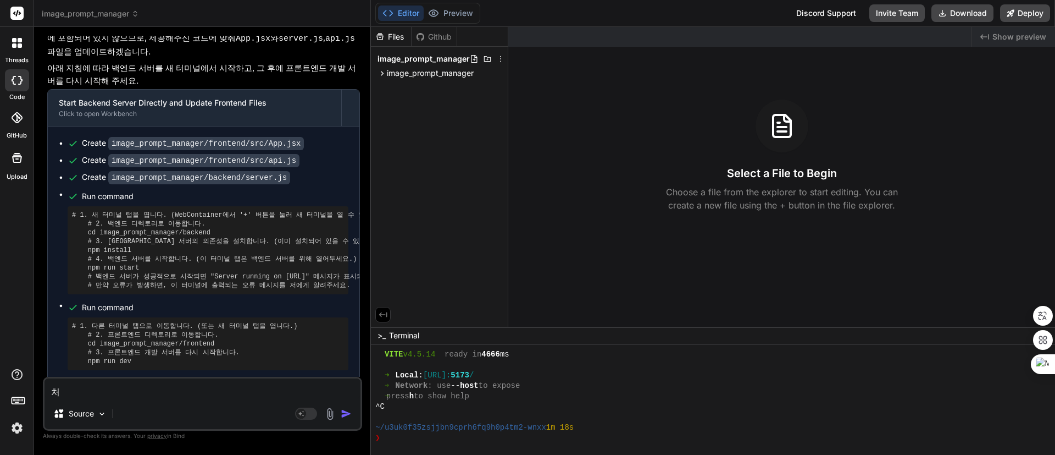
type textarea "x"
type textarea "첨"
type textarea "x"
type textarea "첨ㅂ"
type textarea "x"
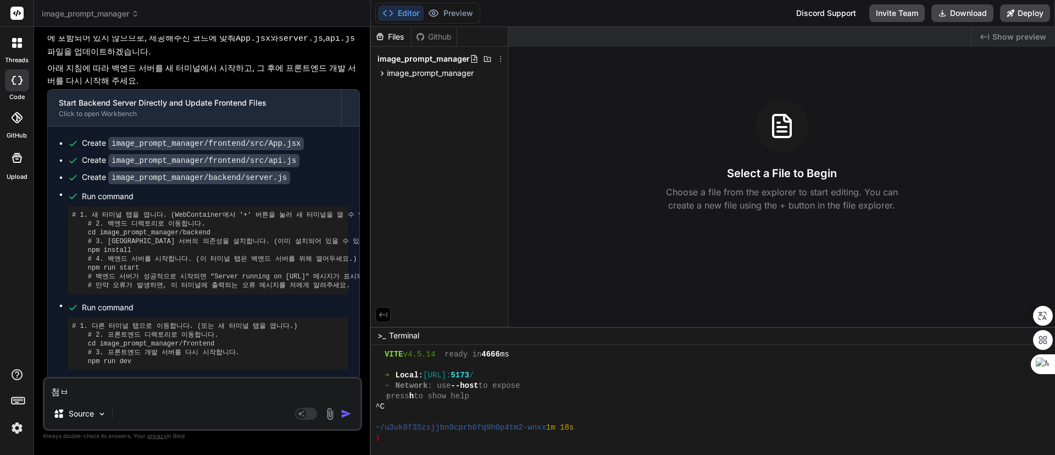
type textarea "첨부"
type textarea "x"
type textarea "첨부"
type textarea "x"
type textarea "첨부 ㅗ"
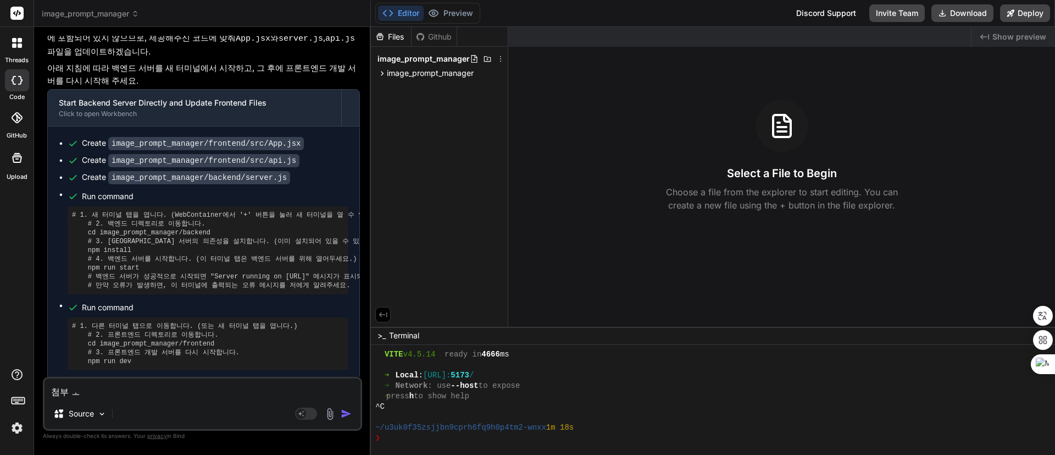
type textarea "x"
type textarea "첨부"
type textarea "x"
type textarea "첨부 ㅋ"
type textarea "x"
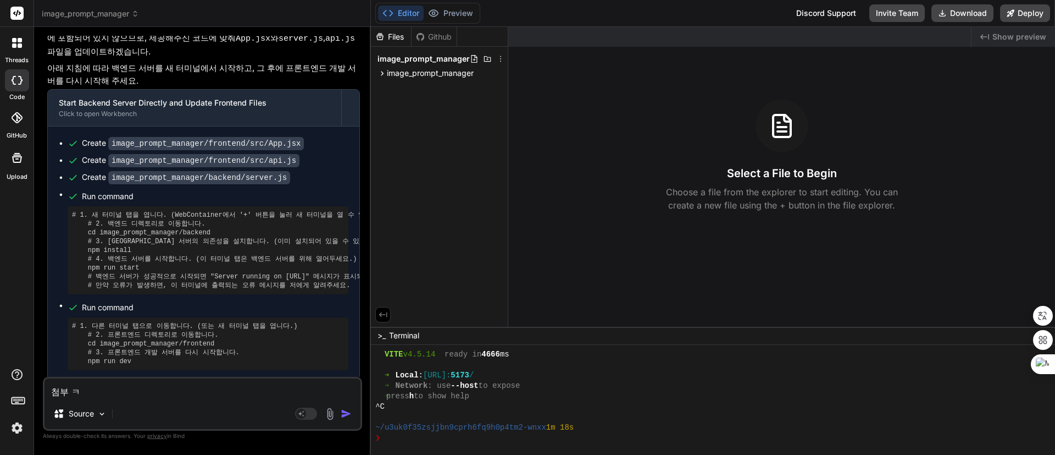
type textarea "첨부 코"
type textarea "x"
type textarea "첨부 콛"
type textarea "x"
type textarea "첨부 코드"
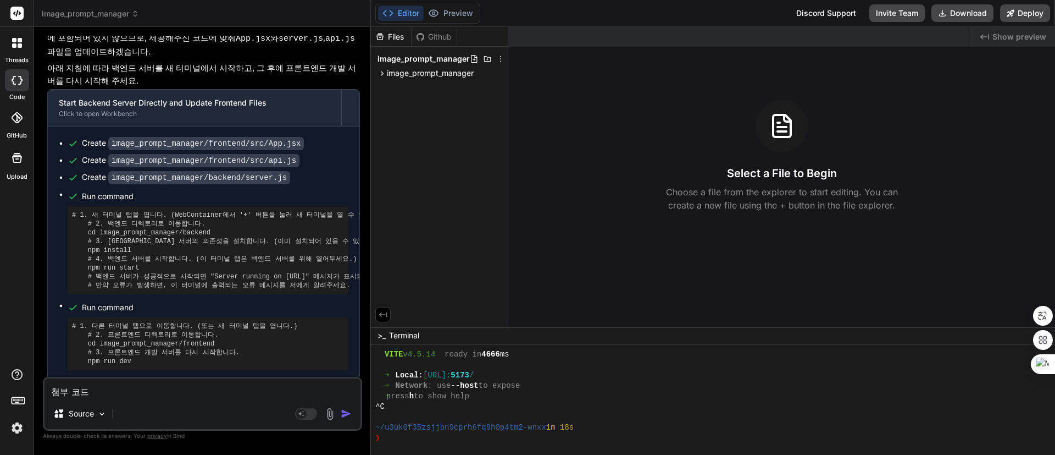
type textarea "x"
type textarea "첨부 코드"
type textarea "x"
type textarea "첨부 코드 ㅎ"
type textarea "x"
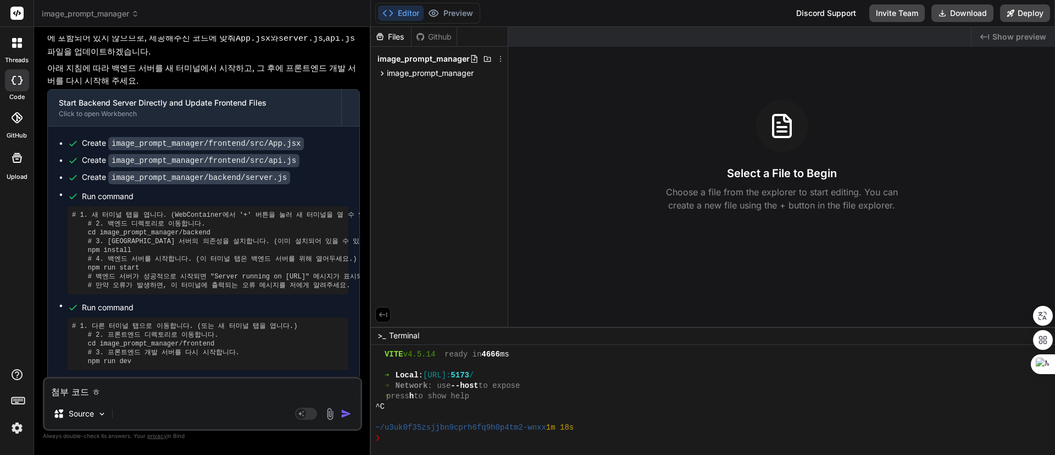
type textarea "첨부 코드 호"
type textarea "x"
type textarea "첨부 코드 화"
type textarea "x"
type textarea "첨부 코드 확"
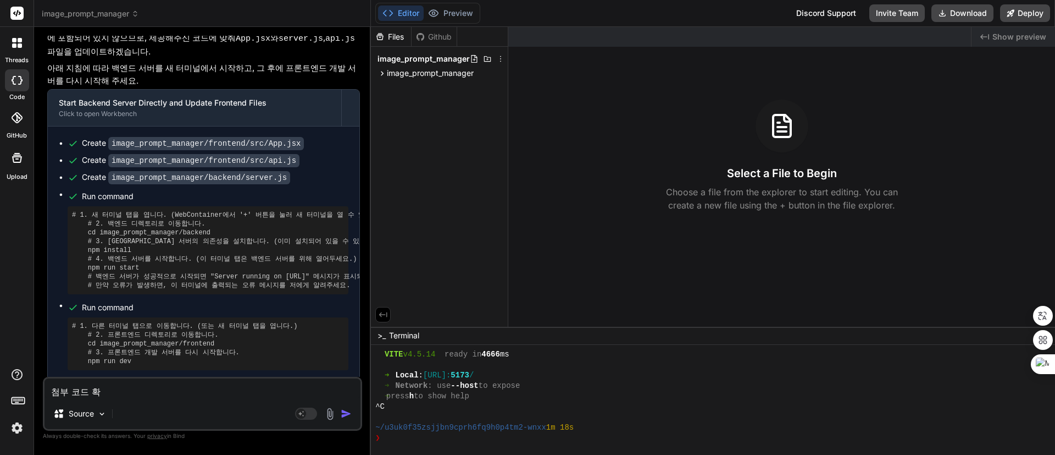
type textarea "x"
type textarea "첨부 코드 확ㅇ"
type textarea "x"
type textarea "첨부 코드 확이"
type textarea "x"
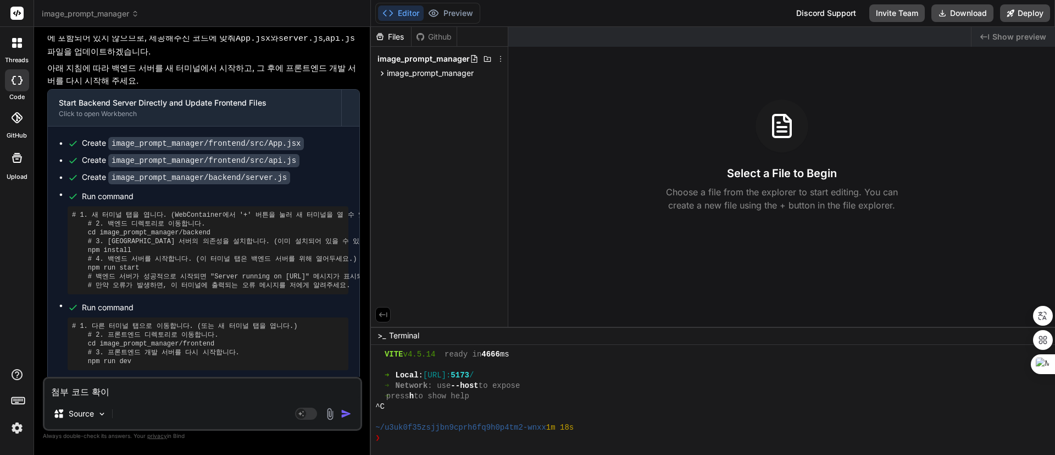
type textarea "첨부 코드 확인"
type textarea "x"
type textarea "첨부 코드 확읺"
type textarea "x"
type textarea "첨부 코드 확인해"
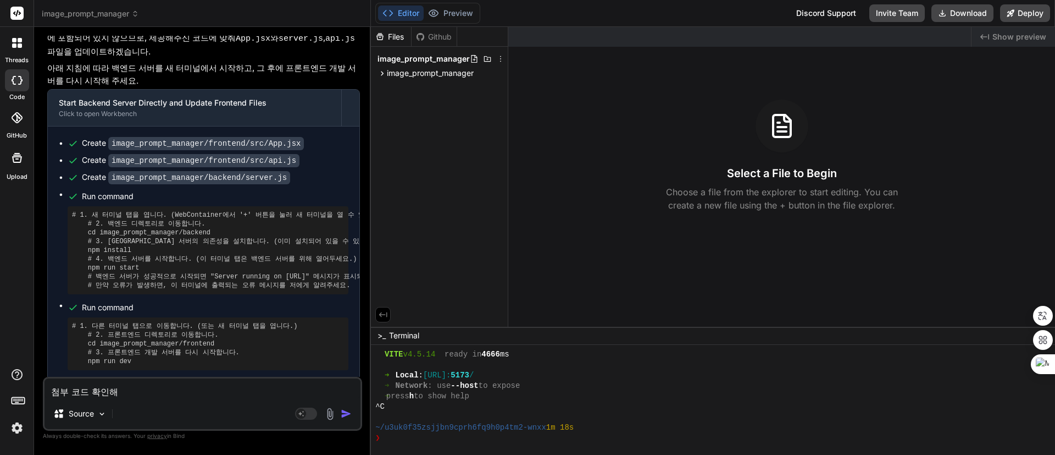
type textarea "x"
type textarea "첨부 코드 확인햇"
type textarea "x"
type textarea "첨부 코드 확인해서"
type textarea "x"
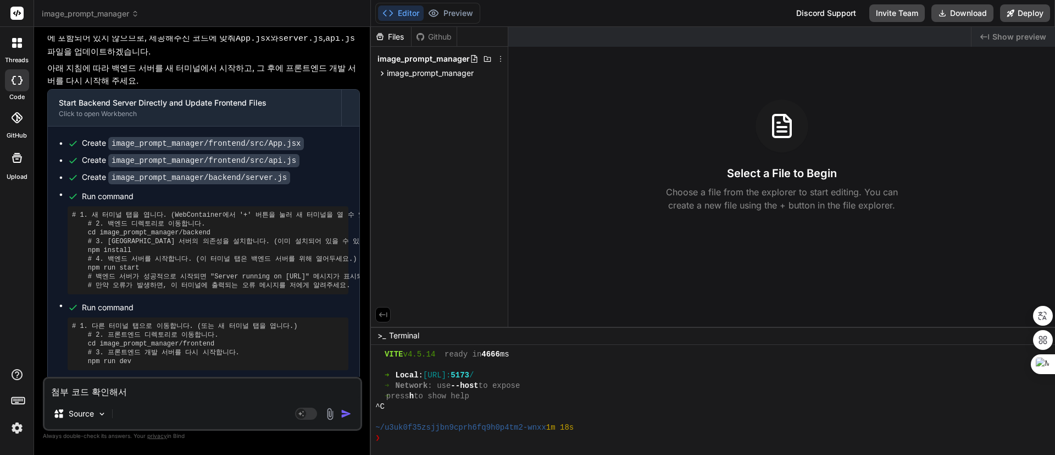
type textarea "첨부 코드 확인해서"
type textarea "x"
type textarea "첨부 코드 확인해서 ㄷ"
type textarea "x"
type textarea "첨부 코드 확인해서 다"
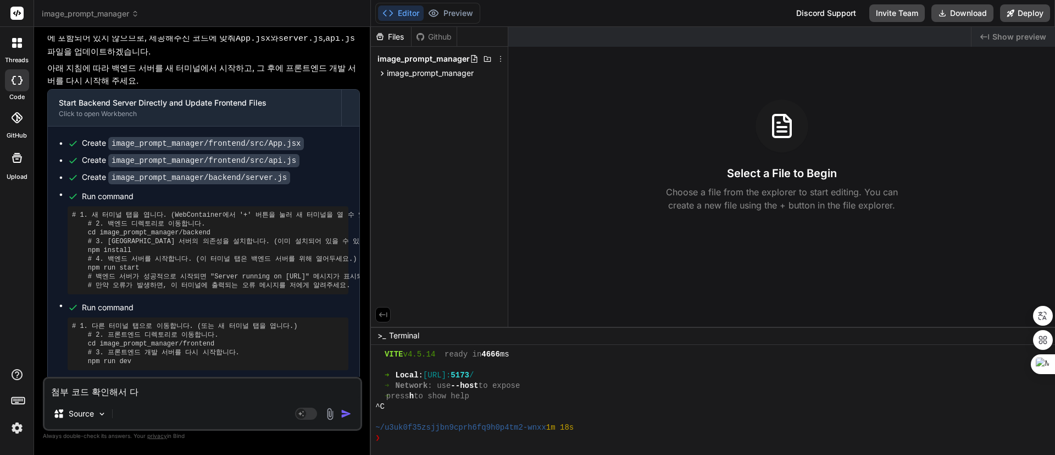
type textarea "x"
type textarea "첨부 코드 확인해서 닷"
type textarea "x"
type textarea "첨부 코드 확인해서 다시"
type textarea "x"
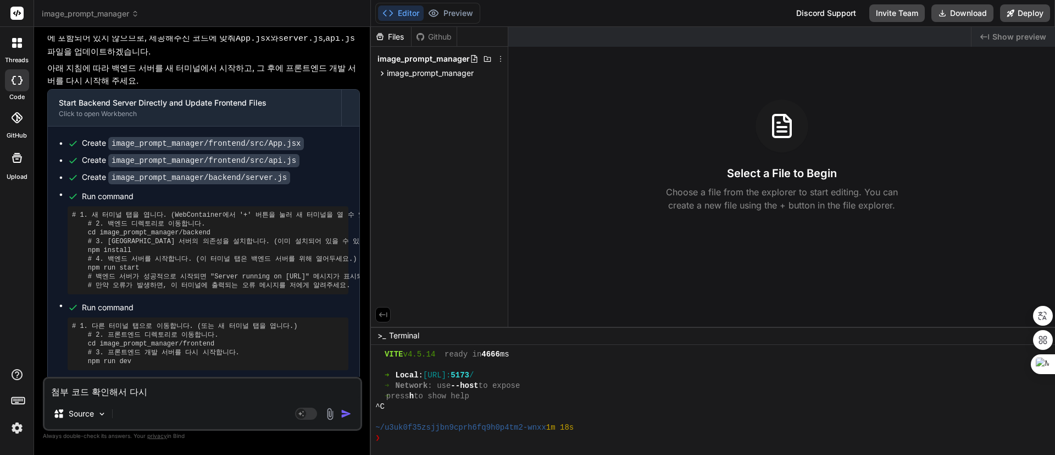
type textarea "첨부 코드 확인해서 다시 ㅅ"
type textarea "x"
type textarea "첨부 코드 확인해서 다시 수"
type textarea "x"
type textarea "첨부 코드 확인해서 다시 숮"
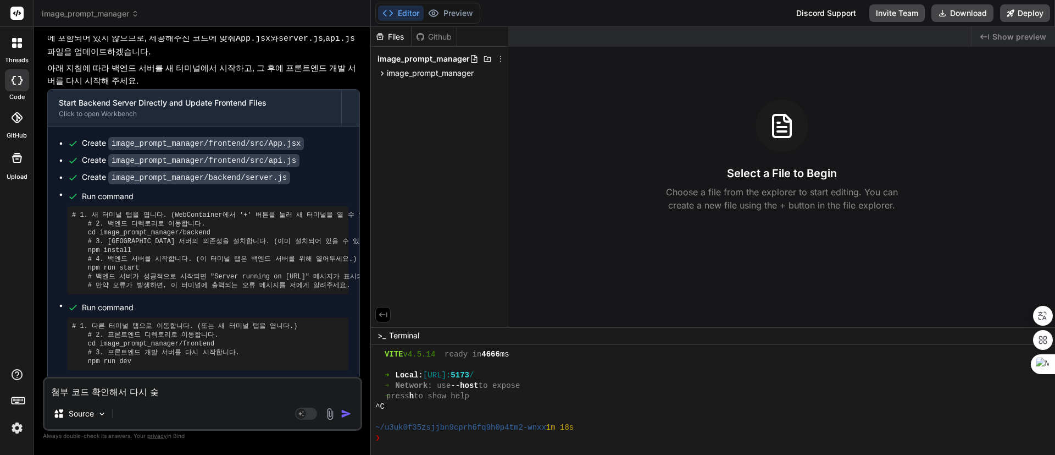
type textarea "x"
type textarea "첨부 코드 확인해서 다시 수저"
type textarea "x"
type textarea "첨부 코드 확인해서 다시 수정"
type textarea "x"
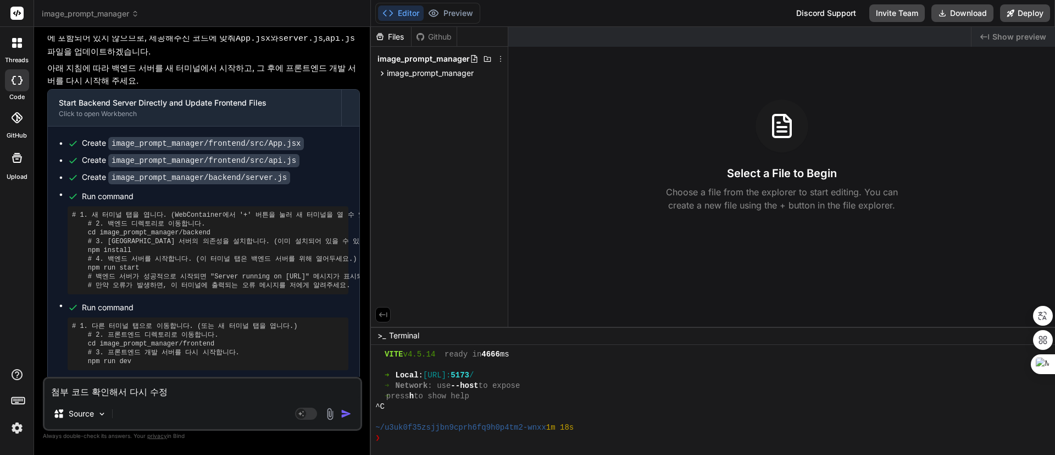
type textarea "첨부 코드 확인해서 다시 수정ㅎ"
type textarea "x"
type textarea "첨부 코드 확인해서 다시 수정해"
type textarea "x"
type textarea "첨부 코드 확인해서 다시 수정해."
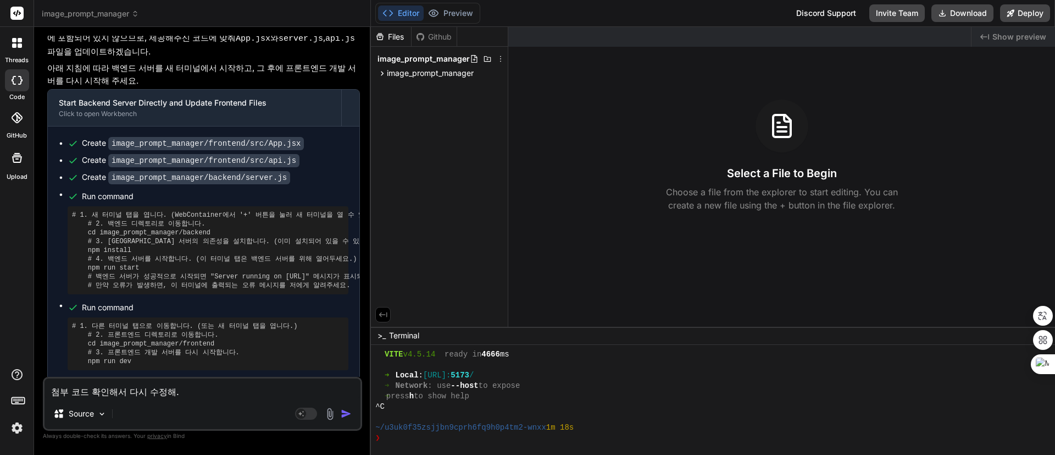
type textarea "x"
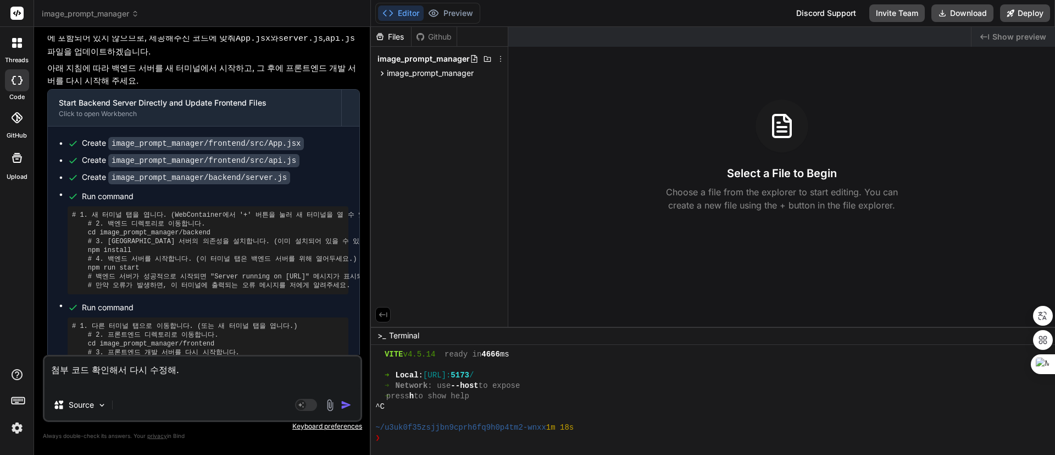
type textarea "첨부 코드 확인해서 다시 수정해."
paste textarea "Folder Structure: . `-- ai_prompt_manager_web_application_final |-- backend | |…"
type textarea "x"
type textarea "첨부 코드 확인해서 다시 수정해. Folder Structure: . `-- ai_prompt_manager_web_application_fi…"
select select
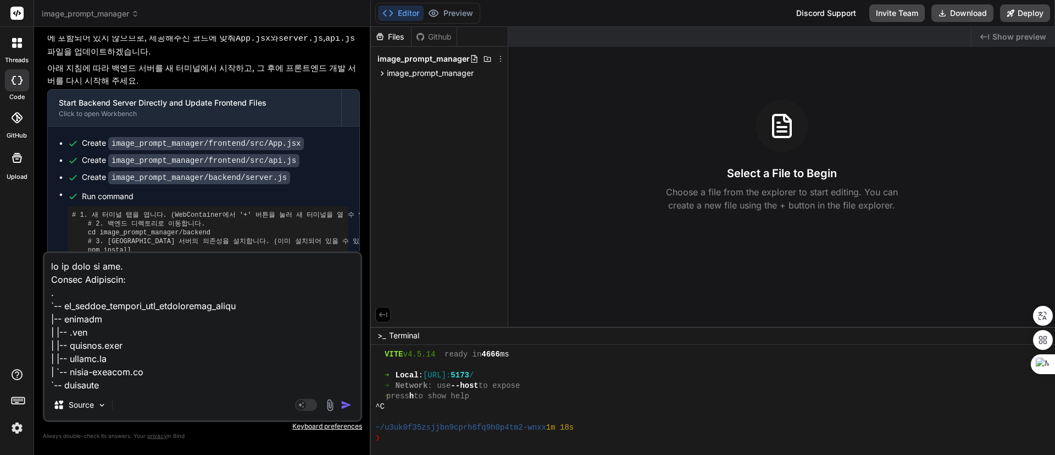
scroll to position [23824, 0]
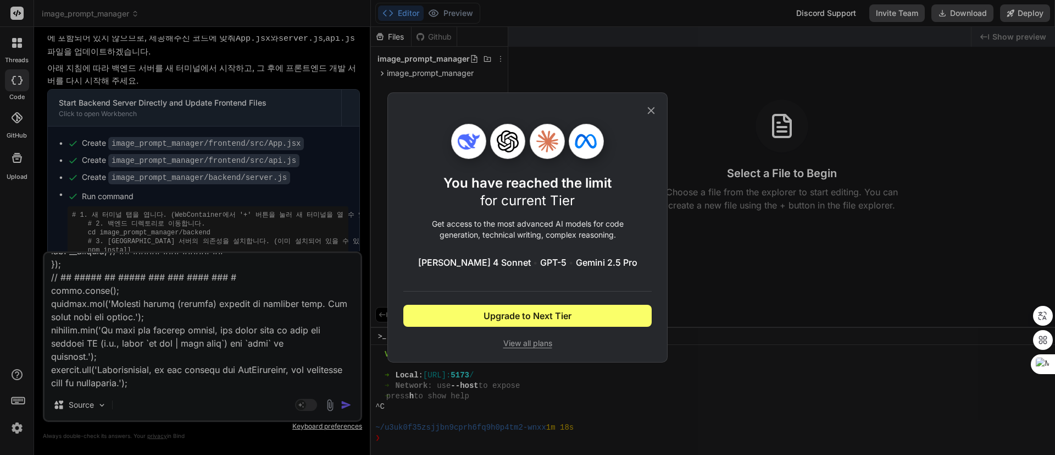
select select
type textarea "첨부 코드 확인해서 다시 수정해. Folder Structure: . `-- ai_prompt_manager_web_application_fi…"
click at [650, 109] on icon at bounding box center [651, 110] width 12 height 12
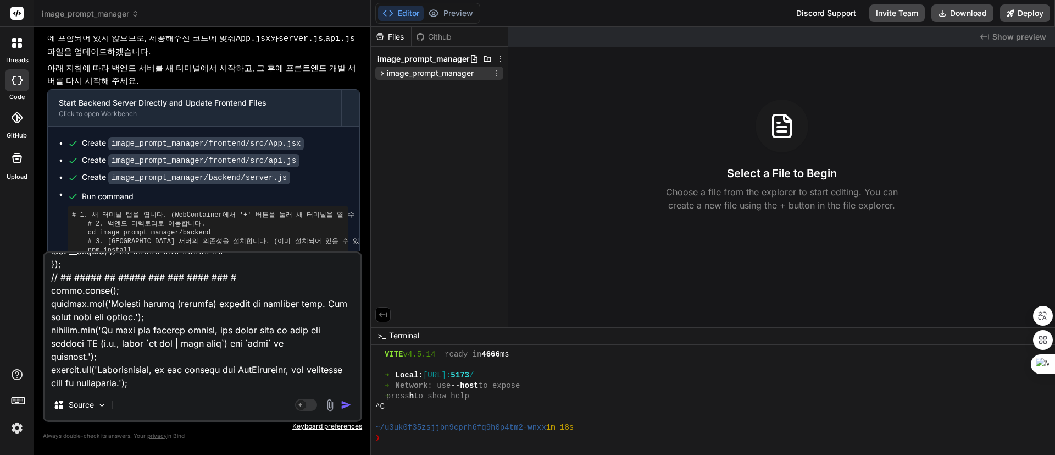
click at [437, 74] on span "image_prompt_manager" at bounding box center [430, 73] width 87 height 11
click at [612, 379] on div "➜ Local : http://localhost: 5173 /" at bounding box center [707, 375] width 665 height 10
click at [258, 331] on textarea at bounding box center [203, 321] width 316 height 136
click at [232, 328] on textarea at bounding box center [203, 321] width 316 height 136
type textarea "x"
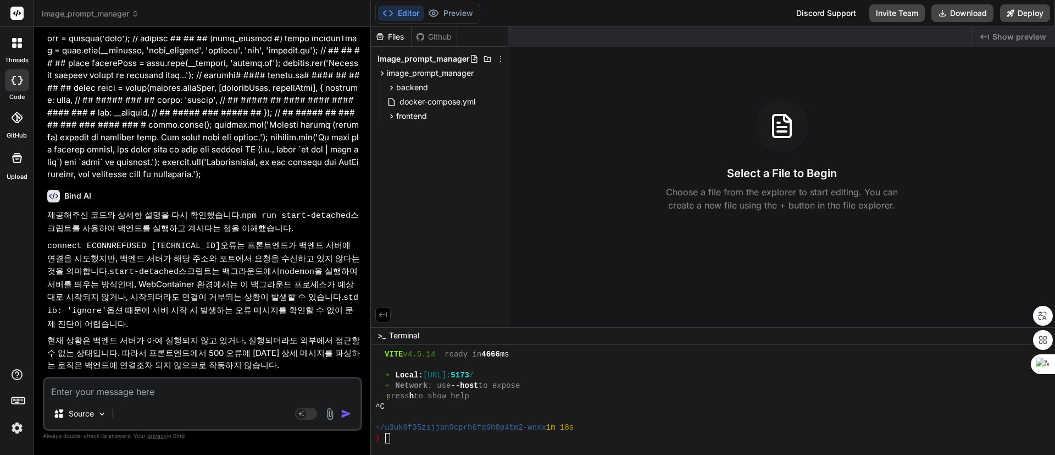
scroll to position [16247, 0]
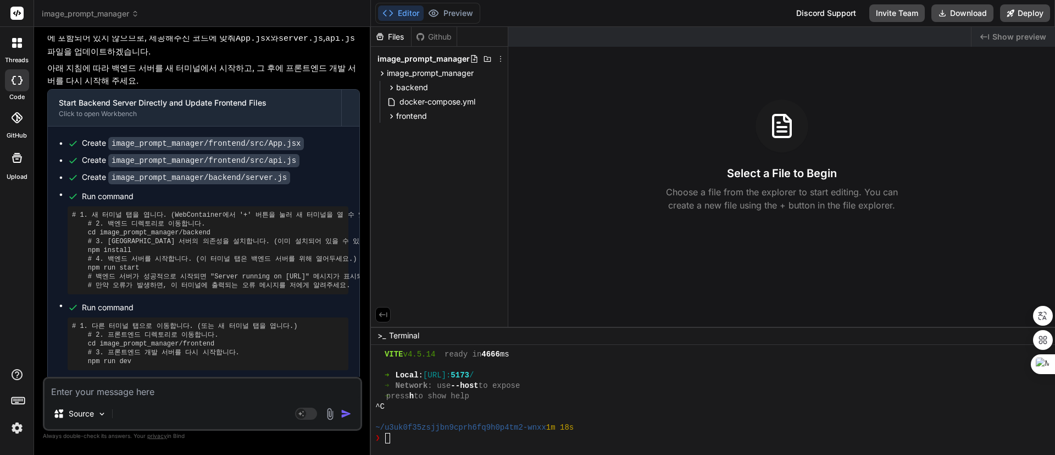
click at [585, 392] on div "➜ press h to show help" at bounding box center [707, 396] width 665 height 10
click at [700, 427] on div "~/u3uk0f35zsjjbn9cprh6fq9h0p4tm2-wnxx 1m 18s" at bounding box center [707, 427] width 665 height 10
type textarea "cd backend && npm install && npm run start-detached && cd .. && cd frontend && …"
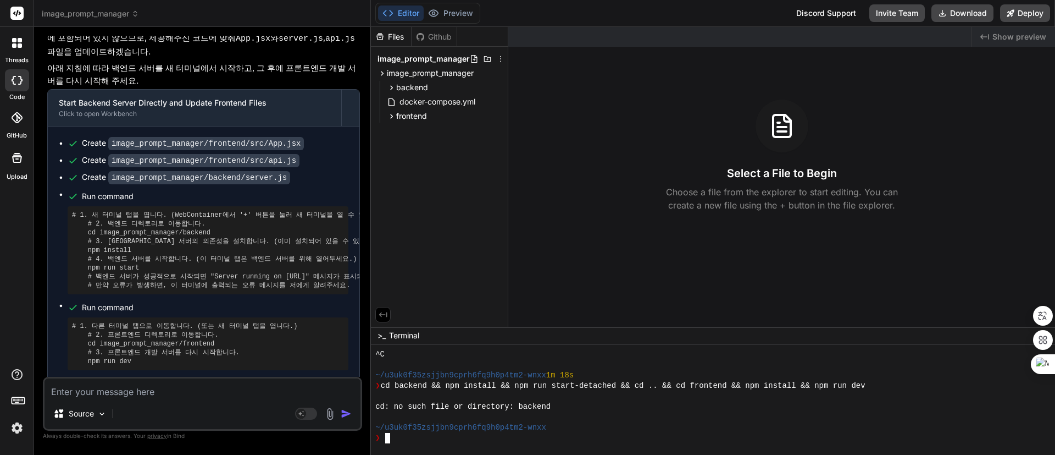
scroll to position [272, 0]
type textarea "ㅊㅇ"
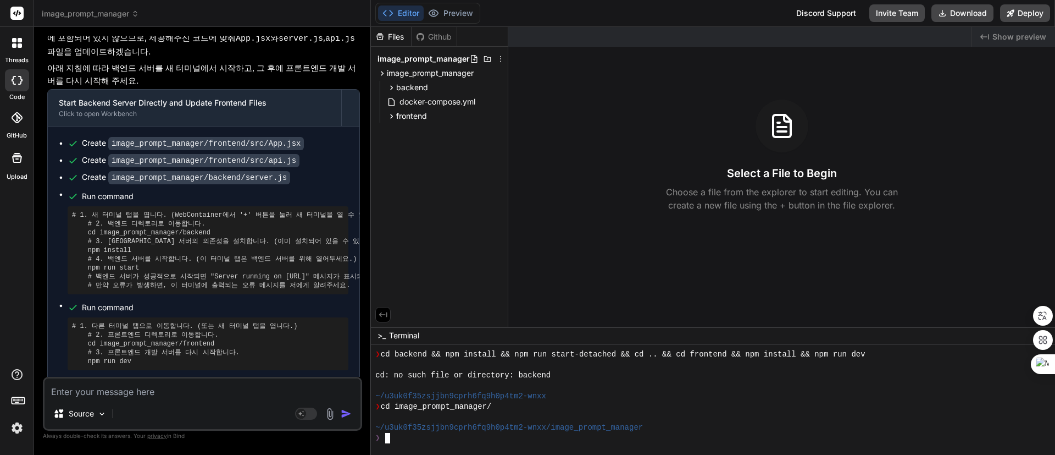
scroll to position [303, 0]
type textarea "cd backend && npm install && npm run start-detached && cd .. && cd frontend && …"
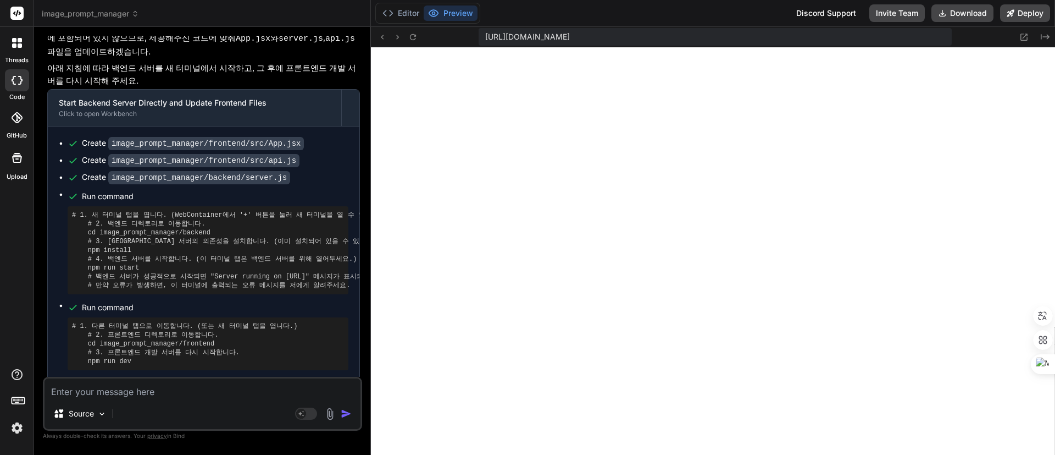
scroll to position [1138, 0]
click at [408, 12] on button "Editor" at bounding box center [401, 12] width 46 height 15
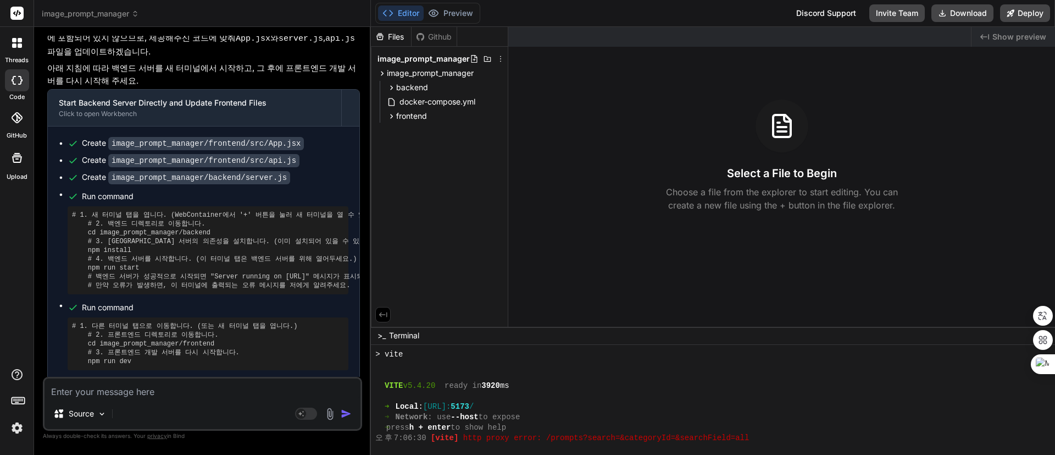
scroll to position [891, 0]
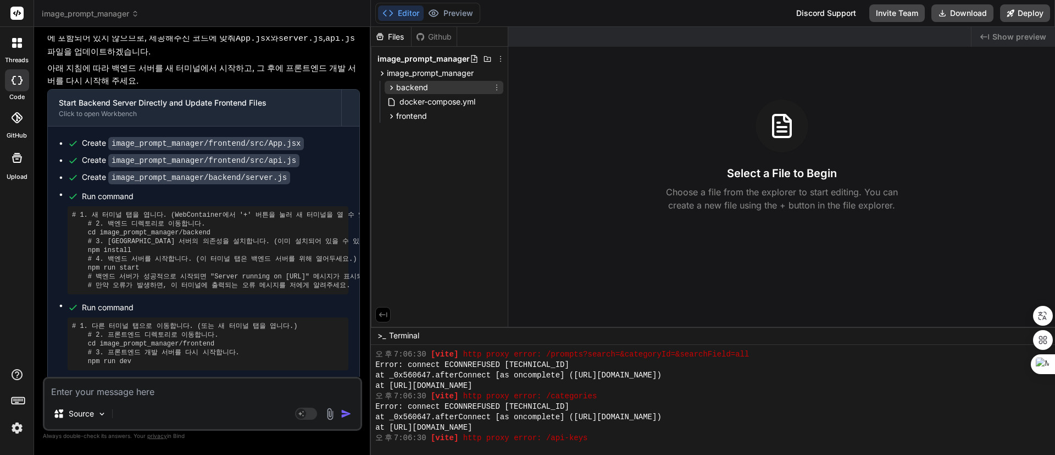
click at [427, 84] on span "backend" at bounding box center [412, 87] width 32 height 11
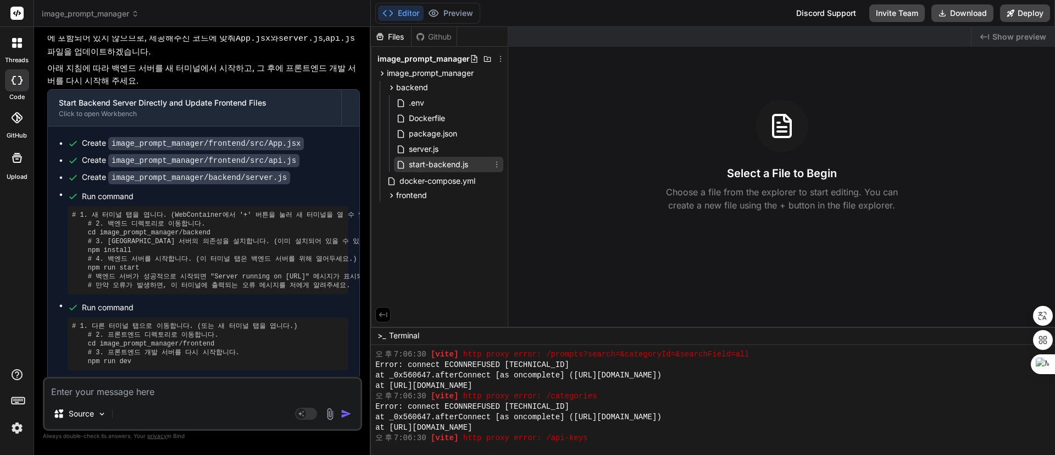
click at [452, 166] on span "start-backend.js" at bounding box center [439, 164] width 62 height 13
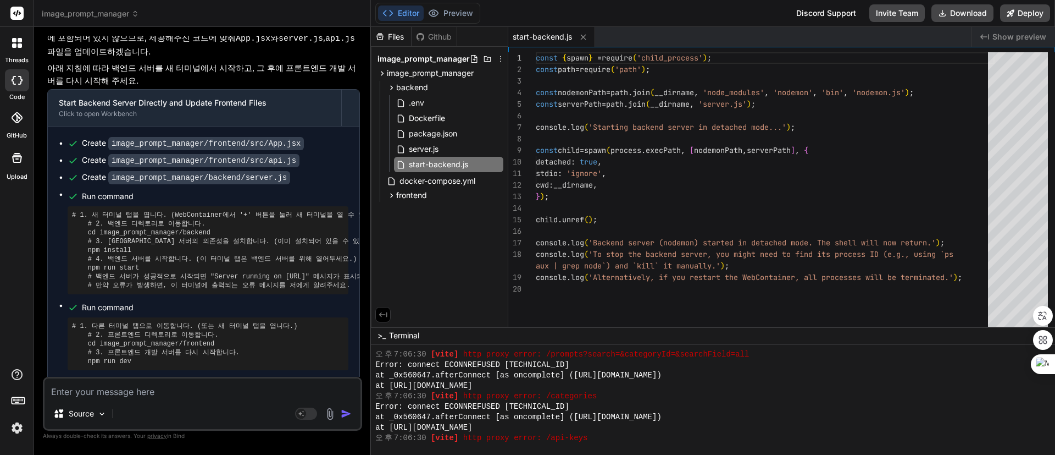
type textarea "x"
click at [439, 133] on span "package.json" at bounding box center [433, 133] width 51 height 13
type textarea ""openai": "^4.47.1", "sqlite3": "^5.1.7" } }"
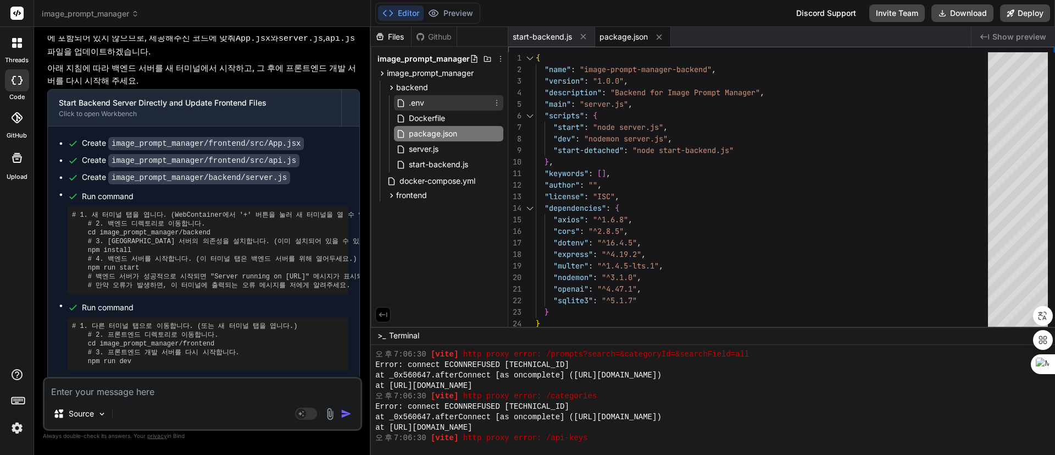
click at [411, 100] on span ".env" at bounding box center [417, 102] width 18 height 13
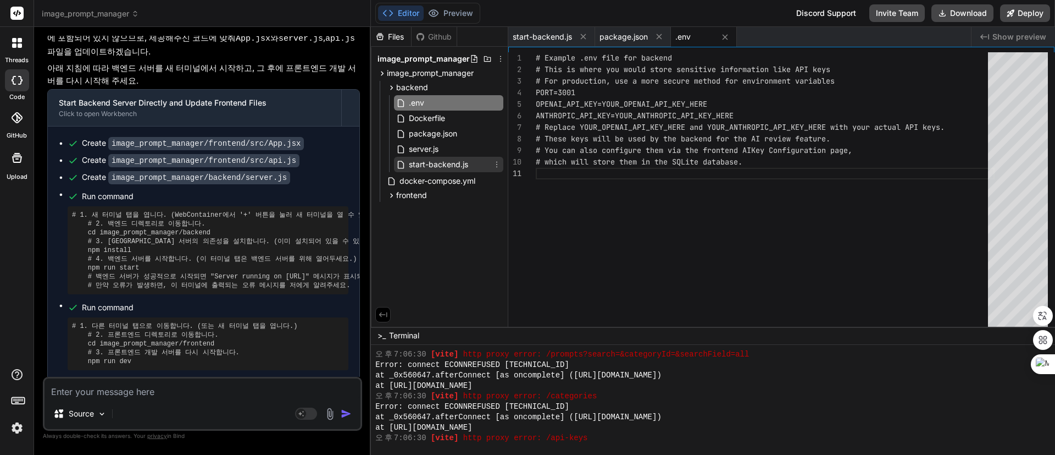
click at [440, 163] on span "start-backend.js" at bounding box center [439, 164] width 62 height 13
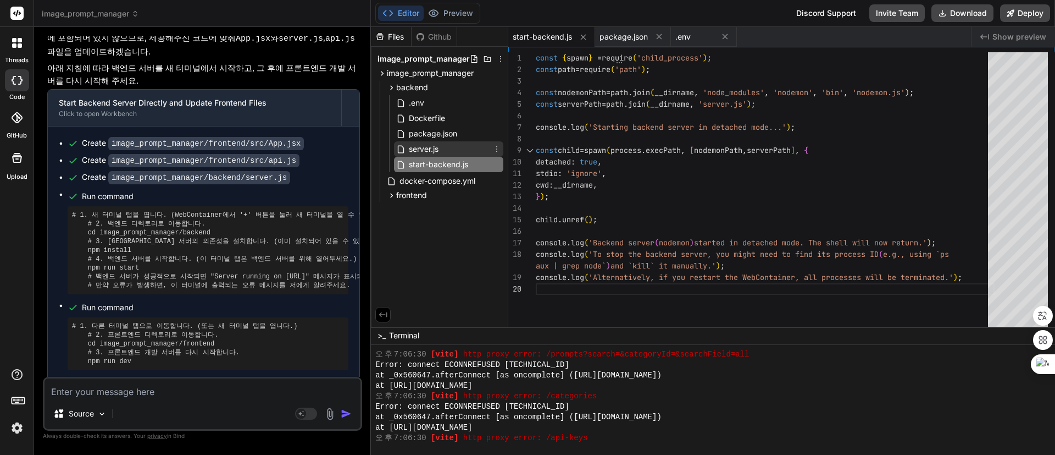
click at [419, 147] on span "server.js" at bounding box center [424, 148] width 32 height 13
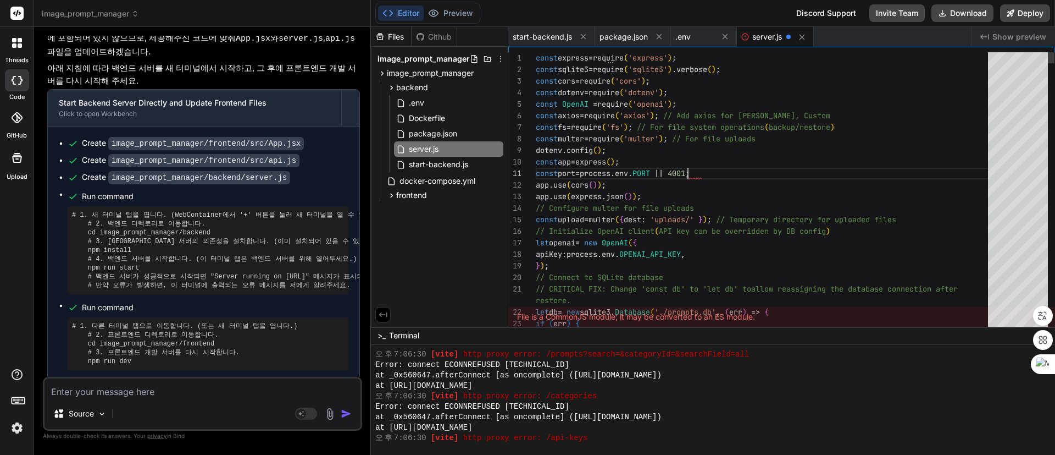
scroll to position [1, 0]
click at [411, 193] on span "frontend" at bounding box center [411, 195] width 31 height 11
click at [423, 237] on div "src" at bounding box center [448, 240] width 109 height 13
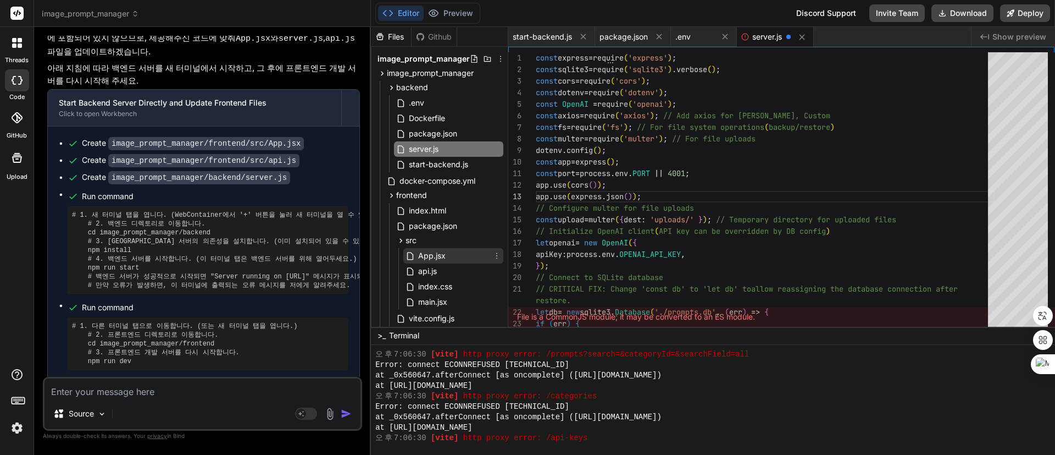
click at [438, 253] on span "App.jsx" at bounding box center [432, 255] width 30 height 13
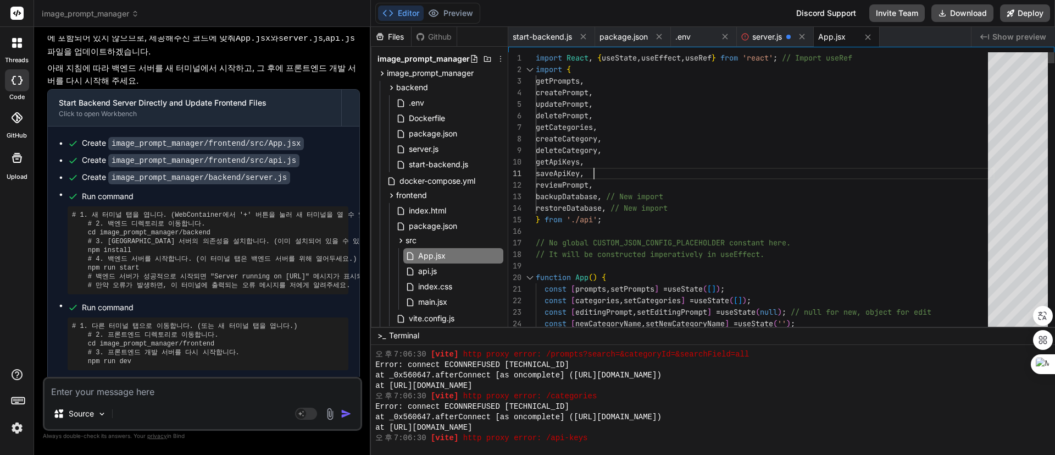
type textarea "// Effect to set the placeholder imperatively after component mounts useEffect(…"
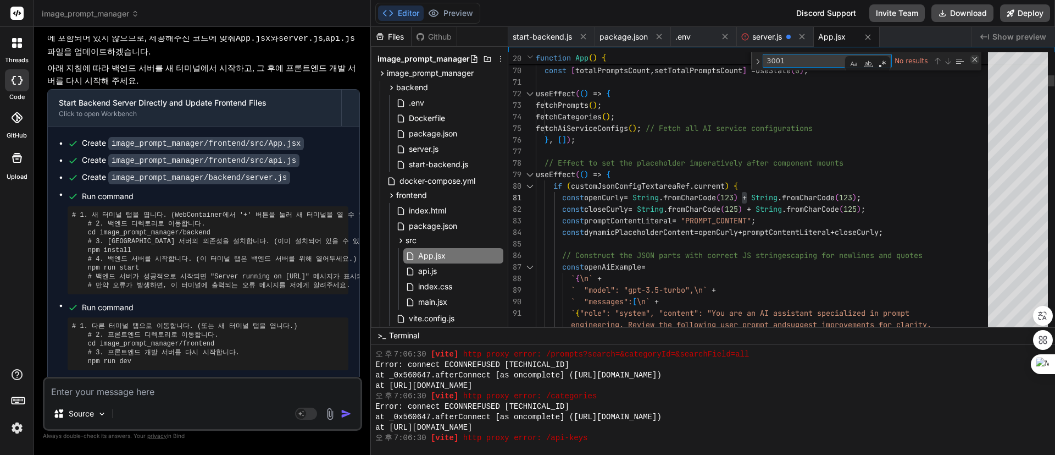
type textarea "3001"
click at [976, 63] on div "Close (Escape)" at bounding box center [975, 59] width 9 height 9
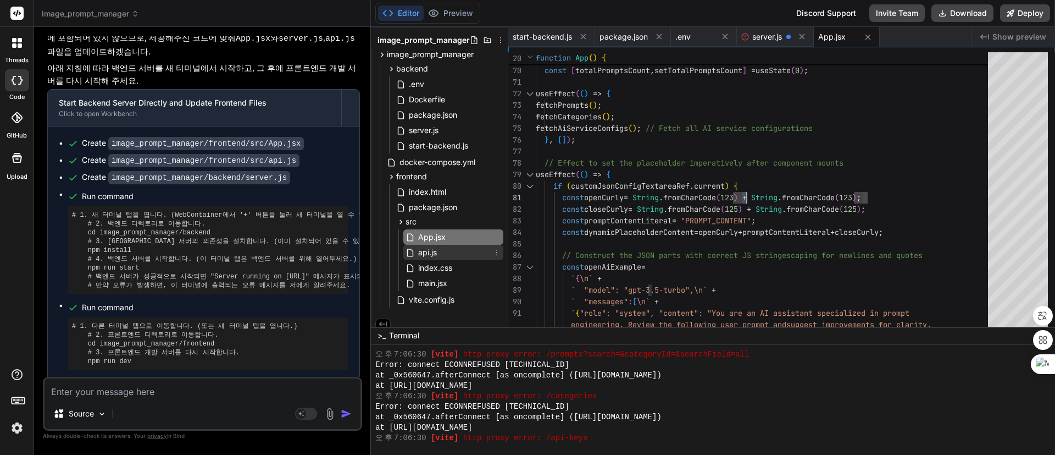
scroll to position [28, 0]
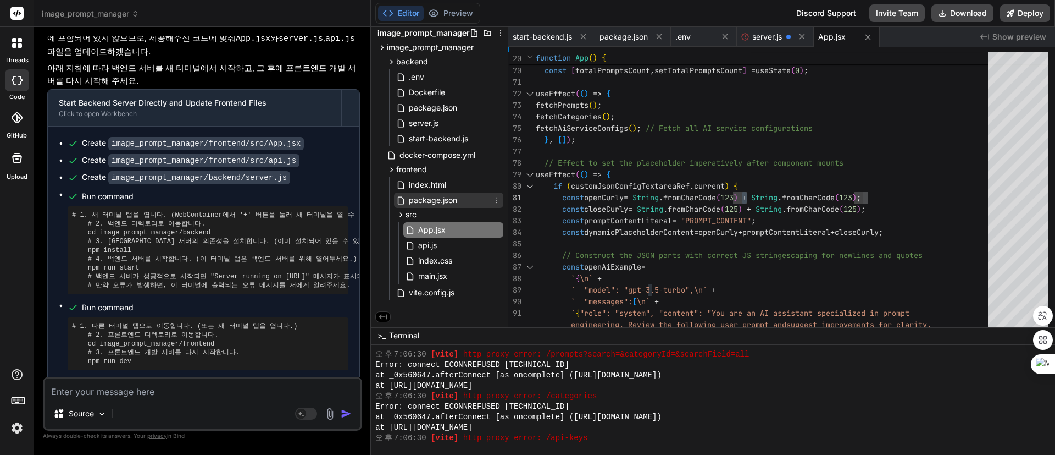
click at [434, 196] on span "package.json" at bounding box center [433, 199] width 51 height 13
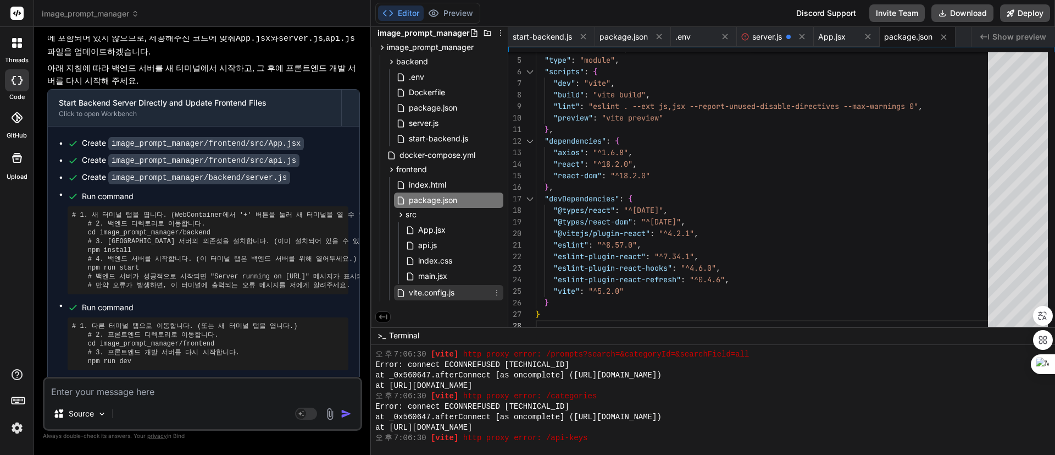
click at [440, 290] on span "vite.config.js" at bounding box center [432, 292] width 48 height 13
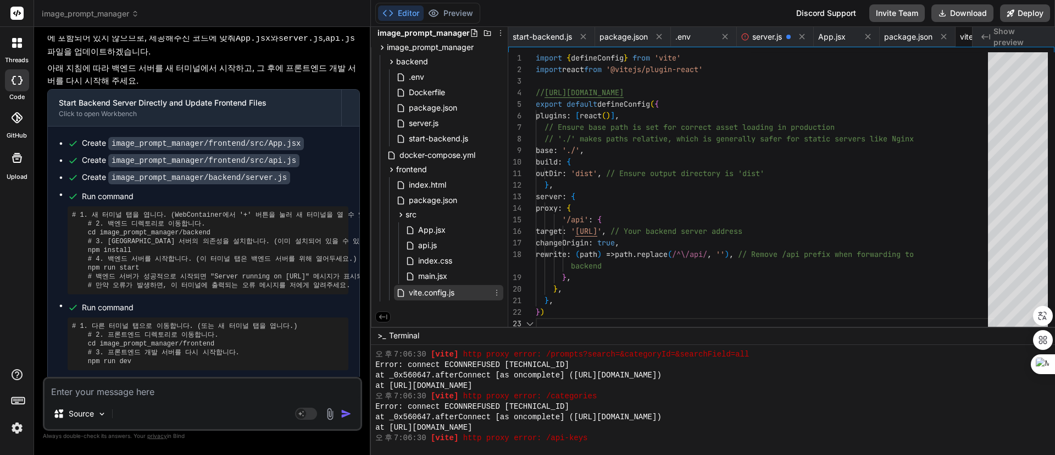
scroll to position [0, 59]
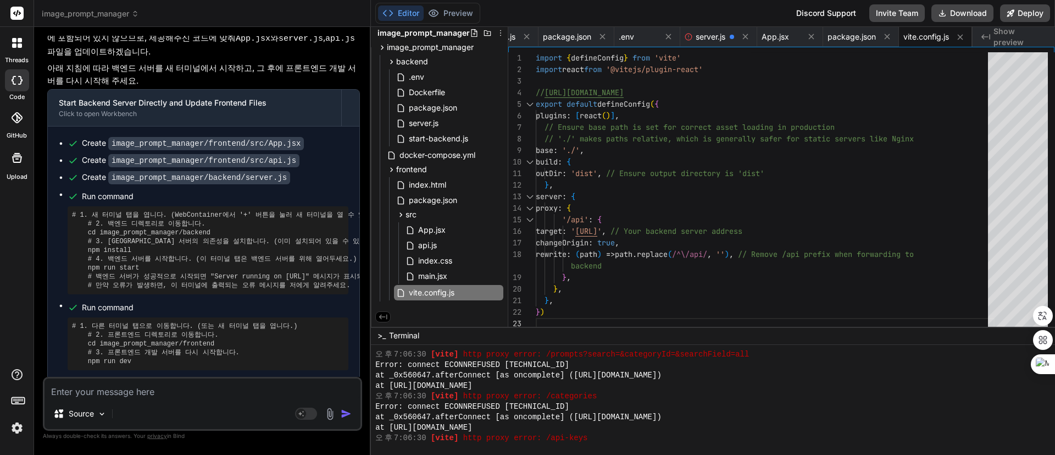
click at [691, 228] on div "// https://vitejs.dev/config/ export default defineConfig ( { plugins : [ react…" at bounding box center [765, 191] width 459 height 279
click at [795, 173] on div "// https://vitejs.dev/config/ export default defineConfig ( { plugins : [ react…" at bounding box center [765, 191] width 459 height 279
type textarea "outDir: 'dist', // Ensure output directory is 'dist' }, server: { proxy: { '/ap…"
click at [437, 271] on span "main.jsx" at bounding box center [432, 275] width 31 height 13
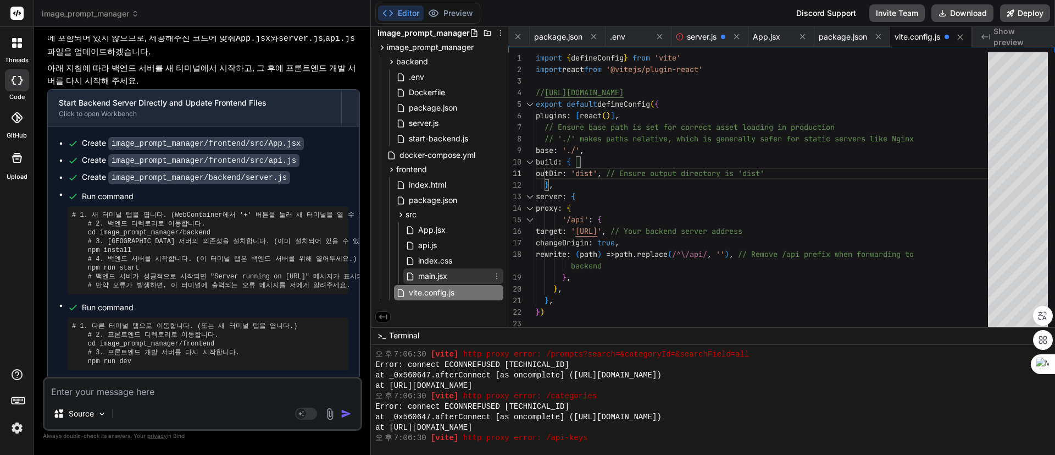
scroll to position [11, 0]
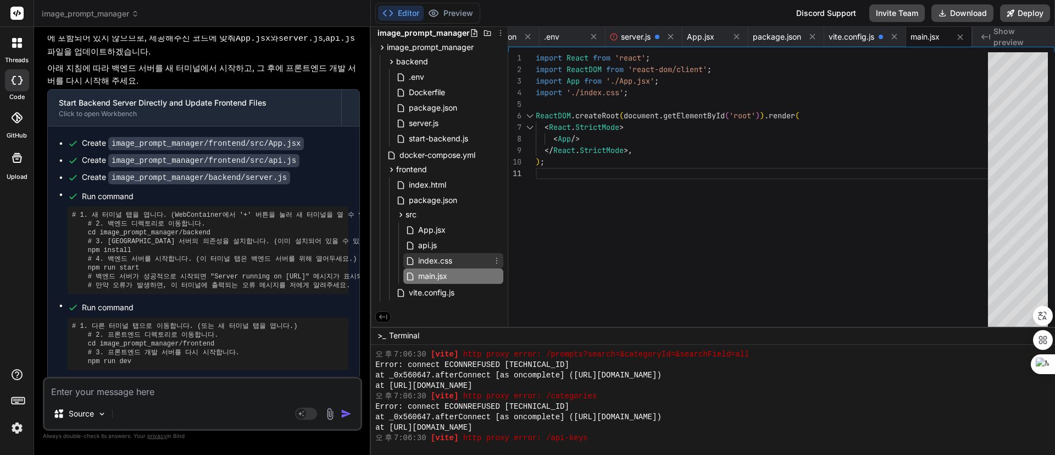
click at [439, 258] on span "index.css" at bounding box center [435, 260] width 36 height 13
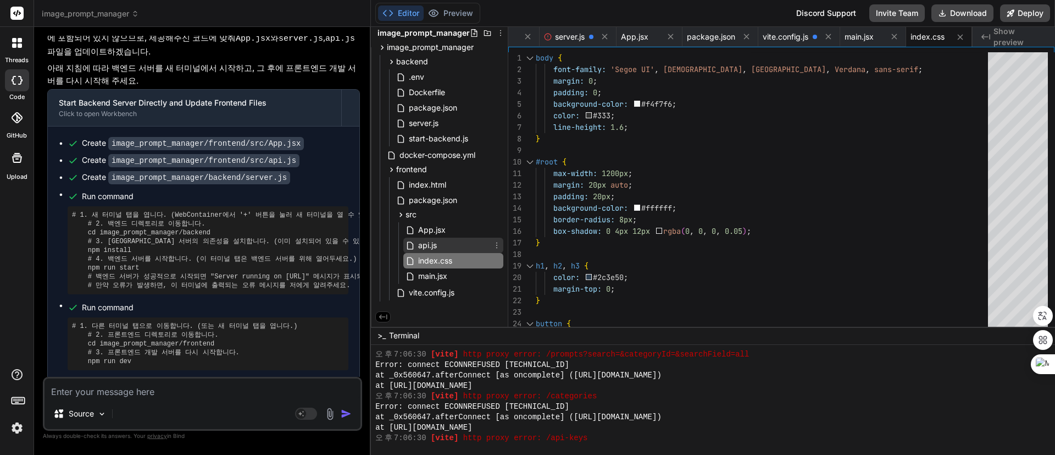
click at [434, 240] on span "api.js" at bounding box center [427, 245] width 21 height 13
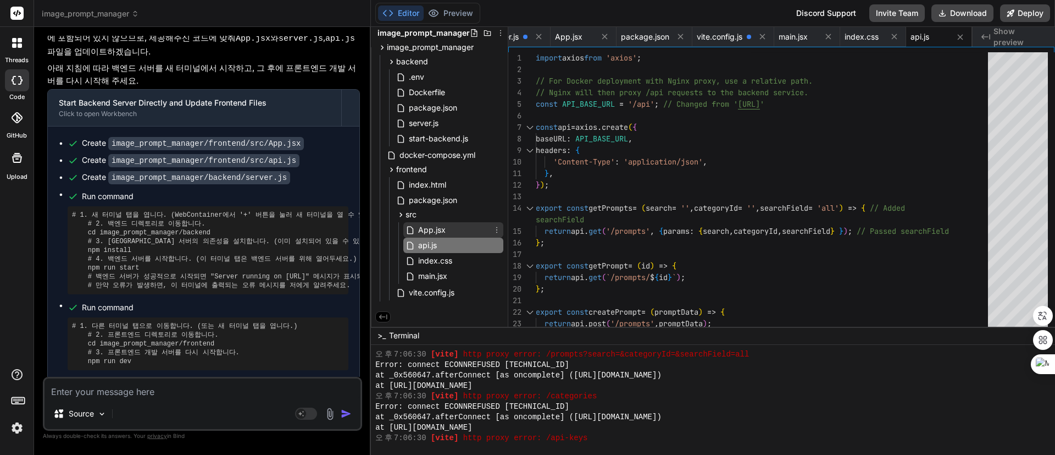
click at [437, 226] on span "App.jsx" at bounding box center [432, 229] width 30 height 13
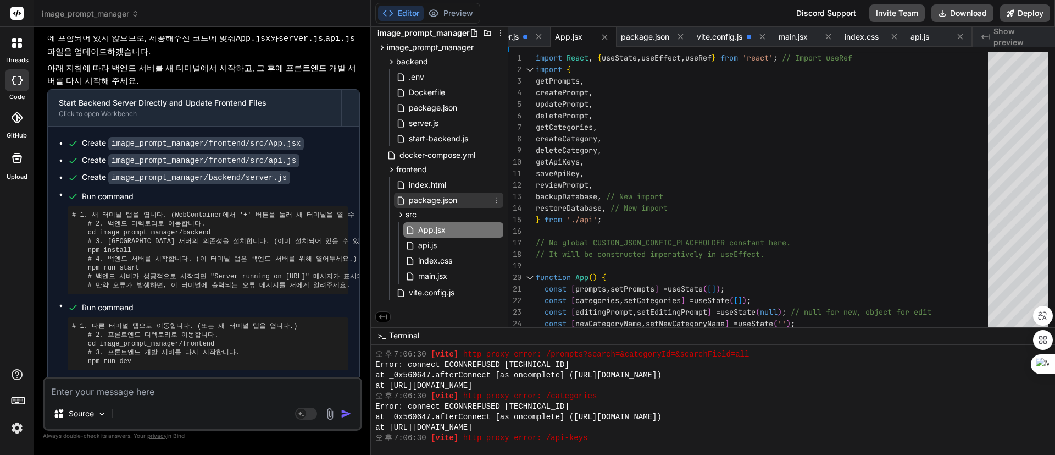
click at [443, 200] on span "package.json" at bounding box center [433, 199] width 51 height 13
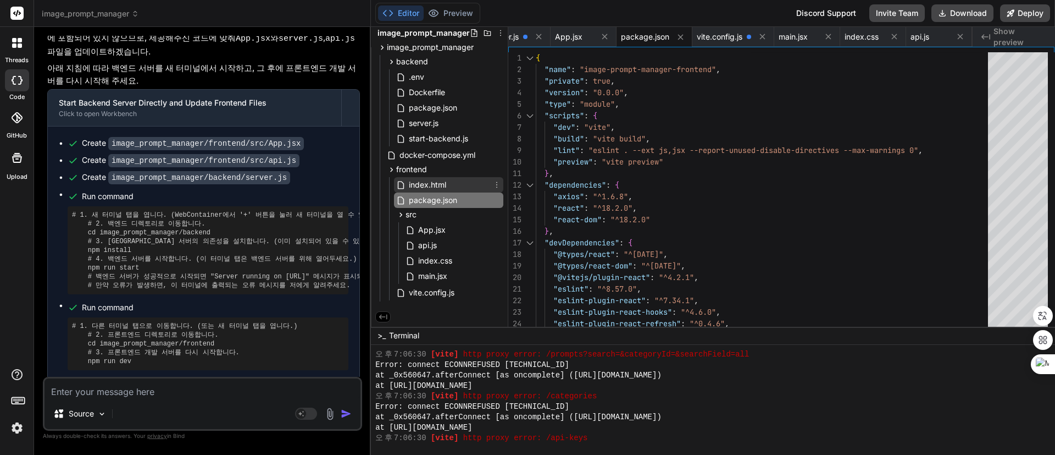
click at [417, 181] on span "index.html" at bounding box center [428, 184] width 40 height 13
type textarea "<script type="module" src="./src/main.jsx"></script> </body> </html>"
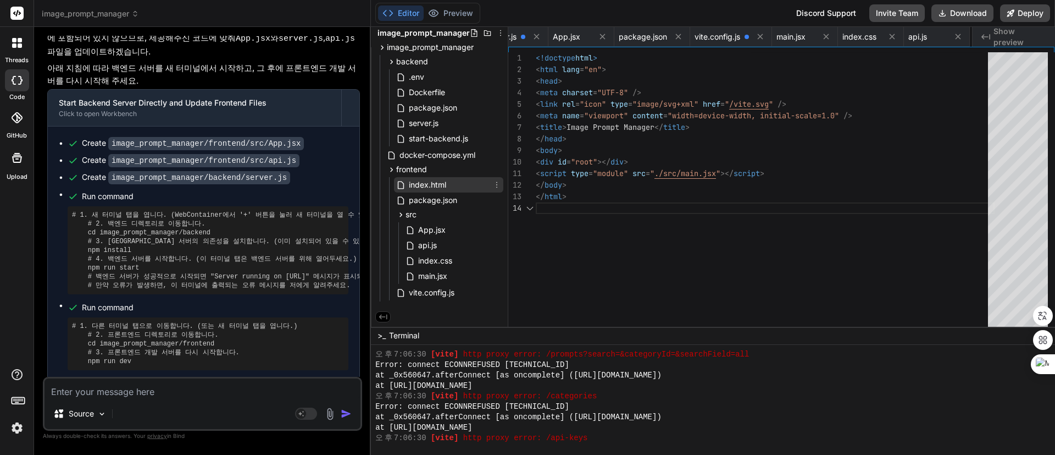
scroll to position [0, 331]
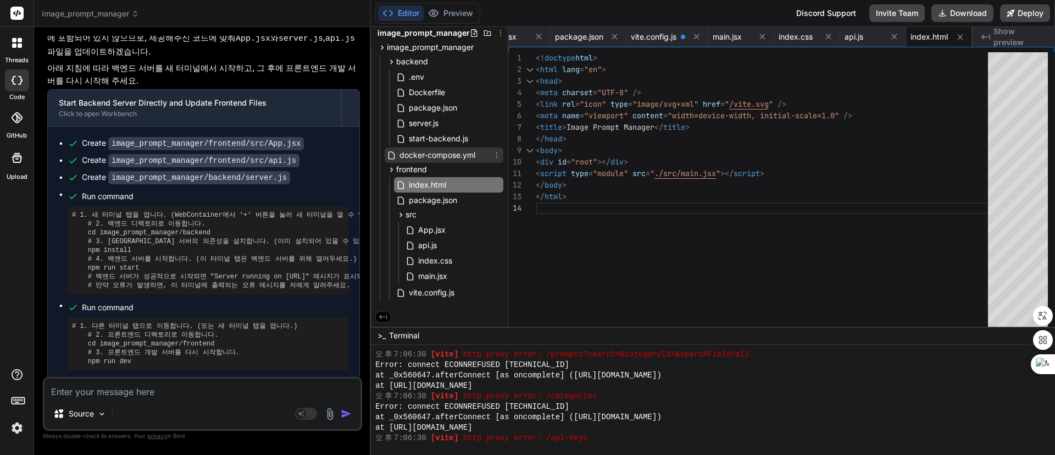
click at [446, 151] on span "docker-compose.yml" at bounding box center [437, 154] width 78 height 13
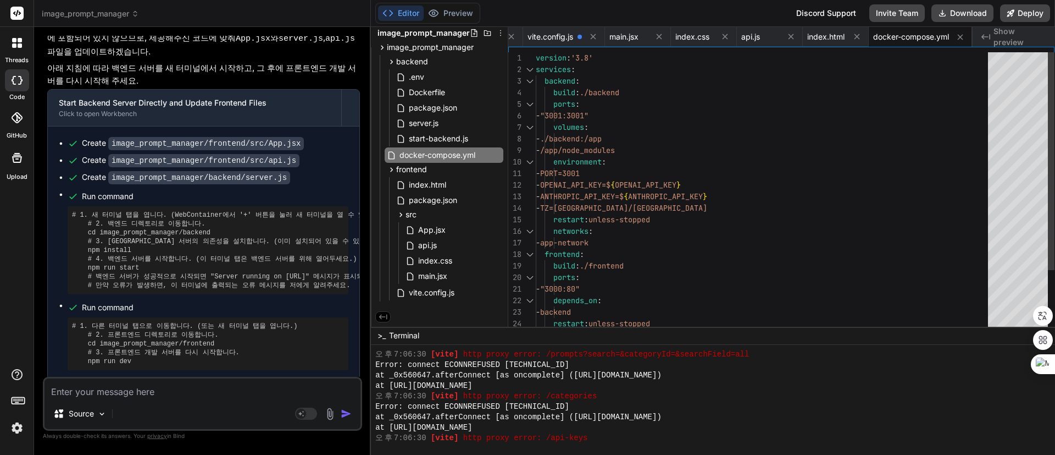
click at [580, 112] on div "- PORT=3001 - OPENAI_API_KEY=$ { OPENAI_API_KEY } - ANTHROPIC_API_KEY=$ { ANTHR…" at bounding box center [765, 231] width 459 height 358
click at [637, 174] on div "- PORT=3001 - OPENAI_API_KEY=${OPENAI_API_KEY} - ANTHROPIC_API_KEY=${ANTHROPIC_…" at bounding box center [765, 231] width 459 height 358
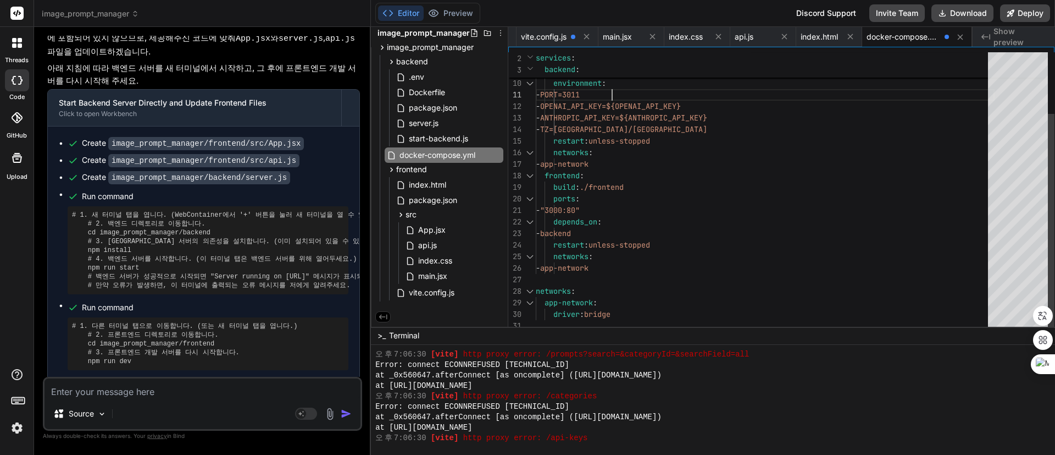
click at [589, 212] on div "- PORT=3011 - OPENAI_API_KEY=${OPENAI_API_KEY} - ANTHROPIC_API_KEY=${ANTHROPIC_…" at bounding box center [765, 153] width 459 height 358
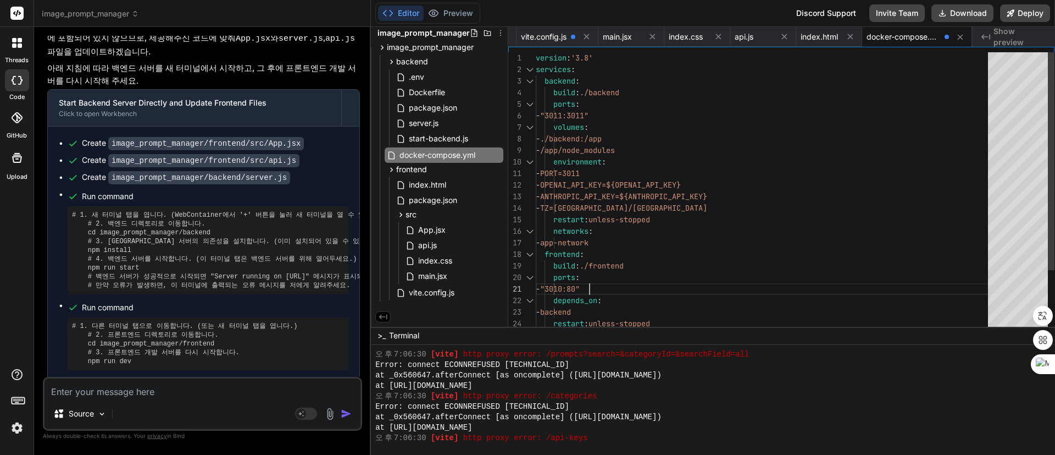
click at [745, 166] on div "- PORT=3011 - OPENAI_API_KEY=${OPENAI_API_KEY} - ANTHROPIC_API_KEY=${ANTHROPIC_…" at bounding box center [765, 231] width 459 height 358
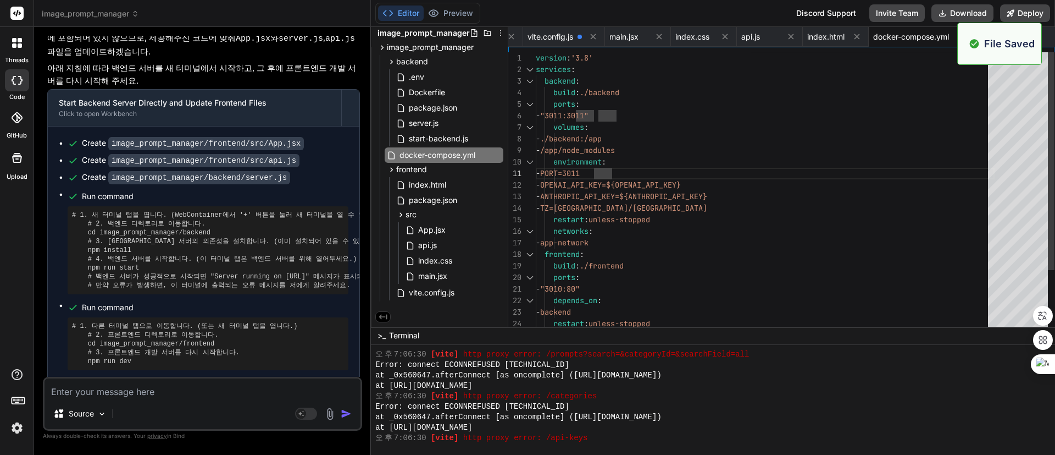
scroll to position [888, 0]
type textarea "- PORT=3011 - OPENAI_API_KEY=${OPENAI_API_KEY} - ANTHROPIC_API_KEY=${ANTHROPIC_…"
click at [433, 119] on span "server.js" at bounding box center [424, 123] width 32 height 13
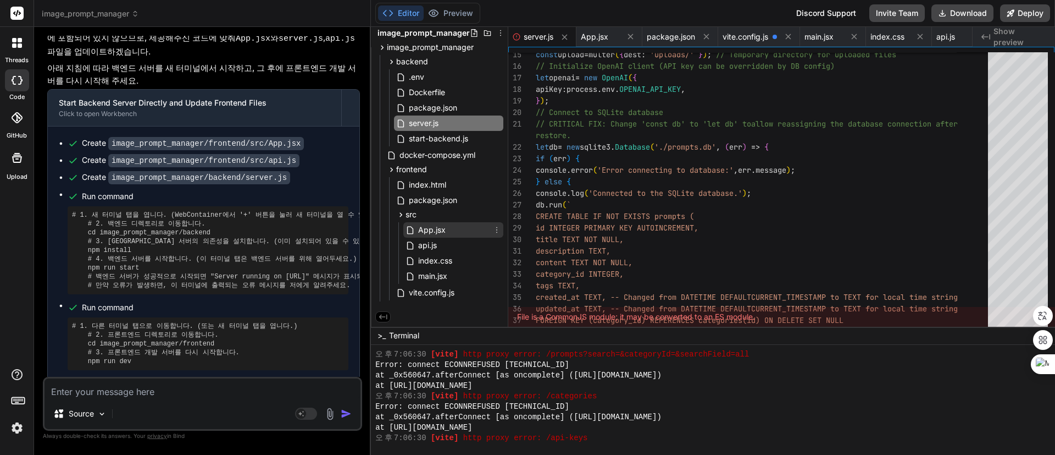
click at [434, 229] on span "App.jsx" at bounding box center [432, 229] width 30 height 13
type textarea "</div> ); } export default App;"
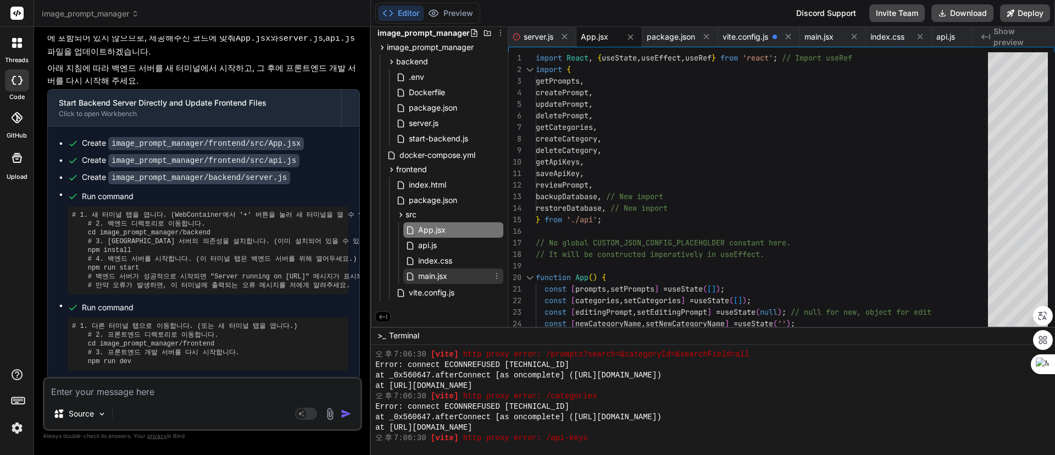
click at [438, 275] on span "main.jsx" at bounding box center [432, 275] width 31 height 13
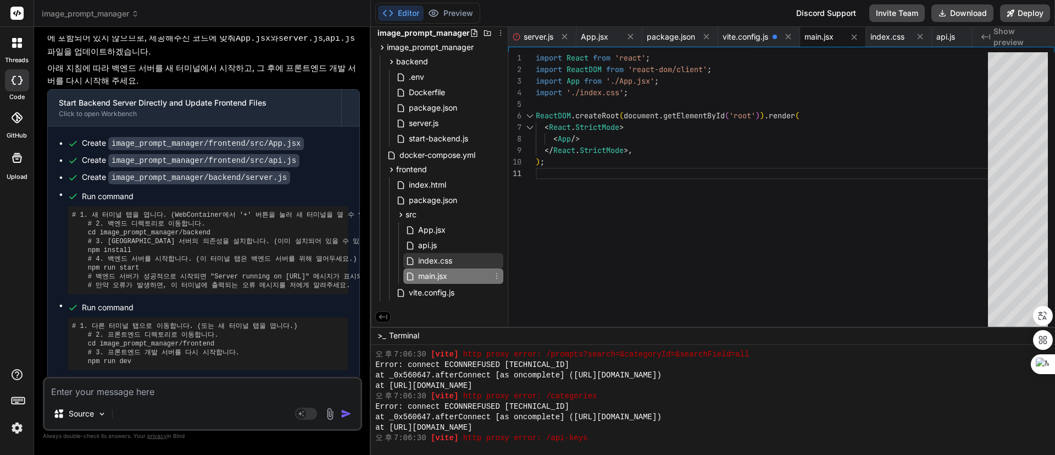
click at [440, 257] on span "index.css" at bounding box center [435, 260] width 36 height 13
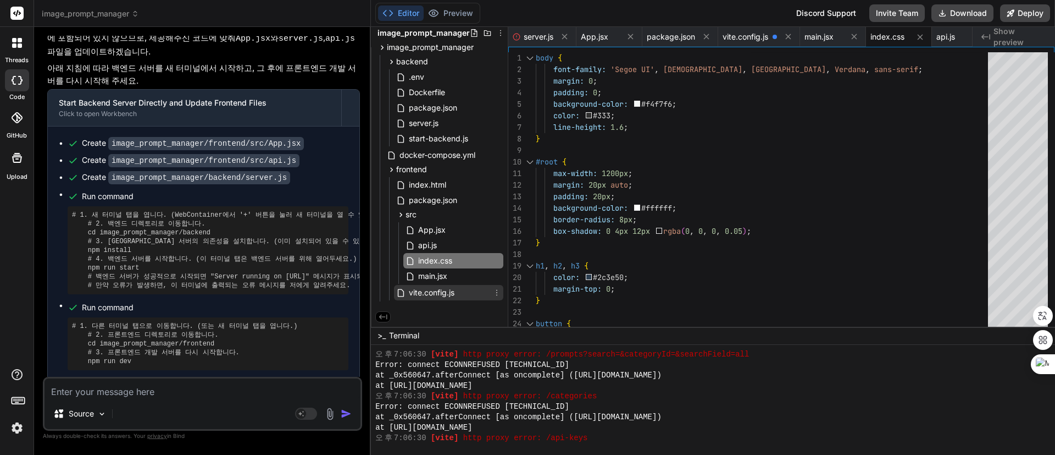
click at [435, 289] on span "vite.config.js" at bounding box center [432, 292] width 48 height 13
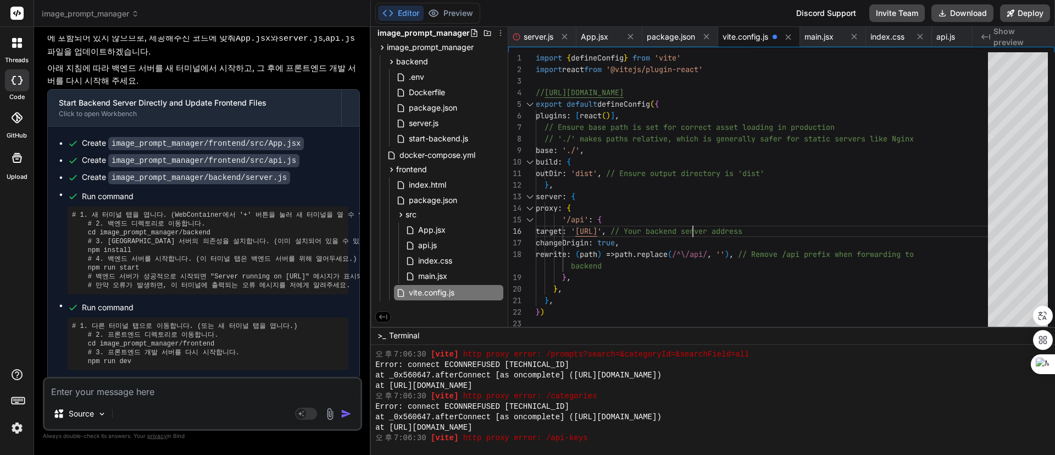
click at [694, 229] on div "outDir : 'dist' , // Ensure output directory is 'dist' // './' makes paths rela…" at bounding box center [765, 191] width 459 height 279
type textarea "outDir: 'dist', // Ensure output directory is 'dist' }, server: { proxy: { '/ap…"
click at [724, 399] on div "오후 7:06:30 [vite] http proxy error: /categories" at bounding box center [707, 396] width 665 height 10
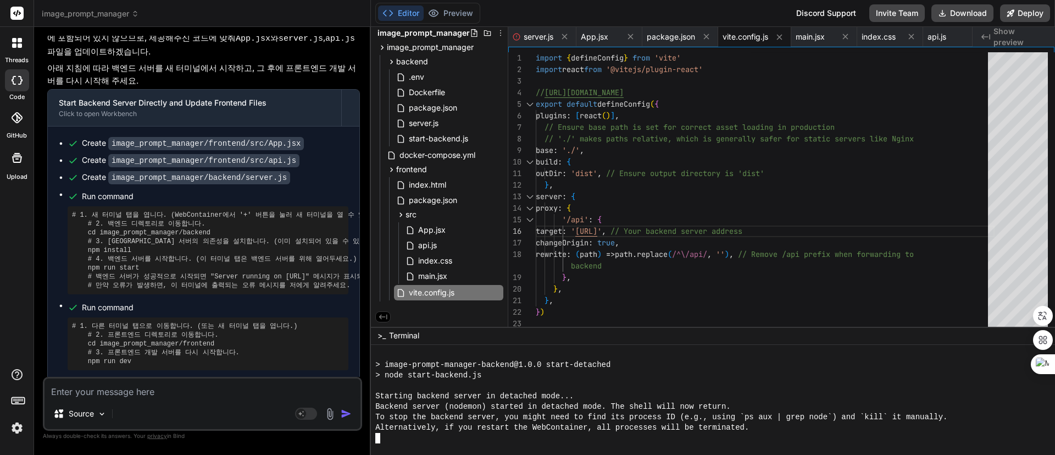
scroll to position [2506, 0]
type textarea "x"
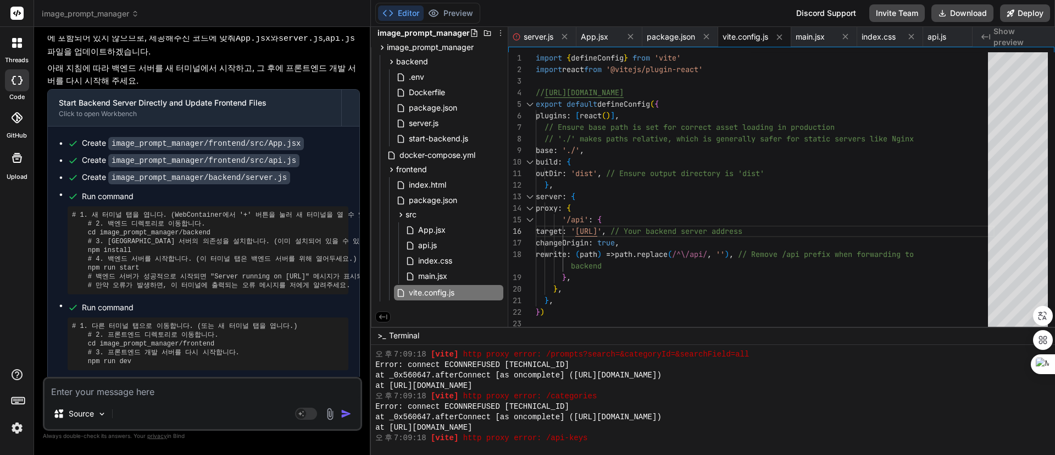
scroll to position [2750, 0]
click at [433, 121] on span "server.js" at bounding box center [424, 123] width 32 height 13
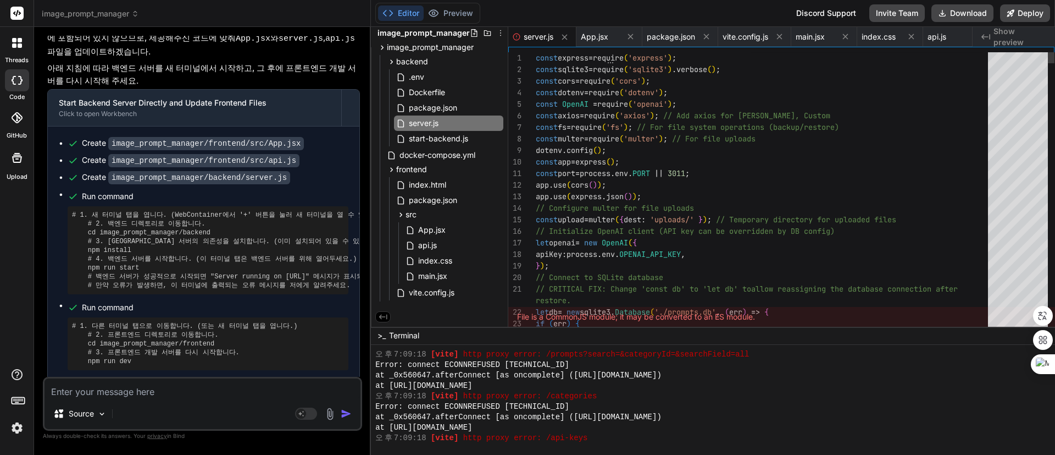
click at [432, 88] on span "Dockerfile" at bounding box center [427, 92] width 38 height 13
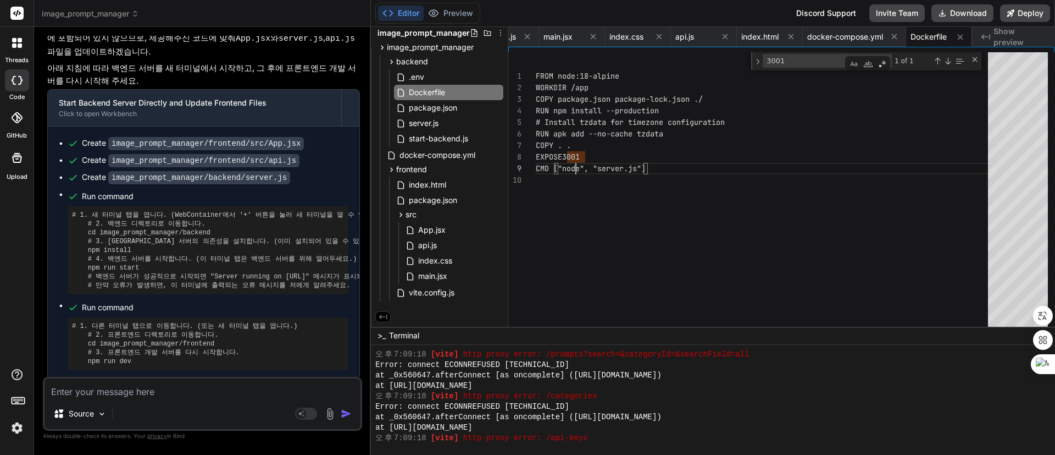
click at [577, 160] on div "EXPOSE 3001 CMD ["node", "server.js"] RUN npm install --production # Install tz…" at bounding box center [765, 191] width 459 height 279
click at [591, 155] on div "EXPOSE 3001 CMD ["node", "server.js"] RUN npm install --production # Install tz…" at bounding box center [765, 191] width 459 height 279
click at [627, 193] on div "EXPOSE 3011 CMD ["node", "server.js"] RUN npm install --production # Install tz…" at bounding box center [765, 191] width 459 height 279
click at [437, 102] on span "package.json" at bounding box center [433, 107] width 51 height 13
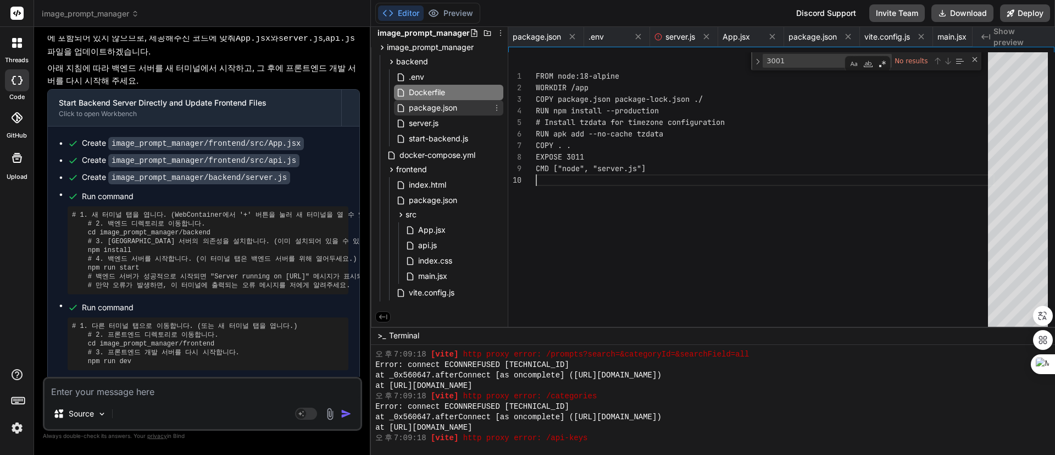
scroll to position [57, 0]
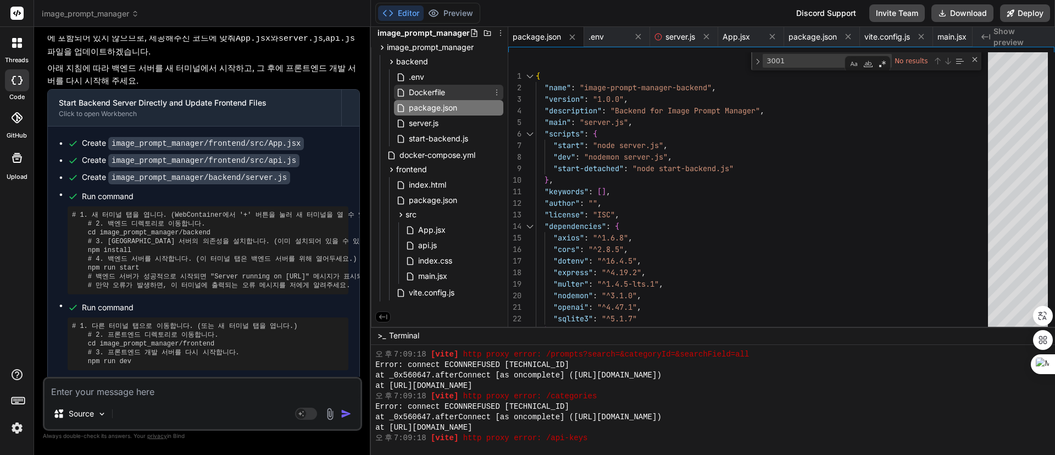
click at [440, 91] on span "Dockerfile" at bounding box center [427, 92] width 38 height 13
type textarea "FROM node:18-alpine WORKDIR /app COPY package.json package-lock.json ./ RUN npm…"
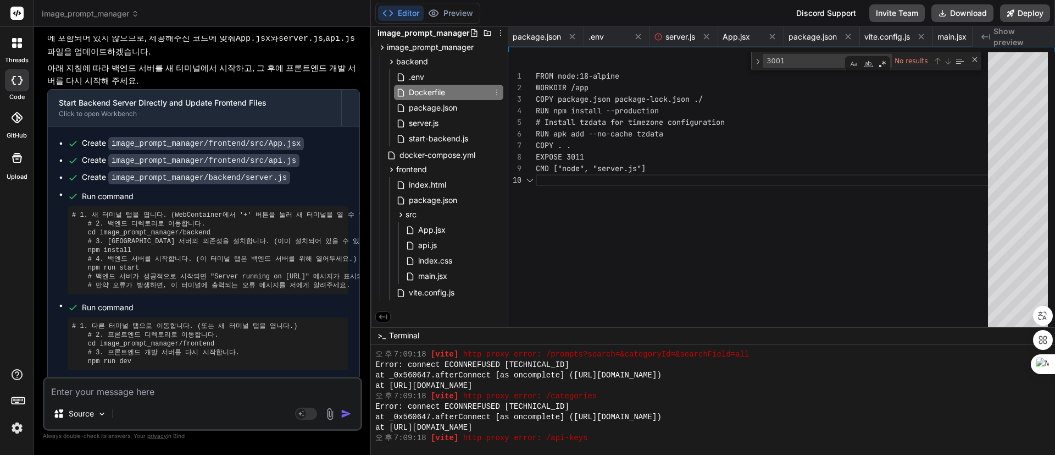
scroll to position [0, 492]
click at [793, 185] on div "EXPOSE 3011 CMD ["node", "server.js"] RUN npm install --production # Install tz…" at bounding box center [765, 191] width 459 height 279
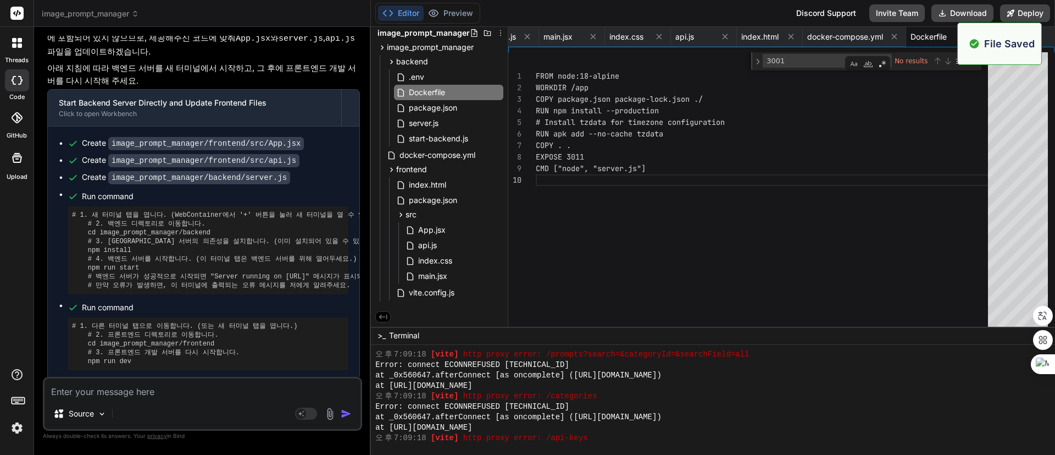
scroll to position [2746, 0]
click at [435, 122] on span "server.js" at bounding box center [424, 123] width 32 height 13
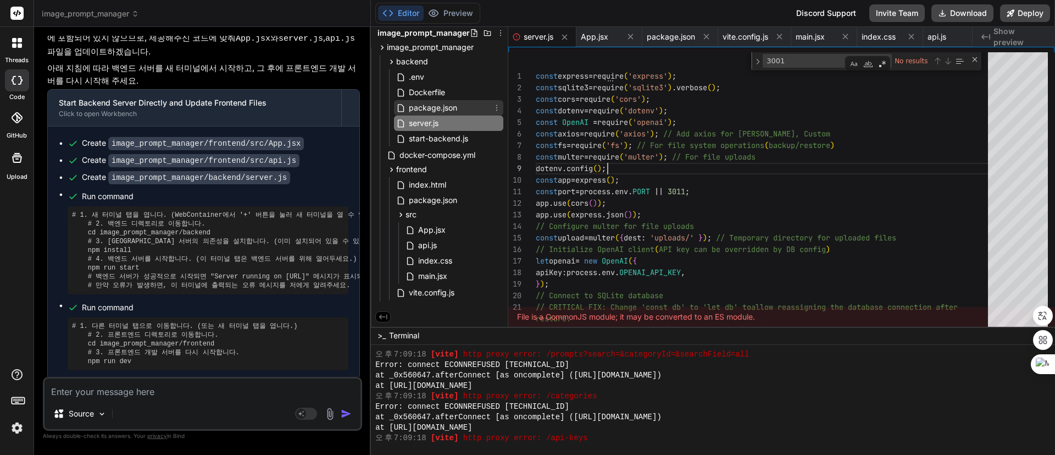
click at [434, 104] on span "package.json" at bounding box center [433, 107] width 51 height 13
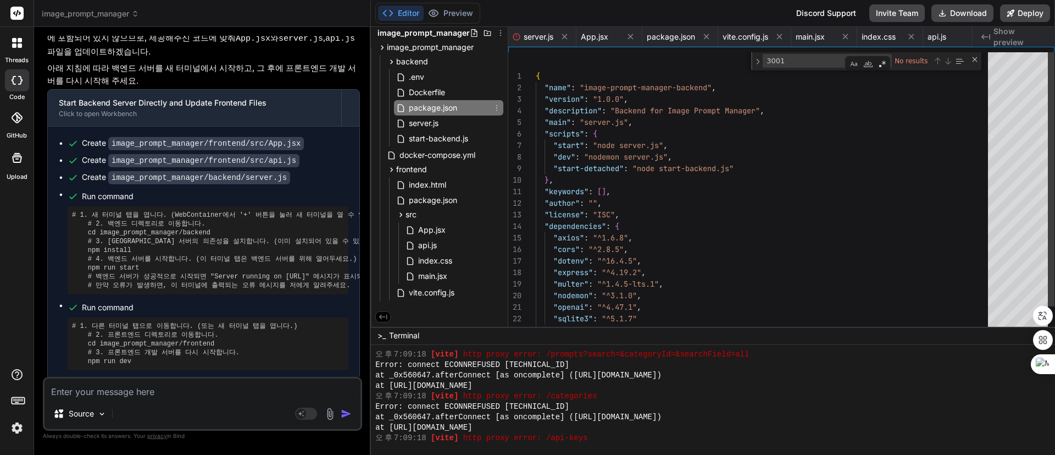
scroll to position [0, 87]
type textarea "{ "name": "image-prompt-manager-backend", "version": "1.0.0", "description": "B…"
click at [730, 179] on div ""dev" : "nodemon server.js" , "start-detached" : "node start-backend.js" } , "d…" at bounding box center [765, 205] width 459 height 307
click at [437, 131] on div "start-backend.js" at bounding box center [448, 138] width 109 height 15
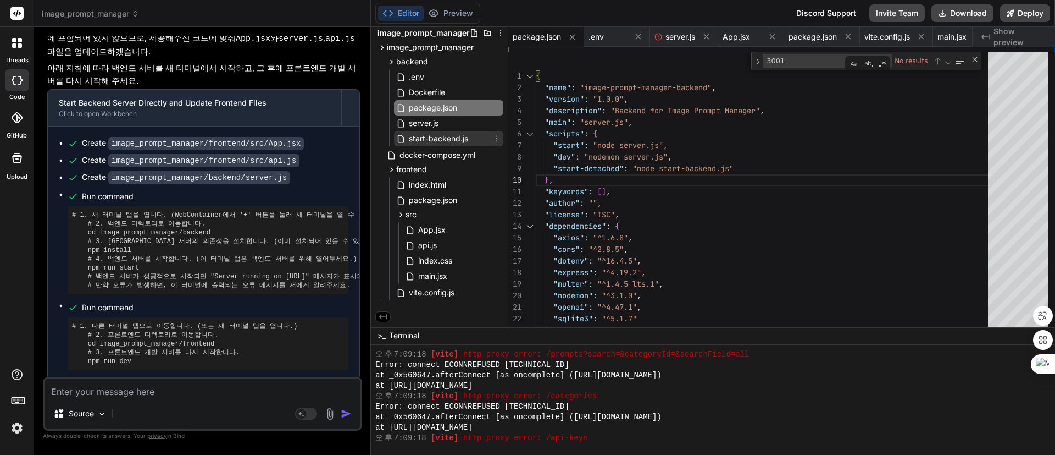
scroll to position [0, 0]
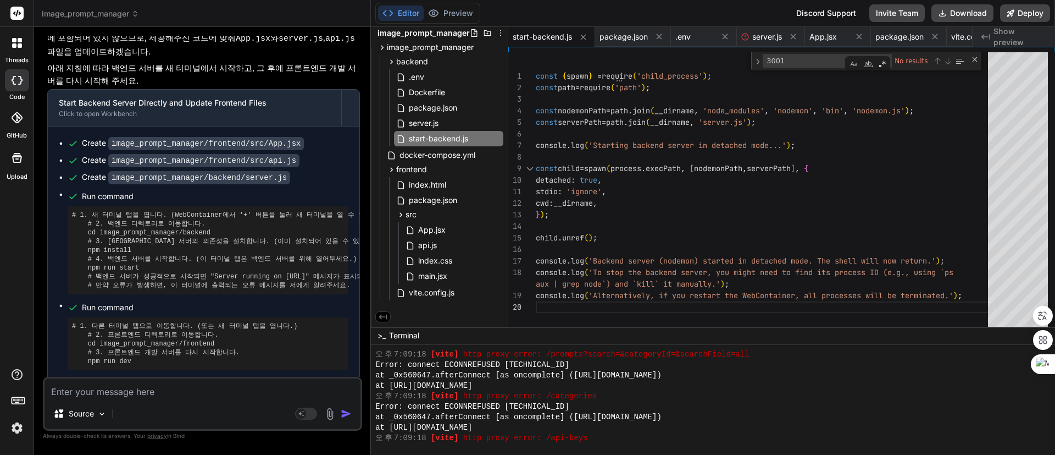
type textarea "const { spawn } = require('child_process'); const path = require('path'); const…"
click at [723, 178] on div "const child = spawn ( process . execPath , [ nodemonPath , serverPath ] , { det…" at bounding box center [765, 191] width 459 height 279
click at [439, 269] on span "main.jsx" at bounding box center [432, 275] width 31 height 13
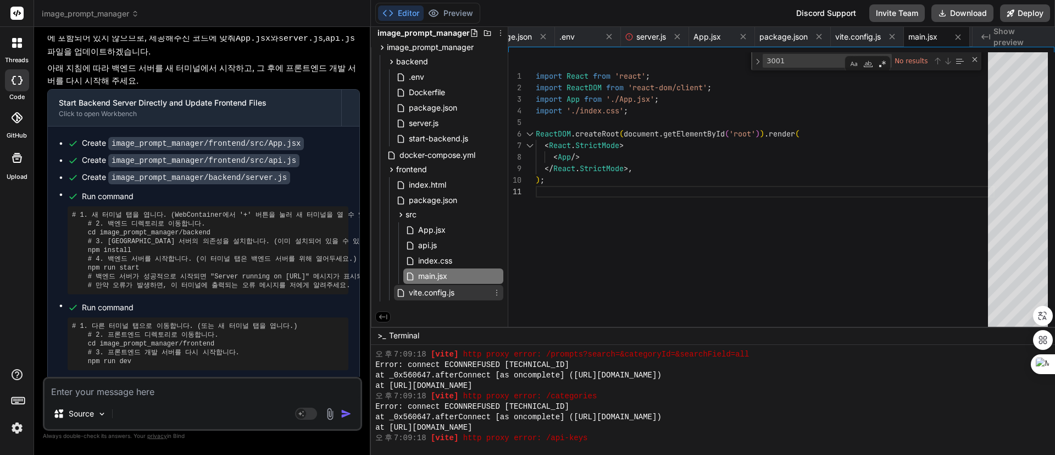
click at [425, 292] on span "vite.config.js" at bounding box center [432, 292] width 48 height 13
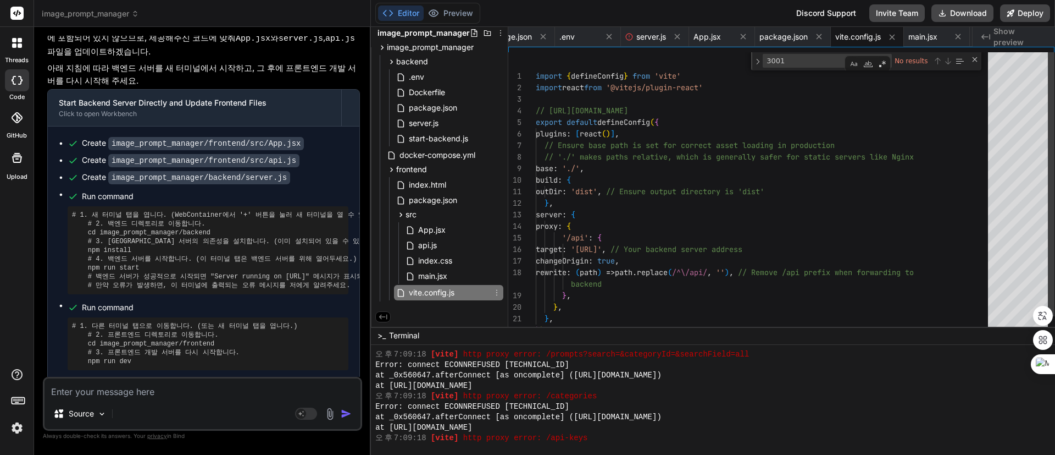
type textarea "outDir: 'dist', // Ensure output directory is 'dist' }, server: { proxy: { '/ap…"
click at [762, 207] on div "// './' makes paths relative, which is generally s afer for static servers like…" at bounding box center [765, 199] width 459 height 295
click at [424, 77] on span ".env" at bounding box center [417, 76] width 18 height 13
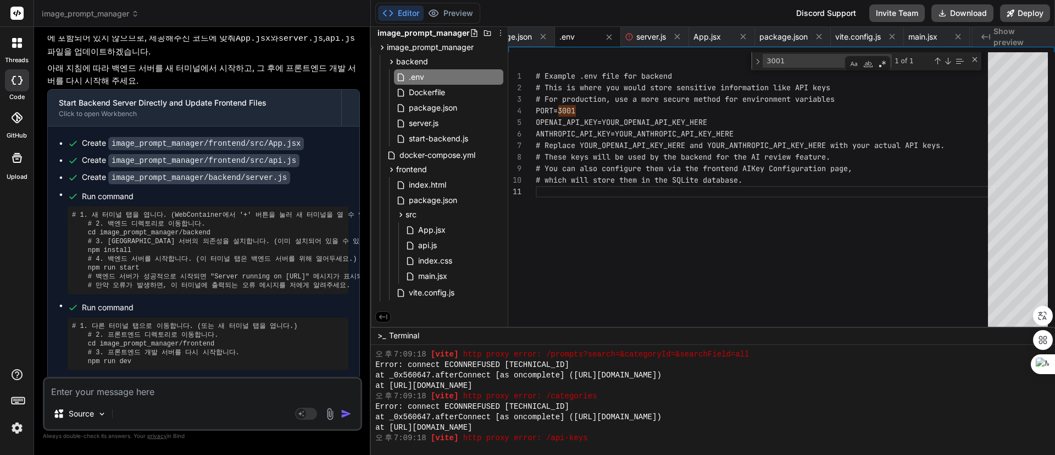
click at [562, 109] on div "# These keys will be used by the backend for the A I review feature. # You can …" at bounding box center [765, 191] width 459 height 279
click at [573, 108] on div "# These keys will be used by the backend for the A I review feature. # You can …" at bounding box center [765, 191] width 459 height 279
type textarea "# Example .env file for backend # This is where you would store sensitive infor…"
click at [710, 234] on div "# These keys will be used by the backend for the A I review feature. # You can …" at bounding box center [765, 191] width 459 height 279
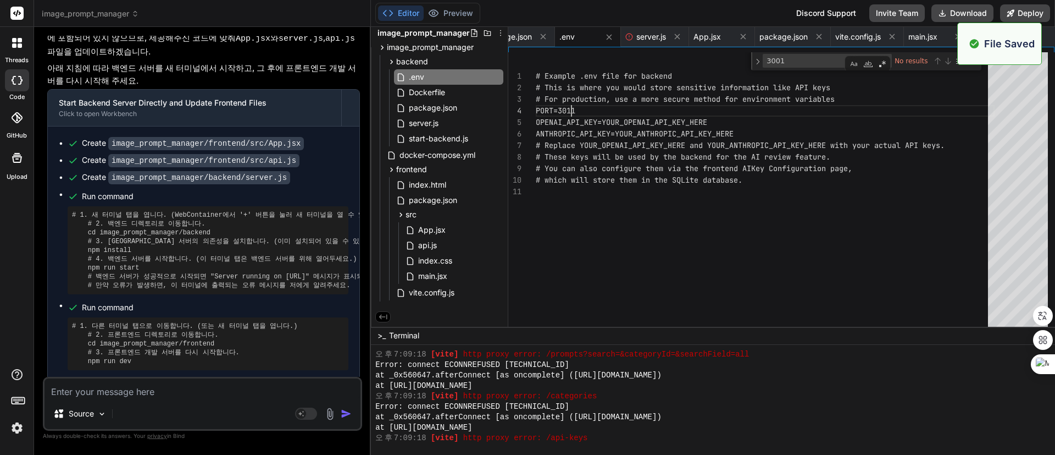
scroll to position [11, 0]
click at [437, 87] on span "Dockerfile" at bounding box center [427, 92] width 38 height 13
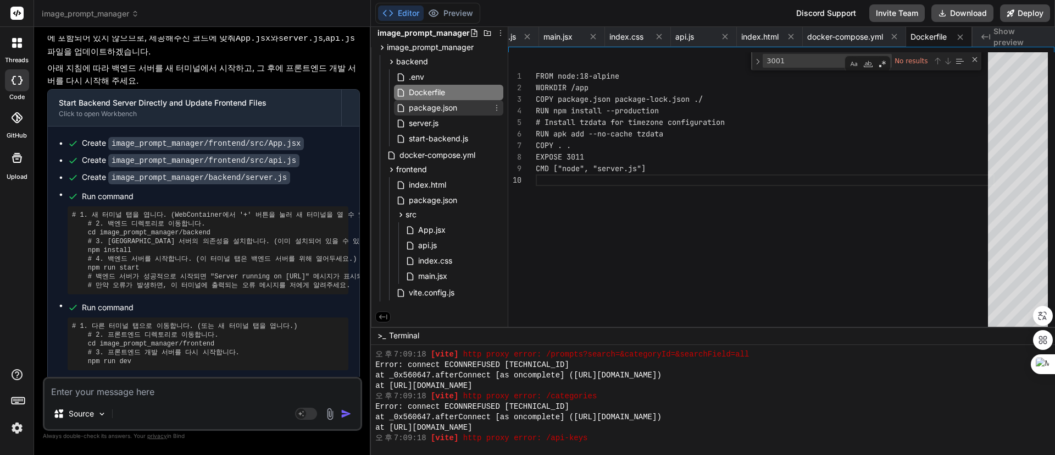
click at [440, 101] on span "package.json" at bounding box center [433, 107] width 51 height 13
type textarea ""openai": "^4.47.1", "sqlite3": "^5.1.7" } }"
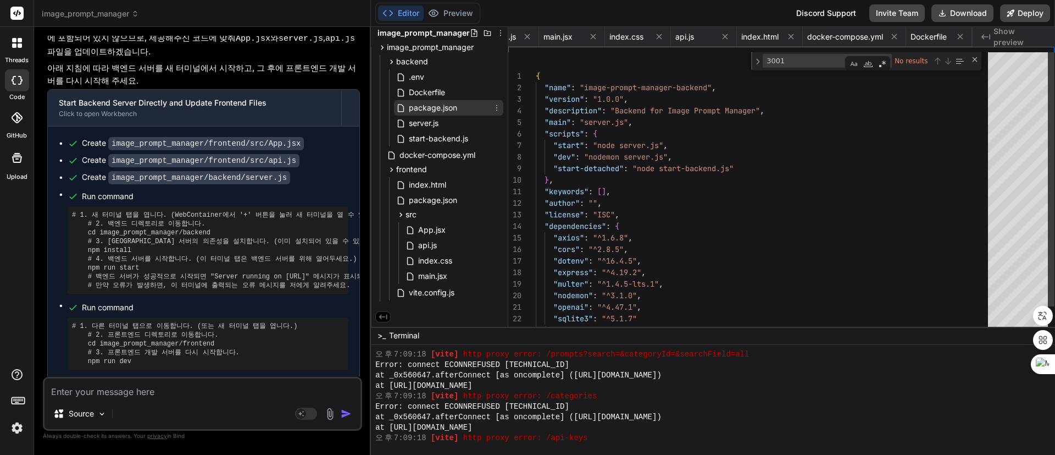
scroll to position [0, 87]
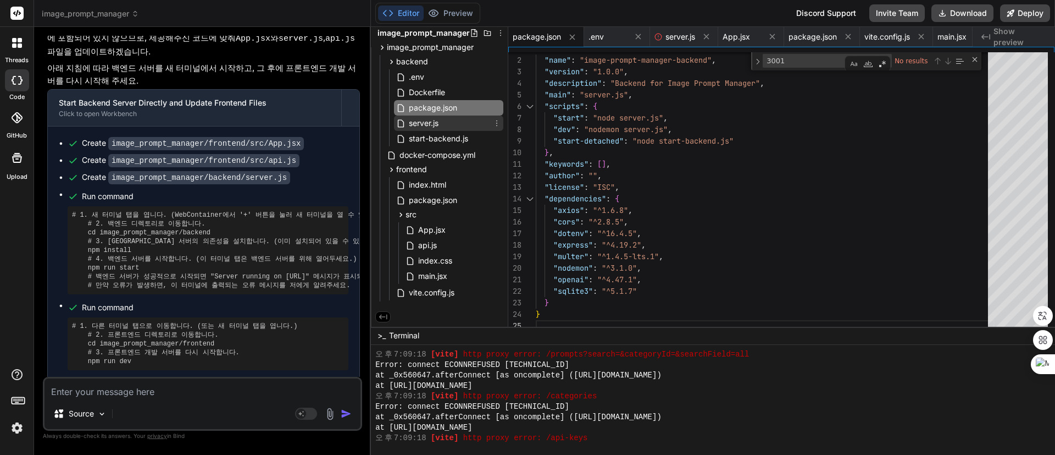
click at [426, 119] on span "server.js" at bounding box center [424, 123] width 32 height 13
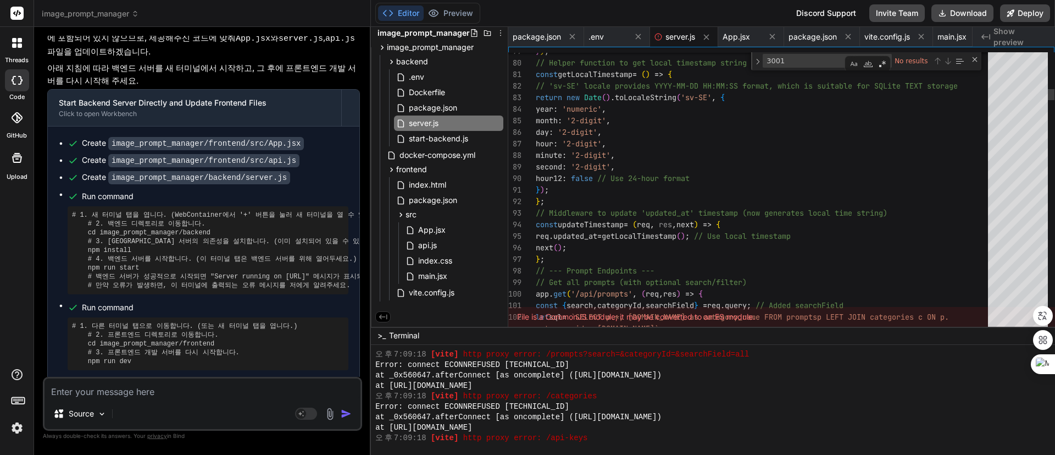
type textarea "second: '2-digit', hour12: false // Use 24-hour format }); }; // Middleware to …"
type textarea "format"
type textarea "const completion = await openai.chat.completions.create({ model: "gpt-3.5-turbo…"
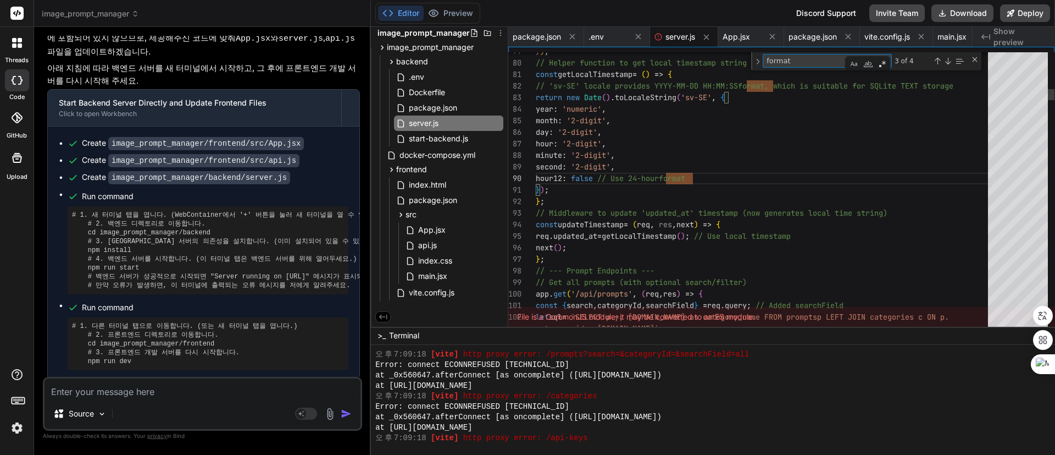
type textarea "3"
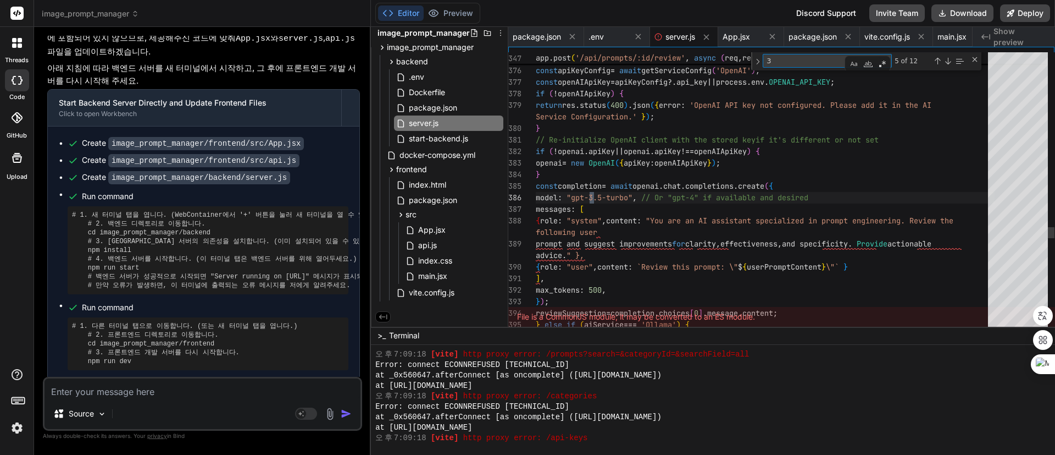
type textarea "} try { const claudeResponse = await axios.post('https://api.anthropic.com/v1/m…"
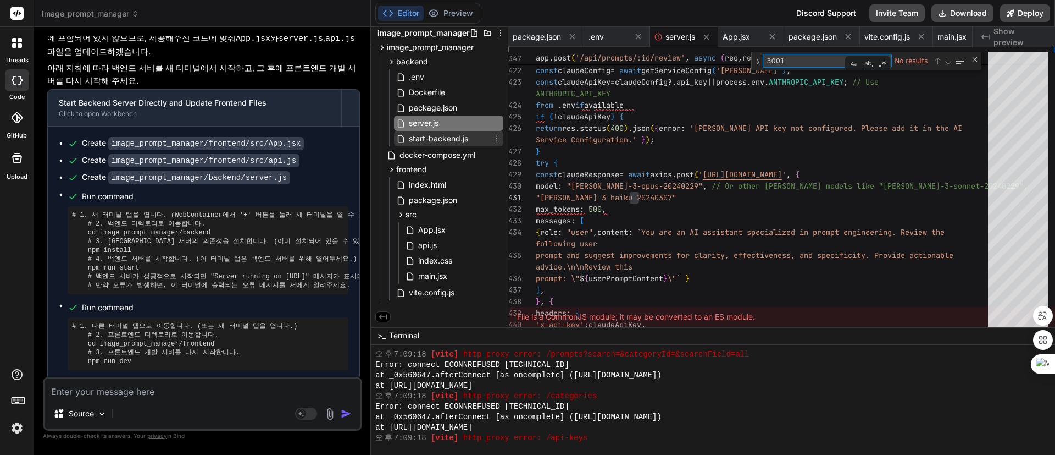
type textarea "3001"
click at [430, 132] on span "start-backend.js" at bounding box center [439, 138] width 62 height 13
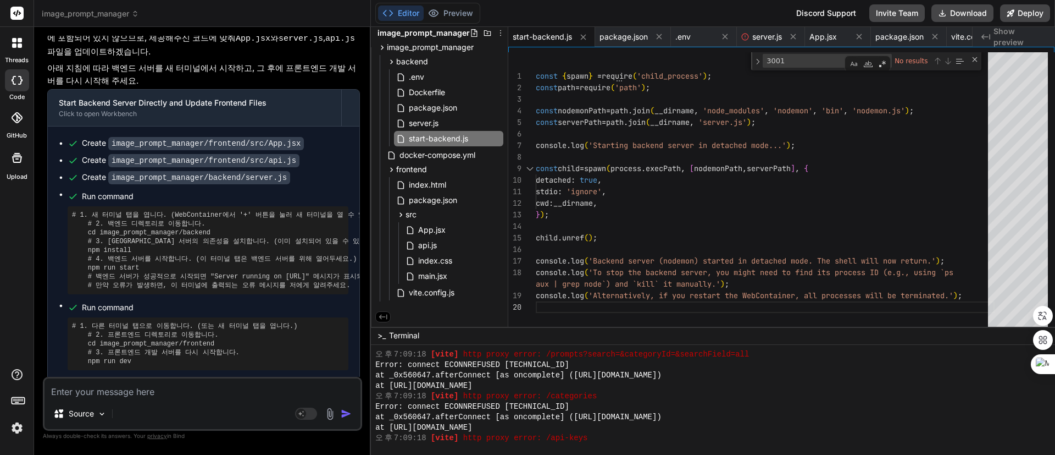
type textarea "const { spawn } = require('child_process'); const path = require('path'); const…"
click at [719, 135] on div "const { spawn } = require ( 'child_process' ) ; const path = require ( 'path' )…" at bounding box center [765, 191] width 459 height 279
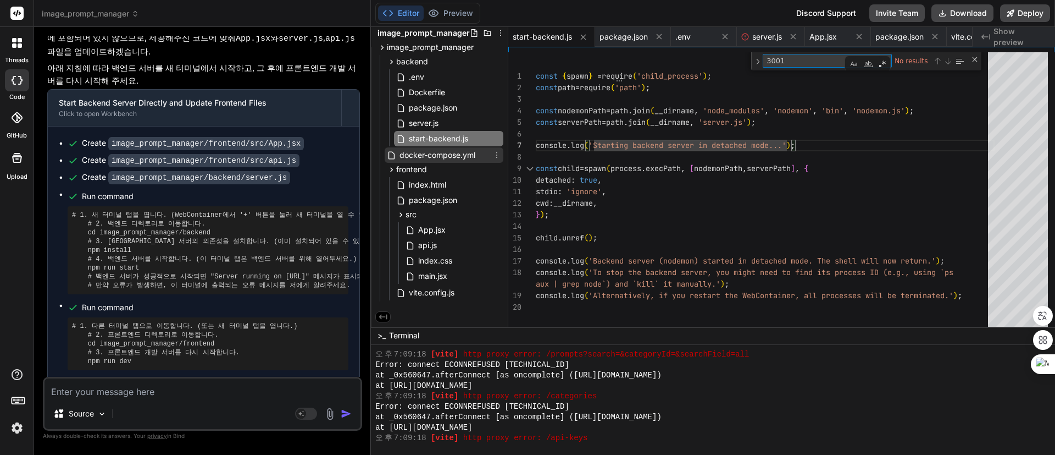
type textarea "3001"
click at [433, 153] on span "docker-compose.yml" at bounding box center [437, 154] width 78 height 13
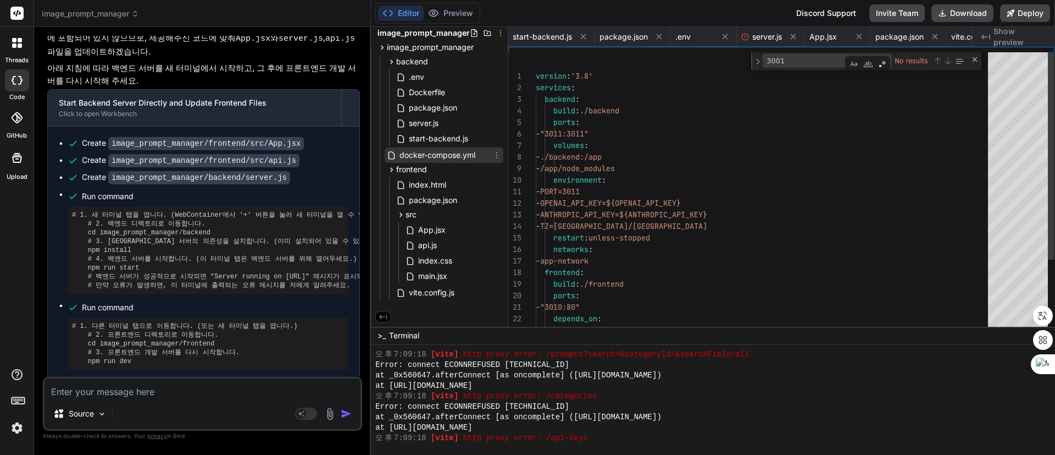
scroll to position [0, 419]
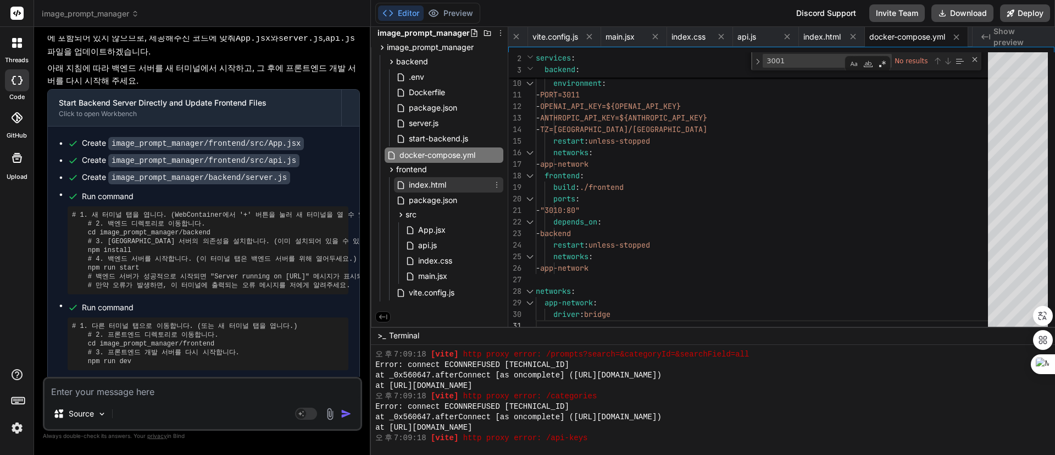
click at [434, 179] on span "index.html" at bounding box center [428, 184] width 40 height 13
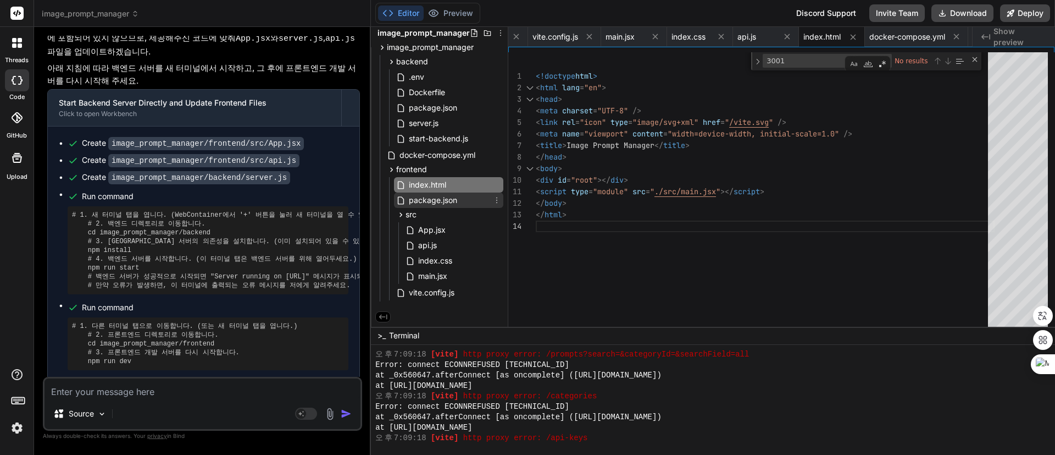
click at [433, 201] on span "package.json" at bounding box center [433, 199] width 51 height 13
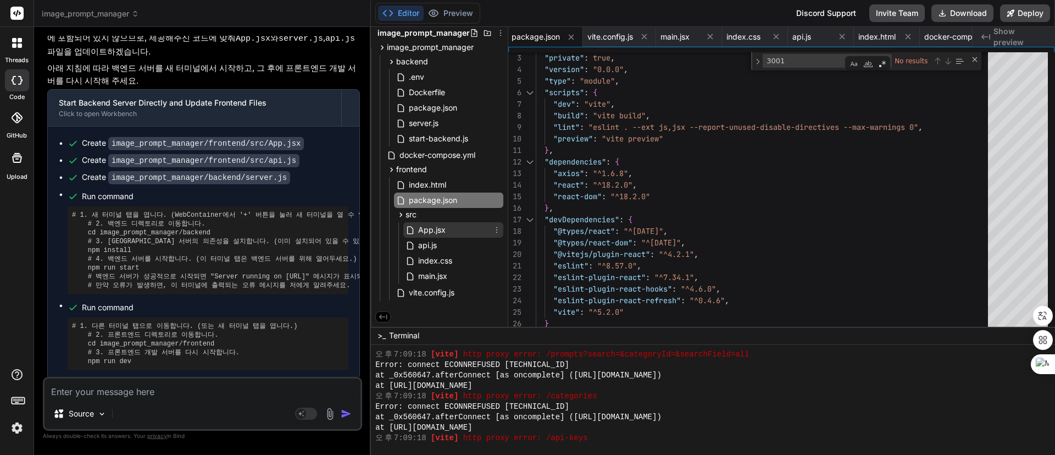
click at [429, 225] on span "App.jsx" at bounding box center [432, 229] width 30 height 13
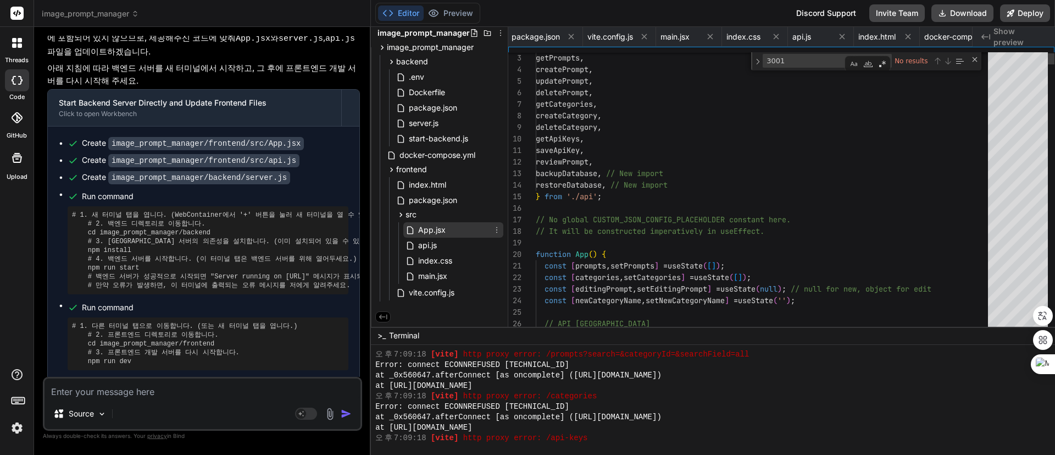
scroll to position [0, 298]
type textarea "// Effect to set the placeholder imperatively after component mounts useEffect(…"
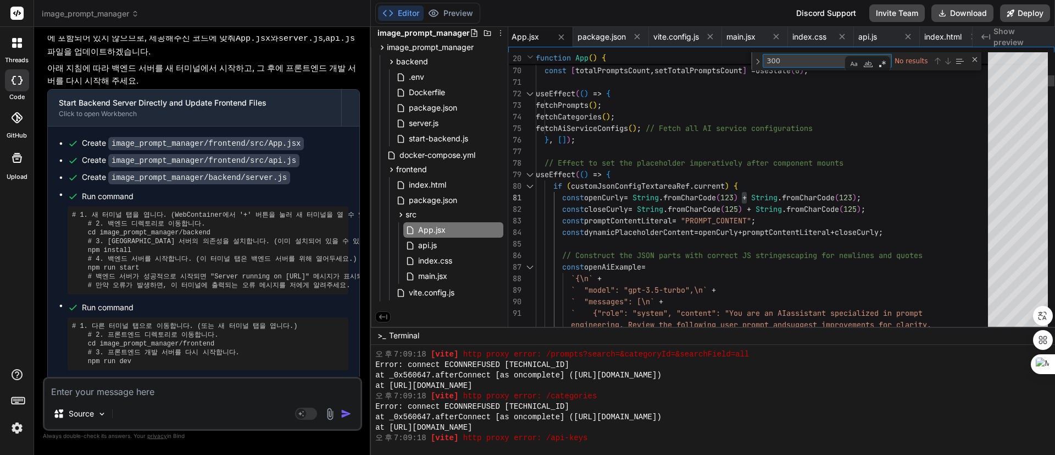
type textarea "3001"
click at [428, 242] on span "api.js" at bounding box center [427, 245] width 21 height 13
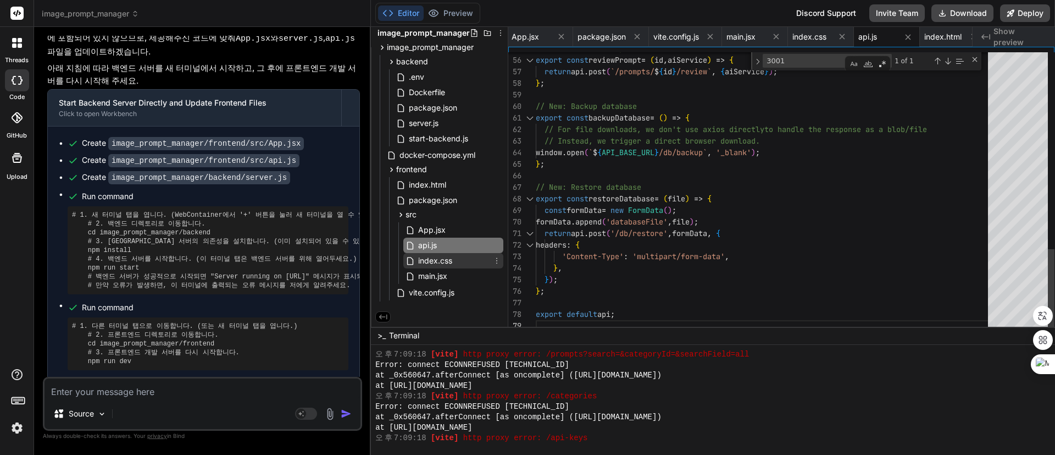
click at [439, 260] on span "index.css" at bounding box center [435, 260] width 36 height 13
type textarea ".sidebar { order: 2; } .main-content { order: 1; } }"
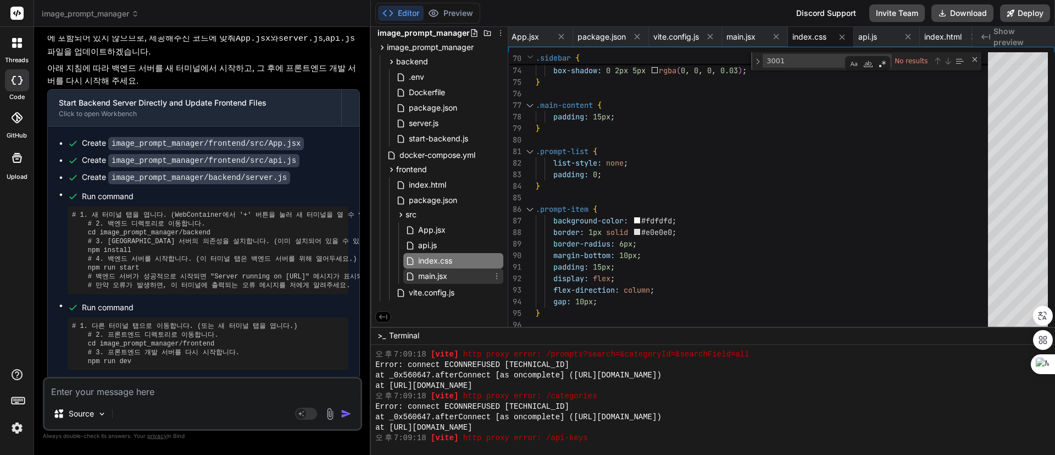
click at [436, 273] on span "main.jsx" at bounding box center [432, 275] width 31 height 13
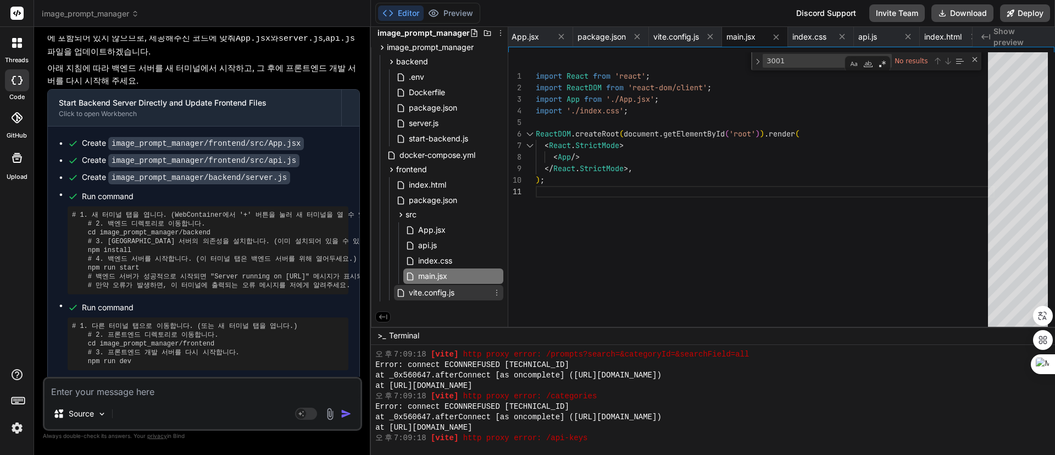
click at [436, 290] on span "vite.config.js" at bounding box center [432, 292] width 48 height 13
type textarea "}, }, })"
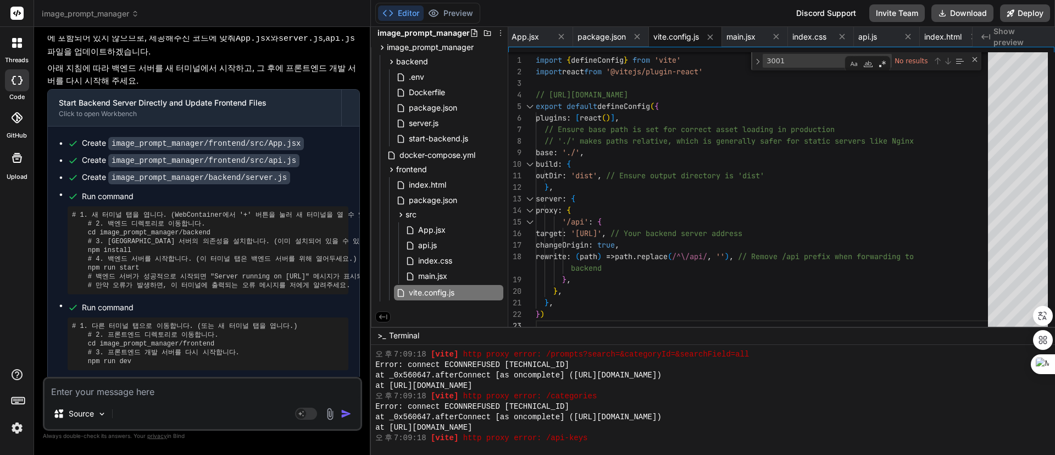
click at [708, 401] on div "Error: connect ECONNREFUSED 127.0.0.1:3011" at bounding box center [707, 406] width 665 height 10
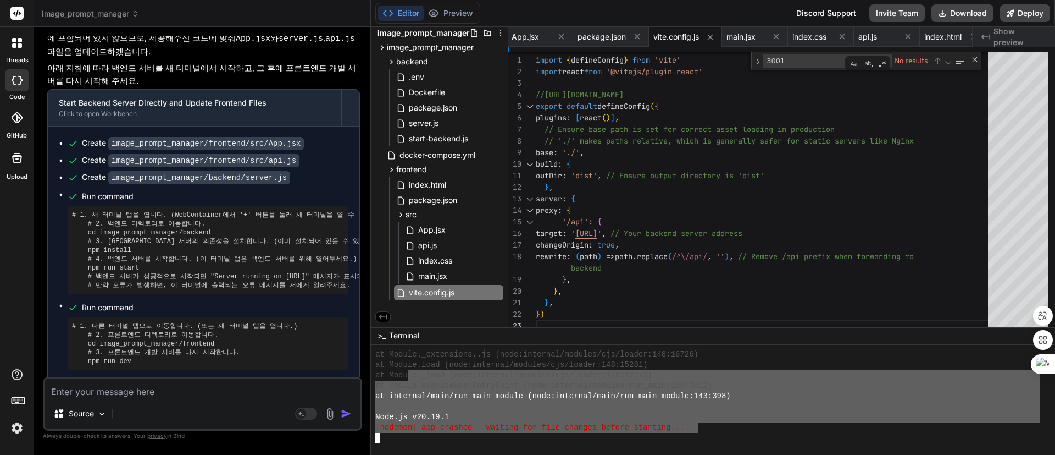
scroll to position [4909, 0]
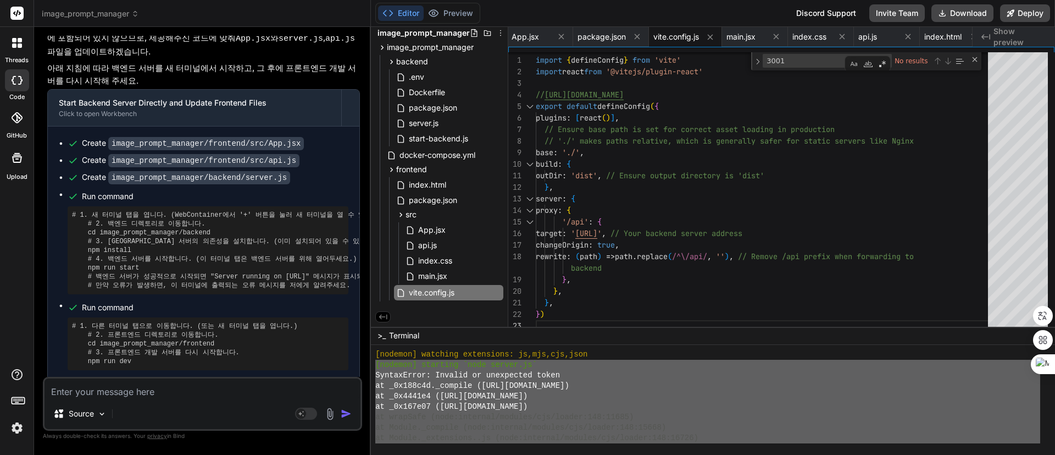
drag, startPoint x: 699, startPoint y: 427, endPoint x: 367, endPoint y: 364, distance: 337.3
click at [367, 364] on div "image_prompt_manager Created with Pixso. Bind AI Web Search Created with Pixso.…" at bounding box center [544, 227] width 1021 height 455
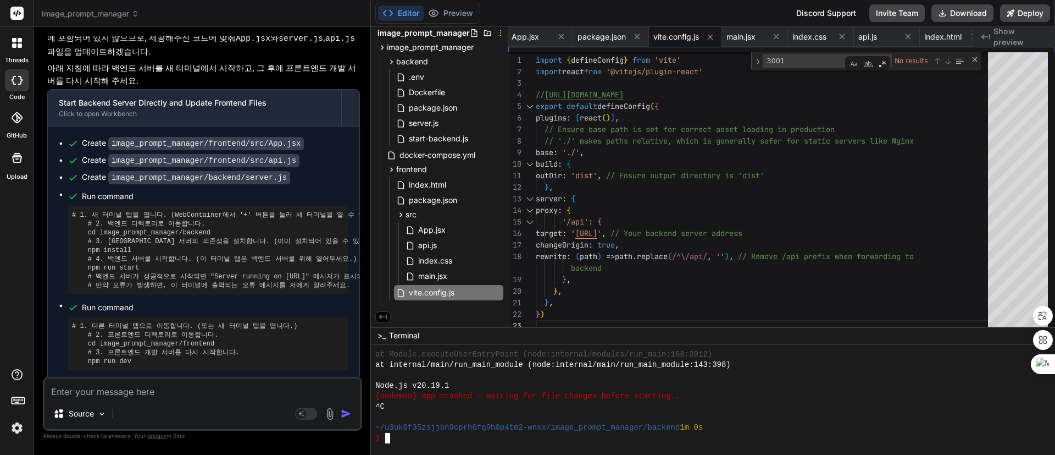
scroll to position [5023, 0]
click at [205, 396] on textarea at bounding box center [203, 388] width 316 height 20
paste textarea "cd backend && npm install && npm run start-detached && cd .. && cd frontend && …"
type textarea "x"
type textarea "cd backend && npm install && npm run start-detached && cd .. && cd frontend && …"
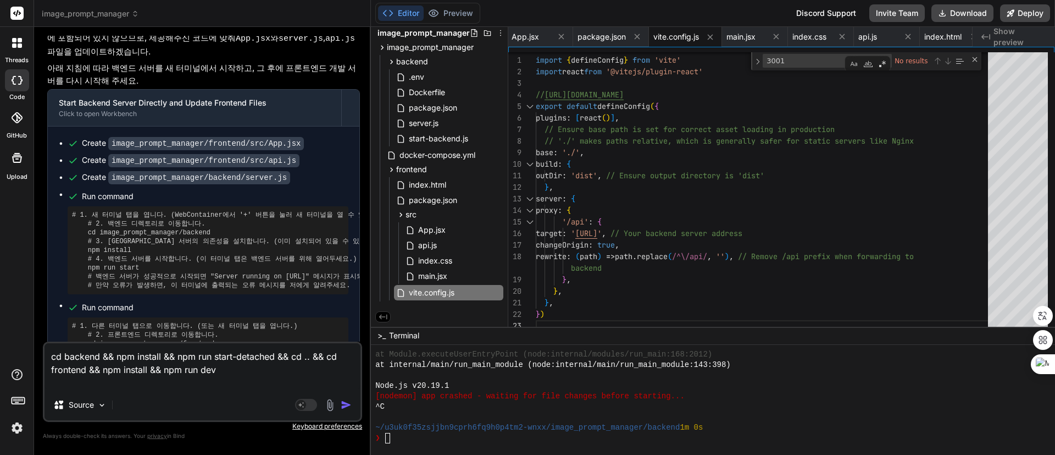
type textarea "x"
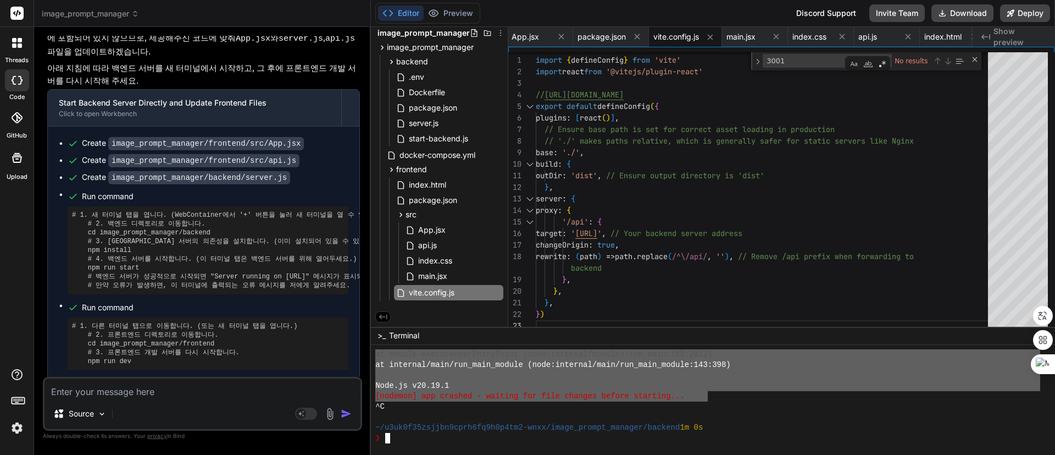
drag, startPoint x: 376, startPoint y: 375, endPoint x: 706, endPoint y: 391, distance: 330.1
type textarea "[nodemon] [DATE] [nodemon] to restart at any time, enter `rs` [nodemon] watchin…"
click at [146, 387] on textarea at bounding box center [203, 388] width 316 height 20
paste textarea "[nodemon] [DATE] [nodemon] to restart at any time, enter `rs` [nodemon] watchin…"
type textarea "x"
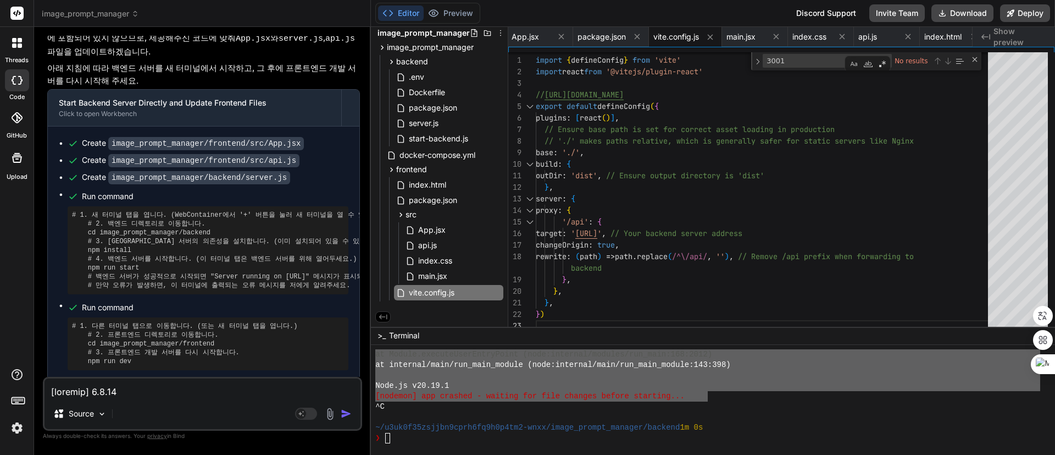
scroll to position [199, 0]
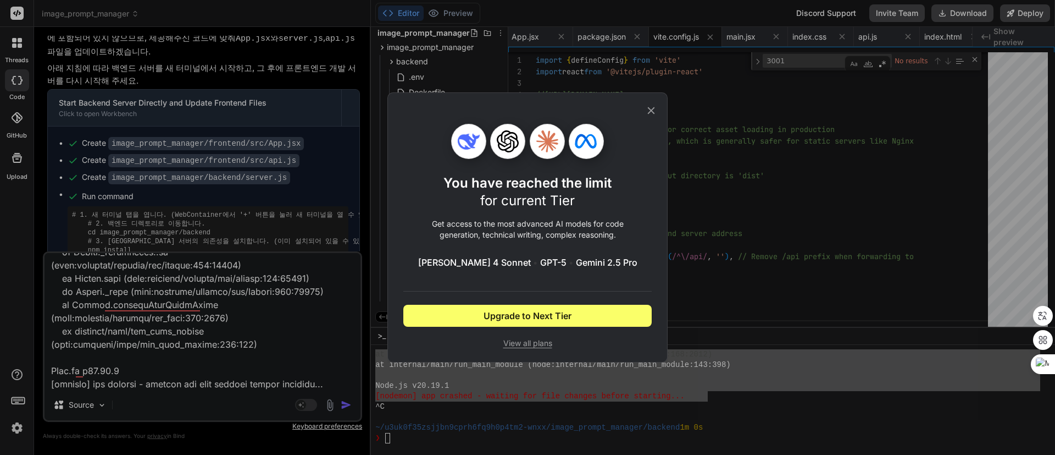
type textarea "[nodemon] [DATE] [nodemon] to restart at any time, enter `rs` [nodemon] watchin…"
click at [651, 113] on icon at bounding box center [651, 110] width 12 height 12
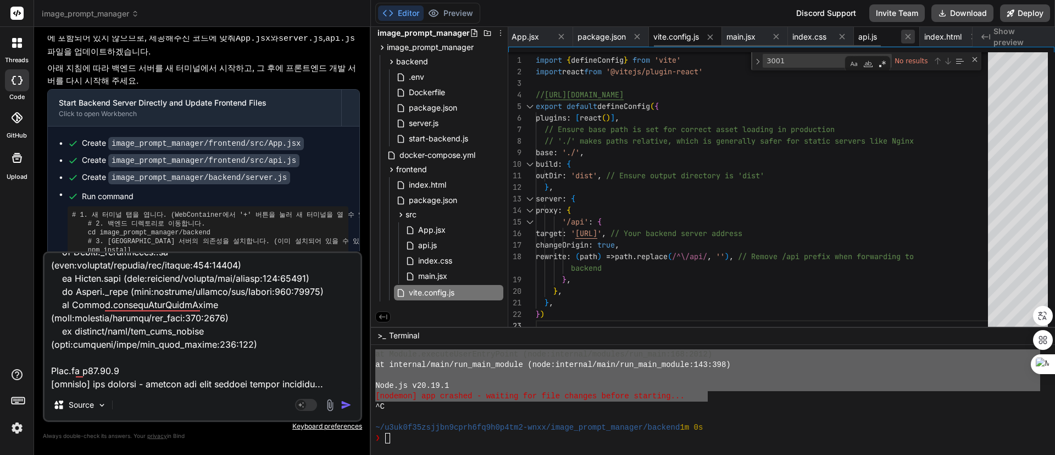
click at [913, 36] on icon at bounding box center [908, 36] width 9 height 9
click at [911, 40] on icon at bounding box center [908, 36] width 9 height 9
click at [949, 36] on icon at bounding box center [945, 36] width 5 height 5
click at [962, 36] on icon at bounding box center [960, 36] width 9 height 9
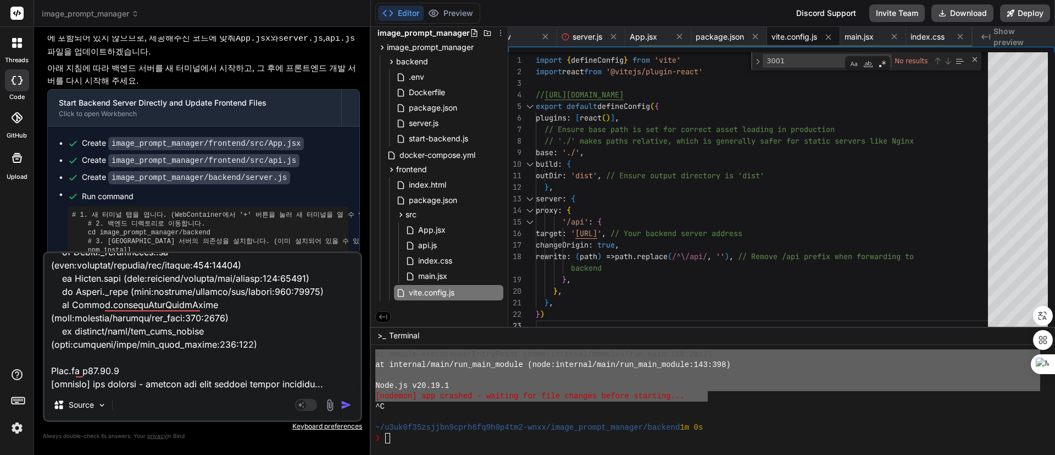
scroll to position [0, 182]
click at [584, 35] on span "server.js" at bounding box center [588, 36] width 30 height 11
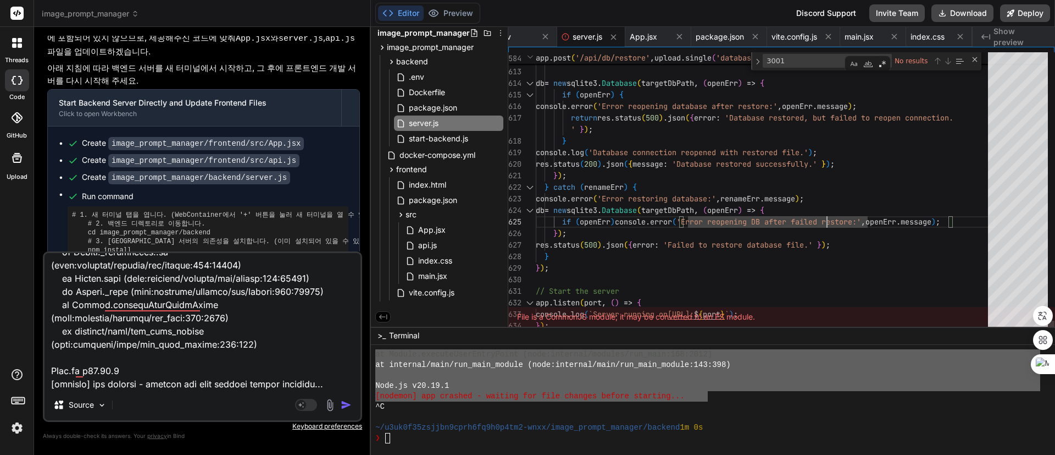
click at [614, 35] on icon at bounding box center [613, 36] width 5 height 5
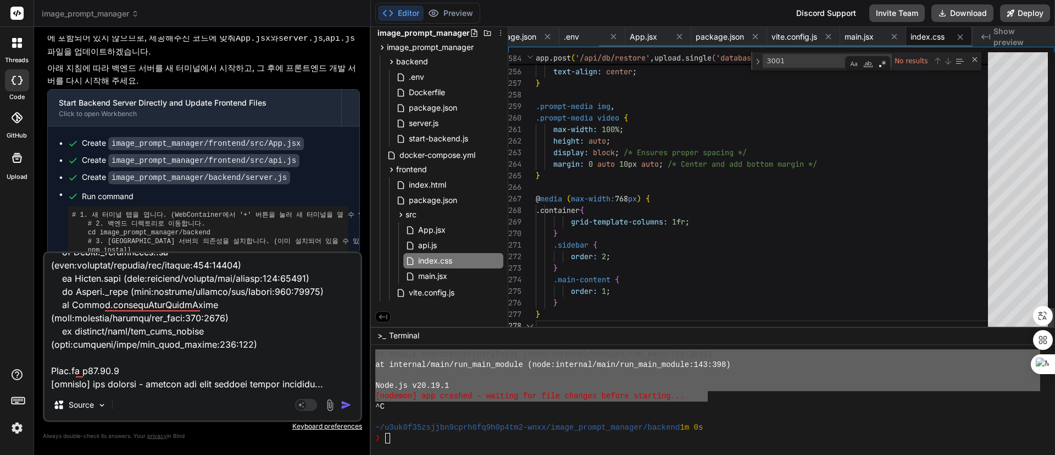
scroll to position [0, 113]
click at [429, 120] on span "server.js" at bounding box center [424, 123] width 32 height 13
type textarea "// Start the server app.listen(port, () => { console.log(`Server running on htt…"
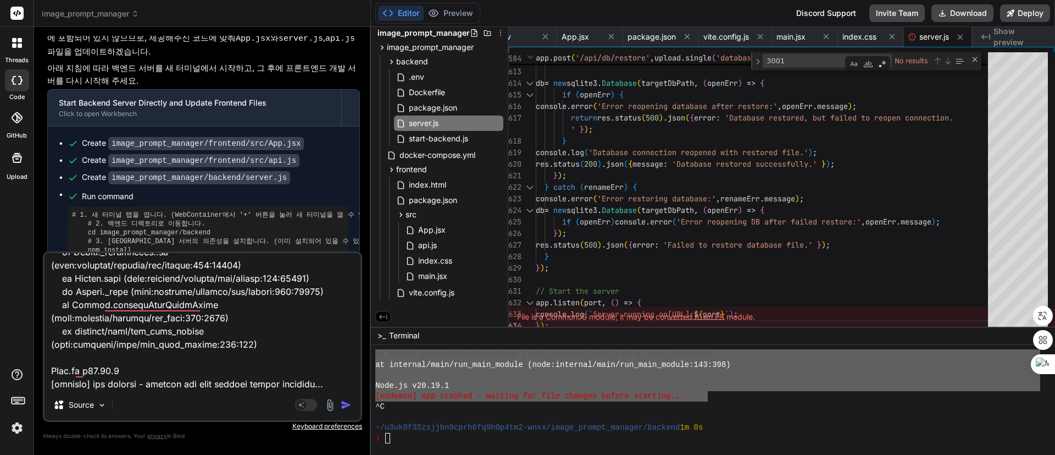
click at [737, 318] on div "File is a CommonJS module; it may be converted to an ES module." at bounding box center [781, 317] width 547 height 20
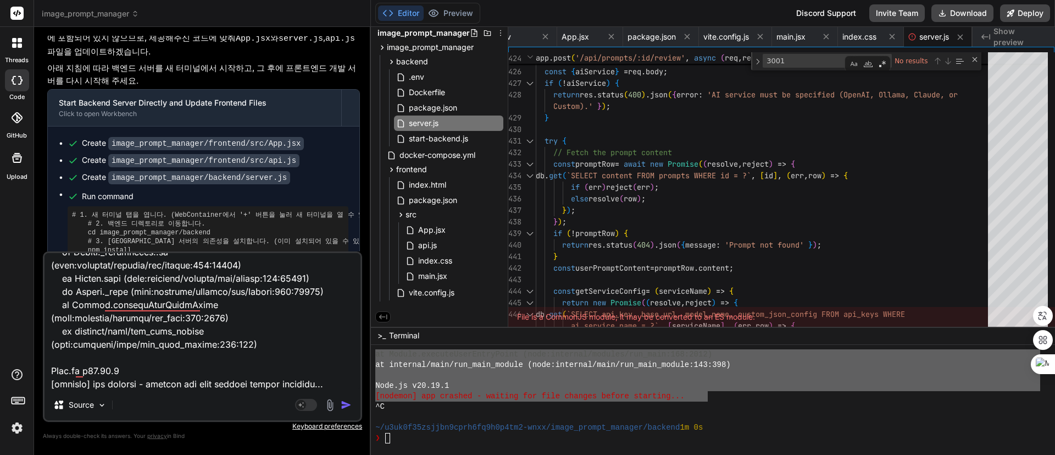
click at [765, 414] on div at bounding box center [707, 417] width 665 height 10
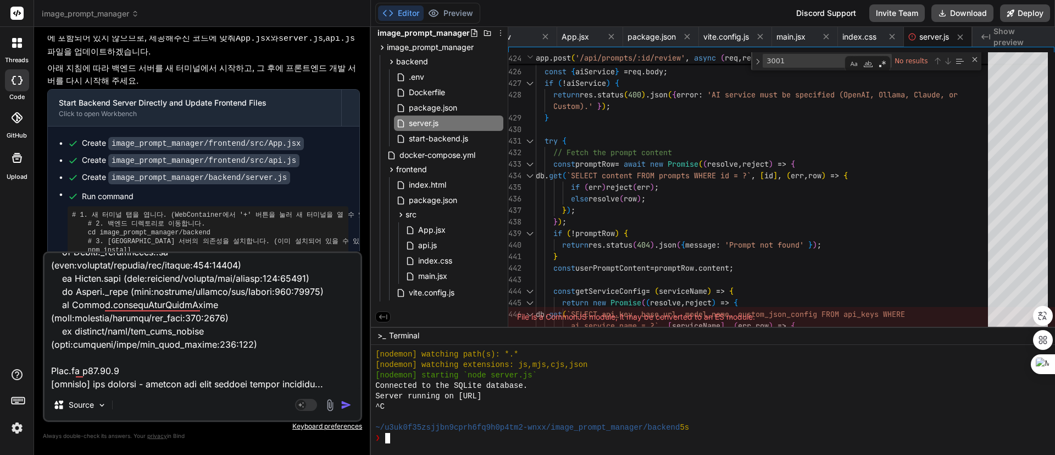
scroll to position [5211, 0]
click at [752, 411] on div "^C" at bounding box center [707, 406] width 665 height 10
type textarea "ㅊㅇ"
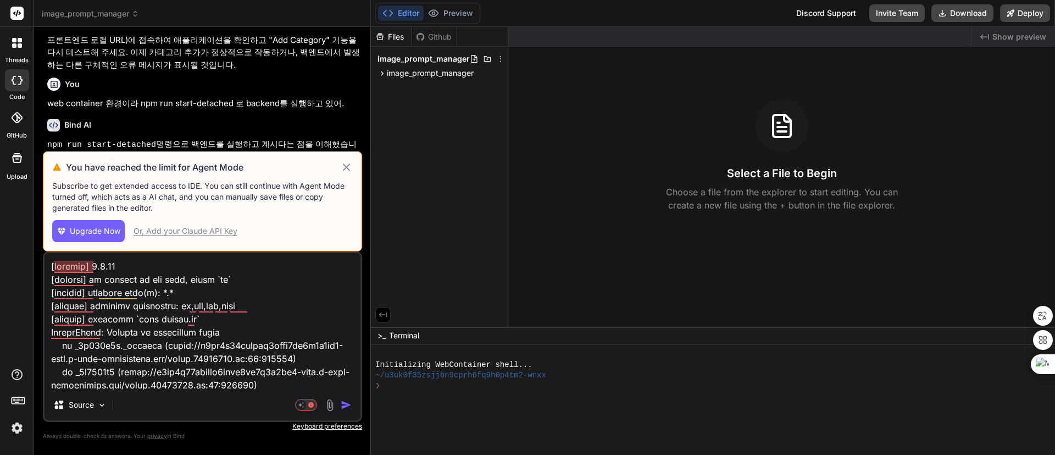
scroll to position [5942, 0]
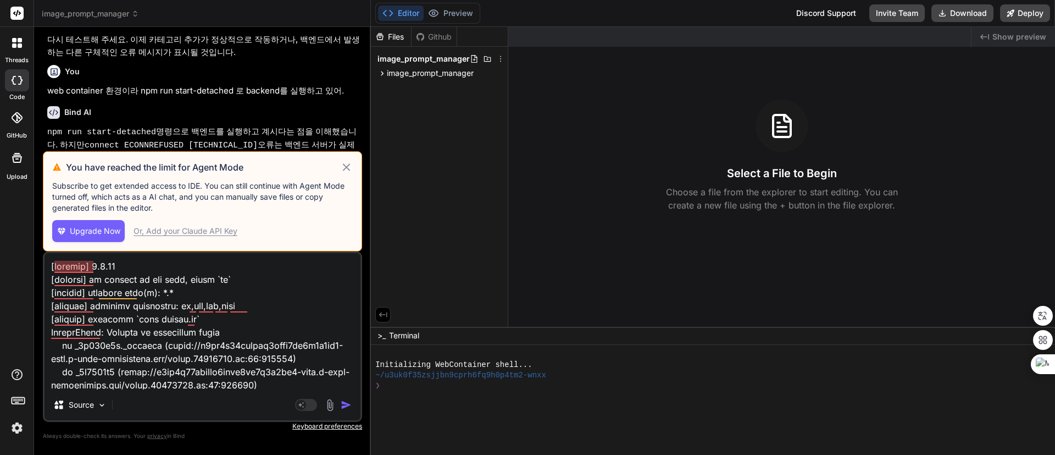
click at [348, 165] on icon at bounding box center [346, 166] width 7 height 7
type textarea "x"
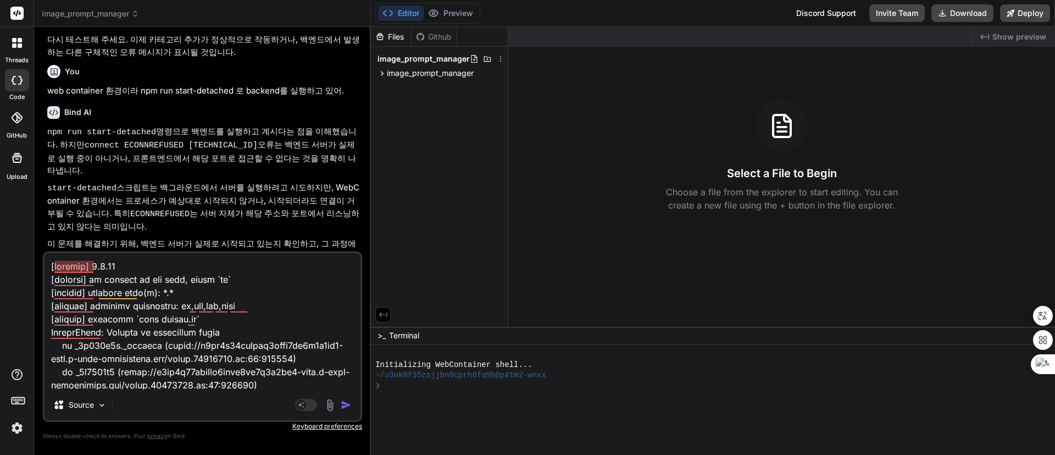
click at [175, 401] on div "Source" at bounding box center [203, 407] width 316 height 26
click at [268, 292] on textarea at bounding box center [203, 321] width 316 height 136
type textarea "x"
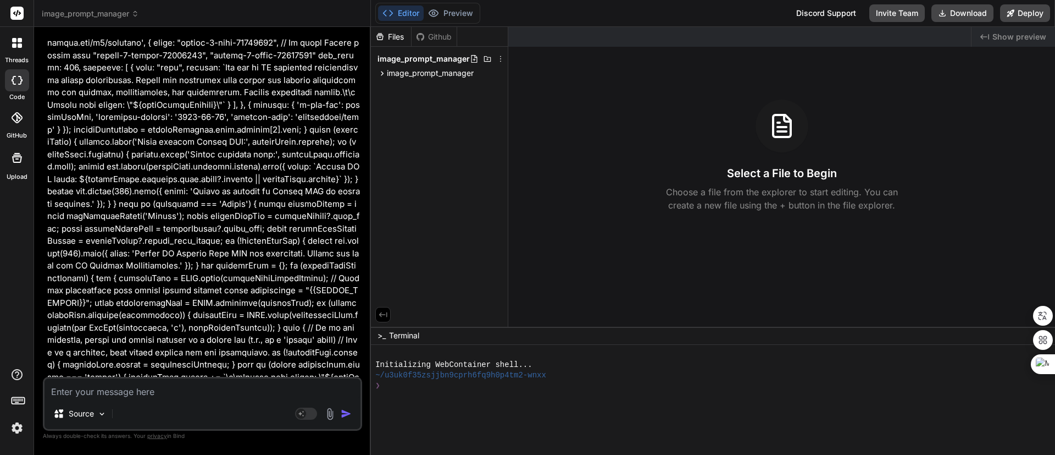
scroll to position [15011, 0]
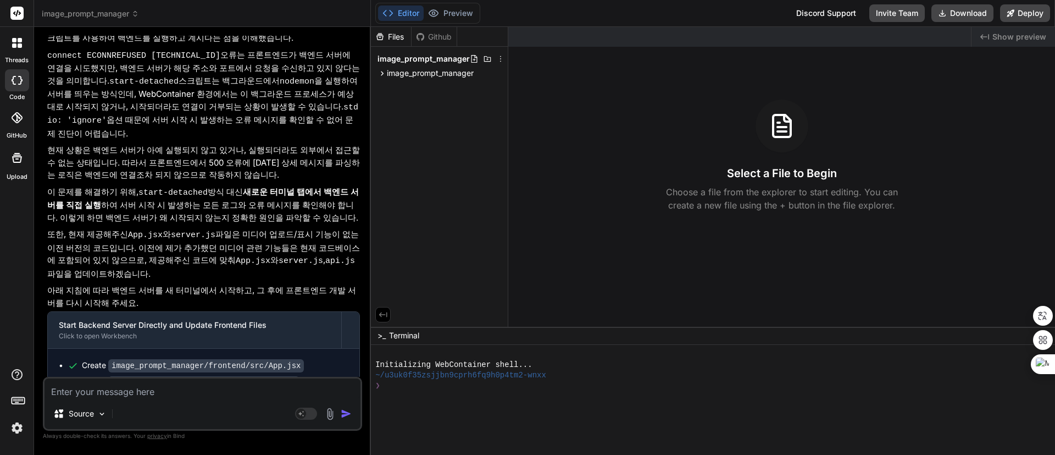
scroll to position [16247, 0]
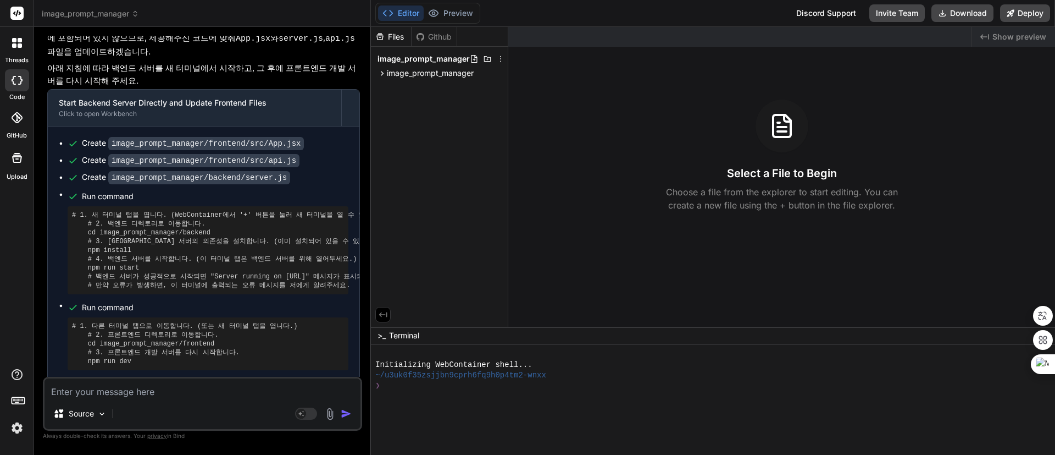
click at [229, 394] on textarea at bounding box center [203, 388] width 316 height 20
click at [580, 391] on div at bounding box center [707, 396] width 665 height 10
click at [704, 398] on div at bounding box center [707, 396] width 665 height 10
type textarea "cd backend && npm install && npm run start-detached && cd .. && cd frontend && …"
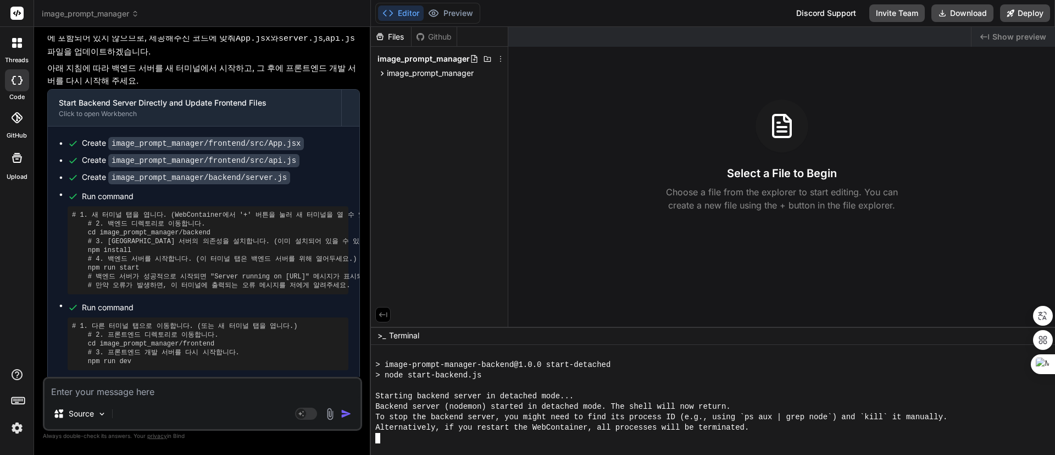
scroll to position [251, 0]
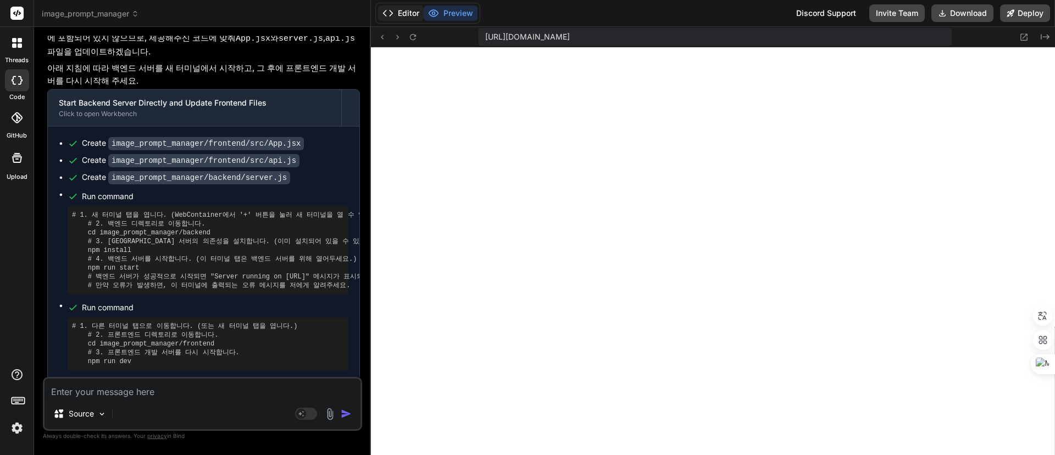
click at [400, 12] on button "Editor" at bounding box center [401, 12] width 46 height 15
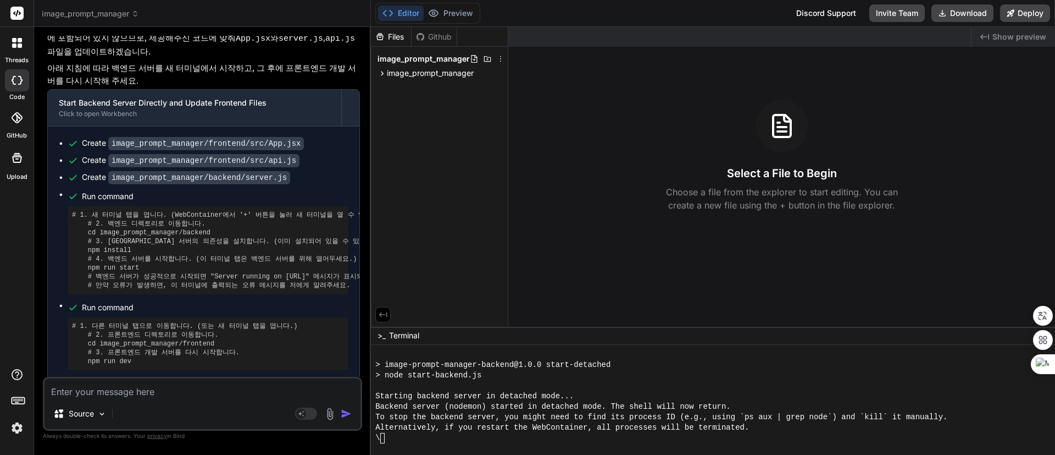
scroll to position [324, 0]
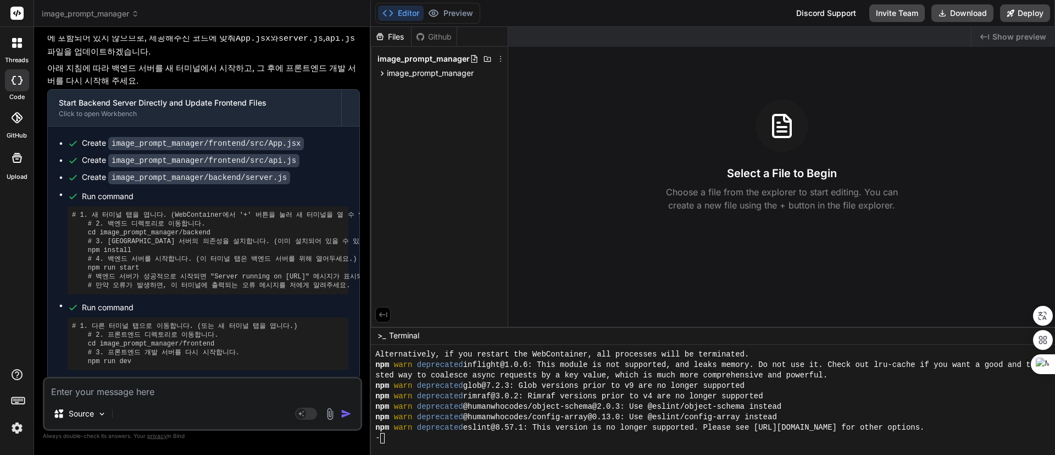
type textarea "x"
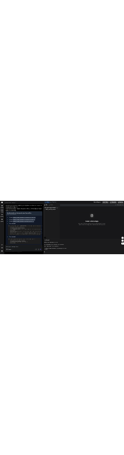
scroll to position [501, 0]
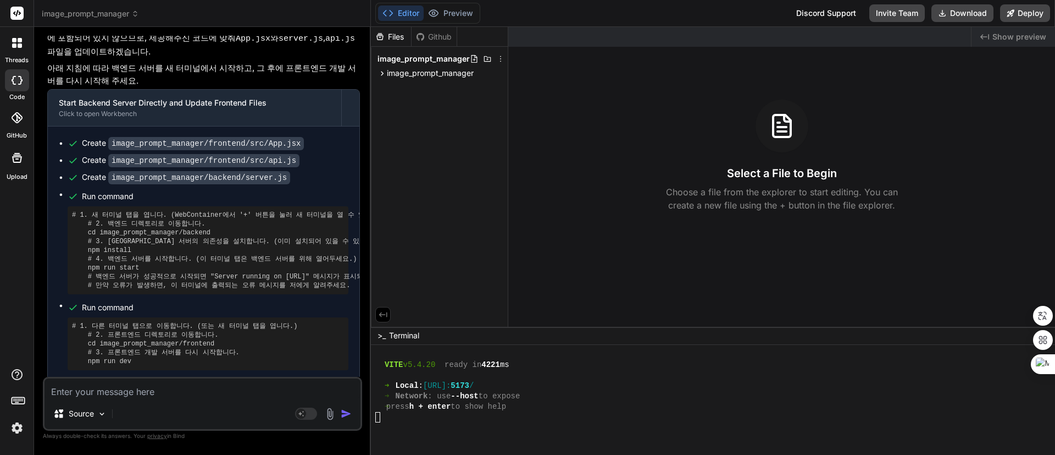
click at [1010, 31] on span "Show preview" at bounding box center [1020, 36] width 54 height 11
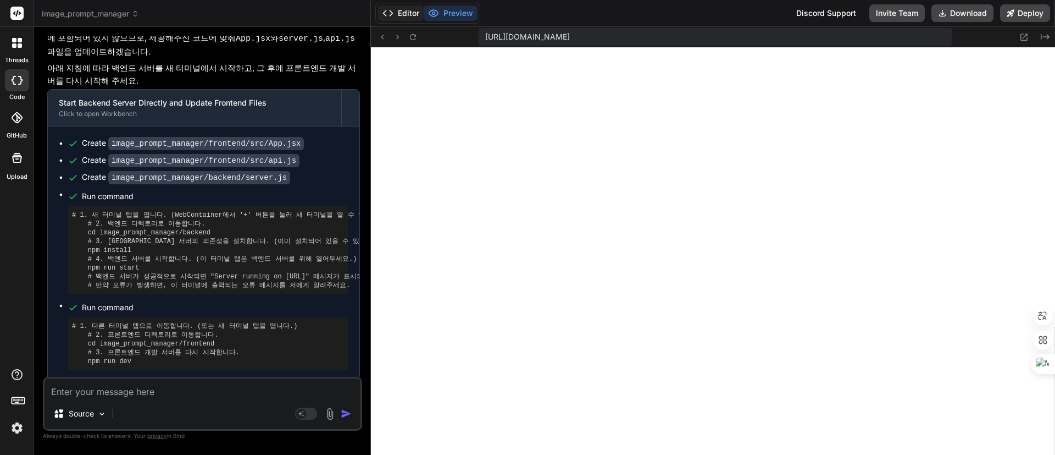
click at [400, 13] on button "Editor" at bounding box center [401, 12] width 46 height 15
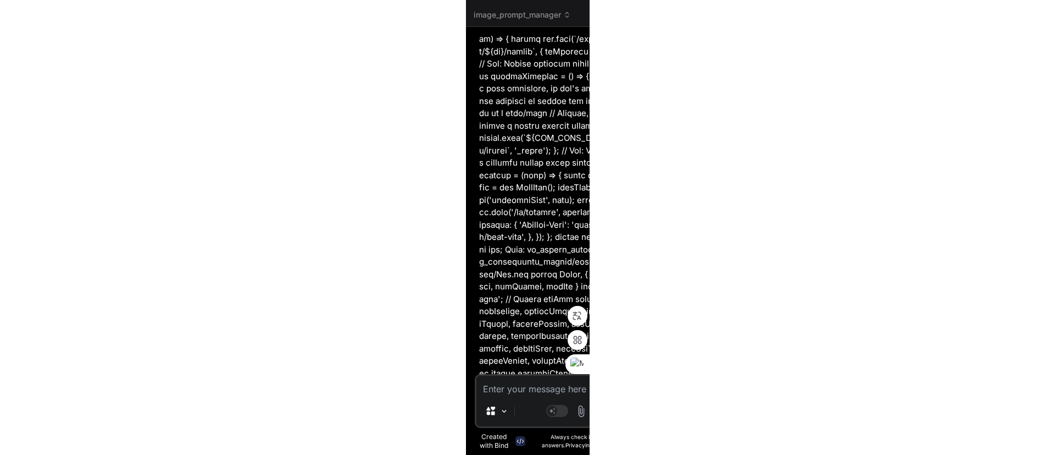
scroll to position [40058, 0]
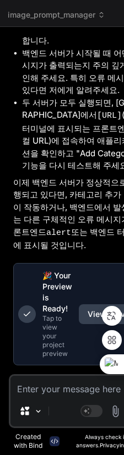
type textarea "x"
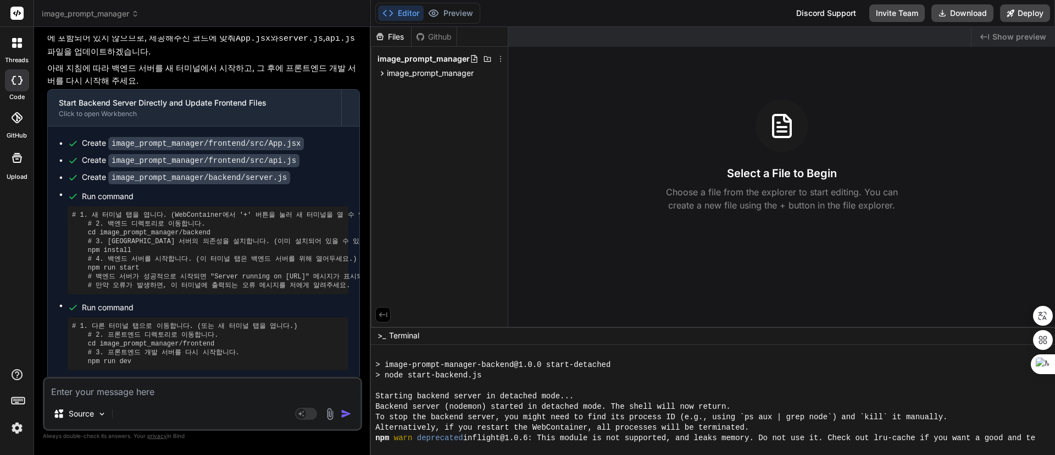
scroll to position [501, 0]
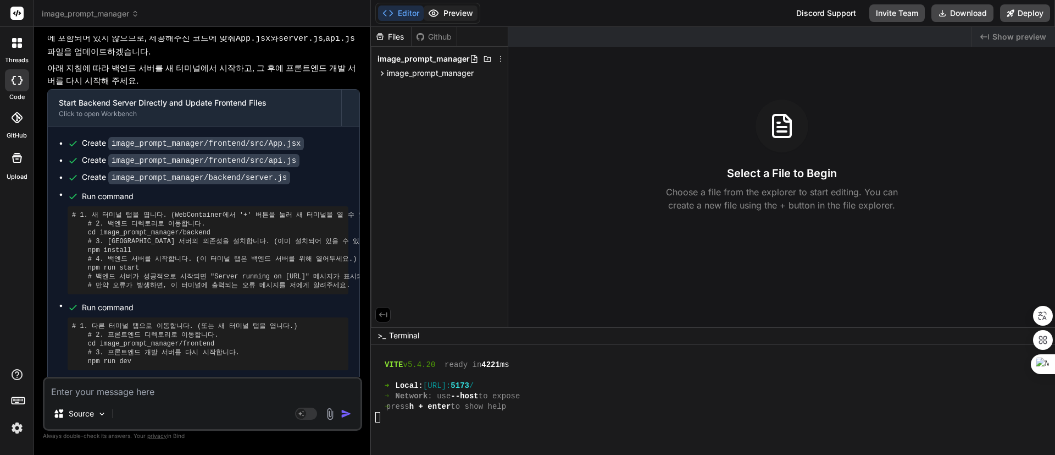
click at [463, 14] on button "Preview" at bounding box center [451, 12] width 54 height 15
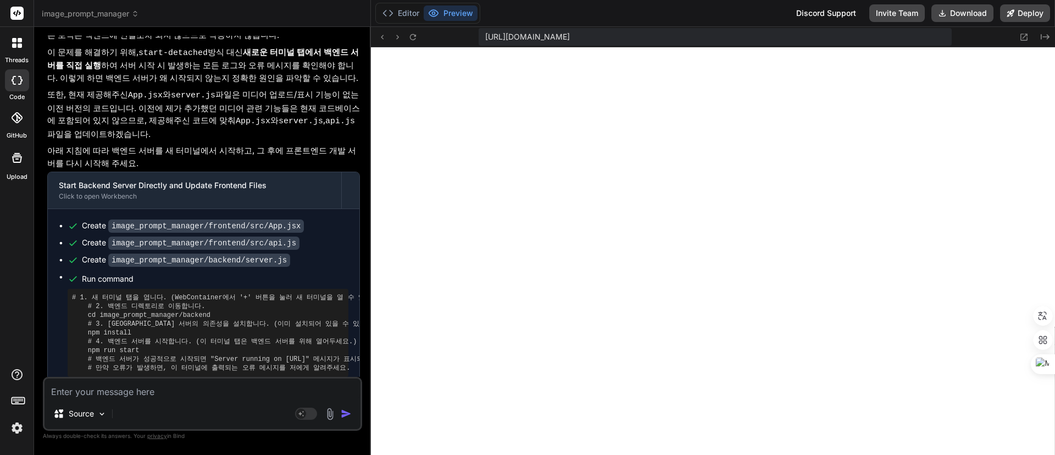
scroll to position [16247, 0]
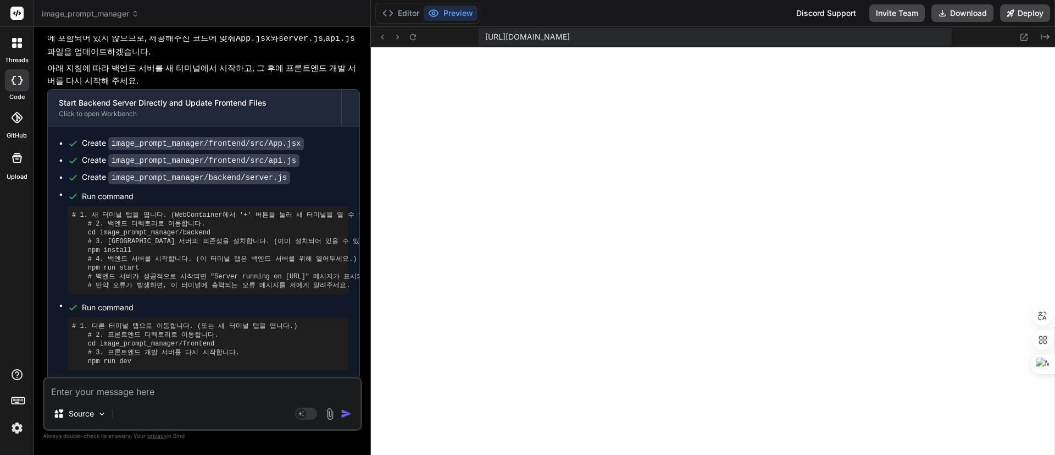
click at [143, 391] on textarea at bounding box center [203, 388] width 316 height 20
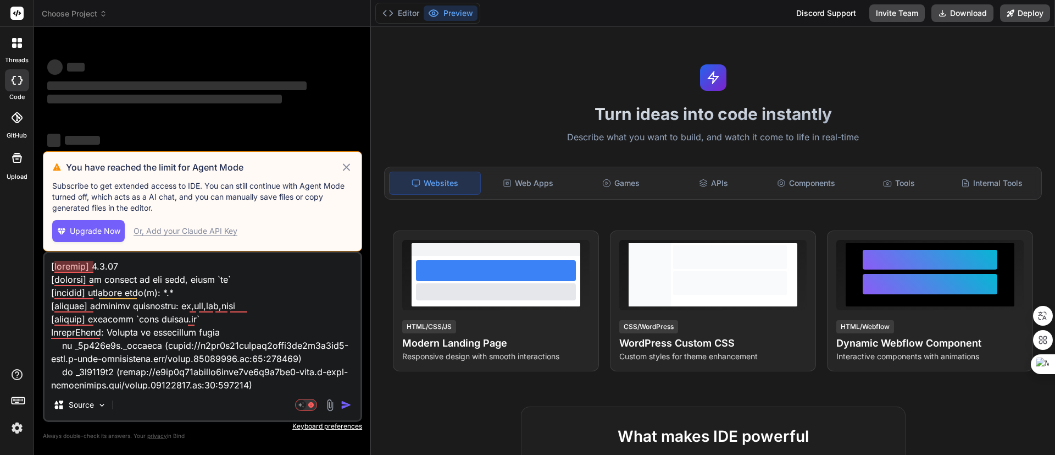
click at [191, 395] on div "Source" at bounding box center [203, 407] width 316 height 26
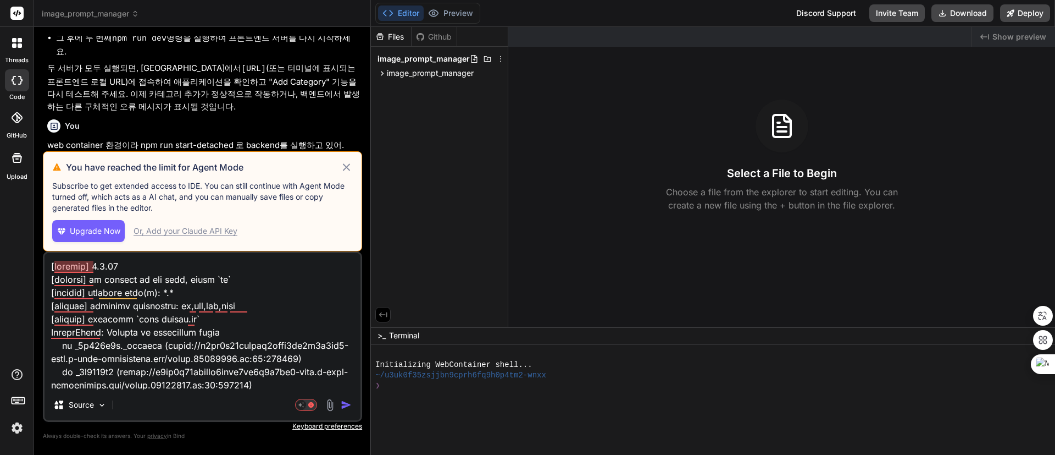
scroll to position [5942, 0]
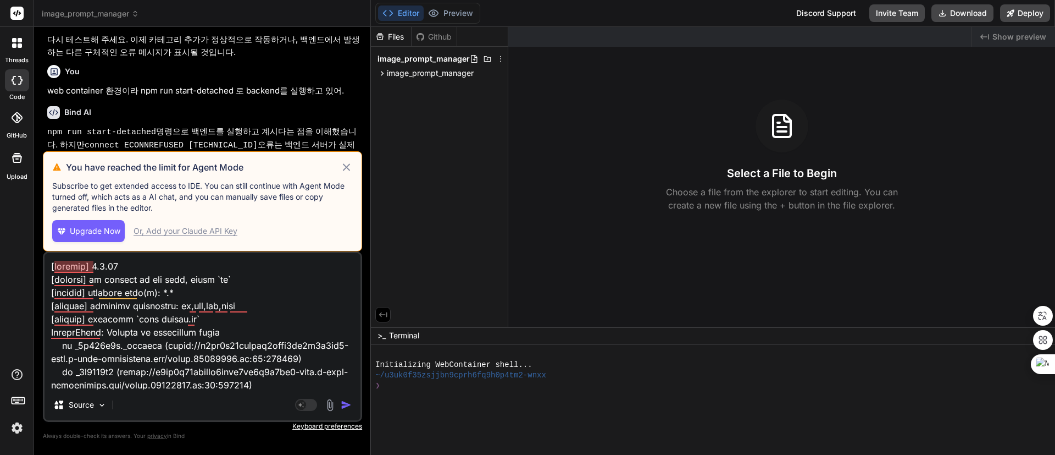
click at [197, 230] on div "Or, Add your Claude API Key" at bounding box center [186, 230] width 104 height 11
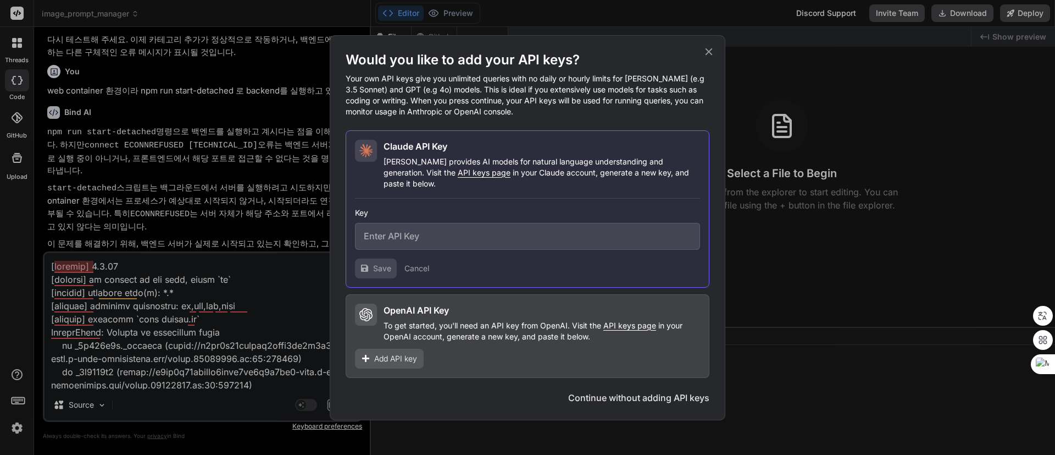
click at [399, 353] on span "Add API key" at bounding box center [395, 358] width 43 height 11
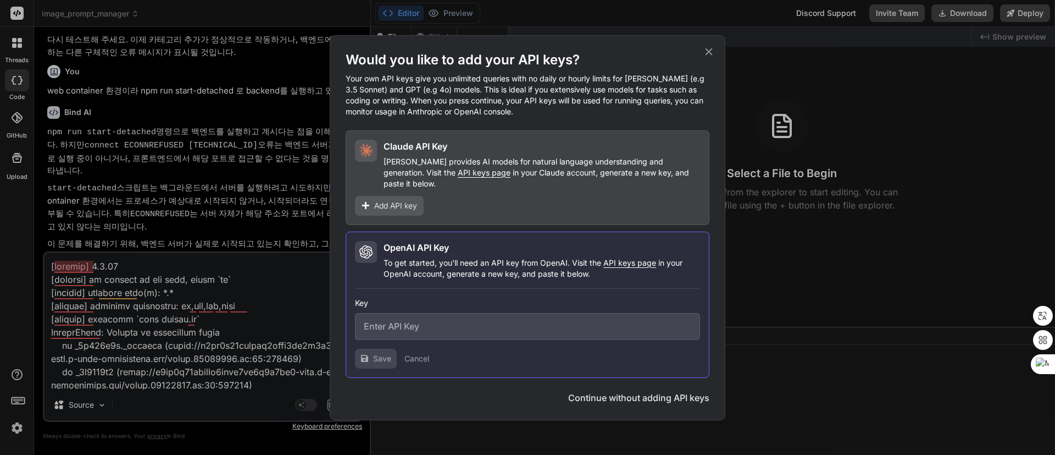
click at [669, 391] on button "Continue without adding API keys" at bounding box center [638, 397] width 141 height 13
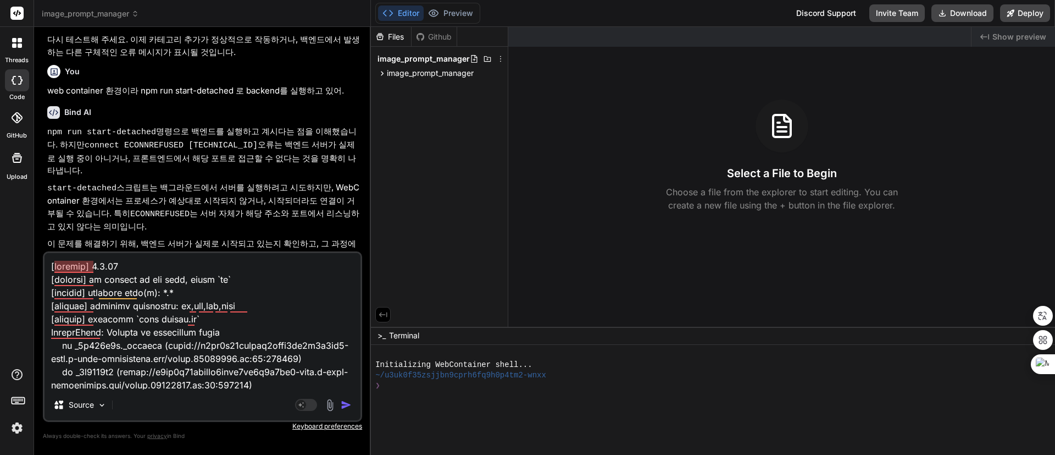
click at [289, 319] on textarea at bounding box center [203, 321] width 316 height 136
type textarea "x"
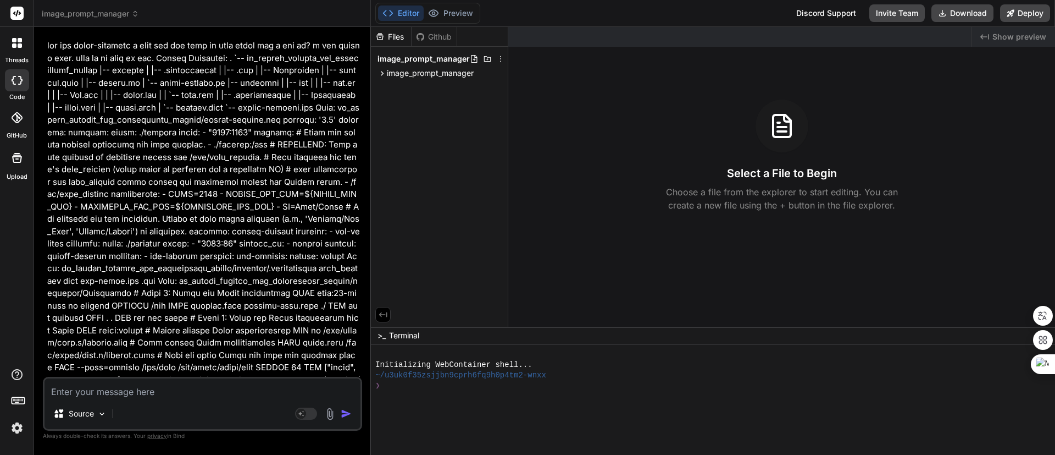
scroll to position [6849, 0]
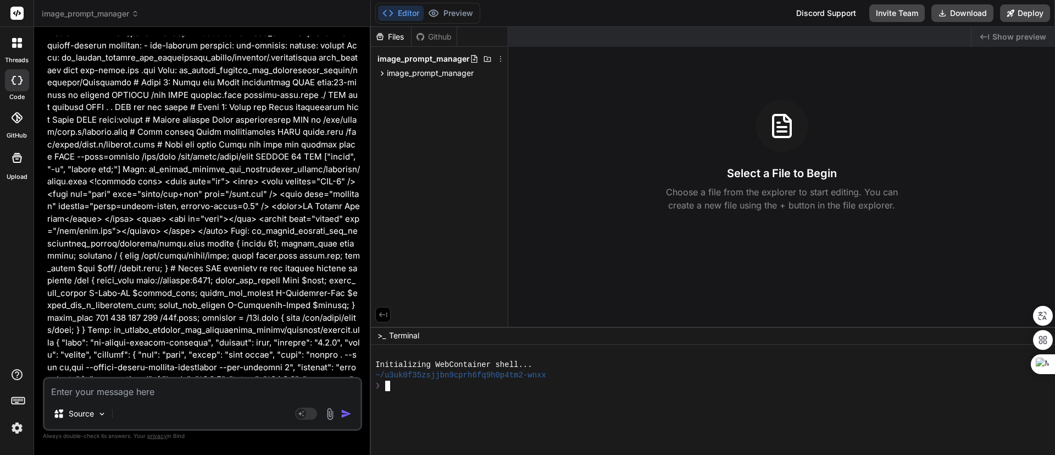
click at [585, 376] on div "~/u3uk0f35zsjjbn9cprh6fq9h0p4tm2-wnxx" at bounding box center [707, 375] width 665 height 10
click at [638, 391] on div at bounding box center [707, 396] width 665 height 10
type textarea "cd backend && npm install && npm run start-detached && cd .. && cd frontend && …"
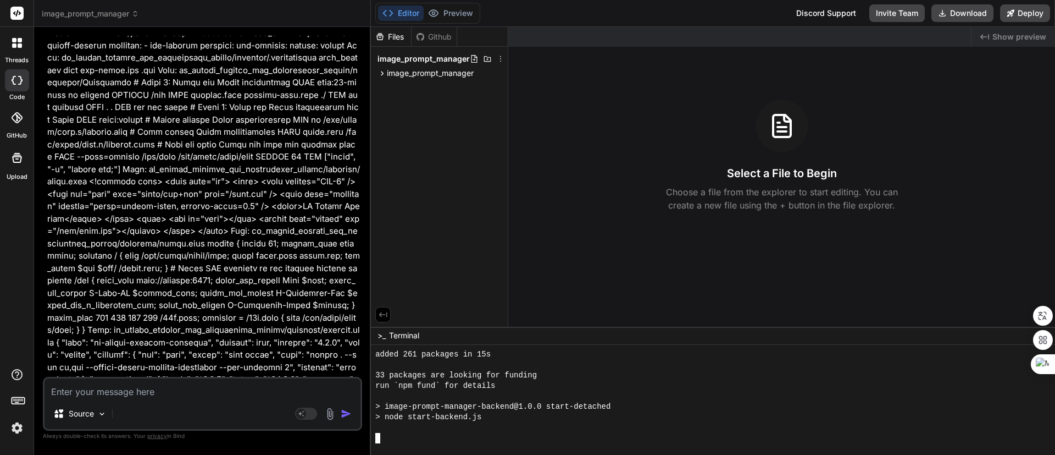
scroll to position [251, 0]
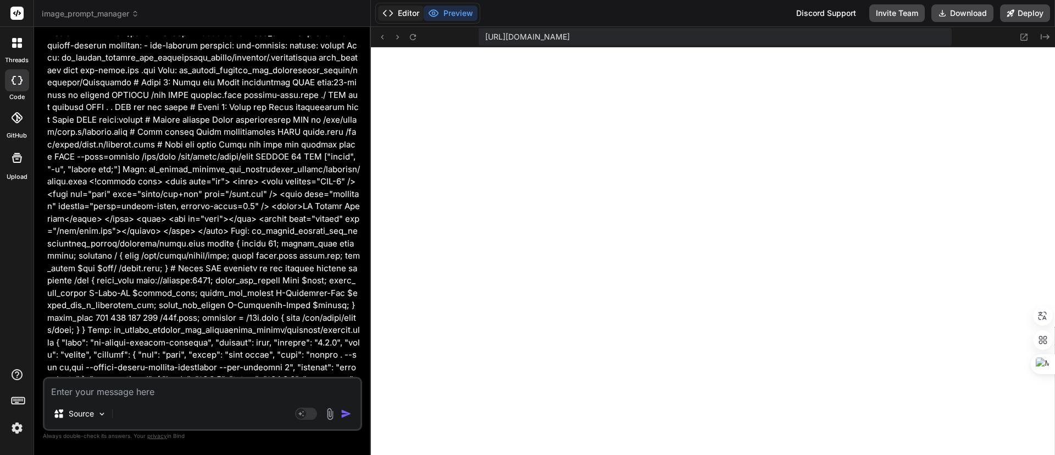
click at [409, 10] on button "Editor" at bounding box center [401, 12] width 46 height 15
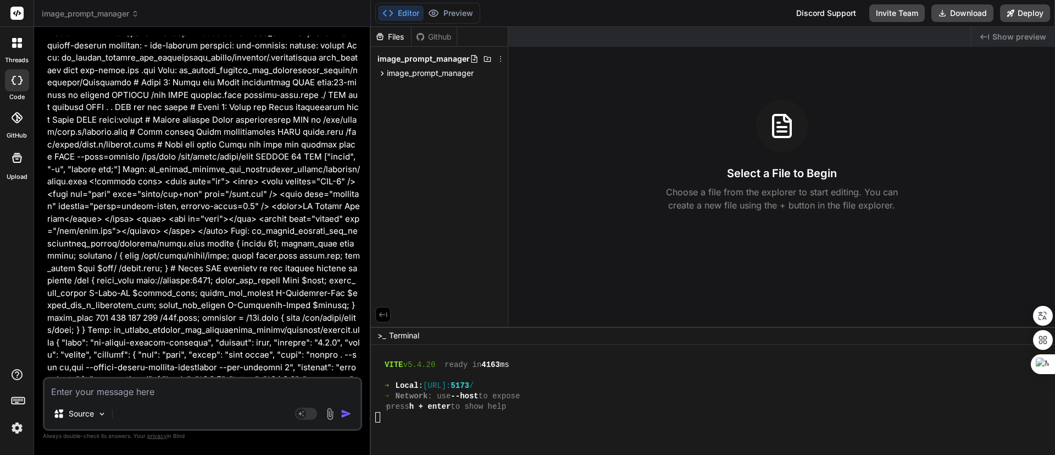
scroll to position [501, 0]
click at [464, 13] on button "Preview" at bounding box center [451, 12] width 54 height 15
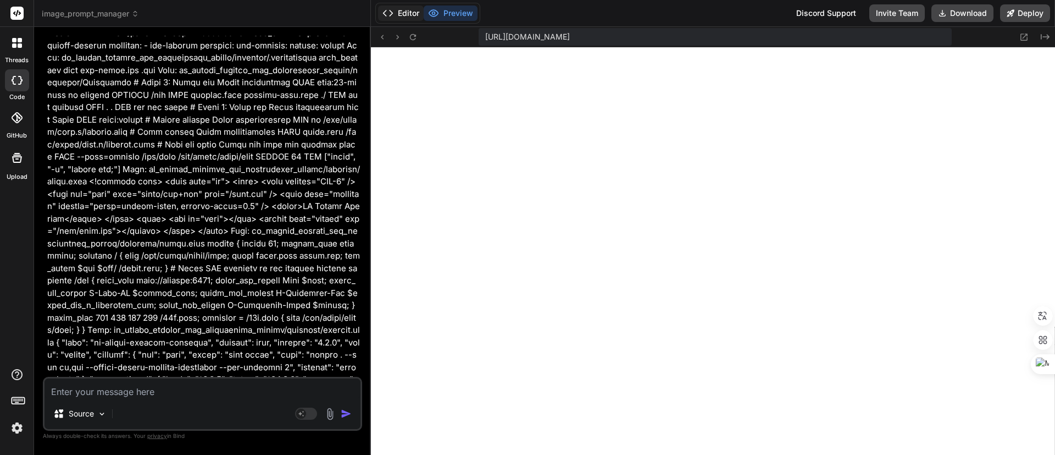
click at [405, 13] on button "Editor" at bounding box center [401, 12] width 46 height 15
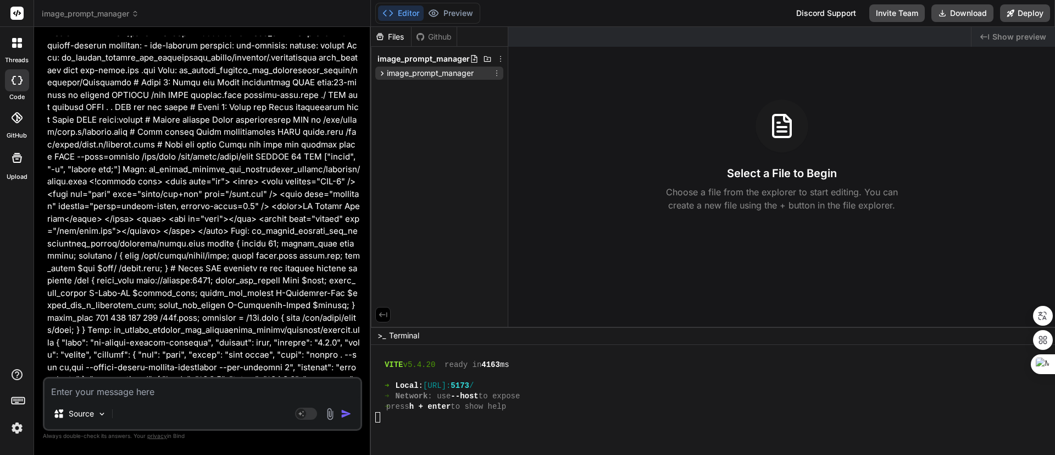
click at [383, 69] on icon at bounding box center [382, 73] width 9 height 9
click at [421, 84] on span "backend" at bounding box center [412, 87] width 32 height 11
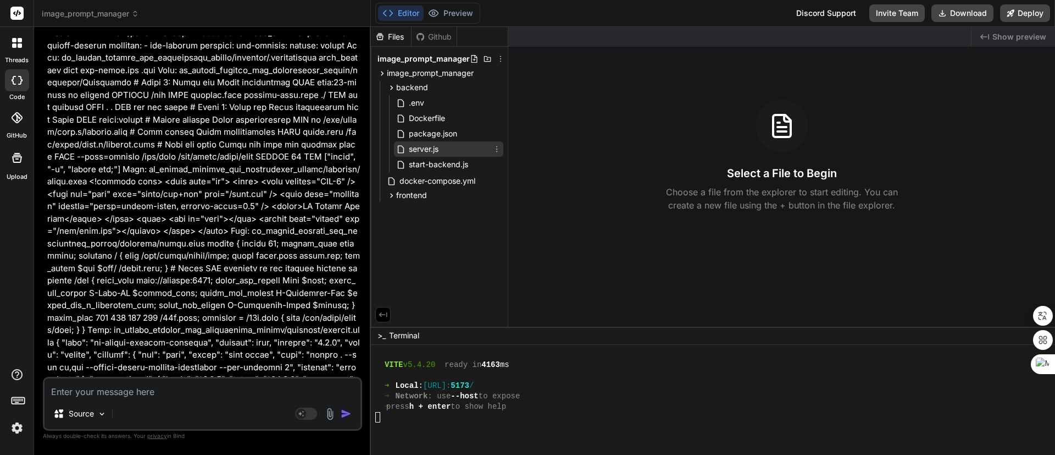
click at [425, 145] on span "server.js" at bounding box center [424, 148] width 32 height 13
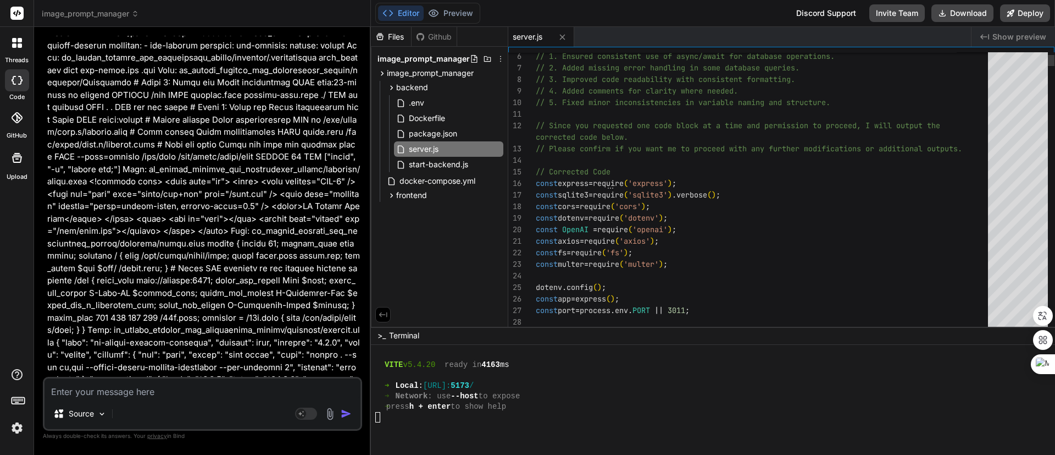
type textarea "x"
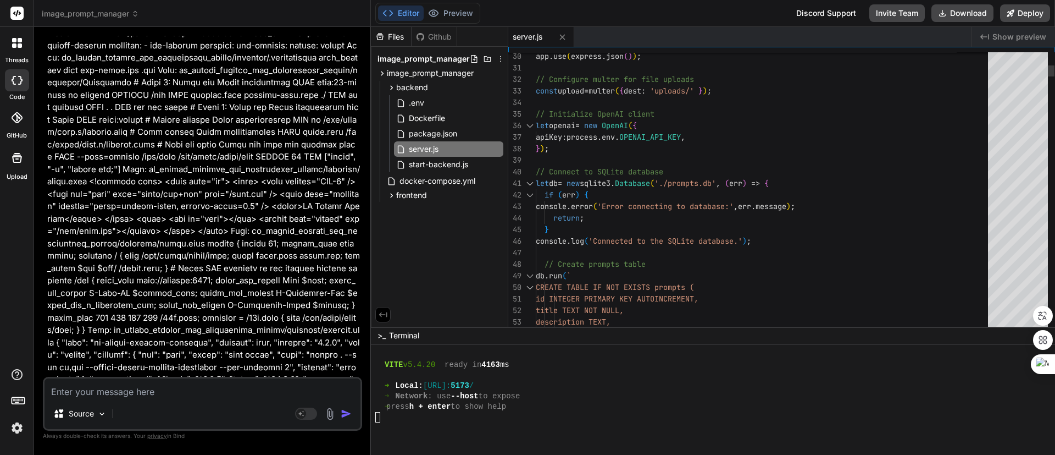
type textarea "// Create prompts table [DOMAIN_NAME](` CREATE TABLE IF NOT EXISTS prompts ( id…"
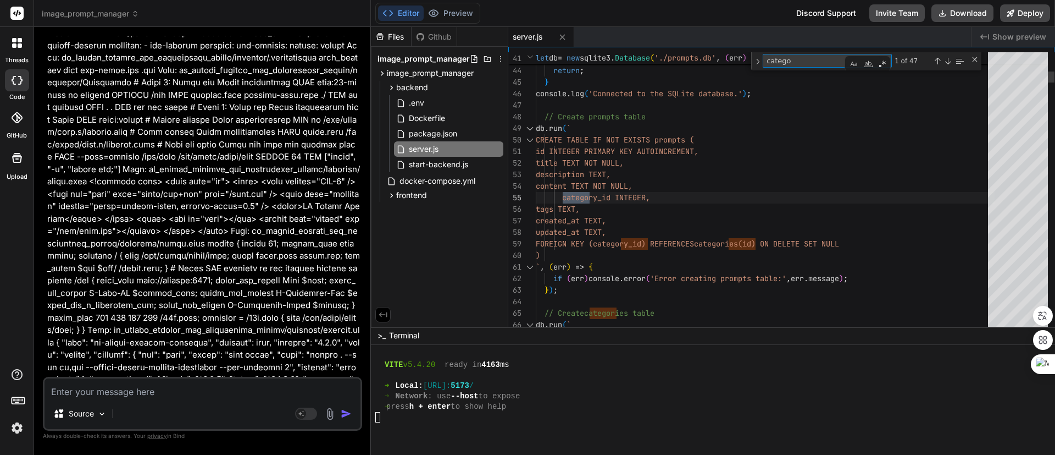
type textarea "categor"
type textarea "updated_at TEXT, FOREIGN KEY (category_id) REFERENCES categories(id) ON DELETE …"
type textarea "categori"
type textarea "// Create prompts table [DOMAIN_NAME](` CREATE TABLE IF NOT EXISTS prompts ( id…"
type textarea "category"
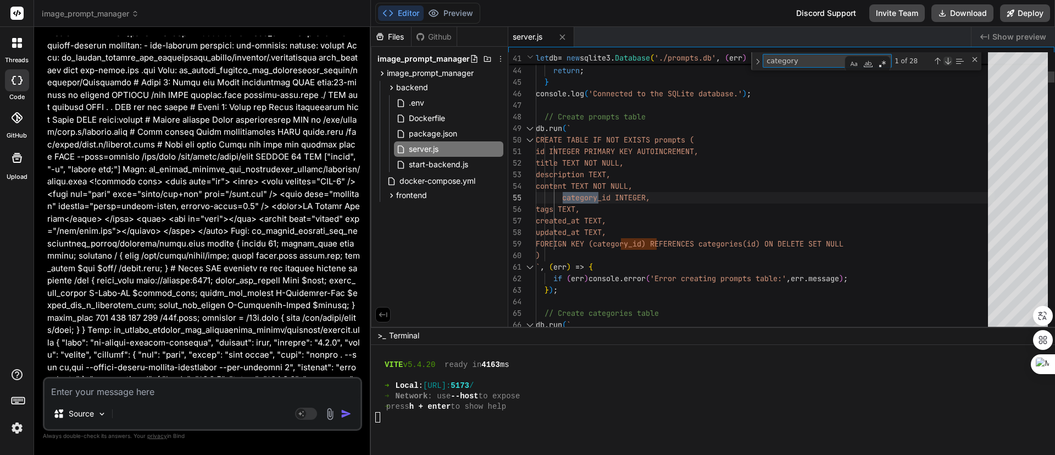
click at [951, 60] on div "Next Match (Enter)" at bounding box center [948, 61] width 9 height 9
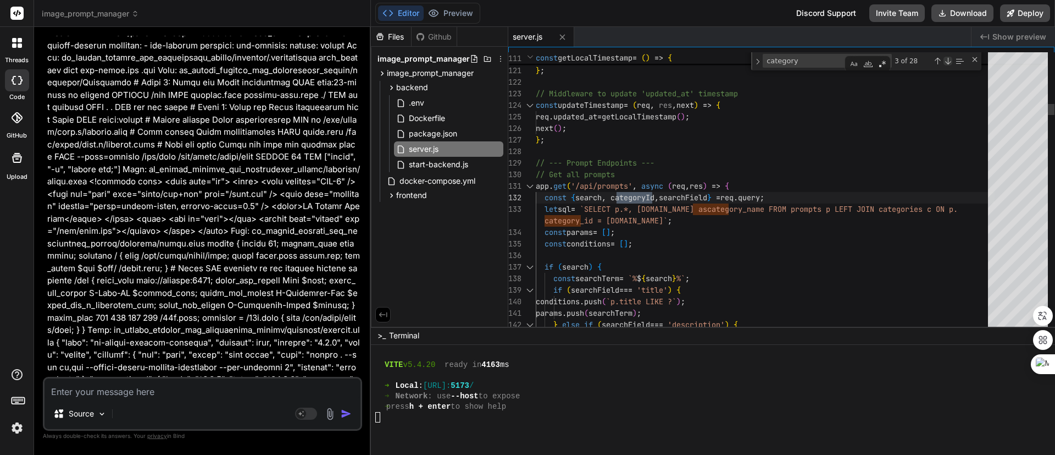
click at [950, 60] on div "Next Match (Enter)" at bounding box center [948, 61] width 9 height 9
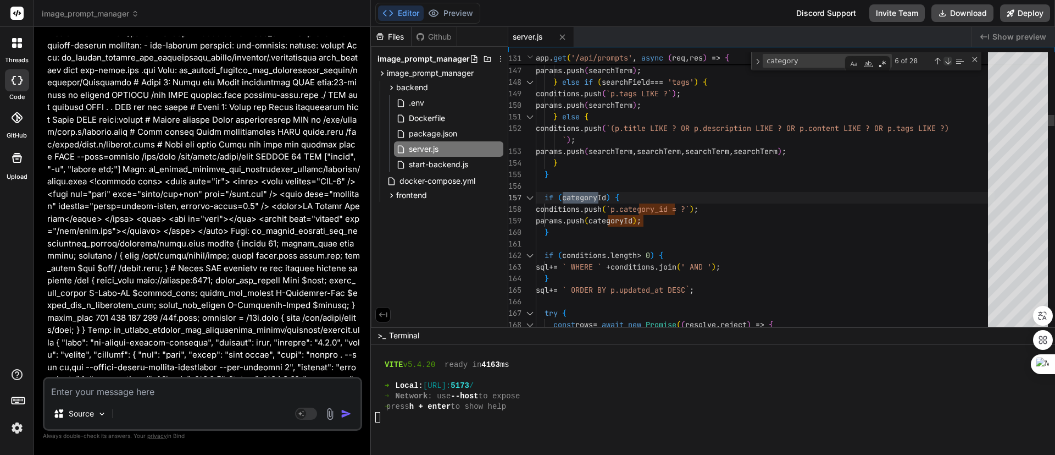
click at [950, 60] on div "Next Match (Enter)" at bounding box center [948, 61] width 9 height 9
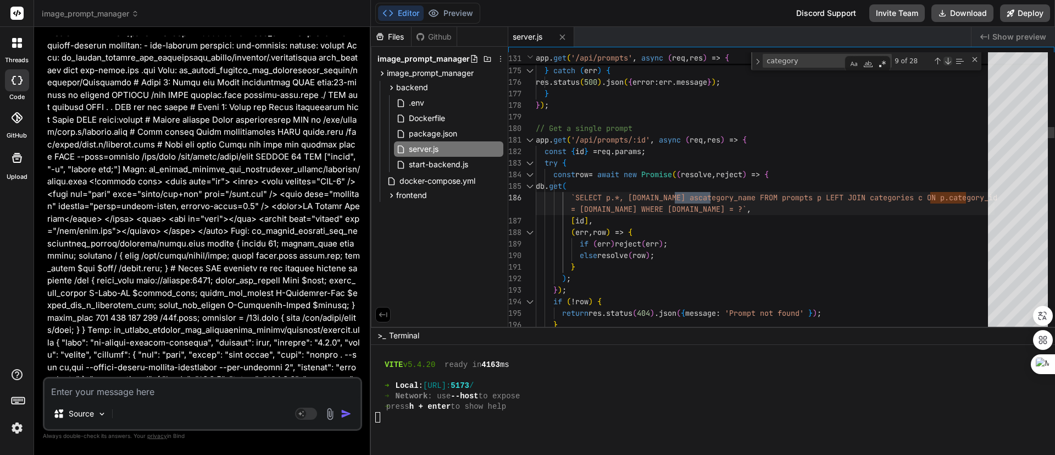
click at [950, 60] on div "Next Match (Enter)" at bounding box center [948, 61] width 9 height 9
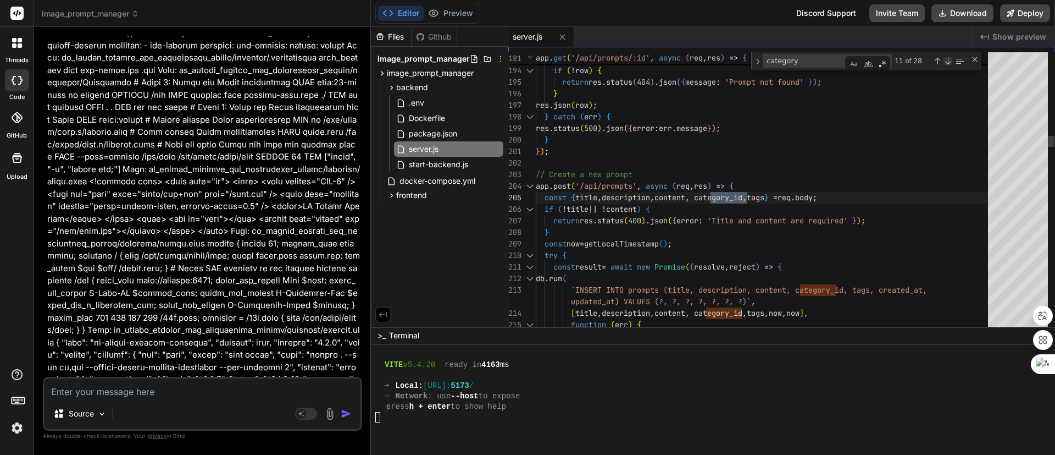
click at [950, 60] on div "Next Match (Enter)" at bounding box center [948, 61] width 9 height 9
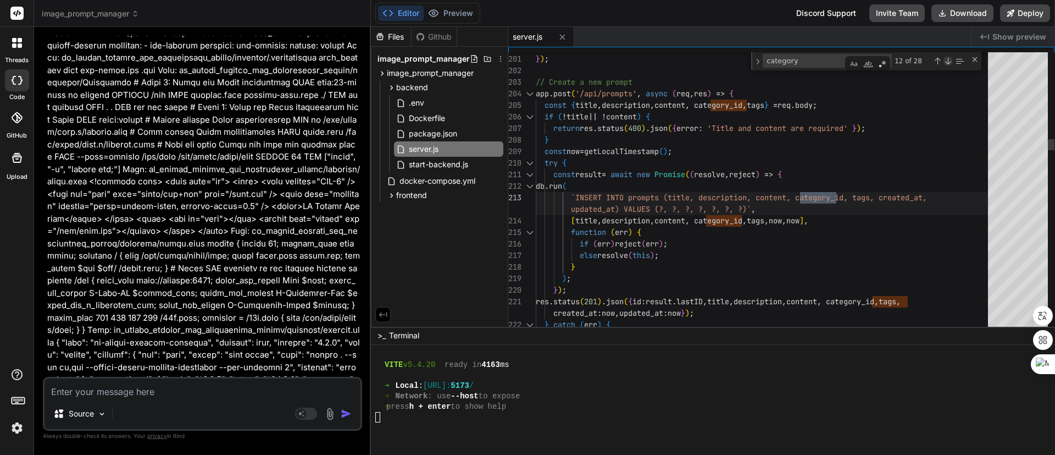
click at [950, 60] on div "Next Match (Enter)" at bounding box center [948, 61] width 9 height 9
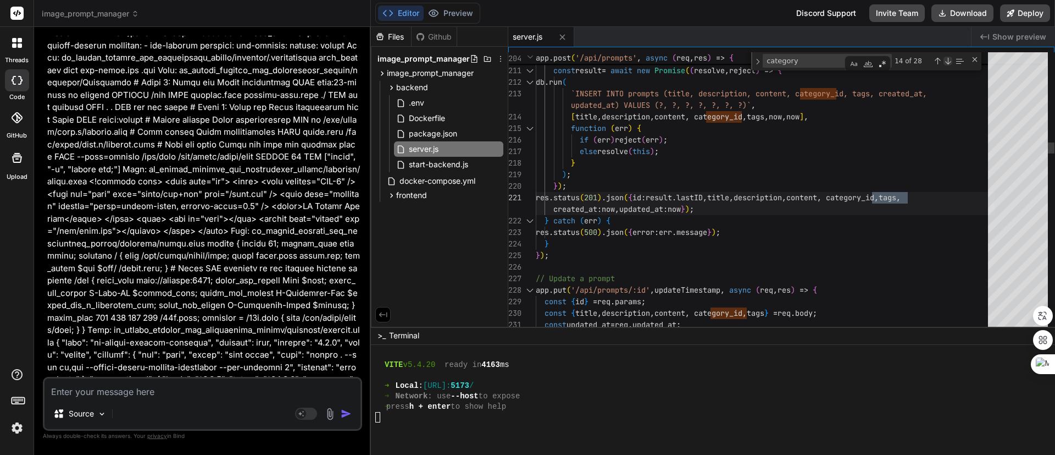
click at [950, 60] on div "Next Match (Enter)" at bounding box center [948, 61] width 9 height 9
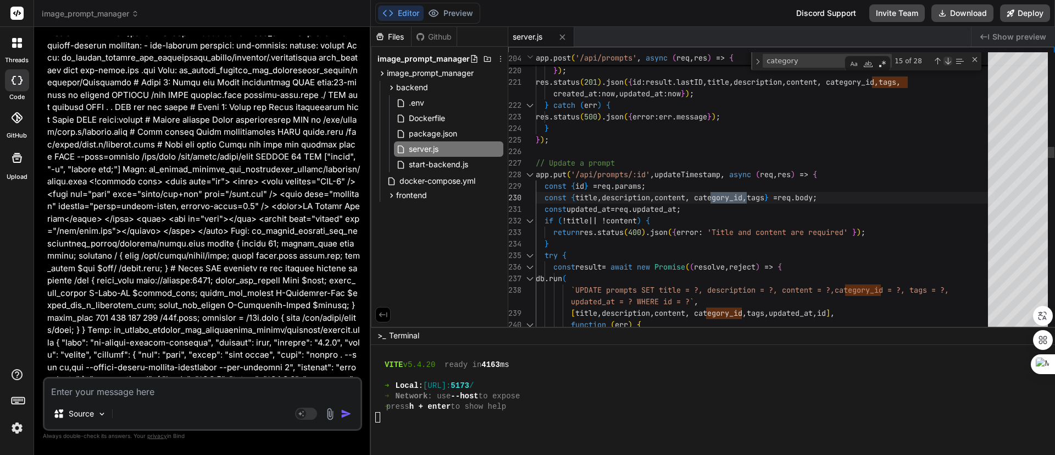
click at [950, 60] on div "Next Match (Enter)" at bounding box center [948, 61] width 9 height 9
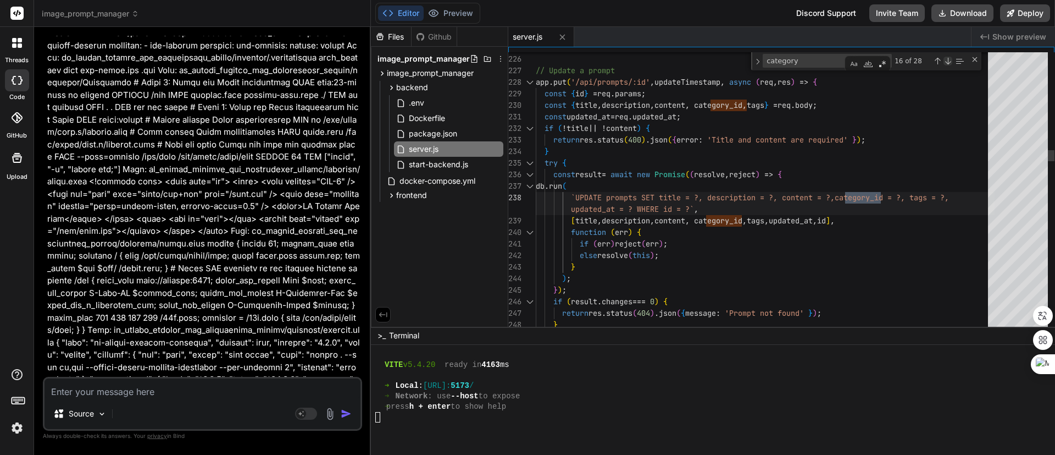
click at [950, 60] on div "Next Match (Enter)" at bounding box center [948, 61] width 9 height 9
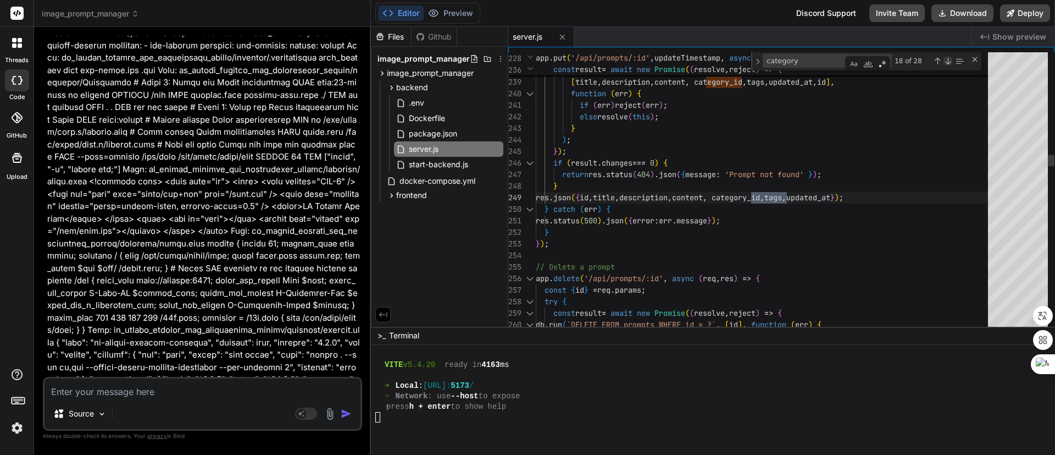
click at [950, 60] on div "Next Match (Enter)" at bounding box center [948, 61] width 9 height 9
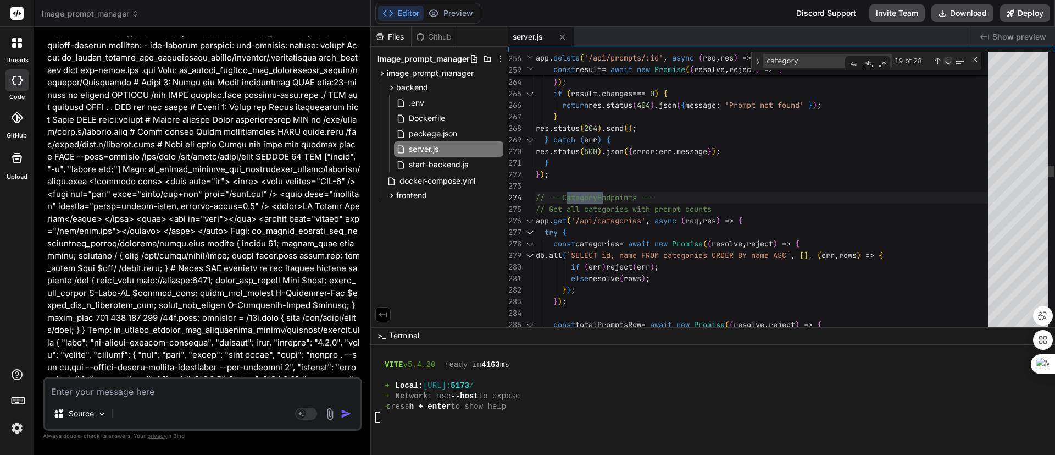
click at [950, 60] on div "Next Match (Enter)" at bounding box center [948, 61] width 9 height 9
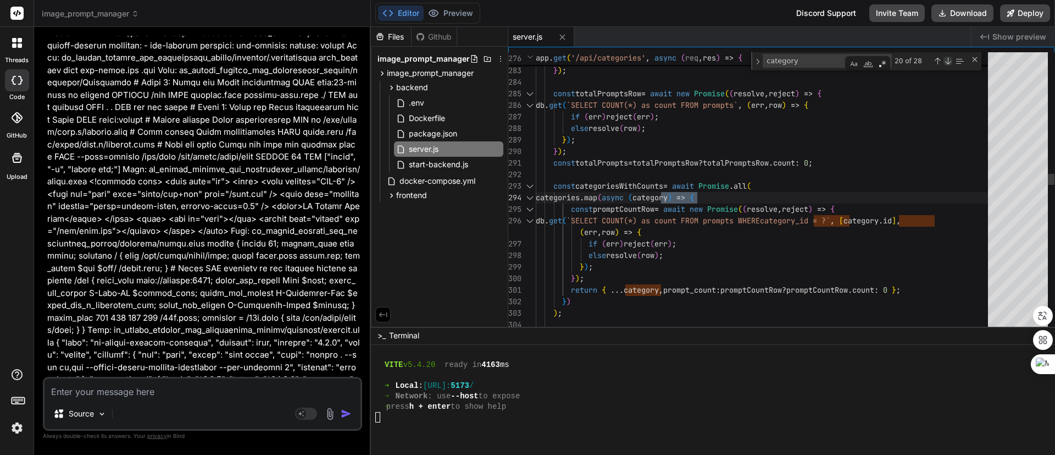
click at [950, 60] on div "Next Match (Enter)" at bounding box center [948, 61] width 9 height 9
click at [938, 60] on div "Previous Match (Shift+Enter)" at bounding box center [937, 61] width 9 height 9
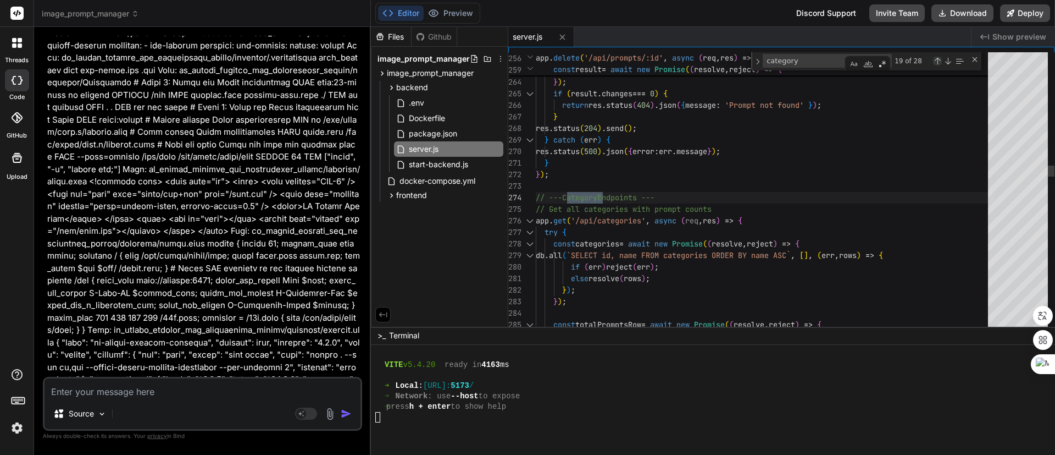
click at [935, 57] on div "Previous Match (Shift+Enter)" at bounding box center [937, 61] width 9 height 9
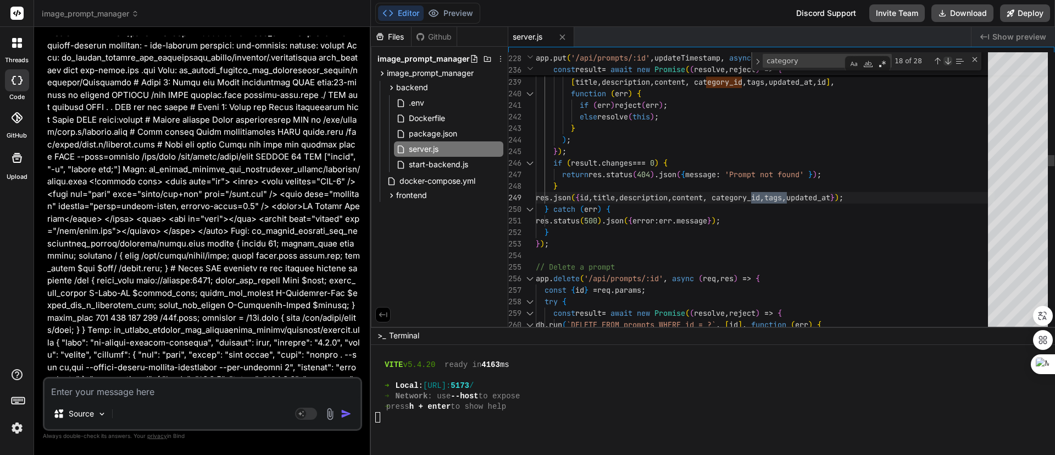
click at [951, 63] on div "Next Match (Enter)" at bounding box center [948, 61] width 9 height 9
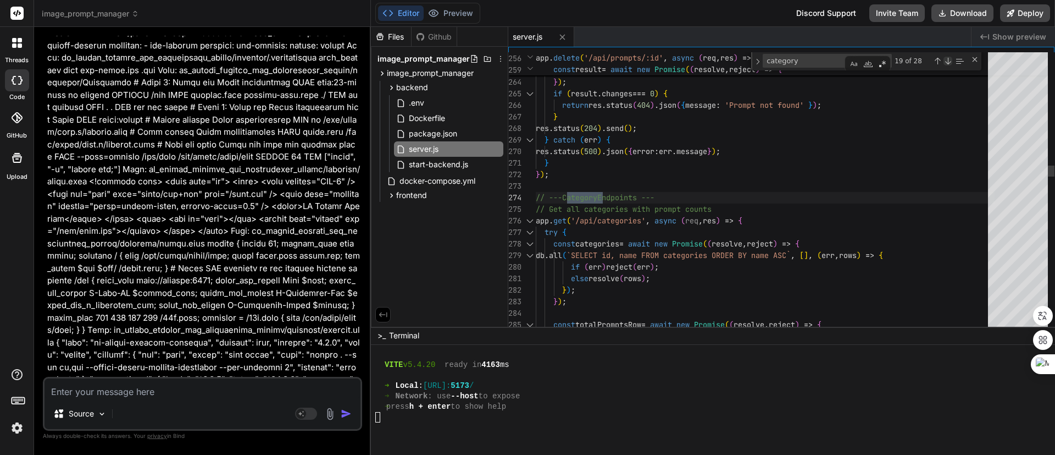
click at [951, 63] on div "Next Match (Enter)" at bounding box center [948, 61] width 9 height 9
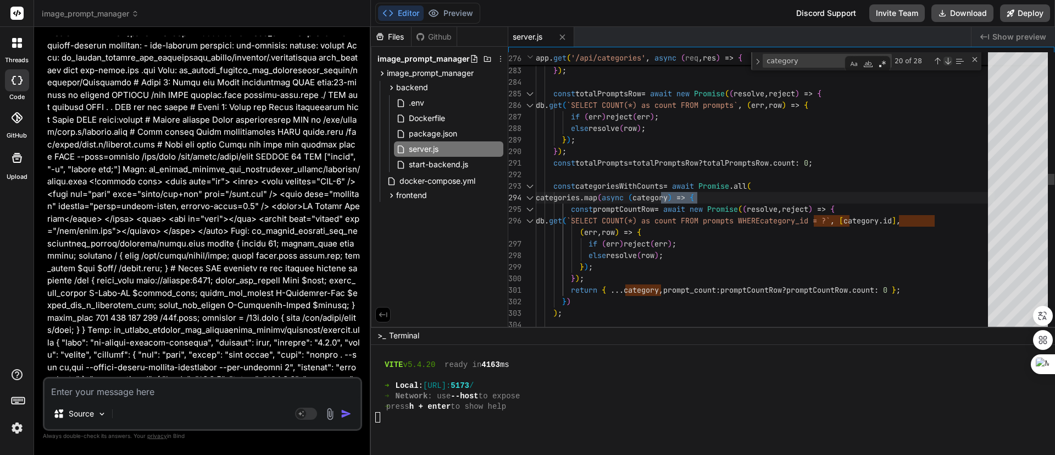
click at [951, 63] on div "Next Match (Enter)" at bounding box center [948, 61] width 9 height 9
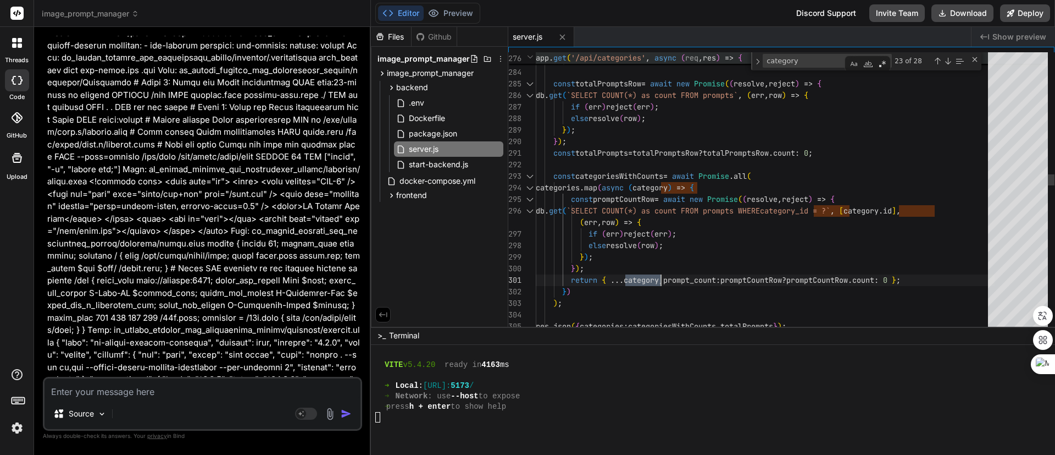
click at [631, 57] on span "'/api/categories'" at bounding box center [608, 58] width 75 height 10
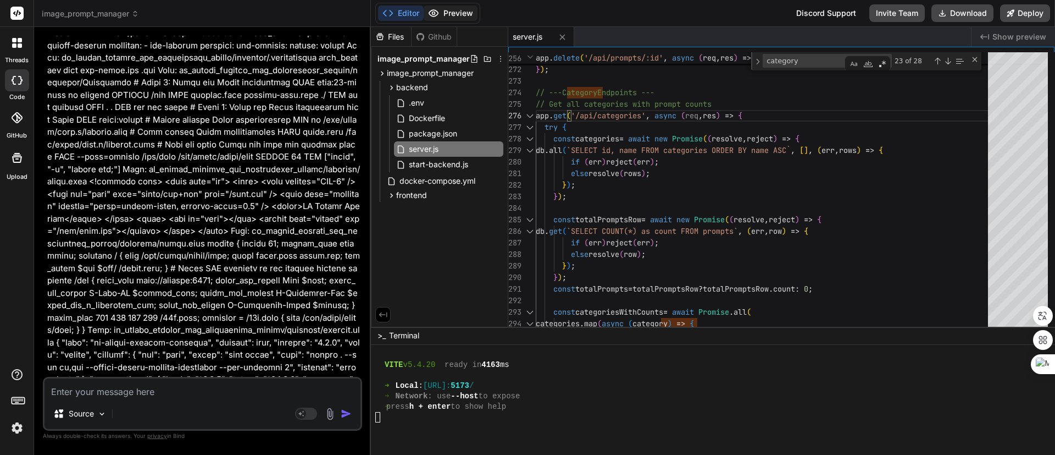
click at [452, 14] on button "Preview" at bounding box center [451, 12] width 54 height 15
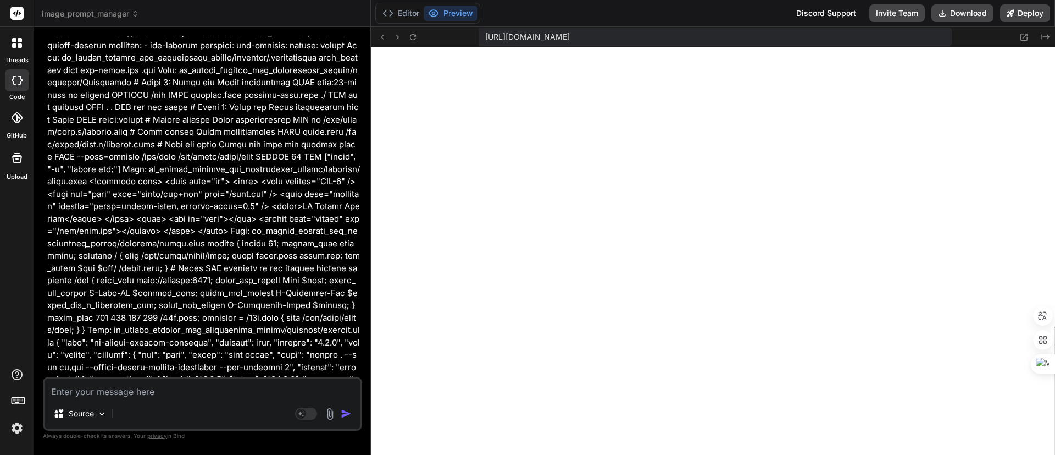
drag, startPoint x: 396, startPoint y: 5, endPoint x: 444, endPoint y: 30, distance: 53.8
click at [396, 5] on button "Editor" at bounding box center [401, 12] width 46 height 15
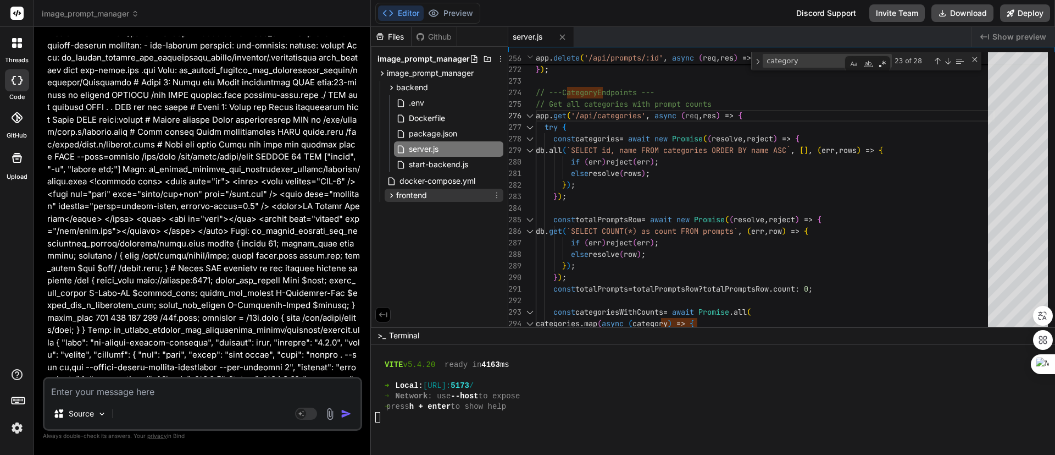
click at [430, 192] on div "frontend" at bounding box center [444, 195] width 119 height 13
click at [442, 209] on span "index.html" at bounding box center [428, 210] width 40 height 13
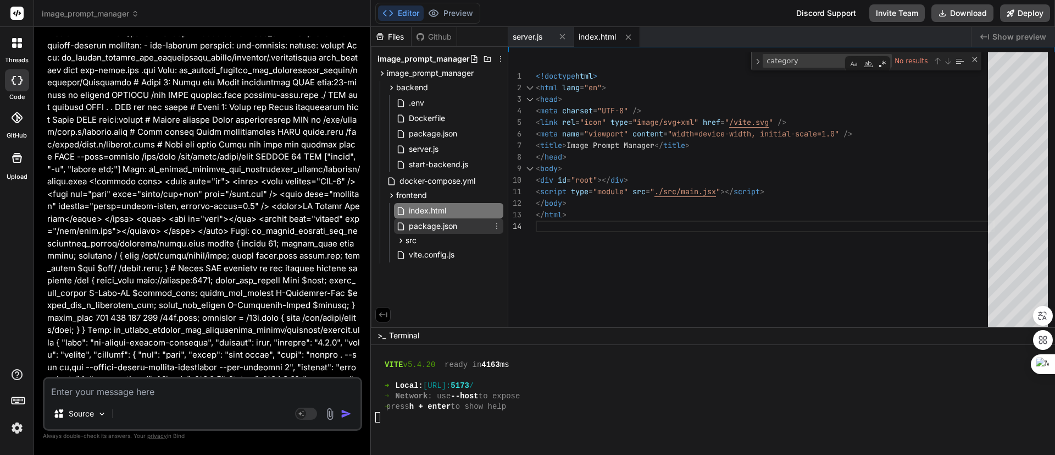
click at [438, 226] on span "package.json" at bounding box center [433, 225] width 51 height 13
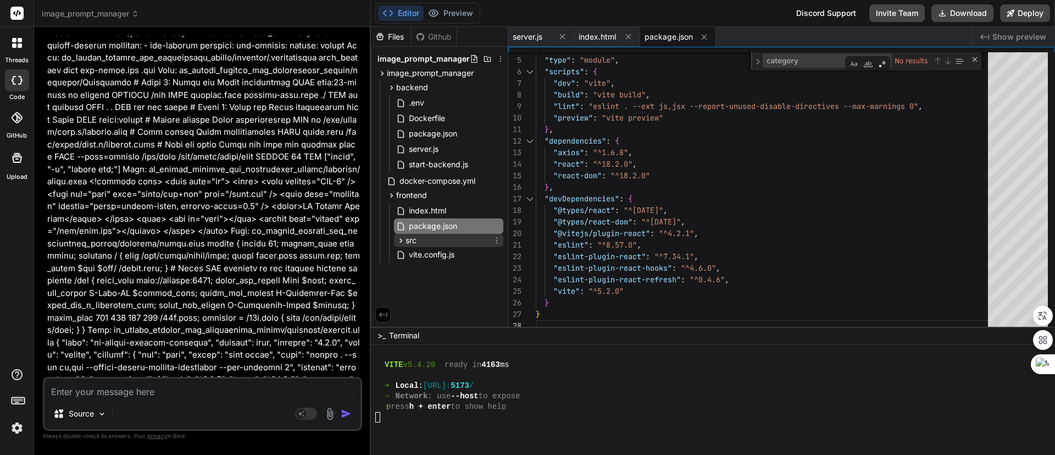
click at [409, 236] on span "src" at bounding box center [411, 240] width 11 height 11
click at [447, 252] on div "App.jsx" at bounding box center [453, 255] width 100 height 15
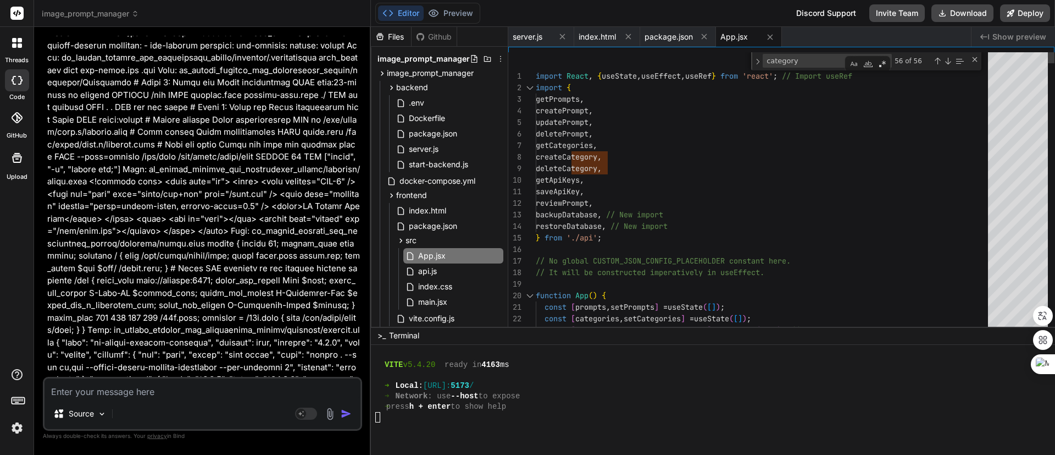
type textarea "// Effect to set the placeholder imperatively after component mounts useEffect(…"
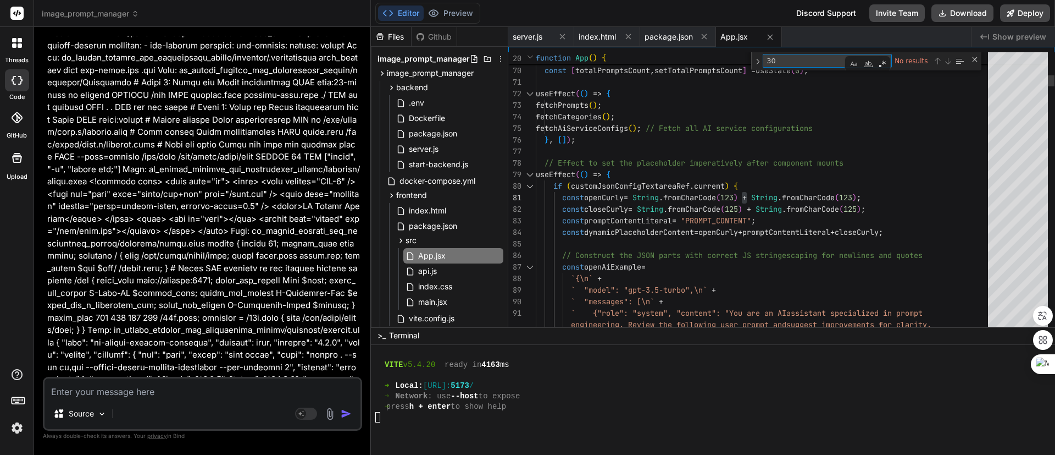
type textarea "3"
click at [431, 274] on span "api.js" at bounding box center [427, 270] width 21 height 13
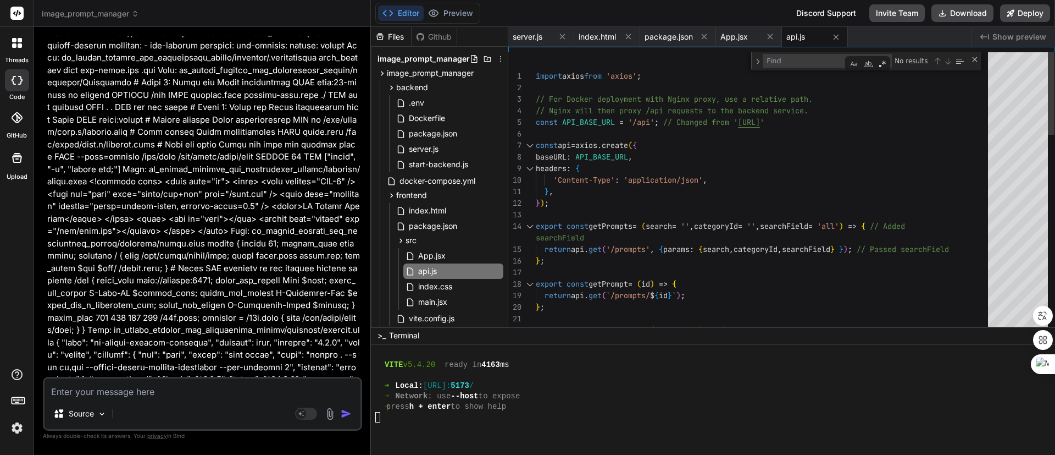
click at [813, 58] on textarea "Find" at bounding box center [809, 60] width 92 height 13
type textarea "import axios from 'axios'; // For Docker deployment with Nginx proxy, use a rel…"
type textarea "3001"
click at [974, 61] on div "Close (Escape)" at bounding box center [975, 59] width 9 height 9
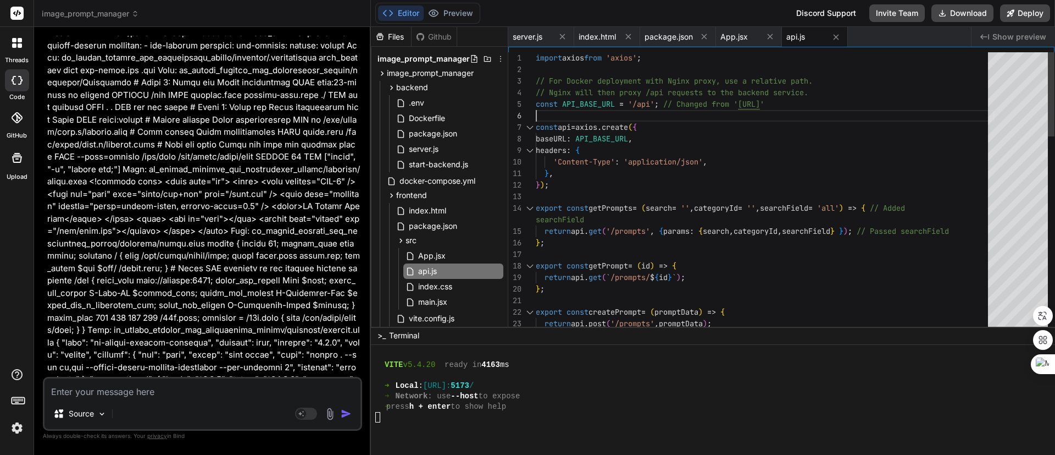
drag, startPoint x: 741, startPoint y: 107, endPoint x: 811, endPoint y: 106, distance: 69.8
drag, startPoint x: 856, startPoint y: 106, endPoint x: 793, endPoint y: 103, distance: 63.3
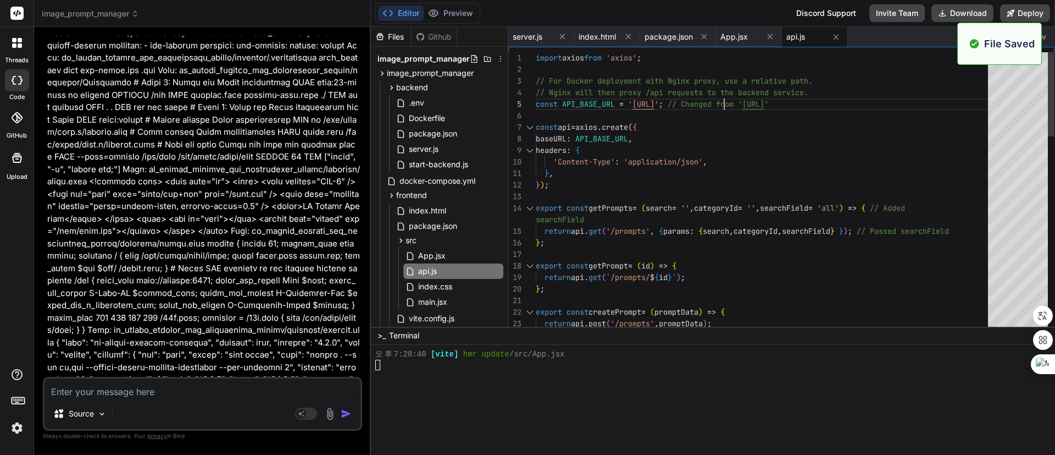
scroll to position [564, 0]
type textarea "import axios from 'axios'; // For Docker deployment with Nginx proxy, use a rel…"
click at [706, 369] on div at bounding box center [707, 364] width 665 height 10
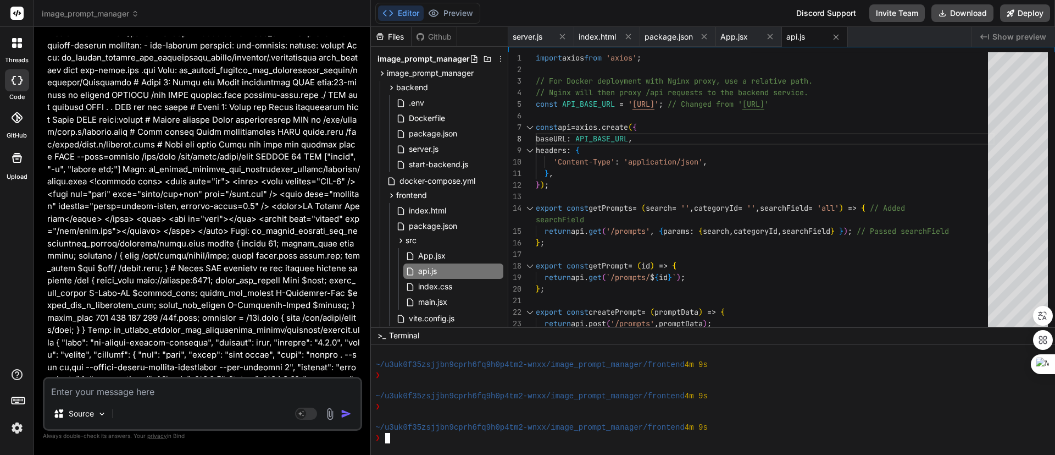
scroll to position [585, 0]
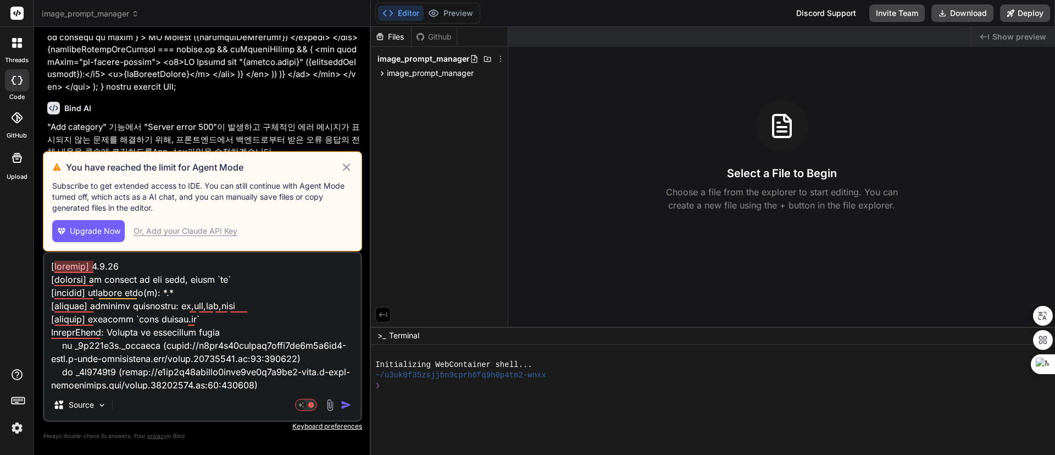
click at [344, 165] on icon at bounding box center [346, 166] width 7 height 7
type textarea "x"
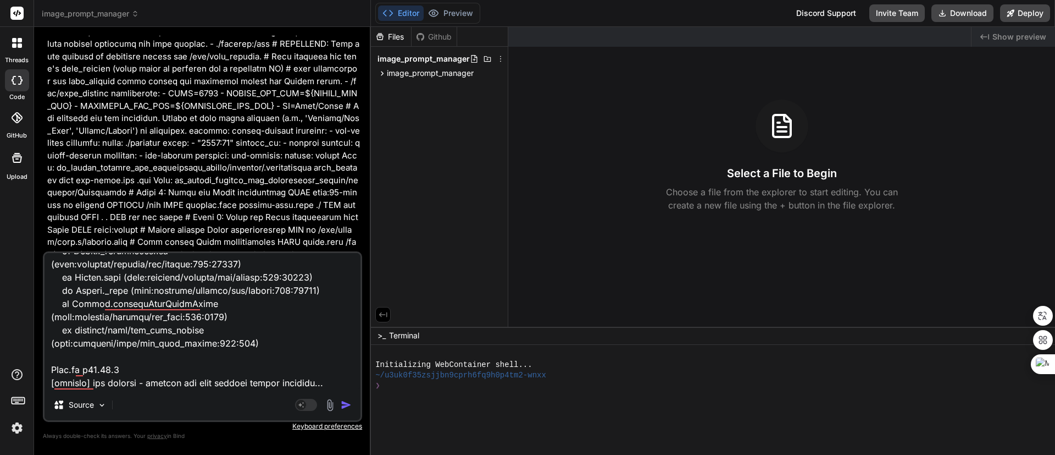
scroll to position [7097, 0]
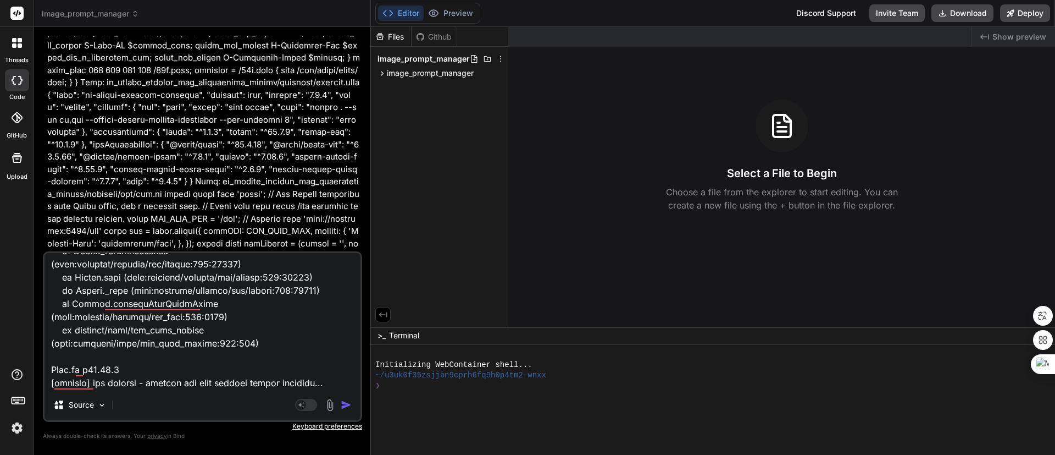
click at [283, 344] on textarea at bounding box center [203, 321] width 316 height 136
type textarea "x"
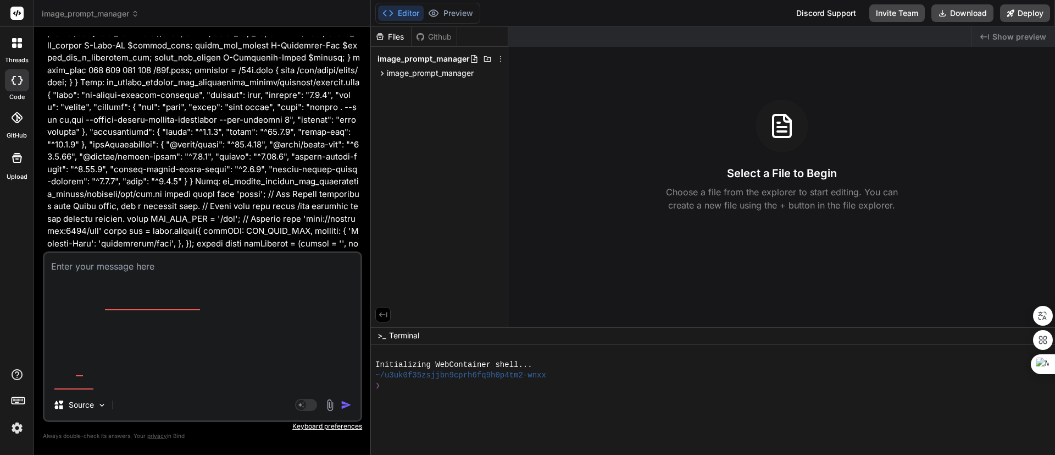
scroll to position [0, 0]
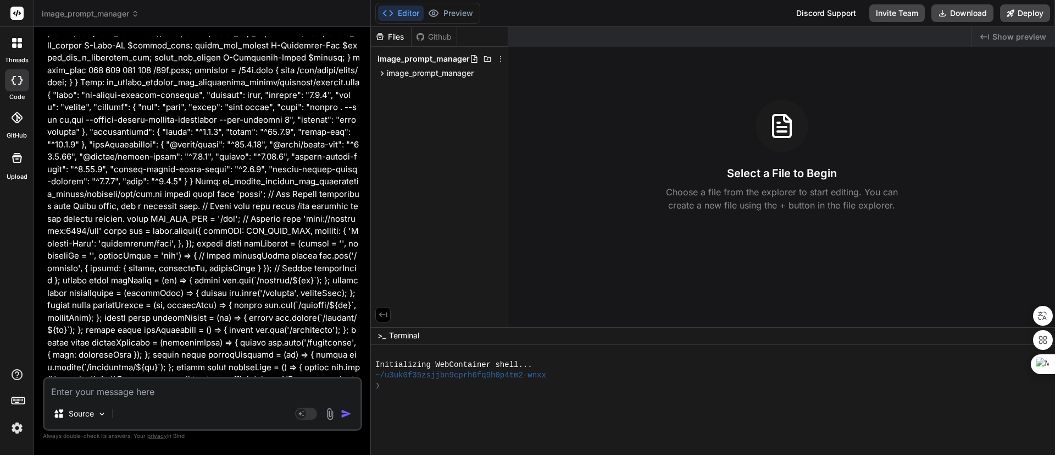
click at [594, 380] on div "❯" at bounding box center [707, 385] width 665 height 10
click at [664, 395] on div at bounding box center [707, 396] width 665 height 10
type textarea "cd backend && npm install && npm run start-detached && cd .. && cd frontend && …"
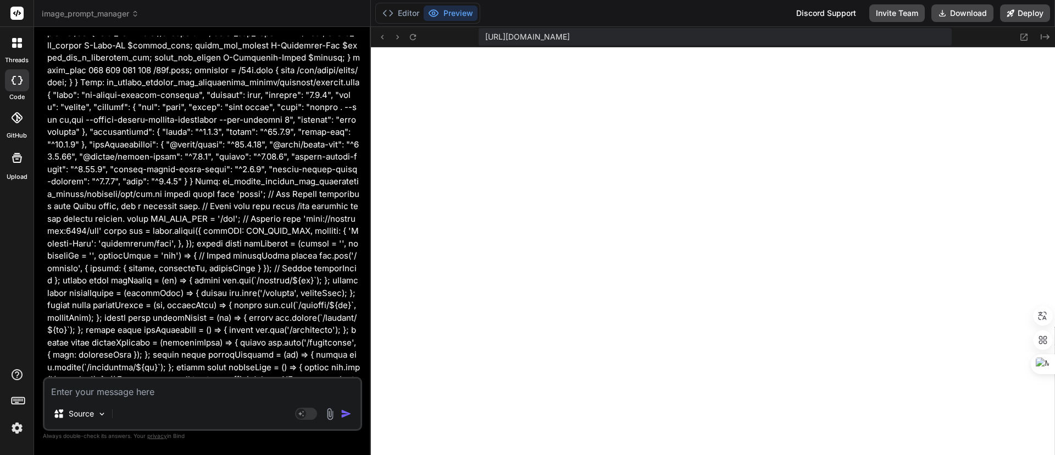
scroll to position [251, 0]
click at [397, 13] on button "Editor" at bounding box center [401, 12] width 46 height 15
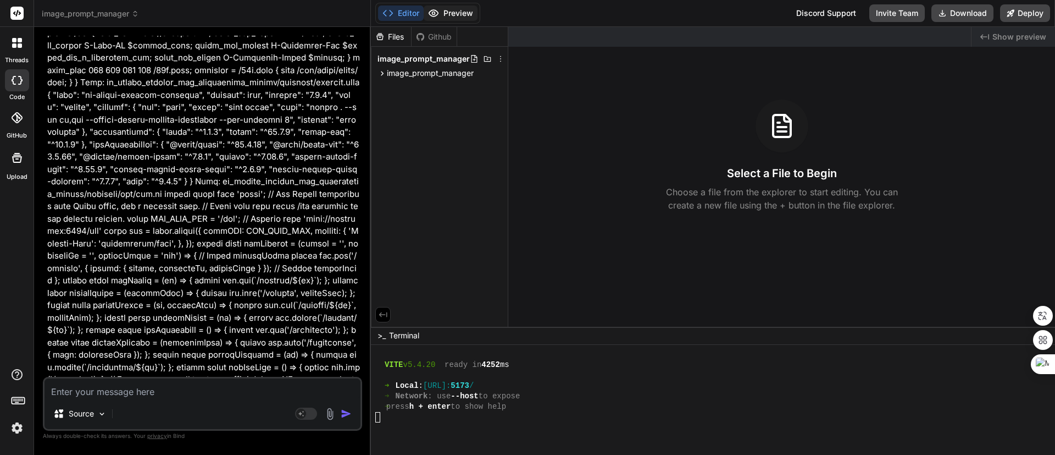
scroll to position [501, 0]
click at [458, 13] on button "Preview" at bounding box center [451, 12] width 54 height 15
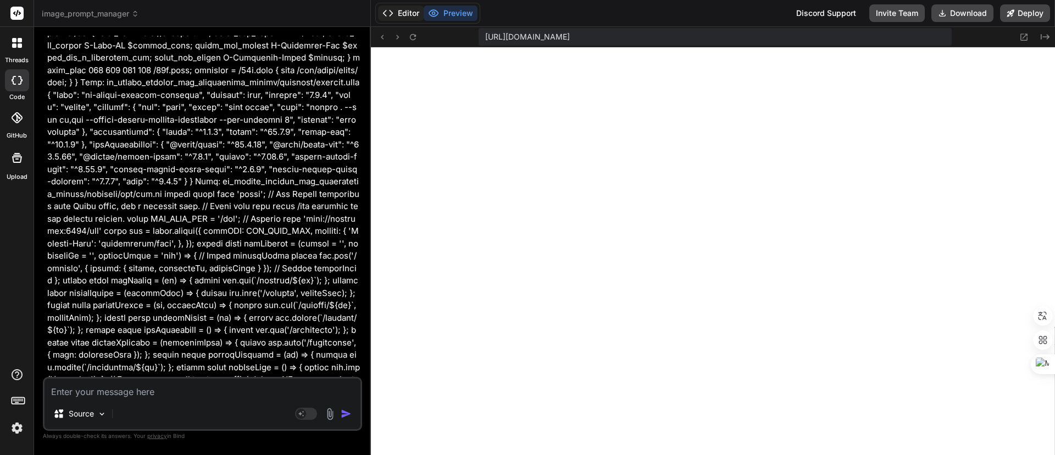
click at [397, 13] on button "Editor" at bounding box center [401, 12] width 46 height 15
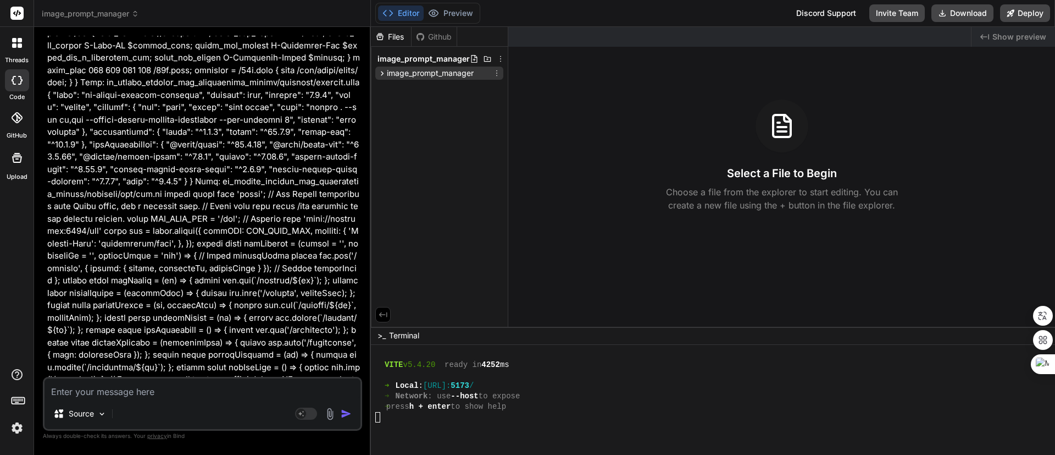
click at [459, 78] on span "image_prompt_manager" at bounding box center [430, 73] width 87 height 11
click at [431, 114] on div "frontend" at bounding box center [444, 115] width 119 height 13
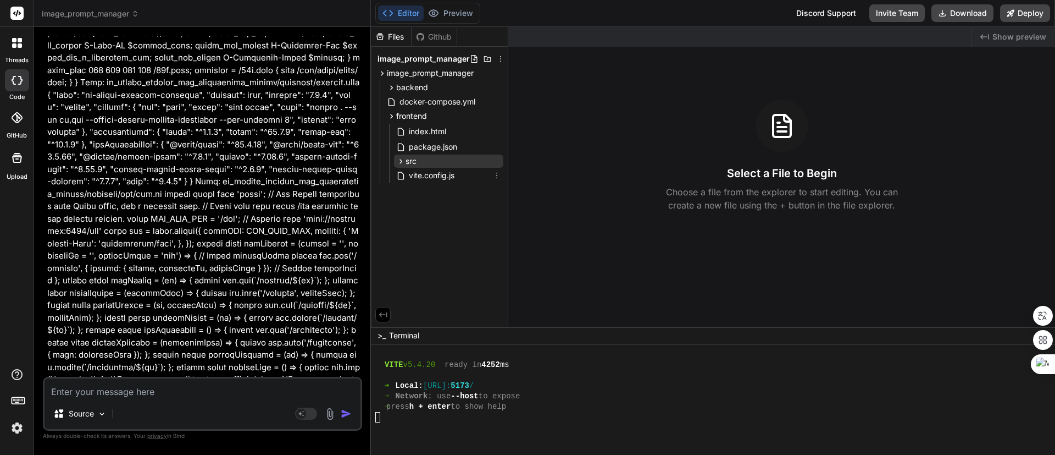
click at [417, 162] on div "src" at bounding box center [448, 160] width 109 height 13
click at [433, 193] on span "api.js" at bounding box center [427, 191] width 21 height 13
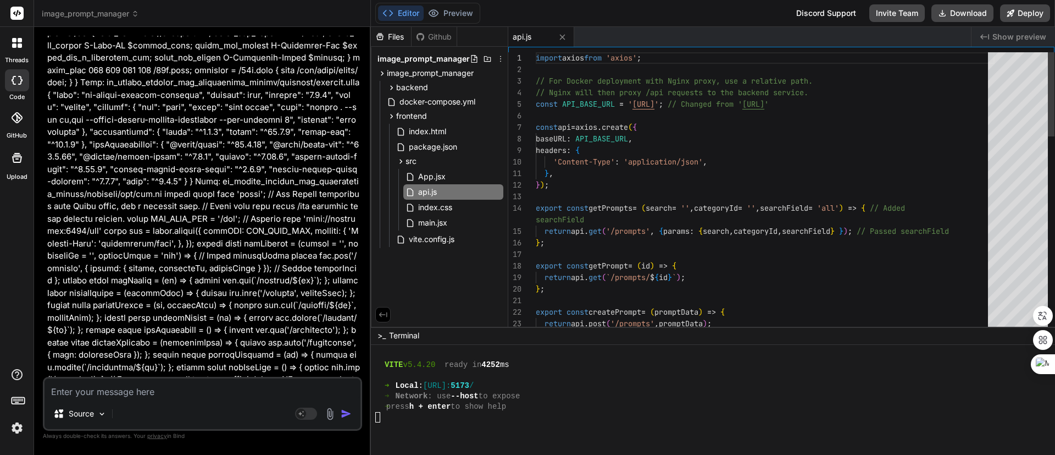
type textarea "x"
type textarea "import axios from 'axios'; // For Docker deployment with Nginx proxy, use a rel…"
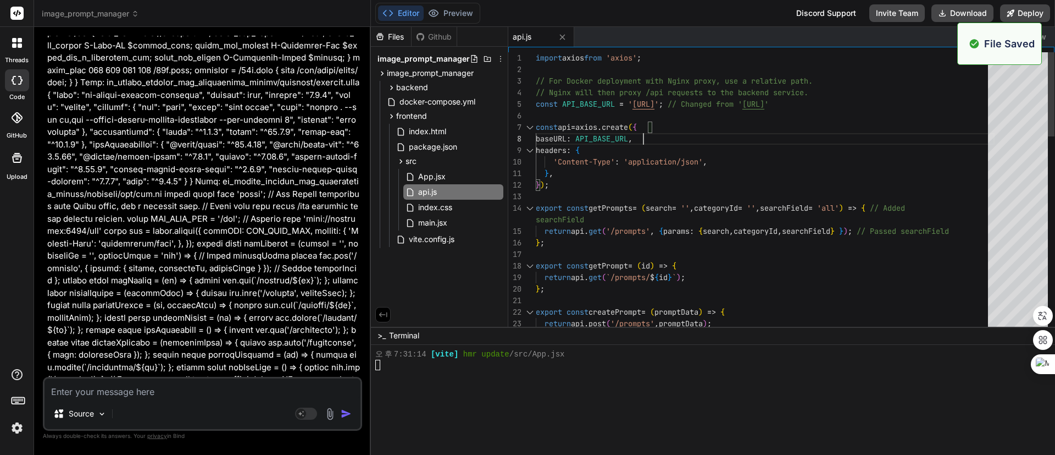
scroll to position [564, 0]
click at [681, 391] on div at bounding box center [707, 396] width 665 height 10
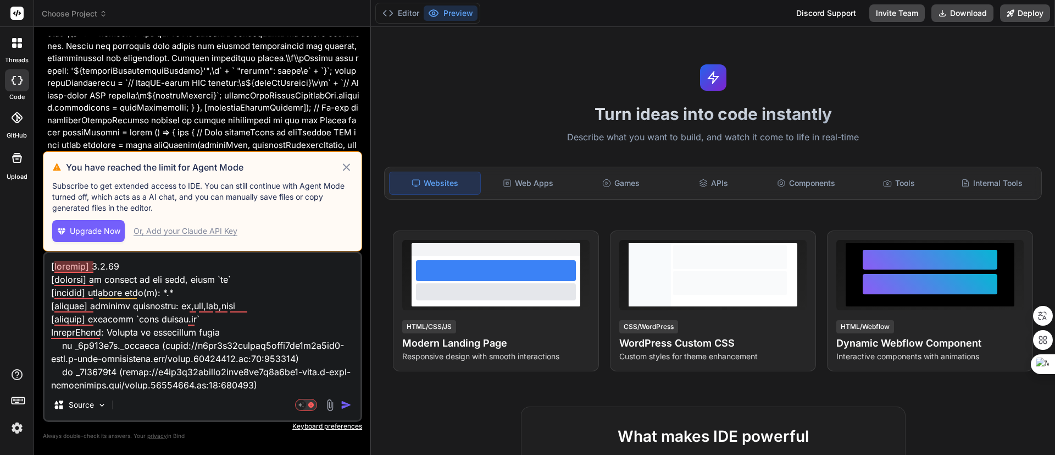
click at [339, 169] on h3 "You have reached the limit for Agent Mode" at bounding box center [203, 166] width 274 height 13
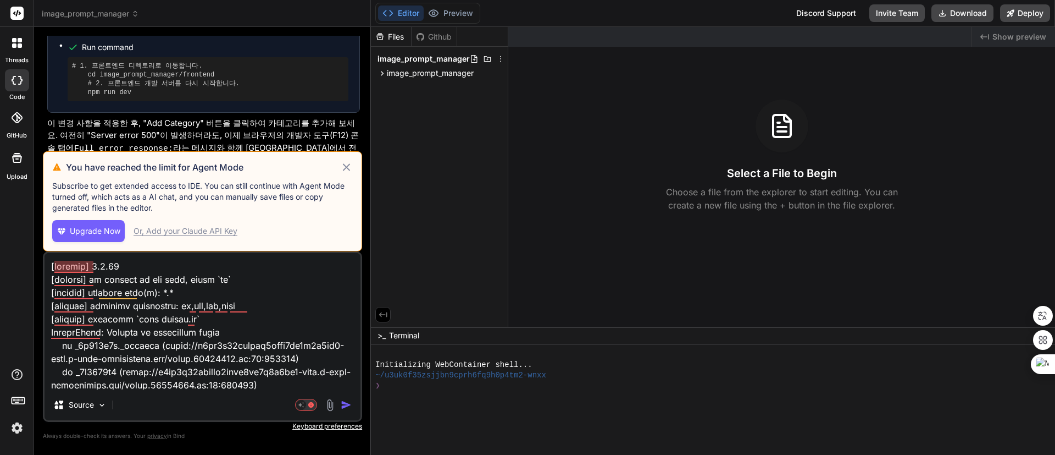
click at [347, 166] on icon at bounding box center [346, 166] width 7 height 7
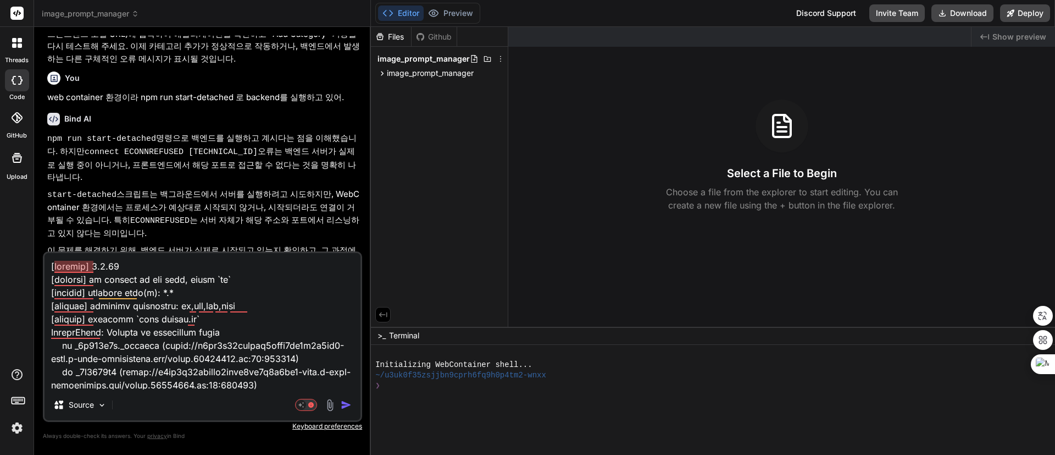
scroll to position [5942, 0]
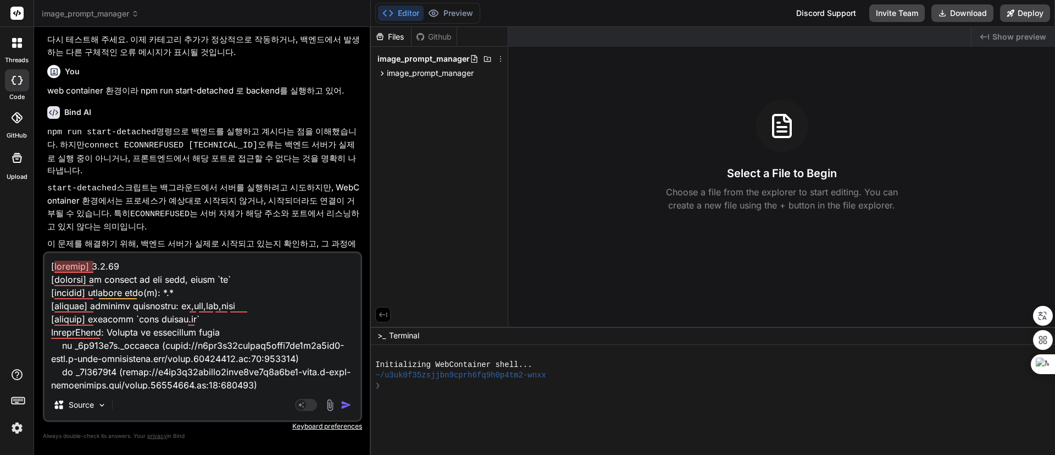
click at [298, 312] on textarea at bounding box center [203, 321] width 316 height 136
click at [301, 312] on textarea at bounding box center [203, 321] width 316 height 136
type textarea "x"
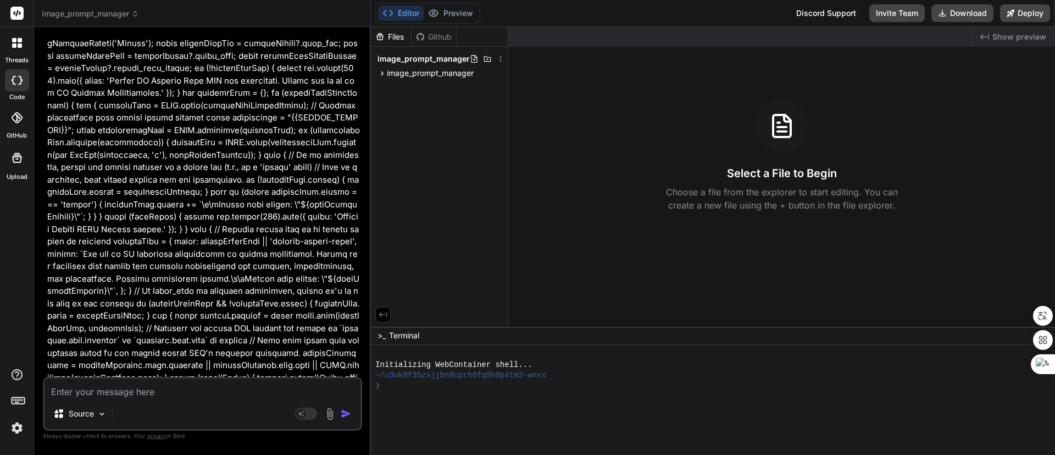
scroll to position [15176, 0]
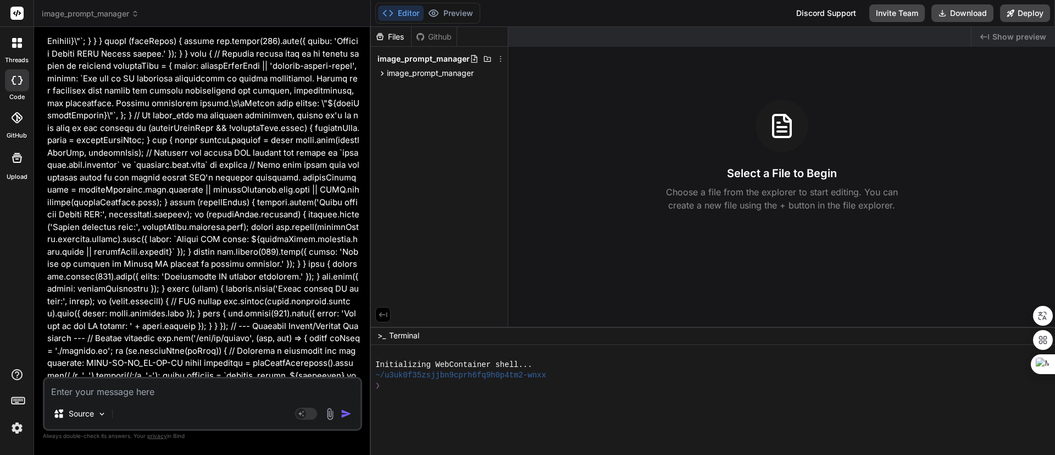
click at [584, 391] on div at bounding box center [707, 396] width 665 height 10
click at [749, 374] on div "~/u3uk0f35zsjjbn9cprh6fq9h0p4tm2-wnxx" at bounding box center [707, 375] width 665 height 10
type textarea "cd backend && npm install && npm run start-detached && cd .. && cd frontend && …"
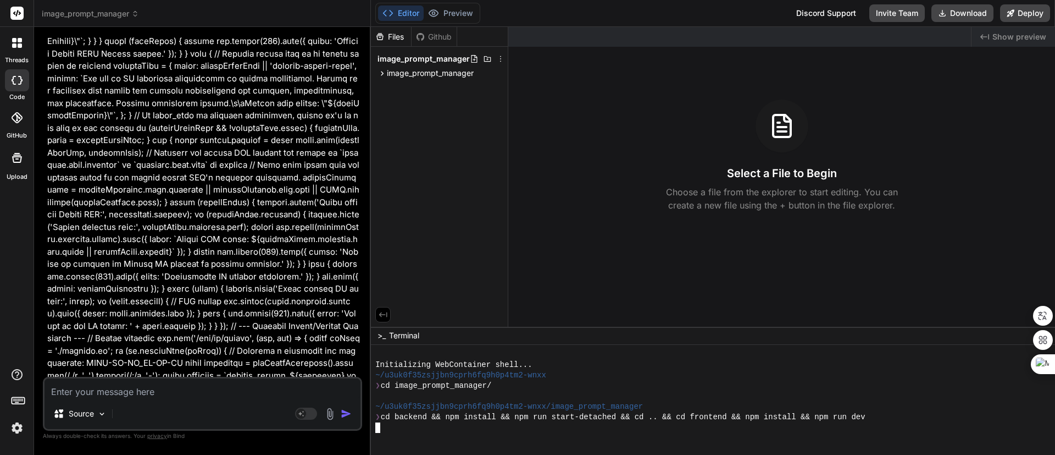
scroll to position [0, 0]
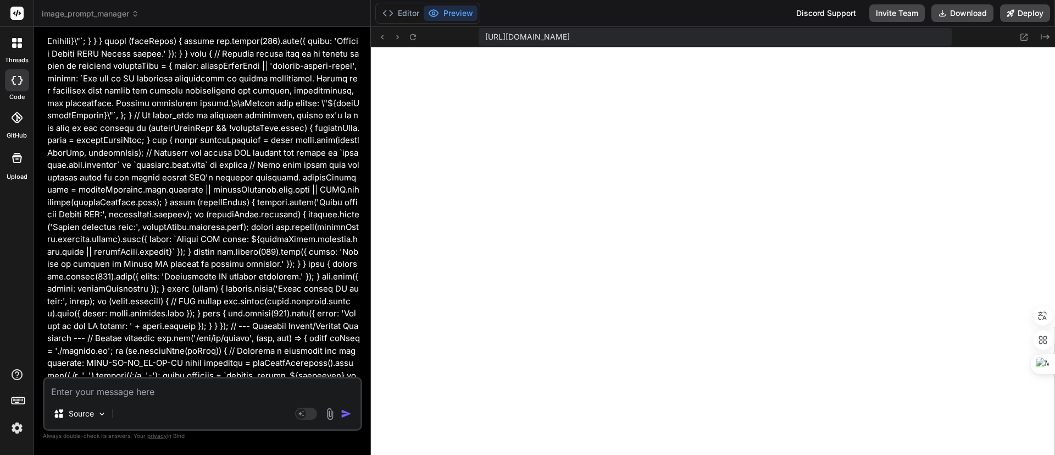
type textarea "x"
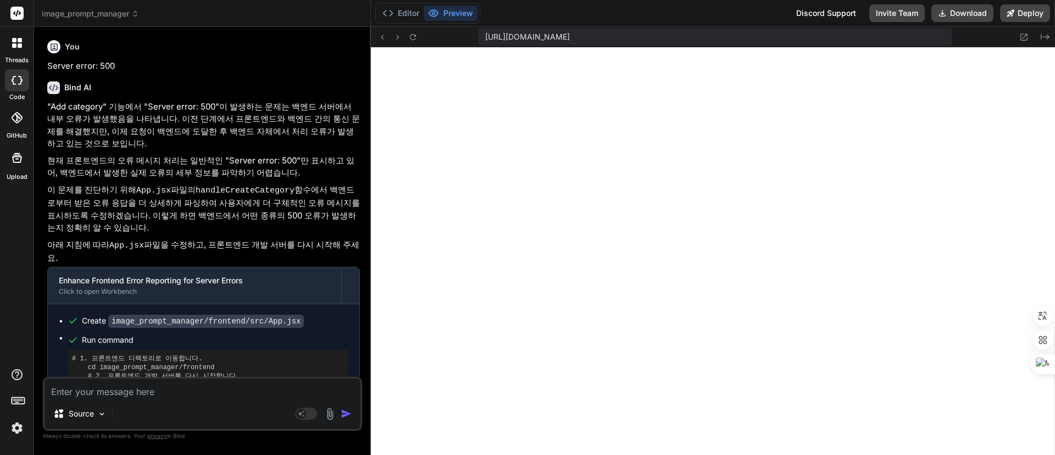
click at [110, 14] on span "image_prompt_manager" at bounding box center [90, 13] width 97 height 11
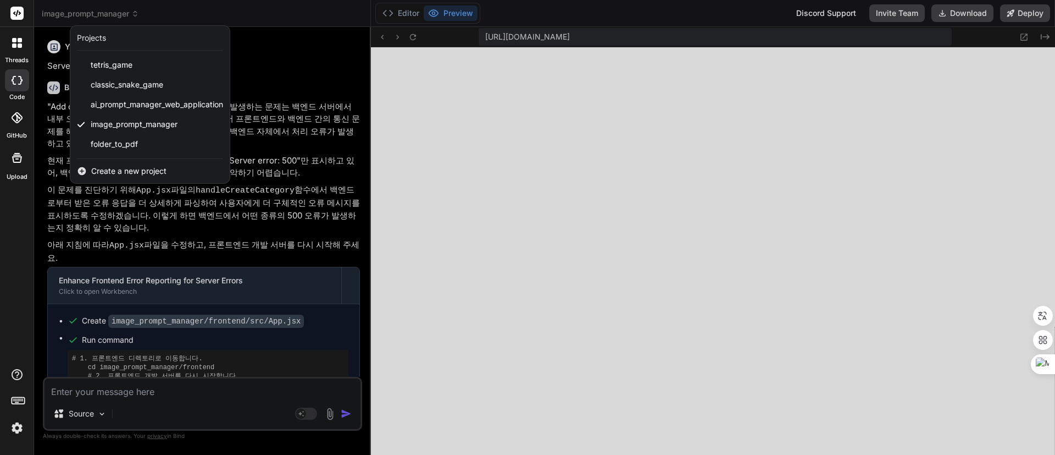
click at [111, 14] on div at bounding box center [527, 227] width 1055 height 455
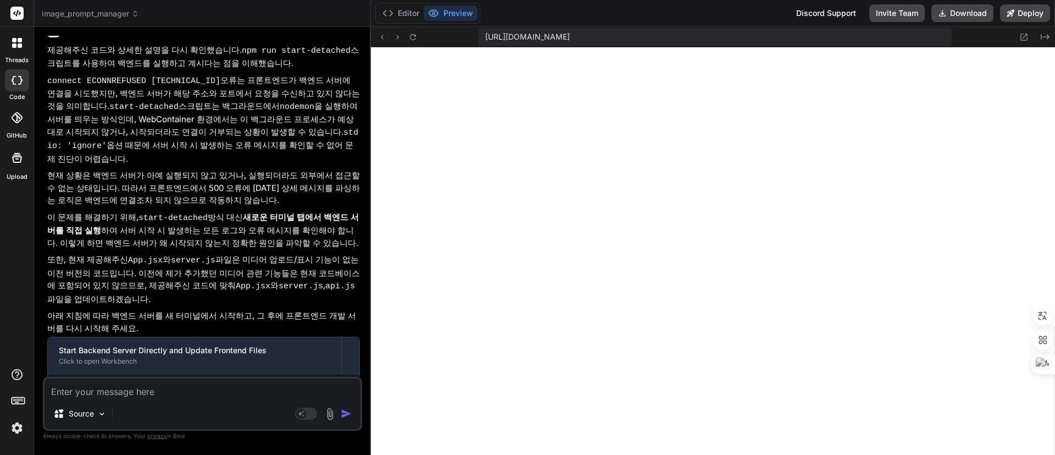
scroll to position [16247, 0]
